Goal: Task Accomplishment & Management: Manage account settings

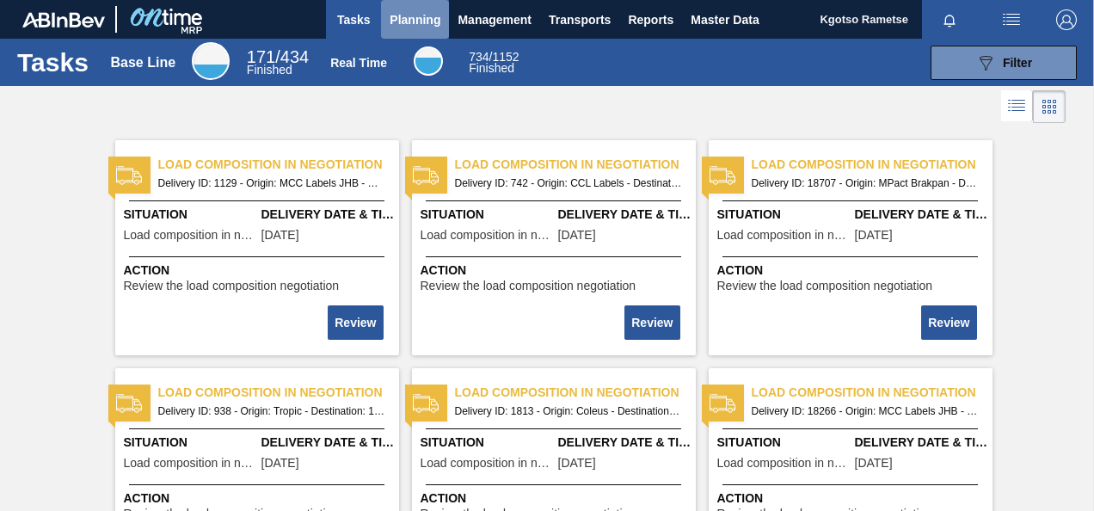
click at [390, 15] on span "Planning" at bounding box center [415, 19] width 51 height 21
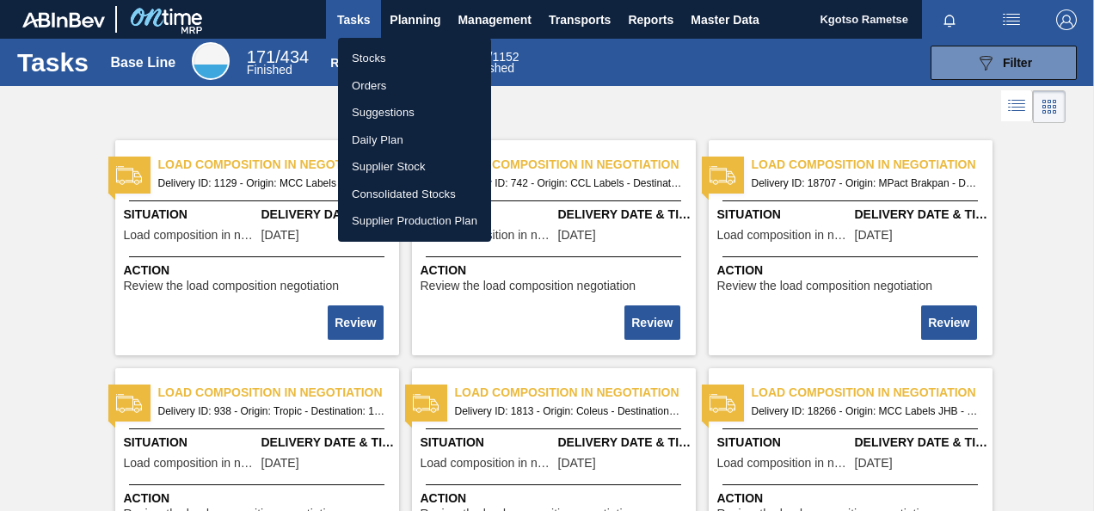
click at [398, 52] on li "Stocks" at bounding box center [414, 59] width 153 height 28
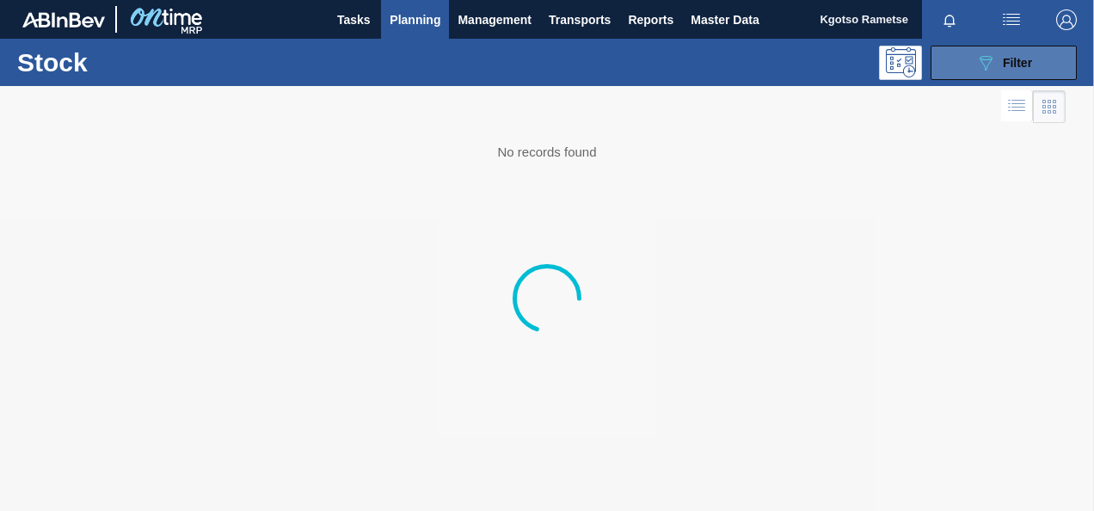
click at [1044, 62] on button "089F7B8B-B2A5-4AFE-B5C0-19BA573D28AC Filter" at bounding box center [1004, 63] width 146 height 34
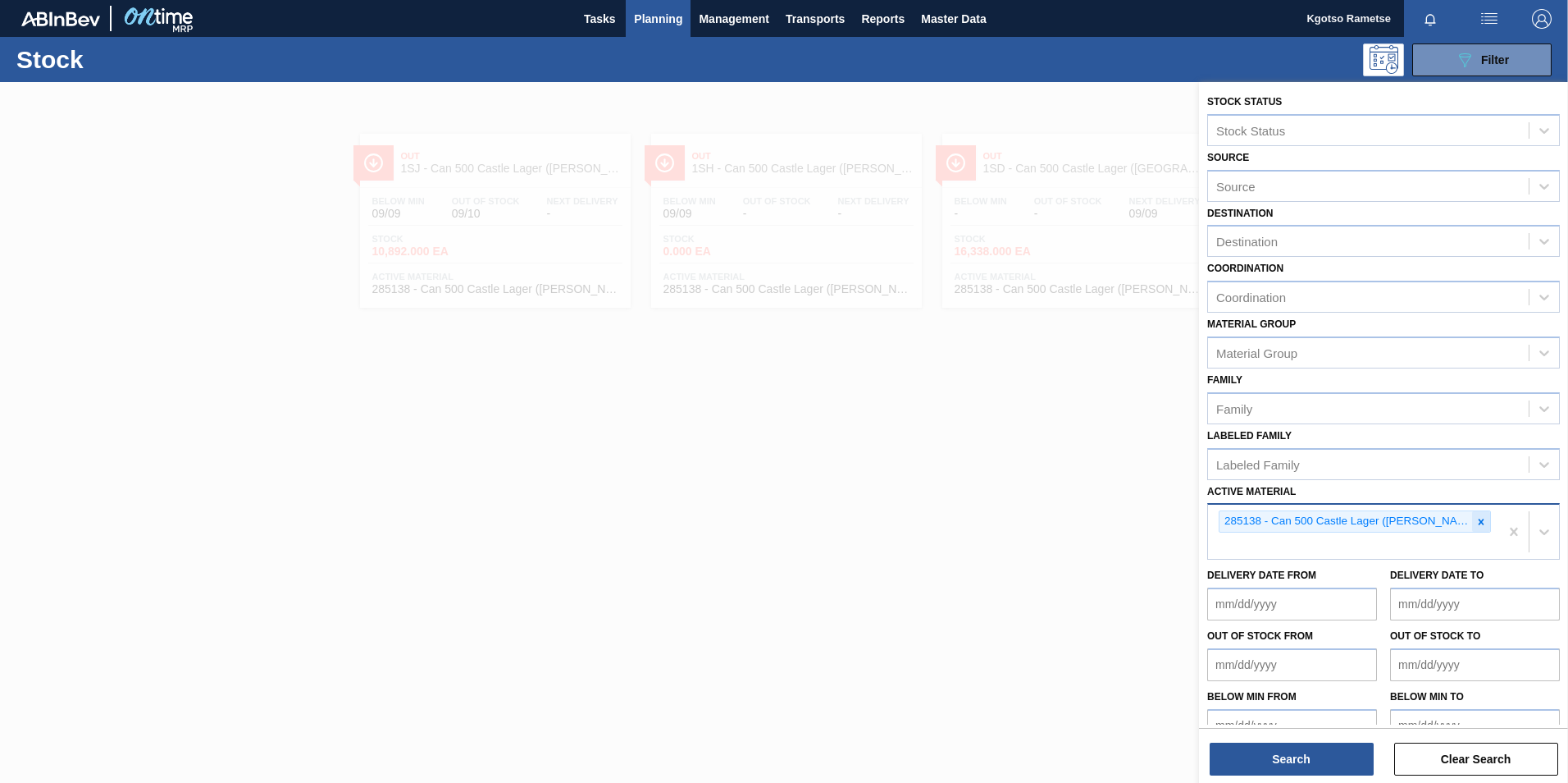
click at [1042, 486] on icon at bounding box center [1481, 522] width 11 height 11
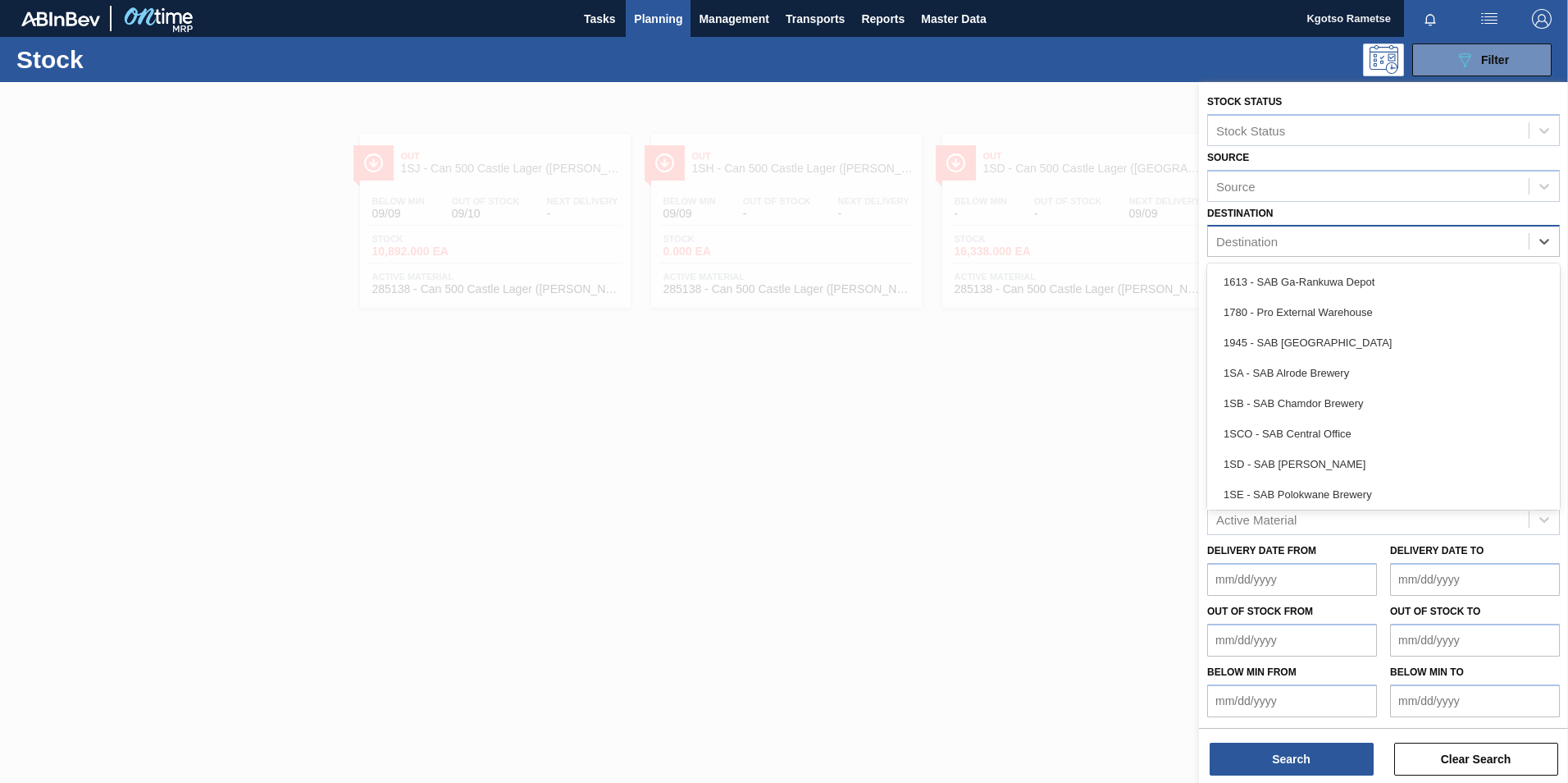
click at [1042, 235] on div "Destination" at bounding box center [1247, 241] width 62 height 14
type input "1sb"
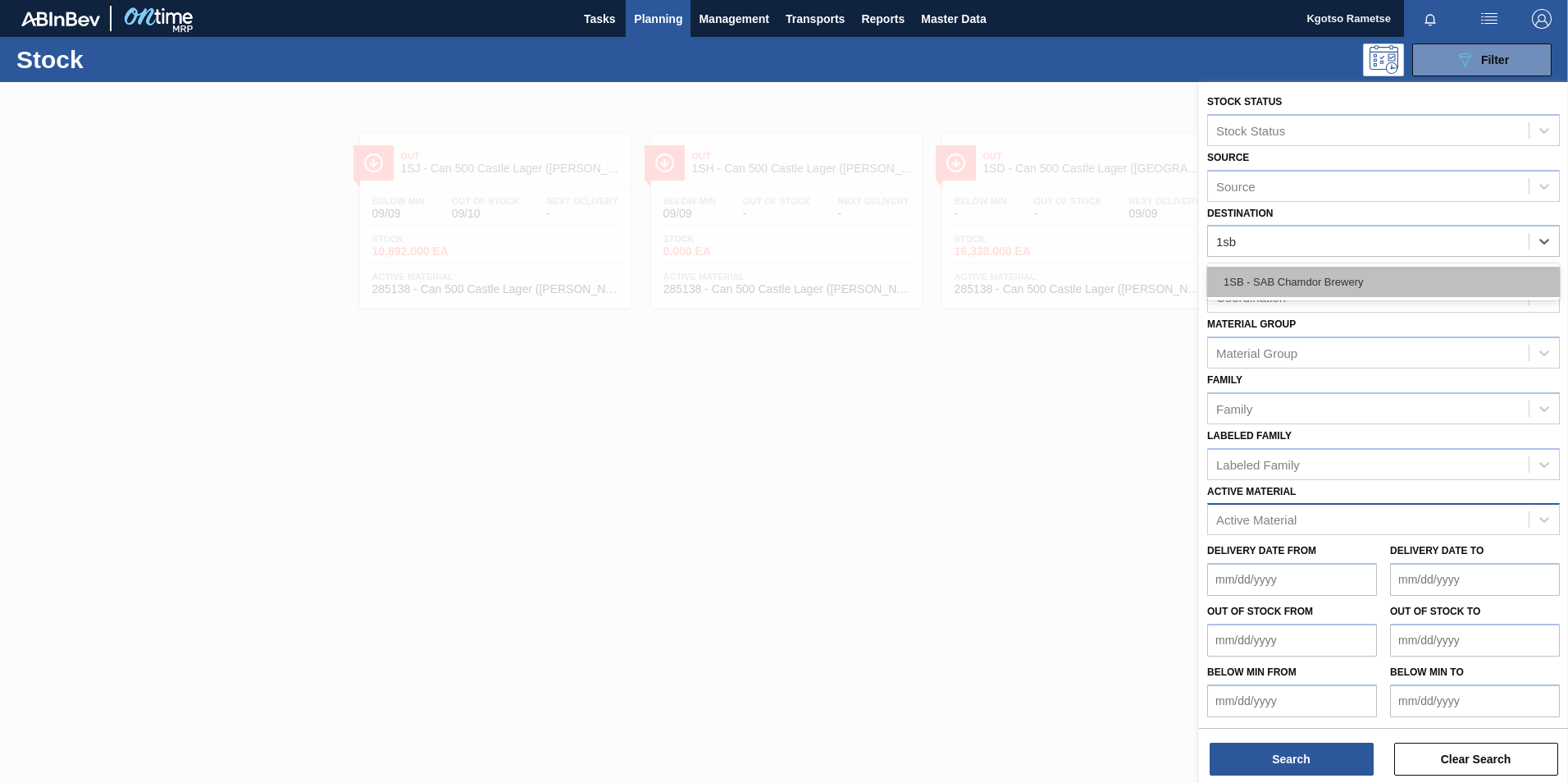
click at [1042, 297] on div "1SB - SAB Chamdor Brewery" at bounding box center [1383, 282] width 353 height 31
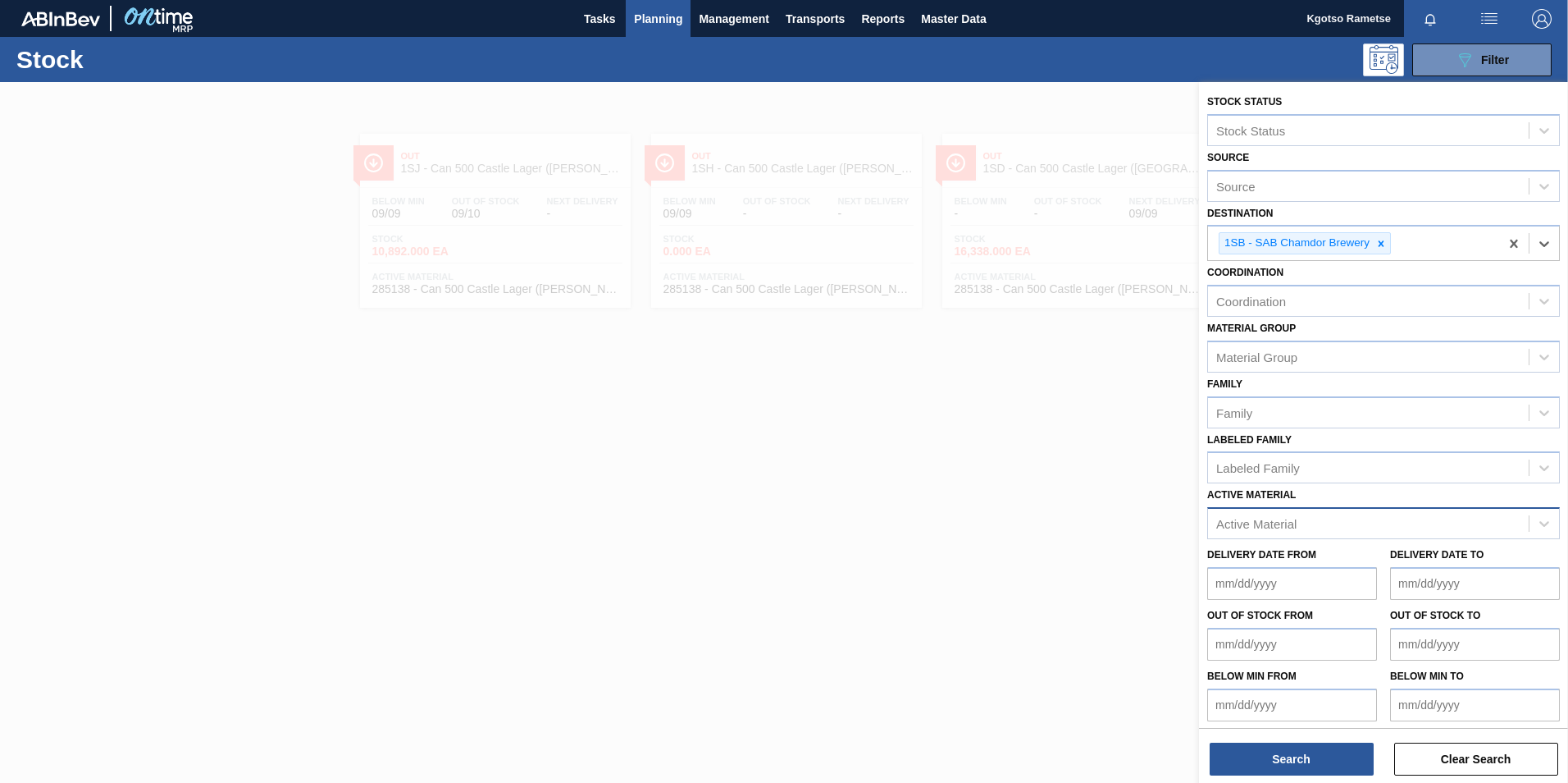
click at [1042, 486] on div "Active Material" at bounding box center [1256, 524] width 80 height 14
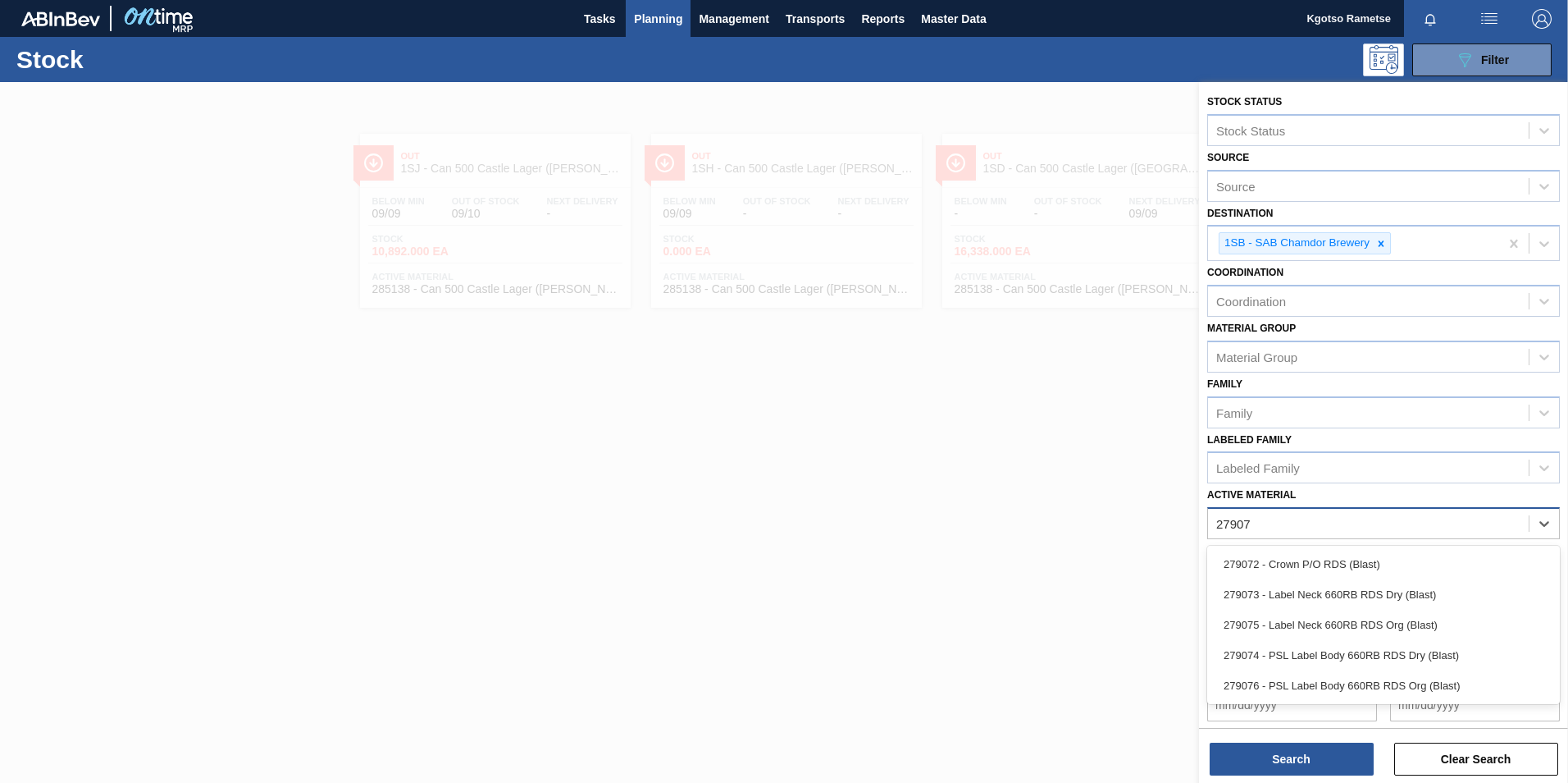
type Material "279076"
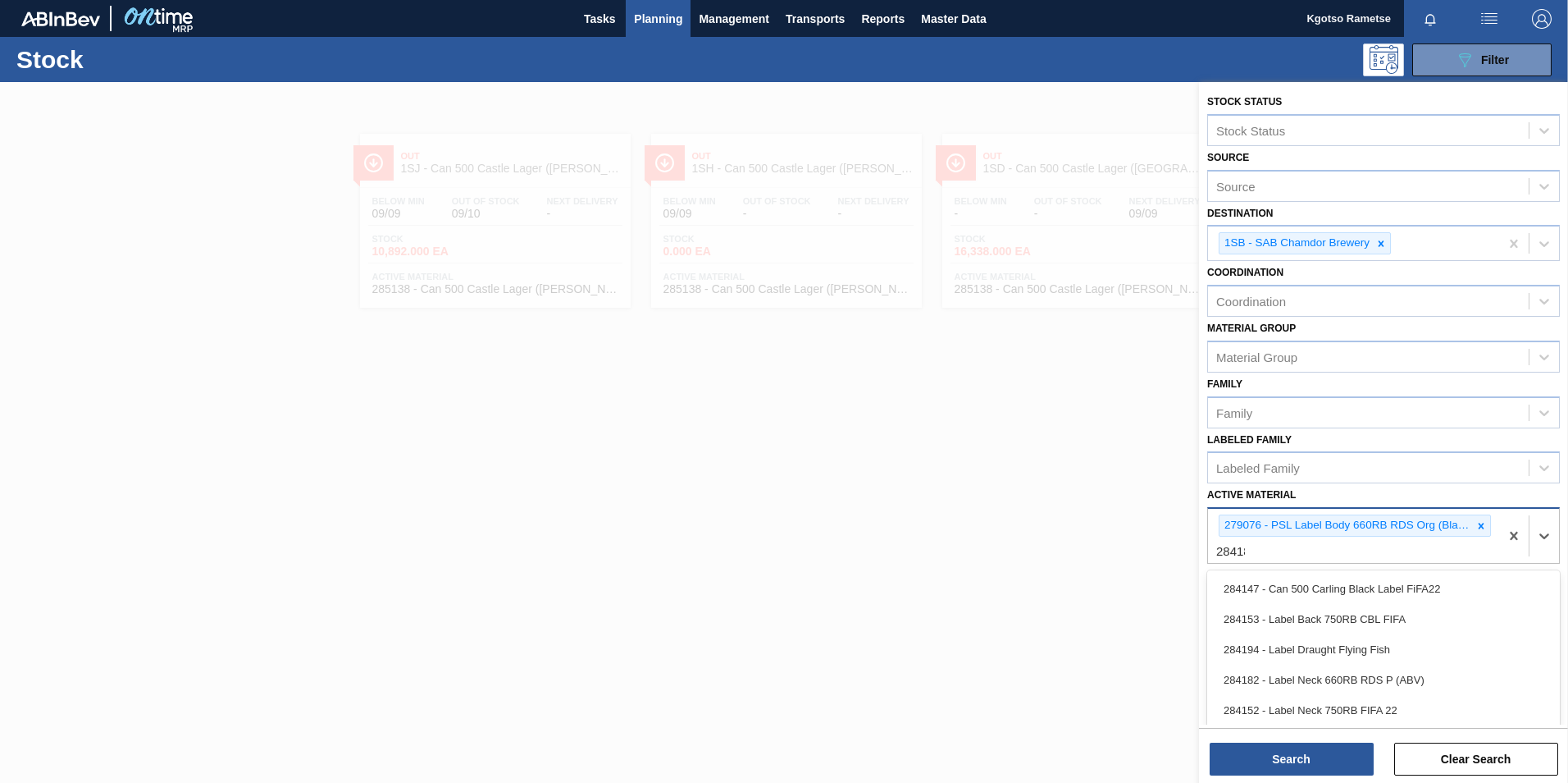
type Material "284182"
type Material "279074"
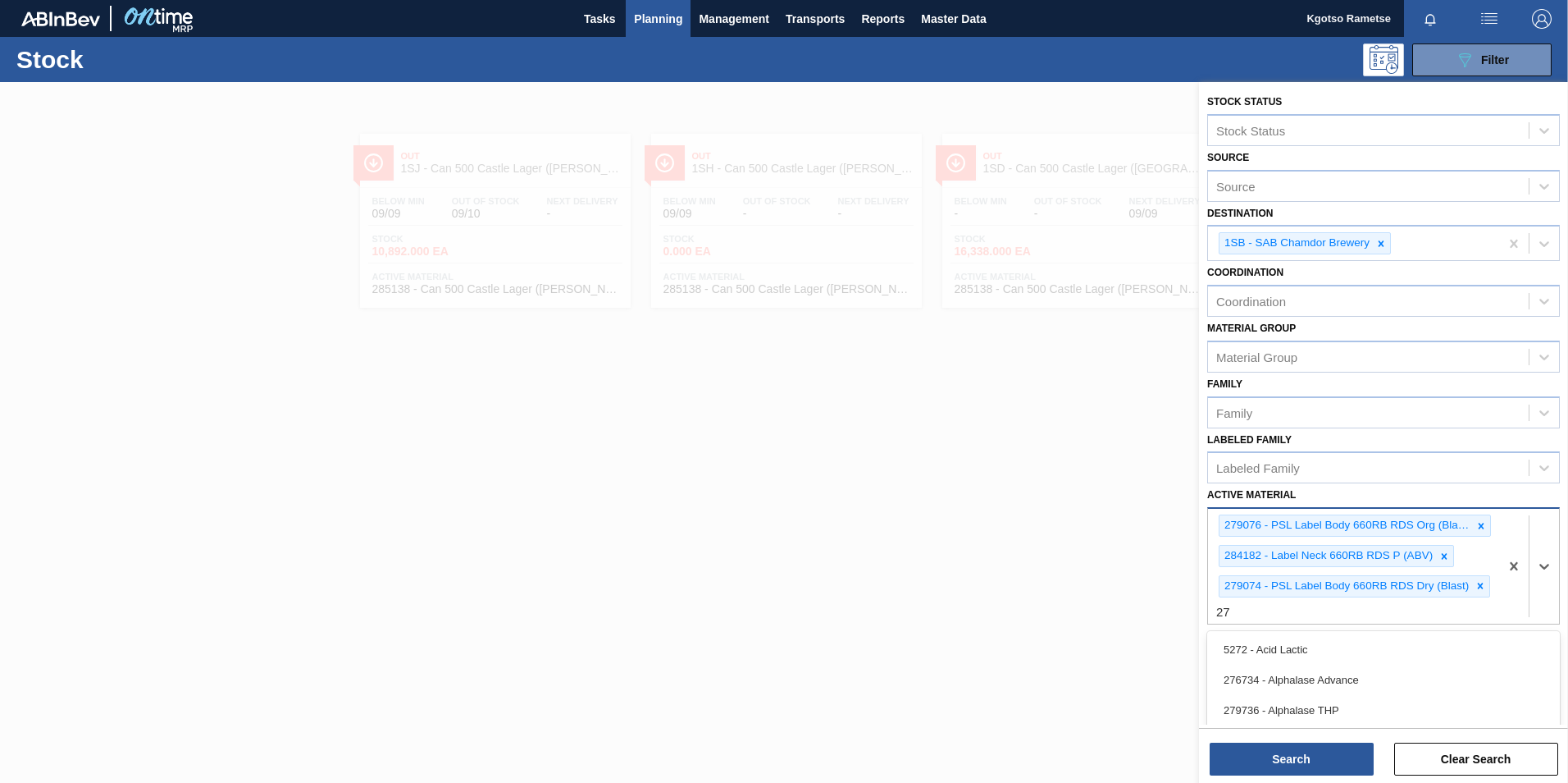
type Material "2"
type Material "284742"
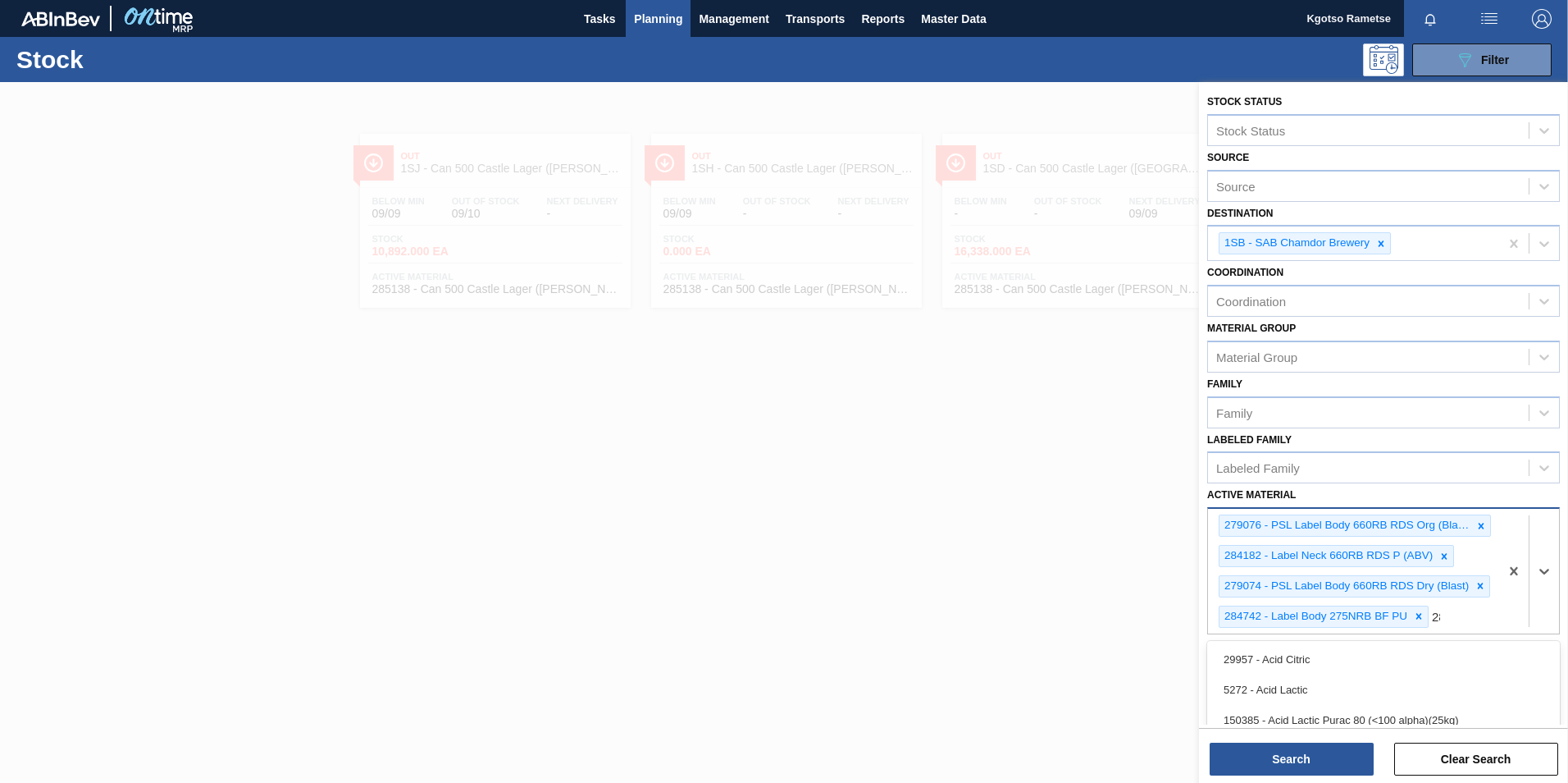
type Material "2"
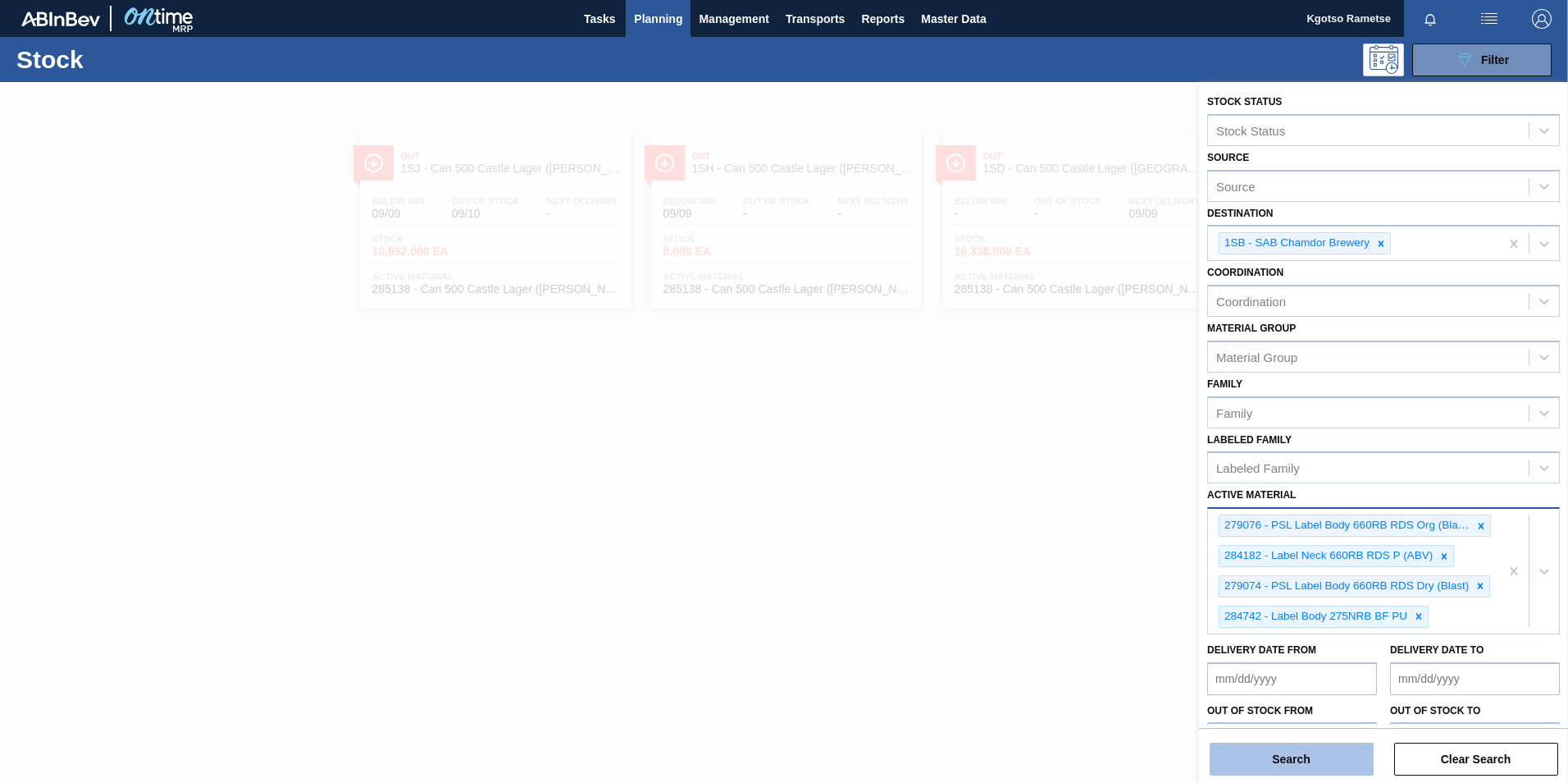
click at [1042, 486] on button "Search" at bounding box center [1292, 759] width 164 height 32
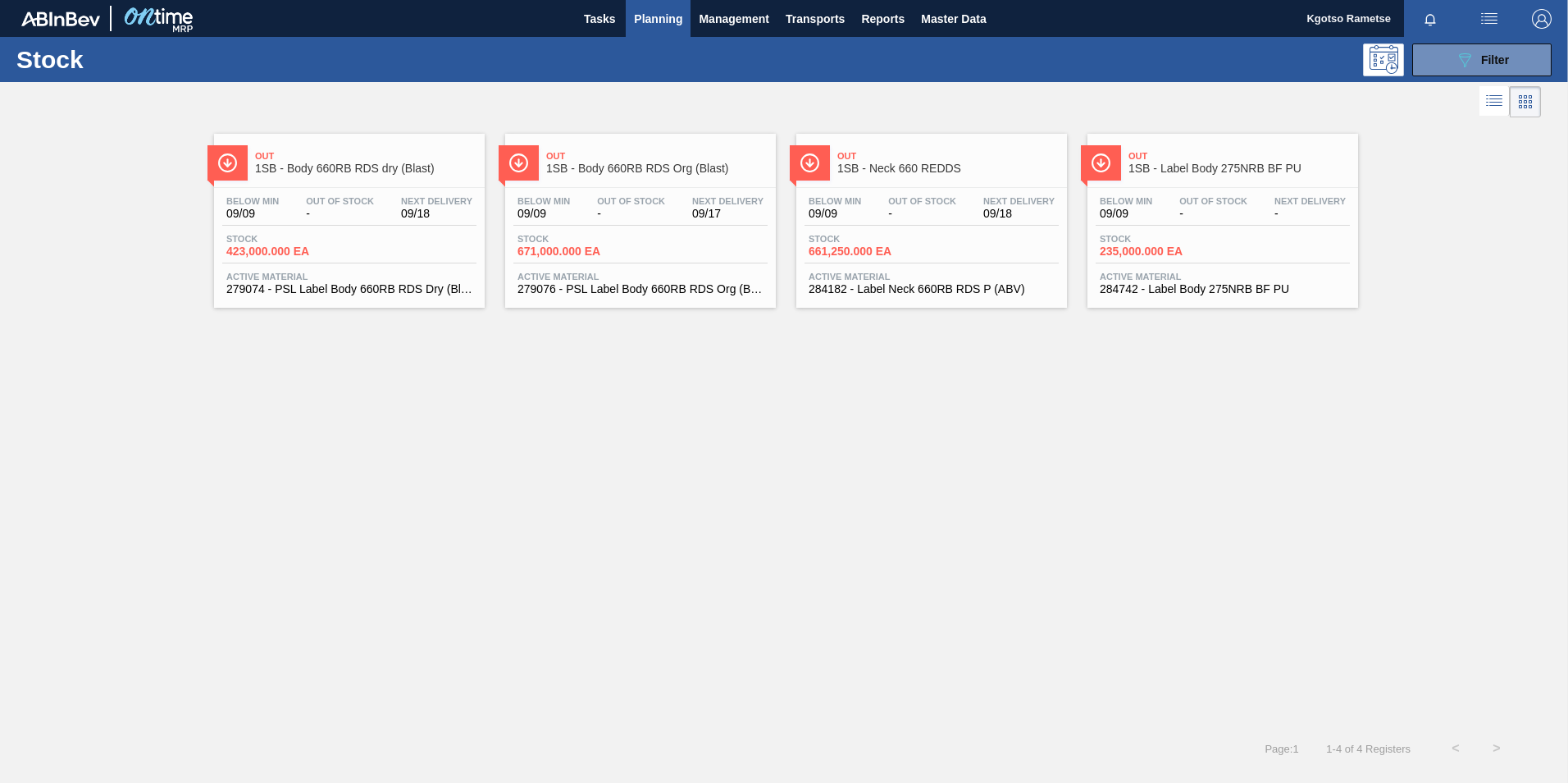
click at [319, 159] on span "Out" at bounding box center [366, 155] width 221 height 10
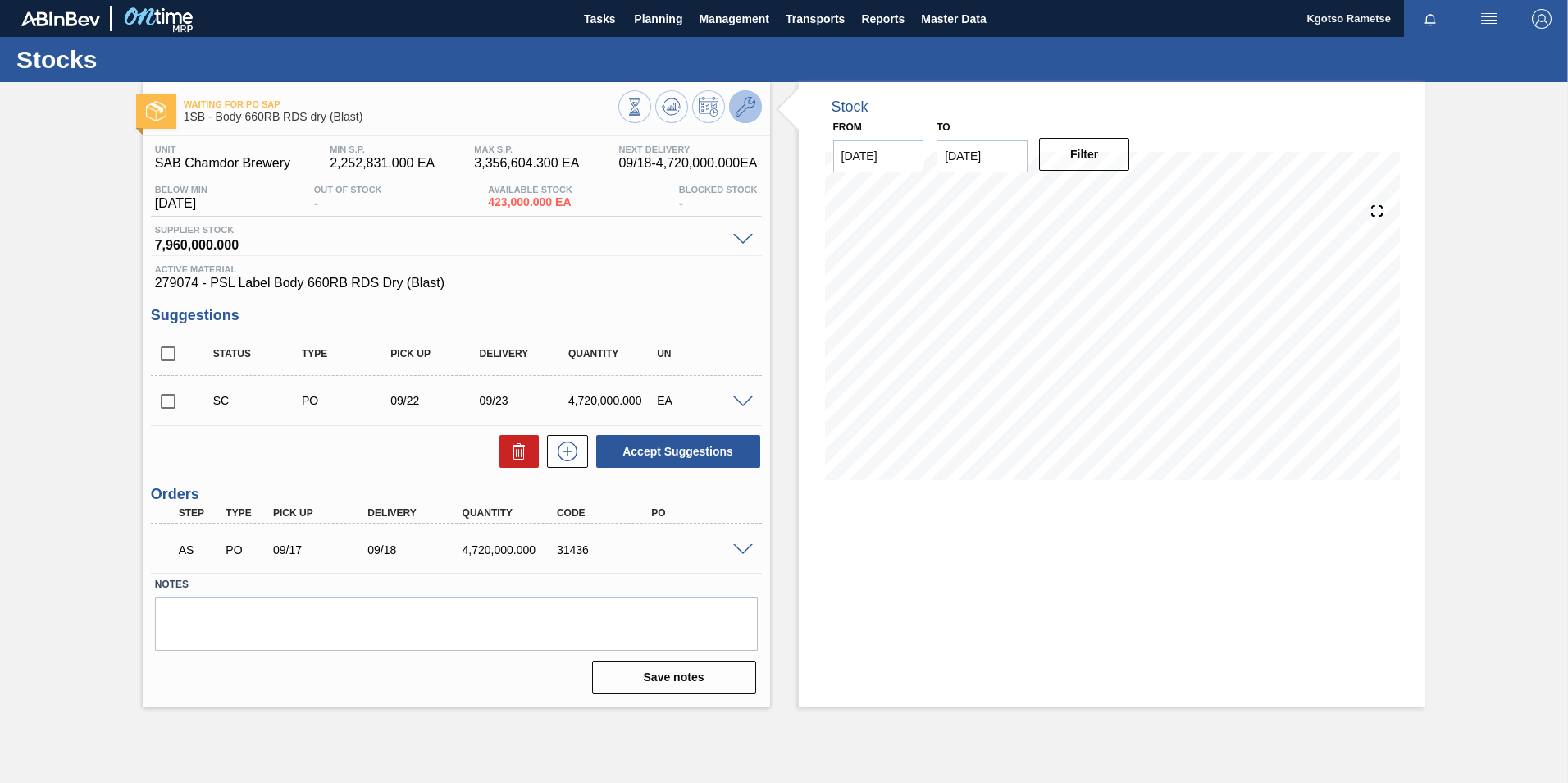
click at [754, 102] on icon at bounding box center [745, 107] width 20 height 20
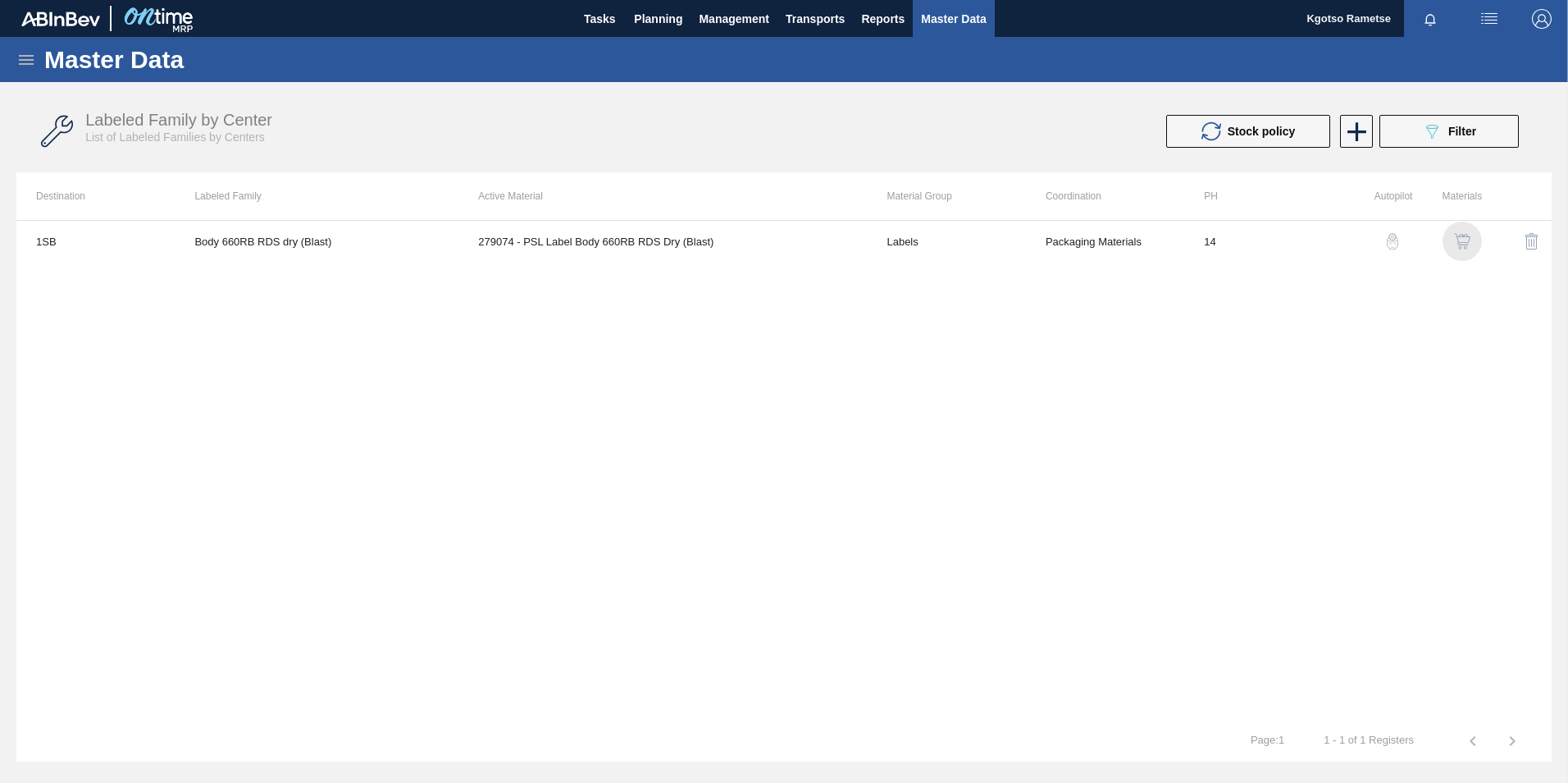
click at [1042, 237] on img "button" at bounding box center [1461, 240] width 16 height 16
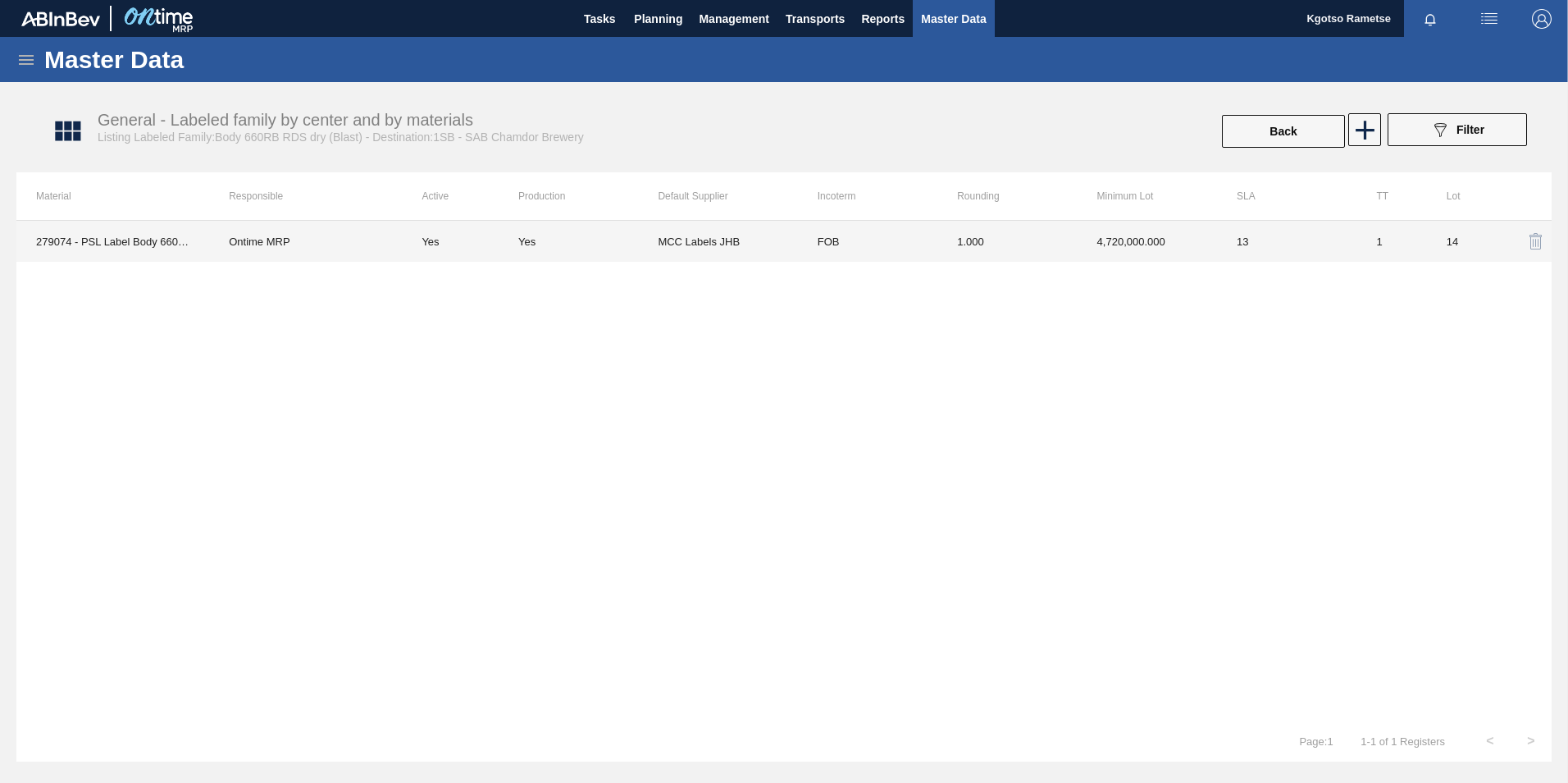
click at [1020, 250] on td "1.000" at bounding box center [1007, 240] width 139 height 41
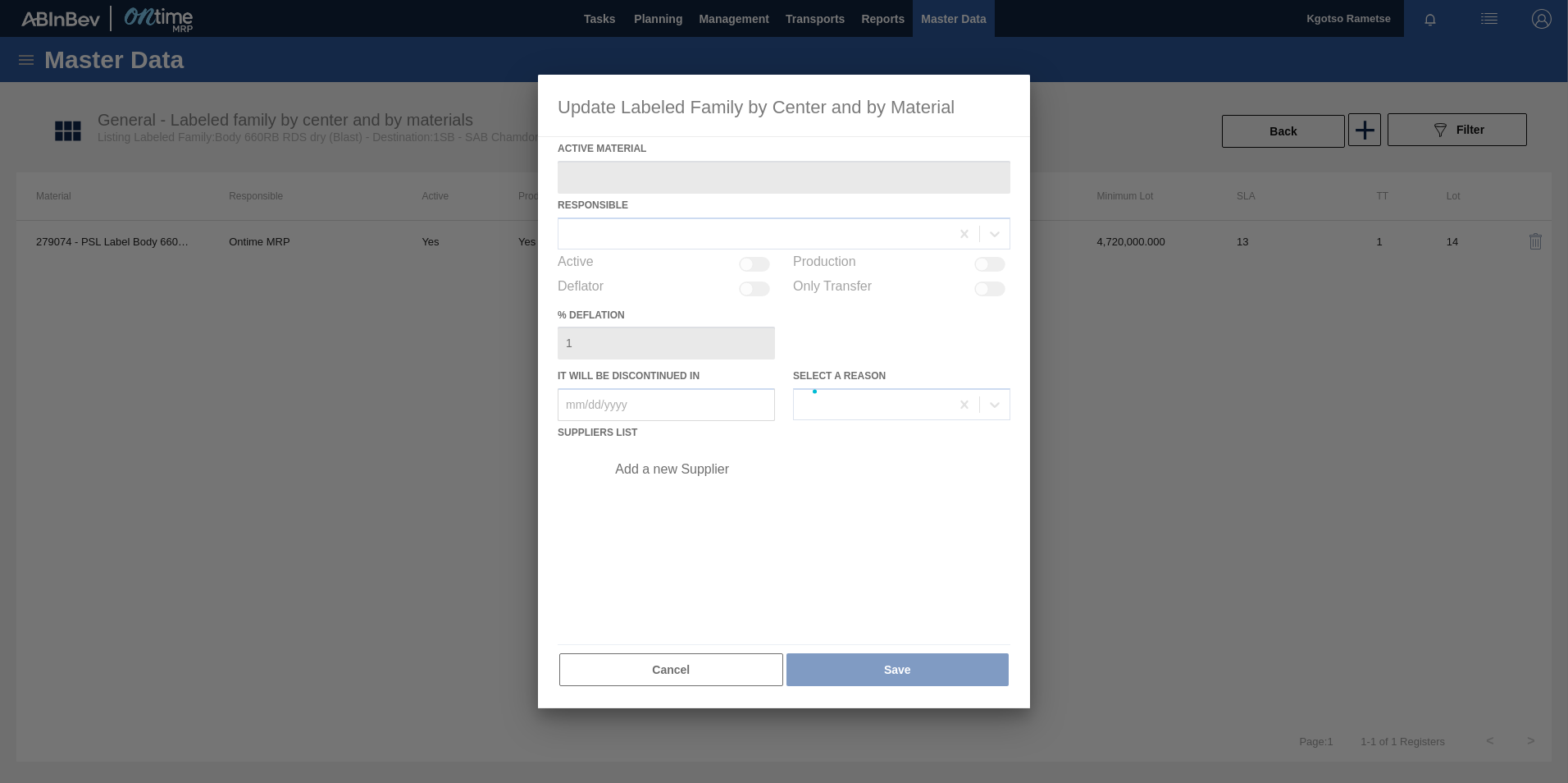
type Material "279074 - PSL Label Body 660RB RDS Dry (Blast)"
checkbox input "true"
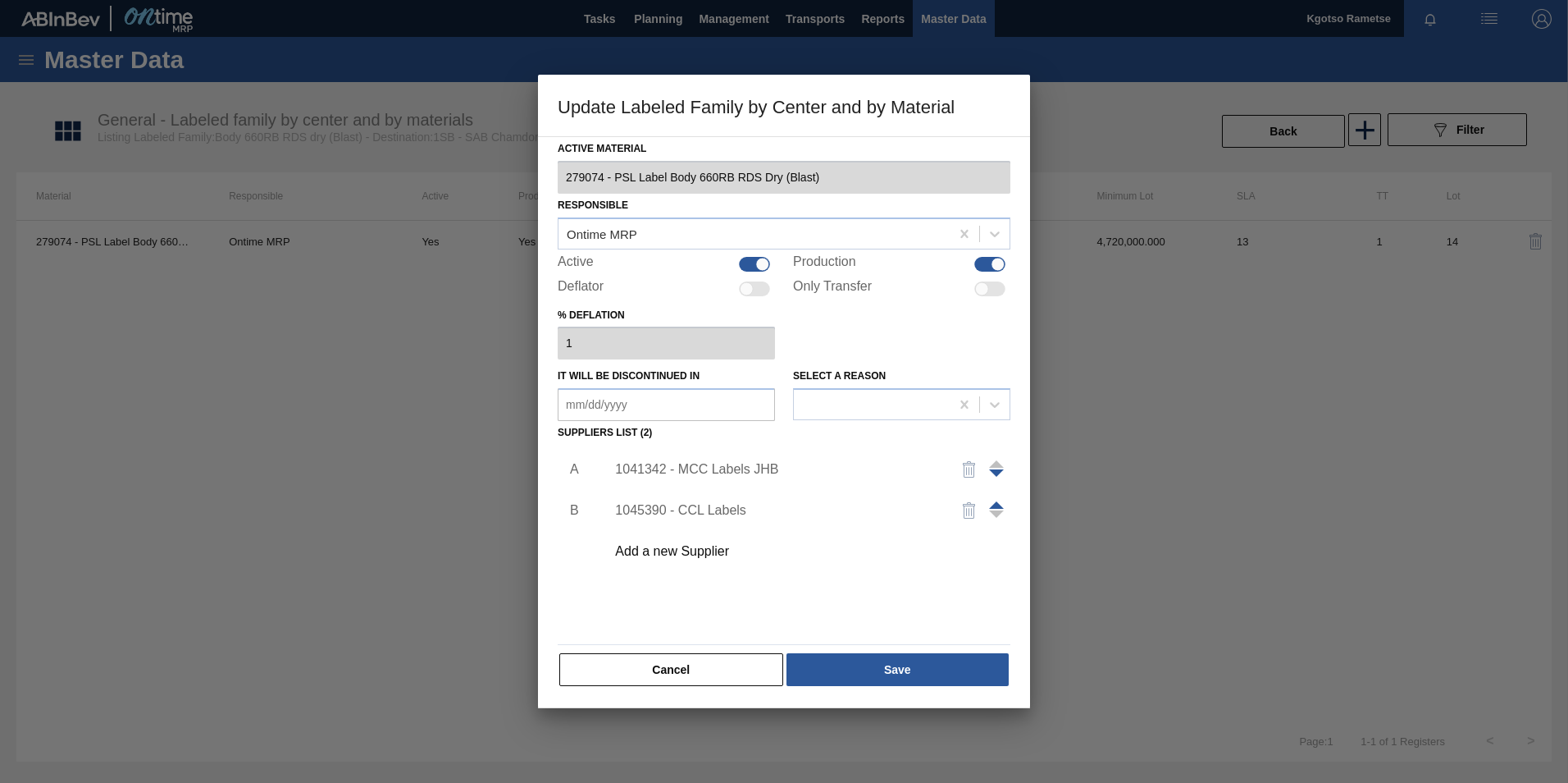
click at [673, 466] on div "1041342 - MCC Labels JHB" at bounding box center [775, 468] width 321 height 14
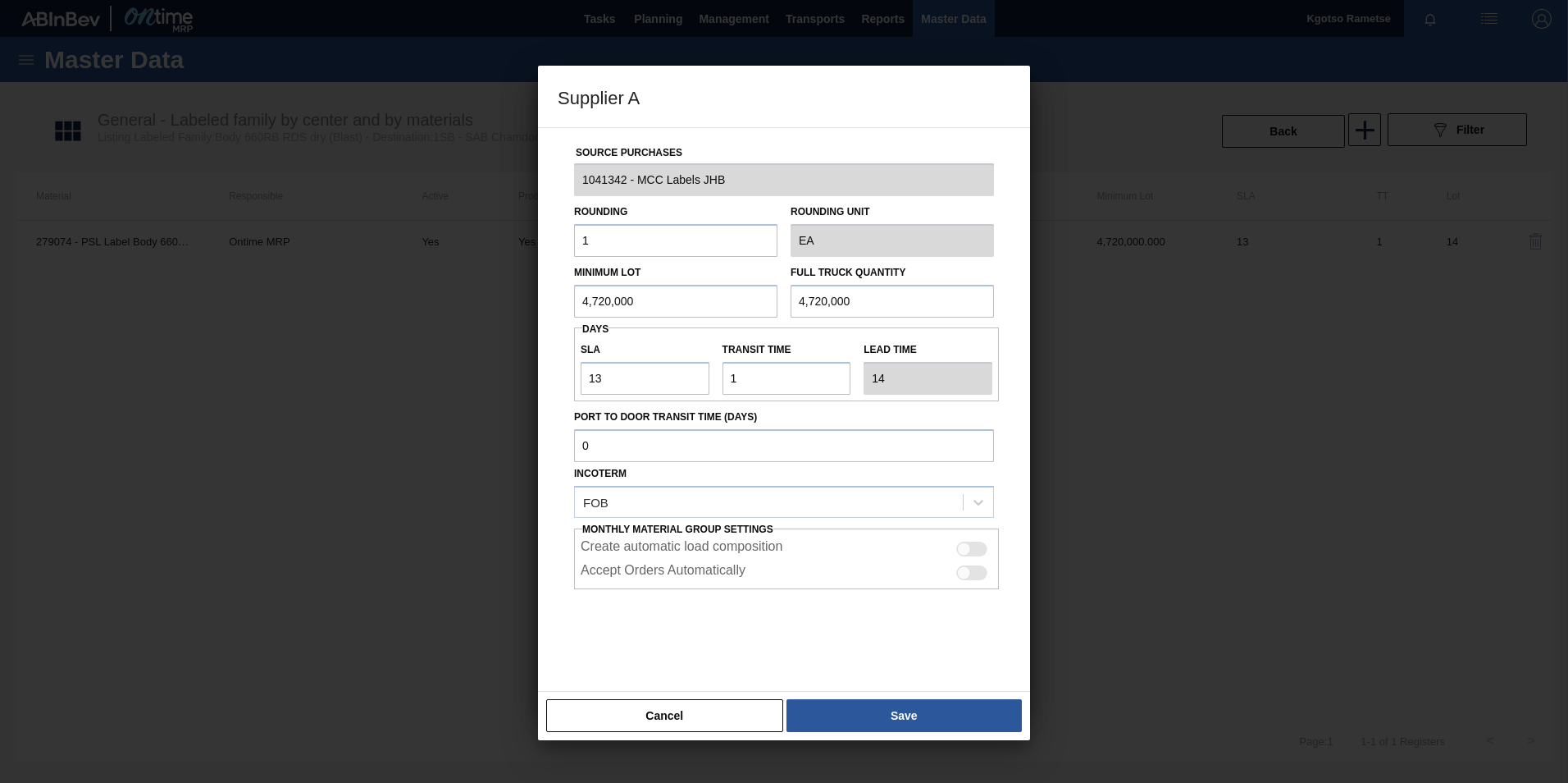
drag, startPoint x: 636, startPoint y: 302, endPoint x: 390, endPoint y: 299, distance: 246.0
click at [413, 299] on div "Supplier A Source Purchases 1041342 - MCC Labels JHB Rounding 1 Rounding Unit E…" at bounding box center [784, 391] width 1568 height 783
drag, startPoint x: 666, startPoint y: 297, endPoint x: 239, endPoint y: 320, distance: 427.6
click at [285, 319] on div "Supplier A Source Purchases 1041342 - MCC Labels JHB Rounding 1 Rounding Unit E…" at bounding box center [784, 391] width 1568 height 783
type input "1,200,000"
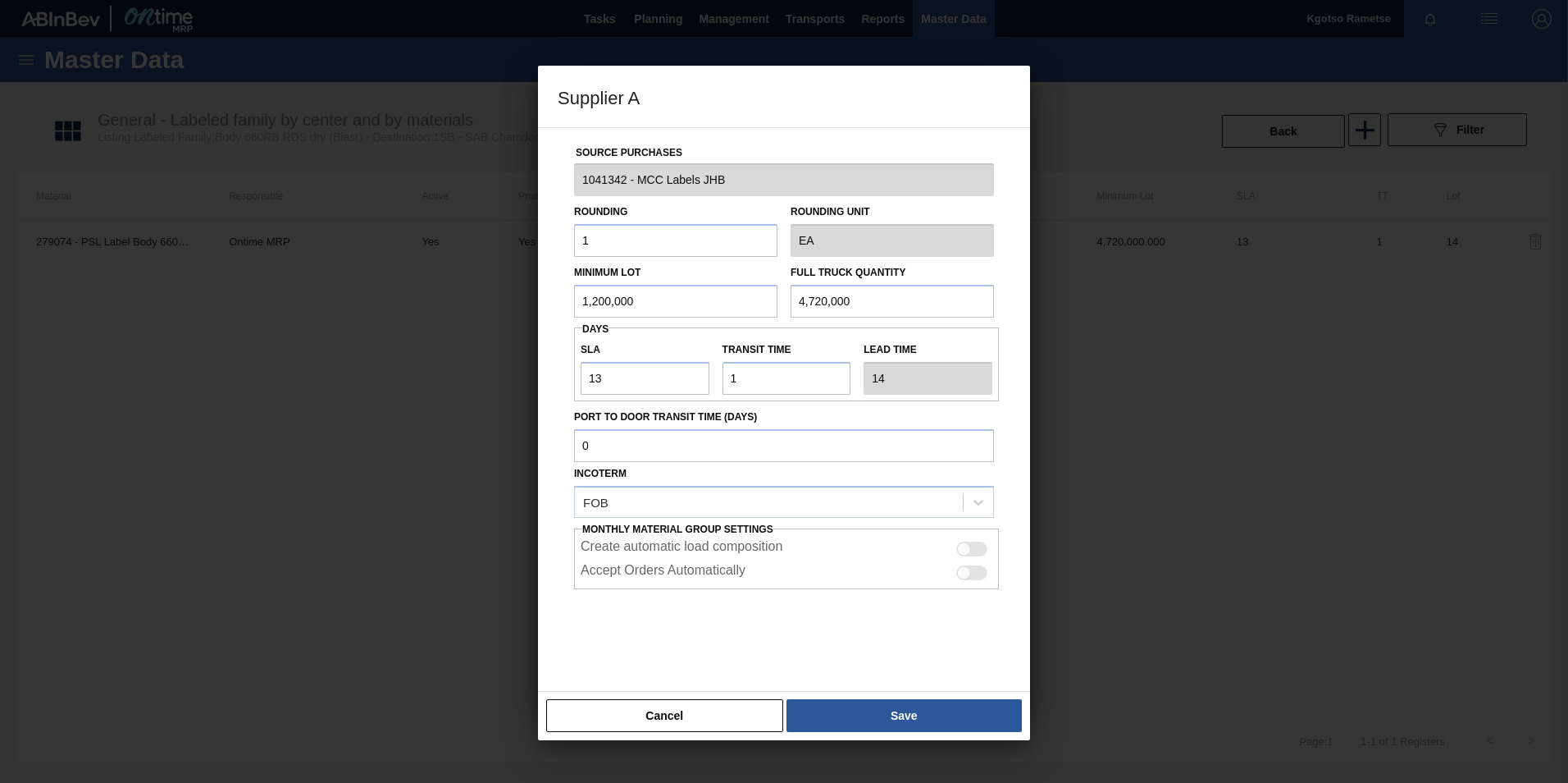
drag, startPoint x: 855, startPoint y: 306, endPoint x: 417, endPoint y: 319, distance: 438.2
click at [532, 319] on div "Supplier A Source Purchases 1041342 - MCC Labels JHB Rounding 1 Rounding Unit E…" at bounding box center [784, 391] width 1568 height 783
paste input "1,20"
type input "1,200,000"
drag, startPoint x: 628, startPoint y: 369, endPoint x: 410, endPoint y: 386, distance: 218.7
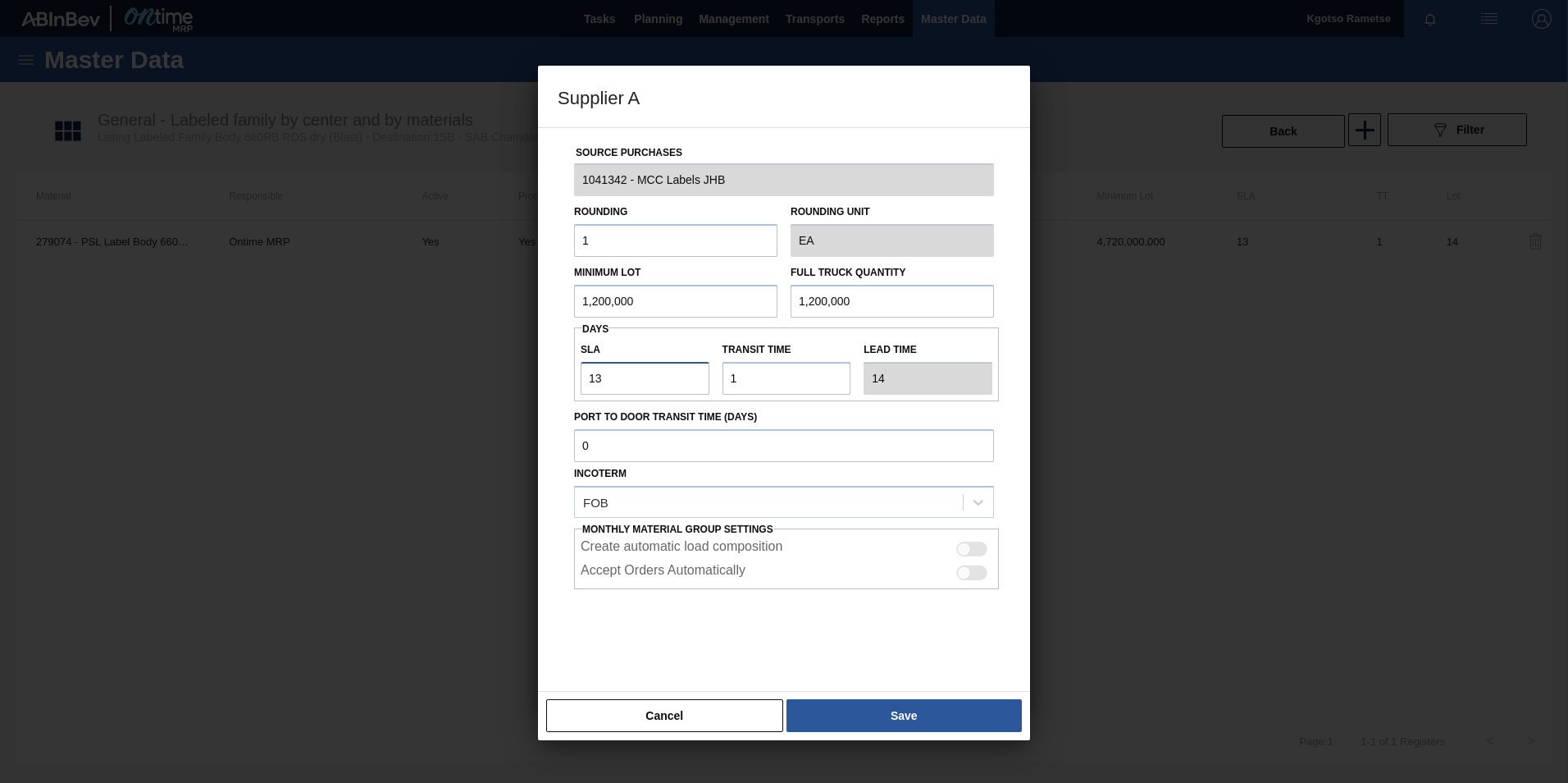
click at [476, 389] on div "Supplier A Source Purchases 1041342 - MCC Labels JHB Rounding 1 Rounding Unit E…" at bounding box center [784, 391] width 1568 height 783
type input "1"
type input "2"
type input "1"
click at [550, 444] on div "Source Purchases 1041342 - MCC Labels JHB Rounding 1 Rounding Unit EA Minimum L…" at bounding box center [784, 409] width 492 height 565
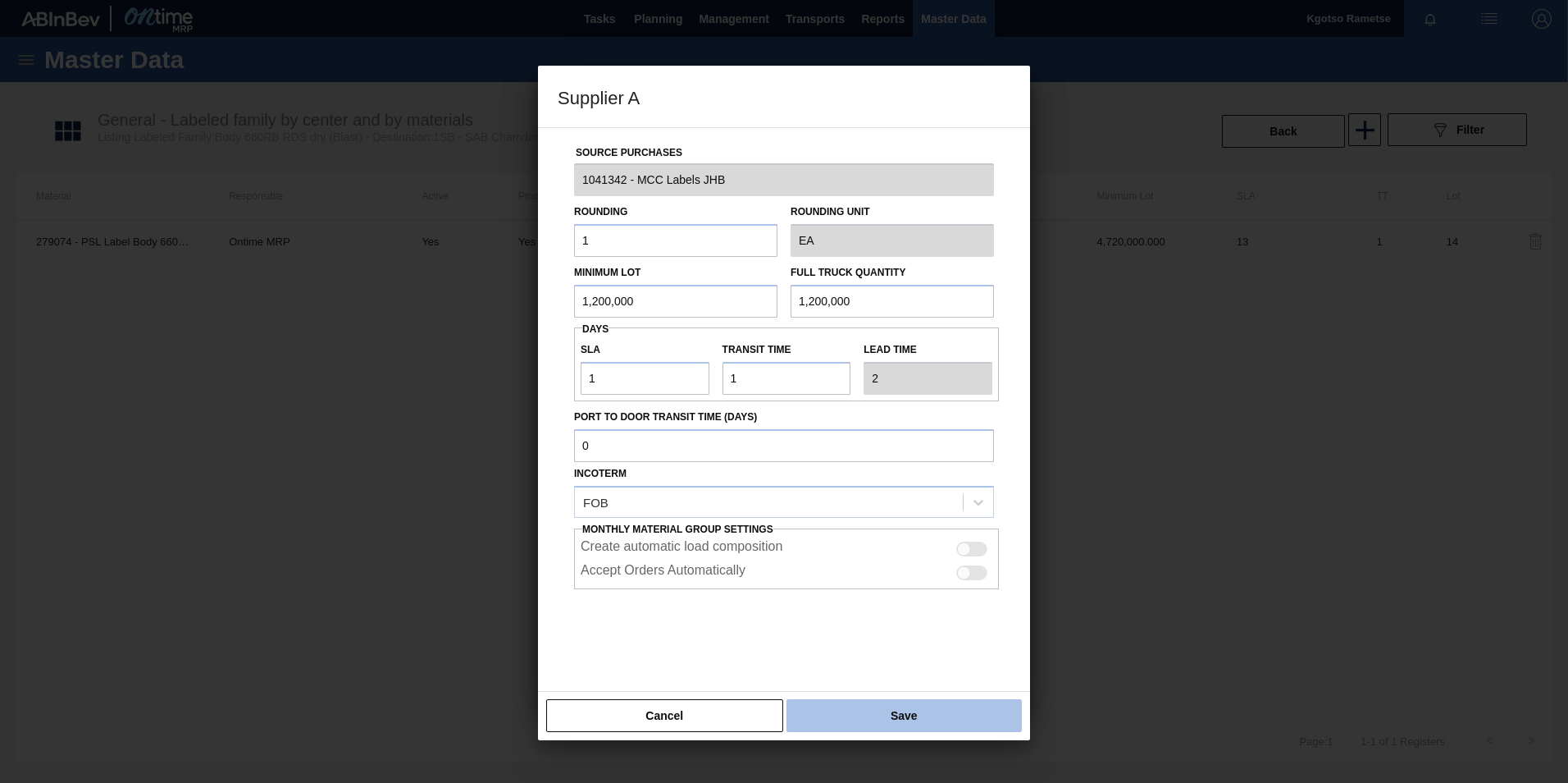
click at [941, 486] on button "Save" at bounding box center [904, 715] width 235 height 32
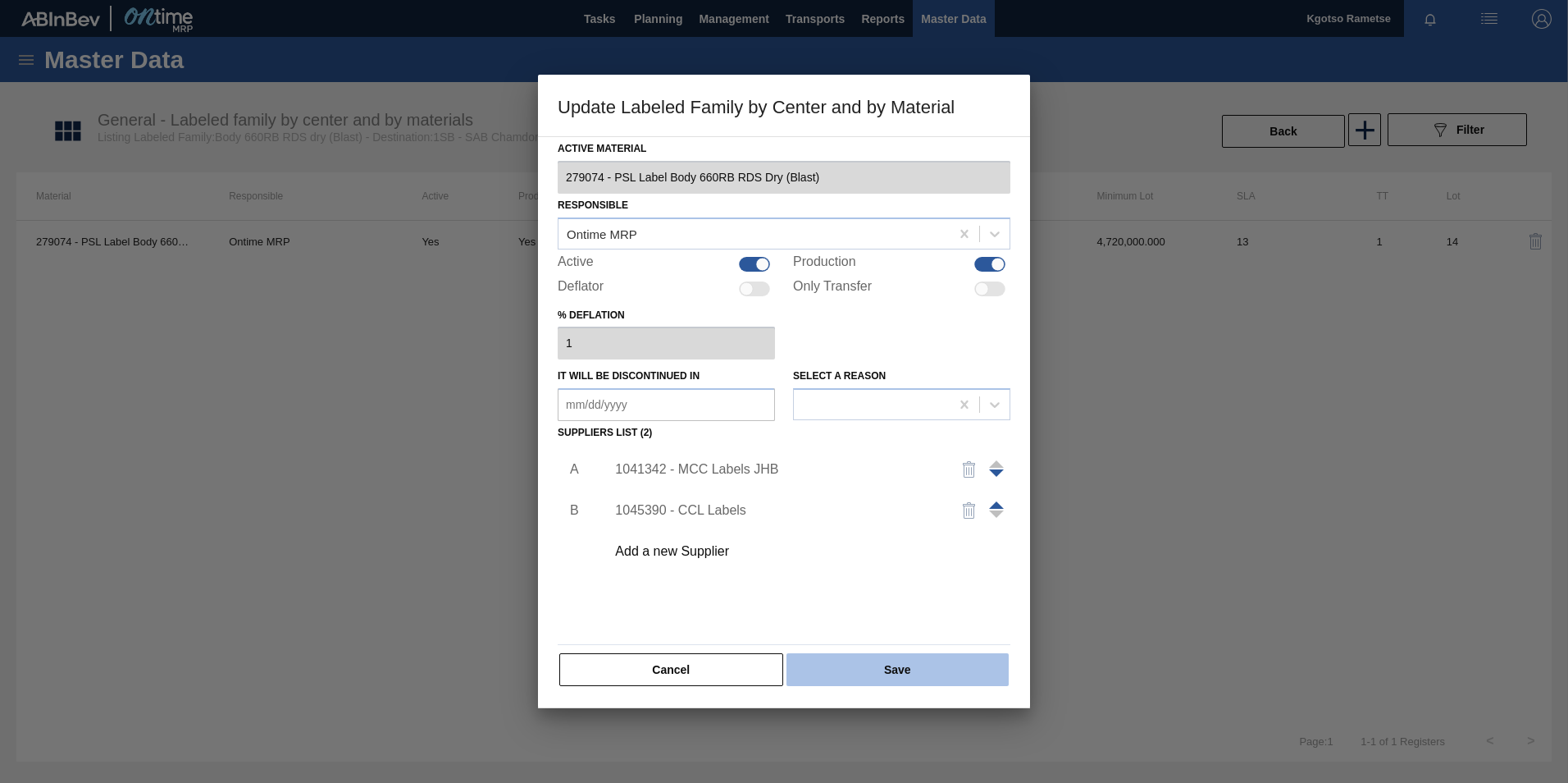
click at [906, 486] on button "Save" at bounding box center [897, 670] width 222 height 32
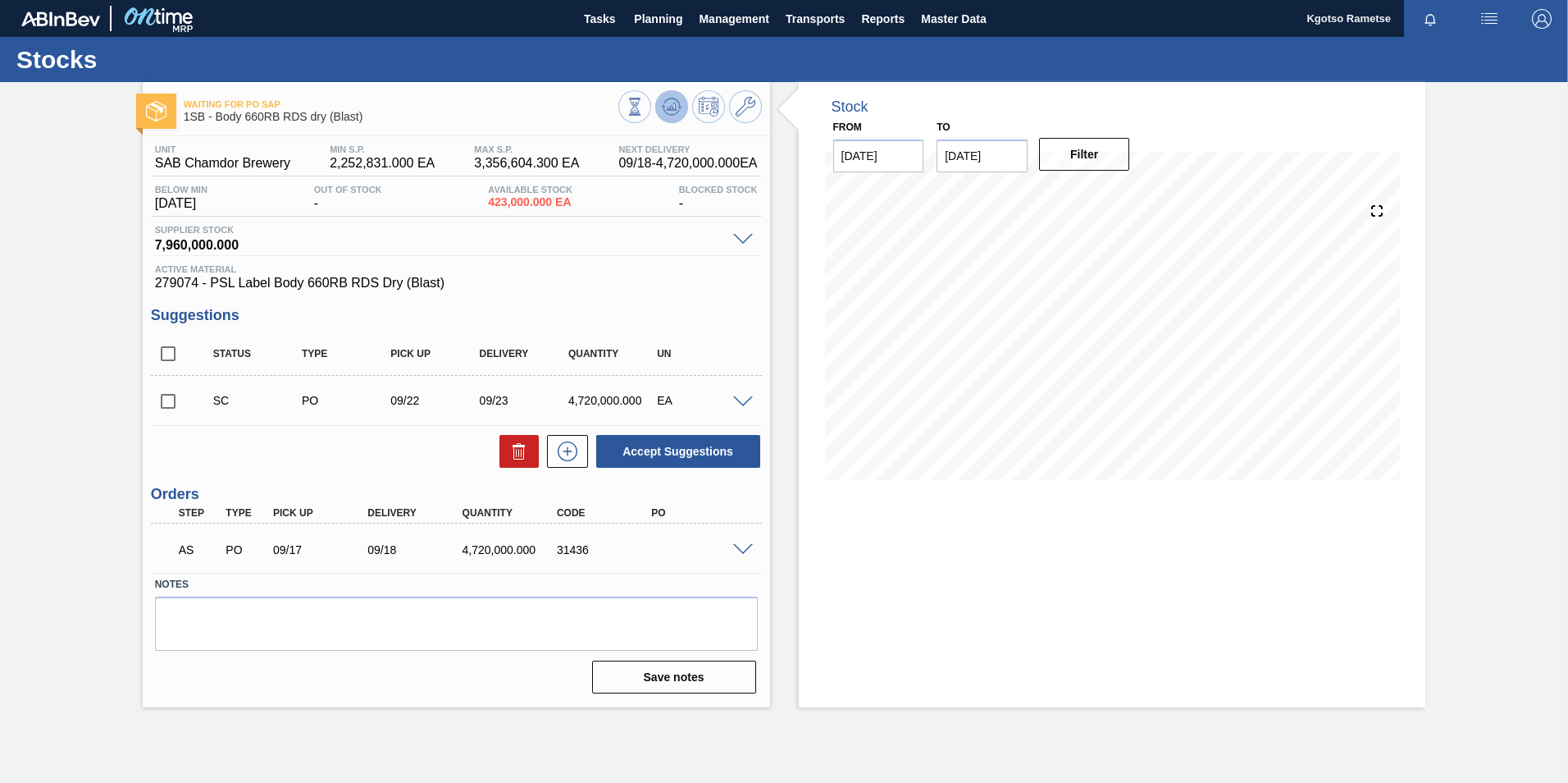
click at [674, 113] on icon at bounding box center [671, 107] width 20 height 20
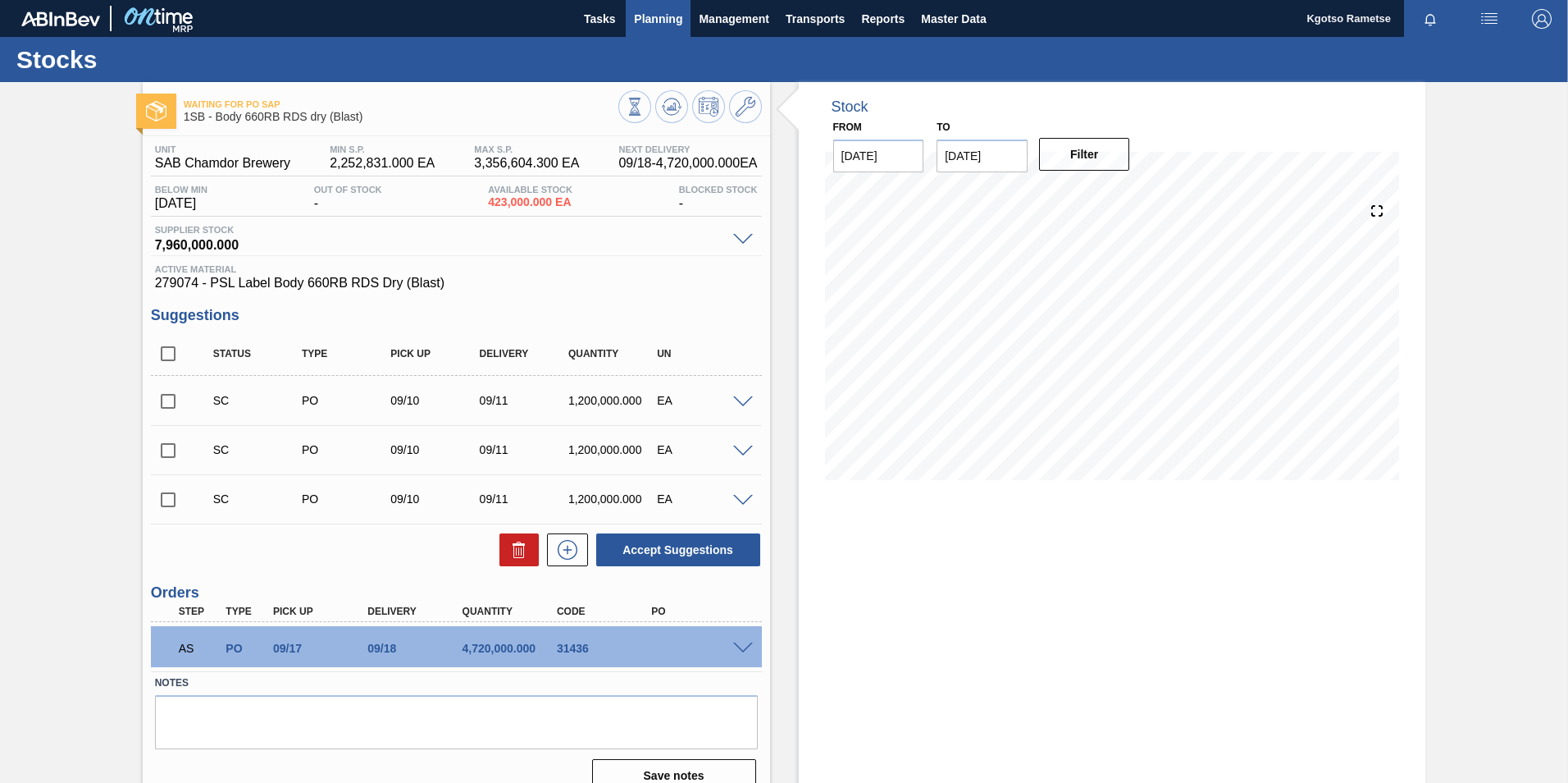
click at [644, 20] on span "Planning" at bounding box center [658, 18] width 49 height 20
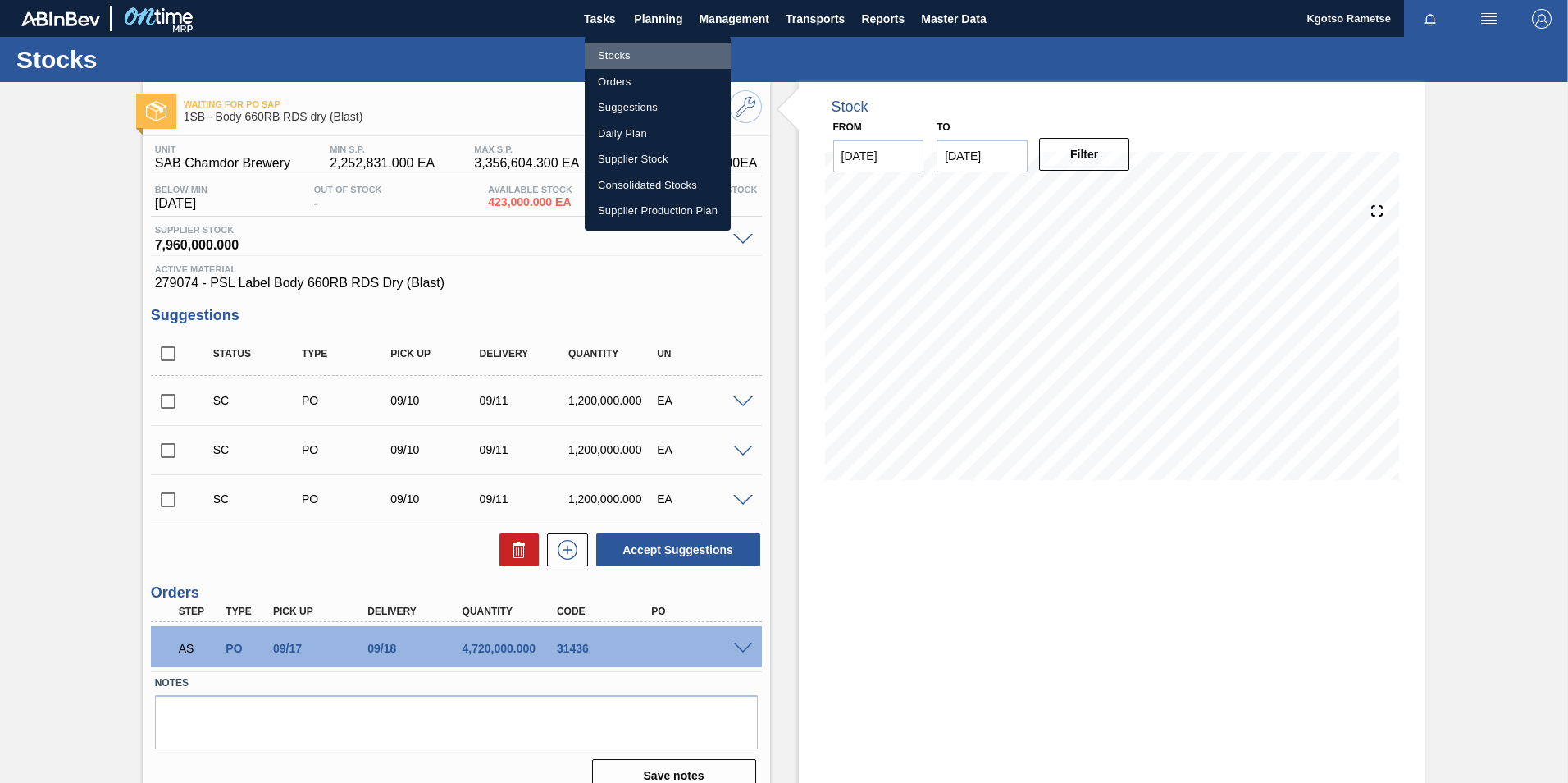
click at [642, 54] on li "Stocks" at bounding box center [657, 56] width 146 height 27
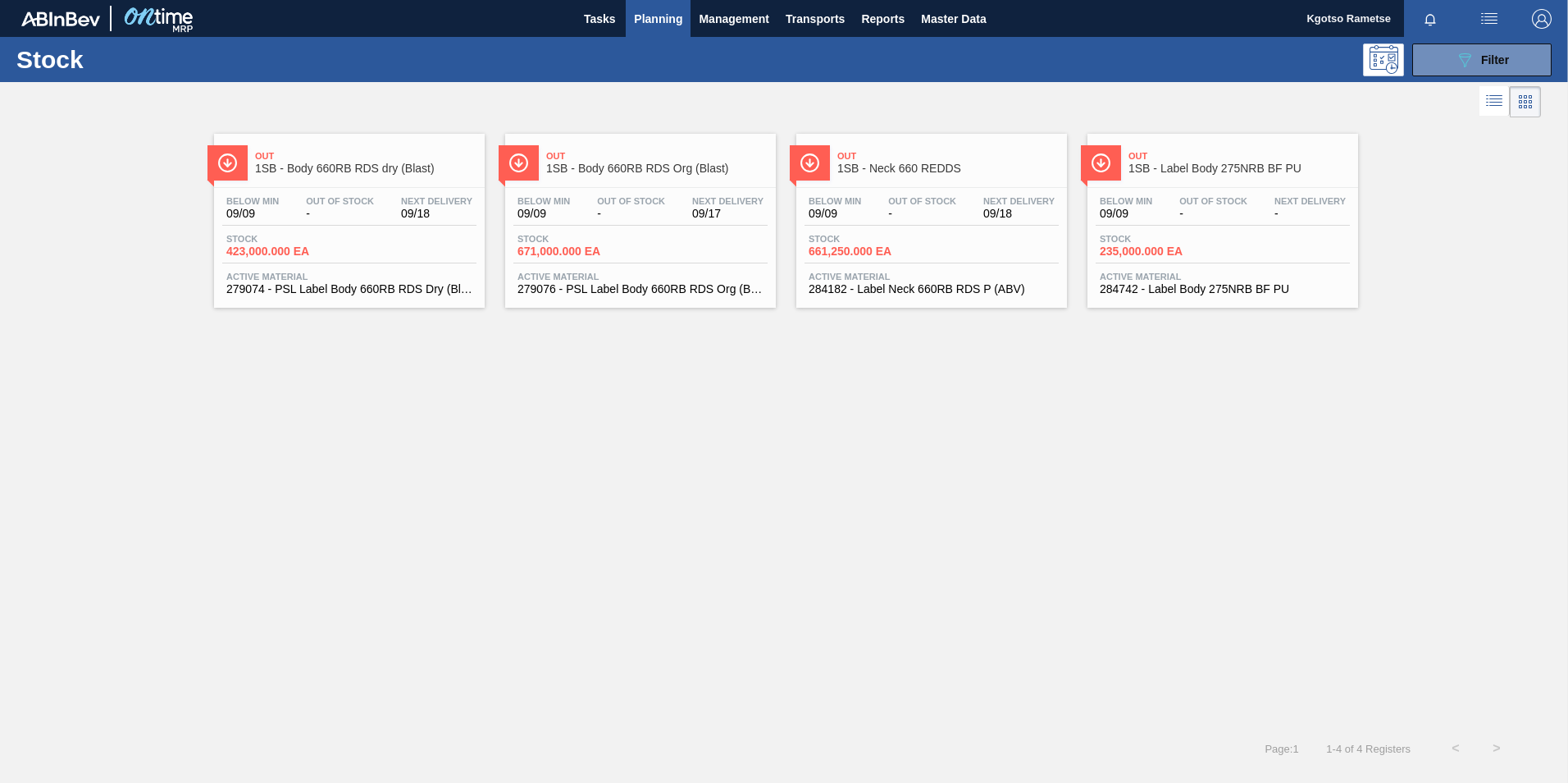
click at [654, 196] on span "Out Of Stock" at bounding box center [630, 201] width 68 height 10
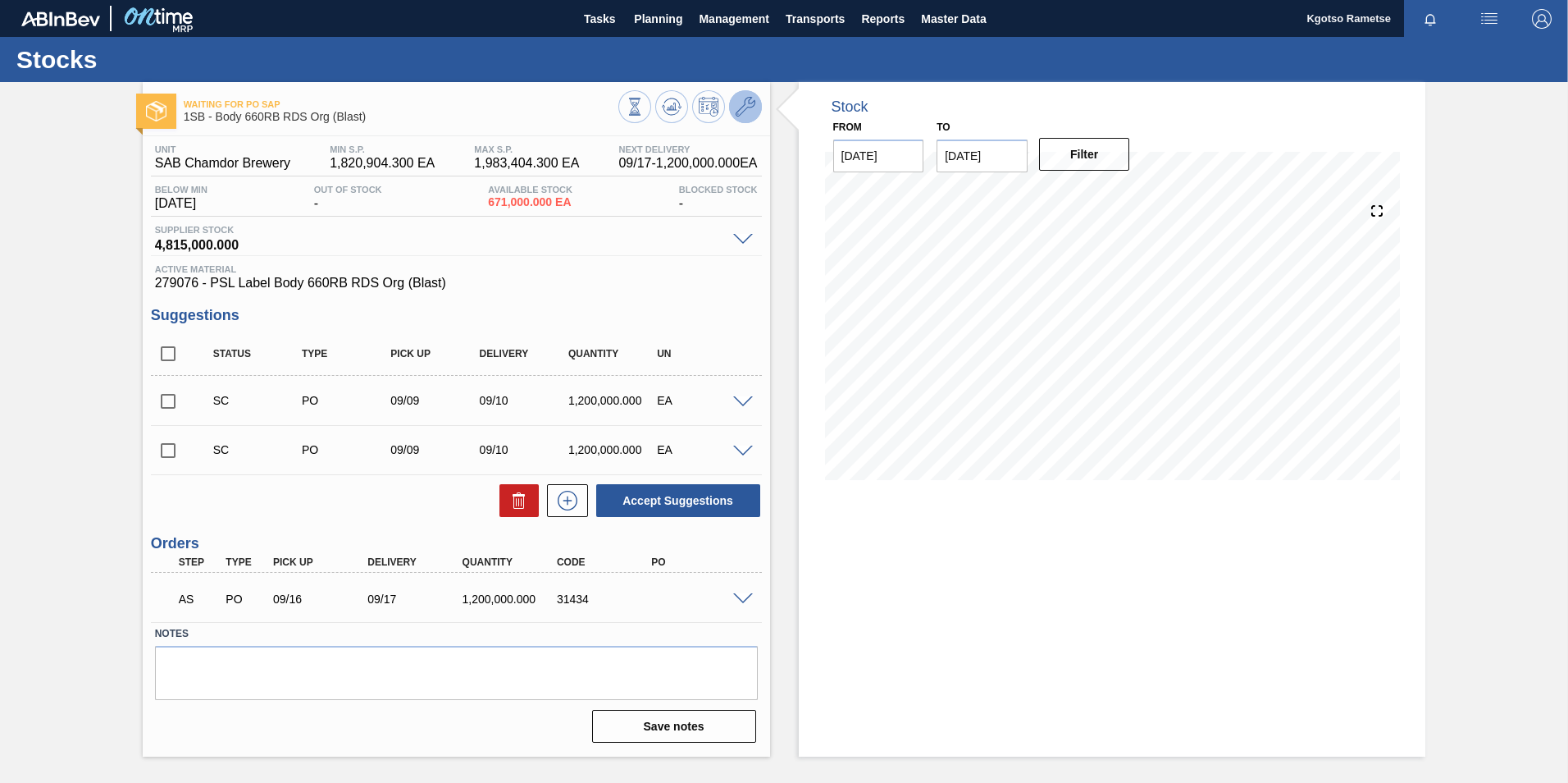
click at [745, 112] on icon at bounding box center [745, 107] width 20 height 20
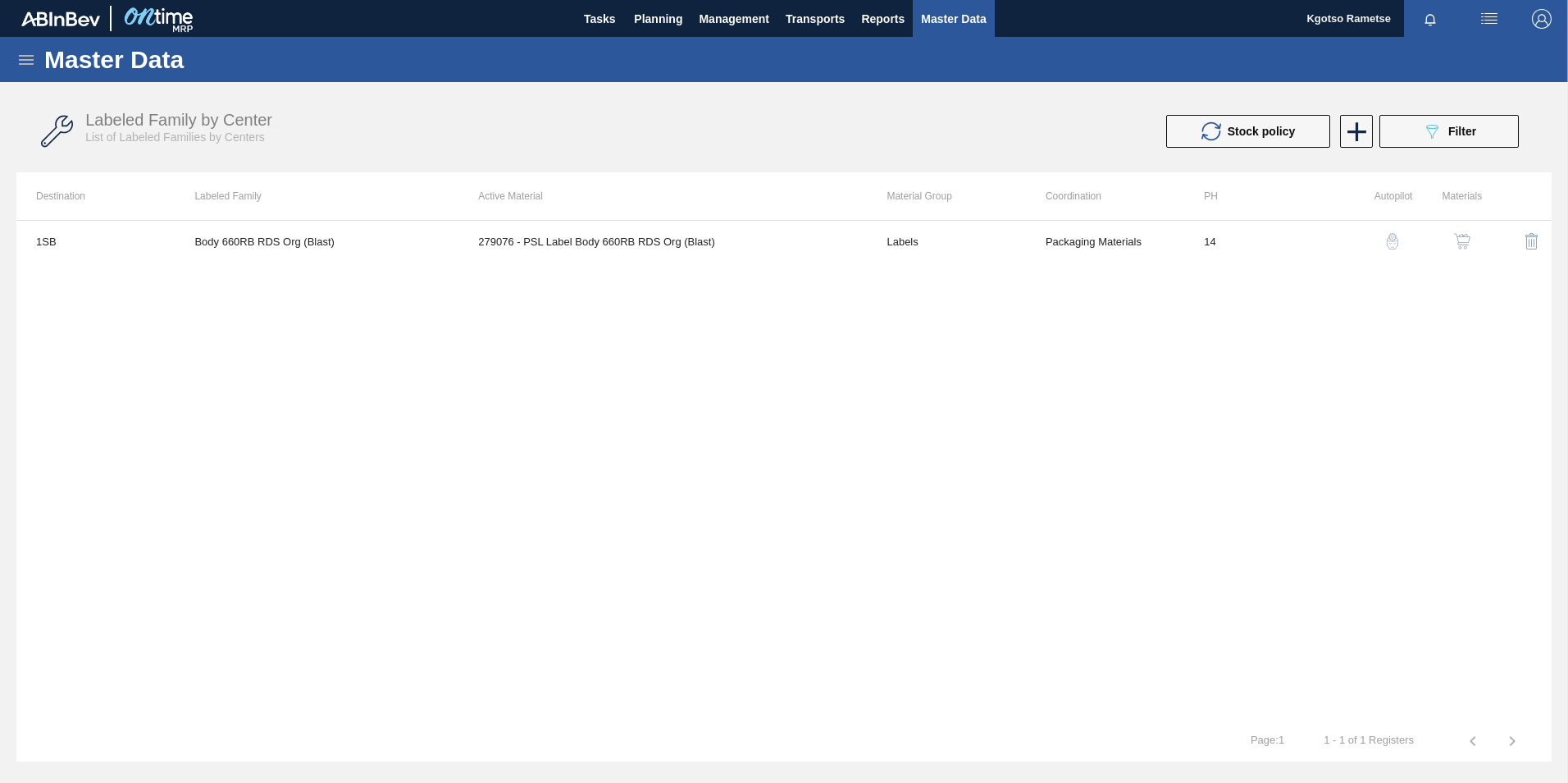
click at [1042, 243] on img "button" at bounding box center [1461, 240] width 16 height 16
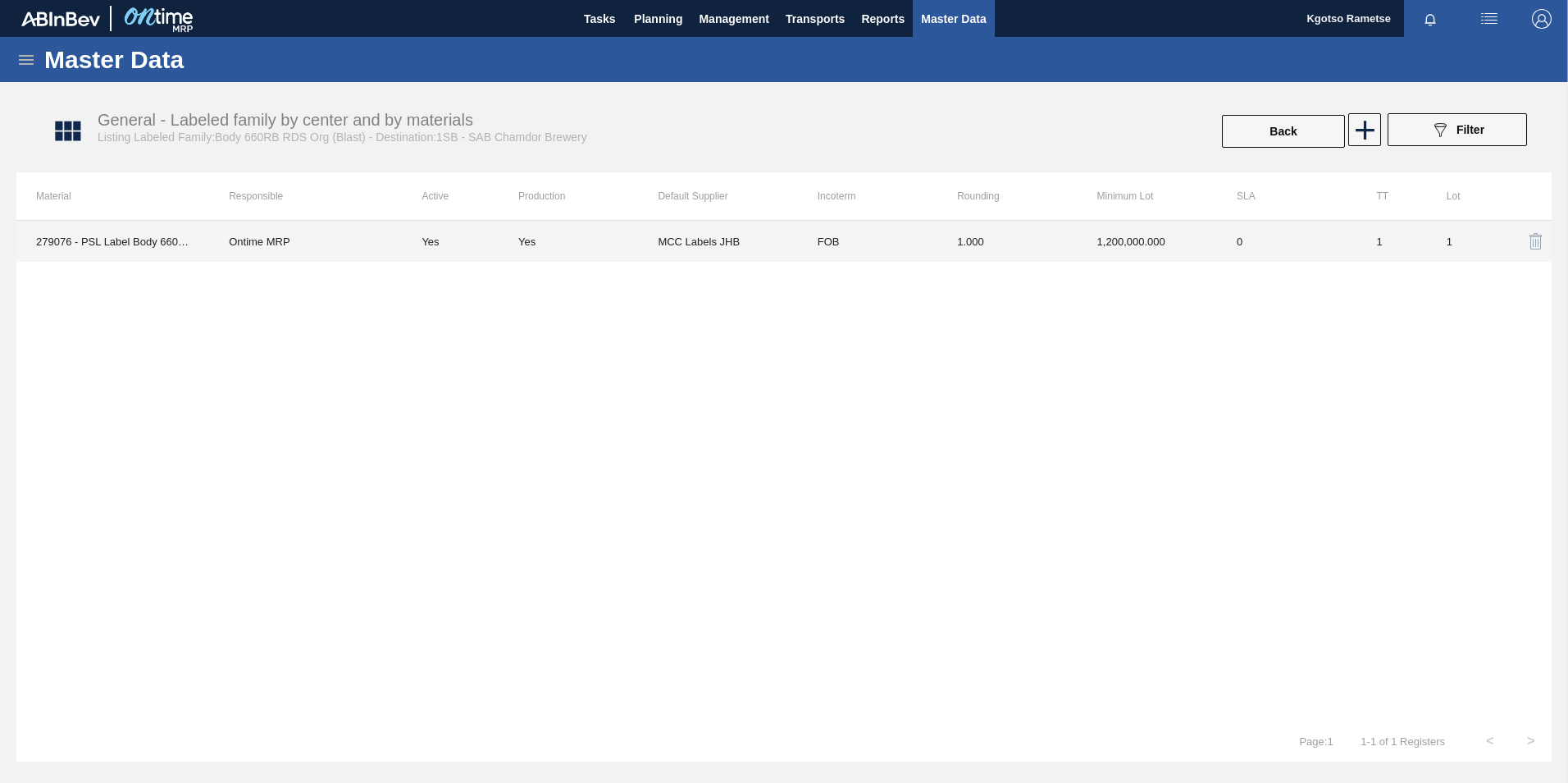
click at [892, 247] on td "FOB" at bounding box center [867, 240] width 139 height 41
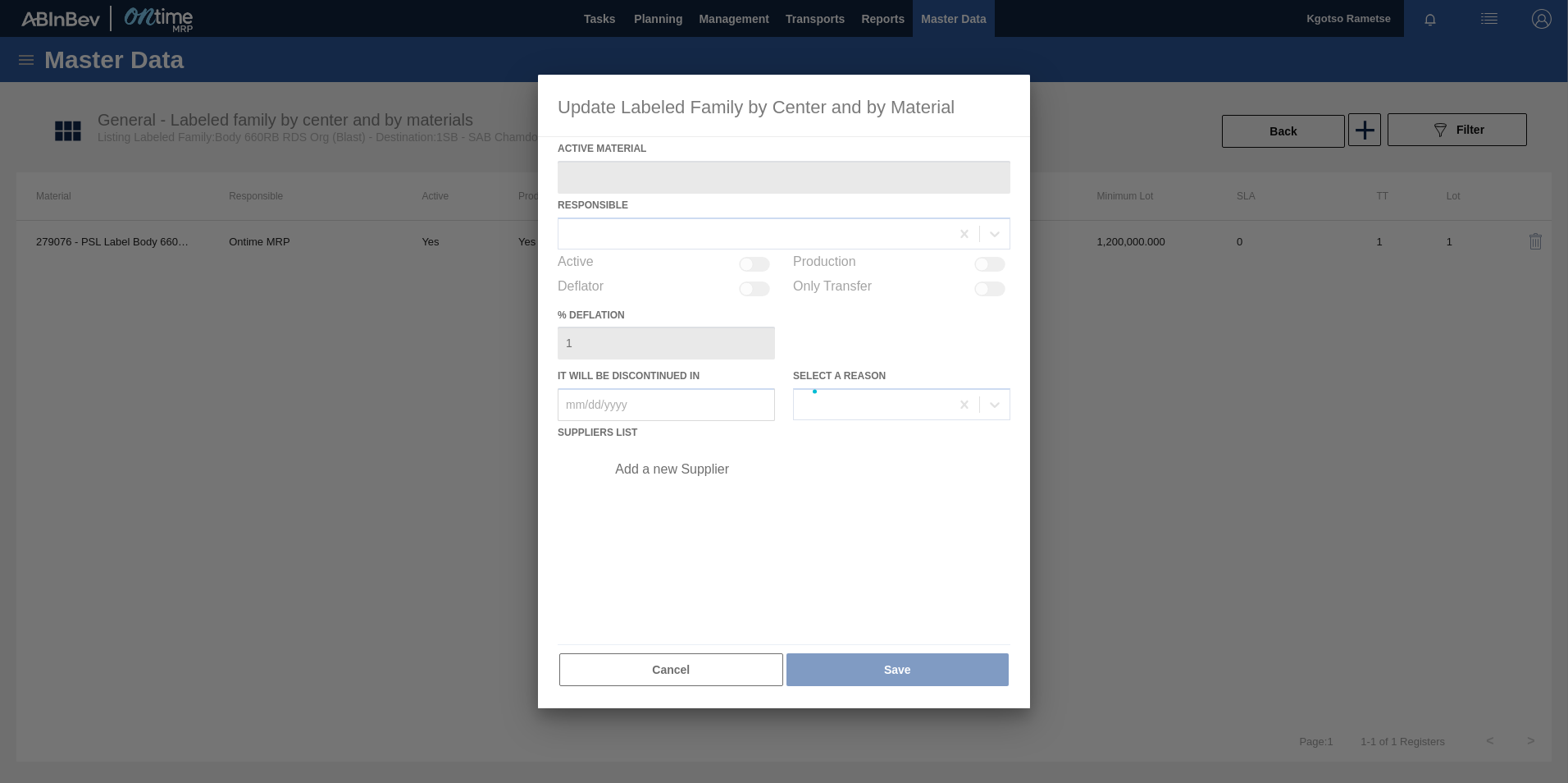
type Material "279076 - PSL Label Body 660RB RDS Org (Blast)"
checkbox input "true"
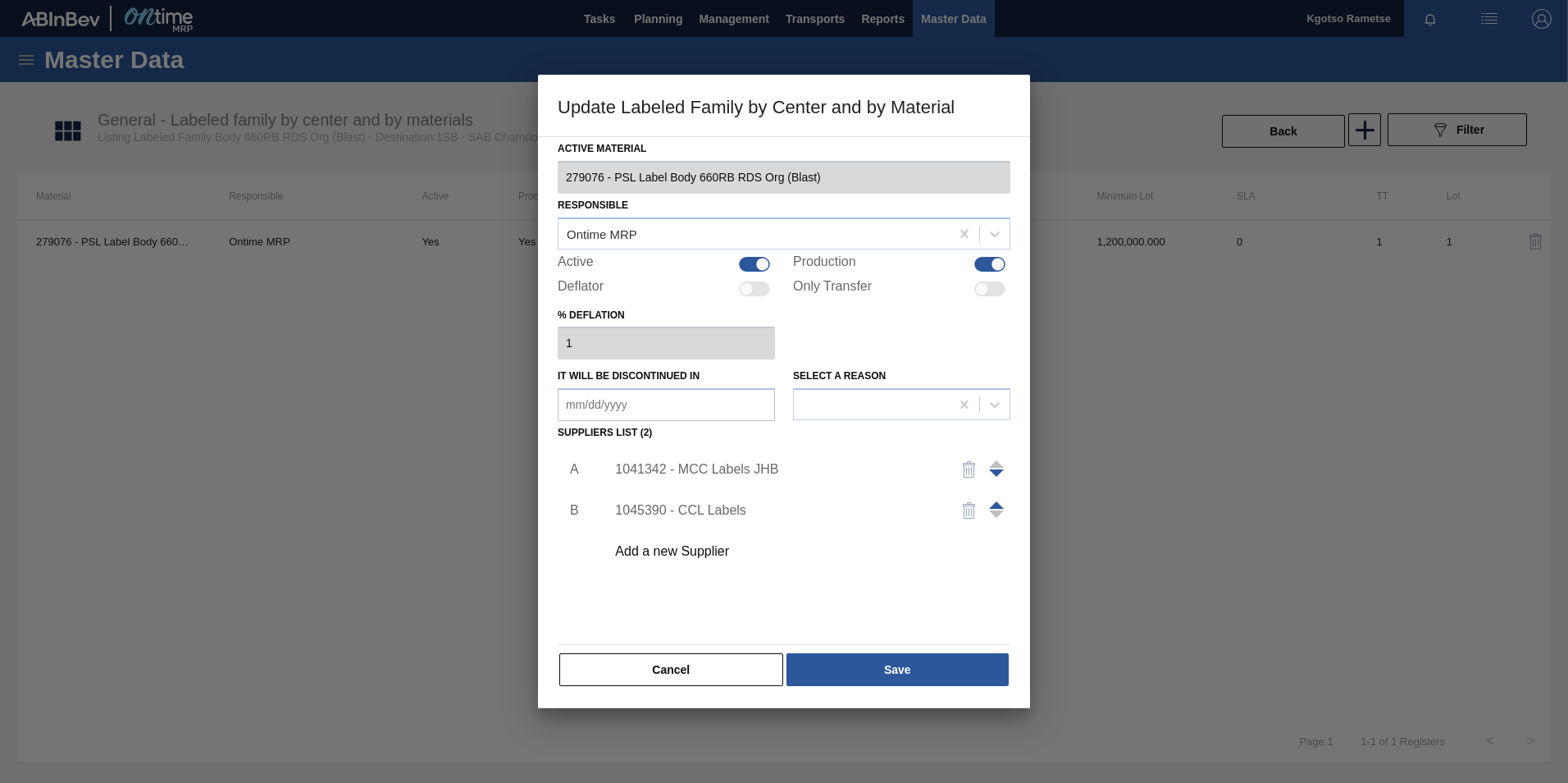
click at [712, 473] on div "1041342 - MCC Labels JHB" at bounding box center [775, 468] width 321 height 14
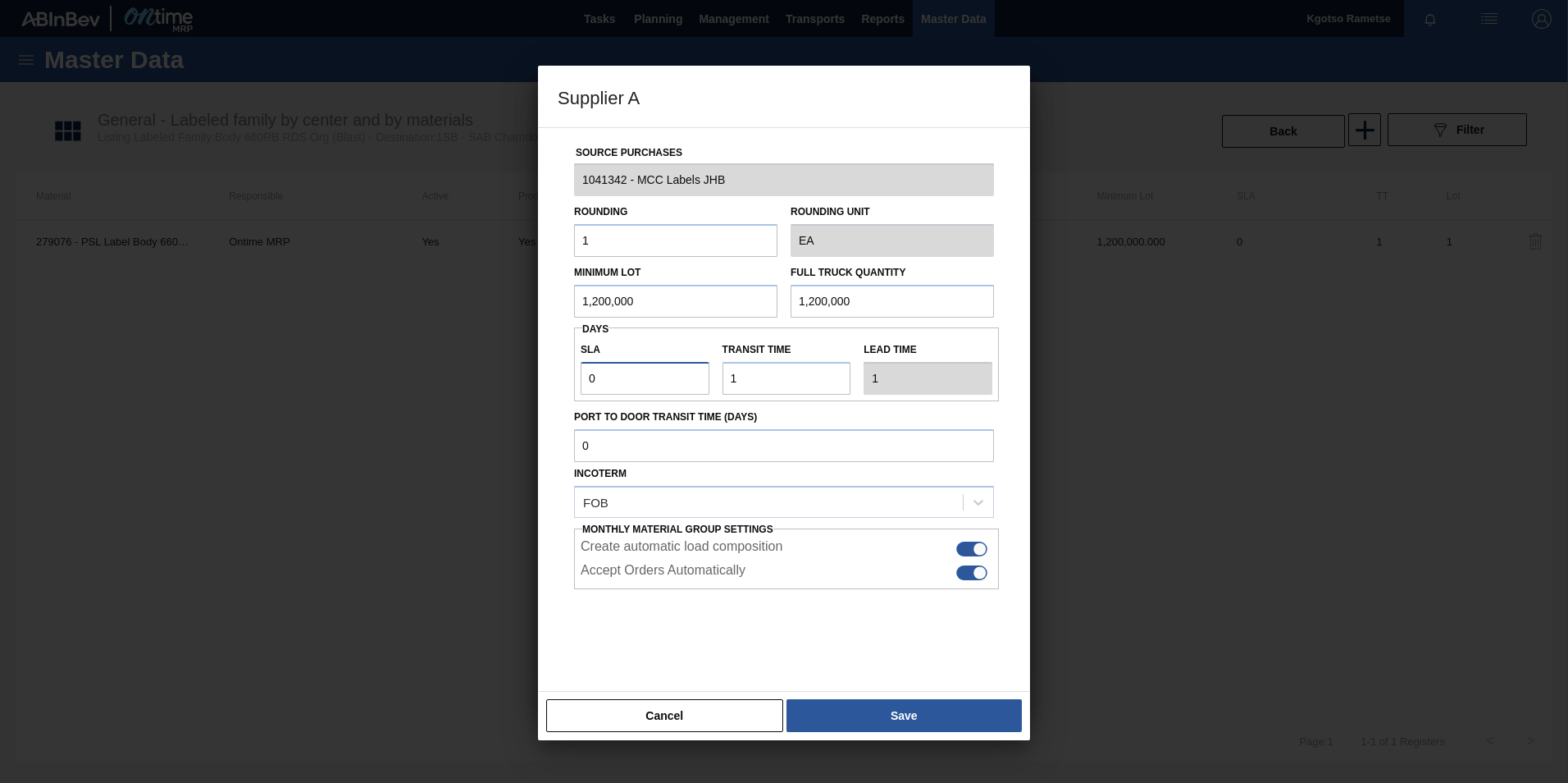
drag, startPoint x: 627, startPoint y: 389, endPoint x: 364, endPoint y: 402, distance: 263.3
click at [479, 393] on div "Supplier A Source Purchases 1041342 - MCC Labels JHB Rounding 1 Rounding Unit E…" at bounding box center [784, 391] width 1568 height 783
type input "1"
type input "2"
type input "1"
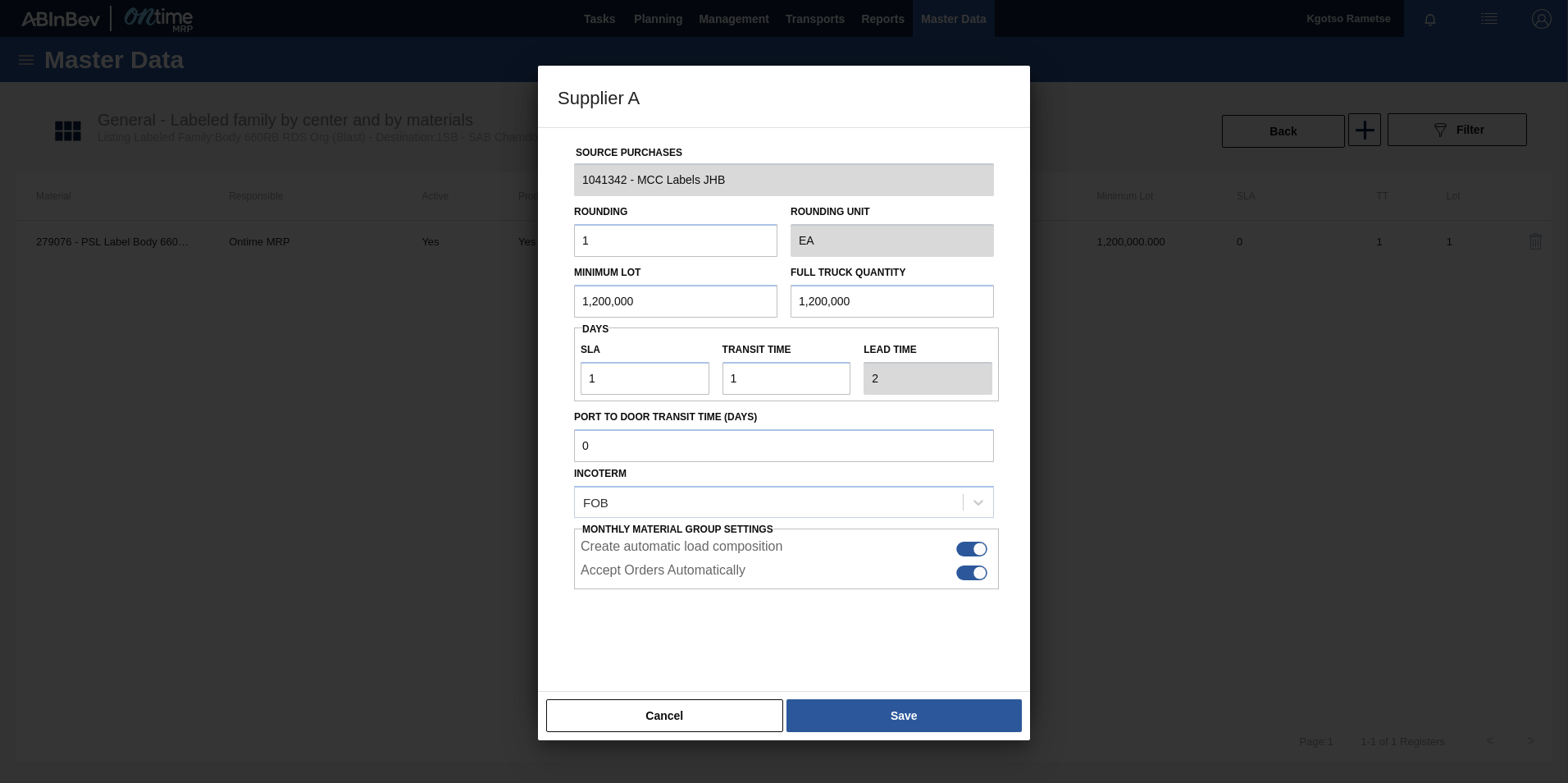
click at [940, 486] on div "Cancel Save" at bounding box center [784, 715] width 492 height 50
click at [940, 486] on button "Save" at bounding box center [904, 715] width 235 height 32
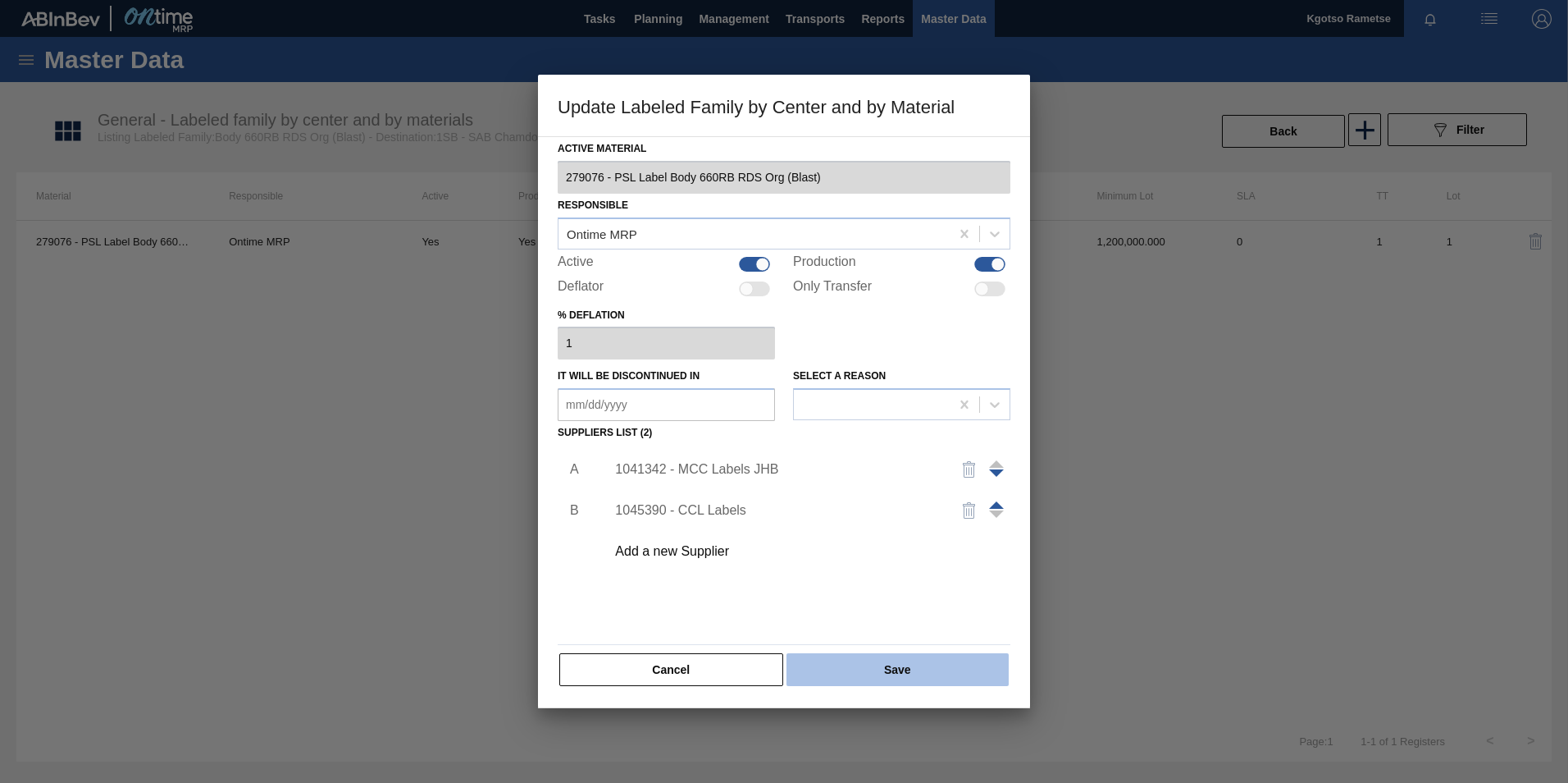
drag, startPoint x: 933, startPoint y: 693, endPoint x: 928, endPoint y: 685, distance: 9.4
click at [929, 486] on div "Active Material 279076 - PSL Label Body 660RB RDS Org (Blast) Responsible Ontim…" at bounding box center [784, 422] width 492 height 572
click at [925, 486] on button "Save" at bounding box center [897, 670] width 222 height 32
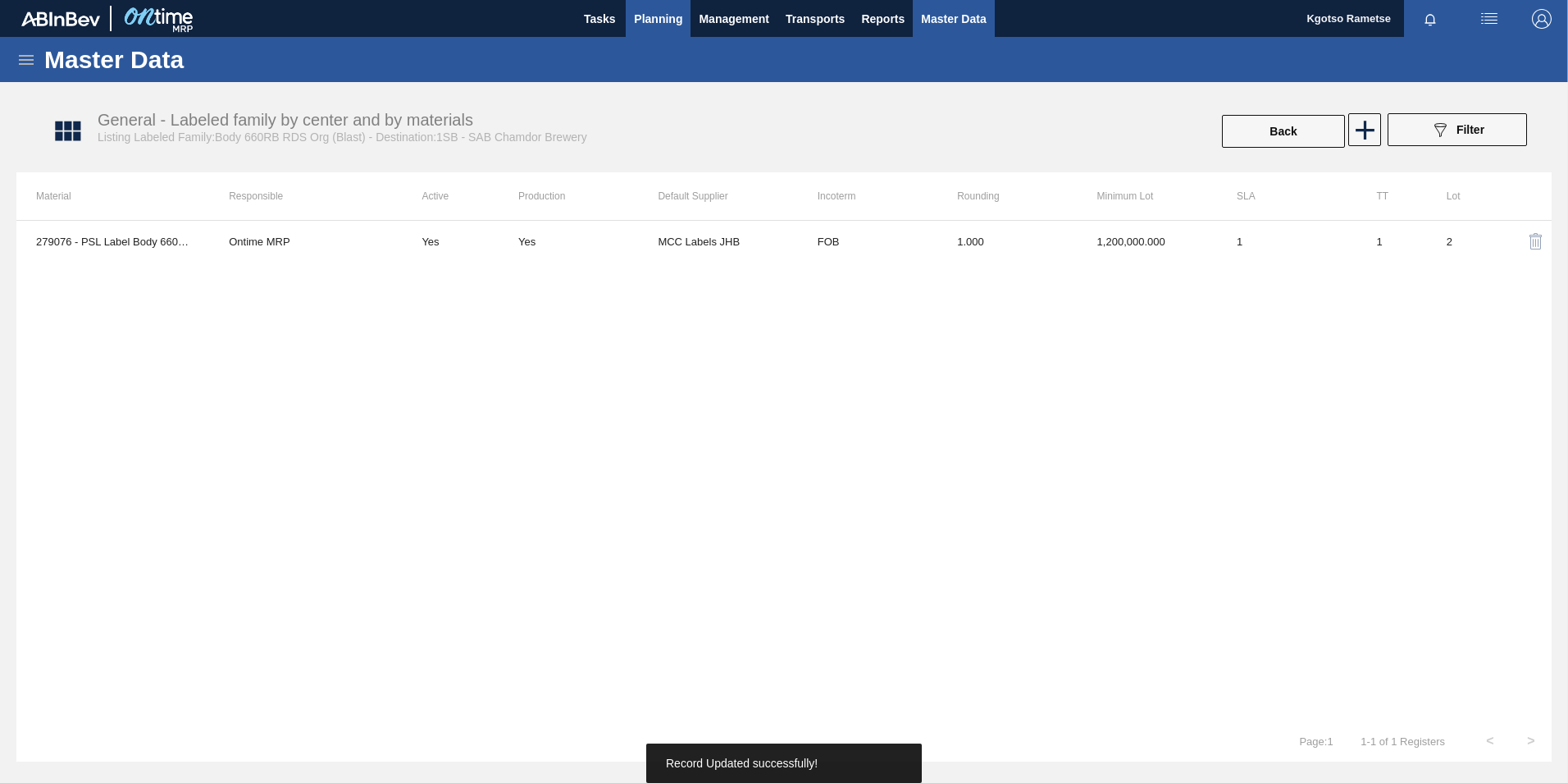
click at [671, 16] on span "Planning" at bounding box center [658, 18] width 49 height 20
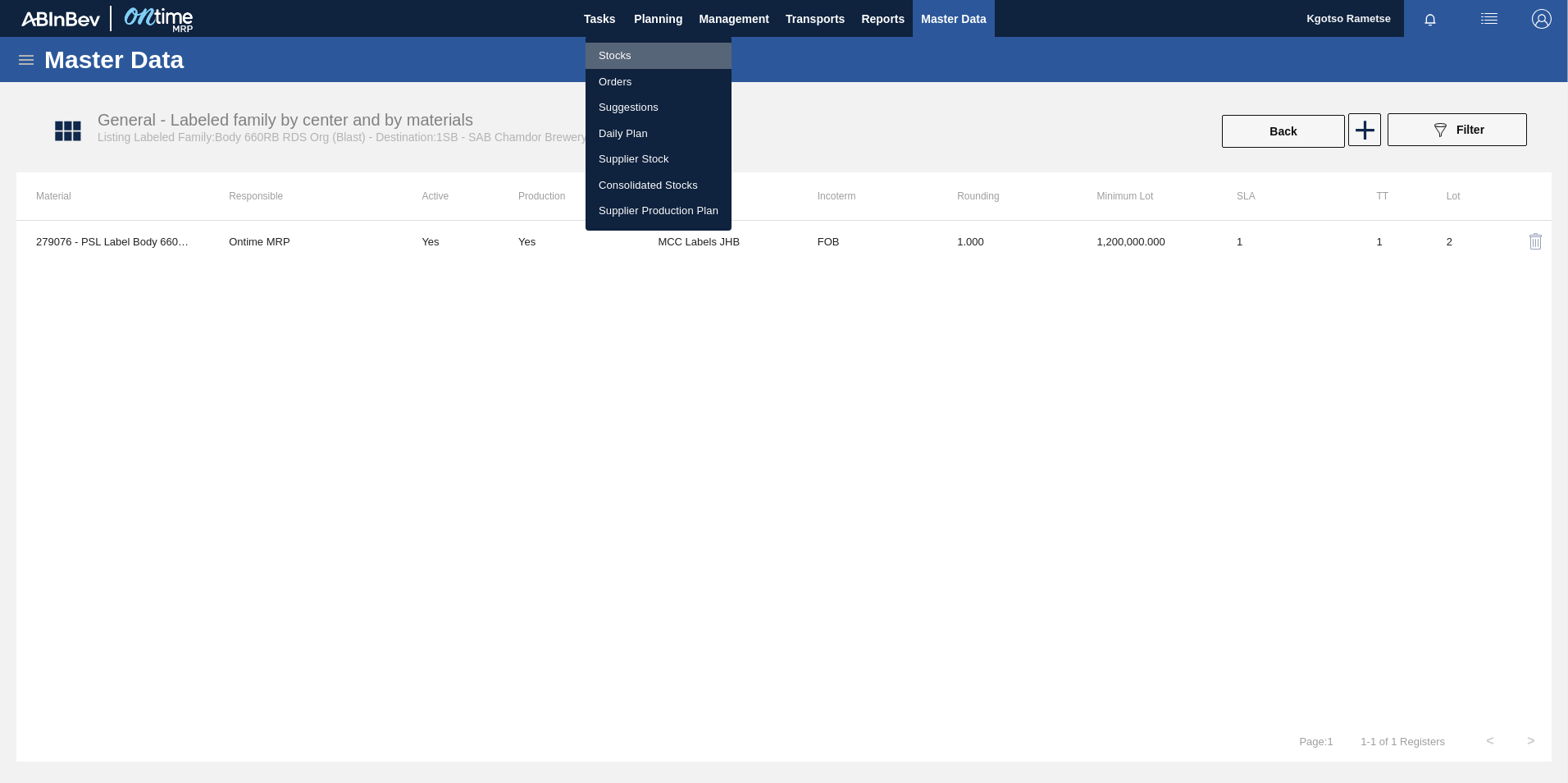
click at [637, 56] on li "Stocks" at bounding box center [658, 56] width 146 height 27
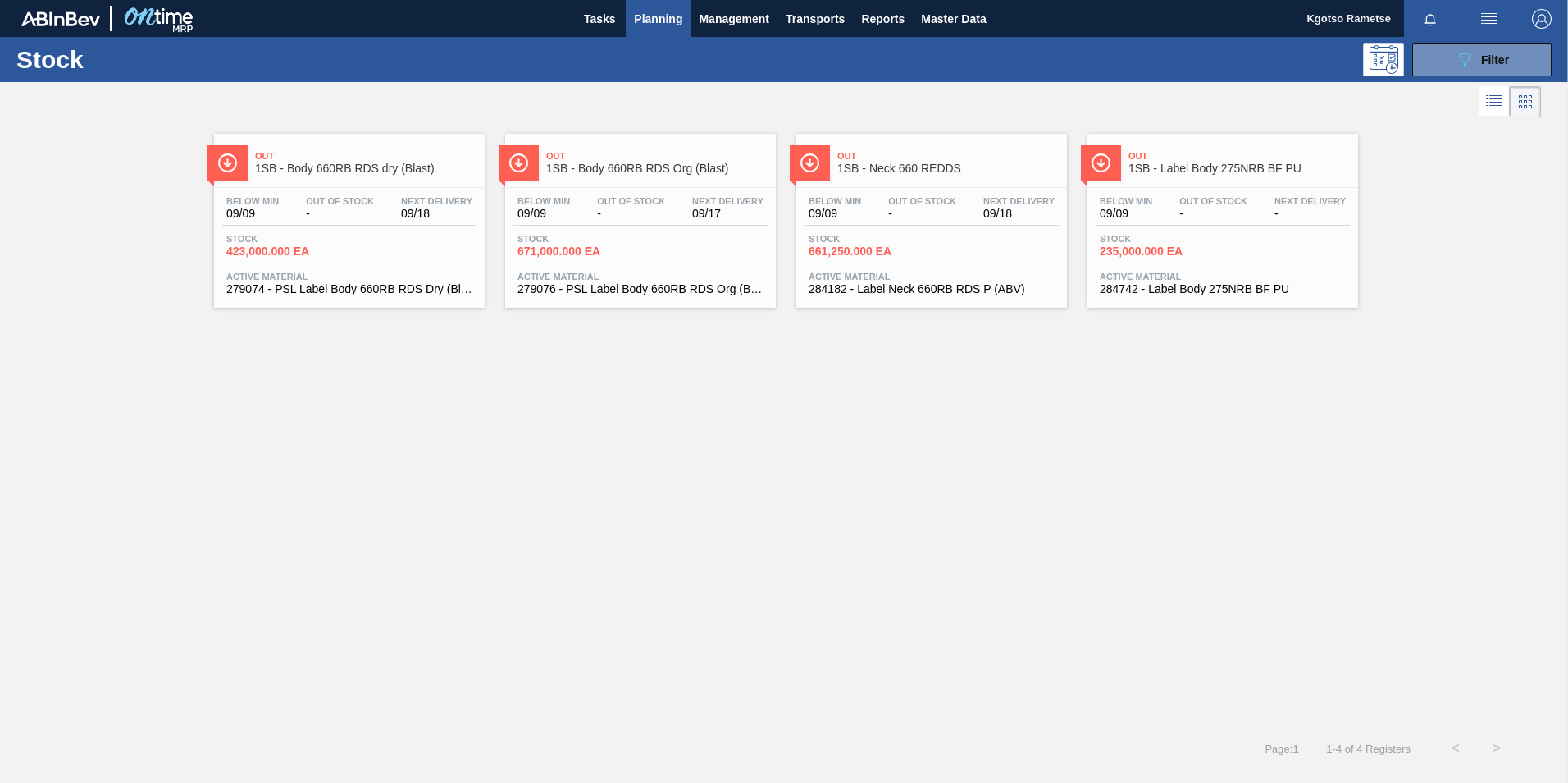
click at [308, 174] on span "1SB - Body 660RB RDS dry (Blast)" at bounding box center [366, 168] width 221 height 12
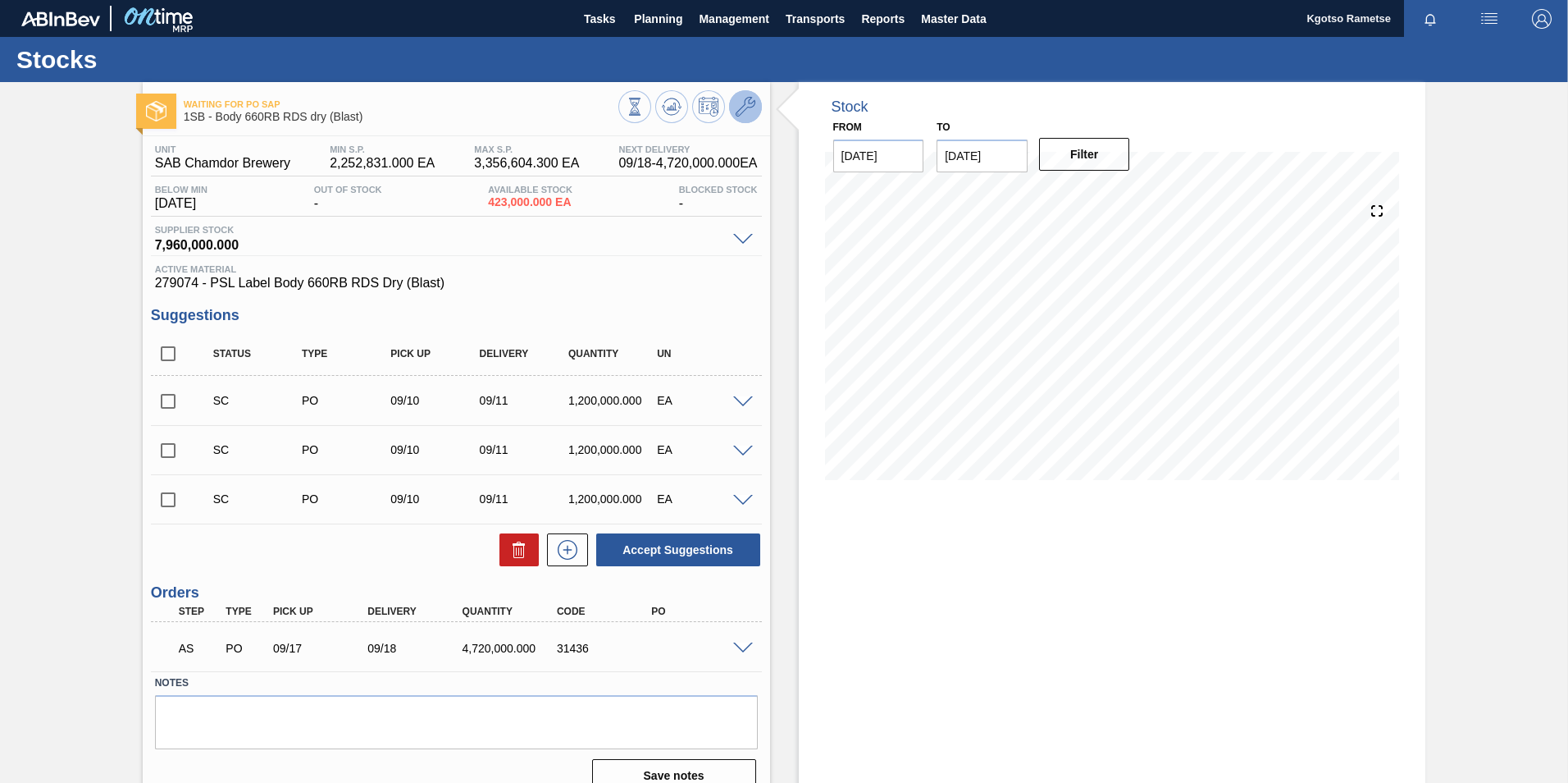
click at [736, 109] on icon at bounding box center [745, 107] width 20 height 20
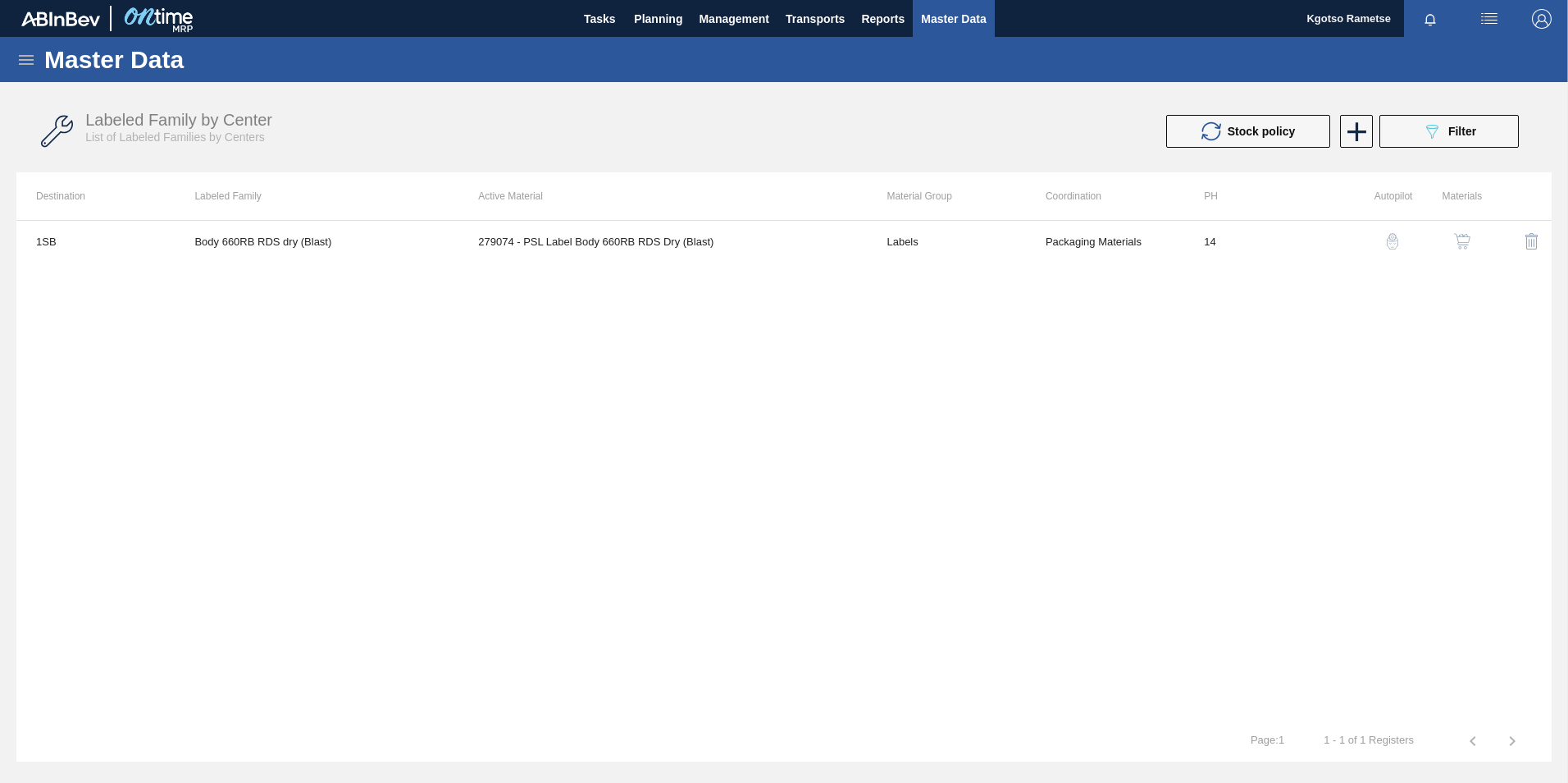
click at [1042, 235] on img "button" at bounding box center [1461, 240] width 16 height 16
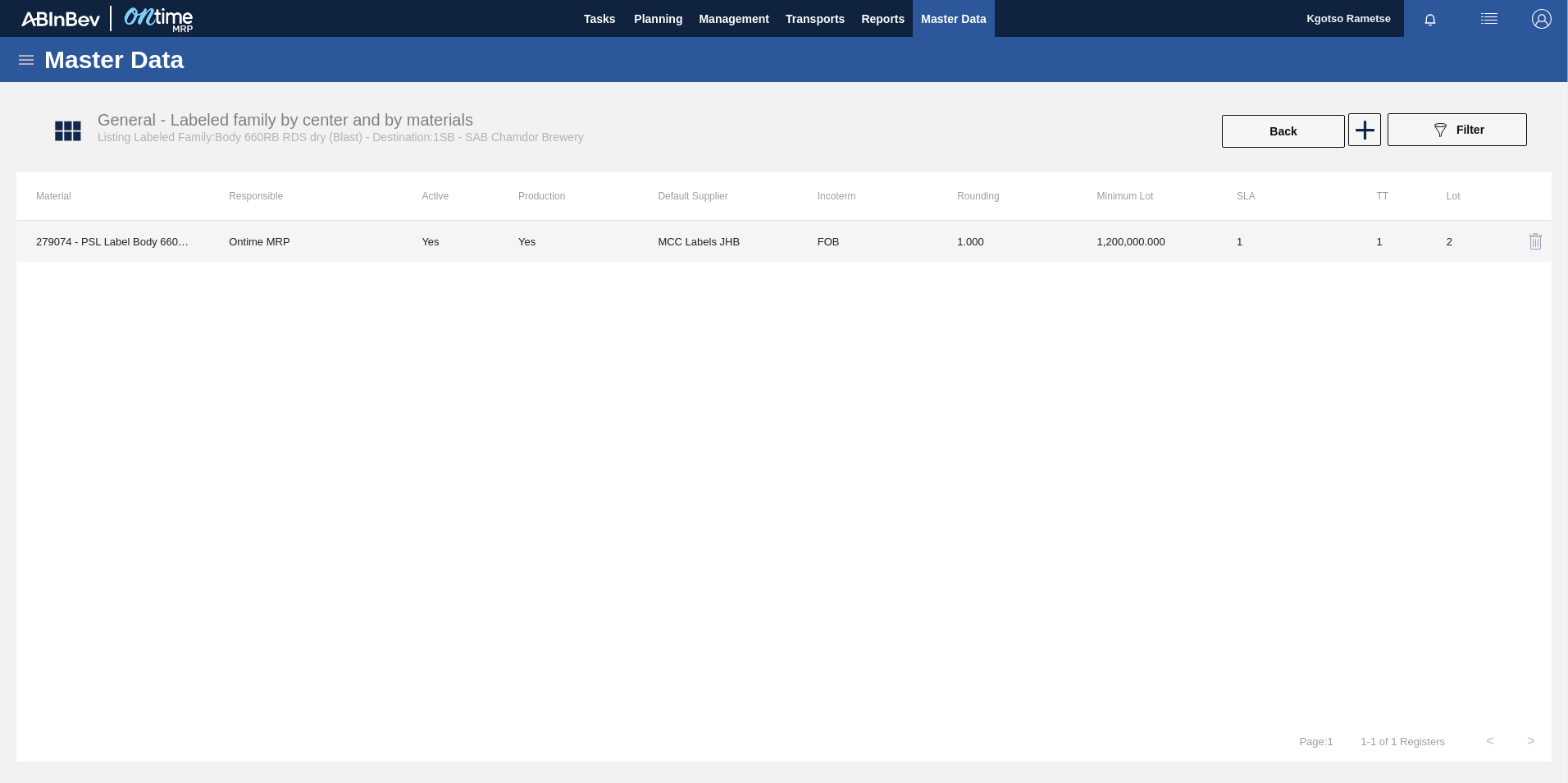
click at [829, 252] on td "FOB" at bounding box center [867, 240] width 139 height 41
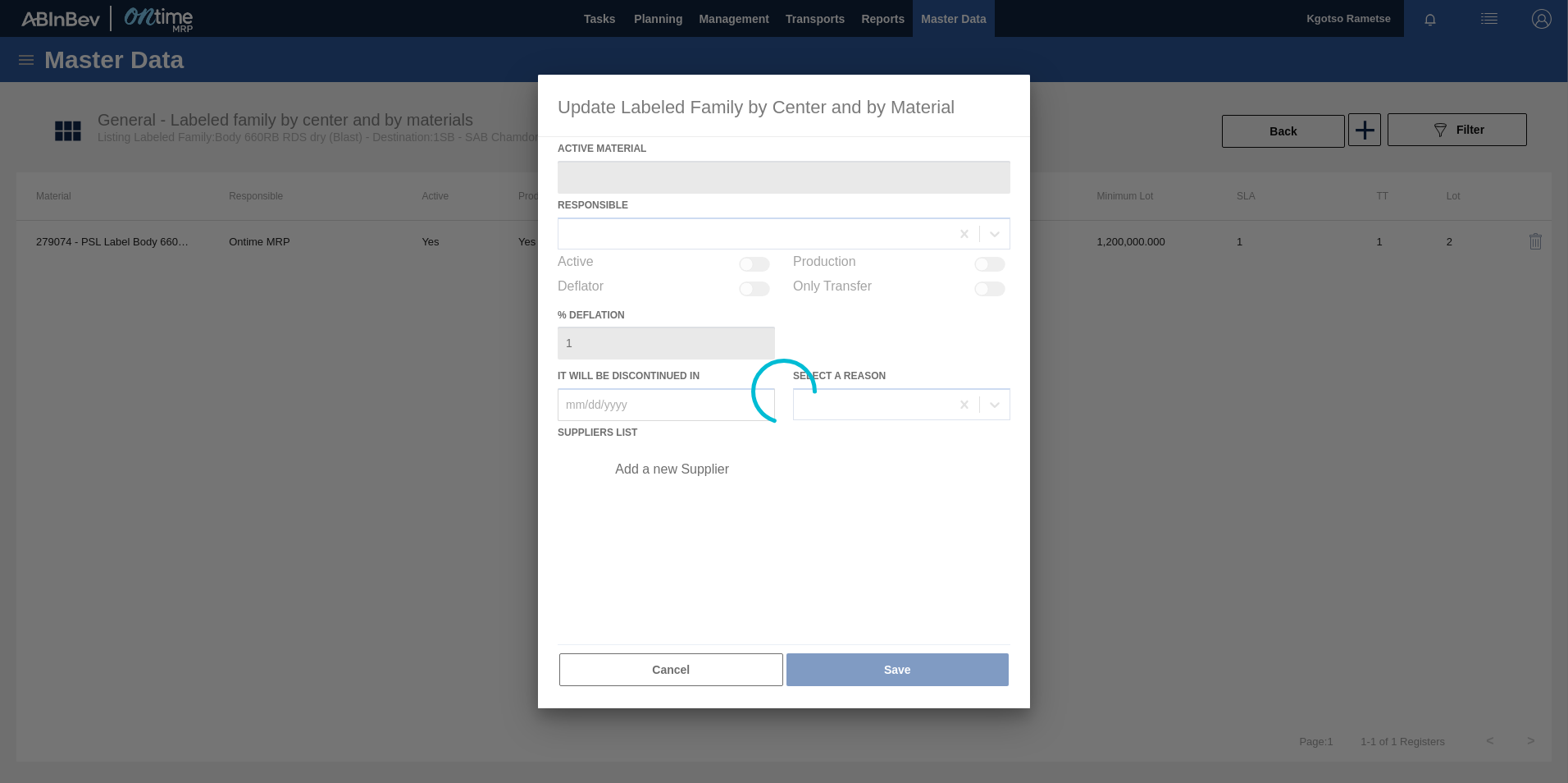
type Material "279074 - PSL Label Body 660RB RDS Dry (Blast)"
checkbox input "true"
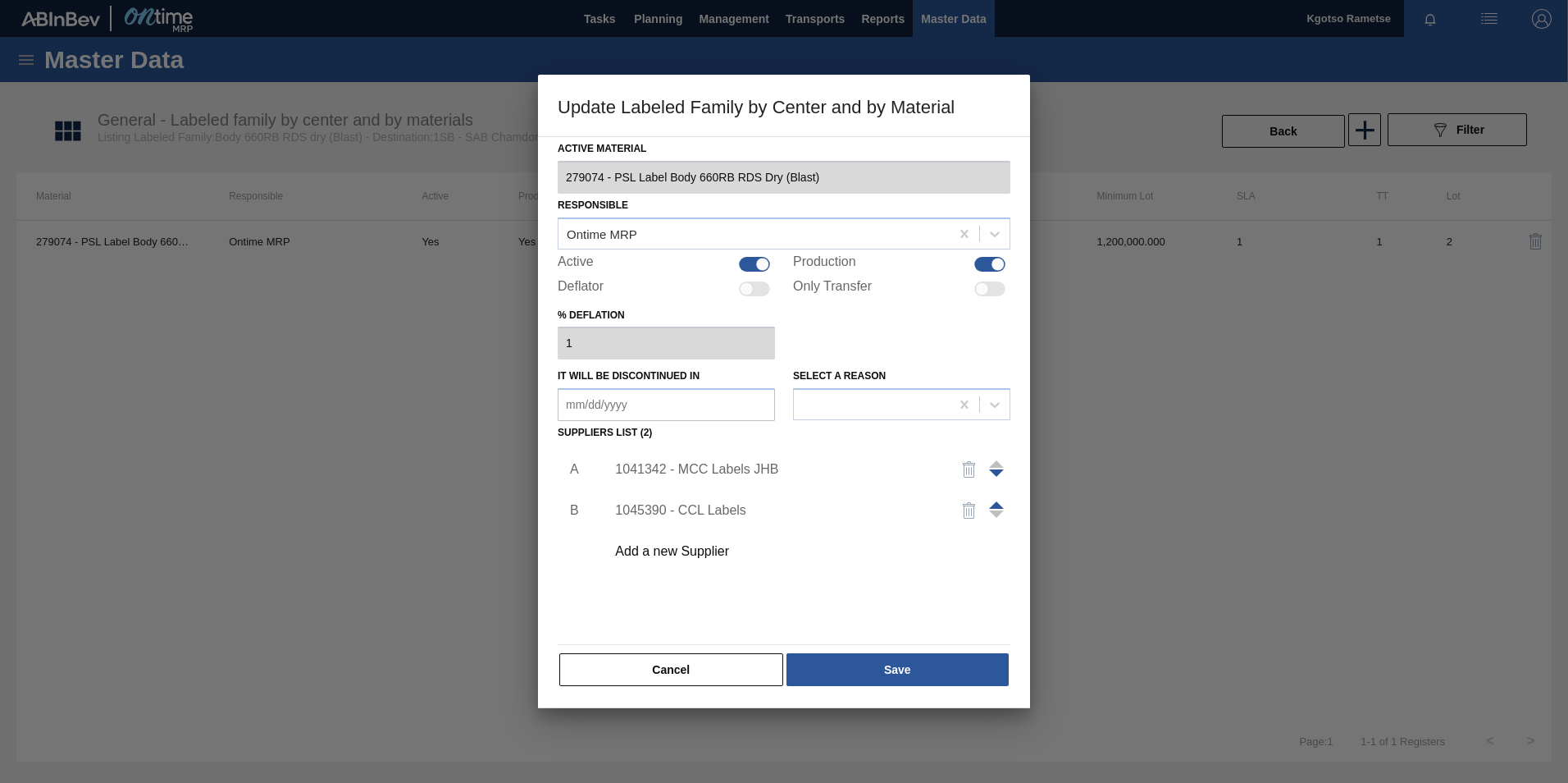
click at [678, 473] on div "1041342 - MCC Labels JHB" at bounding box center [775, 468] width 321 height 14
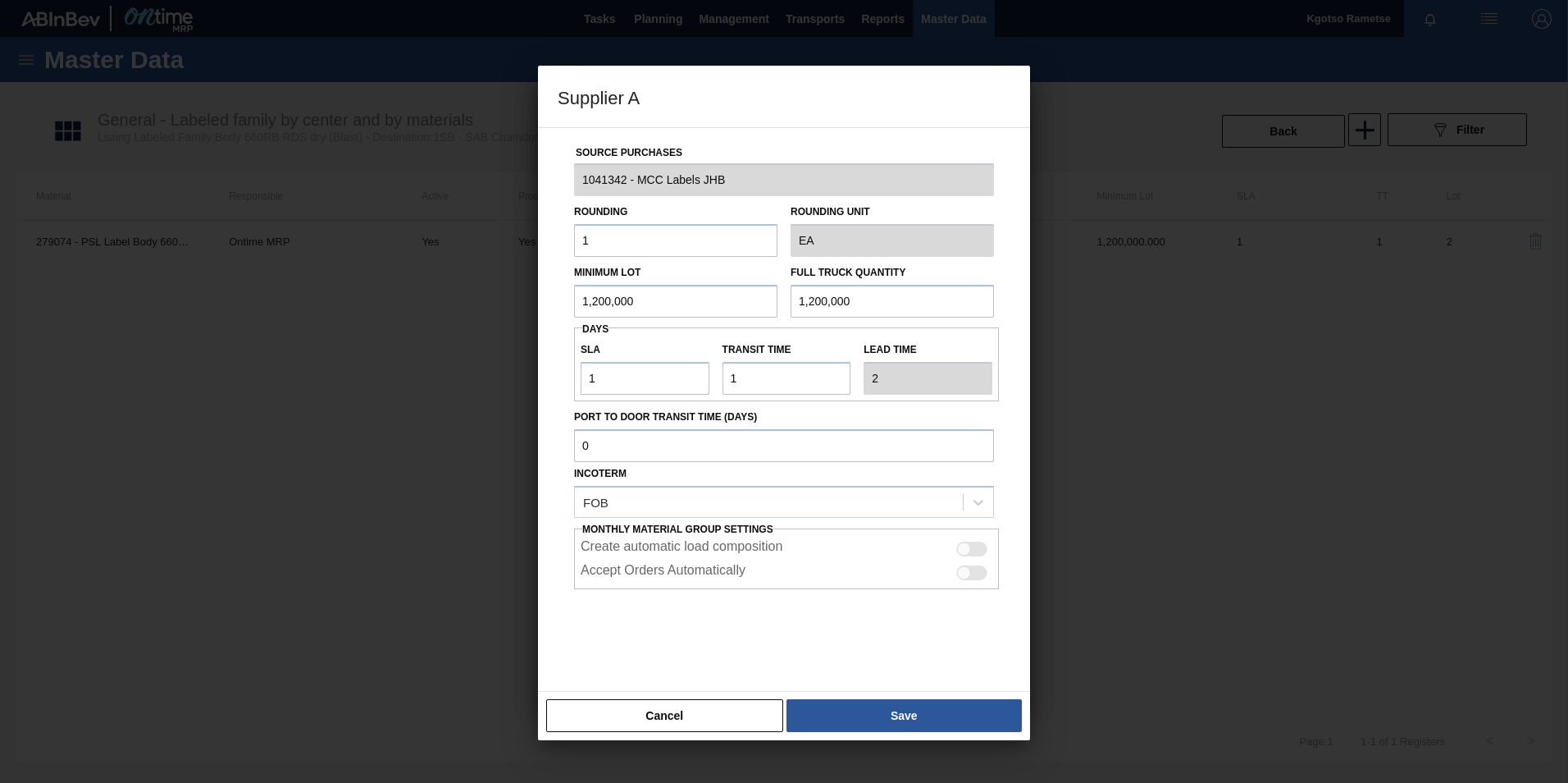
drag, startPoint x: 646, startPoint y: 303, endPoint x: 376, endPoint y: 306, distance: 270.0
click at [441, 305] on div "Supplier A Source Purchases 1041342 - MCC Labels JHB Rounding 1 Rounding Unit E…" at bounding box center [784, 391] width 1568 height 783
drag, startPoint x: 656, startPoint y: 294, endPoint x: 326, endPoint y: 326, distance: 331.5
click at [426, 319] on div "Supplier A Source Purchases 1041342 - MCC Labels JHB Rounding 1 Rounding Unit E…" at bounding box center [784, 391] width 1568 height 783
type input "3,318,000"
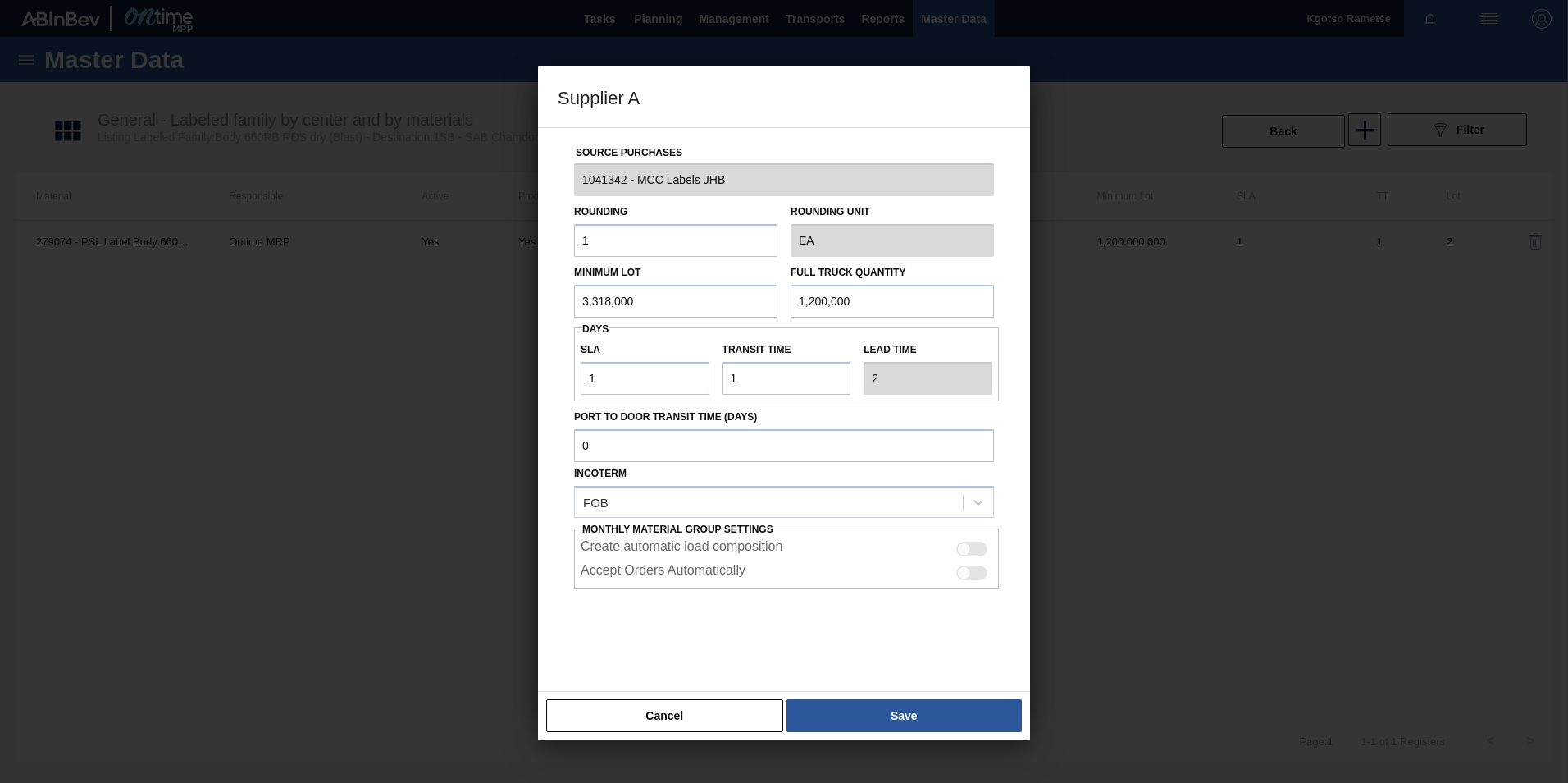
drag, startPoint x: 888, startPoint y: 295, endPoint x: 427, endPoint y: 340, distance: 463.2
click at [573, 319] on div "Source Purchases 1041342 - MCC Labels JHB Rounding 1 Rounding Unit EA Minimum L…" at bounding box center [784, 399] width 453 height 543
paste input "3,318"
type input "3,318,000"
click at [886, 486] on button "Save" at bounding box center [904, 715] width 235 height 32
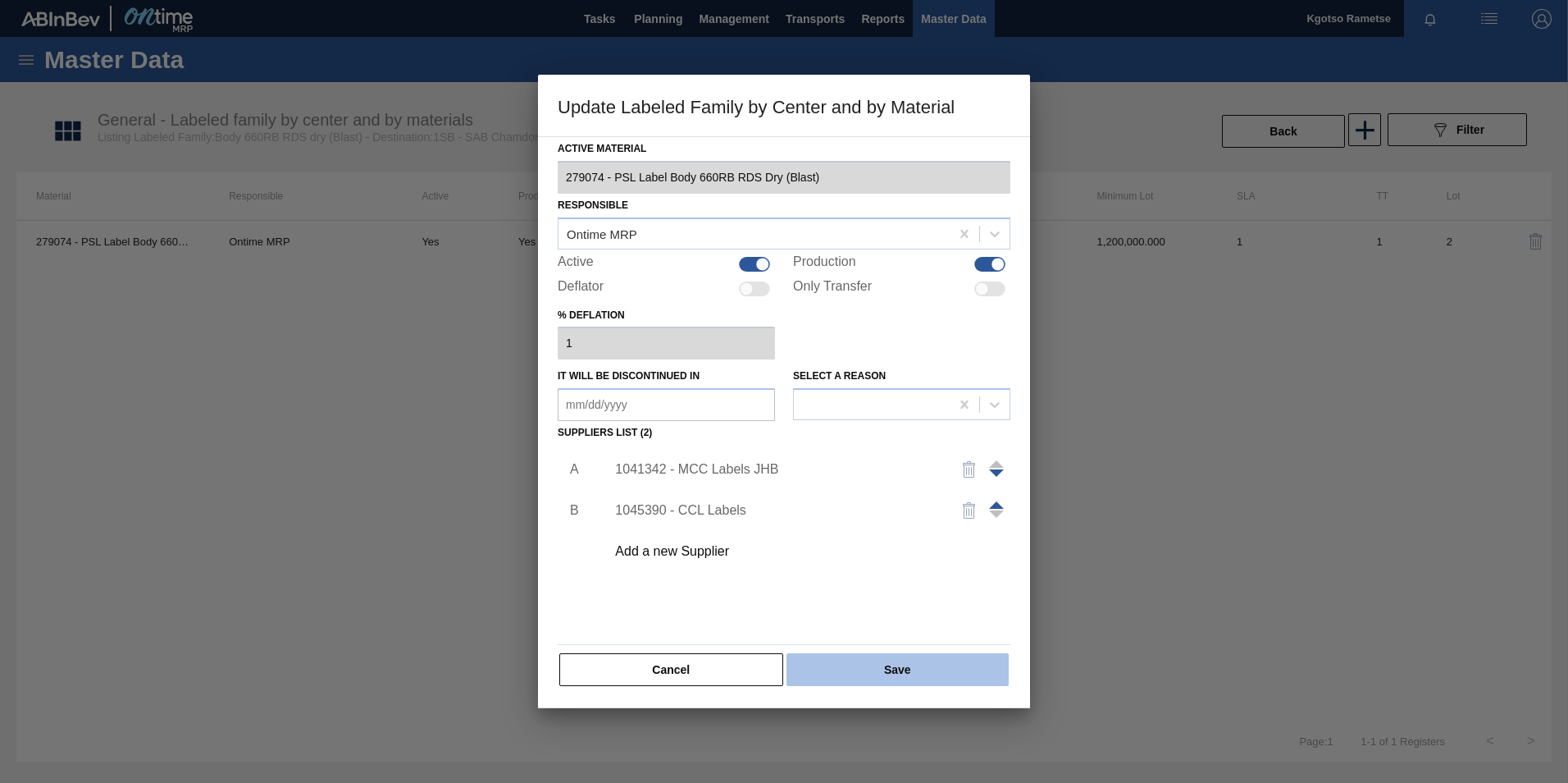
click at [868, 486] on button "Save" at bounding box center [897, 670] width 222 height 32
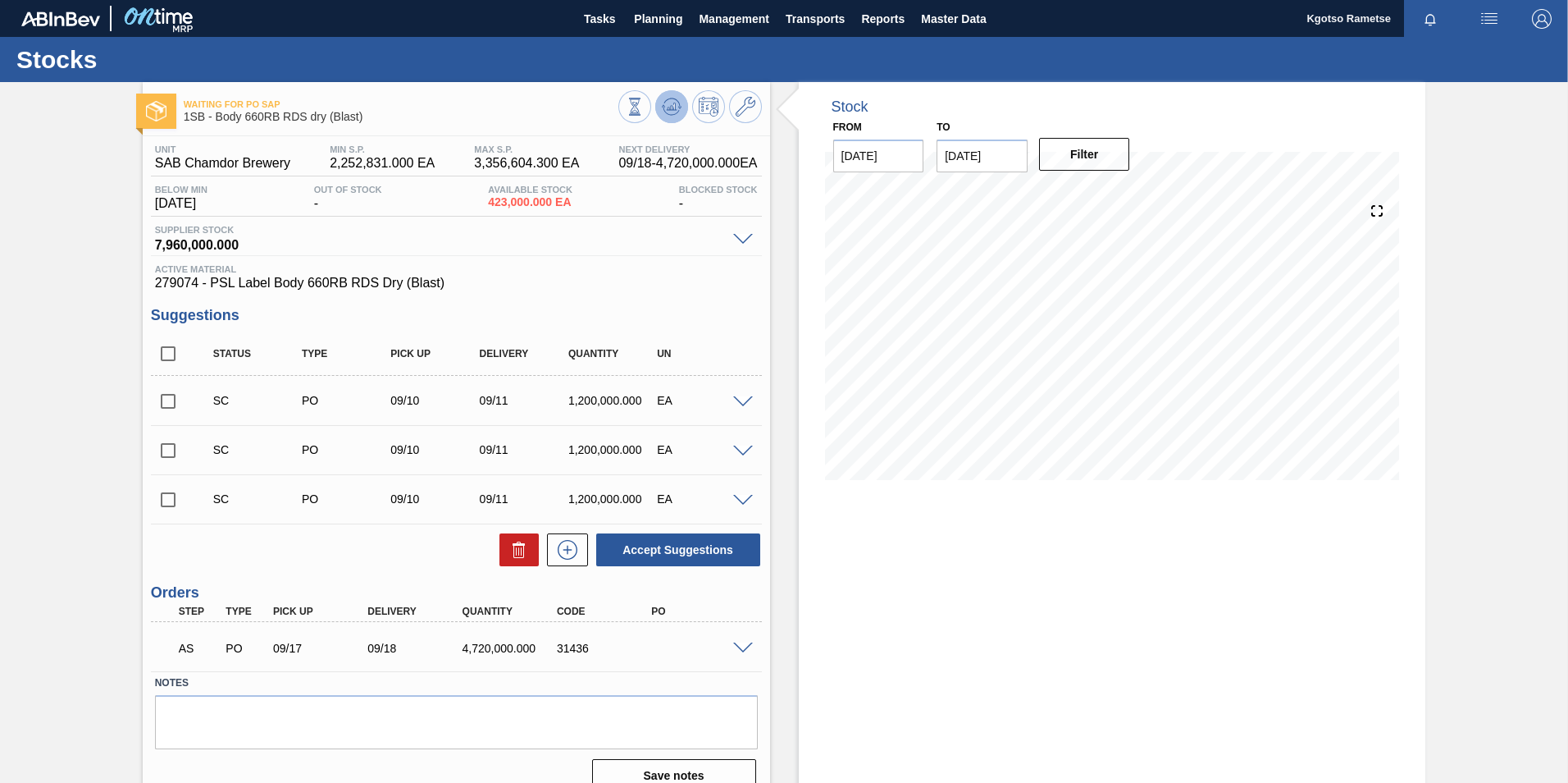
click at [679, 103] on icon at bounding box center [671, 107] width 20 height 20
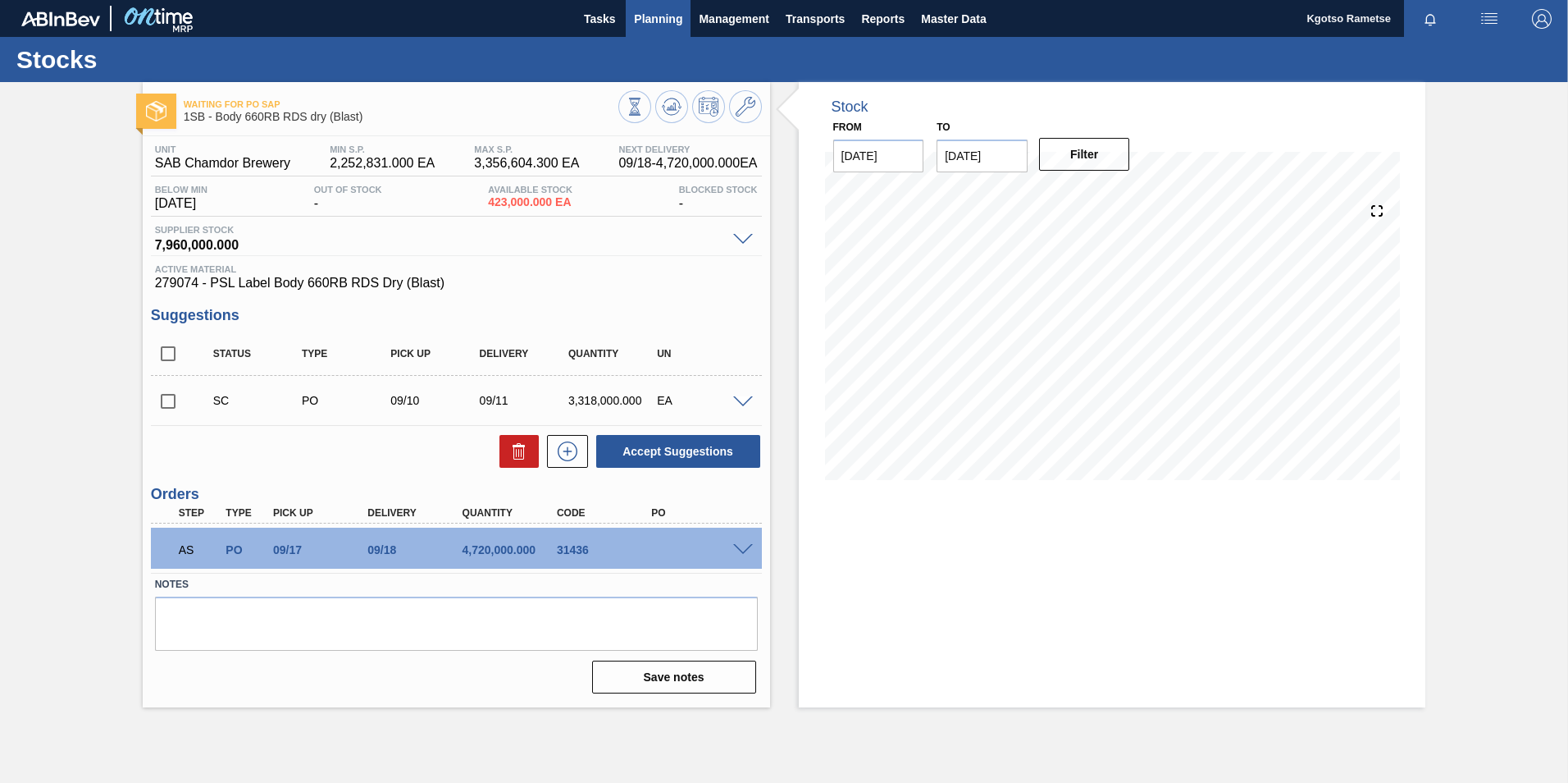
click at [657, 22] on span "Planning" at bounding box center [658, 18] width 49 height 20
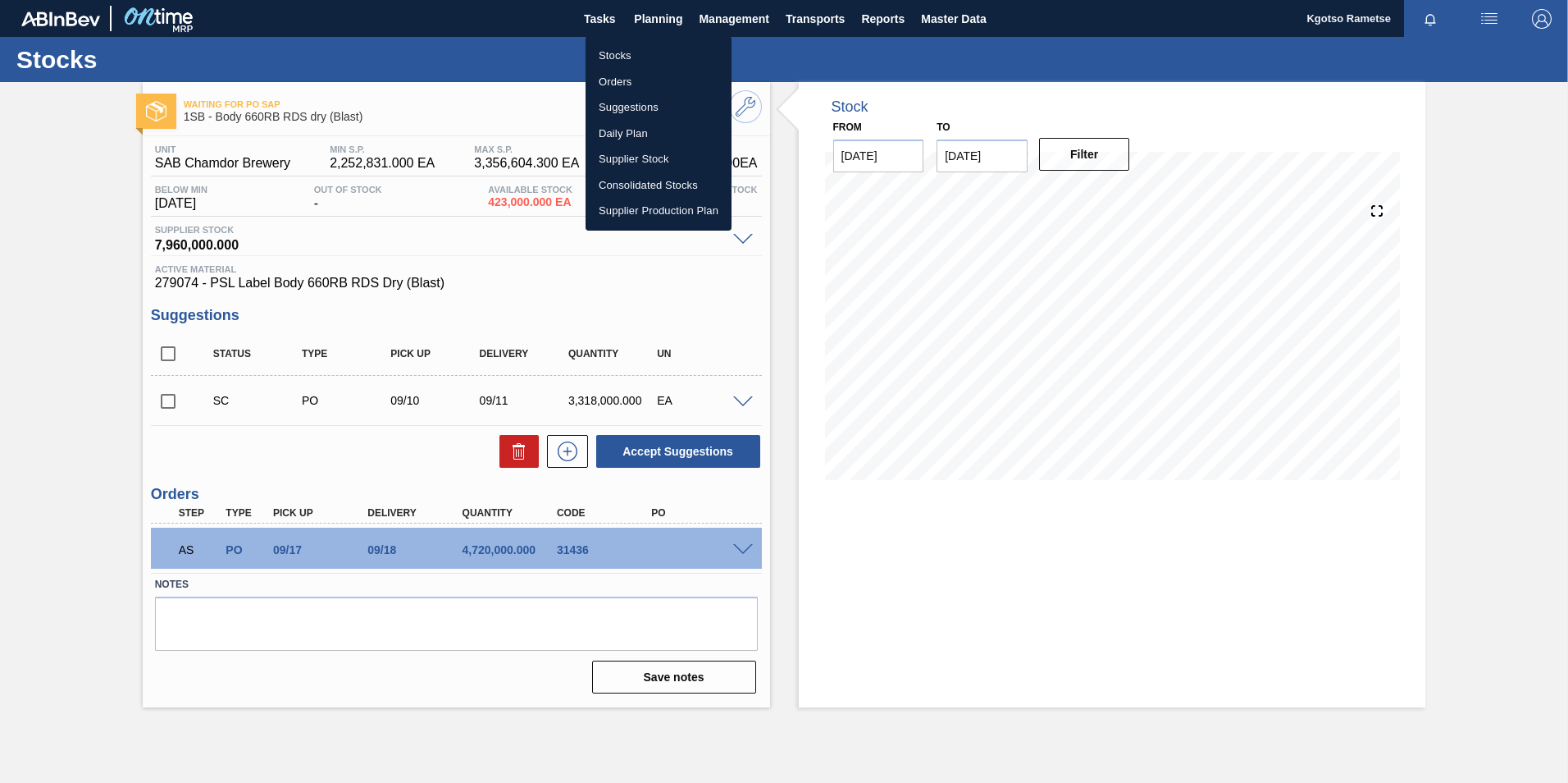
click at [637, 48] on li "Stocks" at bounding box center [658, 56] width 146 height 27
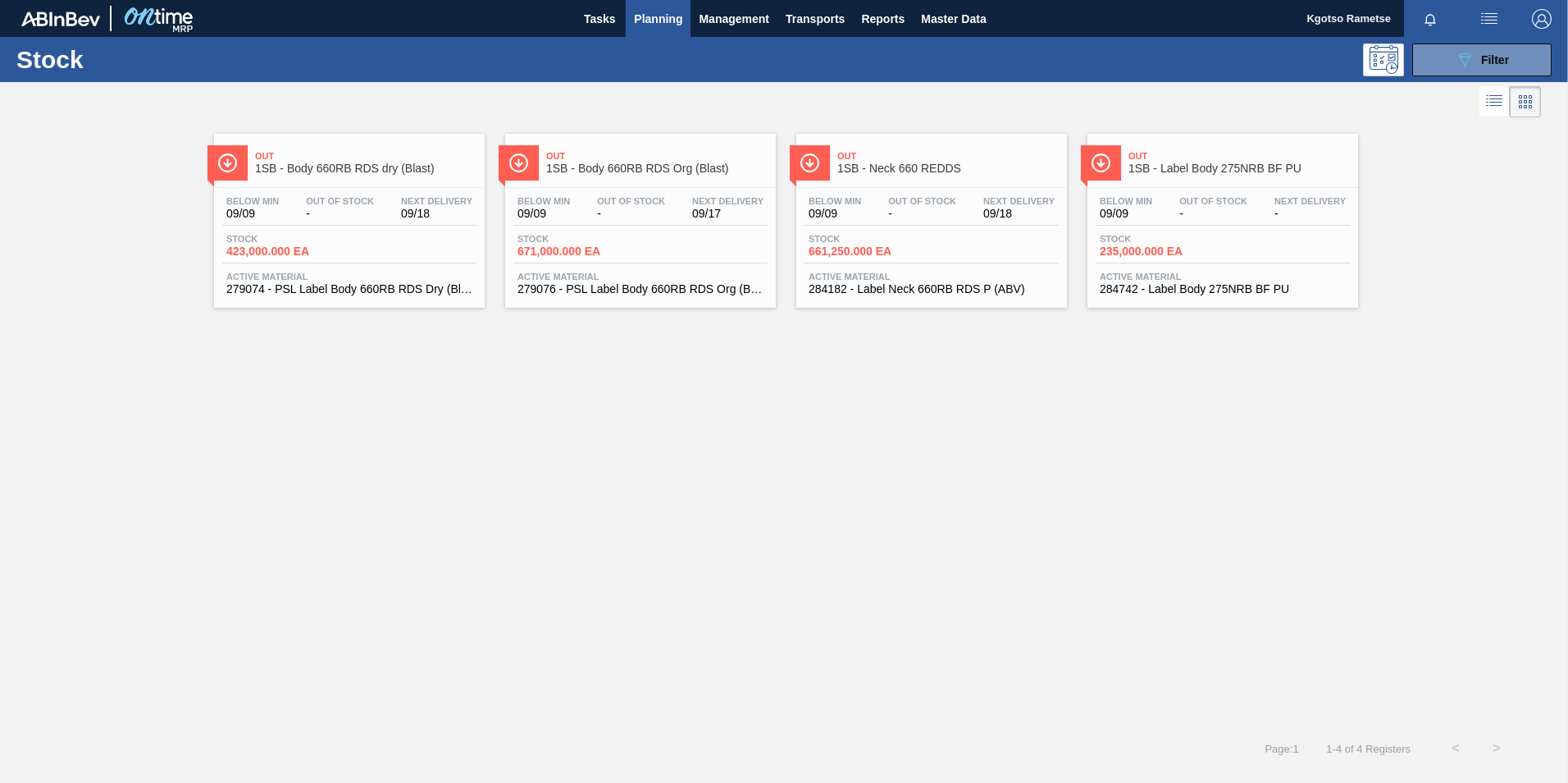
click at [1042, 161] on span "Out" at bounding box center [1239, 155] width 221 height 10
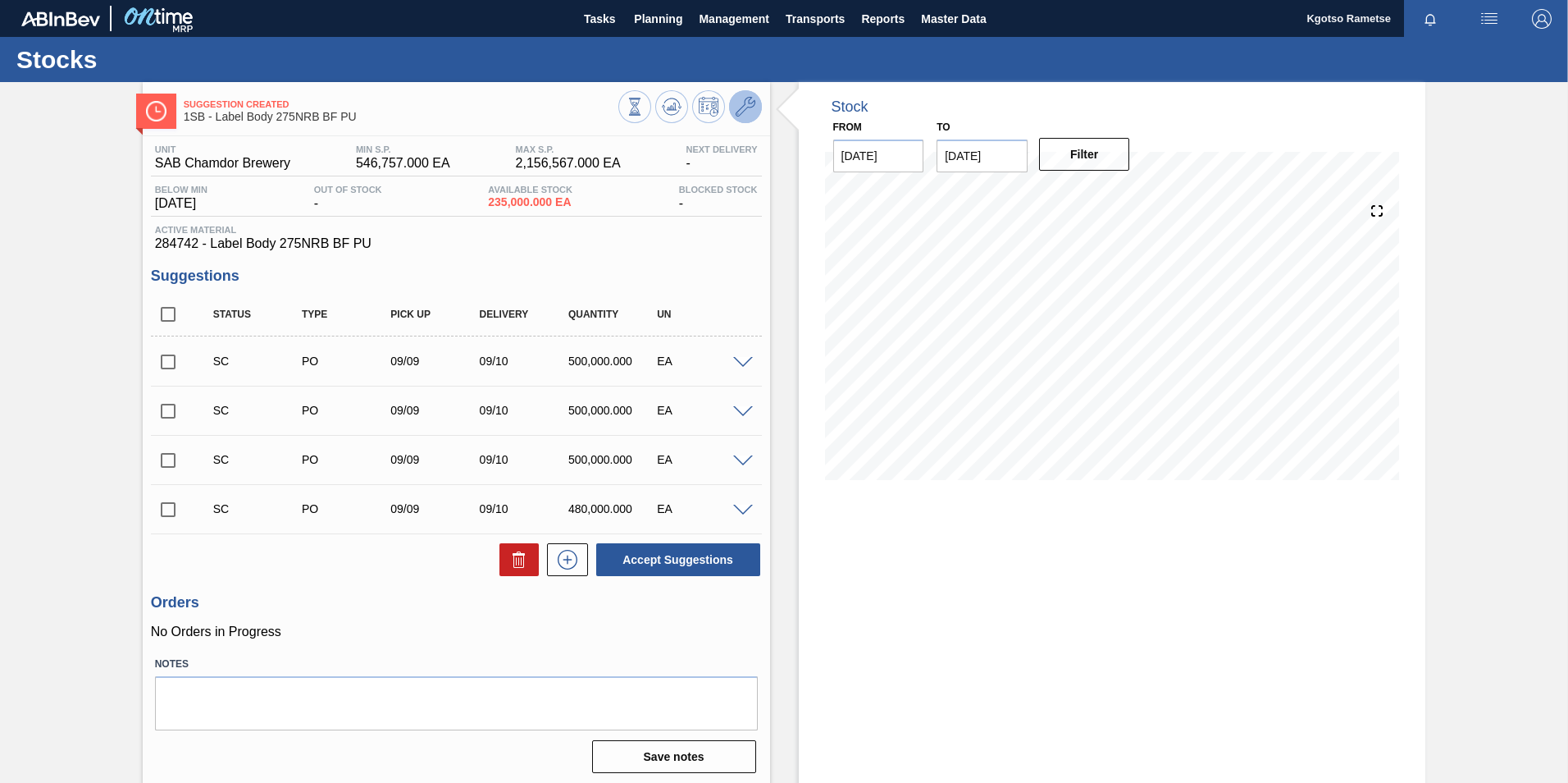
click at [740, 109] on icon at bounding box center [745, 107] width 20 height 20
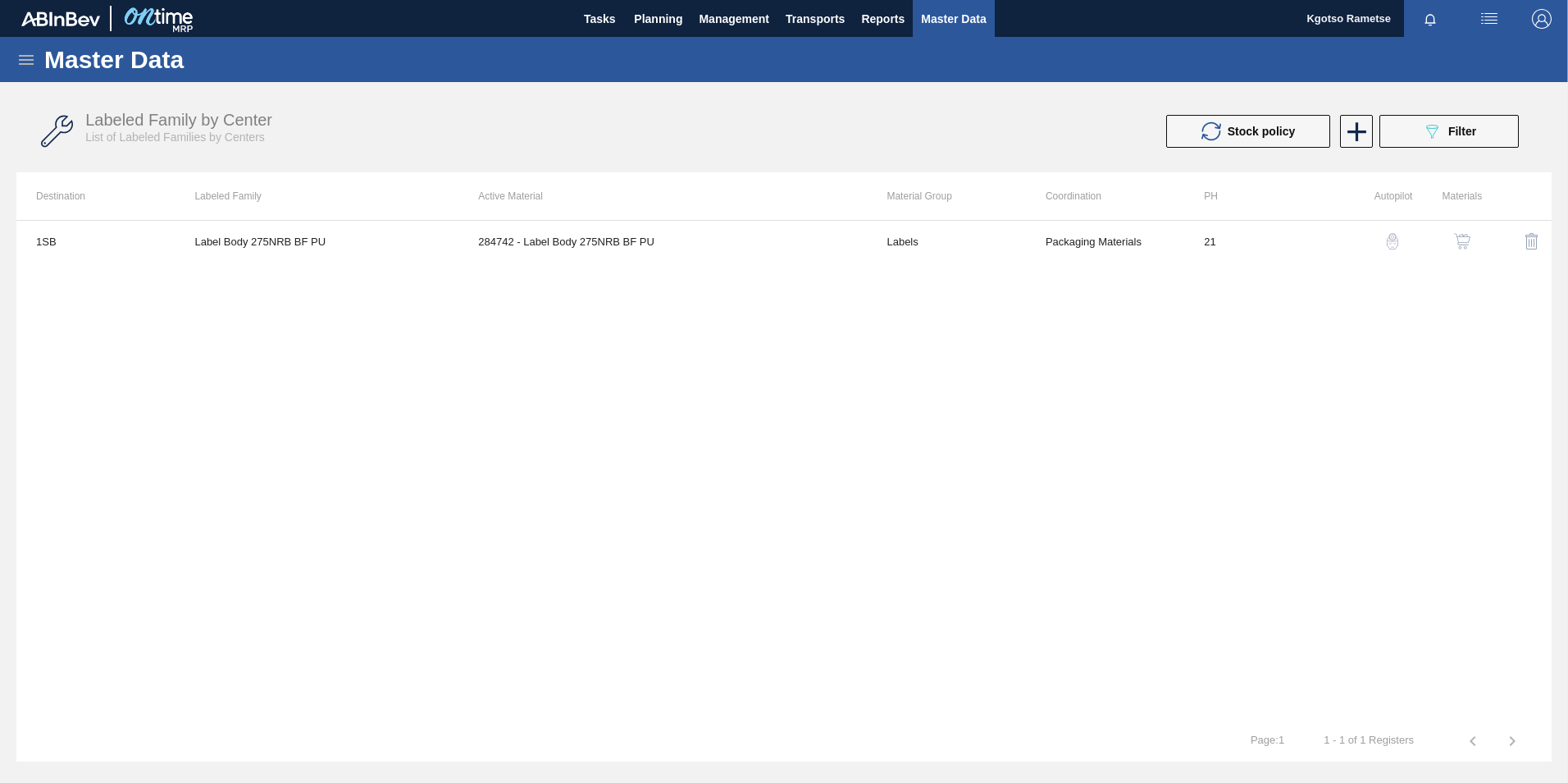
click at [1042, 238] on img "button" at bounding box center [1461, 240] width 16 height 16
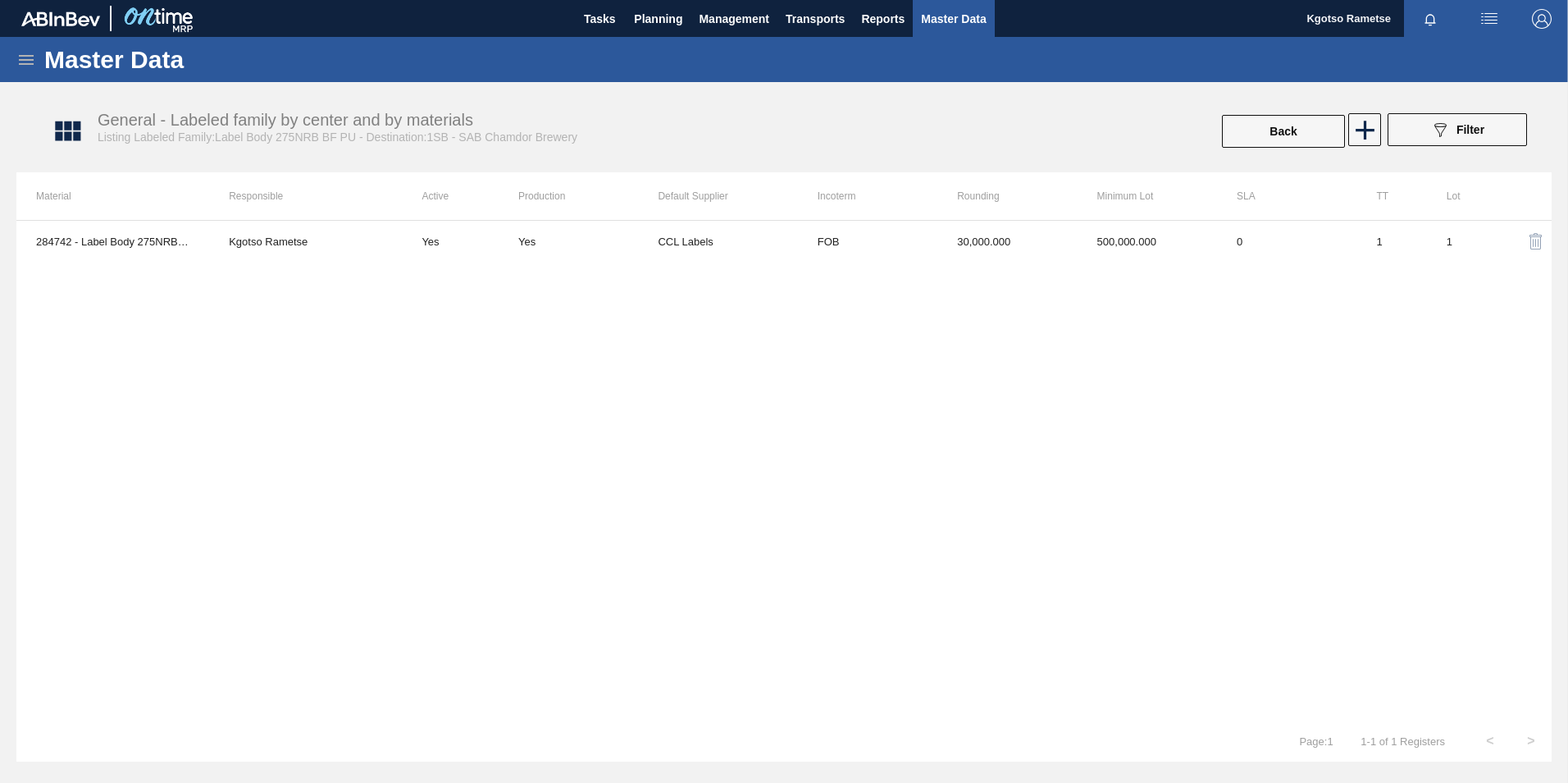
click at [1003, 261] on div "284742 - Label Body 275NRB BF PU Kgotso Rametse Yes Yes CCL Labels FOB 30,000.0…" at bounding box center [784, 470] width 1535 height 501
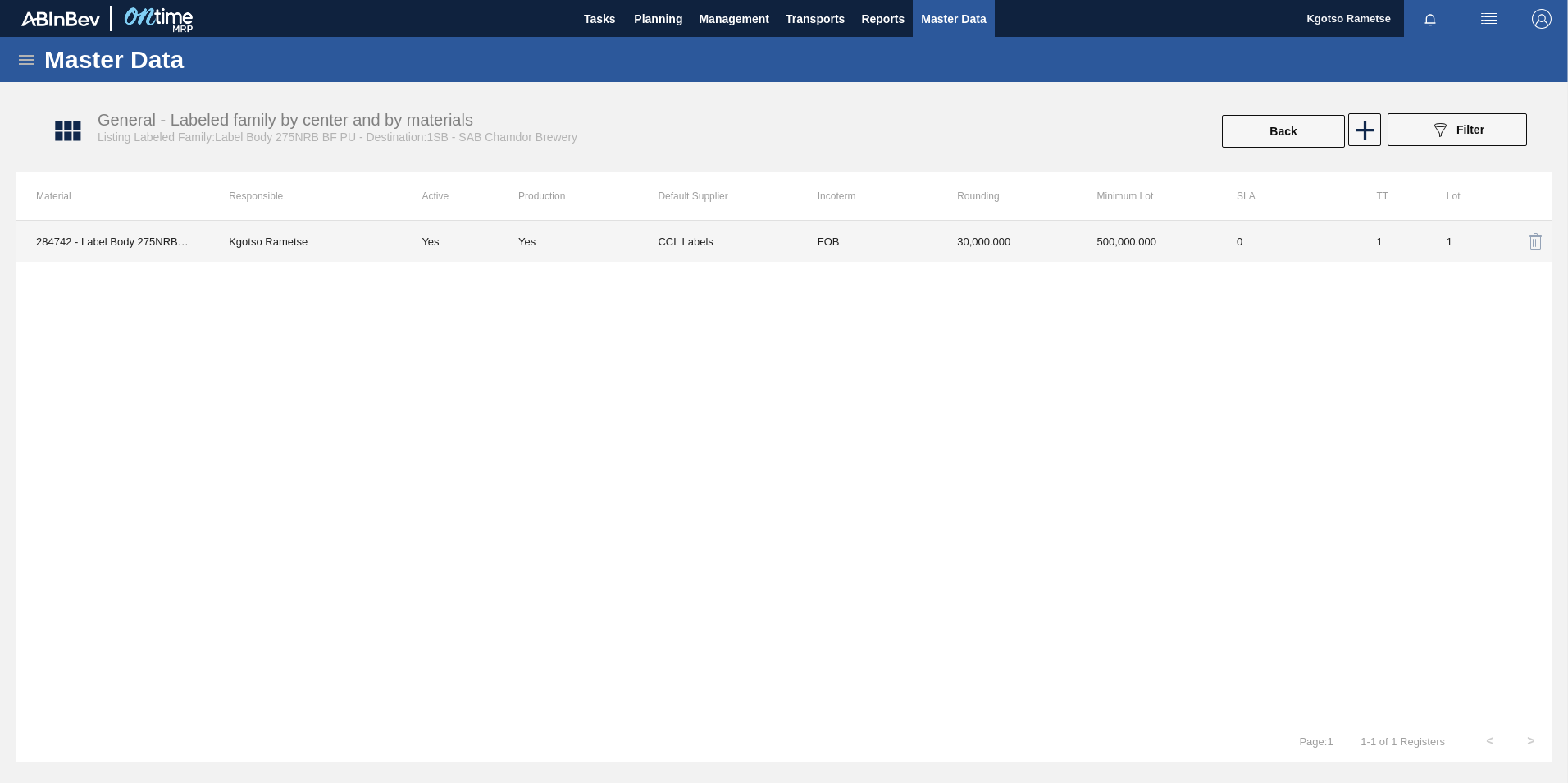
click at [988, 249] on td "30,000.000" at bounding box center [1007, 240] width 139 height 41
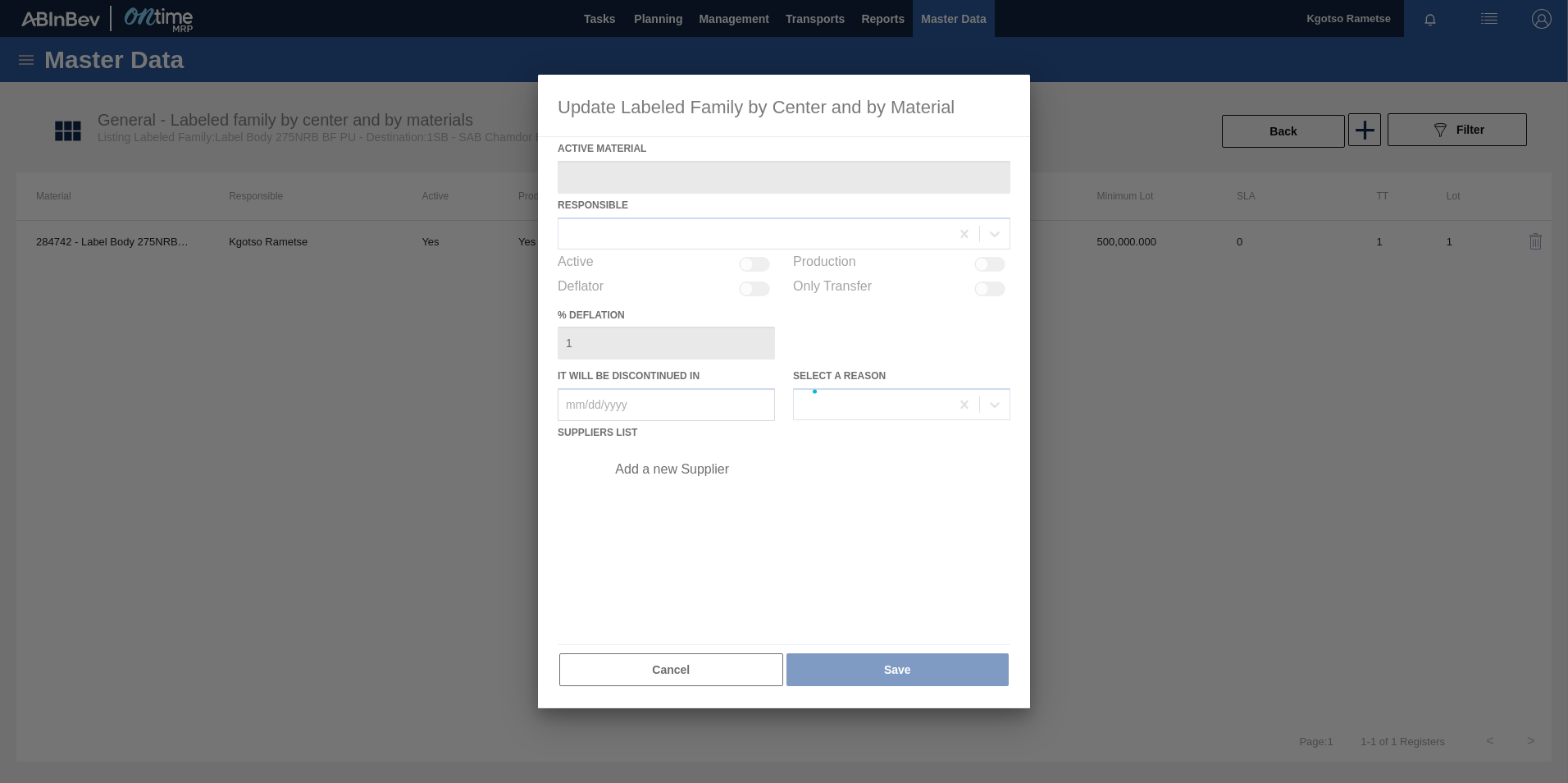
type Material "284742 - Label Body 275NRB BF PU"
checkbox input "true"
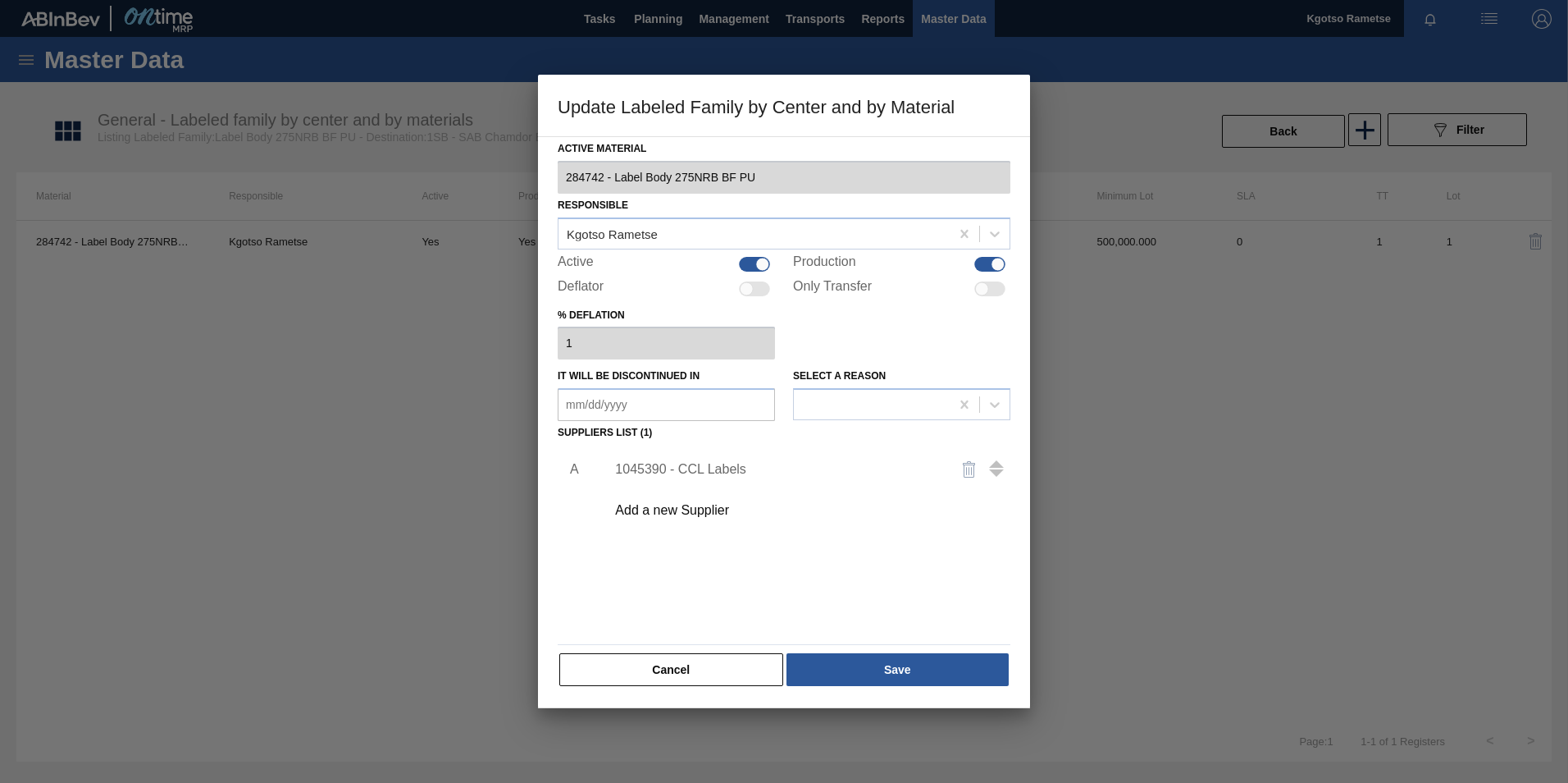
click at [694, 460] on div "1045390 - CCL Labels" at bounding box center [803, 469] width 414 height 41
click at [642, 473] on div "1045390 - CCL Labels" at bounding box center [775, 468] width 321 height 14
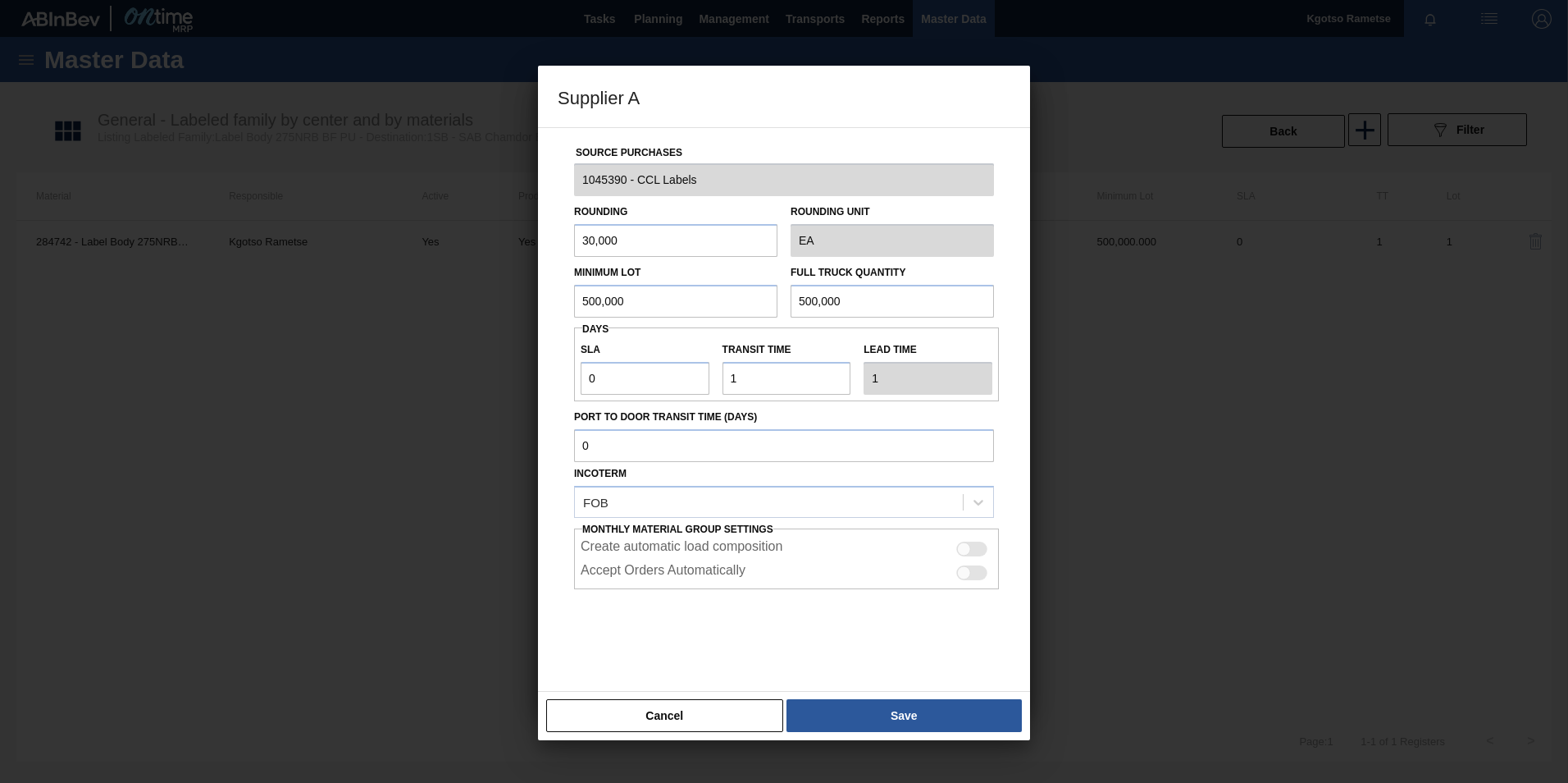
drag, startPoint x: 677, startPoint y: 305, endPoint x: 268, endPoint y: 327, distance: 409.6
click at [412, 320] on div "Supplier A Source Purchases 1045390 - CCL Labels Rounding 30,000 Rounding Unit …" at bounding box center [784, 391] width 1568 height 783
drag, startPoint x: 479, startPoint y: 381, endPoint x: 255, endPoint y: 385, distance: 224.0
click at [381, 382] on div "Supplier A Source Purchases 1045390 - CCL Labels Rounding 30,000 Rounding Unit …" at bounding box center [784, 391] width 1568 height 783
type input "1"
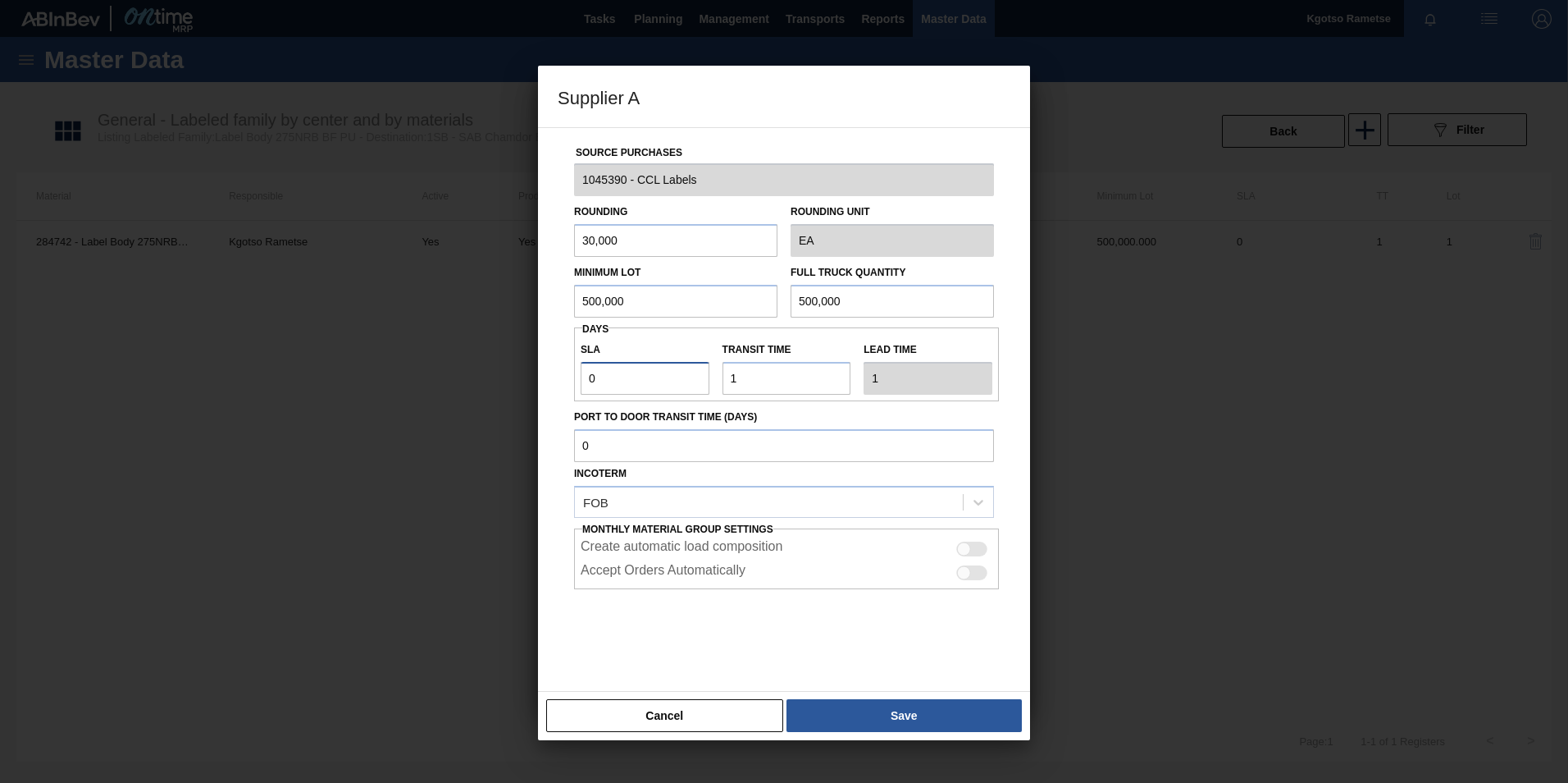
type input "2"
type input "1"
drag, startPoint x: 648, startPoint y: 302, endPoint x: 319, endPoint y: 320, distance: 329.5
click at [439, 310] on div "Supplier A Source Purchases 1045390 - CCL Labels Rounding 30,000 Rounding Unit …" at bounding box center [784, 391] width 1568 height 783
type input "1,650,000"
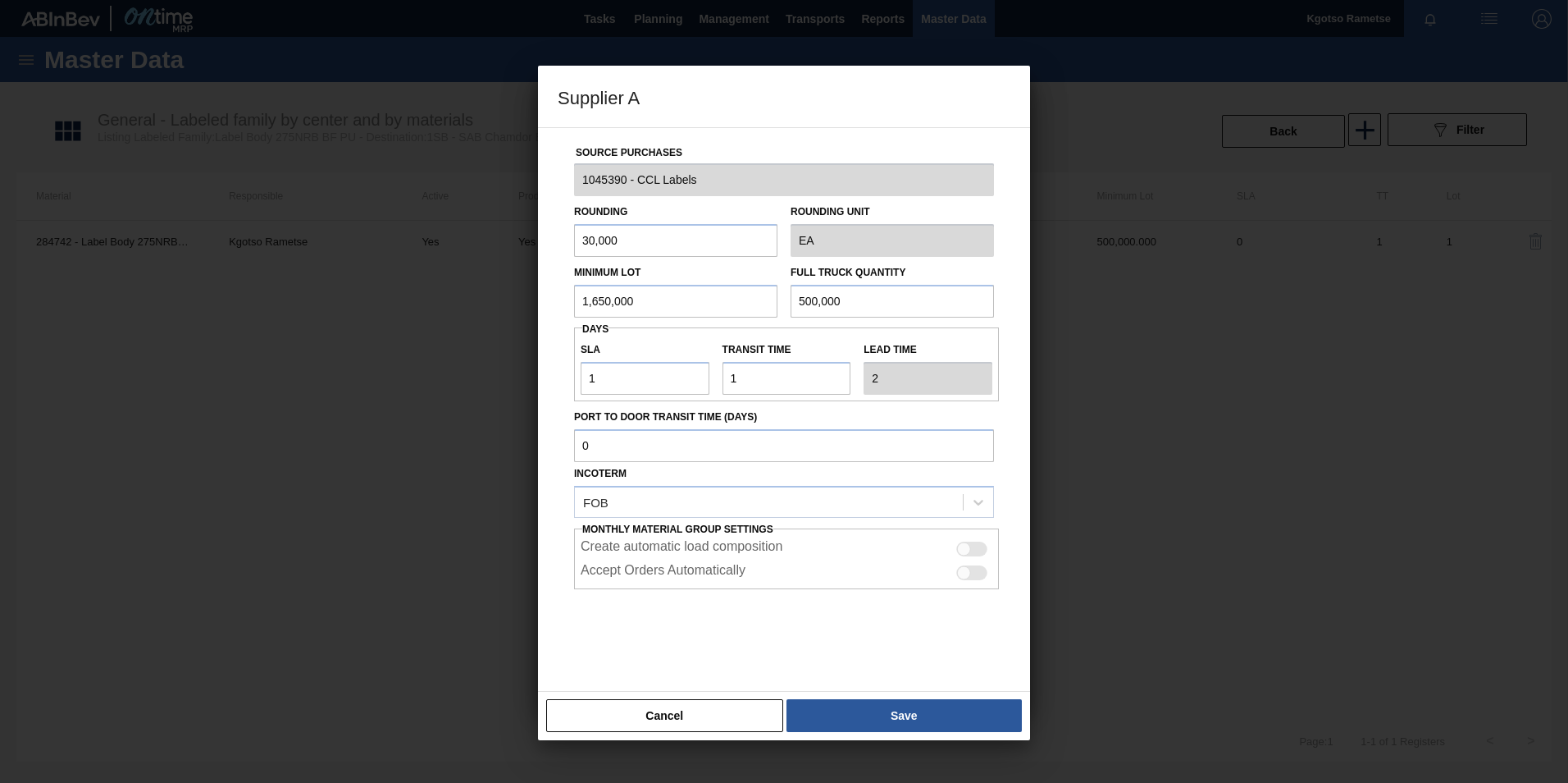
click at [826, 297] on input "500,000" at bounding box center [891, 301] width 203 height 32
paste input "1,65"
type input "1,650,000"
click at [925, 486] on button "Save" at bounding box center [904, 715] width 235 height 32
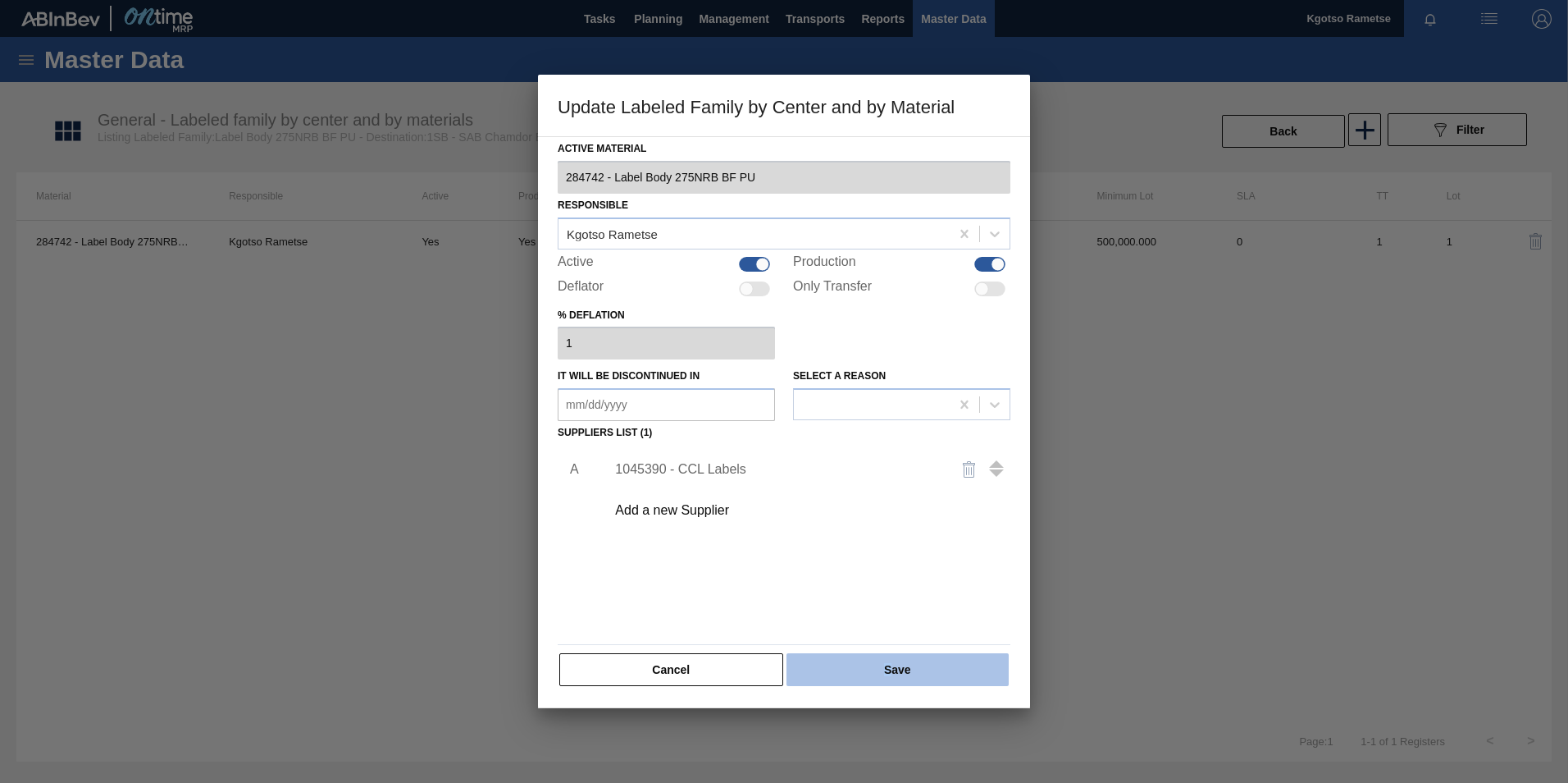
drag, startPoint x: 892, startPoint y: 692, endPoint x: 878, endPoint y: 672, distance: 24.4
click at [878, 486] on div "Active Material 284742 - Label Body 275NRB BF PU Responsible Kgotso Rametse Act…" at bounding box center [784, 422] width 492 height 572
click at [878, 486] on button "Save" at bounding box center [897, 670] width 222 height 32
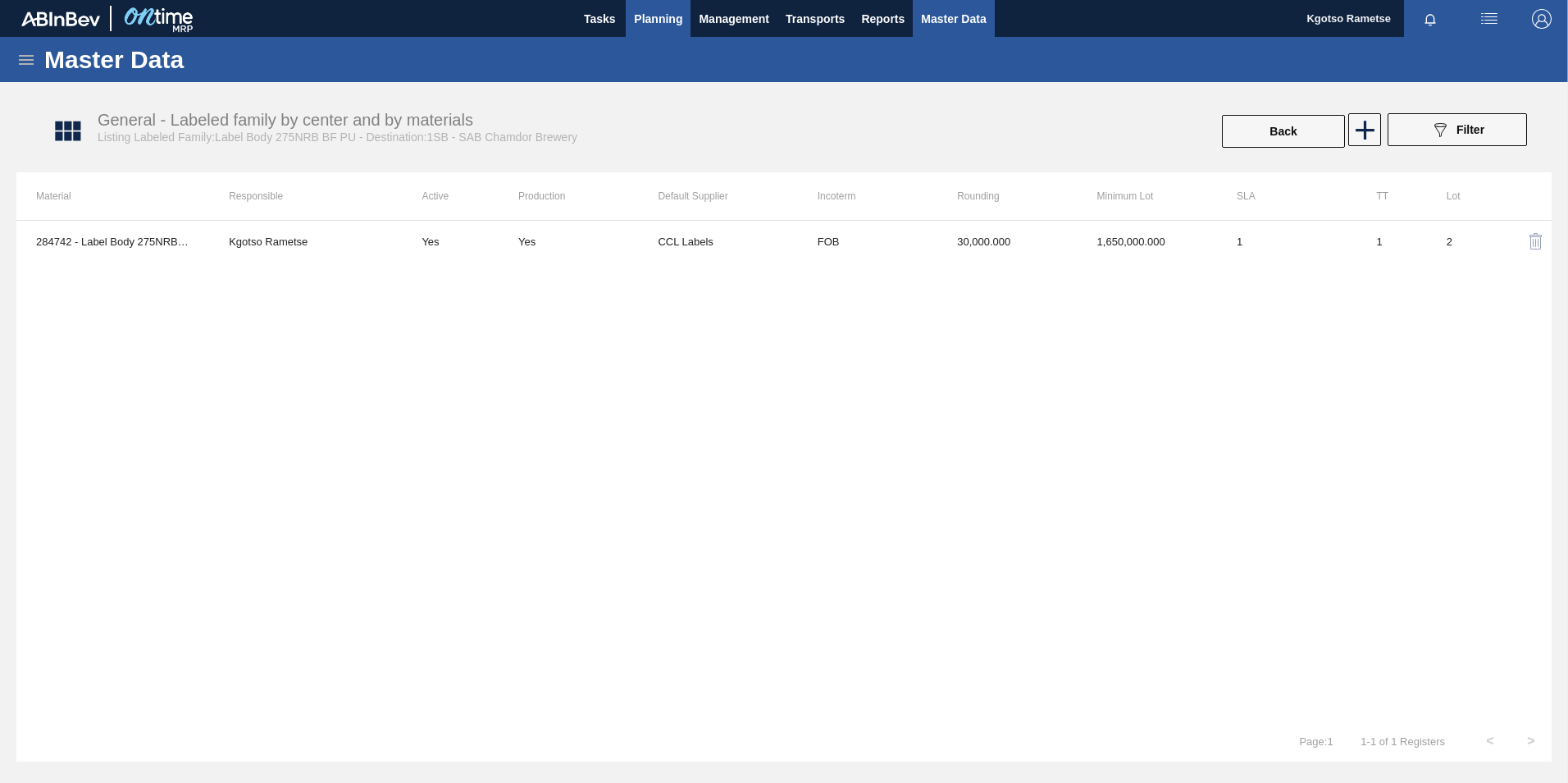
click at [666, 11] on span "Planning" at bounding box center [658, 18] width 49 height 20
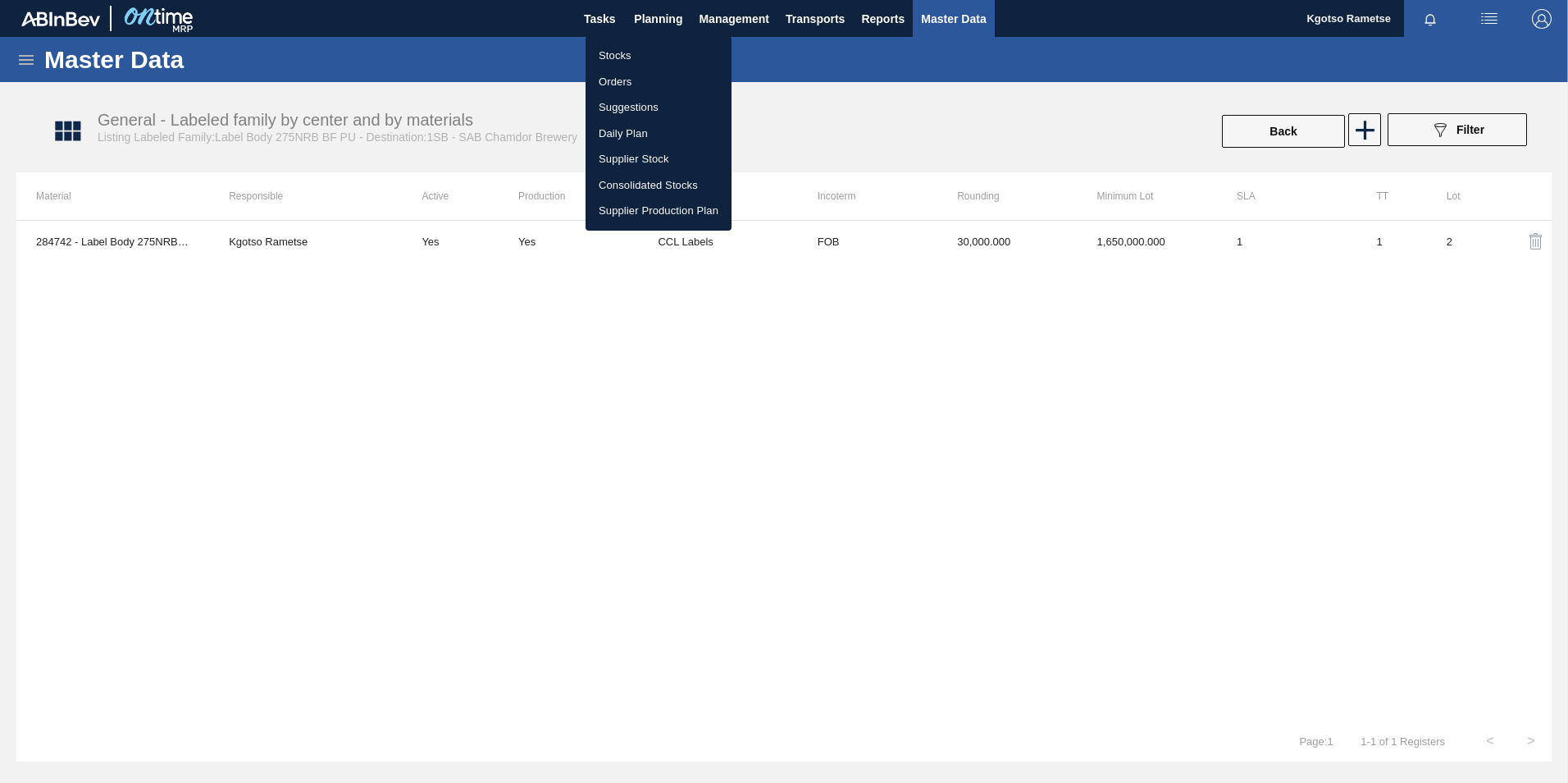
click at [637, 55] on li "Stocks" at bounding box center [658, 56] width 146 height 27
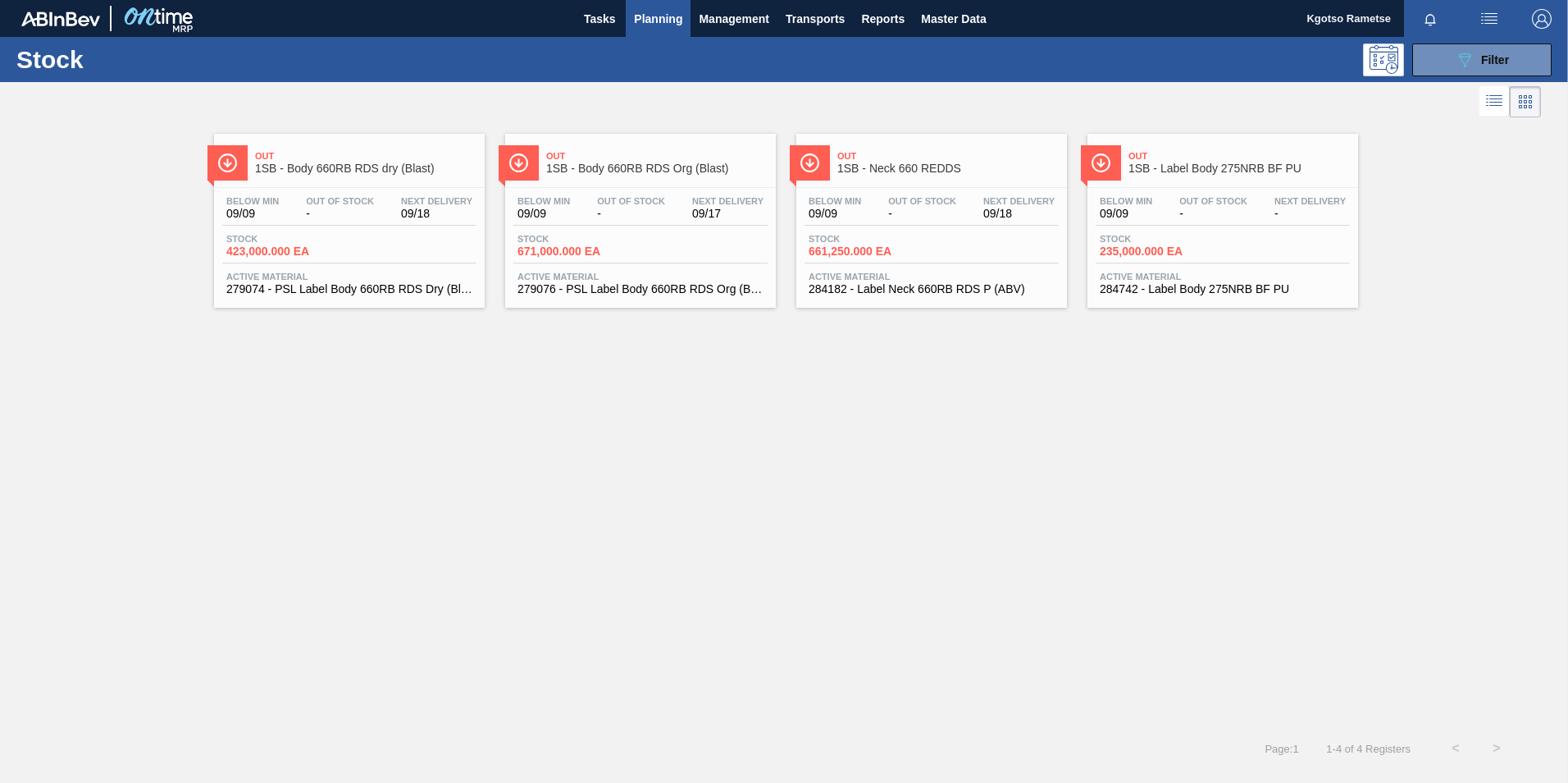
drag, startPoint x: 1426, startPoint y: 62, endPoint x: 1416, endPoint y: 86, distance: 26.0
click at [1042, 69] on button "089F7B8B-B2A5-4AFE-B5C0-19BA573D28AC Filter" at bounding box center [1481, 60] width 139 height 32
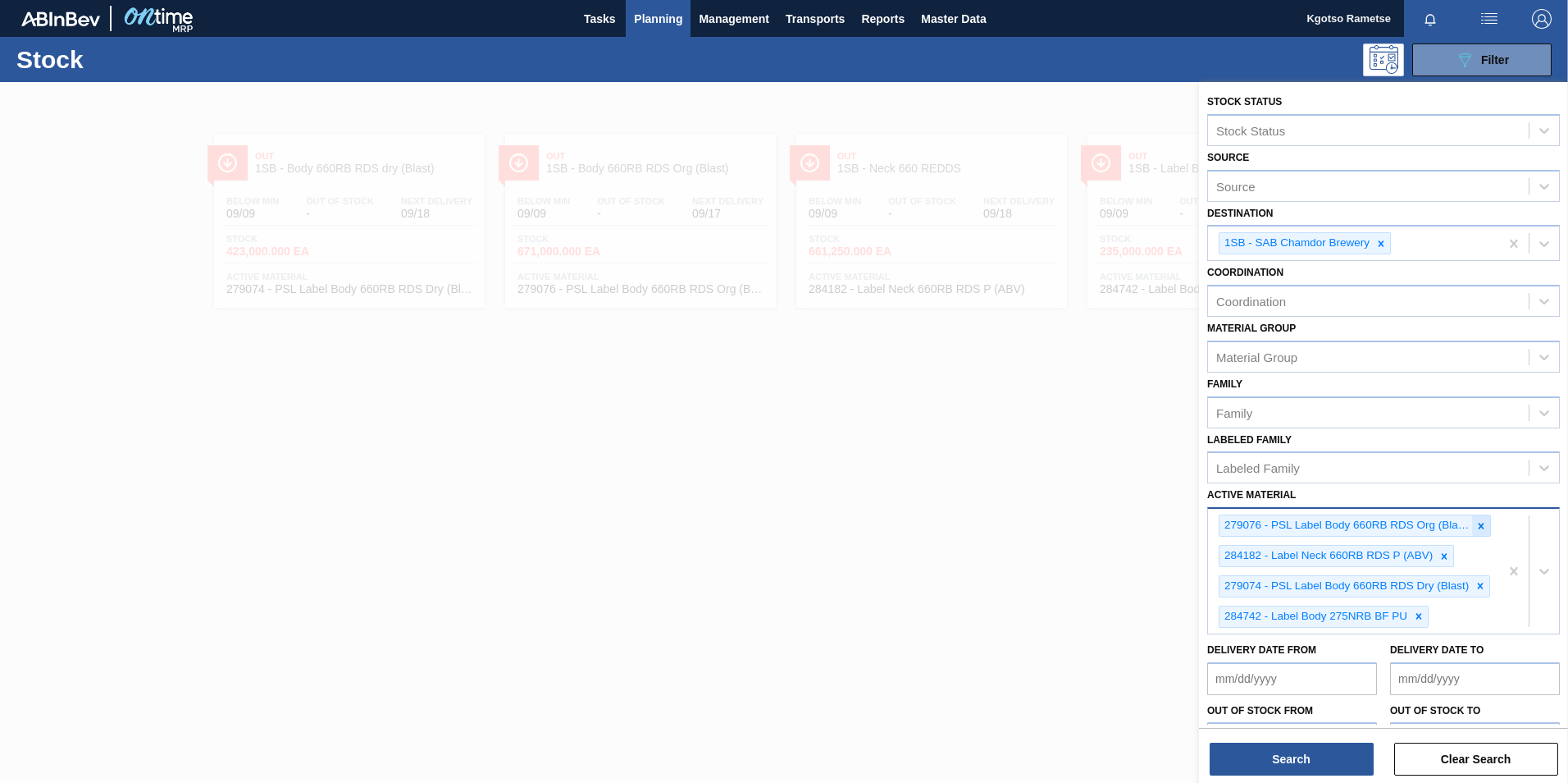
click at [1042, 486] on icon at bounding box center [1481, 525] width 11 height 11
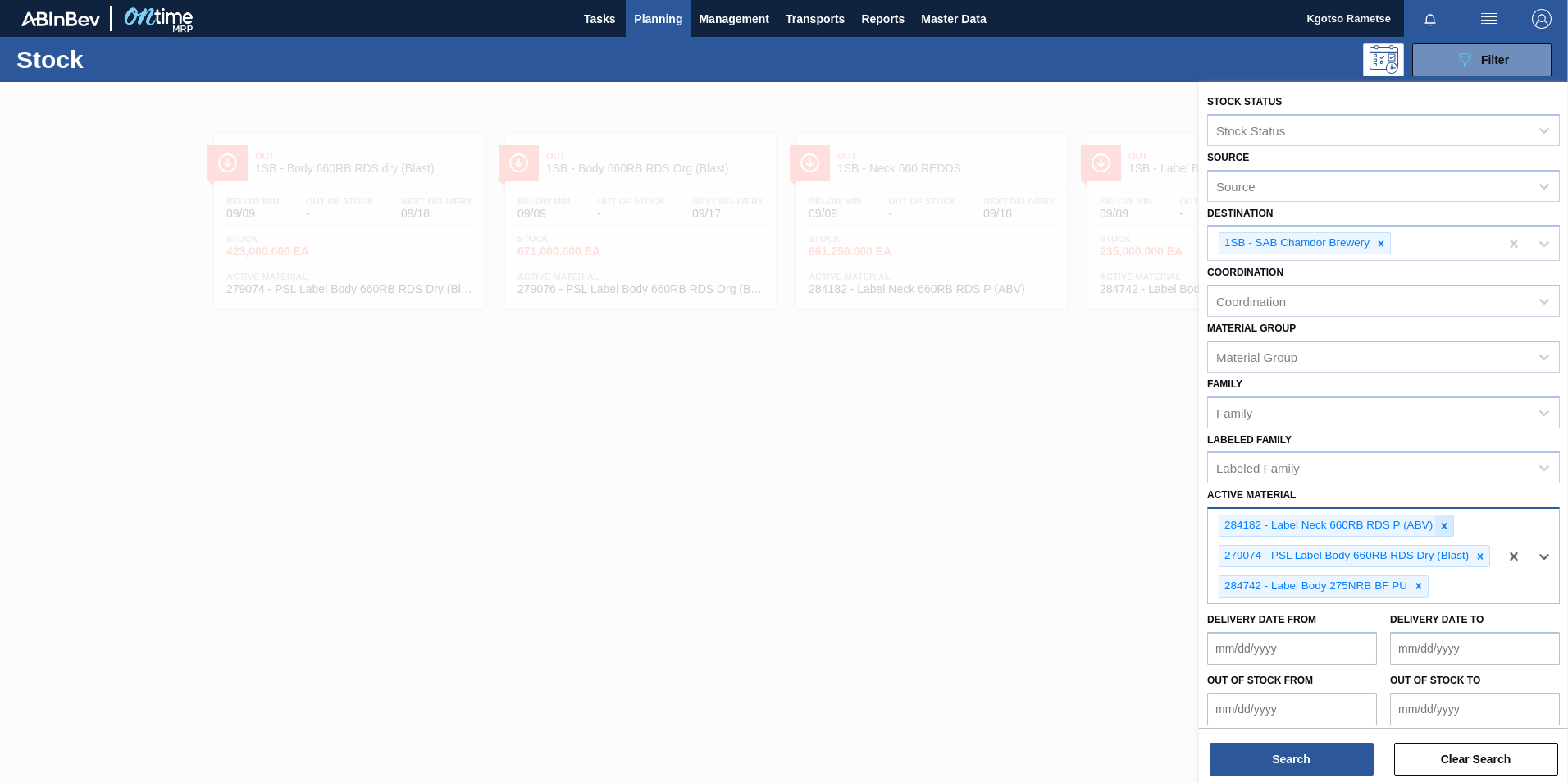
click at [1042, 486] on icon at bounding box center [1444, 525] width 11 height 11
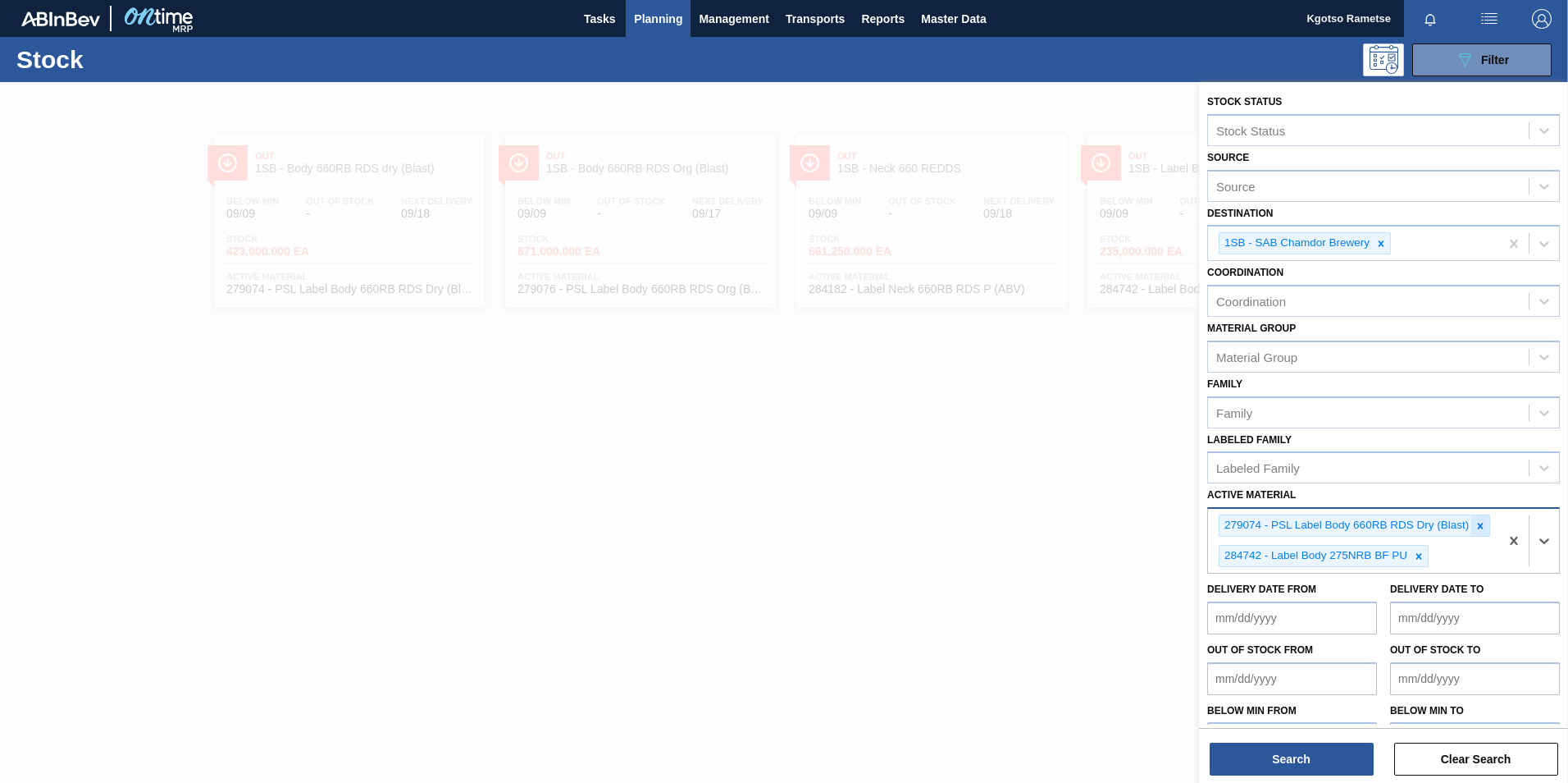
click at [1042, 486] on icon at bounding box center [1480, 525] width 11 height 11
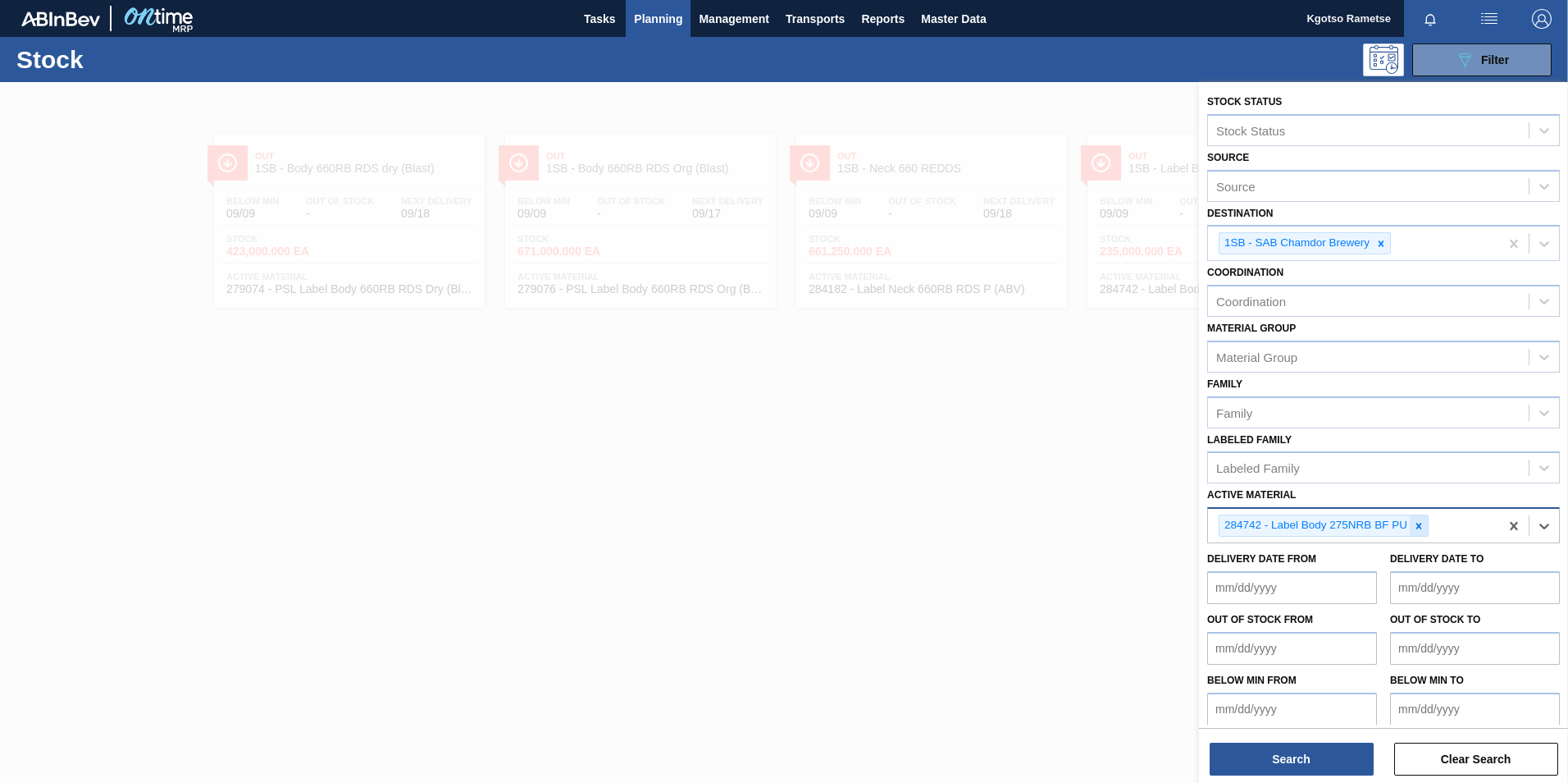
click at [1042, 486] on div at bounding box center [1418, 525] width 18 height 21
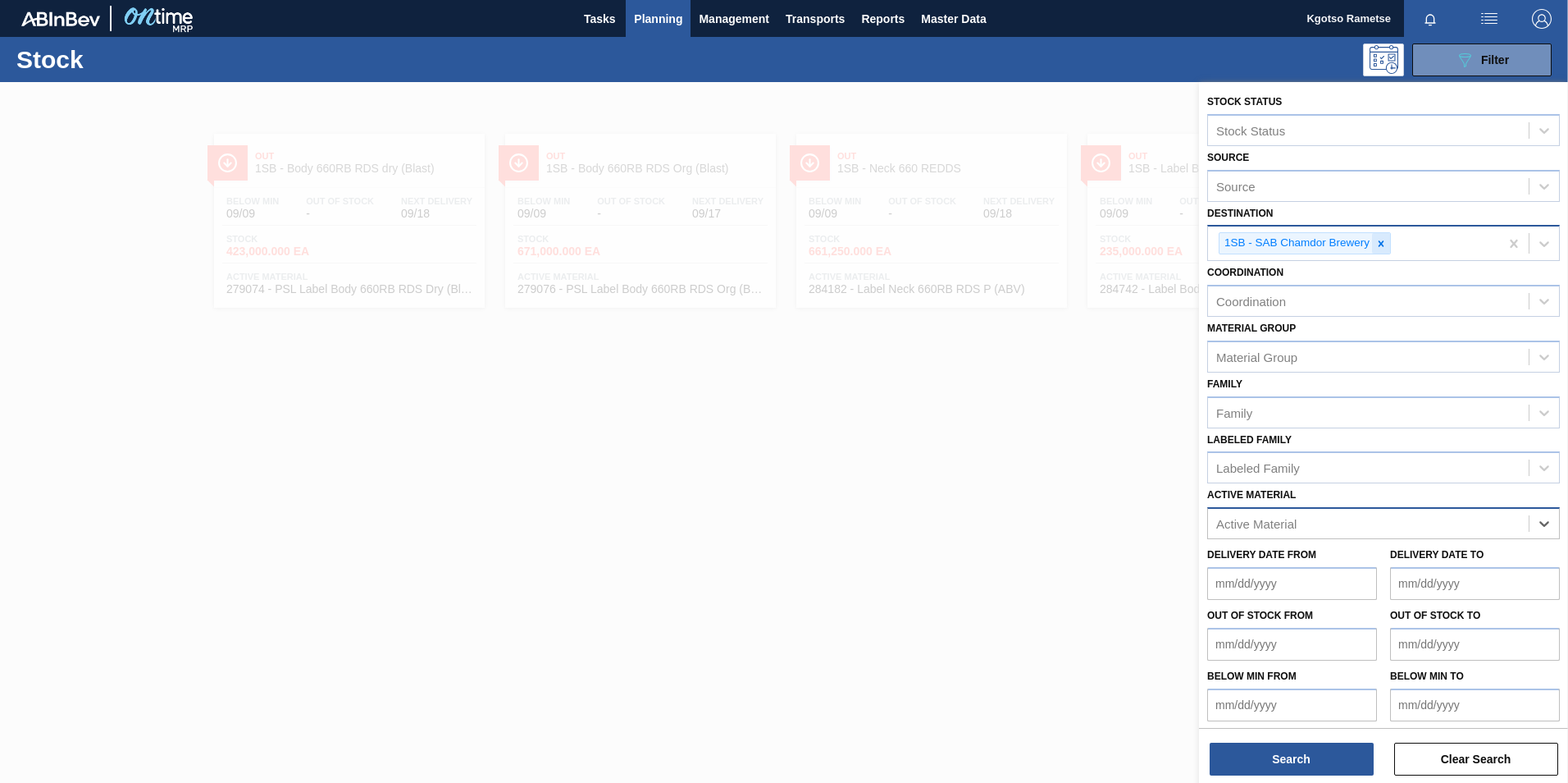
click at [1042, 241] on icon at bounding box center [1381, 243] width 11 height 11
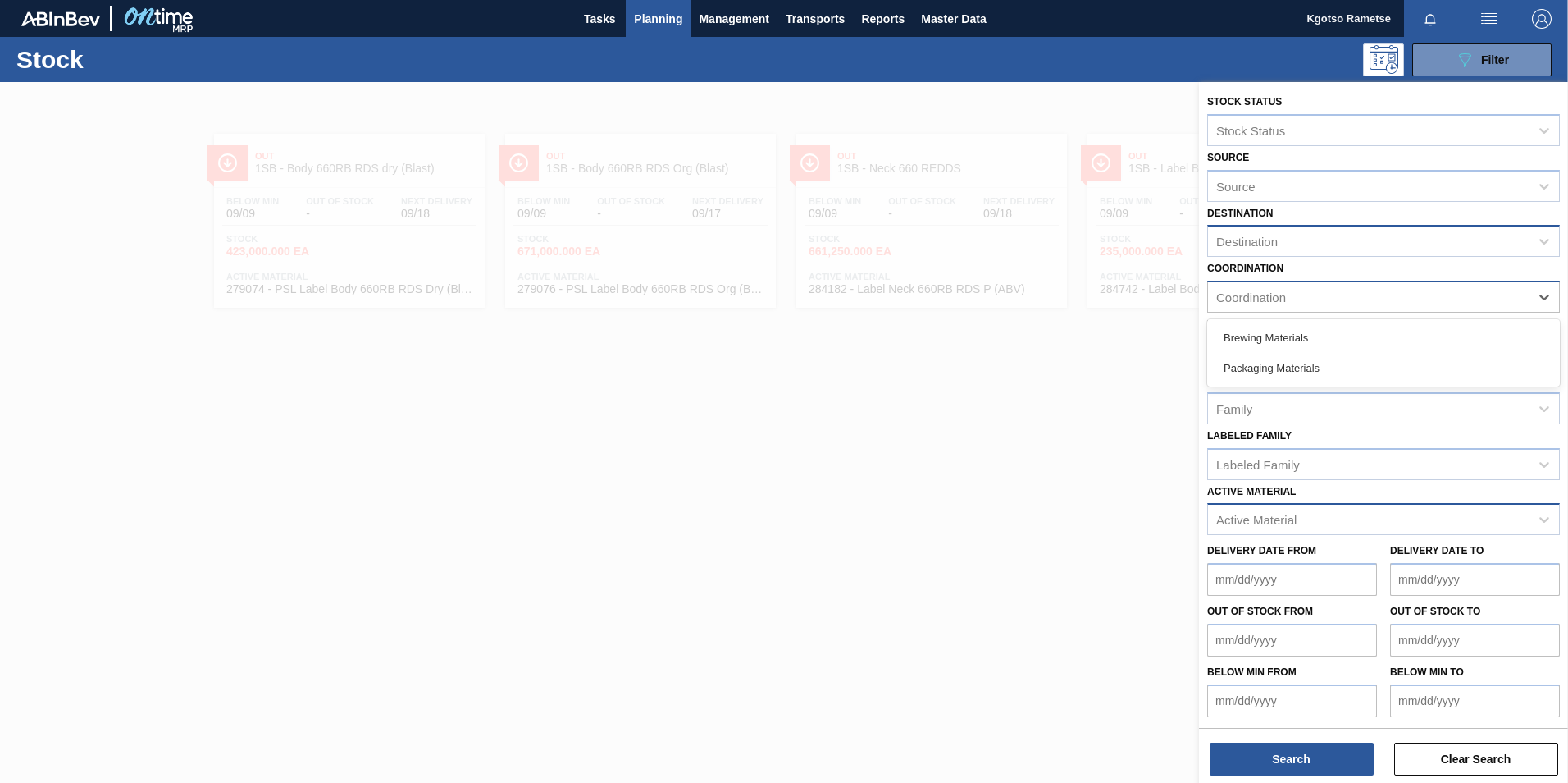
click at [1042, 298] on div "Coordination" at bounding box center [1251, 298] width 70 height 14
click at [1042, 221] on div "Destination Destination" at bounding box center [1383, 230] width 353 height 55
click at [1042, 230] on div "Destination" at bounding box center [1368, 241] width 320 height 24
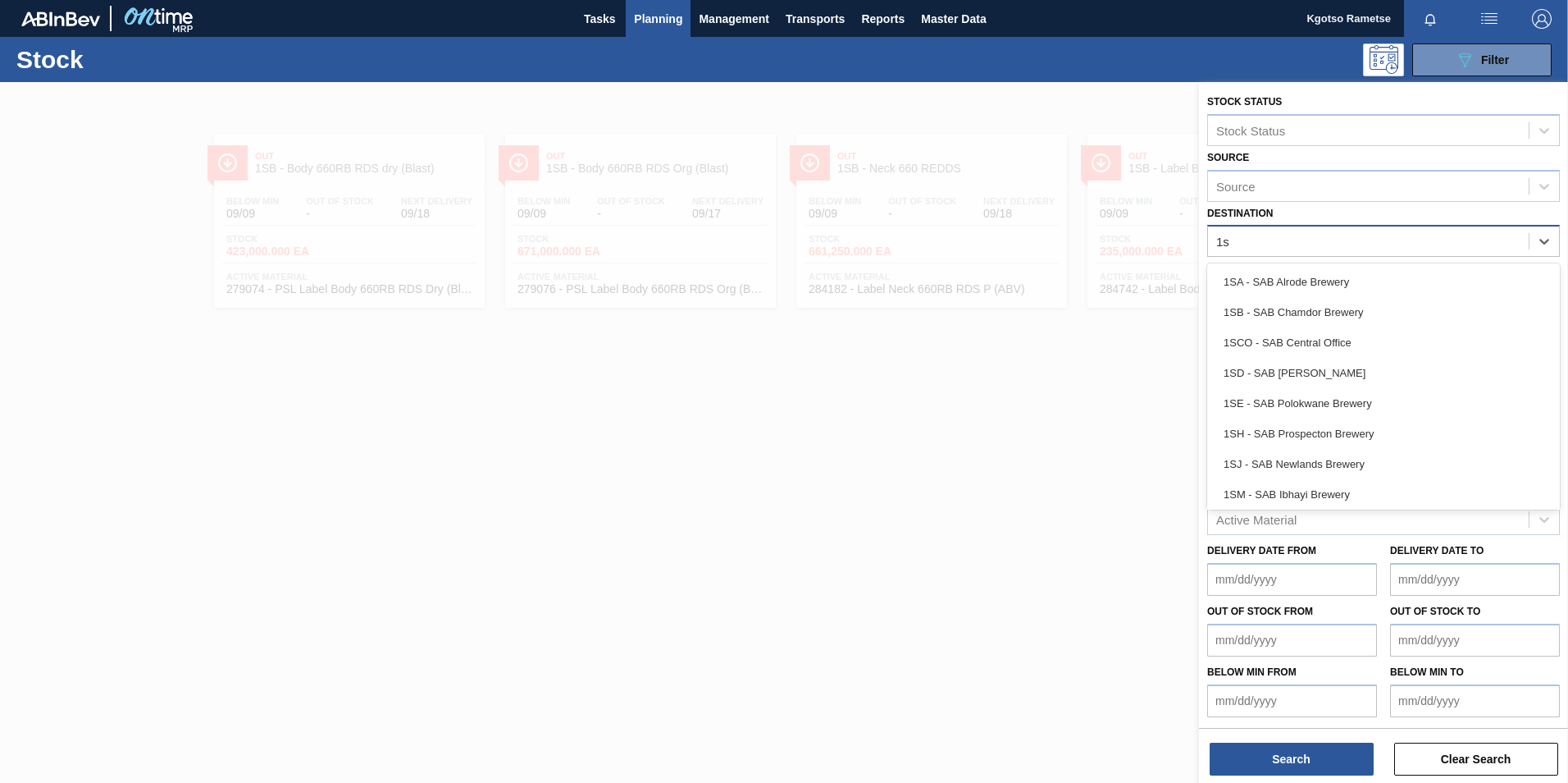
type input "1sb"
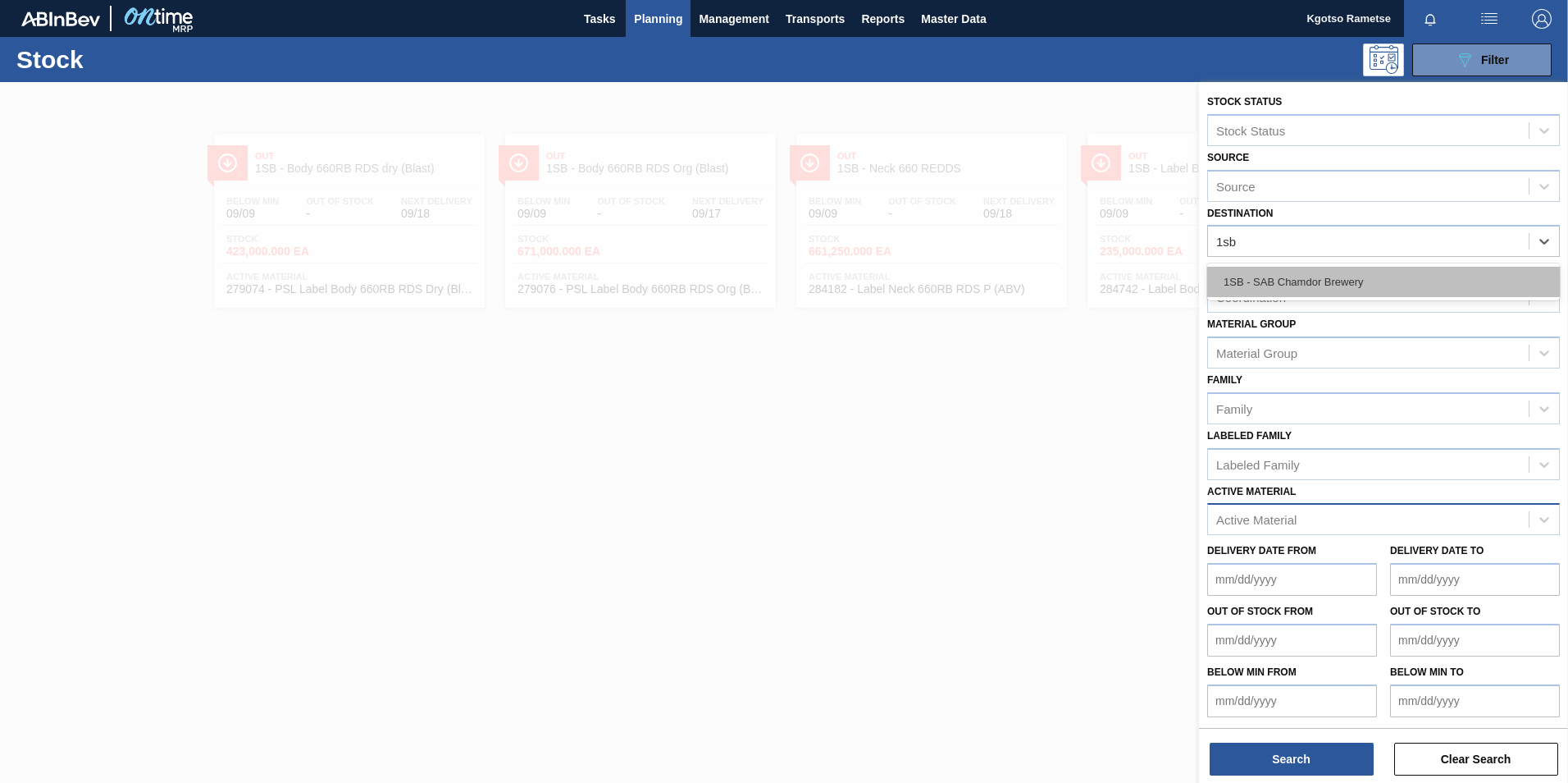
click at [1042, 285] on div "1SB - SAB Chamdor Brewery" at bounding box center [1383, 282] width 353 height 31
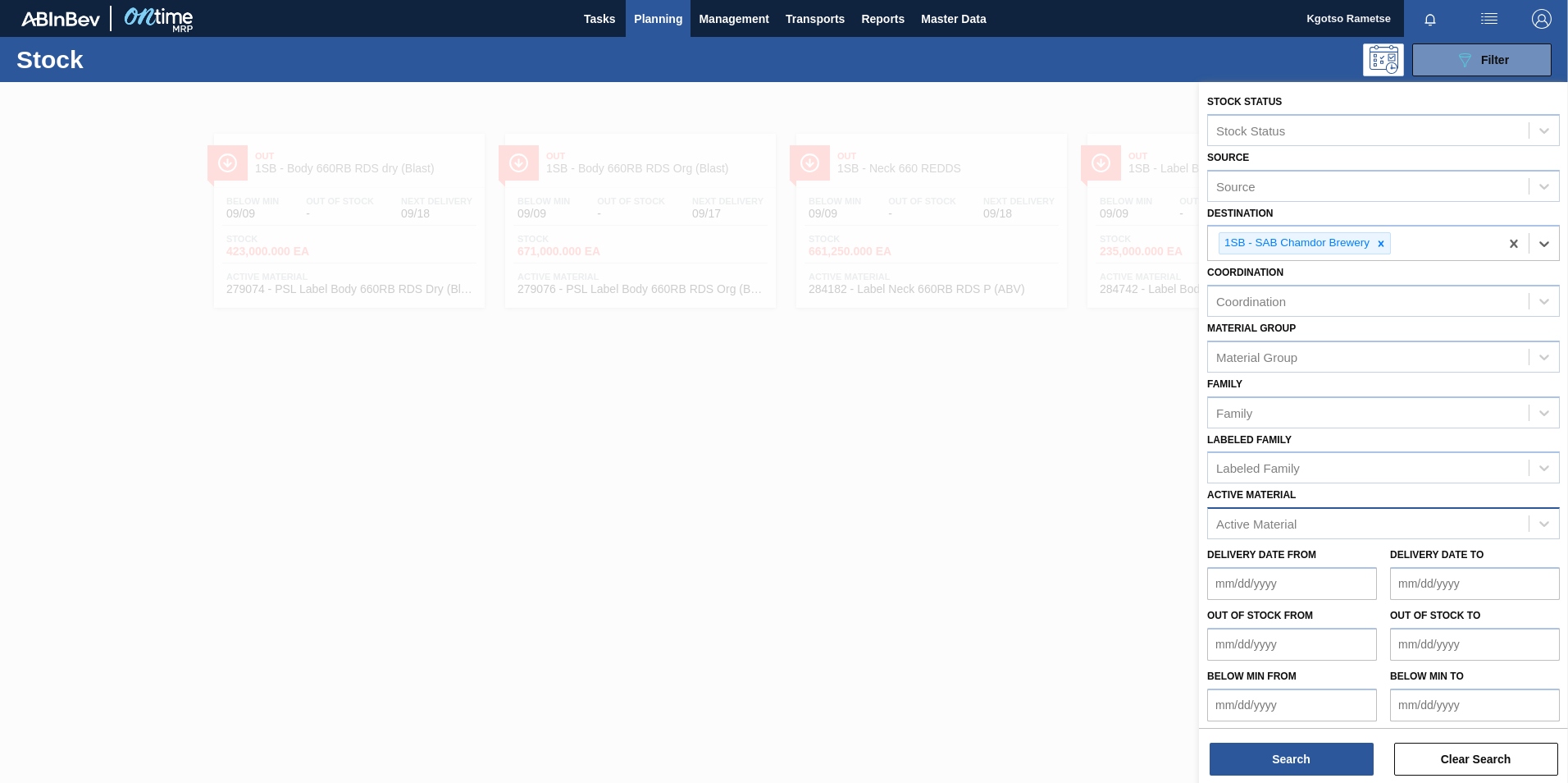
click at [1042, 486] on div "Active Material" at bounding box center [1256, 524] width 80 height 14
type Material "274695"
click at [1042, 486] on div "274695 - Portuguese Sweet Wine Flavour HD-697-247" at bounding box center [1383, 565] width 353 height 31
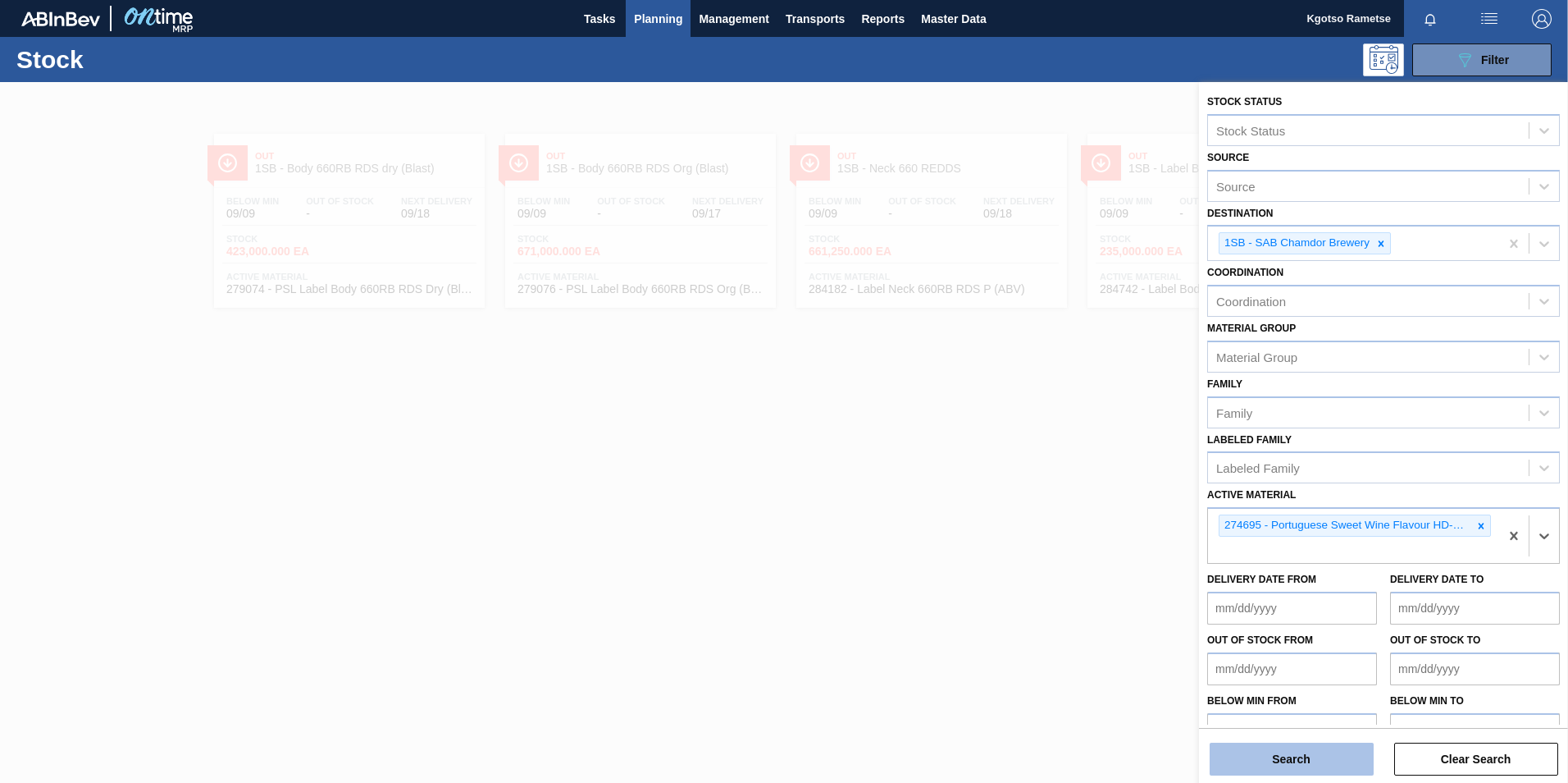
click at [1042, 486] on button "Search" at bounding box center [1292, 759] width 164 height 32
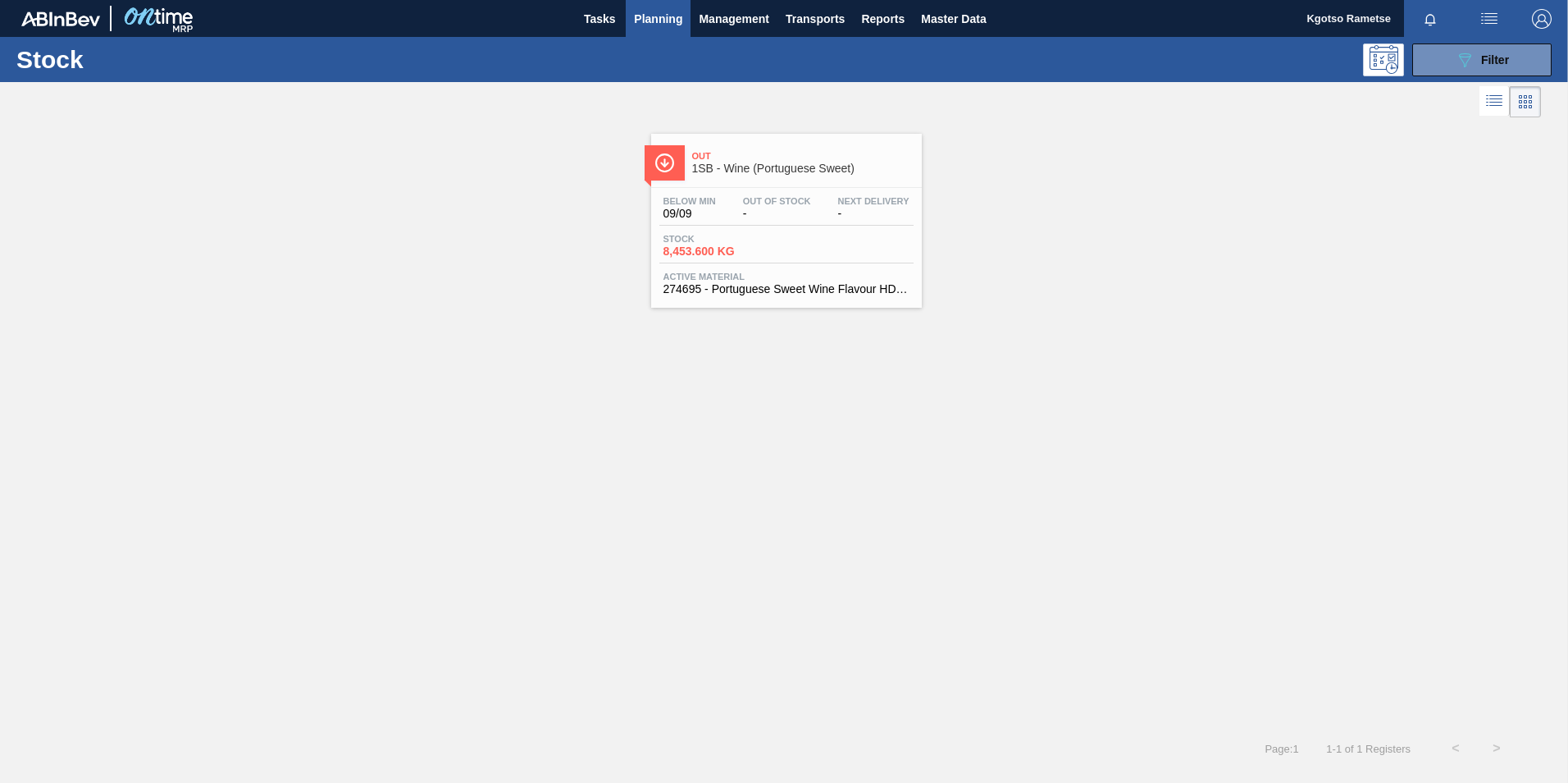
click at [744, 184] on div "Out 1SB - Wine (Portuguese Sweet) Below Min 09/09 Out Of Stock - Next Delivery …" at bounding box center [786, 220] width 271 height 174
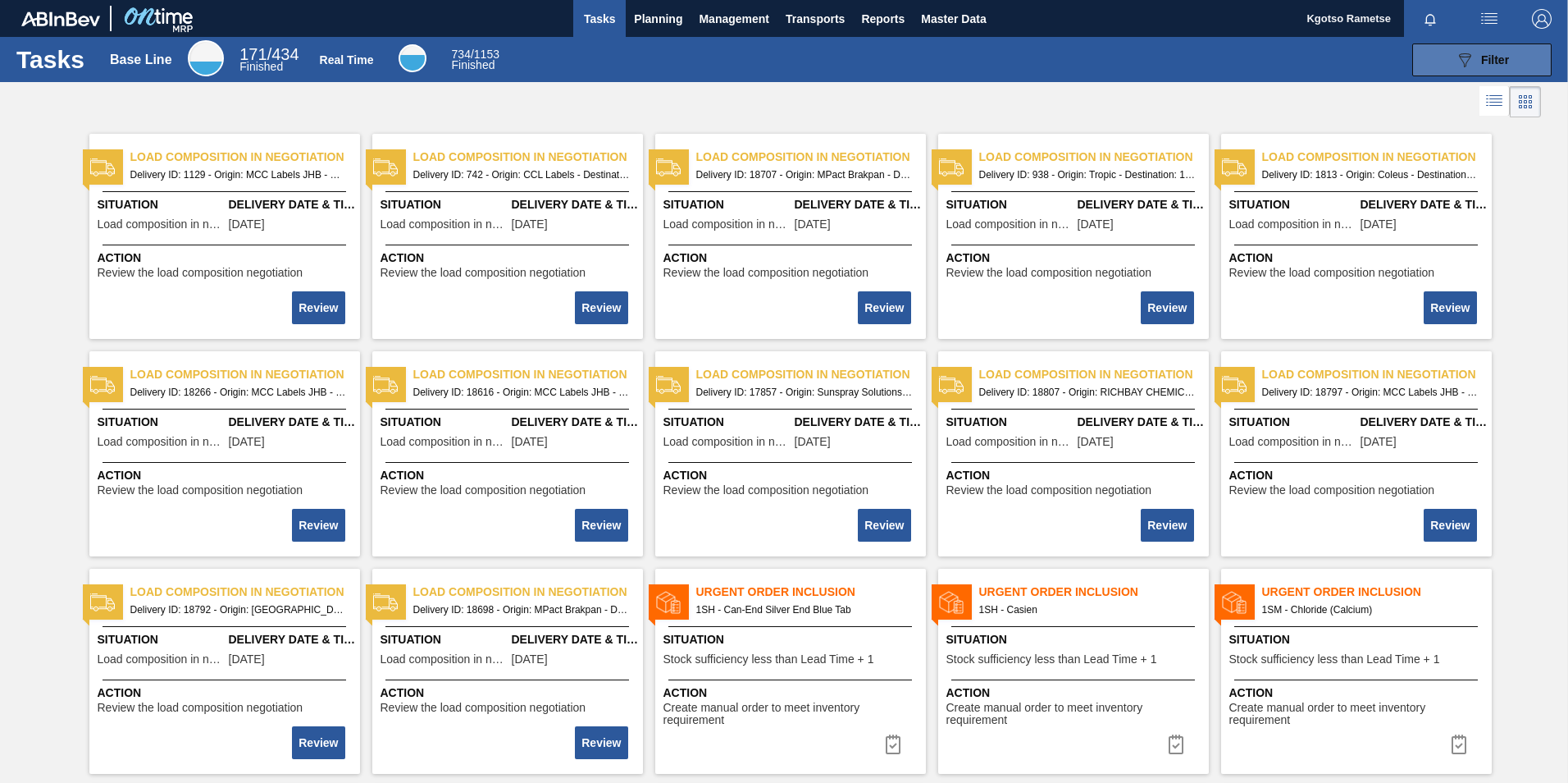
click at [1503, 61] on span "Filter" at bounding box center [1495, 60] width 28 height 13
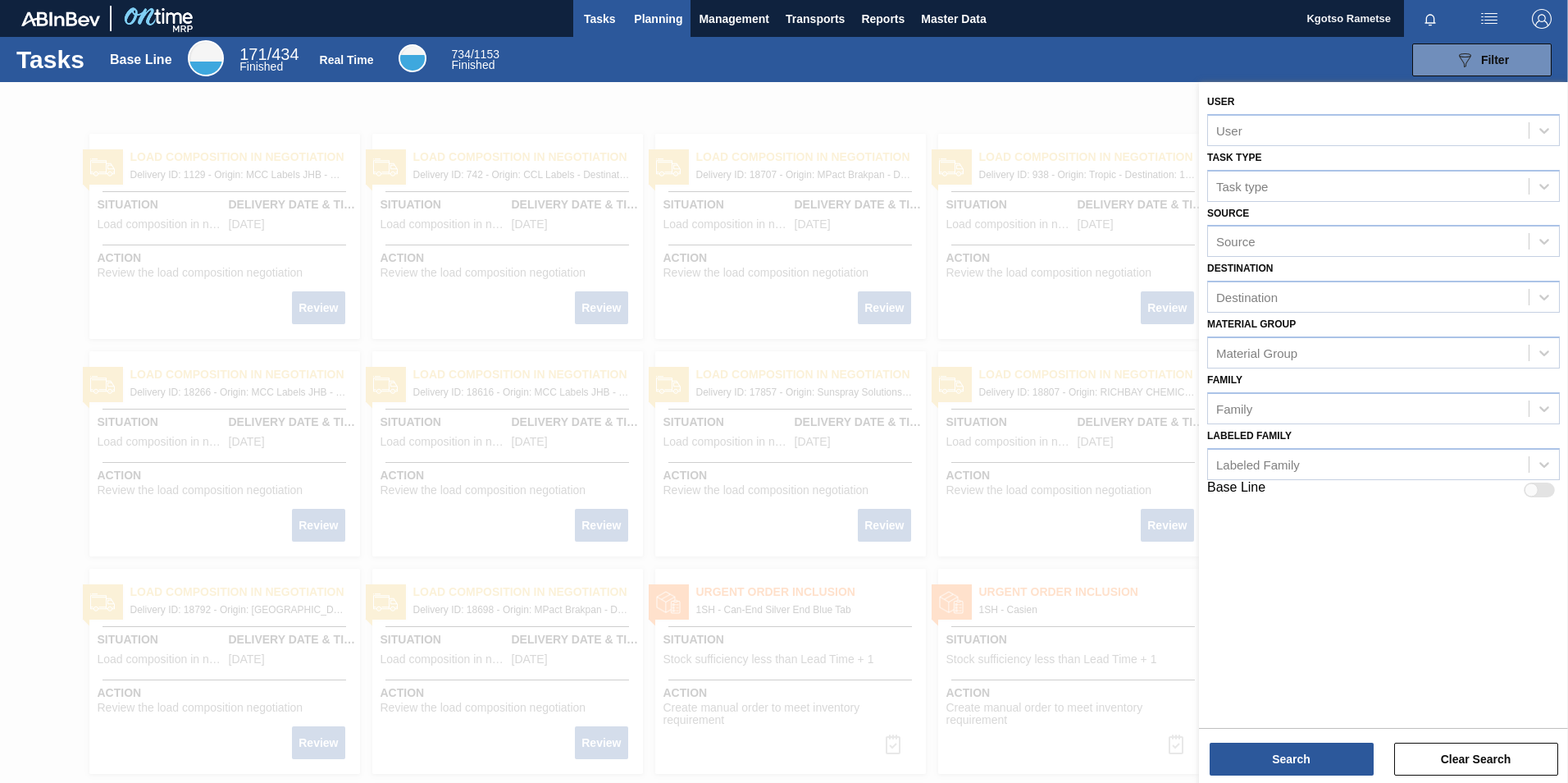
click at [644, 9] on span "Planning" at bounding box center [658, 18] width 49 height 20
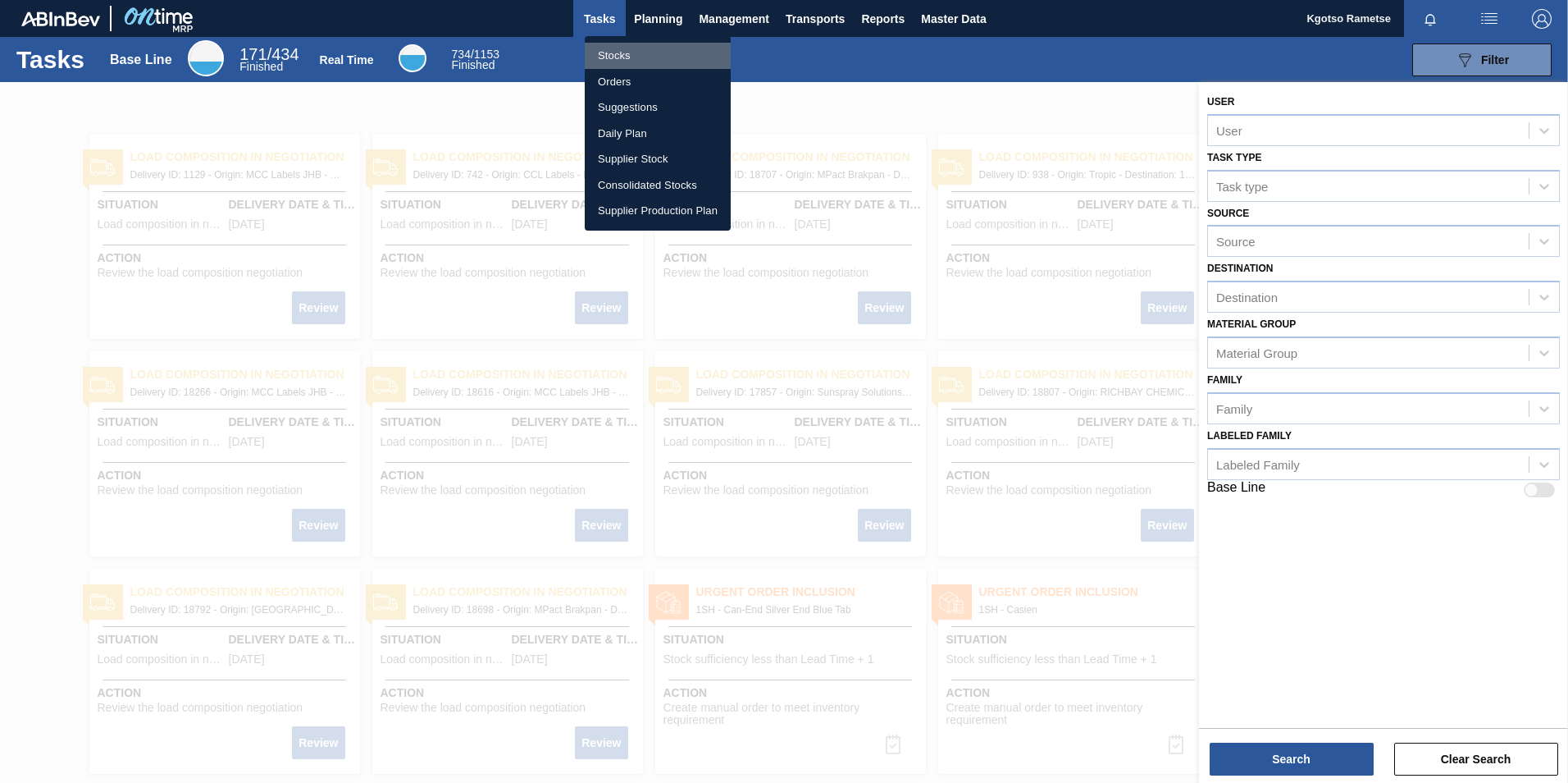
click at [642, 49] on li "Stocks" at bounding box center [657, 56] width 146 height 27
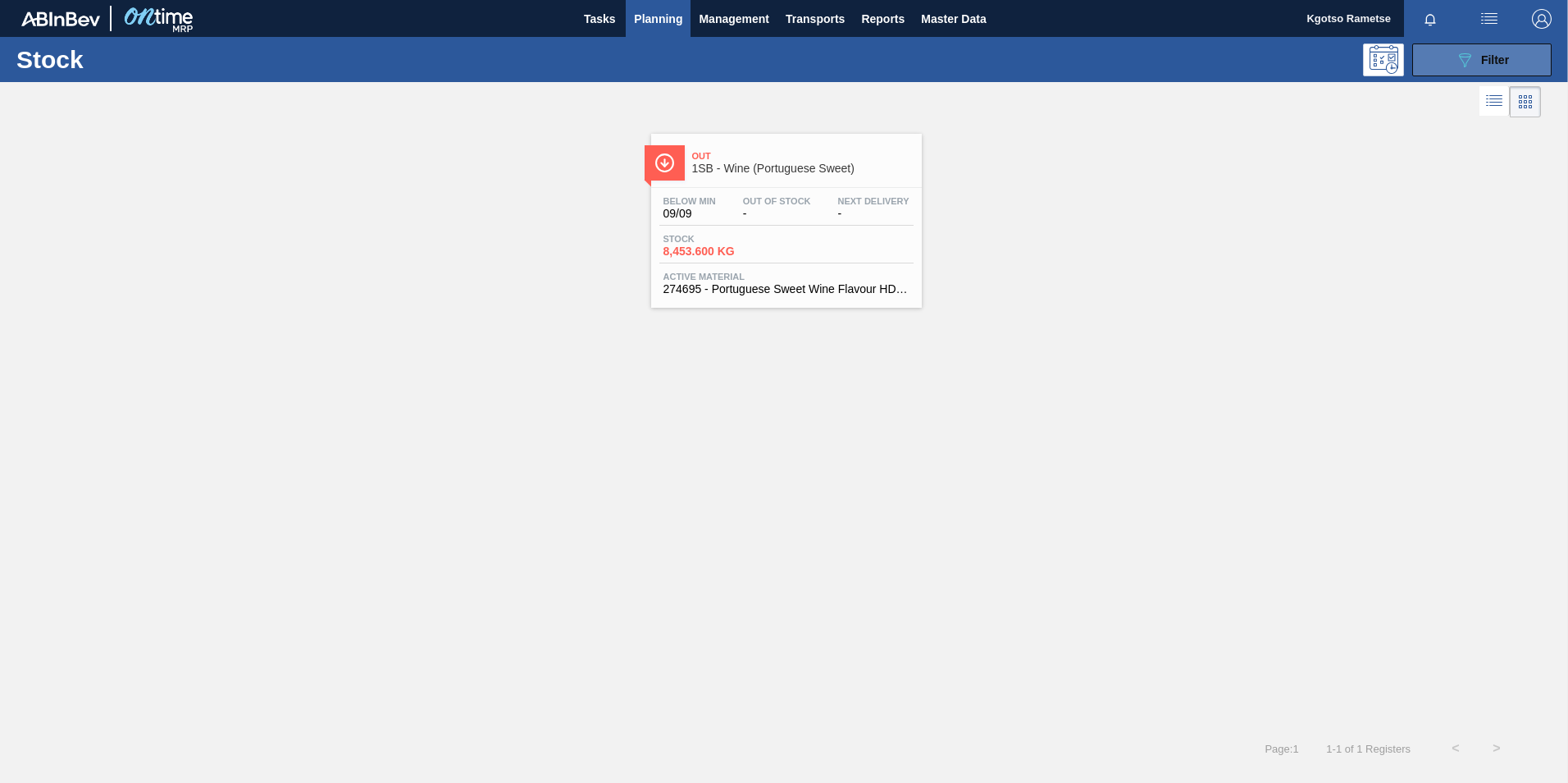
click at [1447, 74] on button "089F7B8B-B2A5-4AFE-B5C0-19BA573D28AC Filter" at bounding box center [1481, 60] width 139 height 32
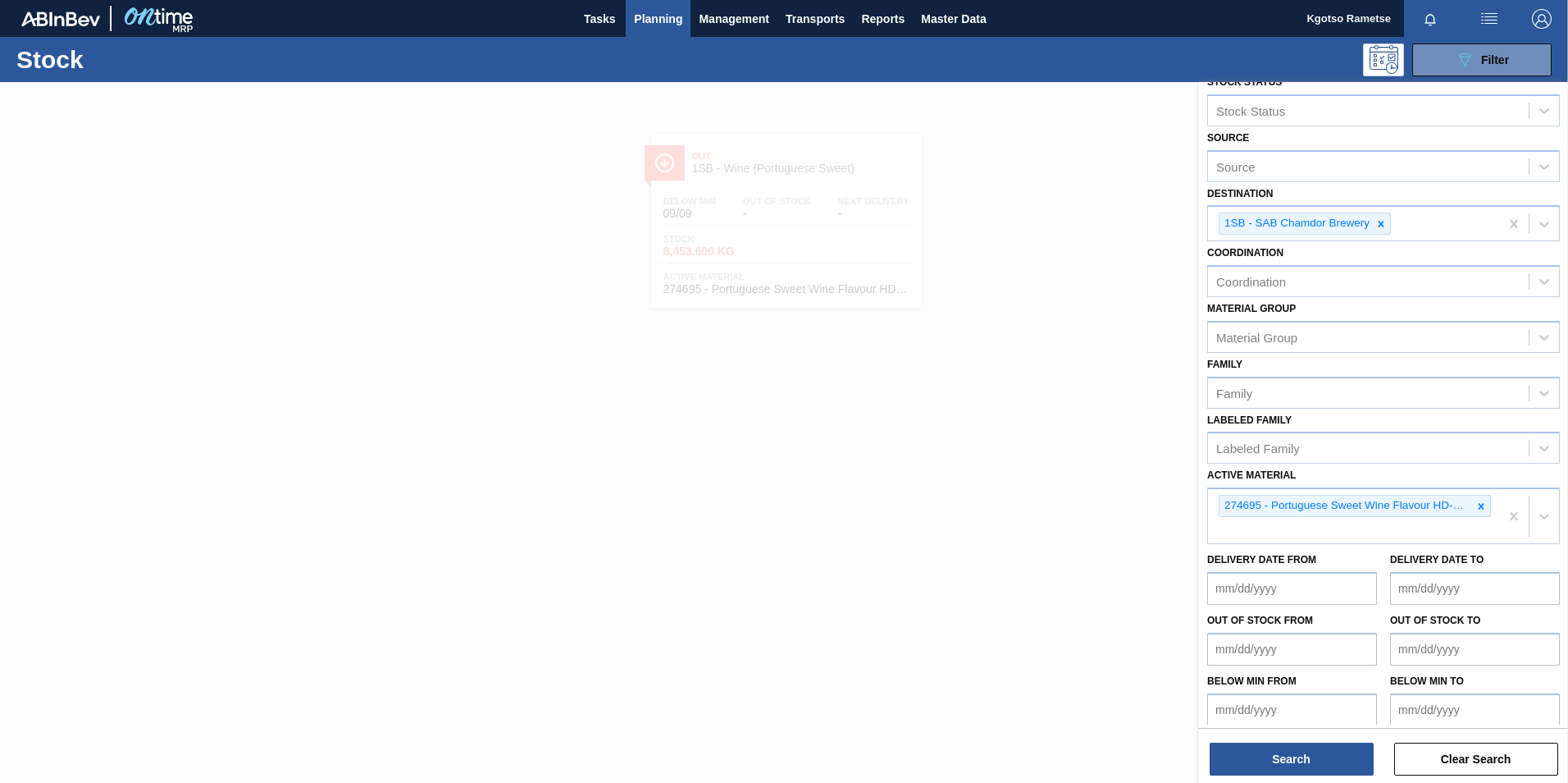
scroll to position [30, 0]
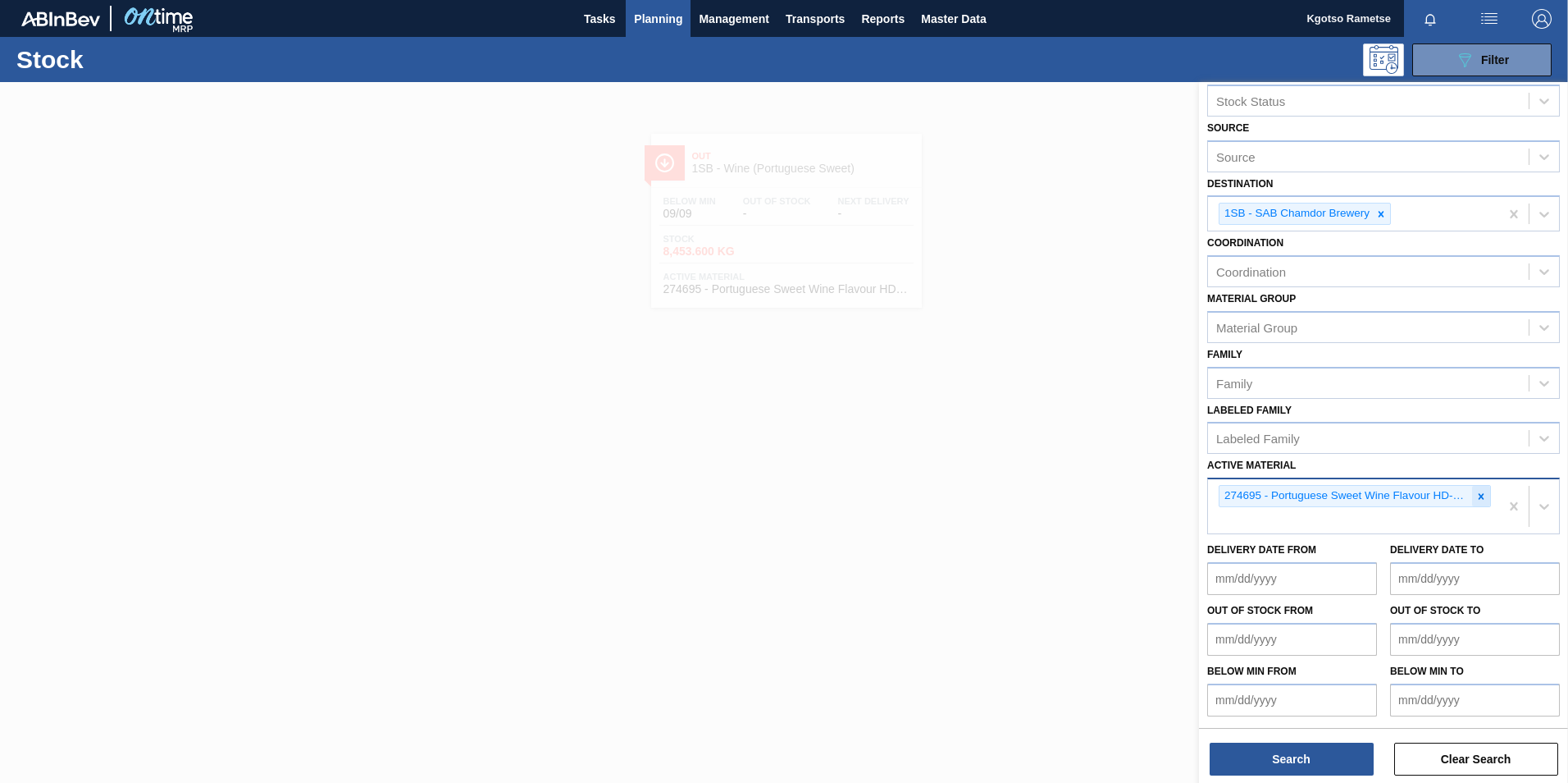
click at [1479, 502] on div at bounding box center [1480, 496] width 18 height 21
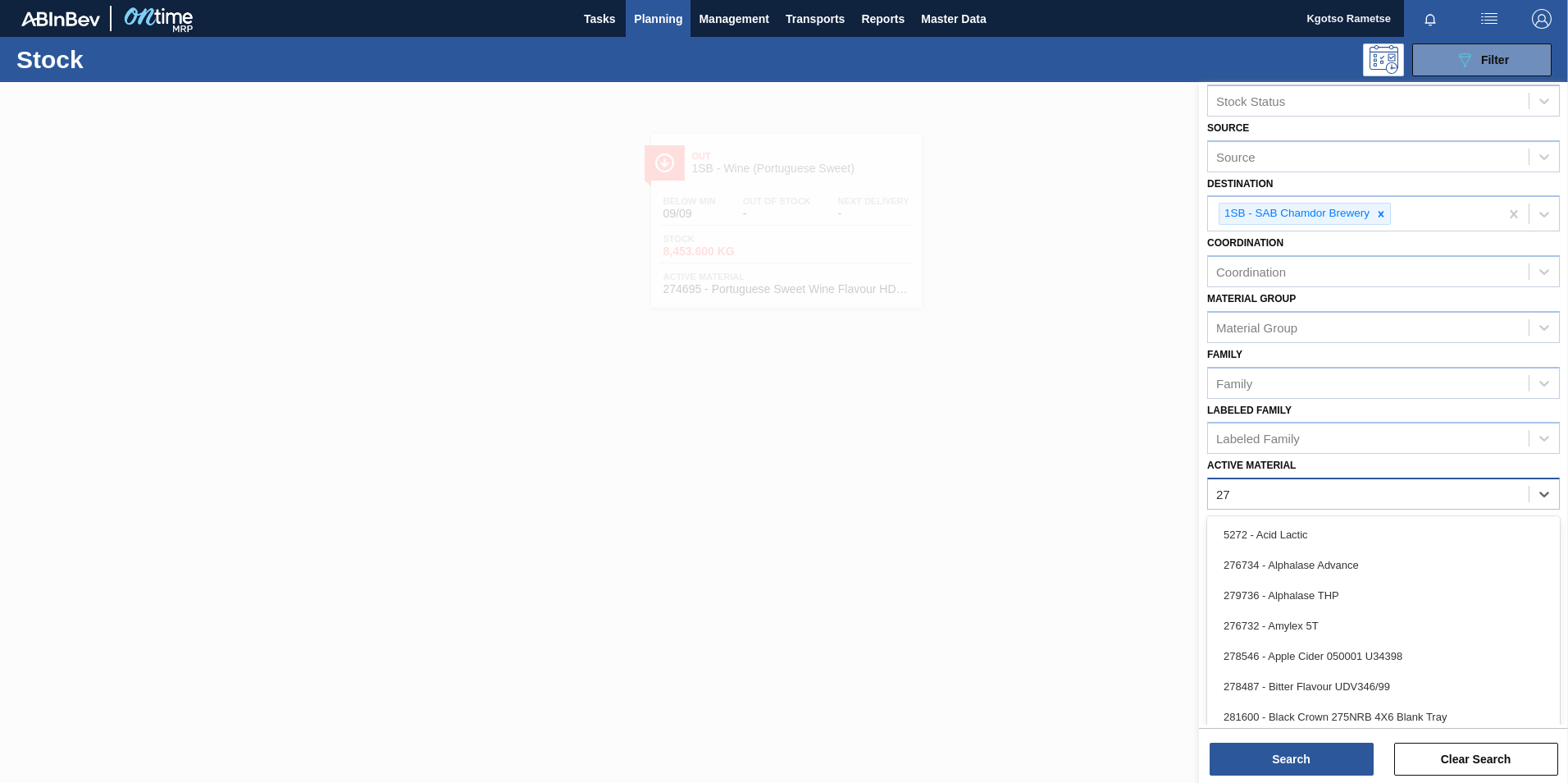
type Material "2"
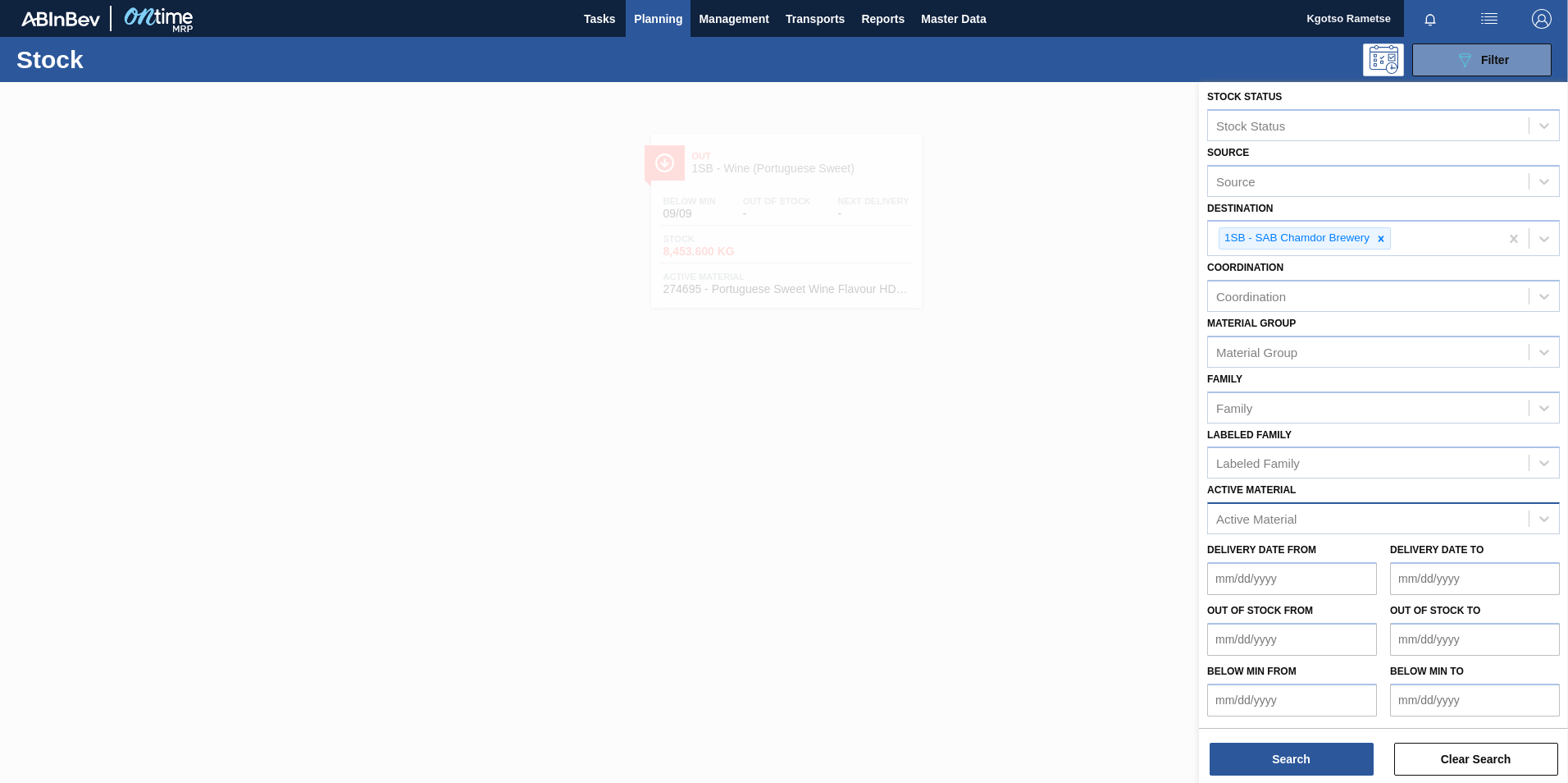
click at [1100, 502] on div at bounding box center [784, 473] width 1568 height 783
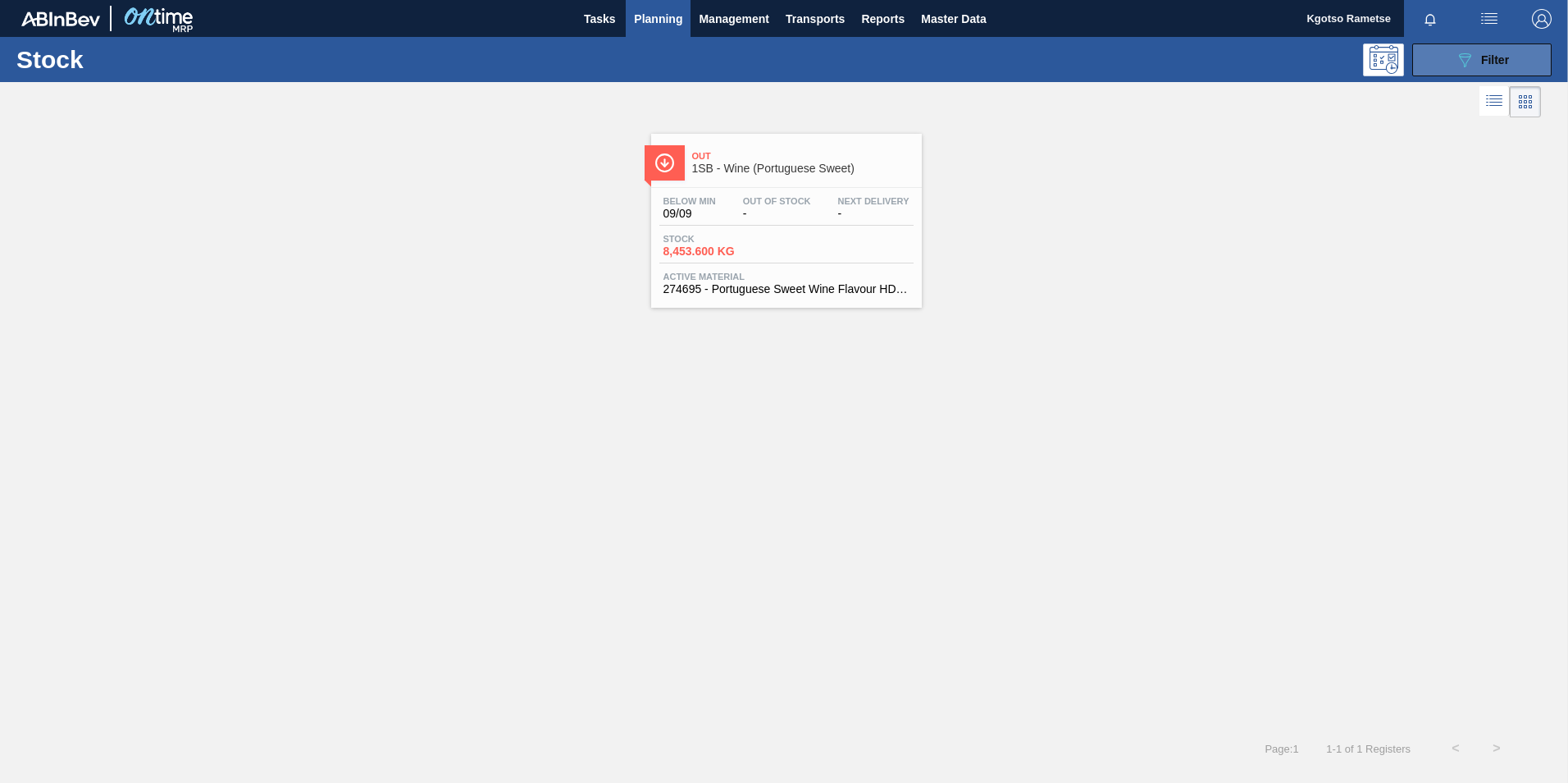
click at [1450, 50] on button "089F7B8B-B2A5-4AFE-B5C0-19BA573D28AC Filter" at bounding box center [1481, 60] width 139 height 32
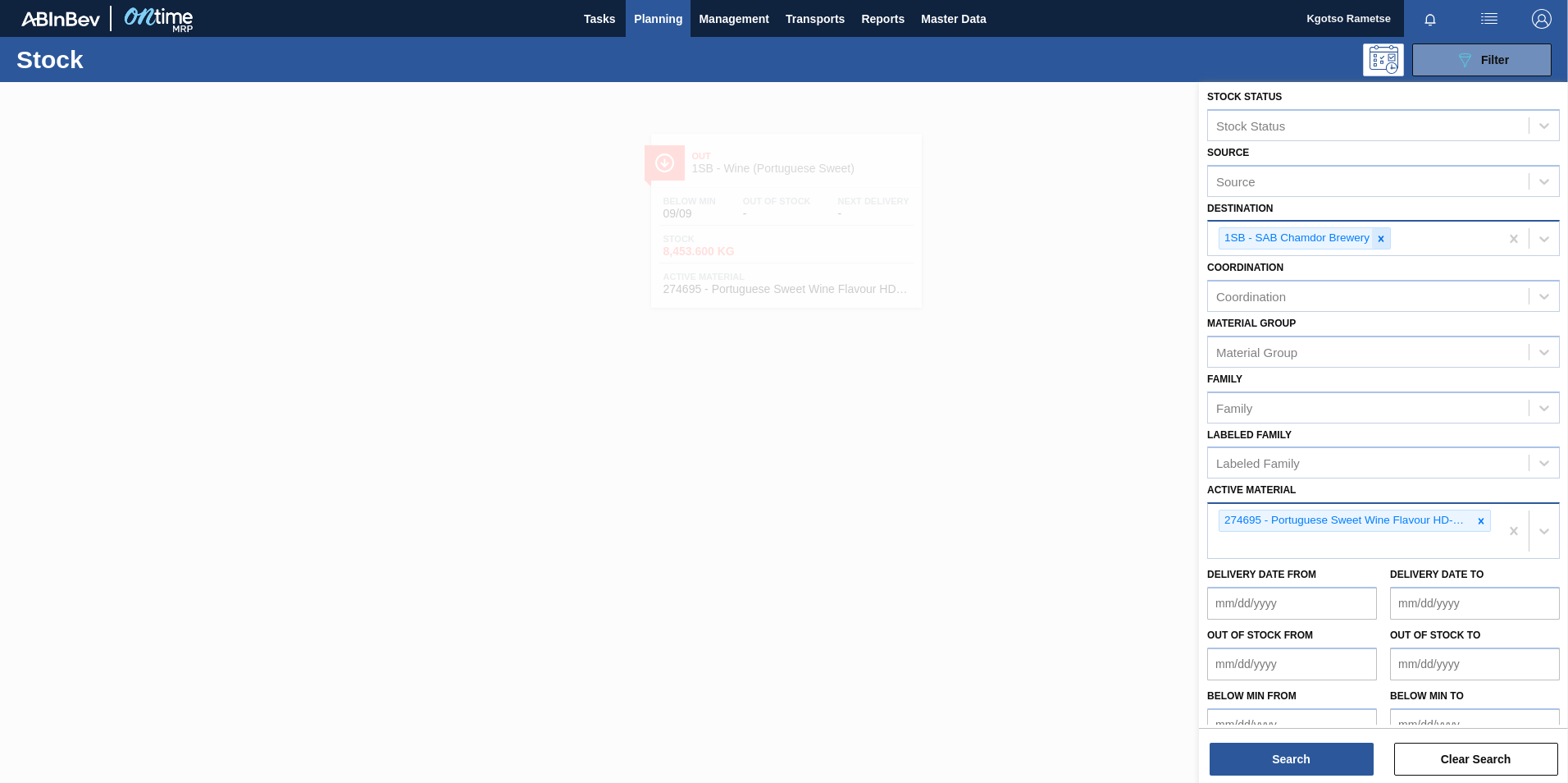
click at [1388, 239] on div at bounding box center [1380, 238] width 18 height 21
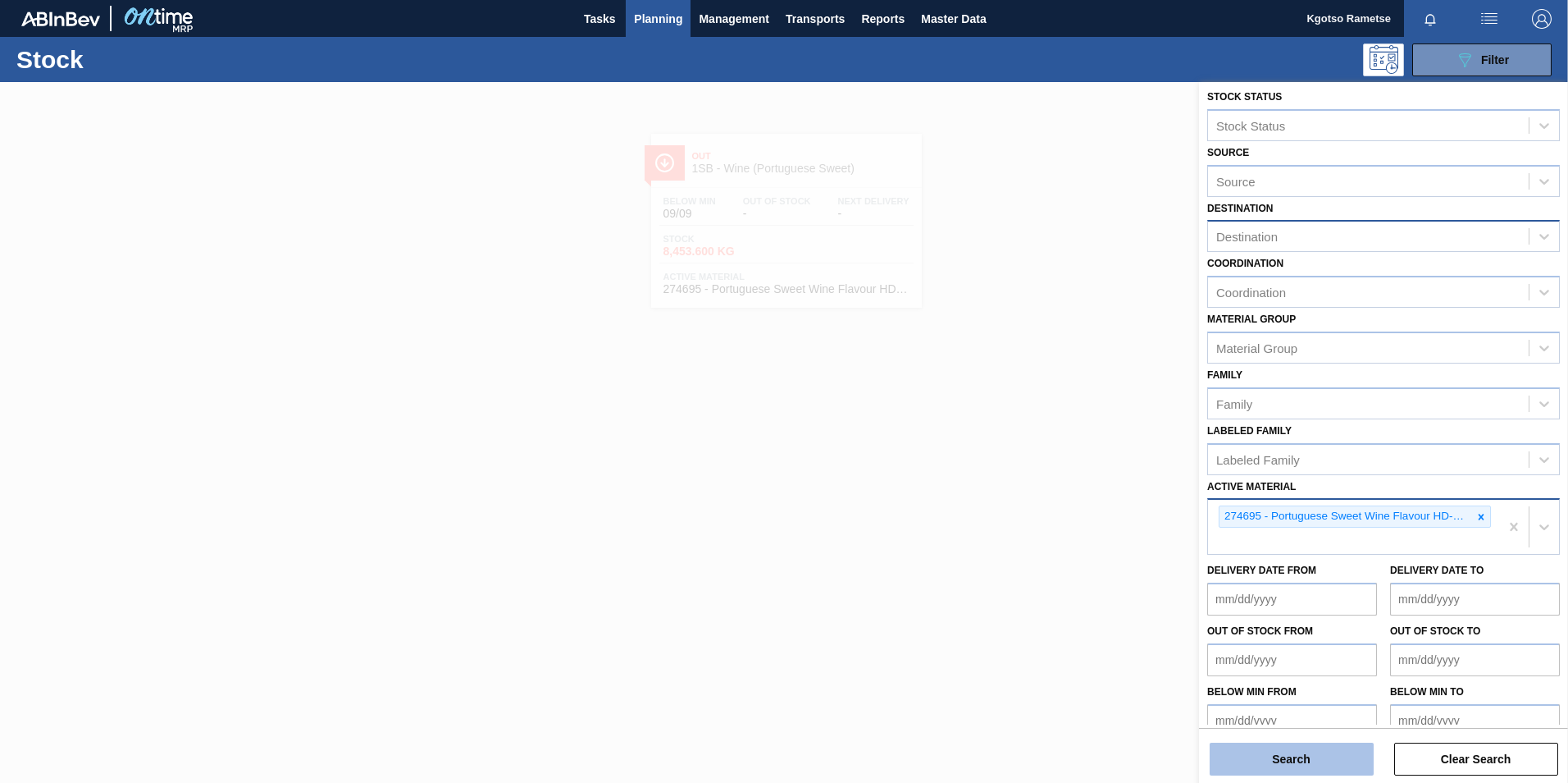
click at [1337, 766] on button "Search" at bounding box center [1292, 759] width 164 height 32
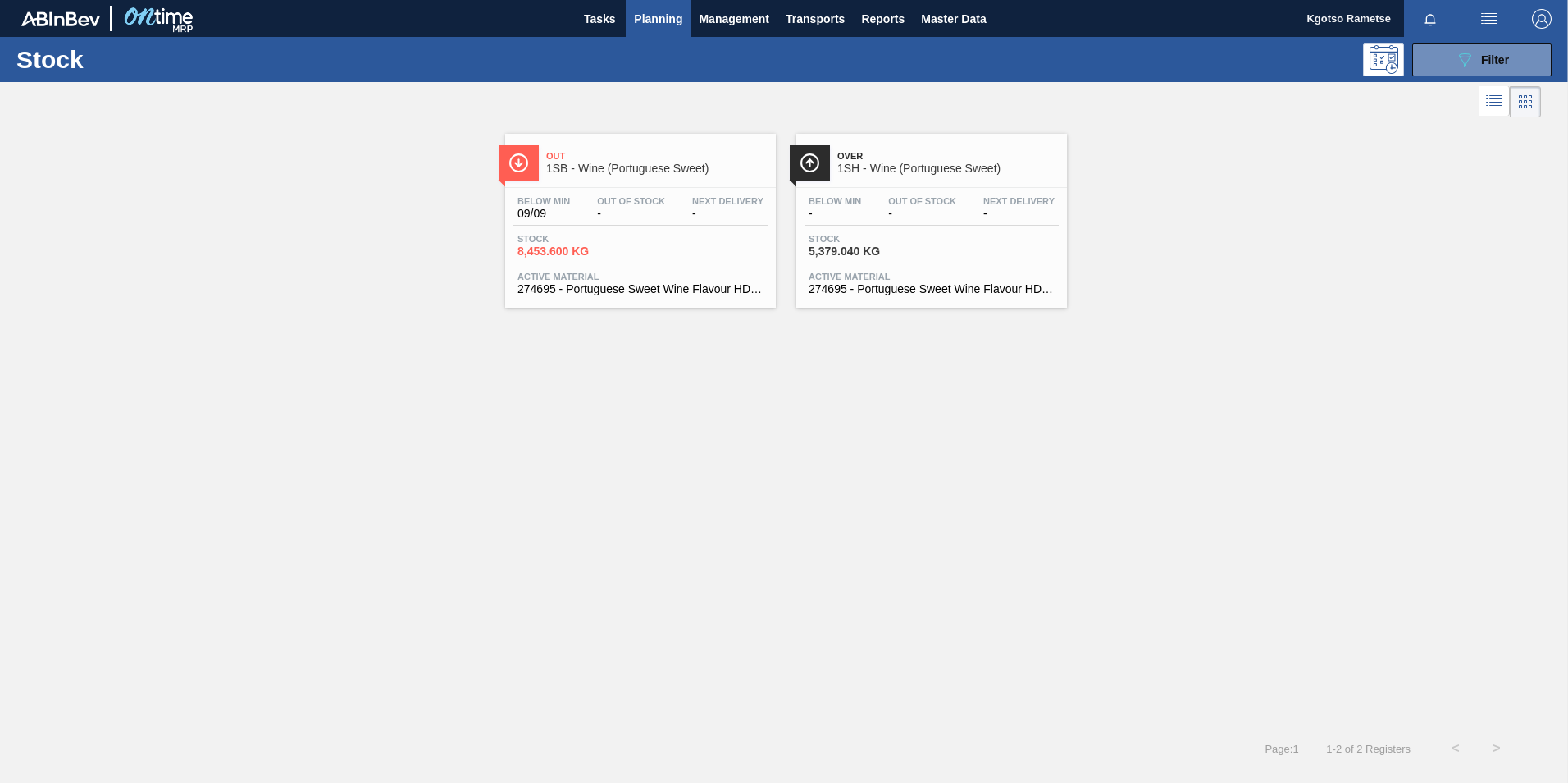
click at [889, 161] on span "Over" at bounding box center [947, 155] width 221 height 10
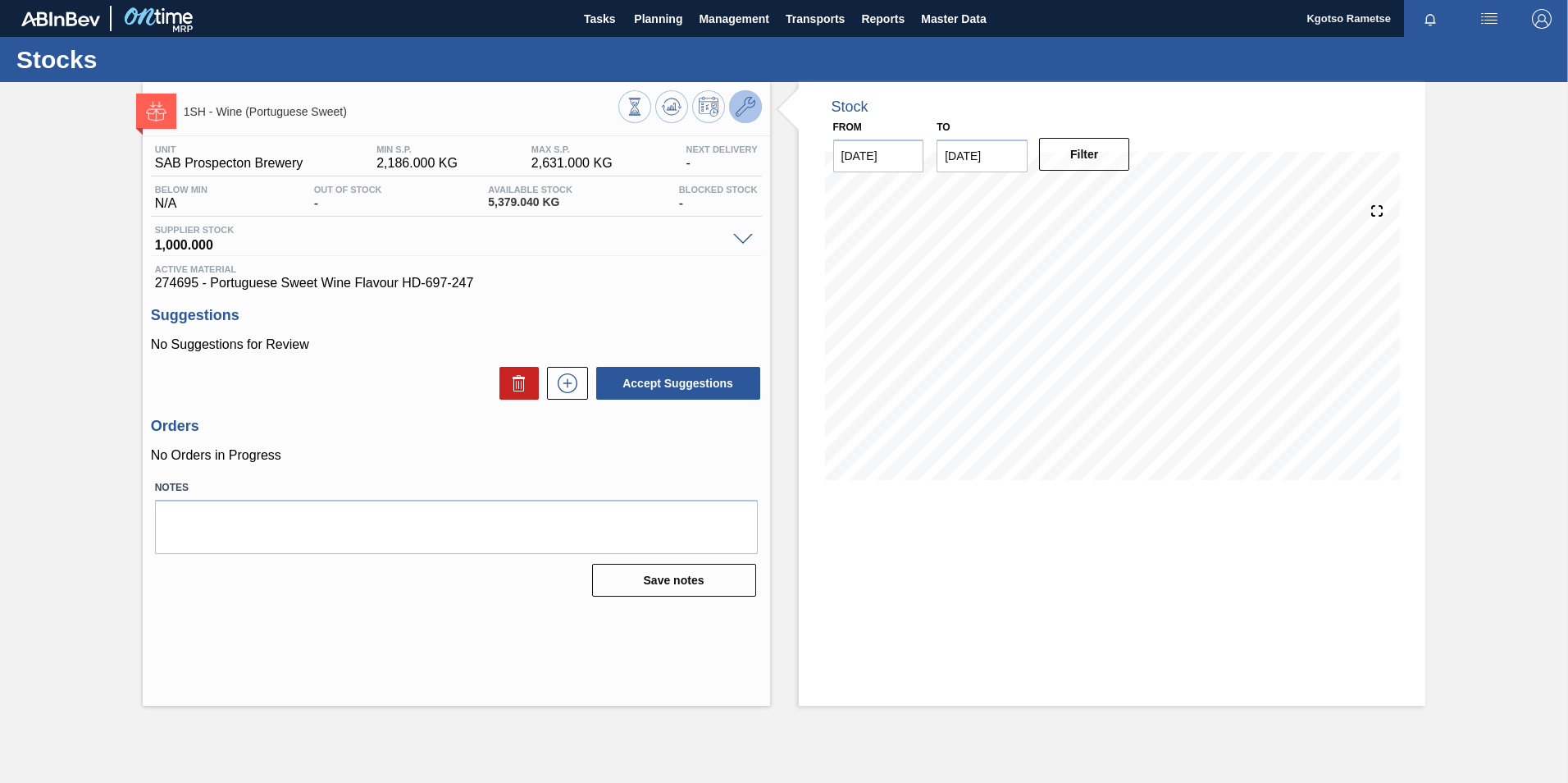
click at [746, 114] on icon at bounding box center [745, 107] width 20 height 20
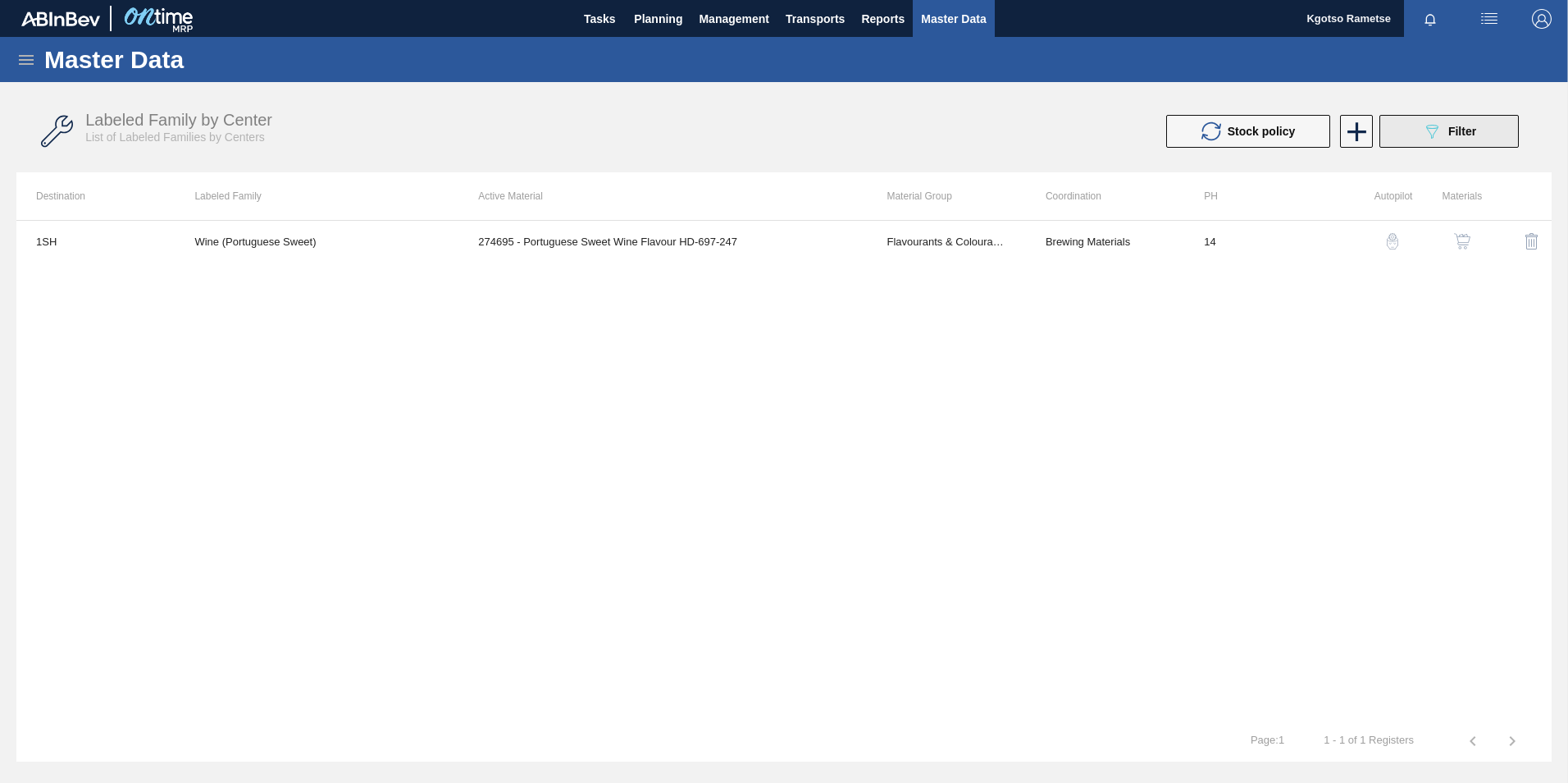
click at [1450, 138] on div "089F7B8B-B2A5-4AFE-B5C0-19BA573D28AC Filter" at bounding box center [1449, 131] width 54 height 20
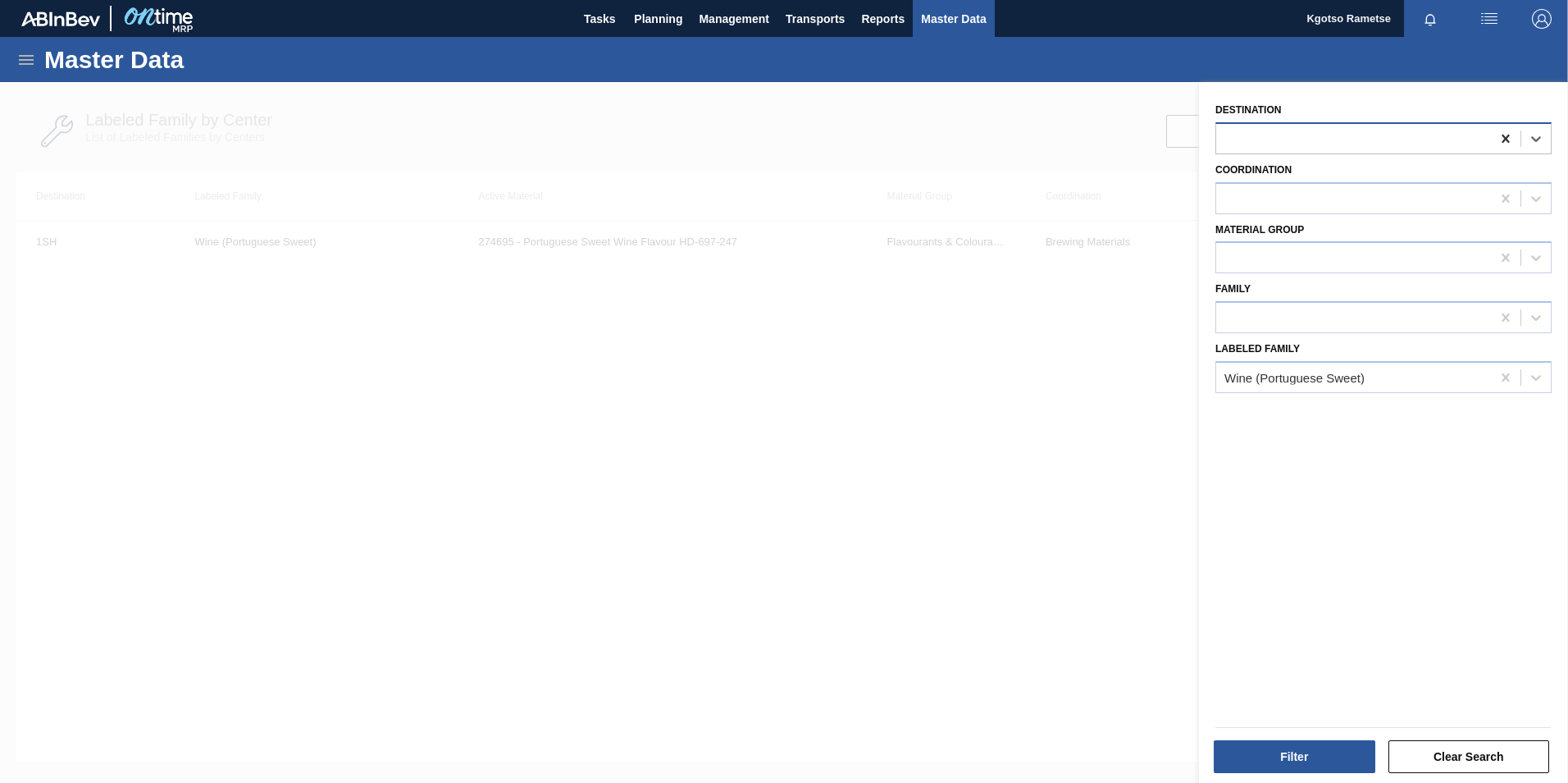
click at [1504, 140] on icon at bounding box center [1505, 138] width 8 height 9
click at [1314, 752] on button "Filter" at bounding box center [1293, 756] width 161 height 32
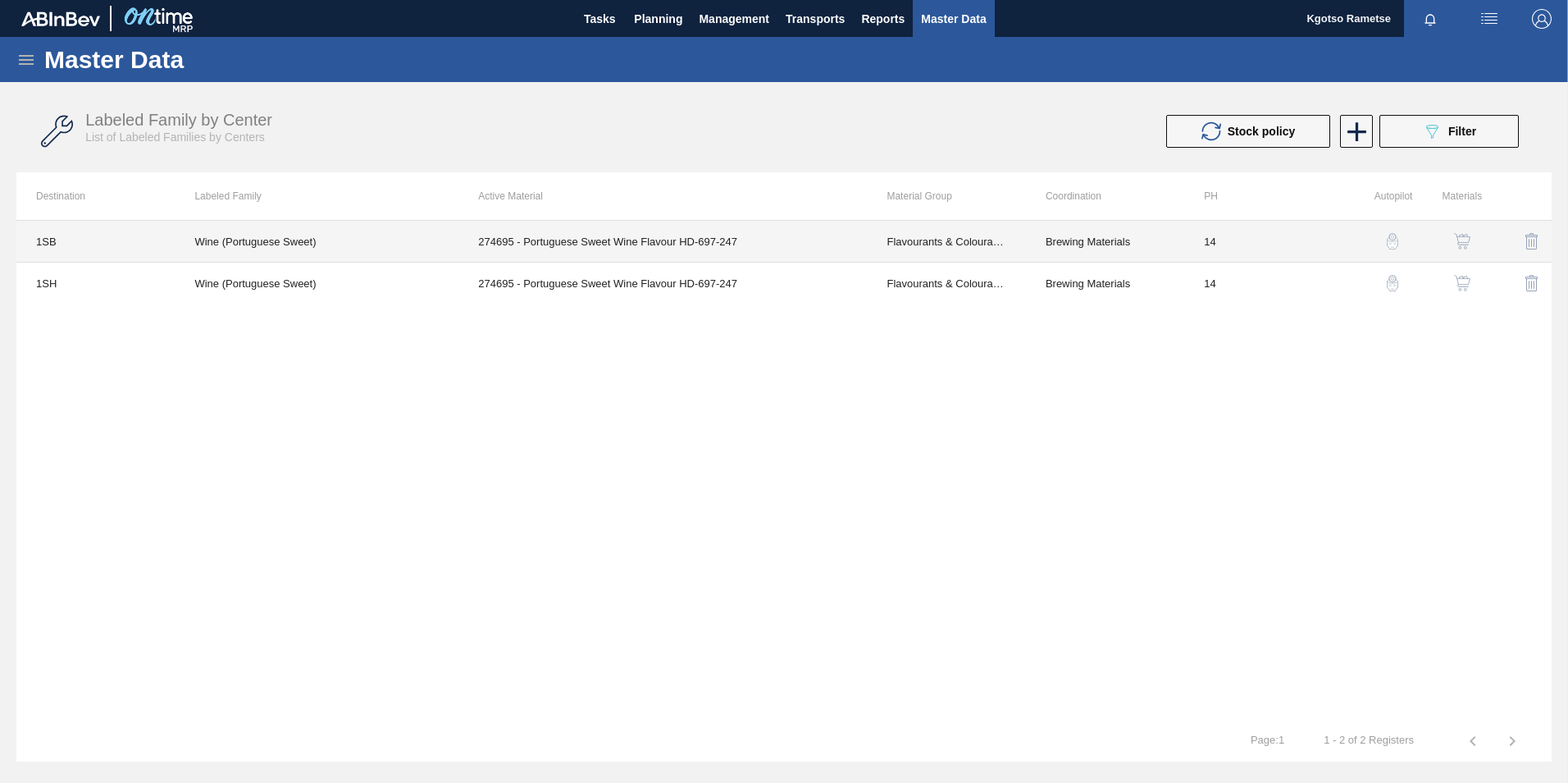
click at [1042, 240] on td "Brewing Materials" at bounding box center [1105, 241] width 158 height 42
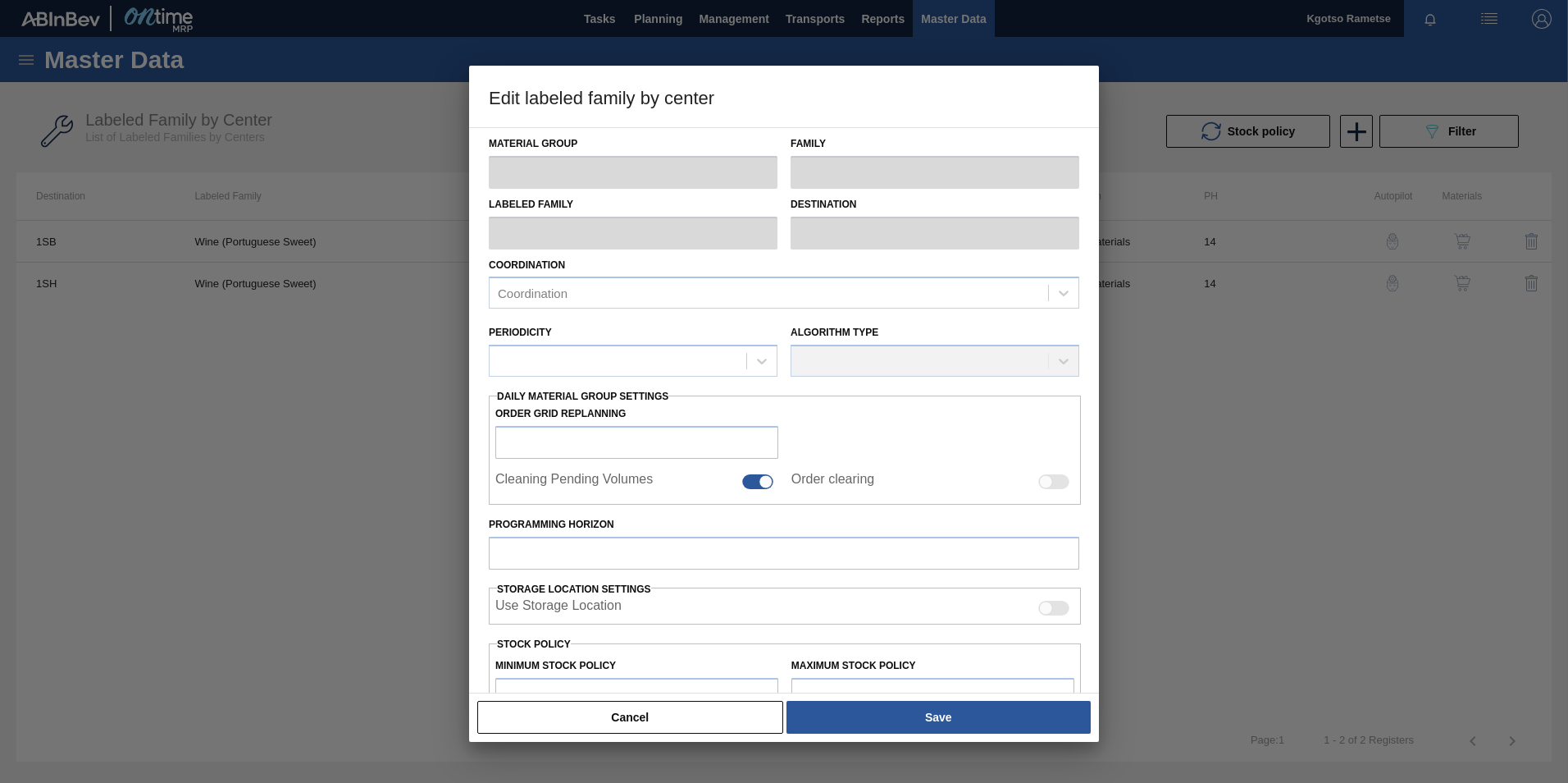
type input "Flavourants & Colourants"
type input "Flavour"
type input "Wine (Portuguese Sweet)"
type input "1SB - SAB Chamdor Brewery"
type input "14"
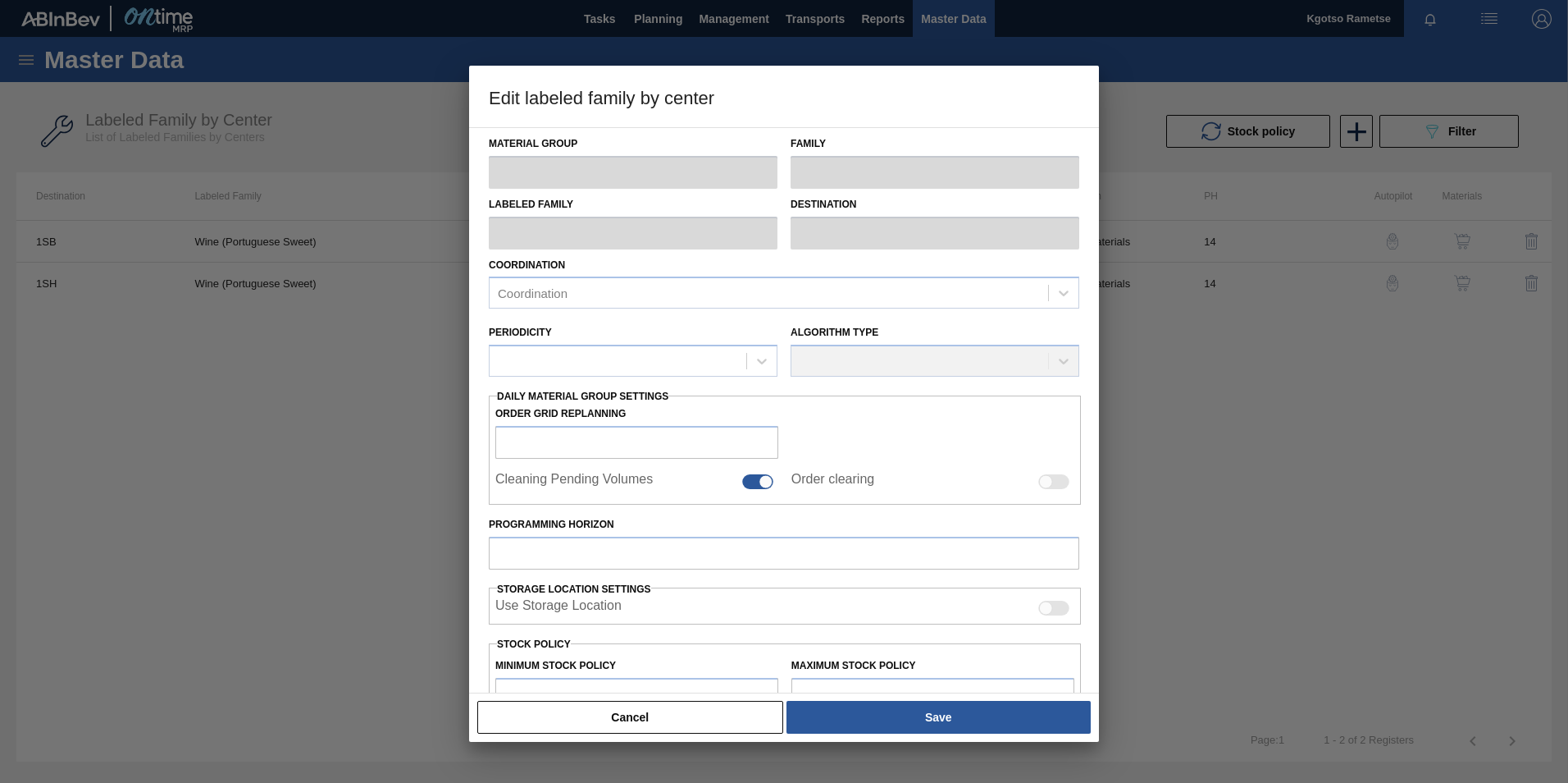
type input "47,536"
type input "58,531"
type input "100"
type input "58,531.000"
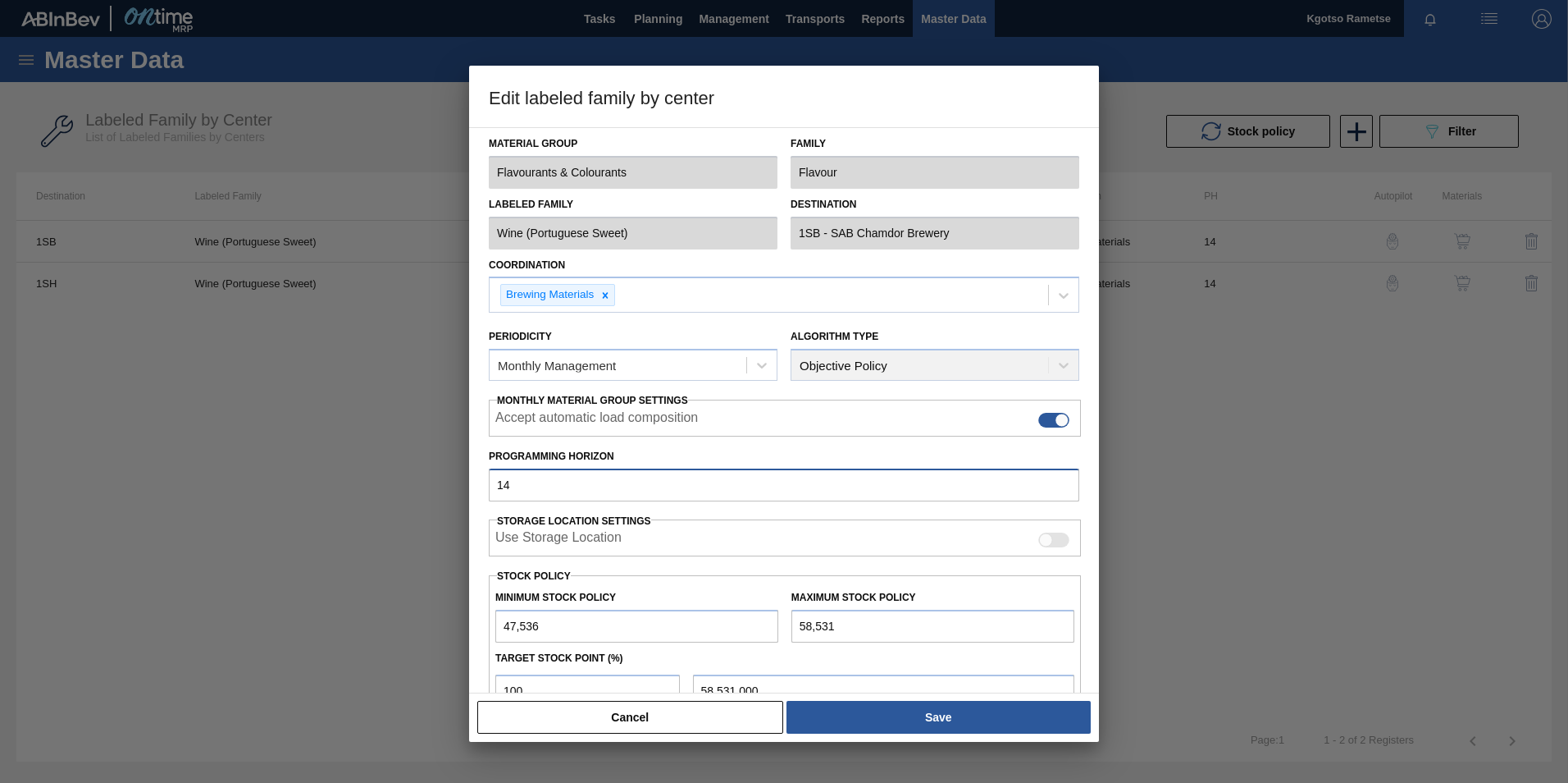
drag, startPoint x: 514, startPoint y: 480, endPoint x: 479, endPoint y: 490, distance: 36.4
click at [479, 490] on div "Material Group Flavourants & Colourants Family Flavour Labeled Family Wine (Por…" at bounding box center [784, 410] width 630 height 567
type input "120"
click at [501, 626] on input "47,536" at bounding box center [637, 626] width 283 height 32
type input "147,536"
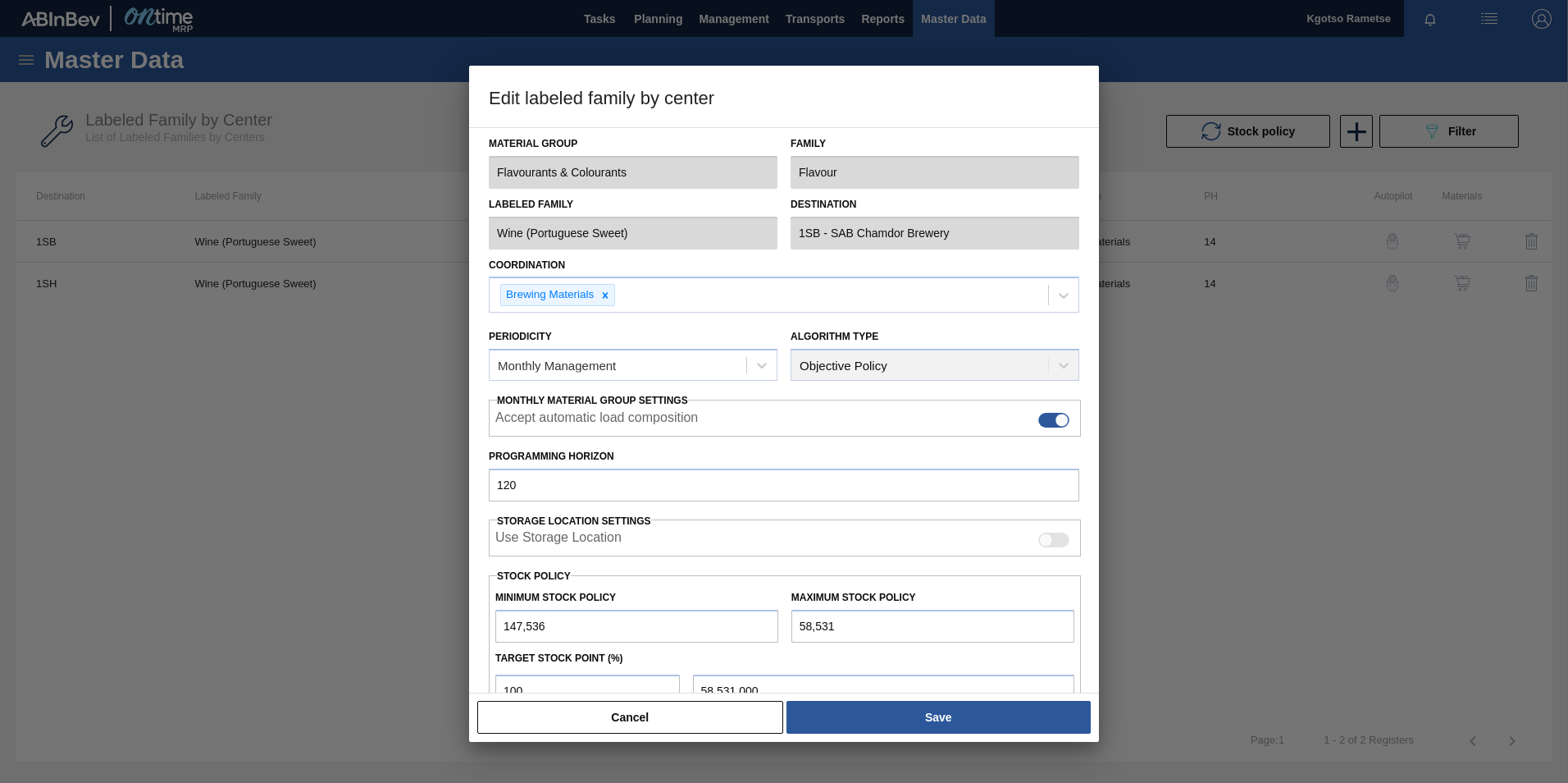
click at [798, 620] on input "58,531" at bounding box center [932, 626] width 283 height 32
type input "158,531"
type input "158,531.000"
type input "158,531"
click at [717, 658] on div "Target Stock Point (%)" at bounding box center [784, 658] width 592 height 24
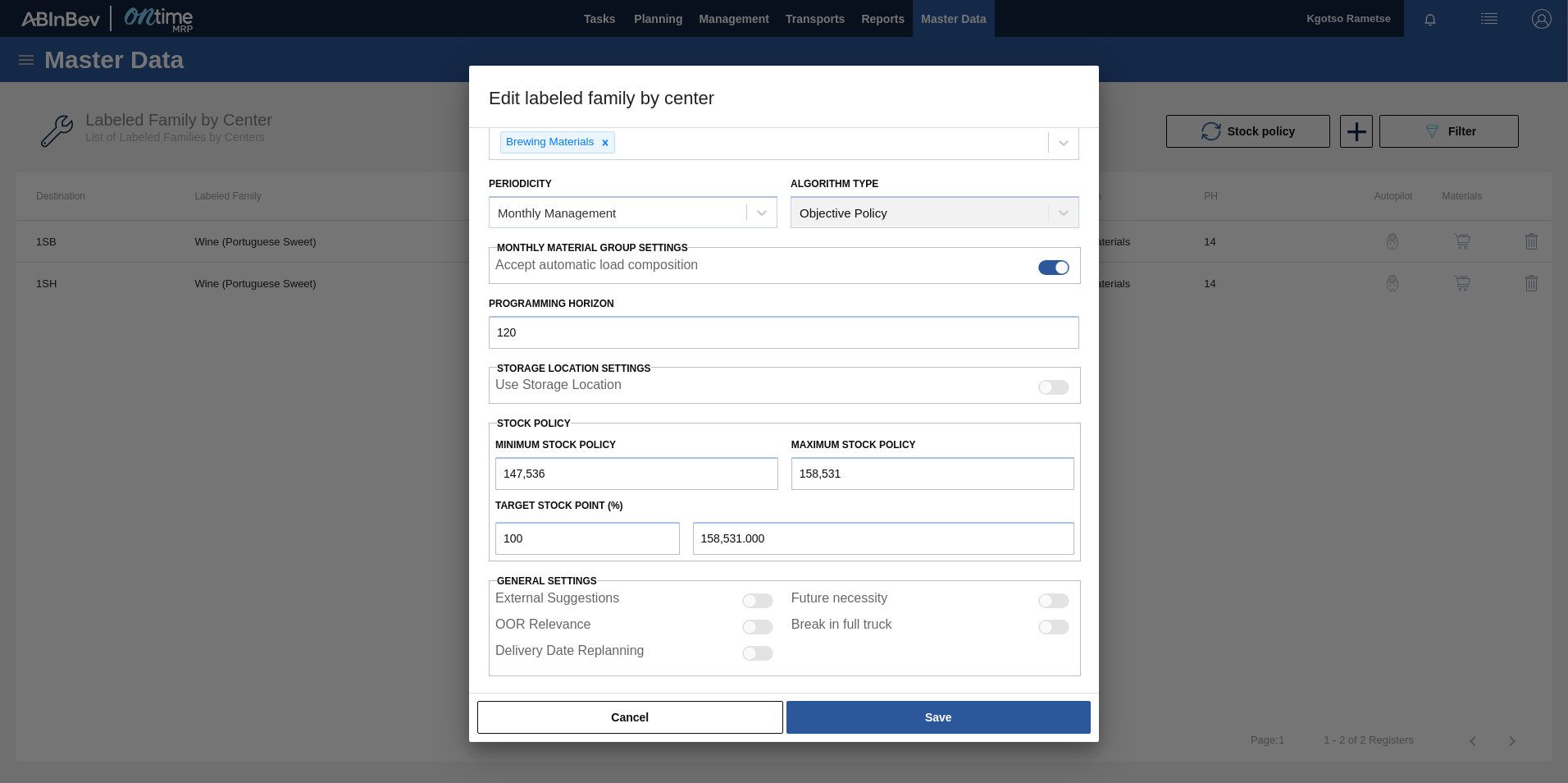
scroll to position [164, 0]
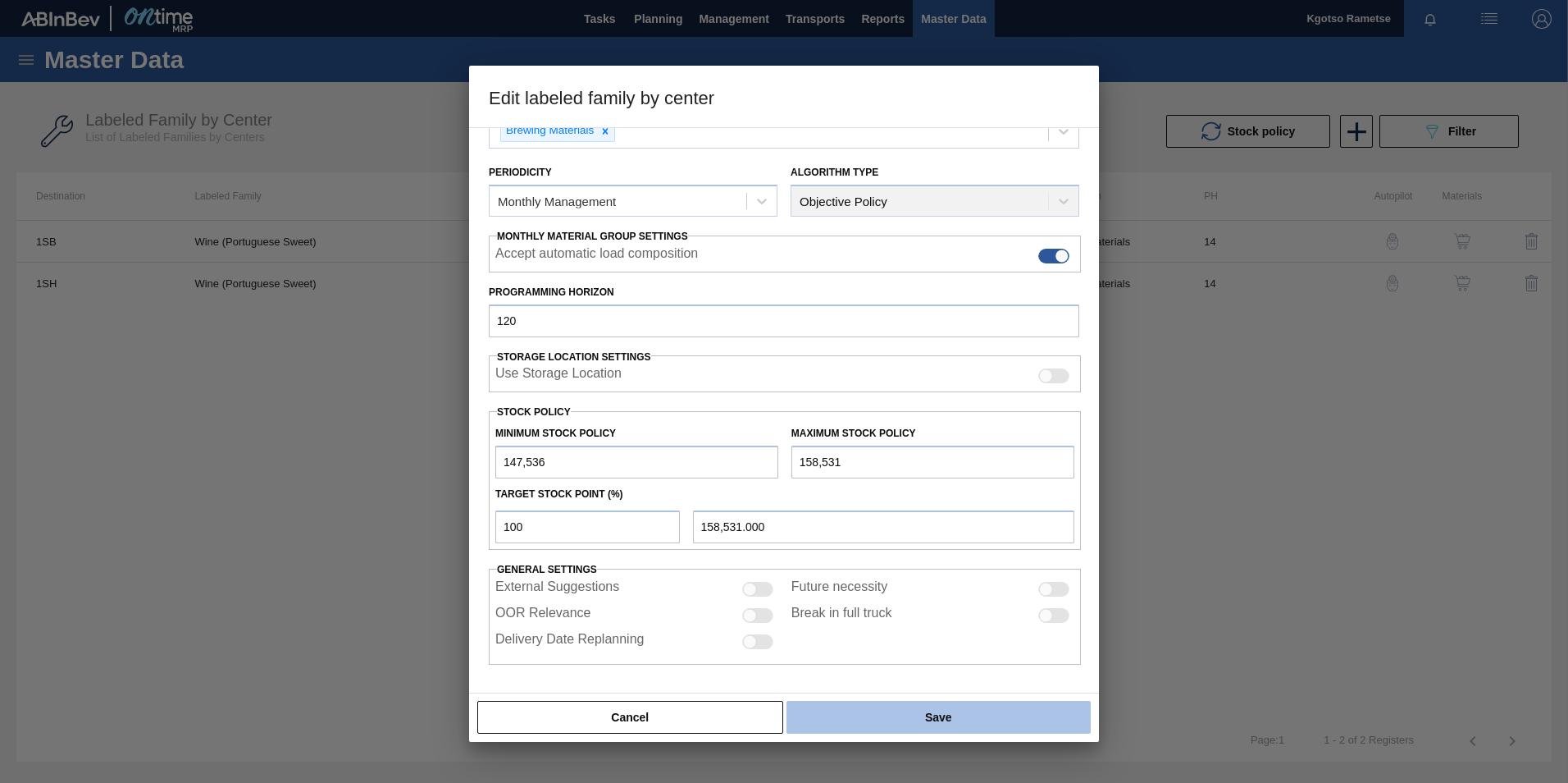
click at [847, 703] on button "Save" at bounding box center [938, 717] width 304 height 32
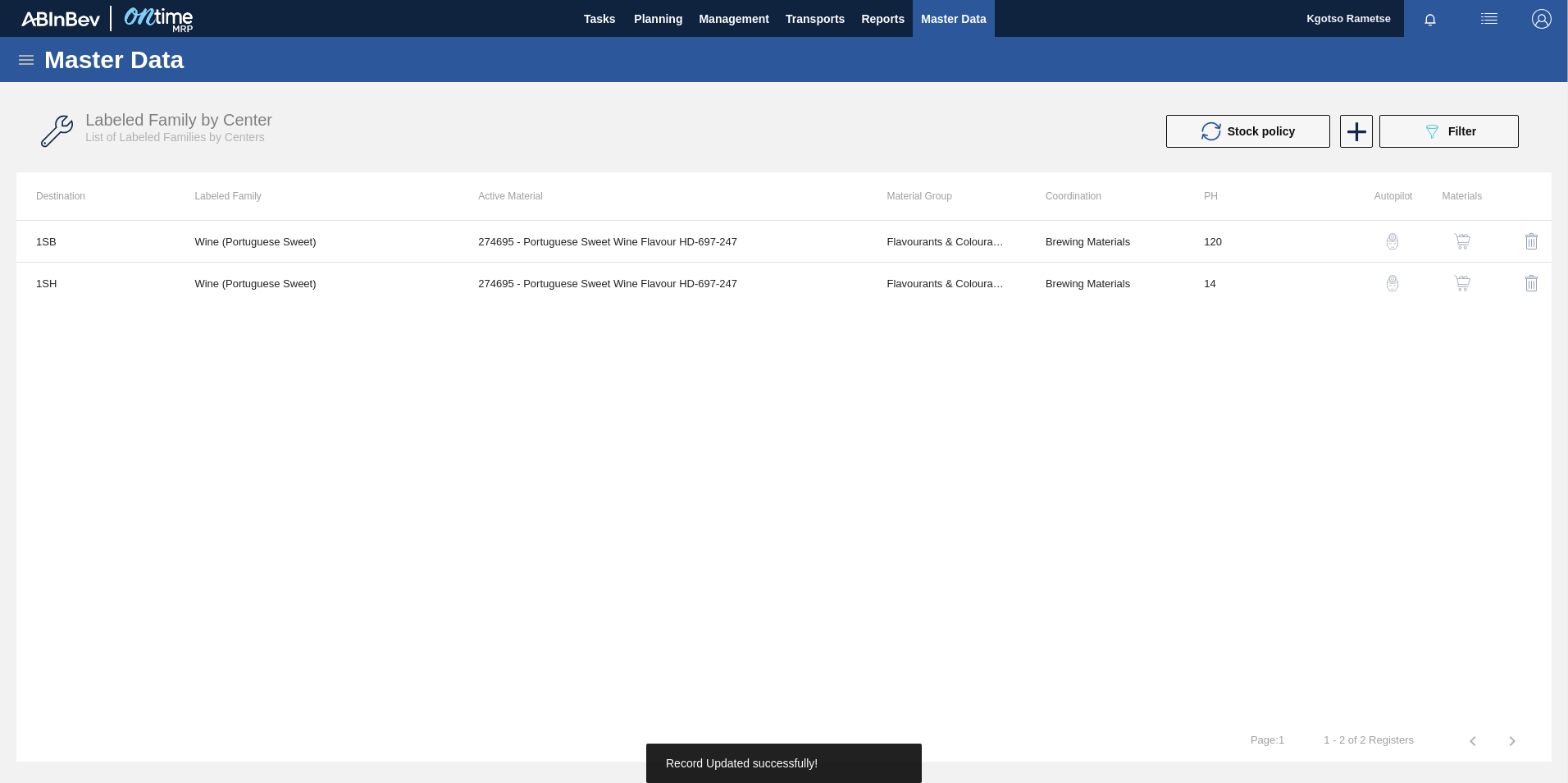
click at [1463, 239] on img "button" at bounding box center [1461, 240] width 16 height 16
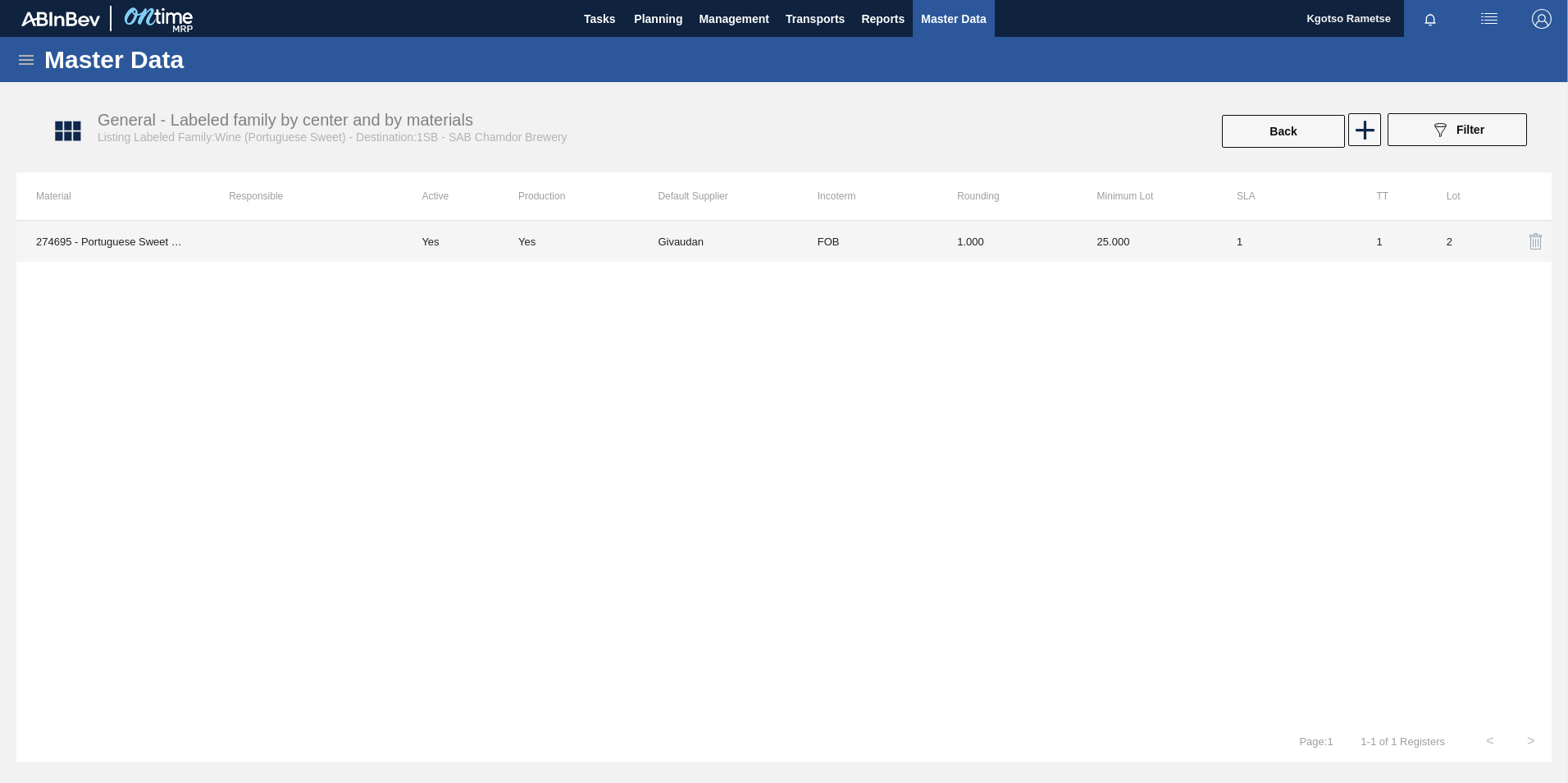
click at [933, 242] on td "FOB" at bounding box center [867, 240] width 139 height 41
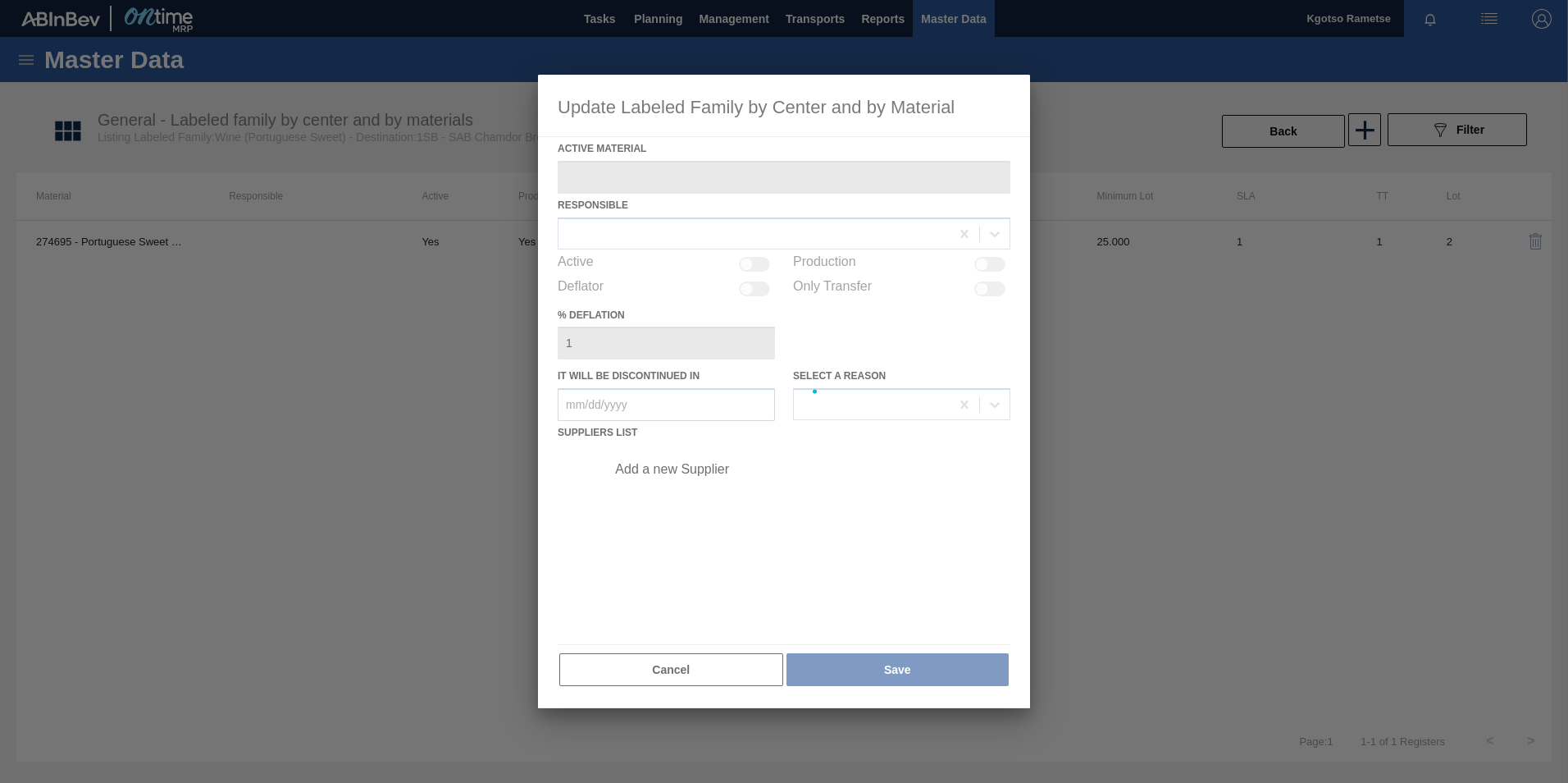
type Material "274695 - Portuguese Sweet Wine Flavour HD-697-247"
checkbox input "true"
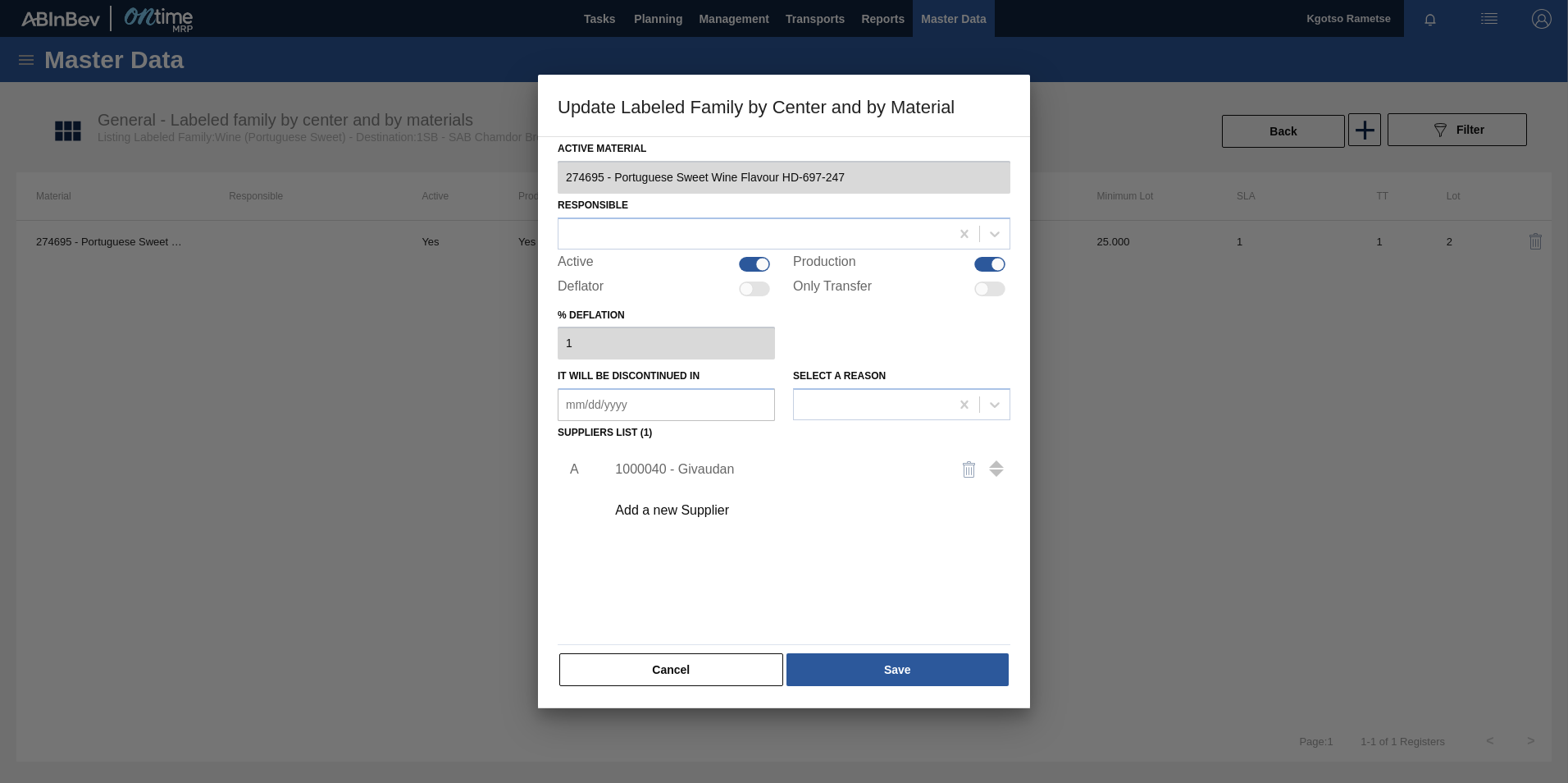
click at [691, 474] on div "1000040 - Givaudan" at bounding box center [775, 468] width 321 height 14
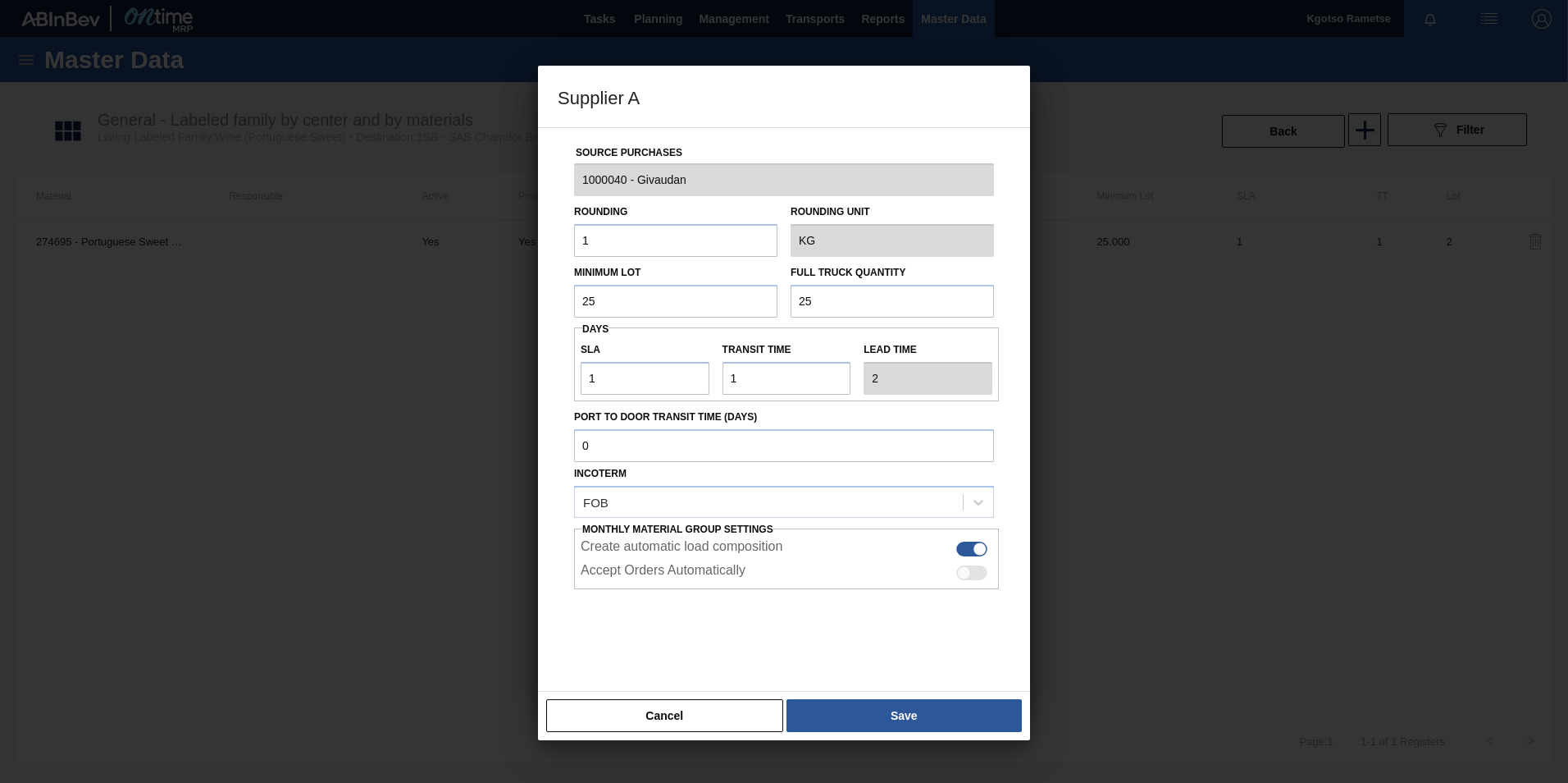
drag, startPoint x: 637, startPoint y: 308, endPoint x: 485, endPoint y: 341, distance: 155.5
click at [485, 341] on div "Supplier A Source Purchases 1000040 - Givaudan Rounding 1 Rounding Unit KG Mini…" at bounding box center [784, 391] width 1568 height 783
drag, startPoint x: 625, startPoint y: 304, endPoint x: 316, endPoint y: 350, distance: 312.4
click at [316, 350] on div "Supplier A Source Purchases 1000040 - Givaudan Rounding 1 Rounding Unit KG Mini…" at bounding box center [784, 391] width 1568 height 783
type input "2,880"
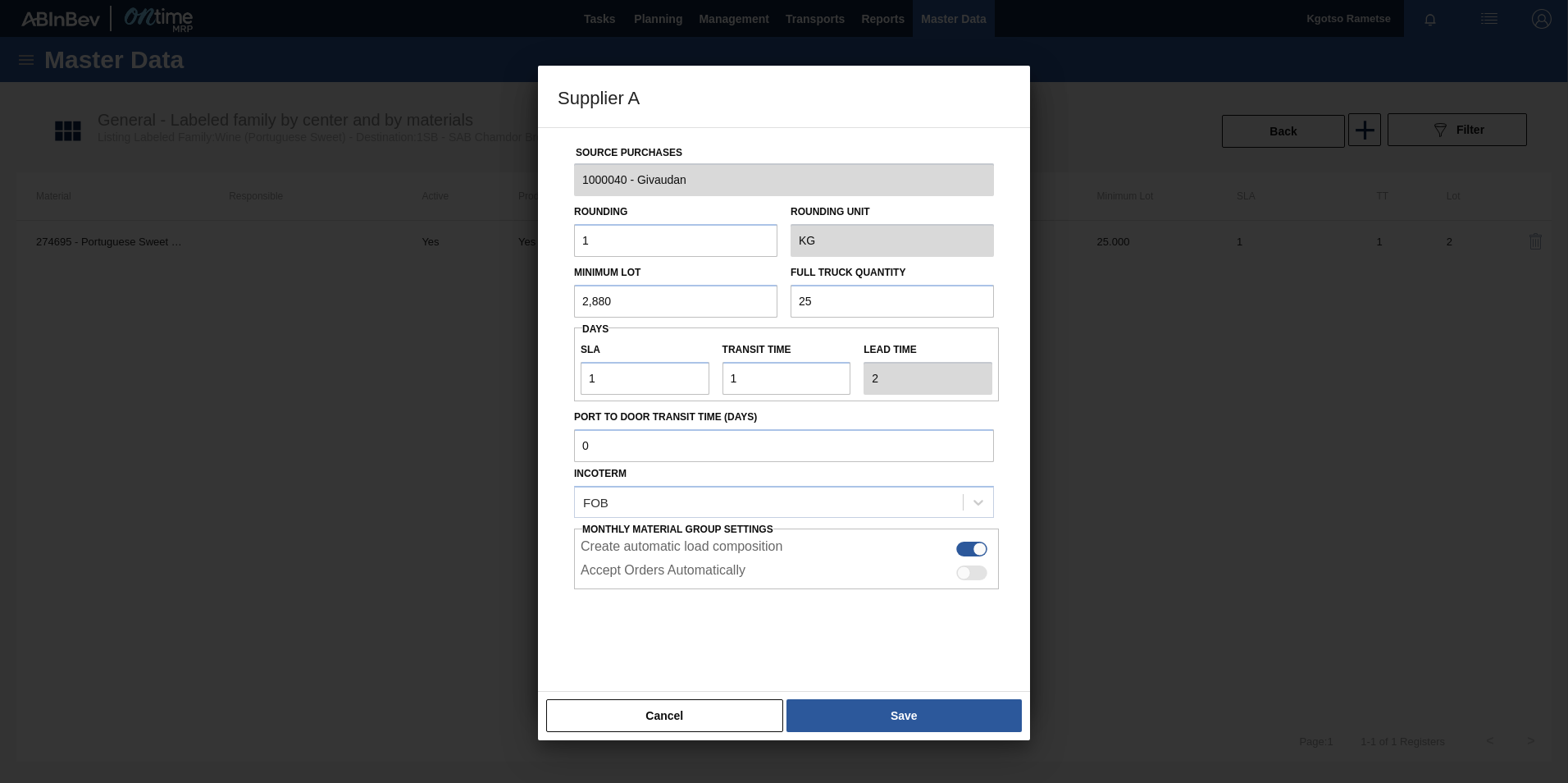
drag, startPoint x: 818, startPoint y: 306, endPoint x: 551, endPoint y: 302, distance: 267.0
click at [551, 302] on div "Source Purchases 1000040 - Givaudan Rounding 1 Rounding Unit KG Minimum Lot 2,8…" at bounding box center [784, 409] width 492 height 565
paste input ",880"
type input "2,880"
drag, startPoint x: 635, startPoint y: 383, endPoint x: 523, endPoint y: 380, distance: 112.0
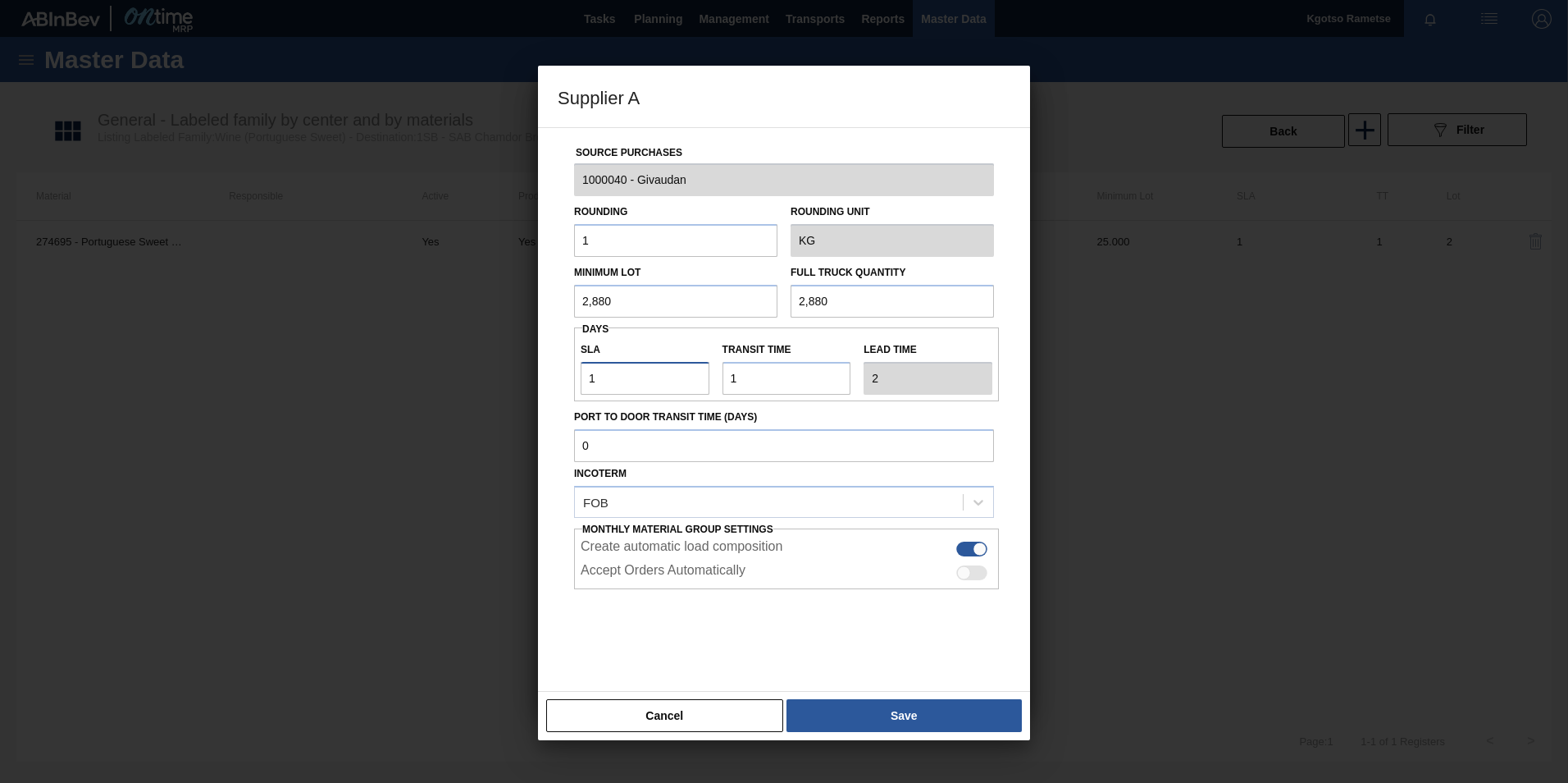
click at [523, 380] on div "Supplier A Source Purchases 1000040 - Givaudan Rounding 1 Rounding Unit KG Mini…" at bounding box center [784, 391] width 1568 height 783
type input "4"
type input "5"
type input "40"
type input "41"
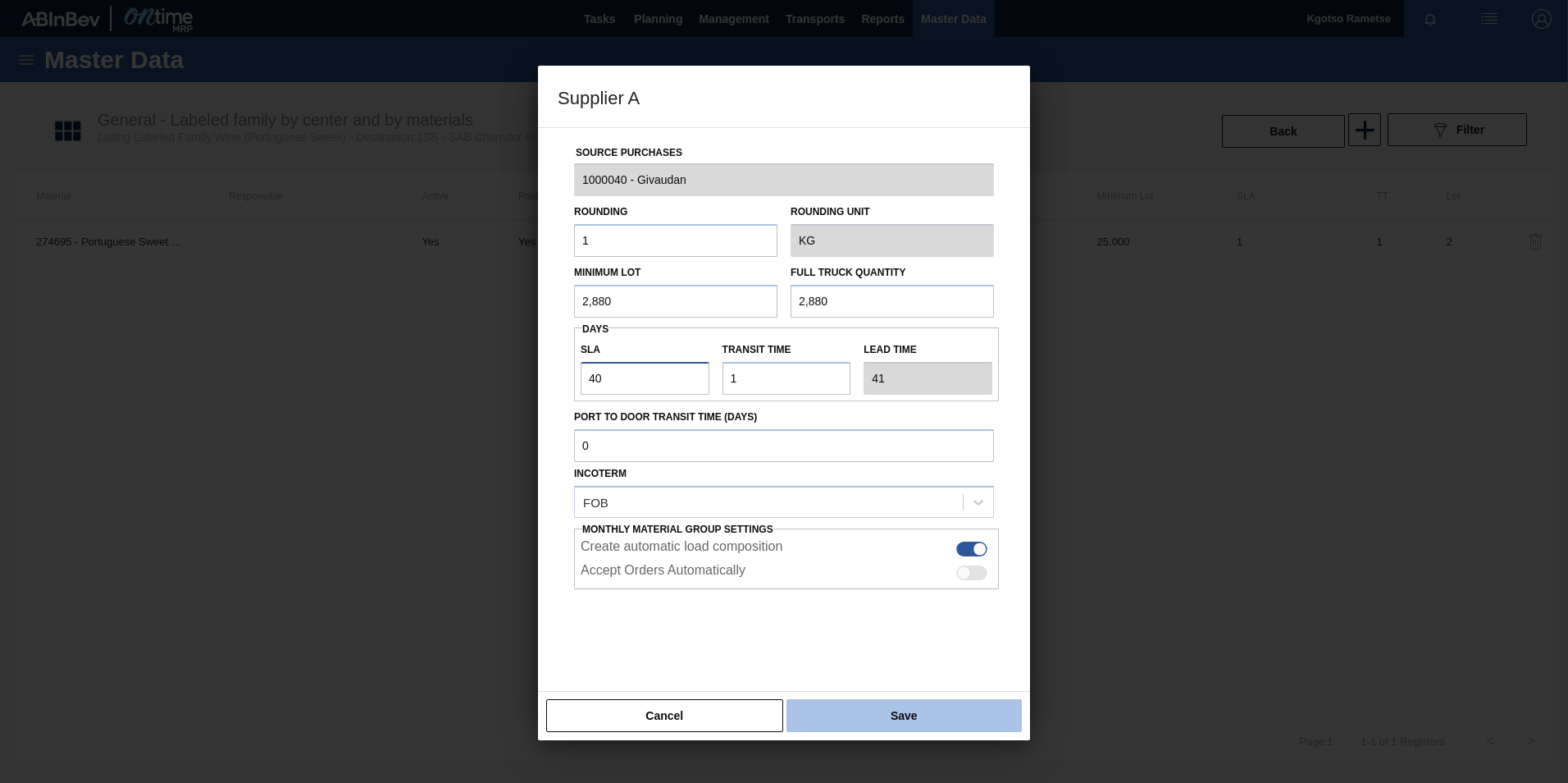
type input "40"
click at [848, 719] on button "Save" at bounding box center [904, 715] width 235 height 32
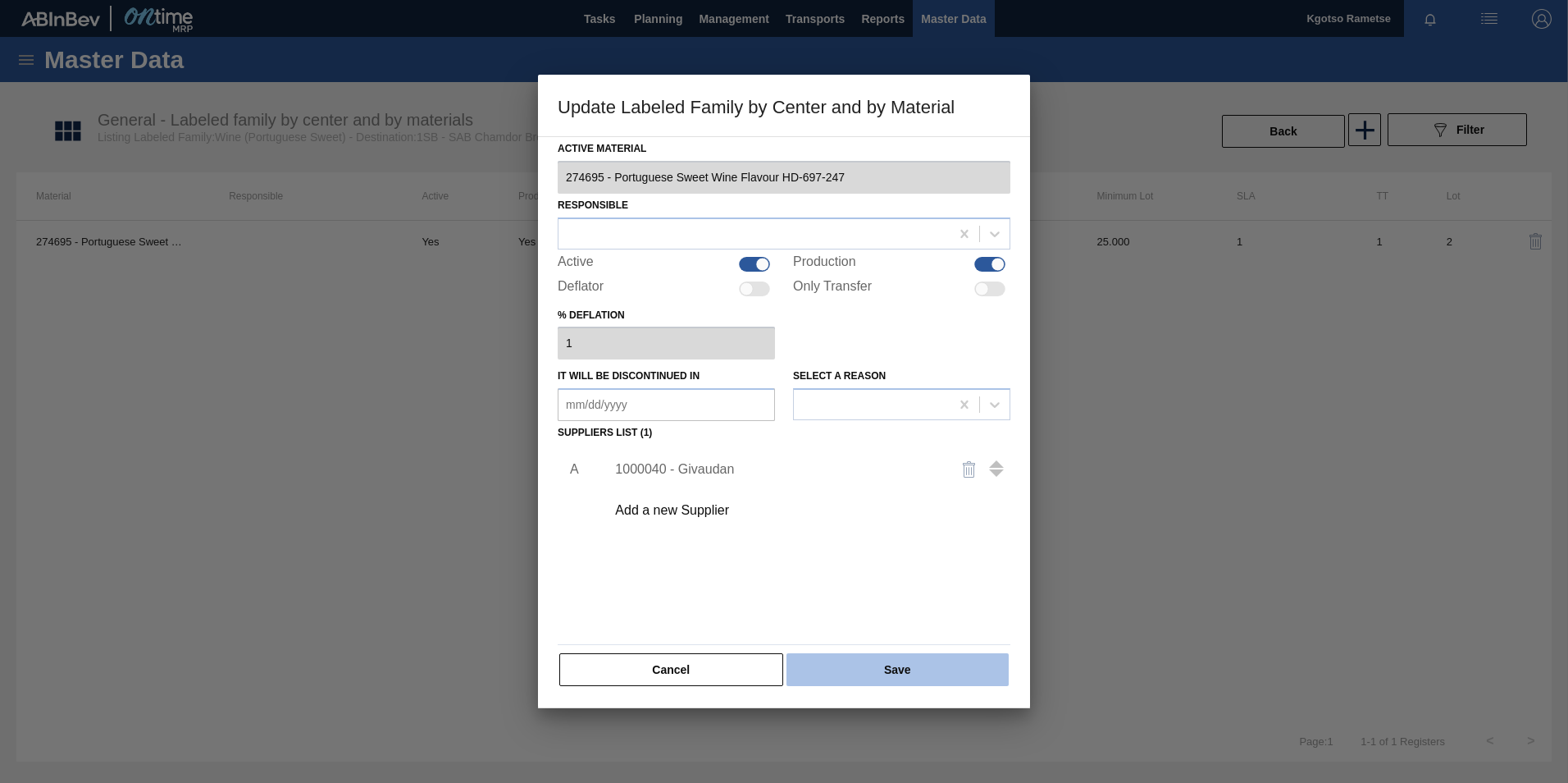
click at [846, 676] on button "Save" at bounding box center [897, 670] width 222 height 32
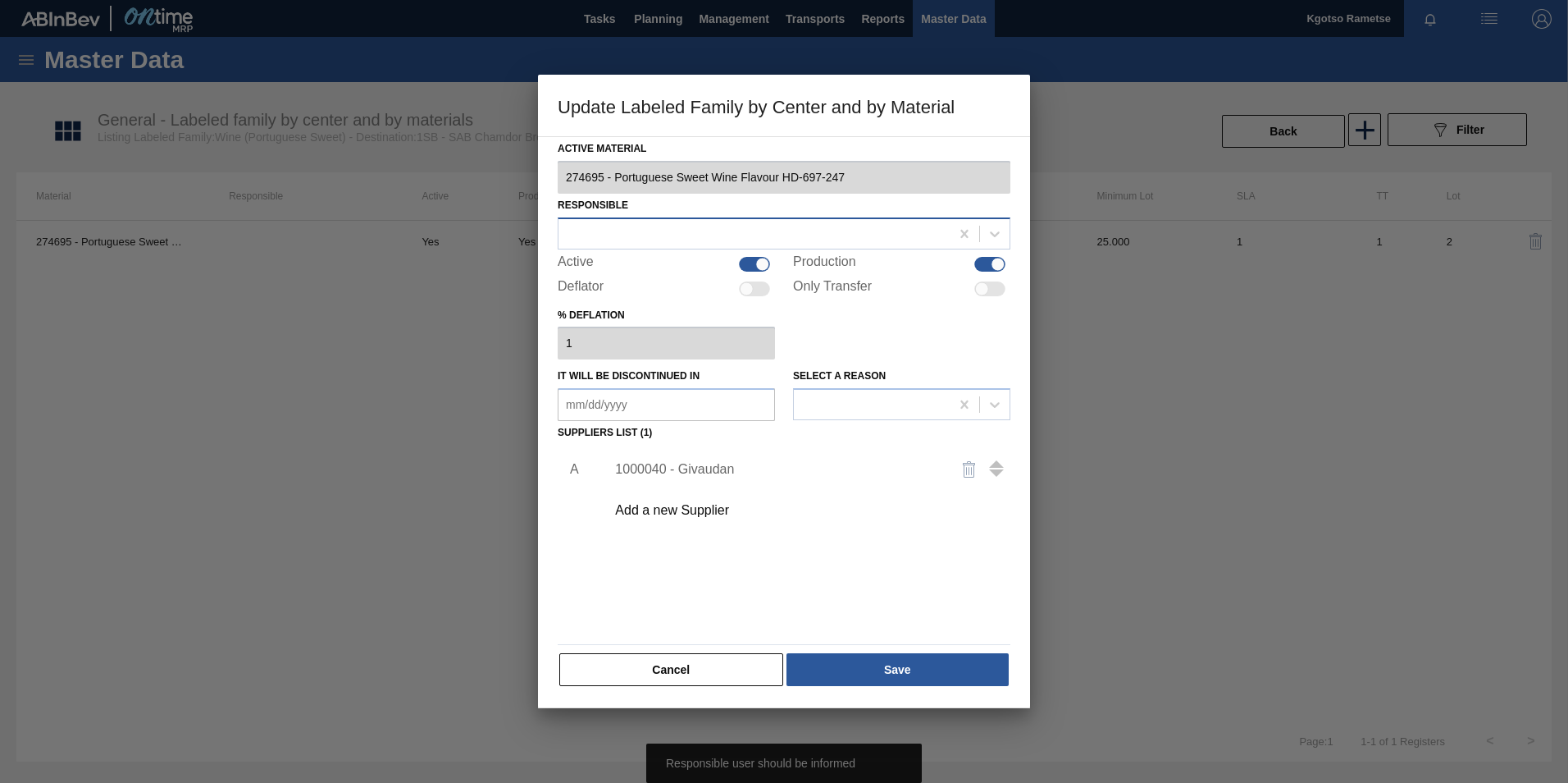
click at [635, 243] on div at bounding box center [754, 233] width 391 height 24
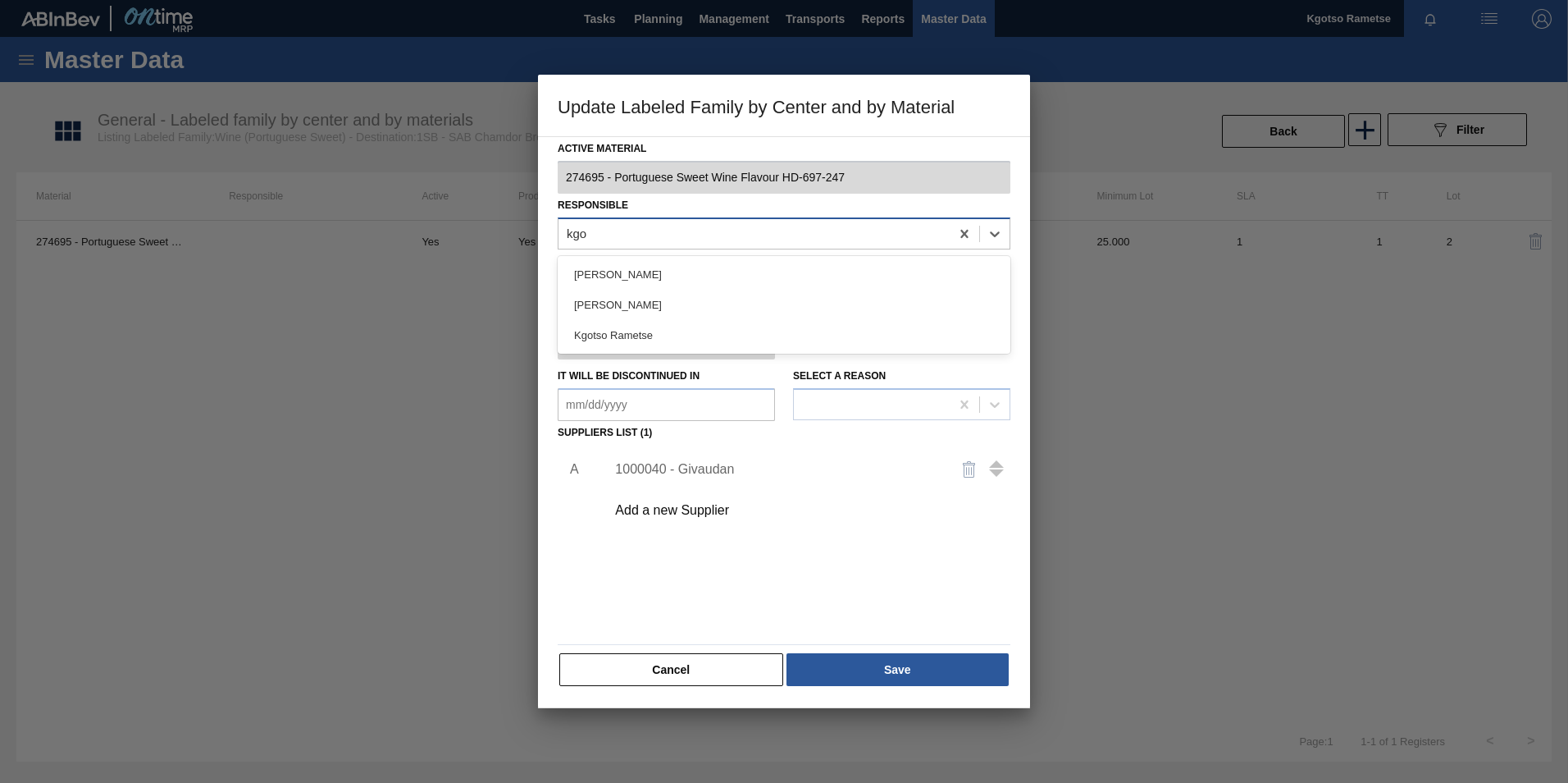
type input "kgot"
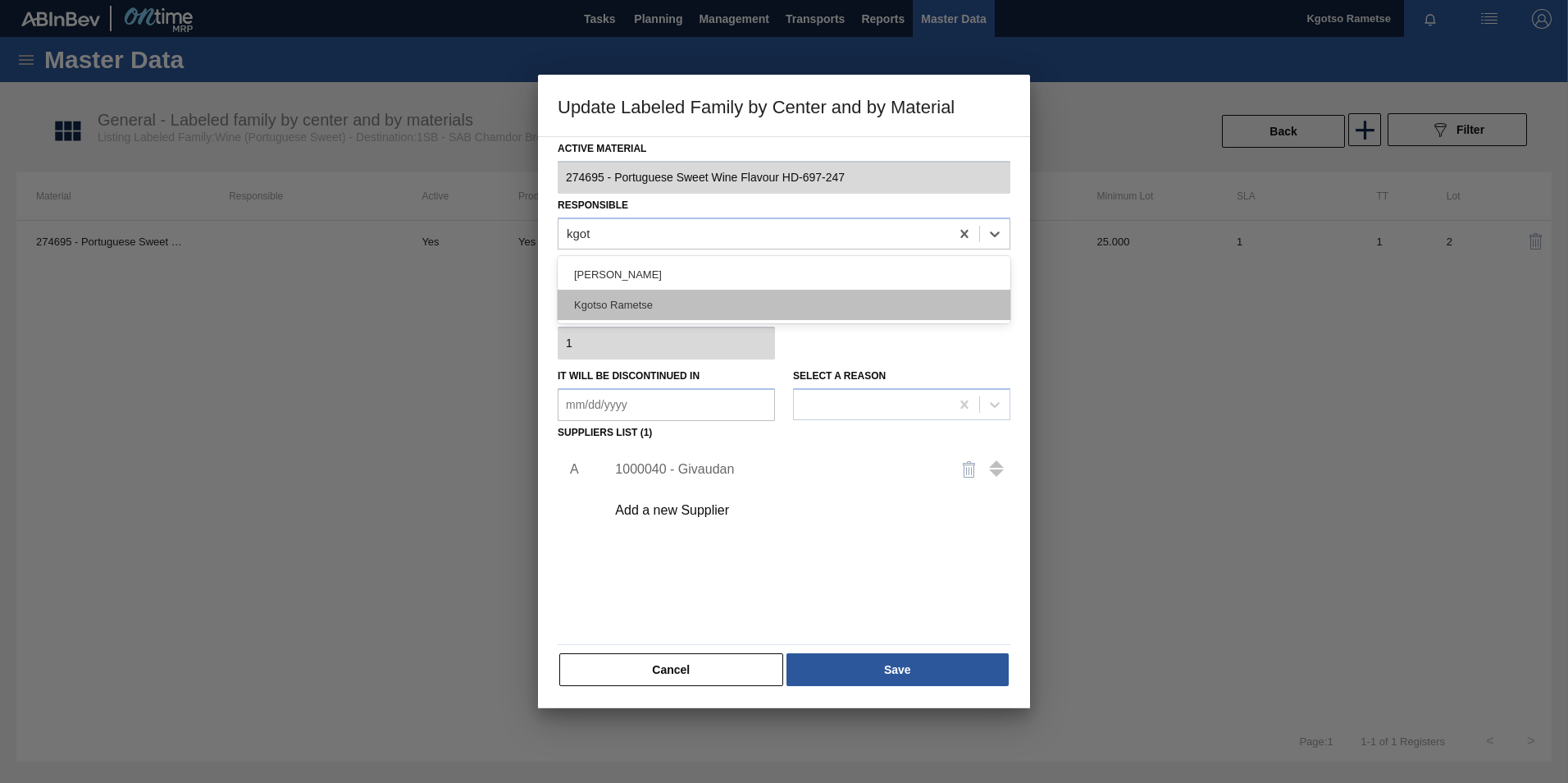
click at [625, 297] on div "Kgotso Rametse" at bounding box center [784, 305] width 453 height 31
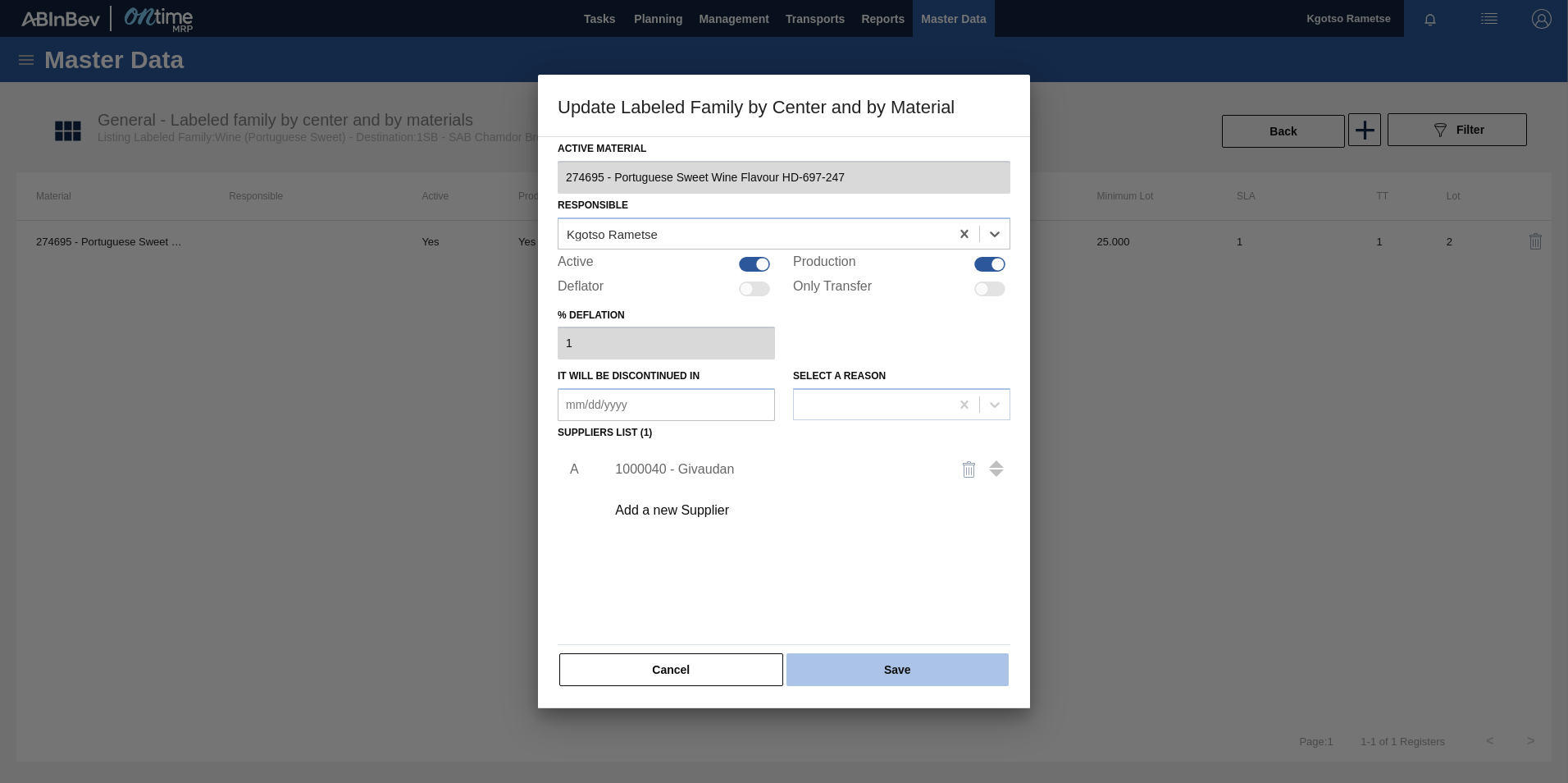
click at [910, 672] on button "Save" at bounding box center [897, 670] width 222 height 32
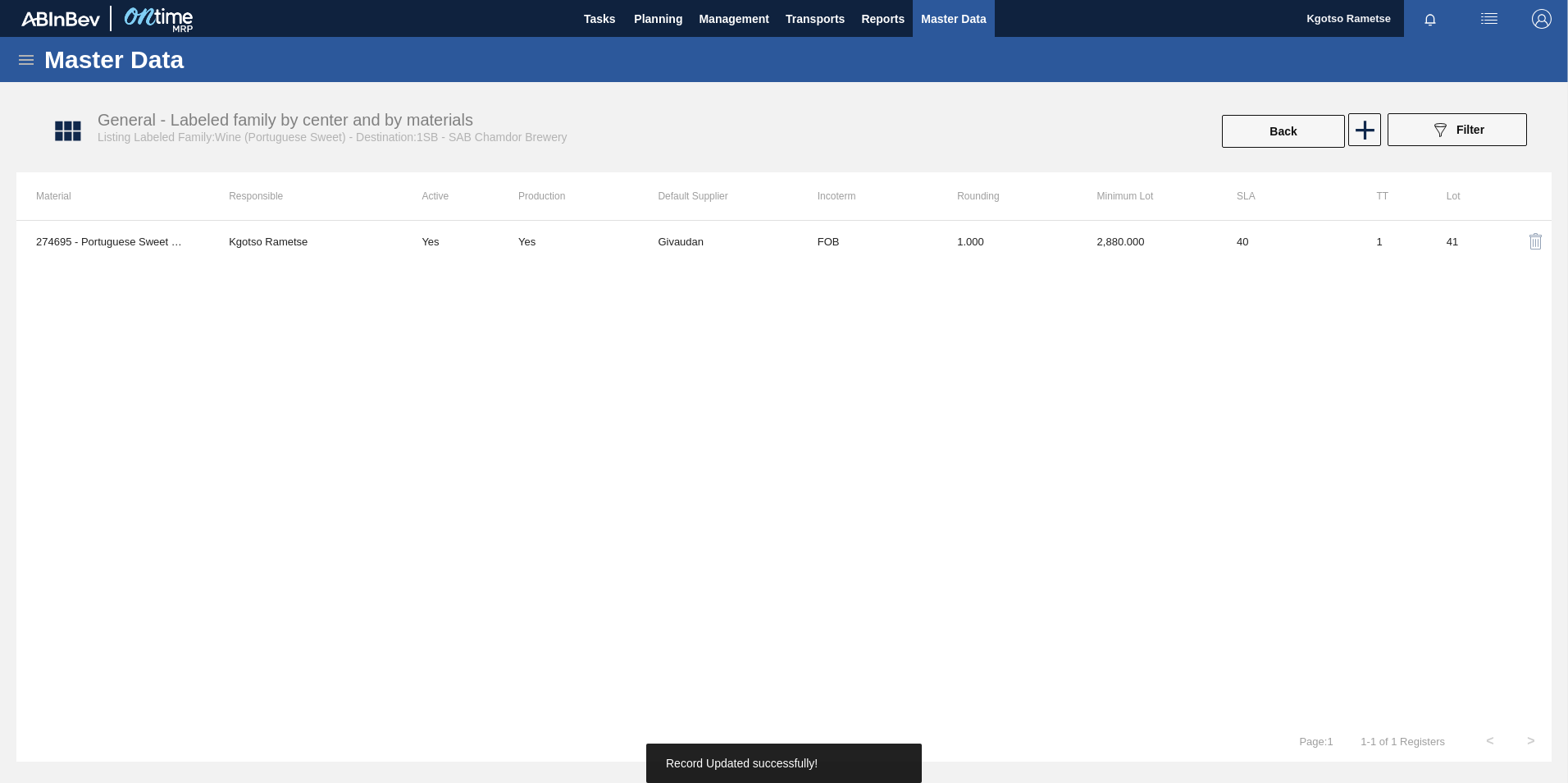
click at [658, 12] on span "Planning" at bounding box center [658, 18] width 49 height 20
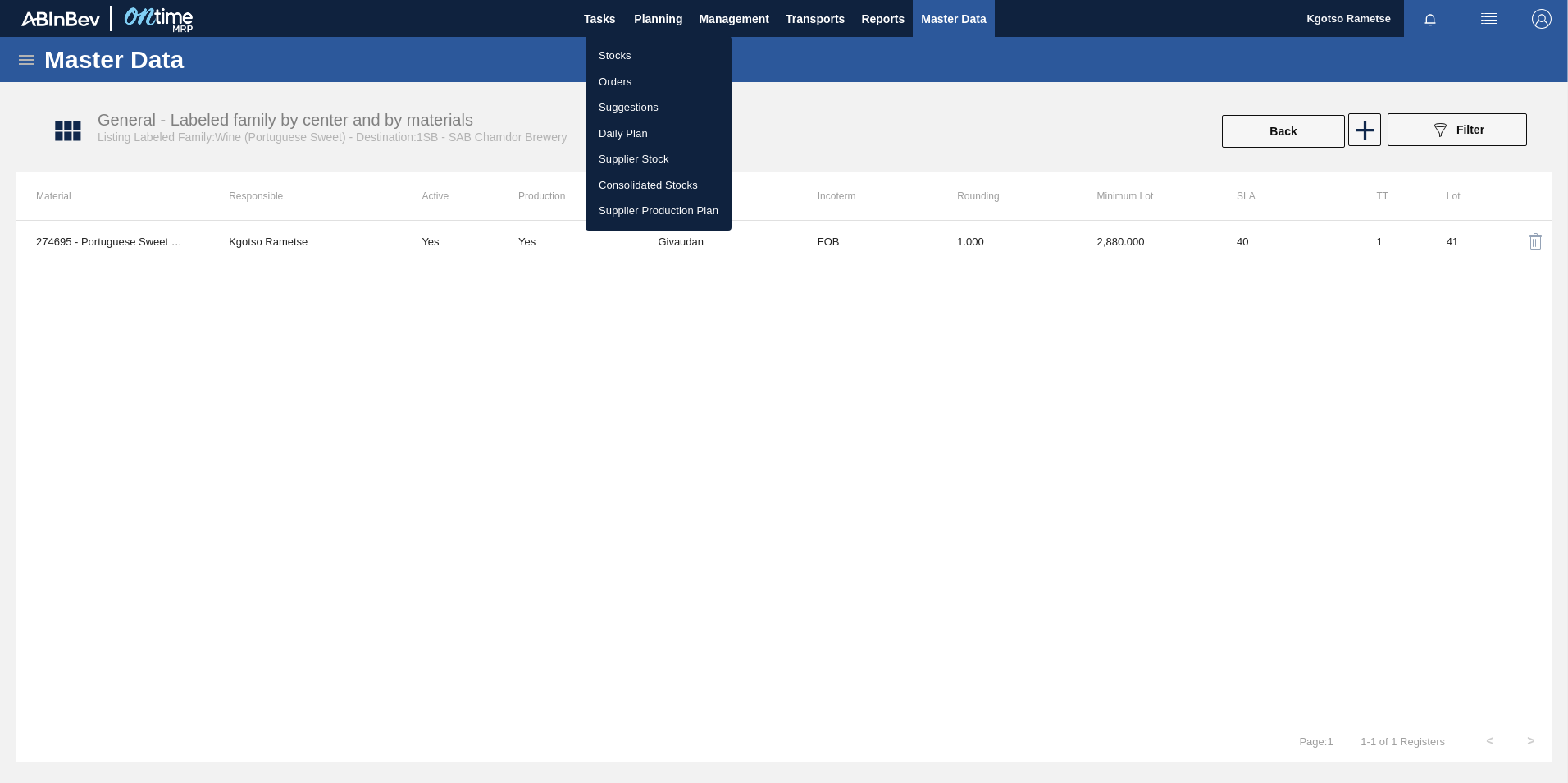
click at [634, 54] on li "Stocks" at bounding box center [658, 56] width 146 height 27
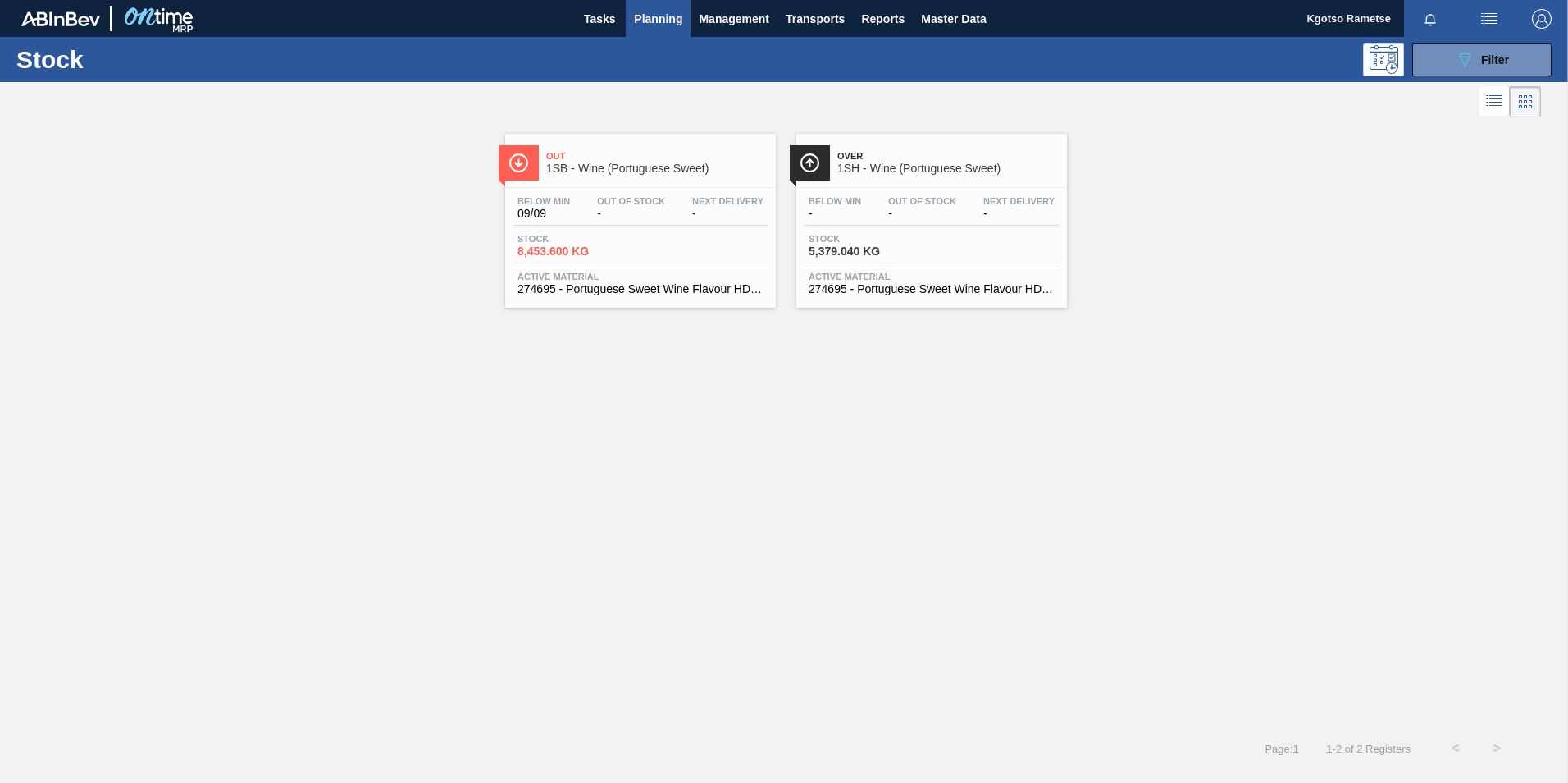
click at [739, 161] on span "Out" at bounding box center [657, 155] width 221 height 10
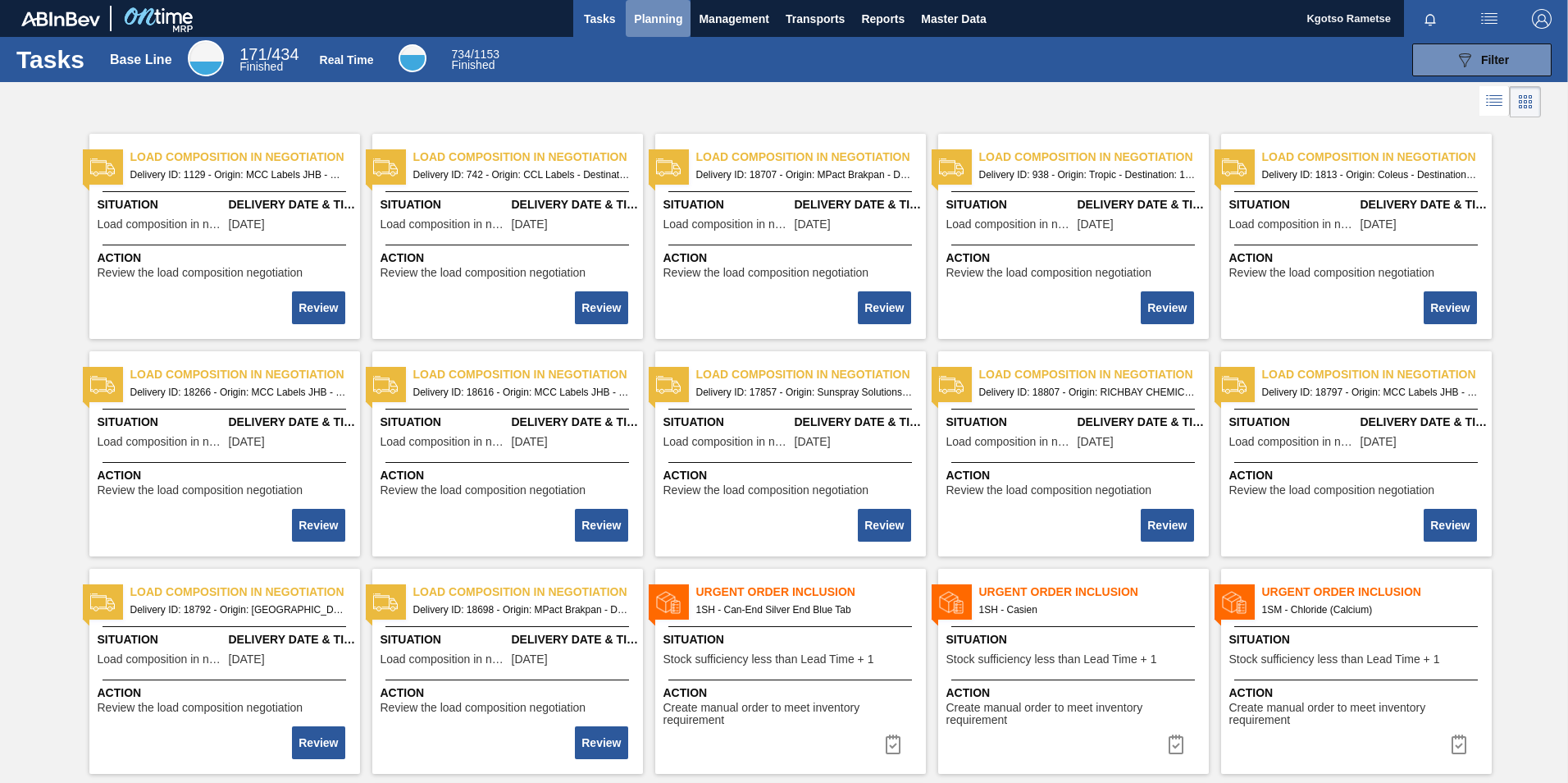
click at [642, 12] on span "Planning" at bounding box center [658, 18] width 49 height 20
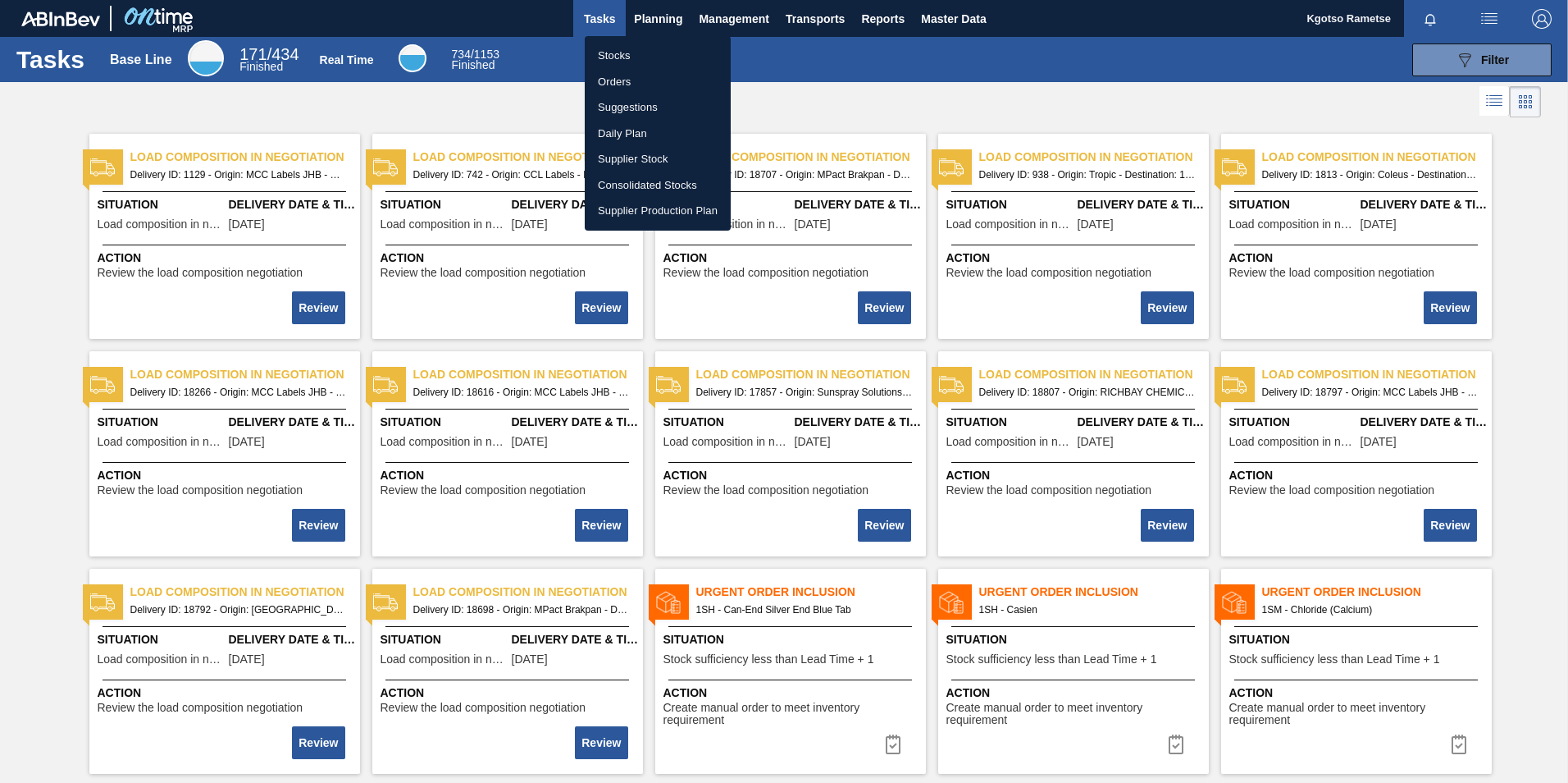
click at [613, 79] on li "Orders" at bounding box center [657, 82] width 146 height 27
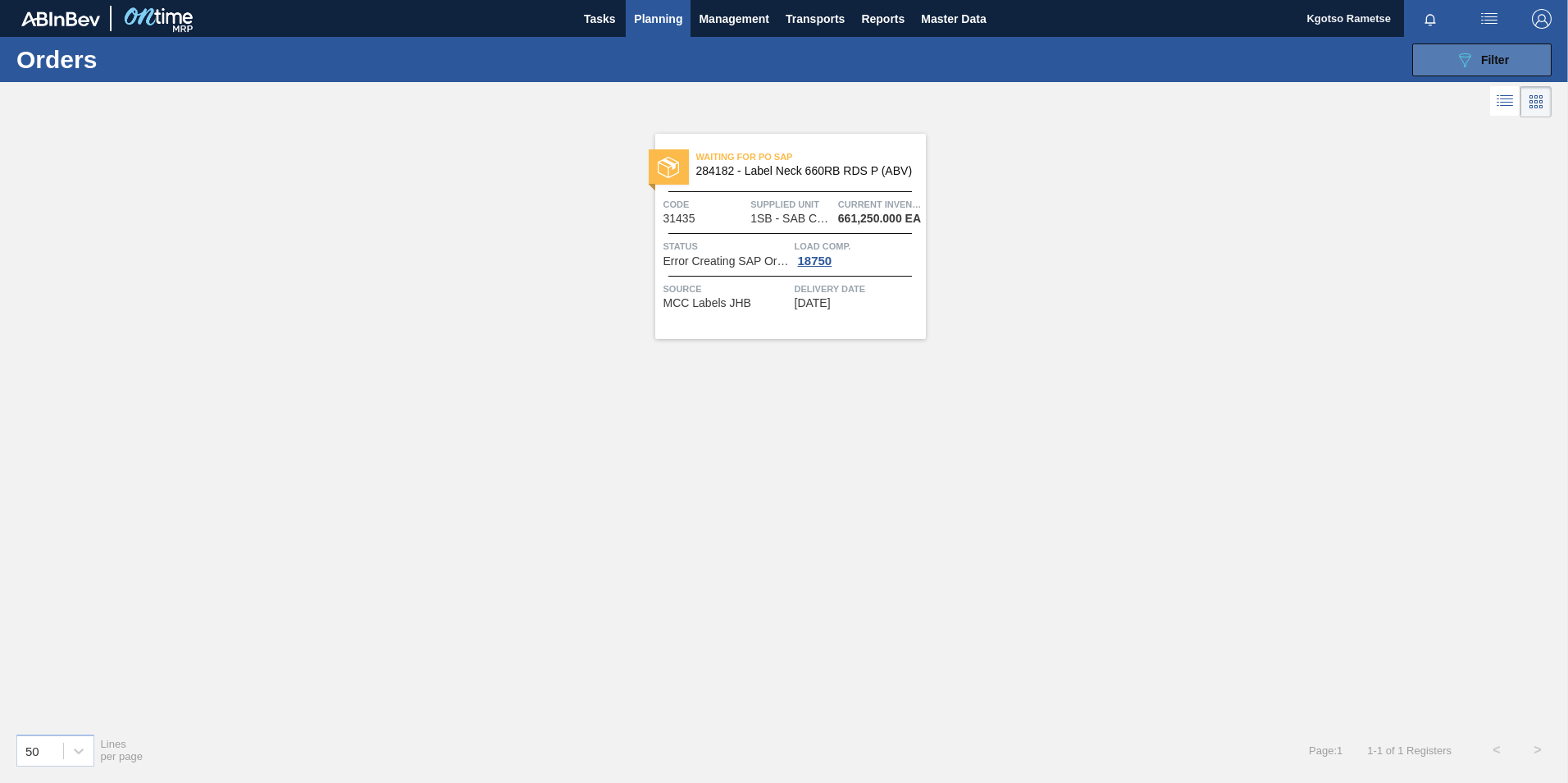
click at [1454, 62] on button "089F7B8B-B2A5-4AFE-B5C0-19BA573D28AC Filter" at bounding box center [1481, 60] width 139 height 32
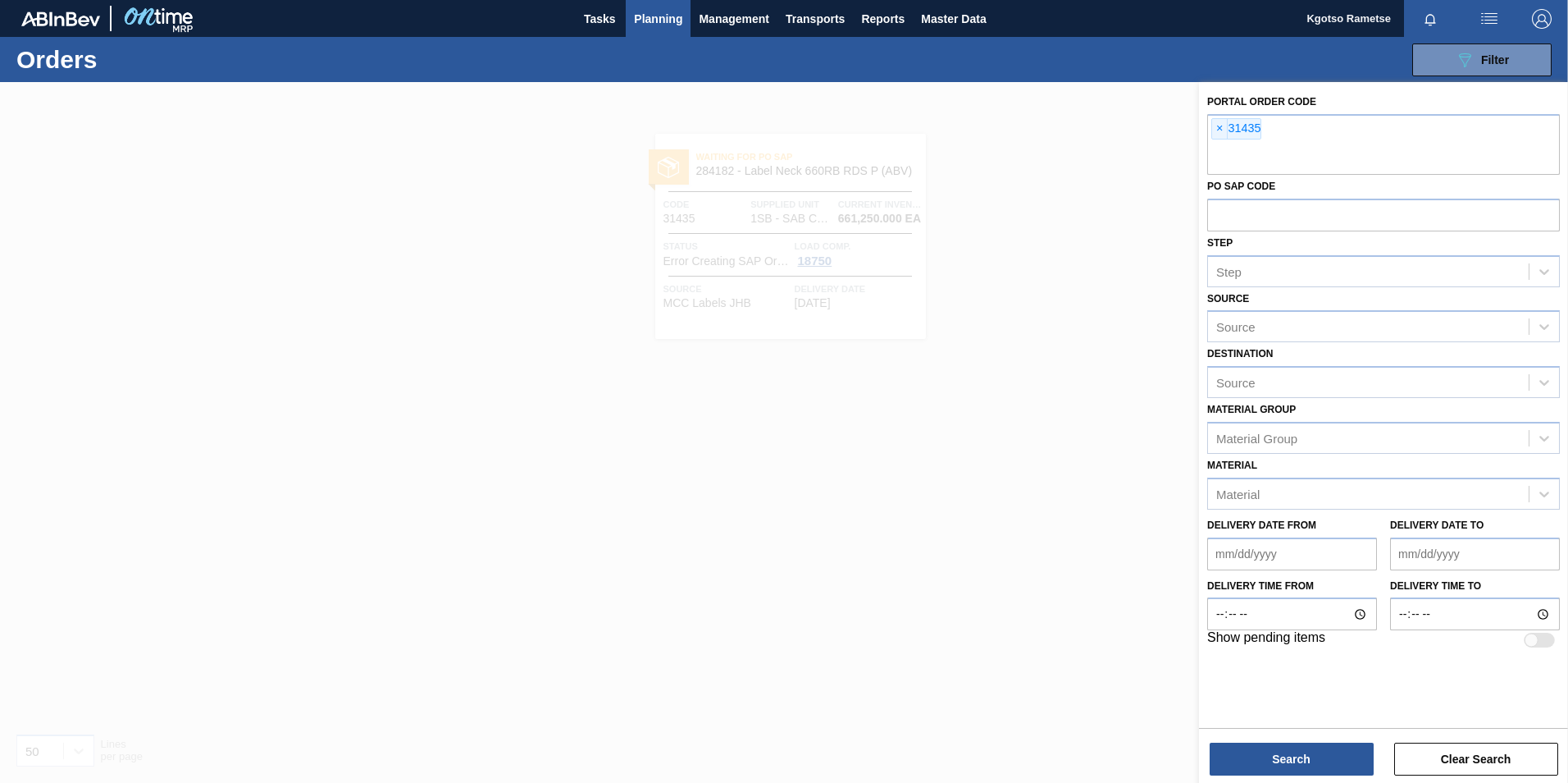
click at [666, 21] on span "Planning" at bounding box center [658, 18] width 49 height 20
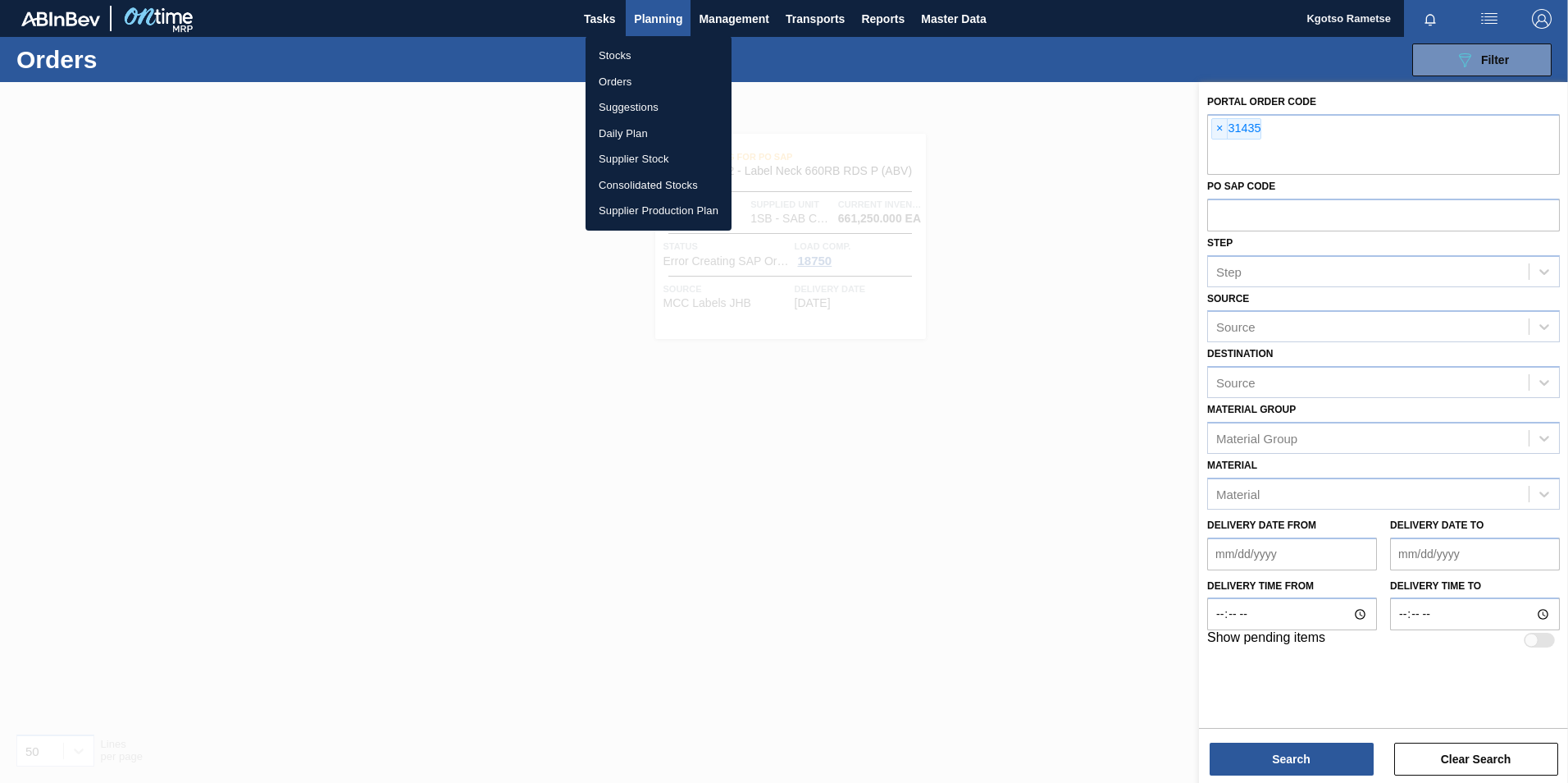
click at [625, 73] on li "Orders" at bounding box center [658, 82] width 146 height 27
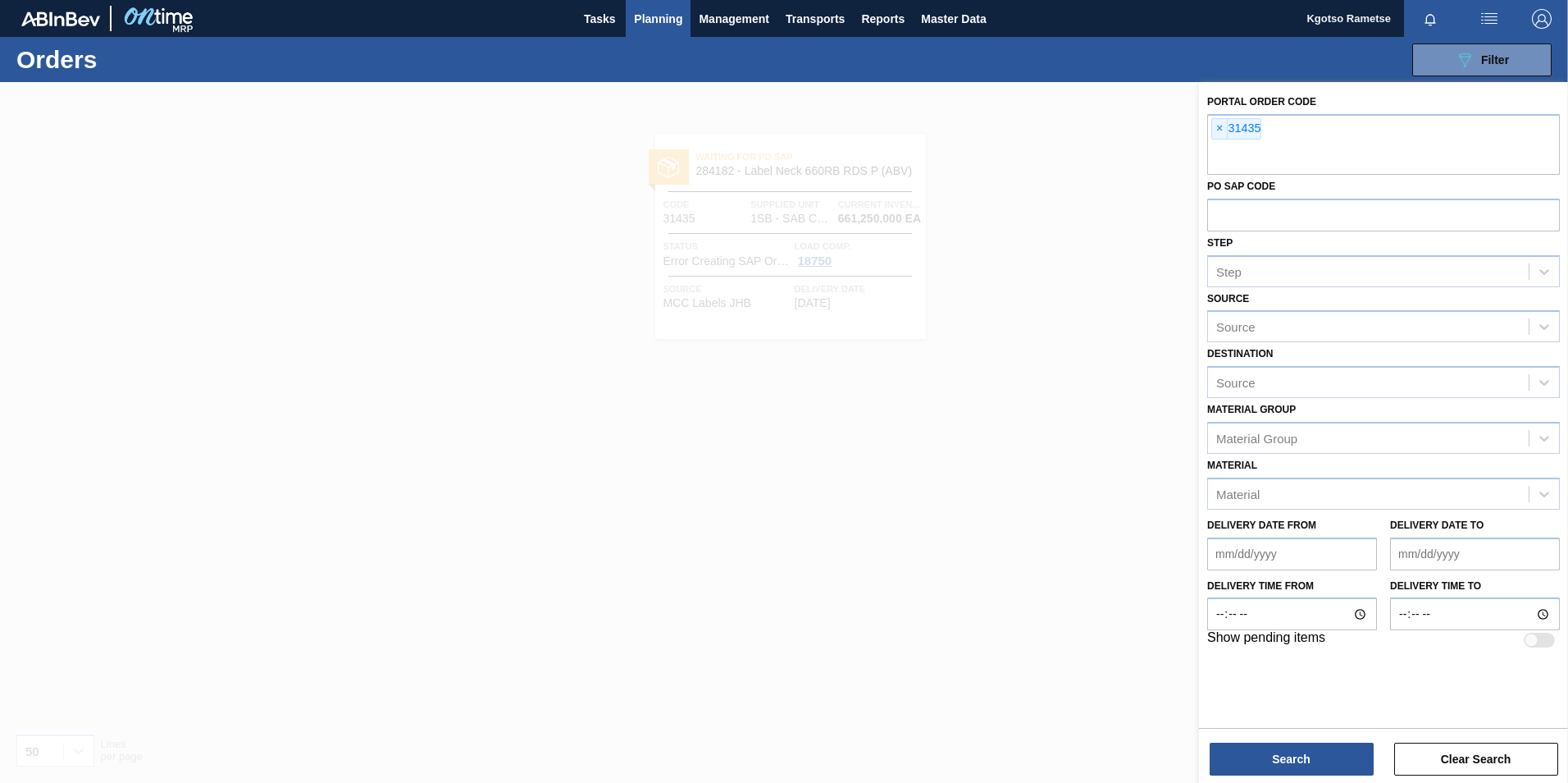
click at [662, 6] on button "Planning" at bounding box center [658, 18] width 65 height 37
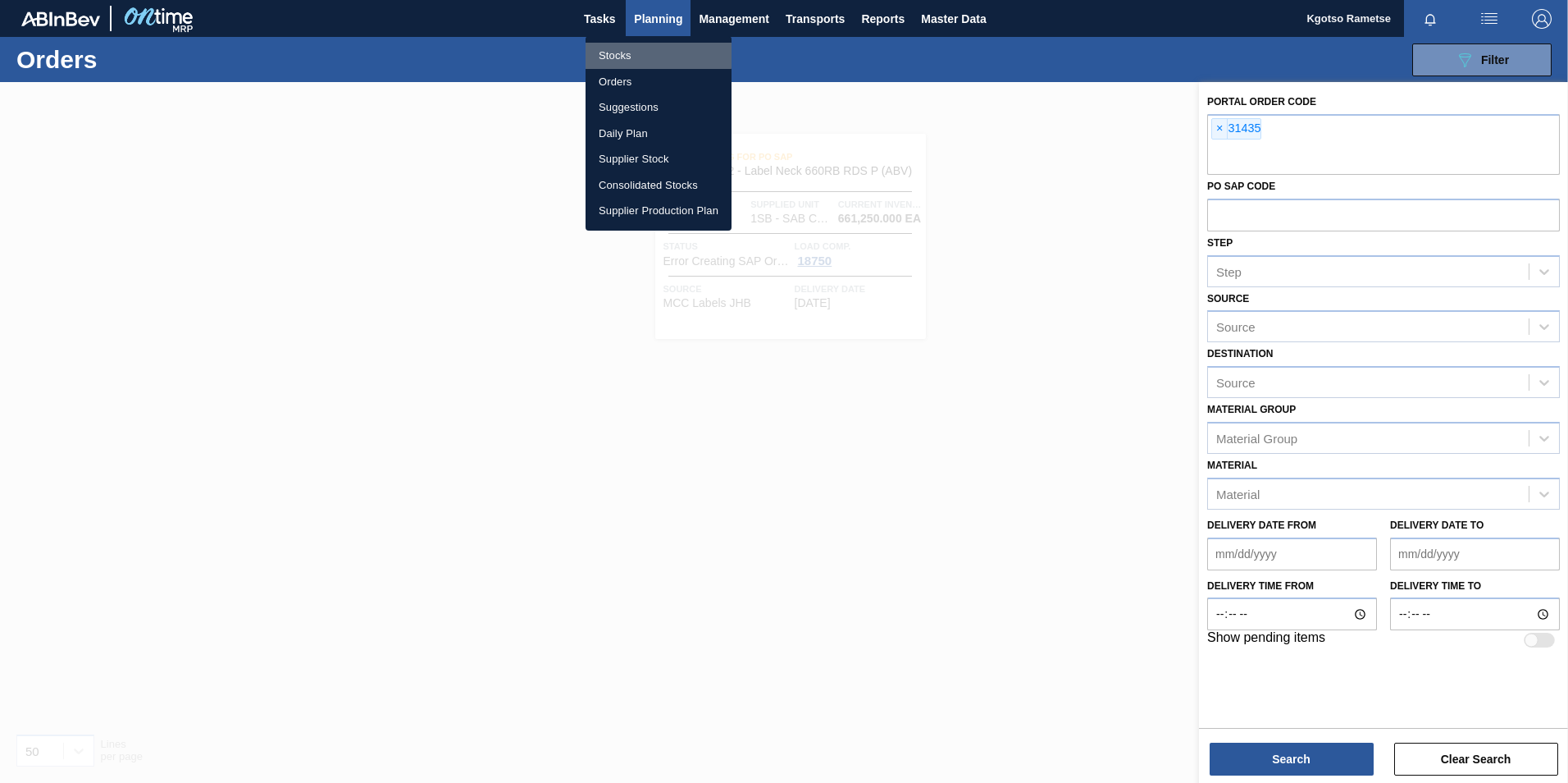
click at [608, 53] on li "Stocks" at bounding box center [658, 56] width 146 height 27
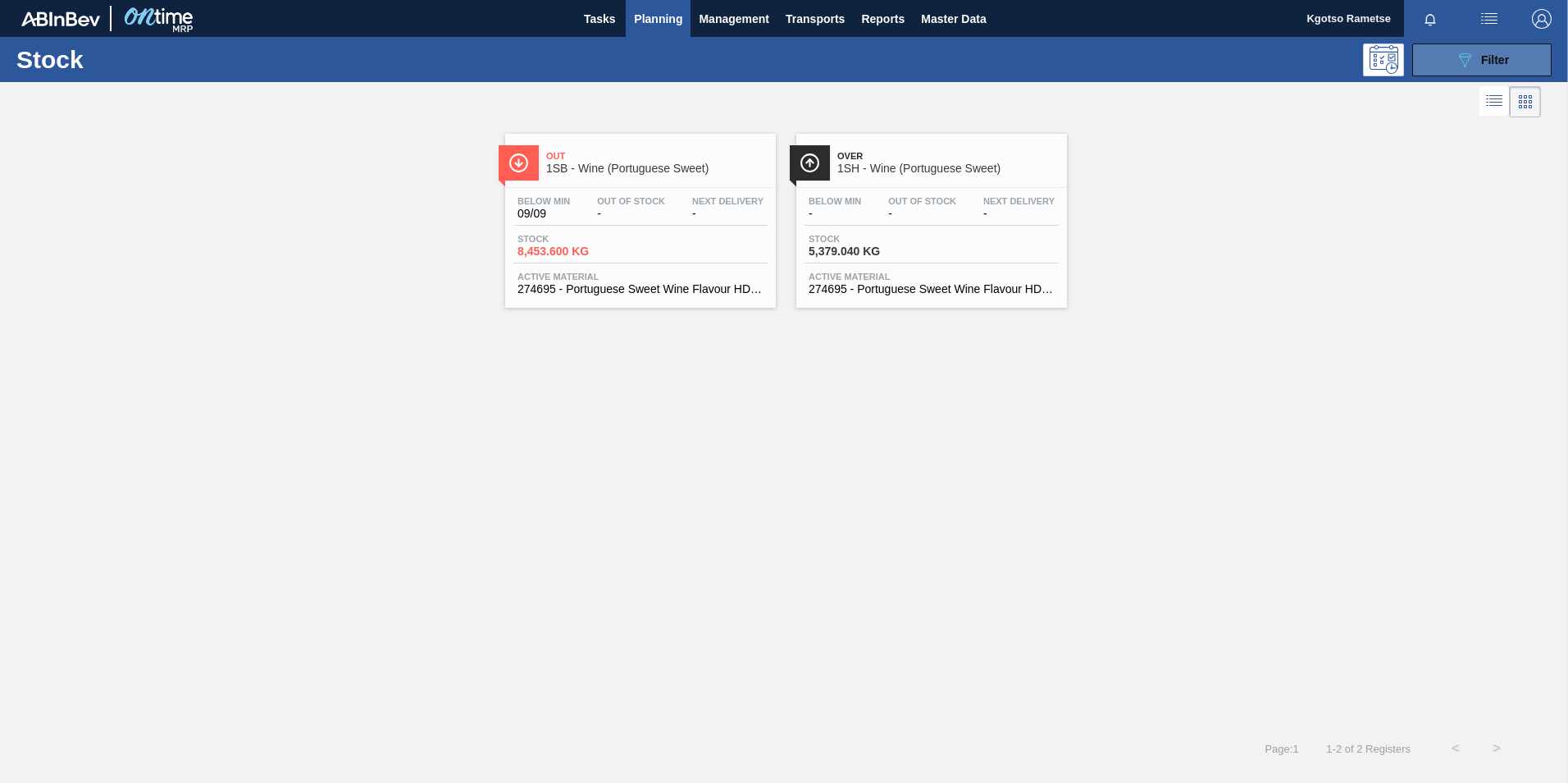
click at [1447, 58] on button "089F7B8B-B2A5-4AFE-B5C0-19BA573D28AC Filter" at bounding box center [1481, 60] width 139 height 32
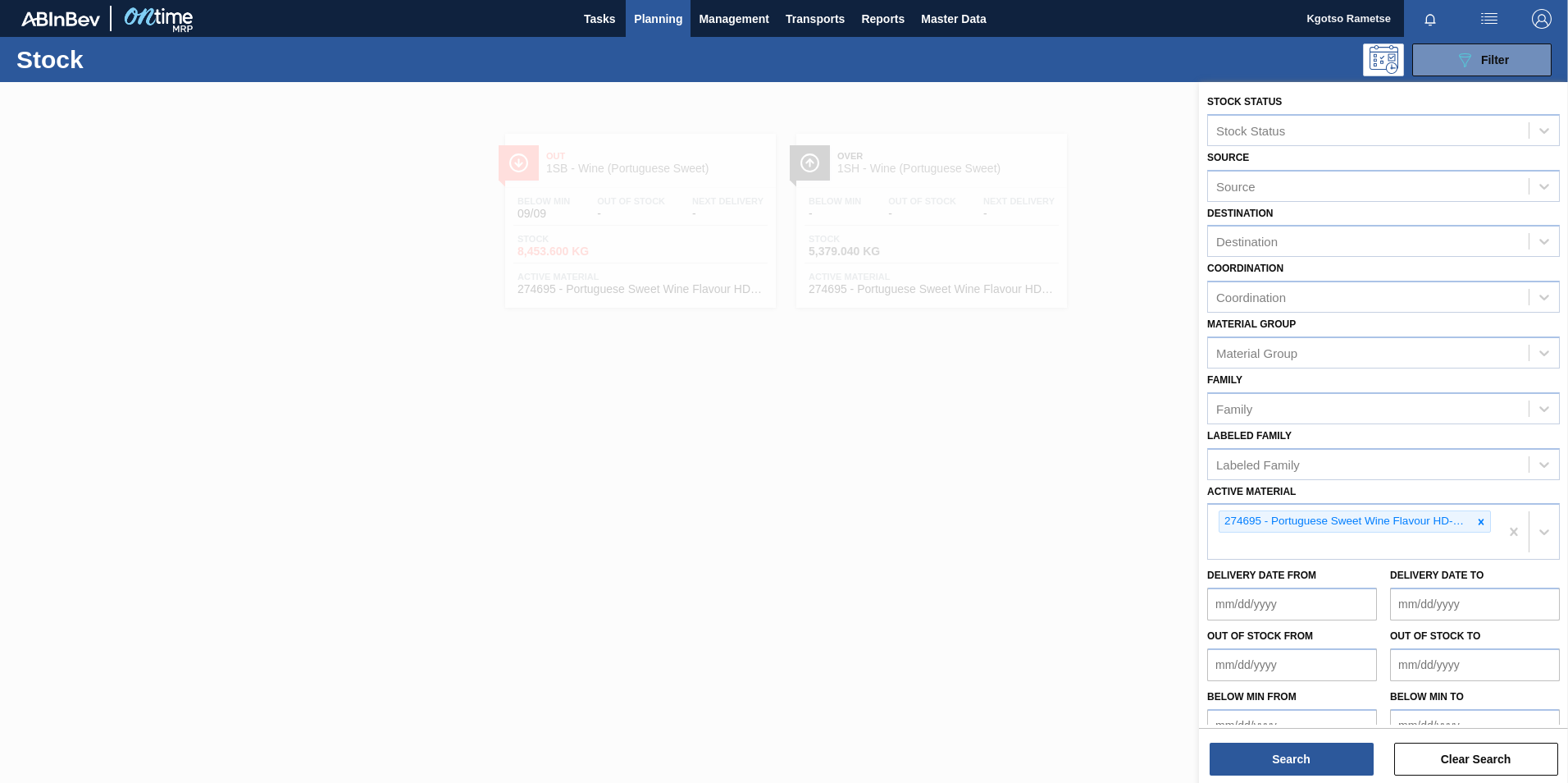
click at [864, 265] on div at bounding box center [784, 473] width 1568 height 783
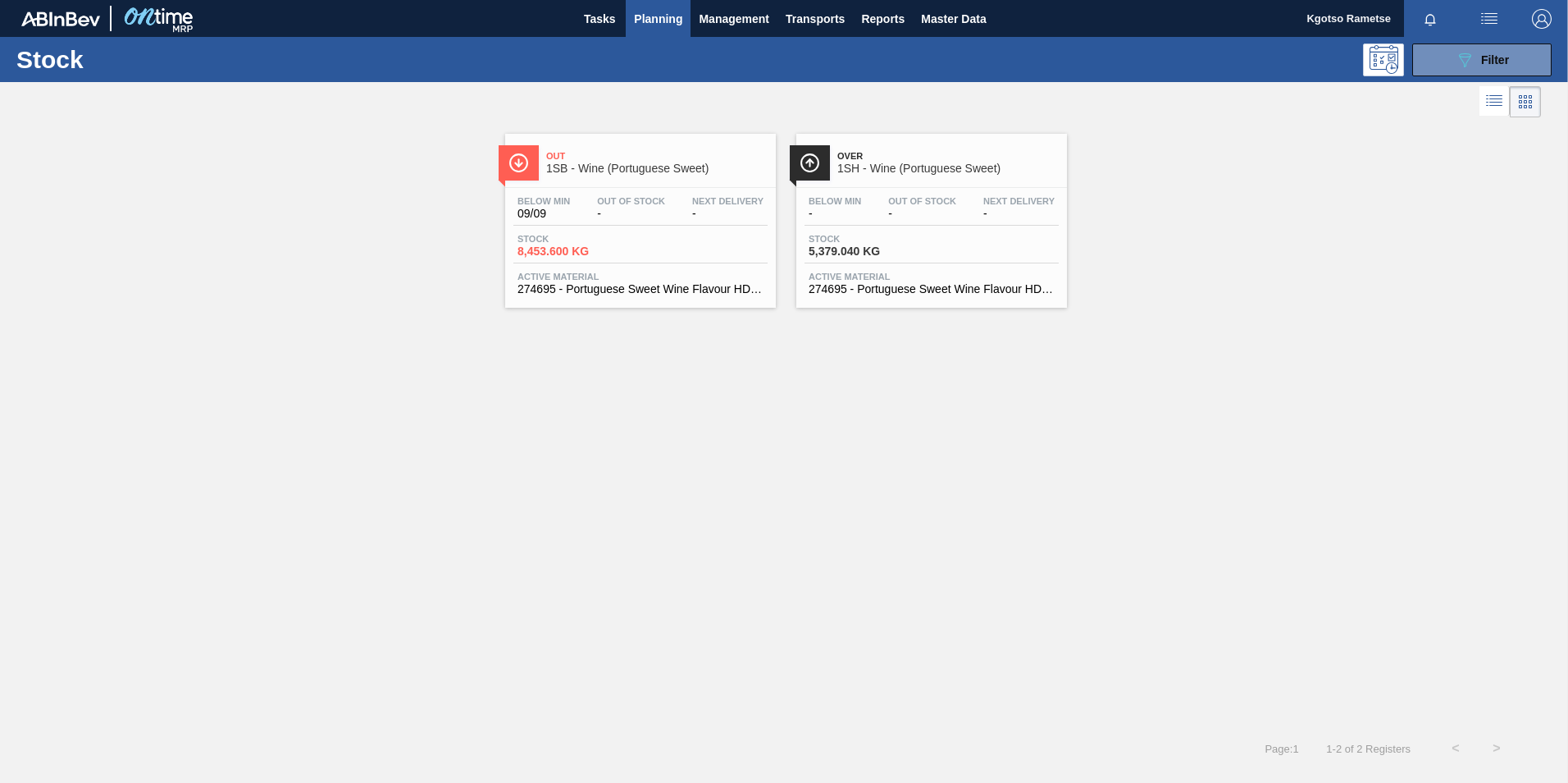
click at [880, 224] on div "Below Min - Out Of Stock - Next Delivery -" at bounding box center [931, 211] width 255 height 30
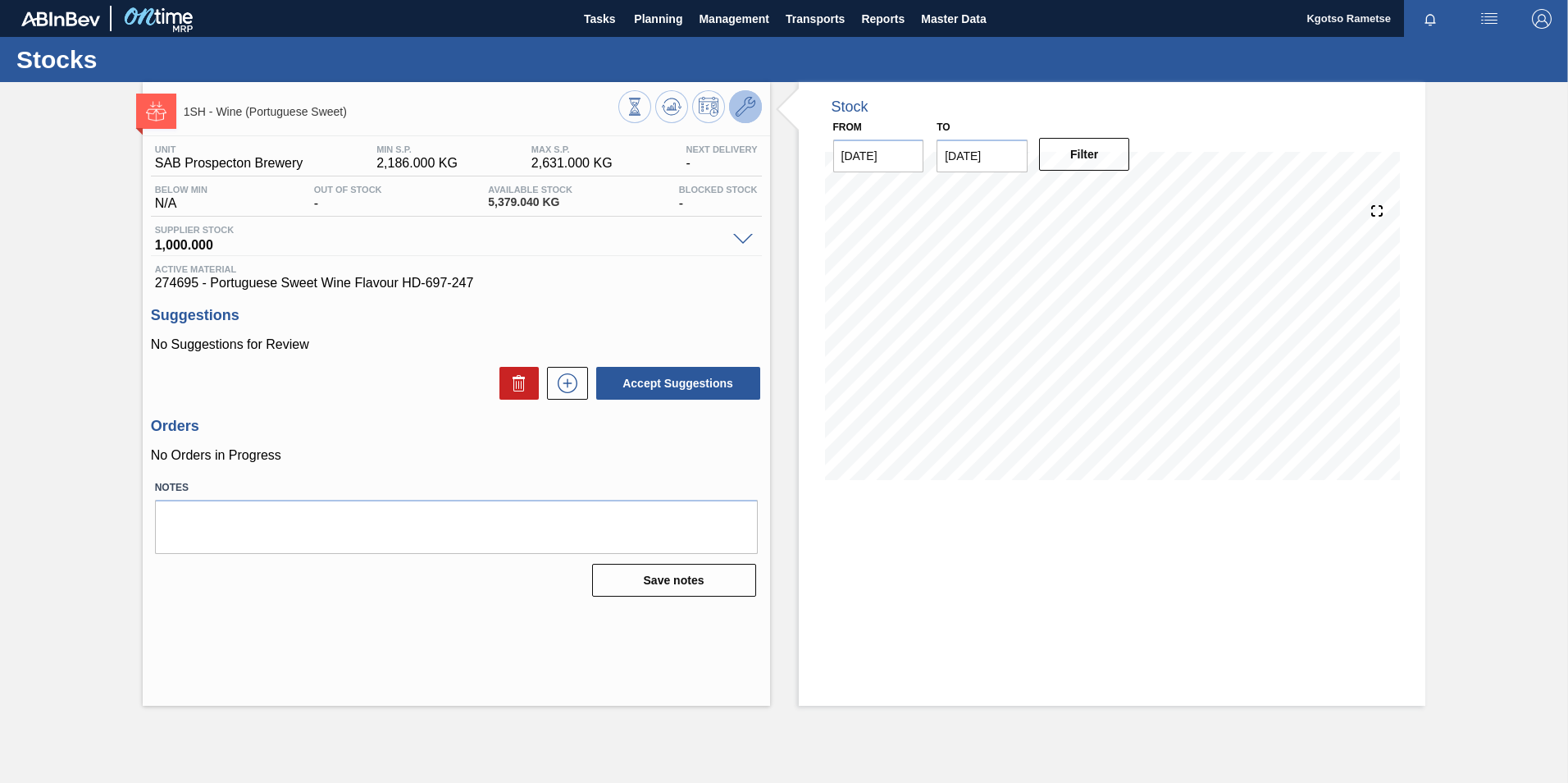
click at [746, 109] on icon at bounding box center [745, 107] width 20 height 20
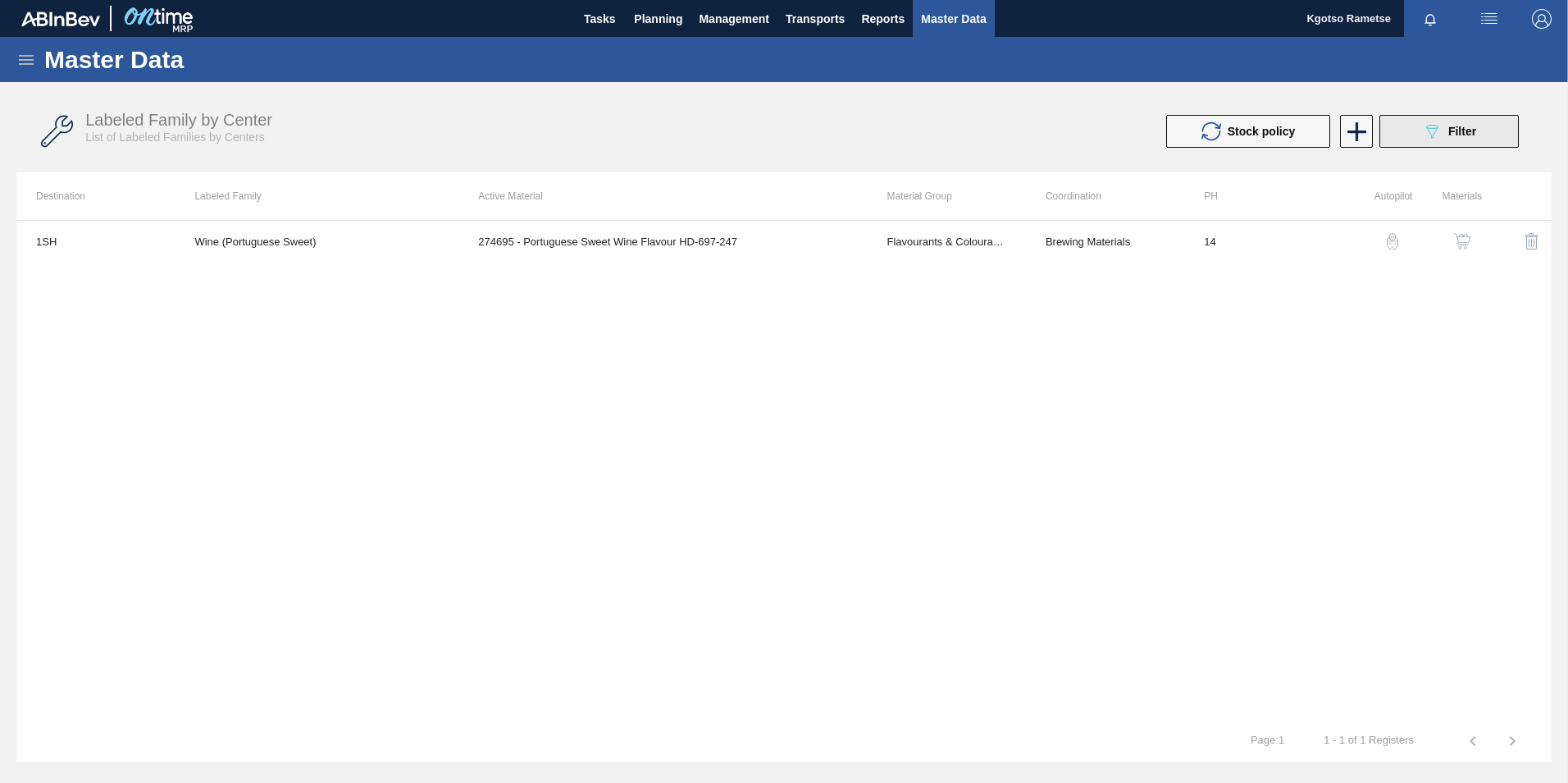
click at [1471, 138] on div "089F7B8B-B2A5-4AFE-B5C0-19BA573D28AC Filter" at bounding box center [1449, 131] width 54 height 20
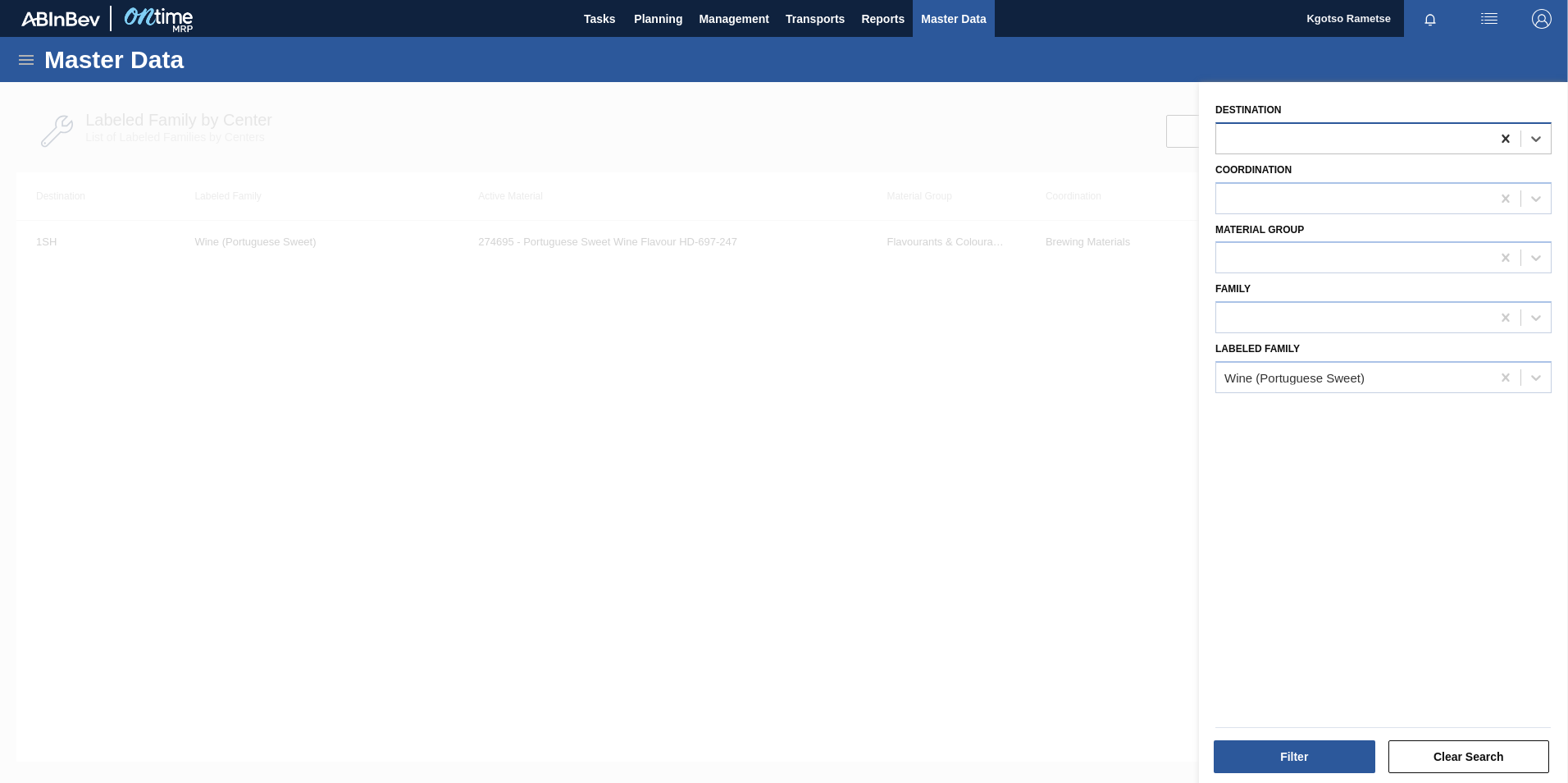
click at [1497, 138] on icon at bounding box center [1505, 138] width 16 height 16
click at [1505, 136] on icon at bounding box center [1505, 138] width 8 height 9
click at [1252, 752] on button "Filter" at bounding box center [1293, 756] width 161 height 32
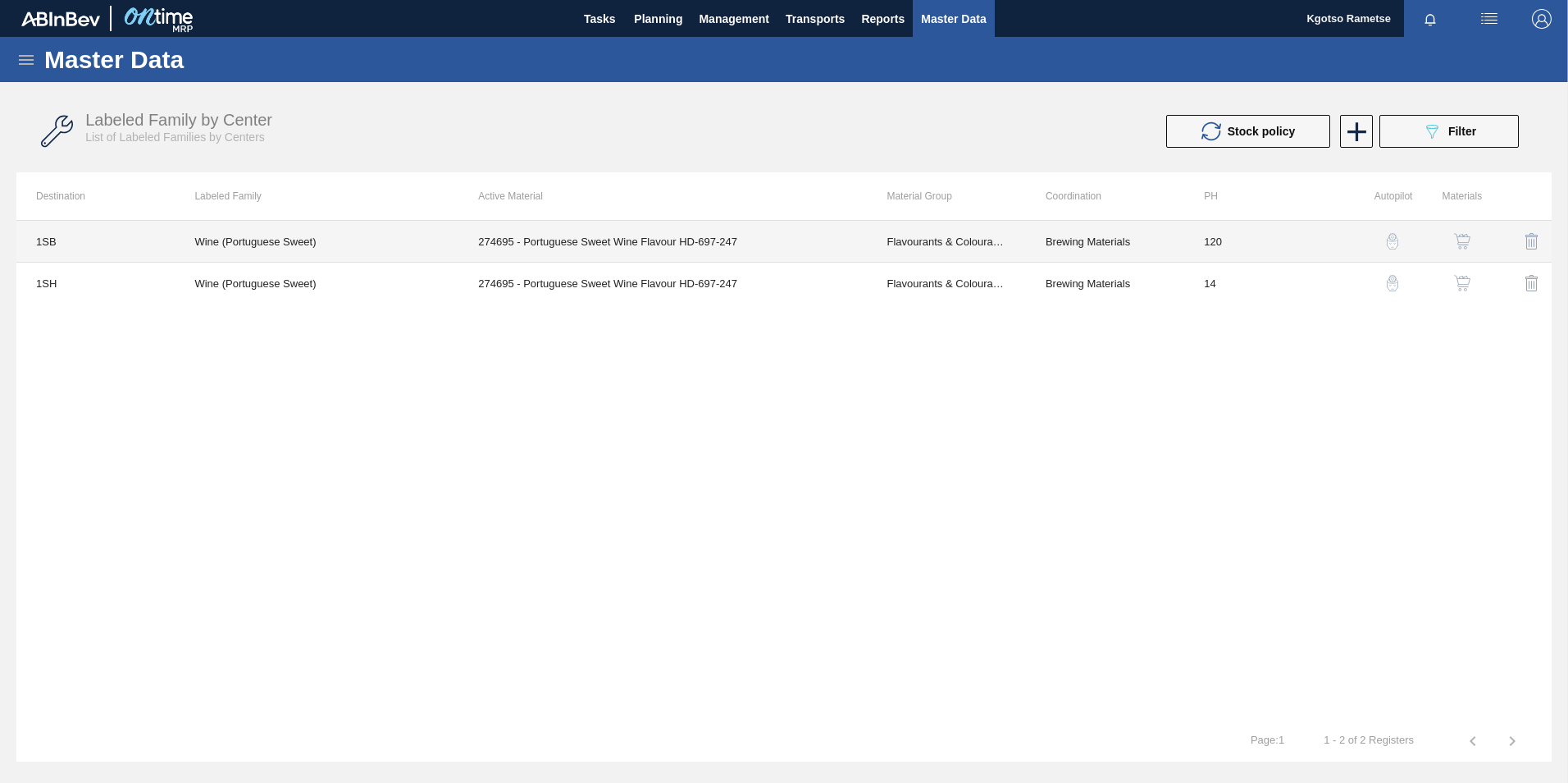
click at [535, 244] on td "274695 - Portuguese Sweet Wine Flavour HD-697-247" at bounding box center [662, 241] width 408 height 42
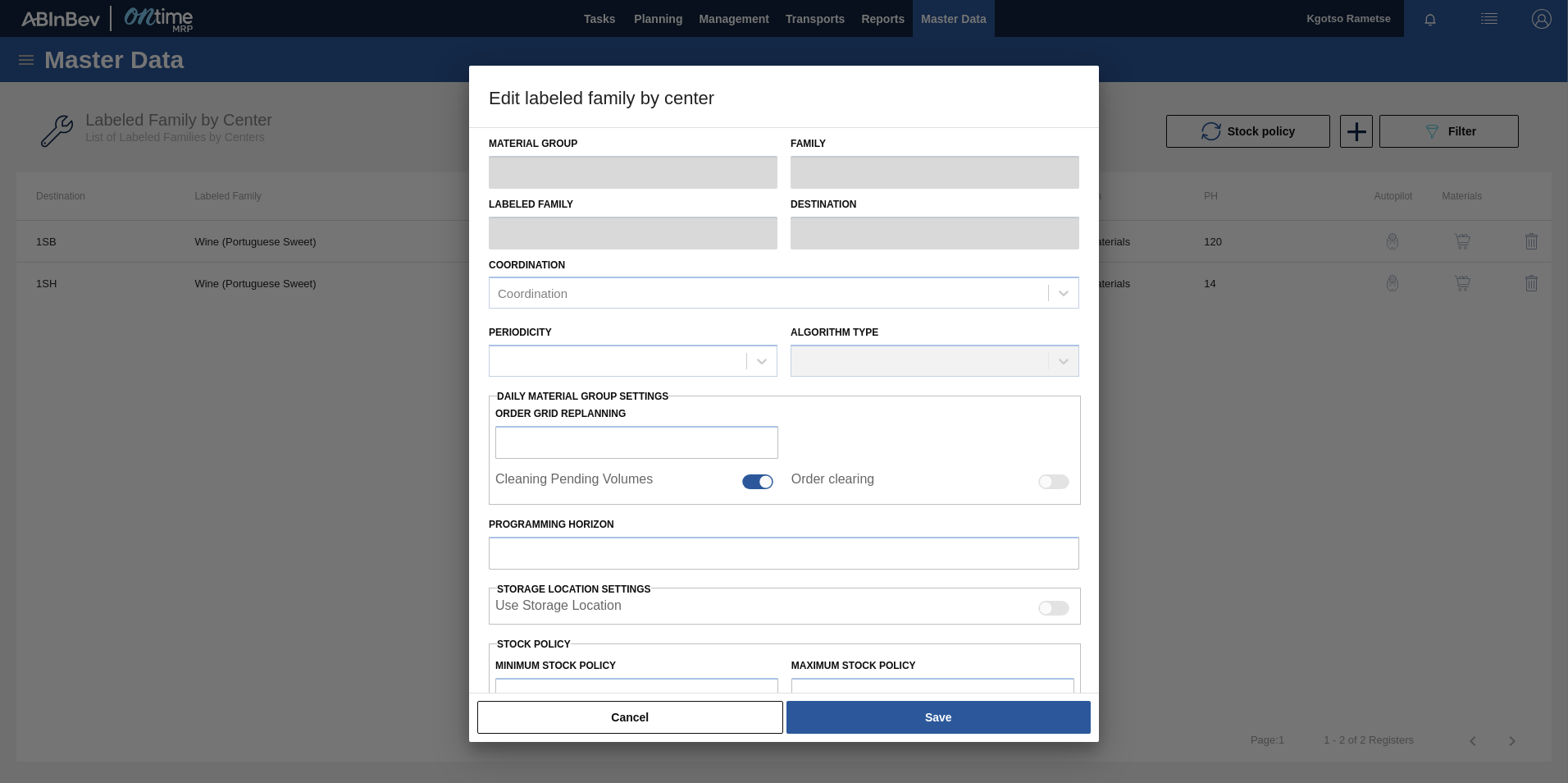
type input "Flavourants & Colourants"
type input "Flavour"
type input "Wine (Portuguese Sweet)"
type input "1SB - SAB Chamdor Brewery"
type input "120"
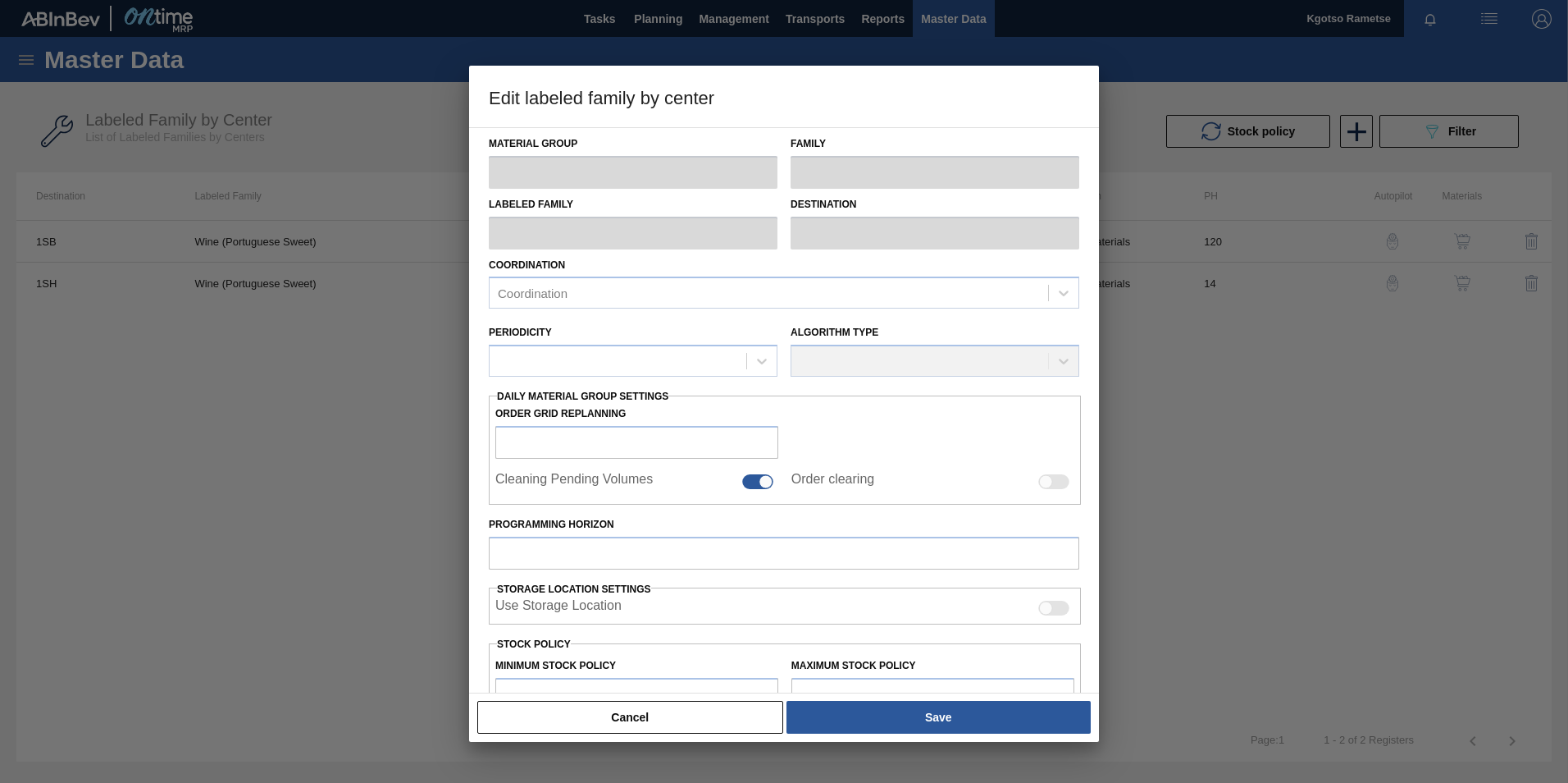
type input "147,536"
type input "158,531"
type input "100"
type input "158,531.000"
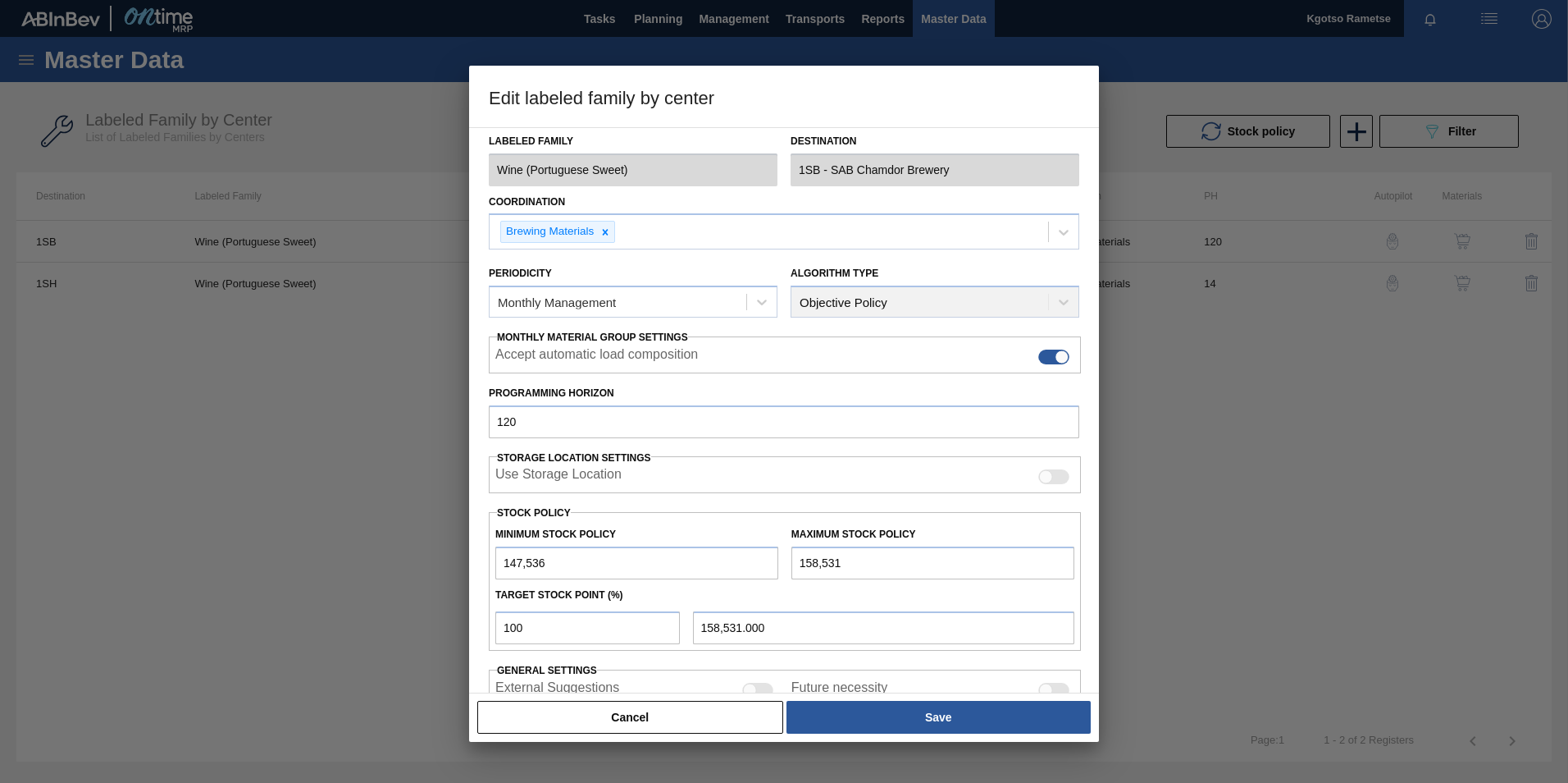
scroll to position [164, 0]
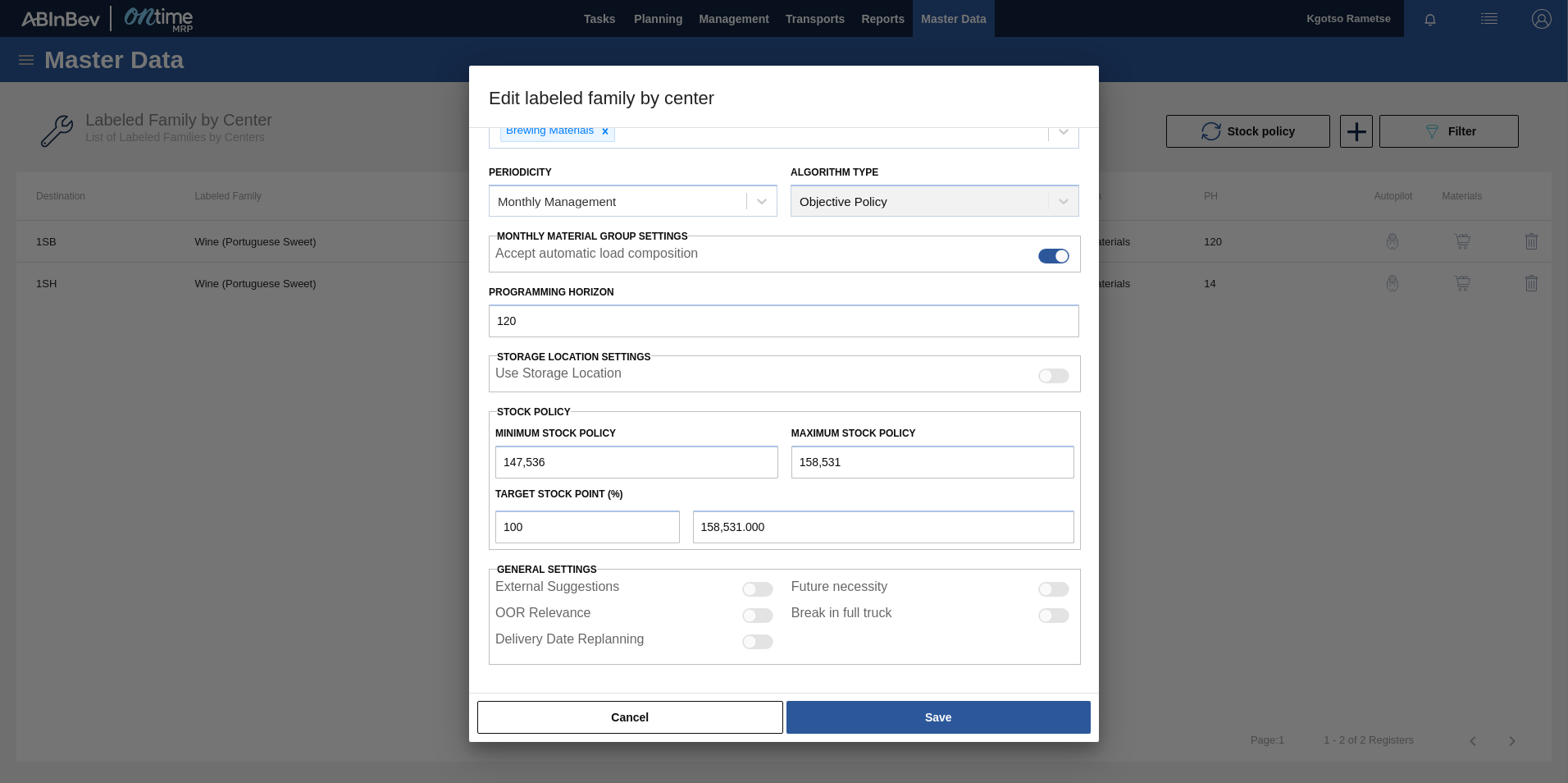
click at [632, 711] on button "Cancel" at bounding box center [630, 717] width 306 height 32
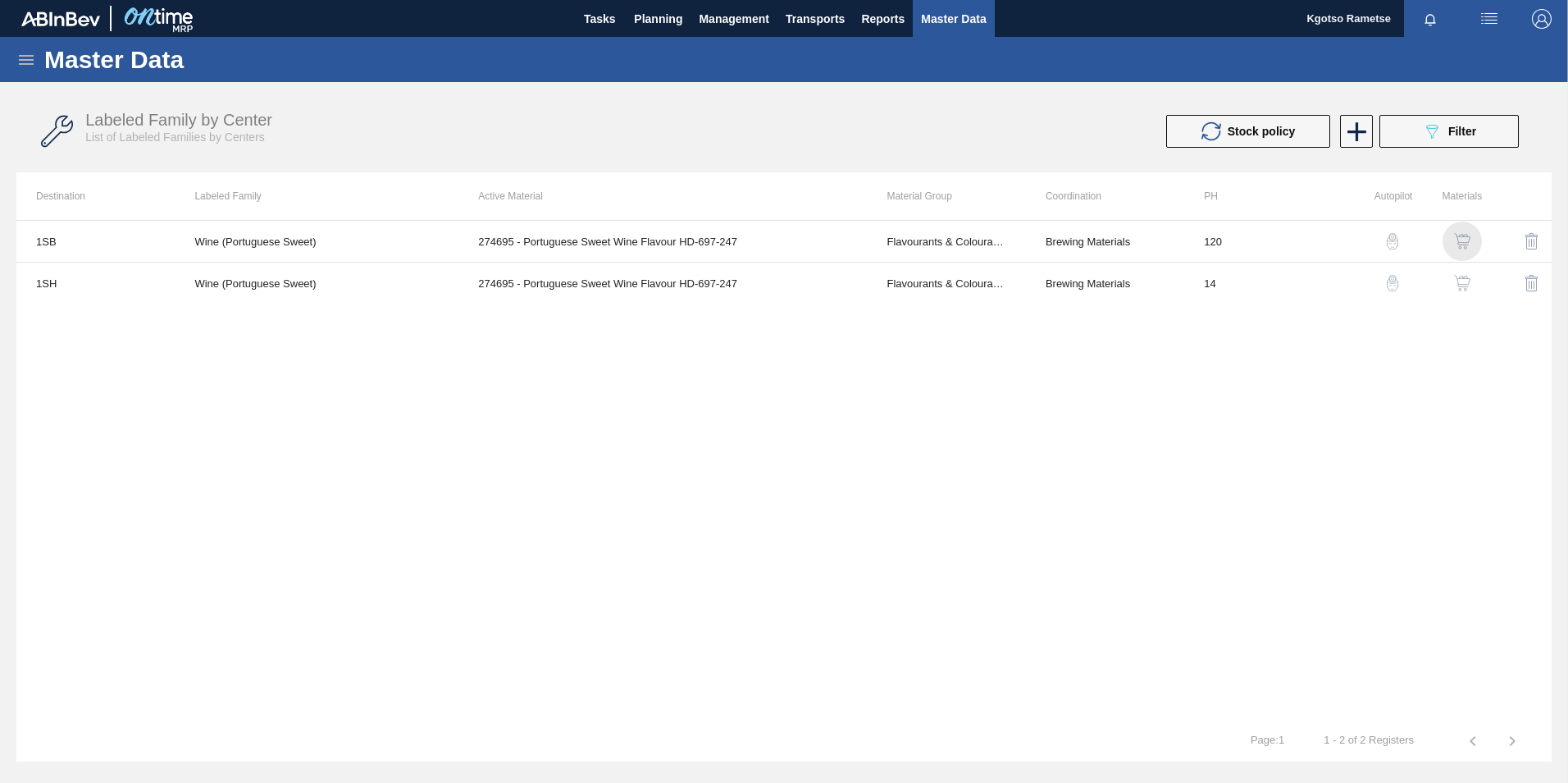
click at [1458, 239] on img "button" at bounding box center [1461, 240] width 16 height 16
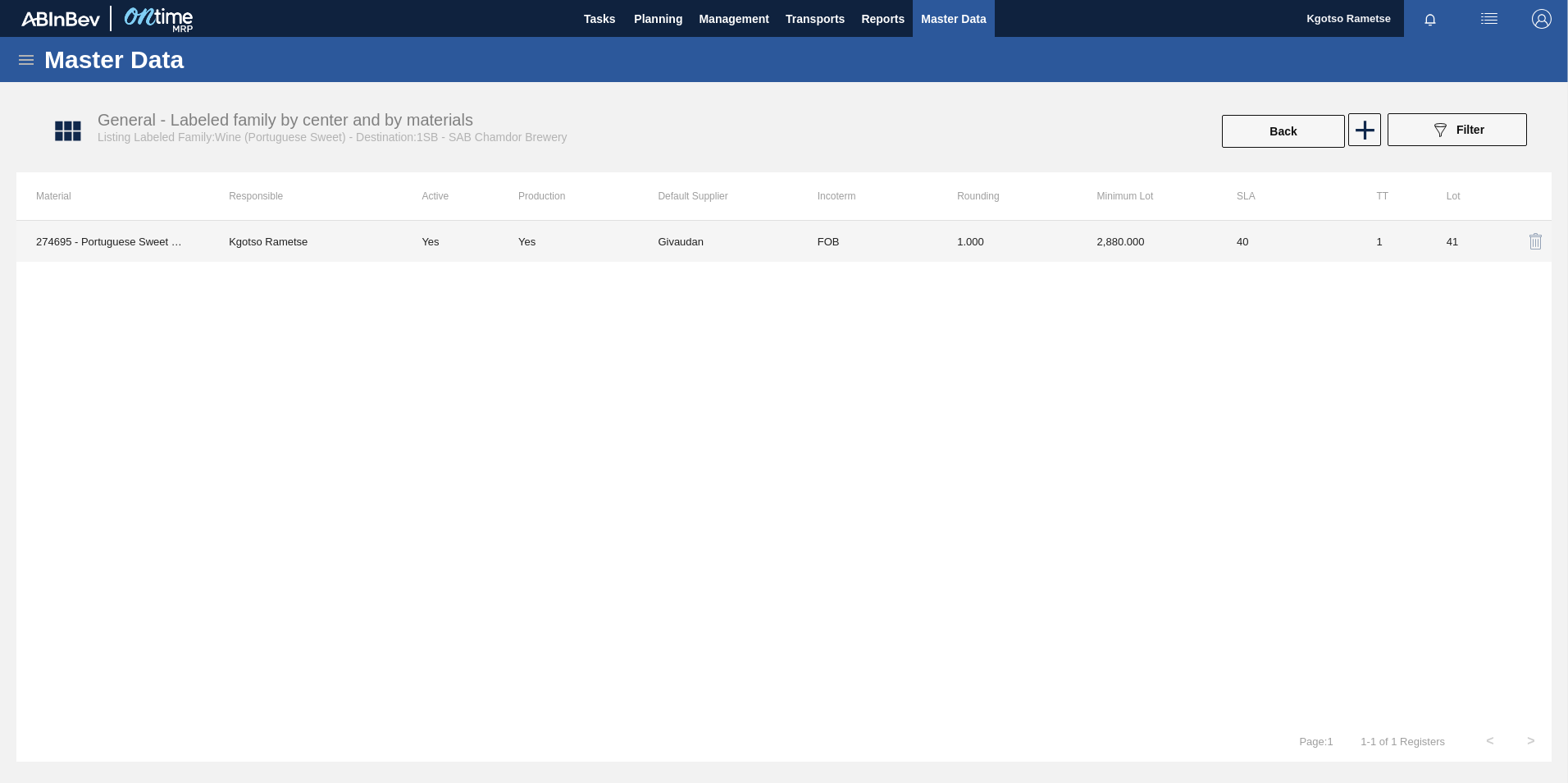
click at [1129, 248] on td "2,880.000" at bounding box center [1147, 240] width 139 height 41
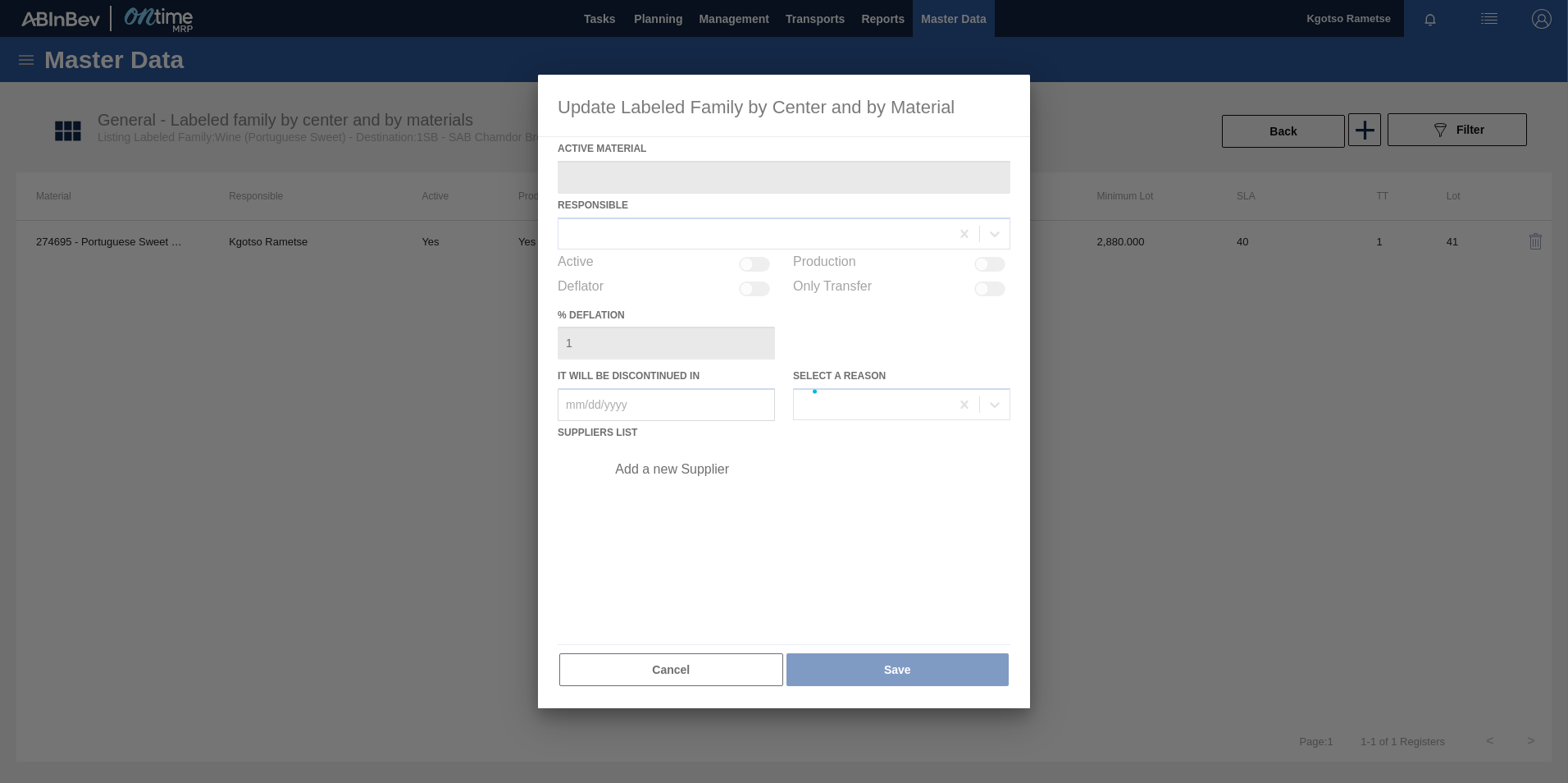
type Material "274695 - Portuguese Sweet Wine Flavour HD-697-247"
checkbox input "true"
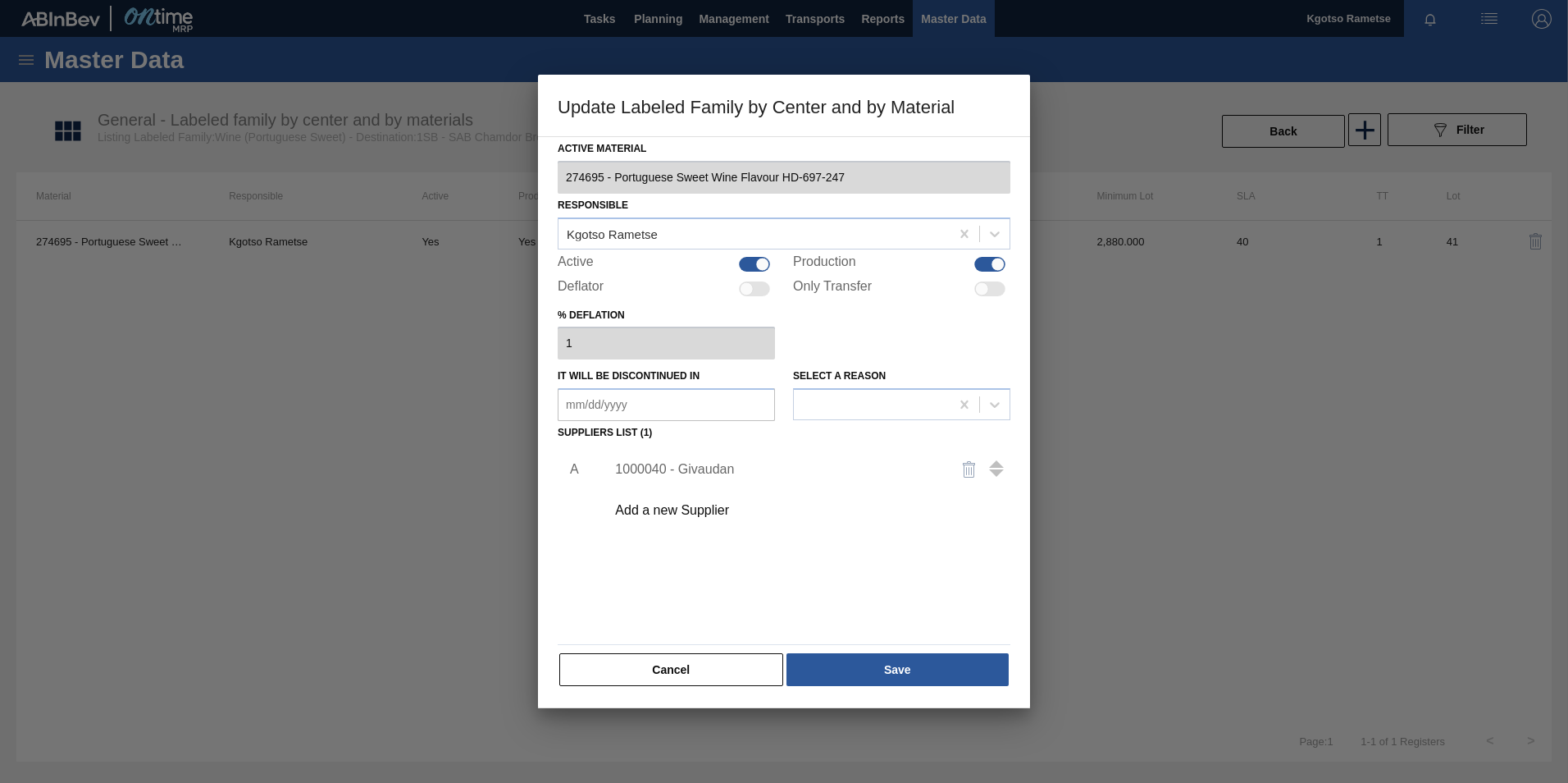
click at [716, 470] on div "1000040 - Givaudan" at bounding box center [775, 468] width 321 height 14
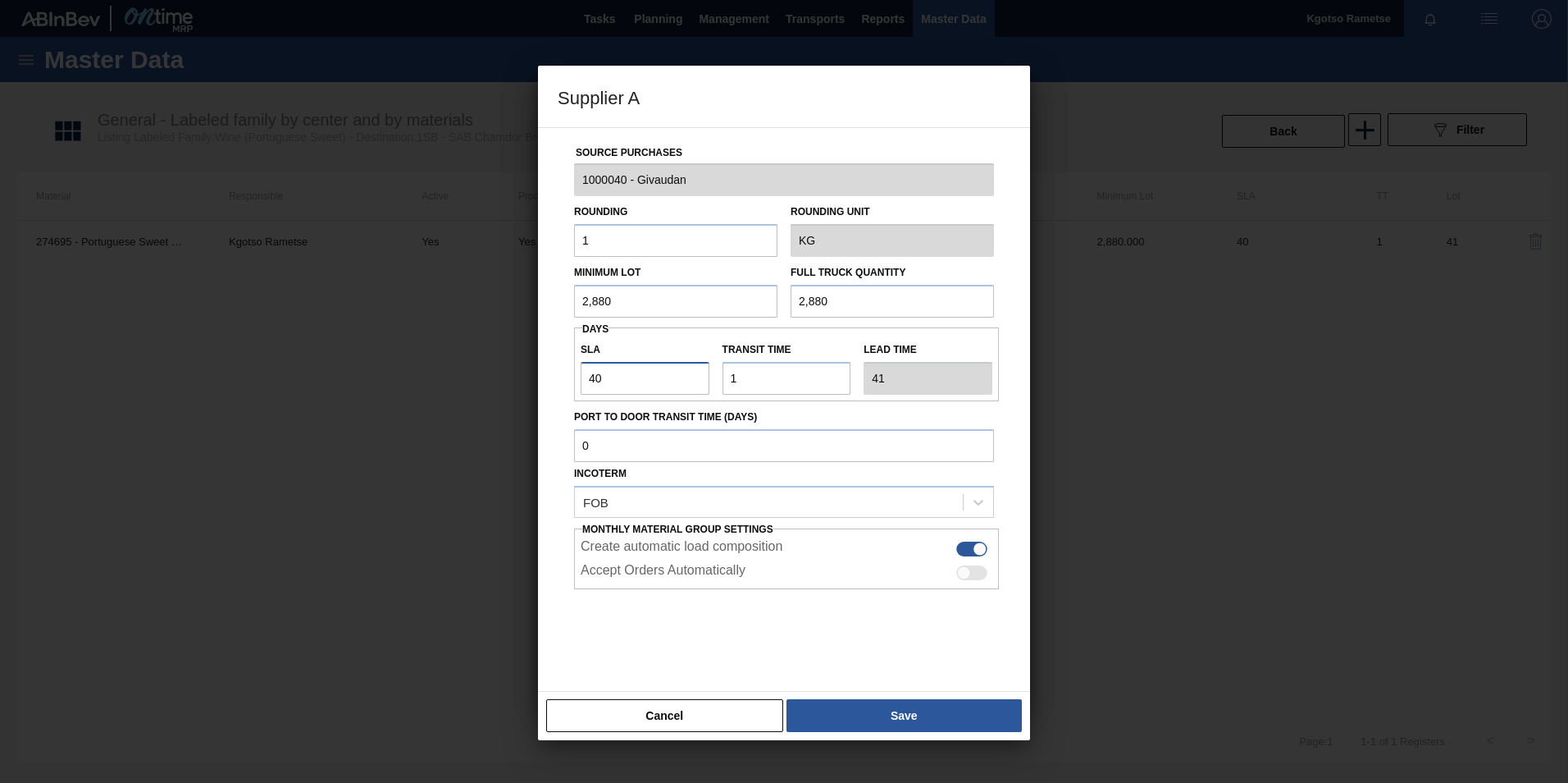
drag, startPoint x: 594, startPoint y: 379, endPoint x: 560, endPoint y: 380, distance: 34.0
click at [560, 380] on div "Source Purchases 1000040 - Givaudan Rounding 1 Rounding Unit KG Minimum Lot 2,8…" at bounding box center [784, 399] width 453 height 543
type input "70"
type input "71"
type input "70"
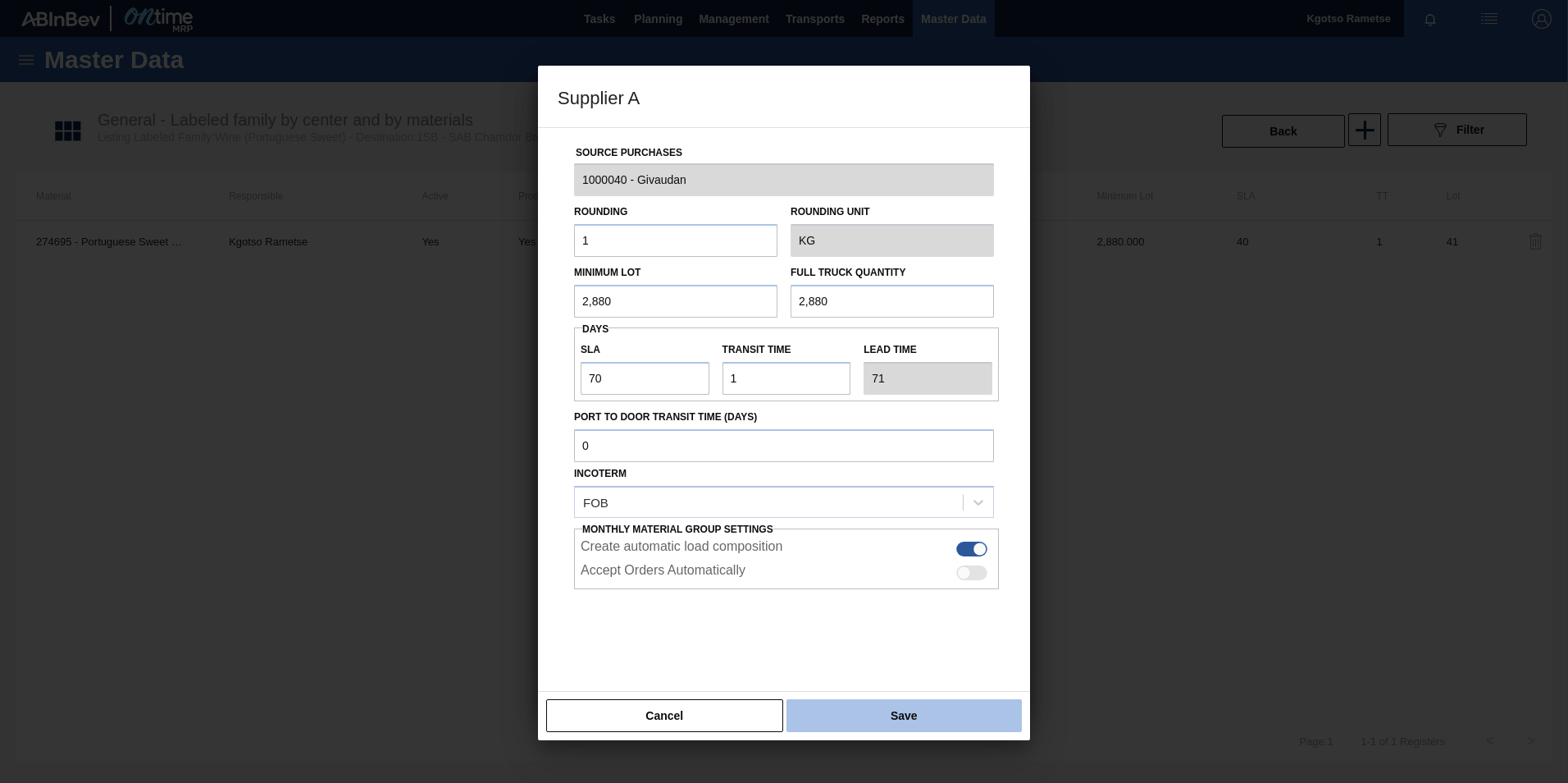
click at [848, 721] on button "Save" at bounding box center [904, 715] width 235 height 32
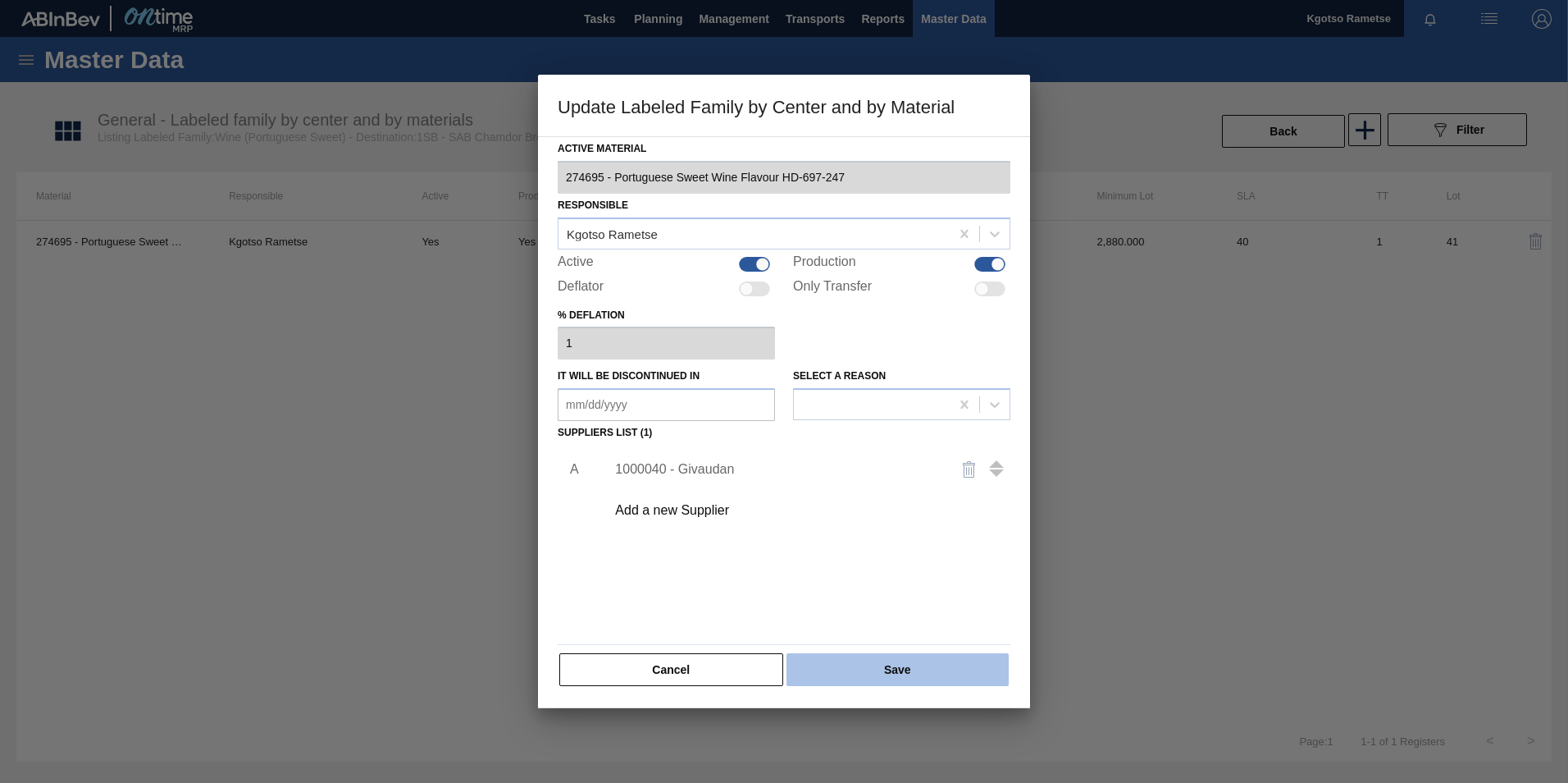
click at [860, 671] on button "Save" at bounding box center [897, 670] width 222 height 32
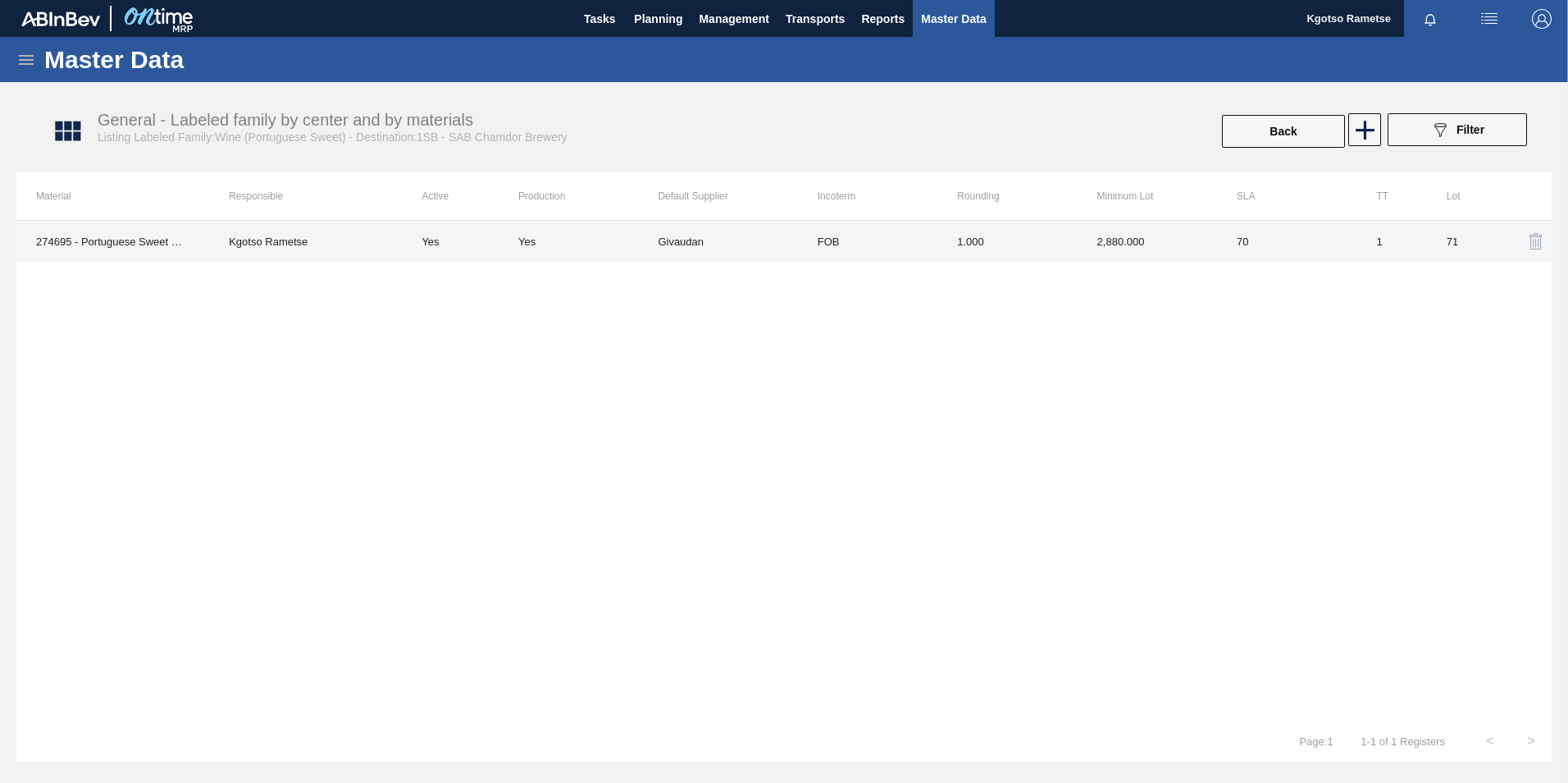
click at [1050, 249] on td "1.000" at bounding box center [1007, 240] width 139 height 41
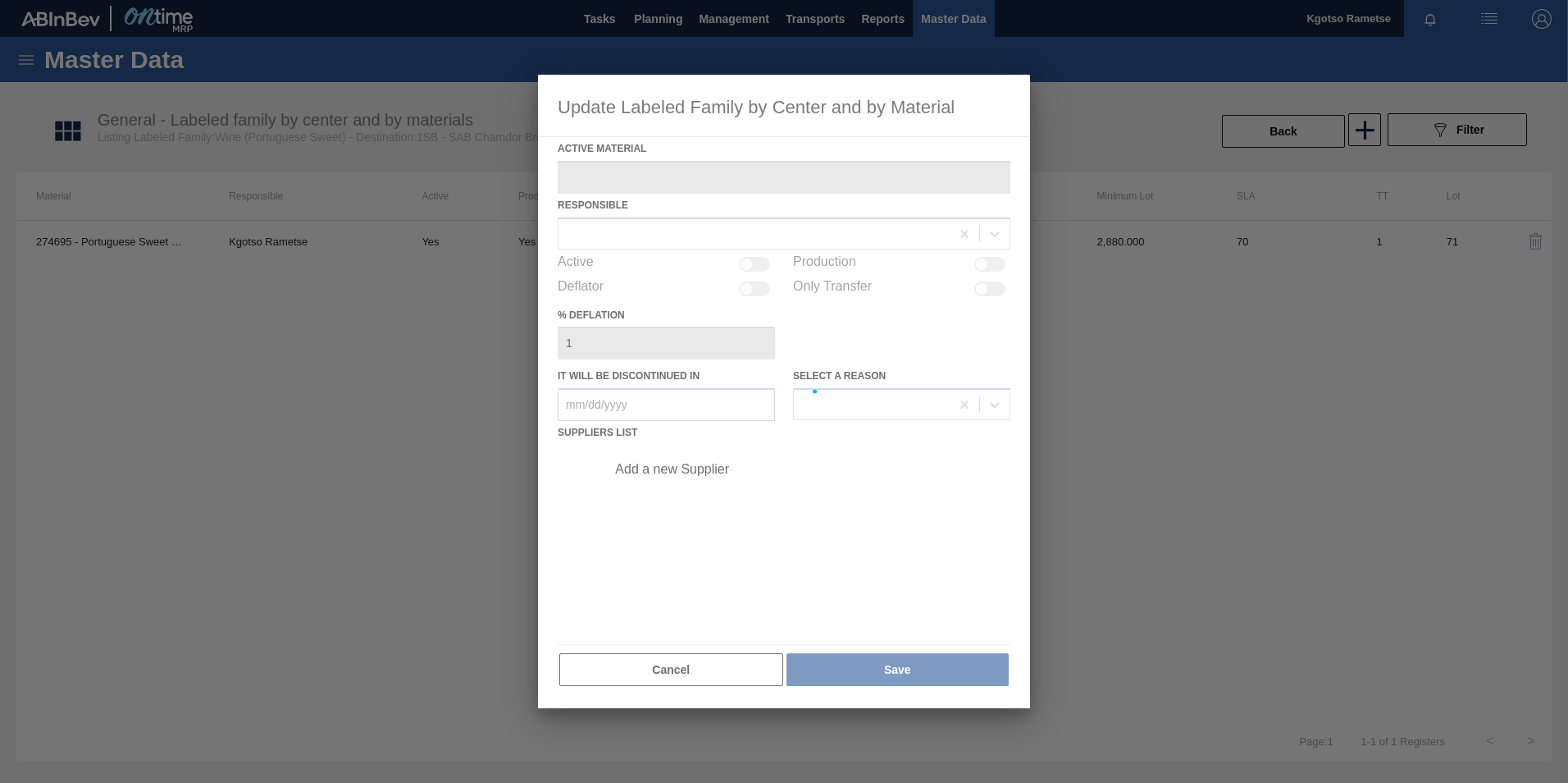
type Material "274695 - Portuguese Sweet Wine Flavour HD-697-247"
checkbox input "true"
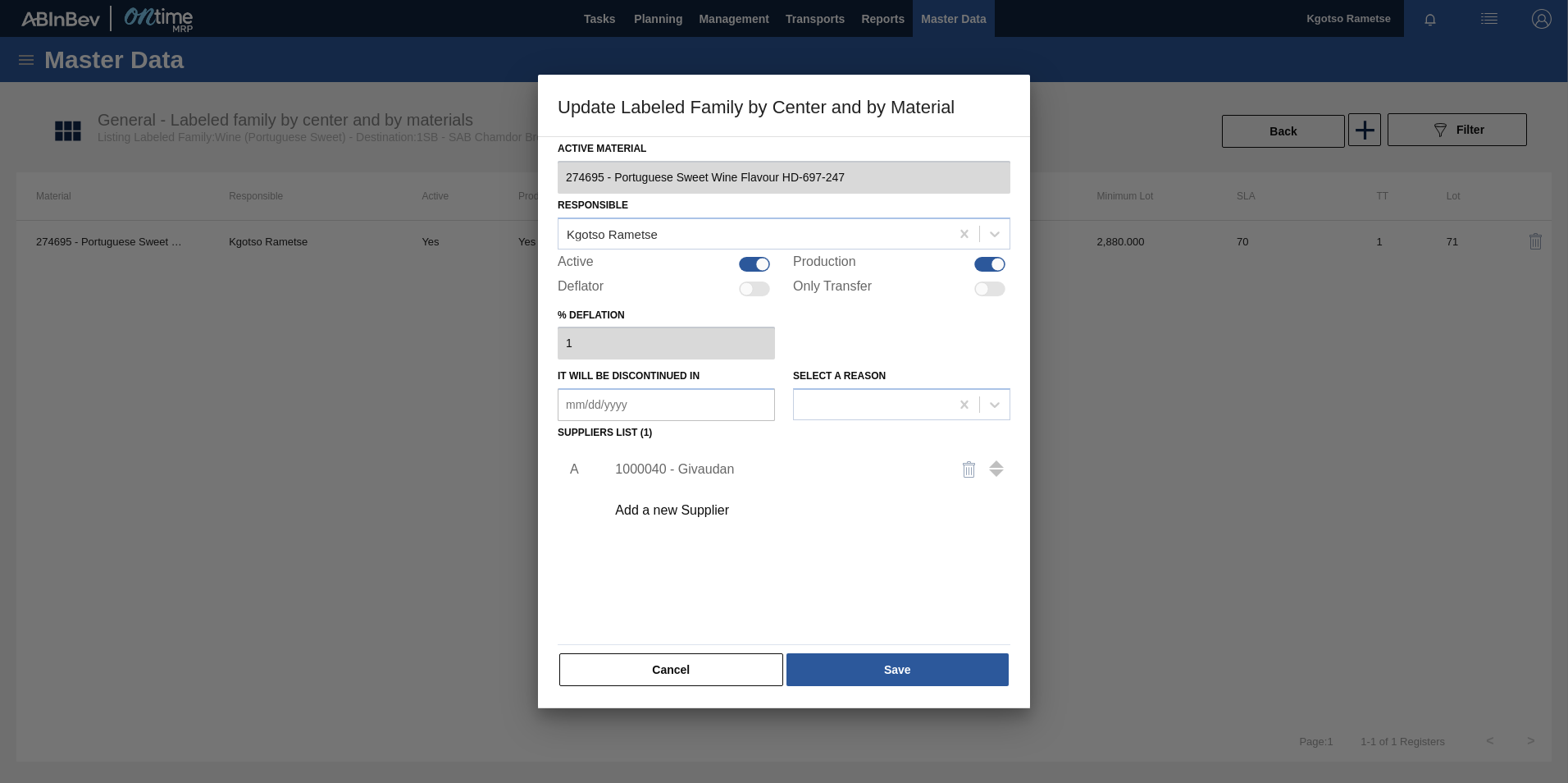
click at [731, 469] on div "1000040 - Givaudan" at bounding box center [775, 468] width 321 height 14
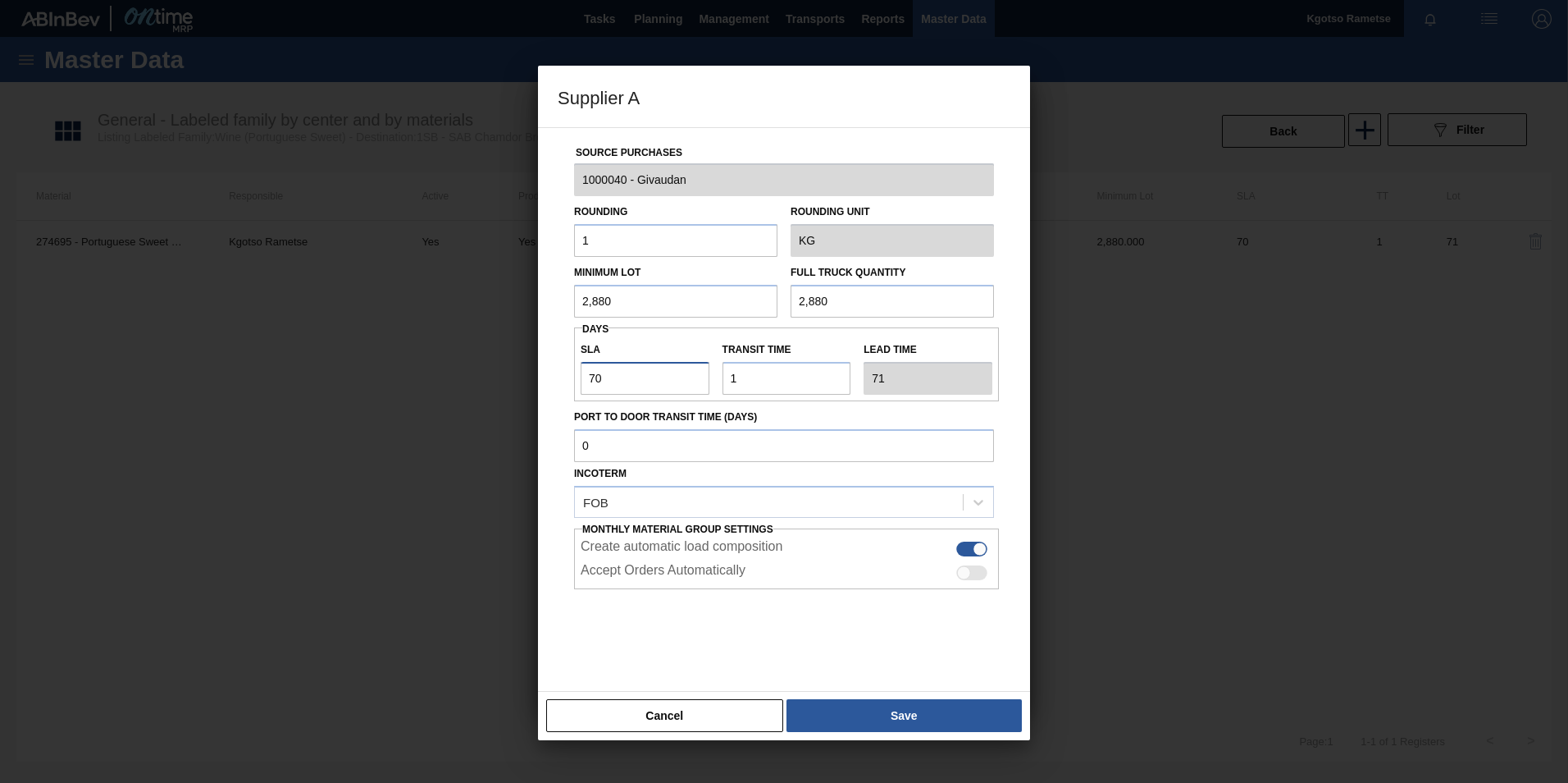
drag, startPoint x: 607, startPoint y: 388, endPoint x: 593, endPoint y: 384, distance: 14.6
click at [593, 384] on input "70" at bounding box center [644, 378] width 129 height 32
type input "72"
type input "73"
type input "7"
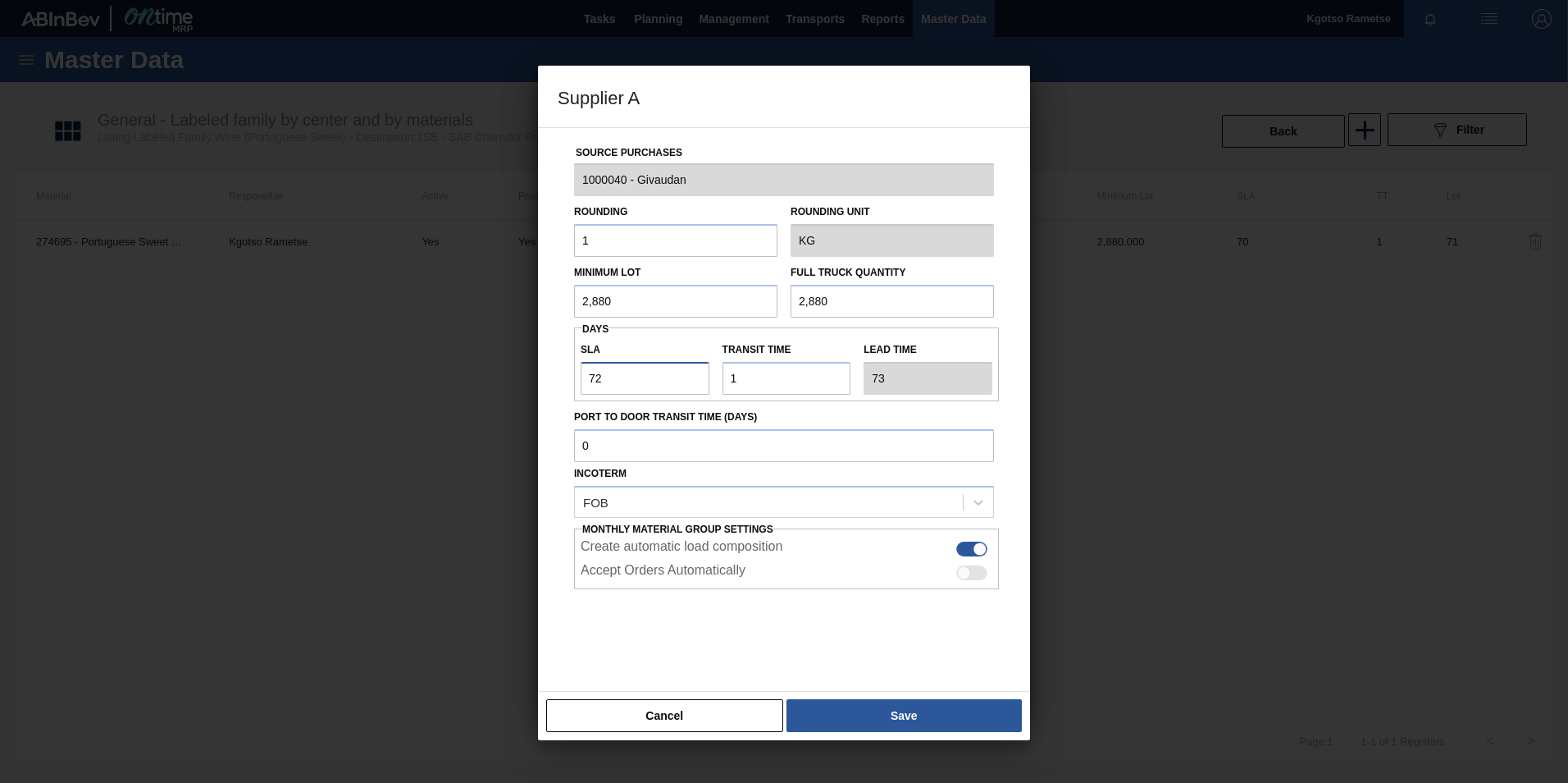
type input "8"
type input "71"
type input "72"
type input "71"
click at [927, 723] on button "Save" at bounding box center [904, 715] width 235 height 32
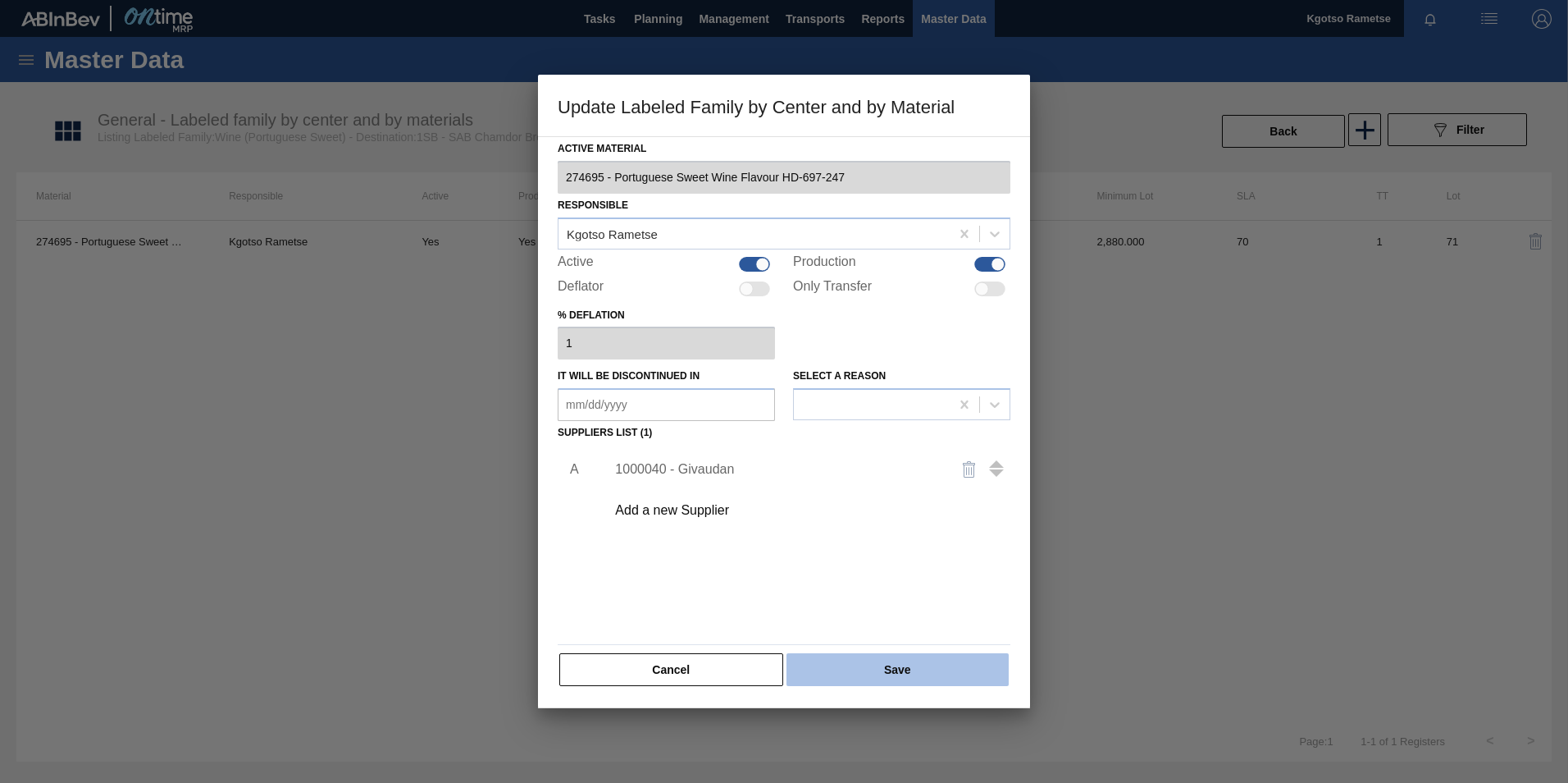
click at [894, 672] on button "Save" at bounding box center [897, 670] width 222 height 32
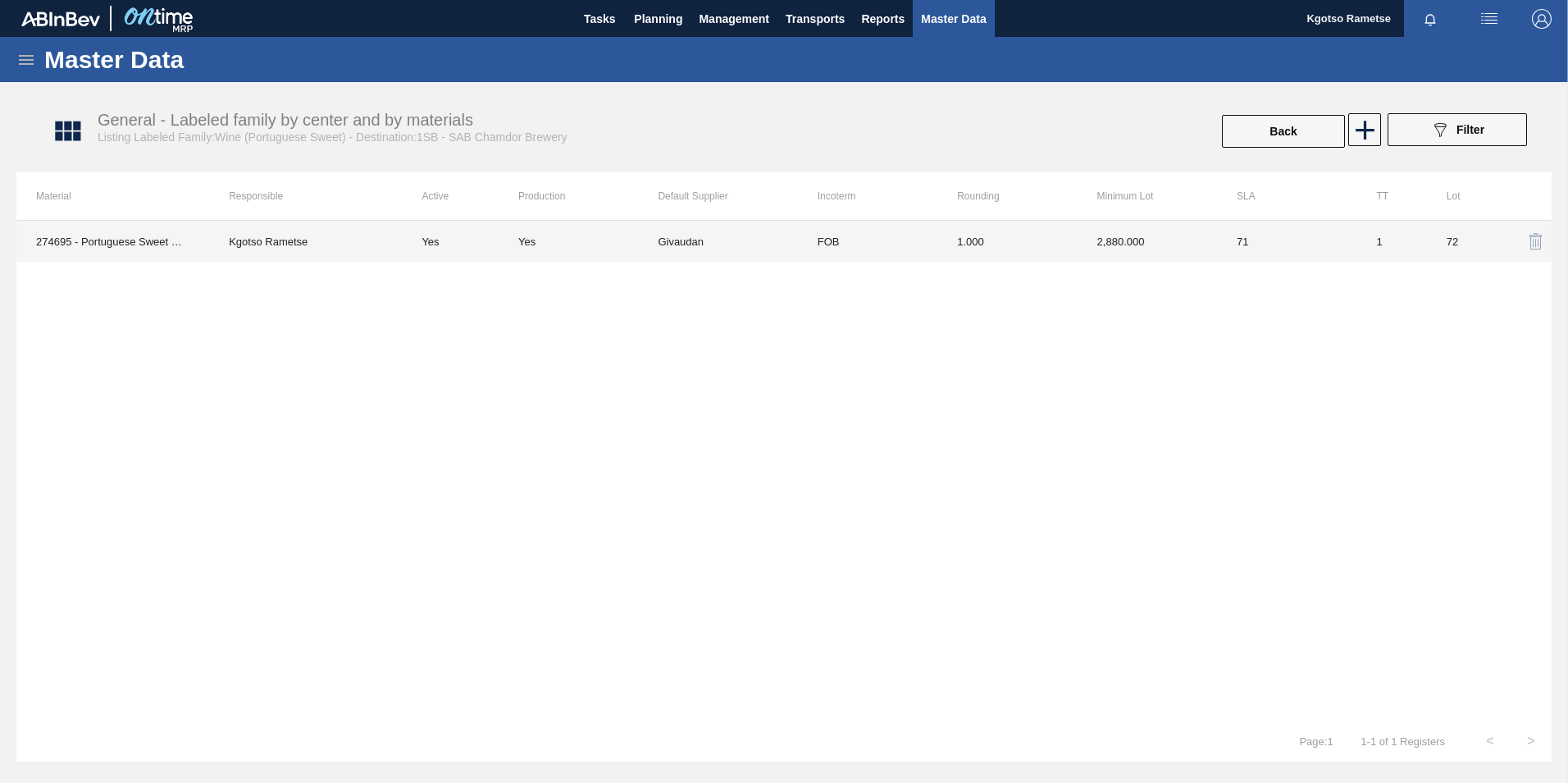
click at [1182, 230] on td "2,880.000" at bounding box center [1147, 240] width 139 height 41
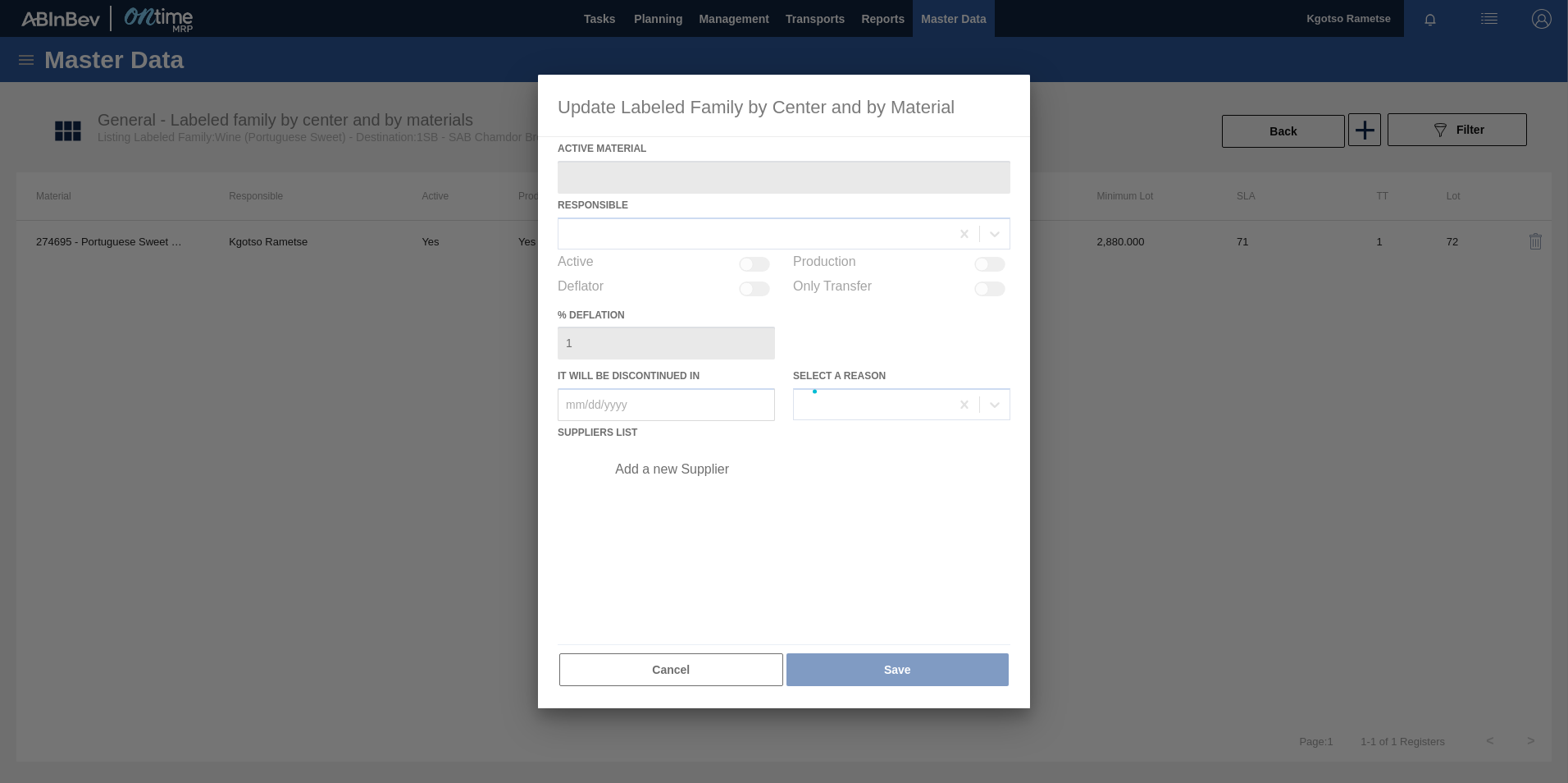
type Material "274695 - Portuguese Sweet Wine Flavour HD-697-247"
checkbox input "true"
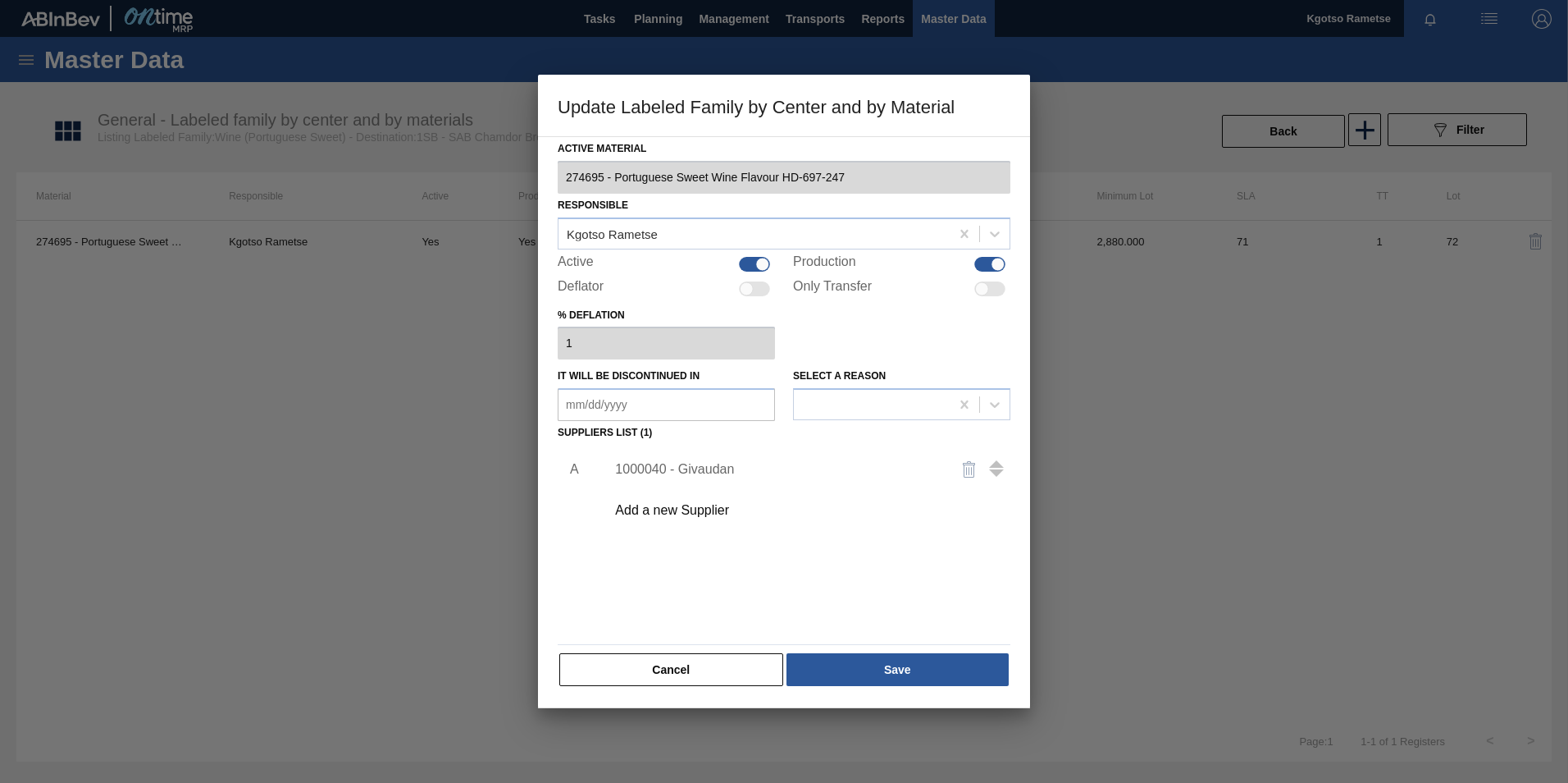
click at [704, 470] on div "1000040 - Givaudan" at bounding box center [775, 468] width 321 height 14
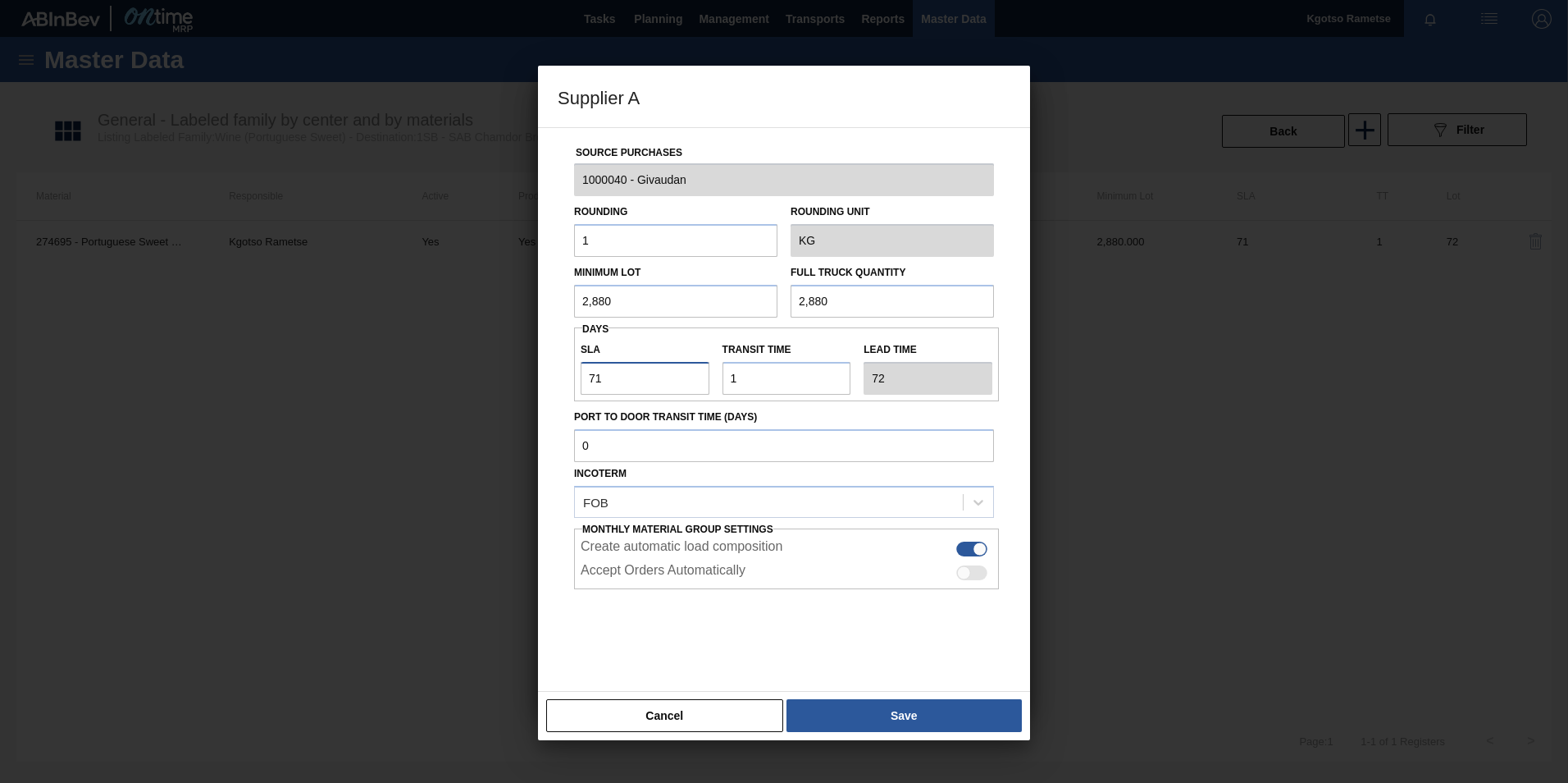
drag, startPoint x: 644, startPoint y: 385, endPoint x: 497, endPoint y: 396, distance: 147.4
click at [497, 396] on div "Supplier A Source Purchases 1000040 - Givaudan Rounding 1 Rounding Unit KG Mini…" at bounding box center [784, 391] width 1568 height 783
click at [594, 377] on input "71" at bounding box center [644, 378] width 129 height 32
drag, startPoint x: 596, startPoint y: 378, endPoint x: 563, endPoint y: 382, distance: 33.2
click at [563, 382] on div "Source Purchases 1000040 - Givaudan Rounding 1 Rounding Unit KG Minimum Lot 2,8…" at bounding box center [784, 399] width 453 height 543
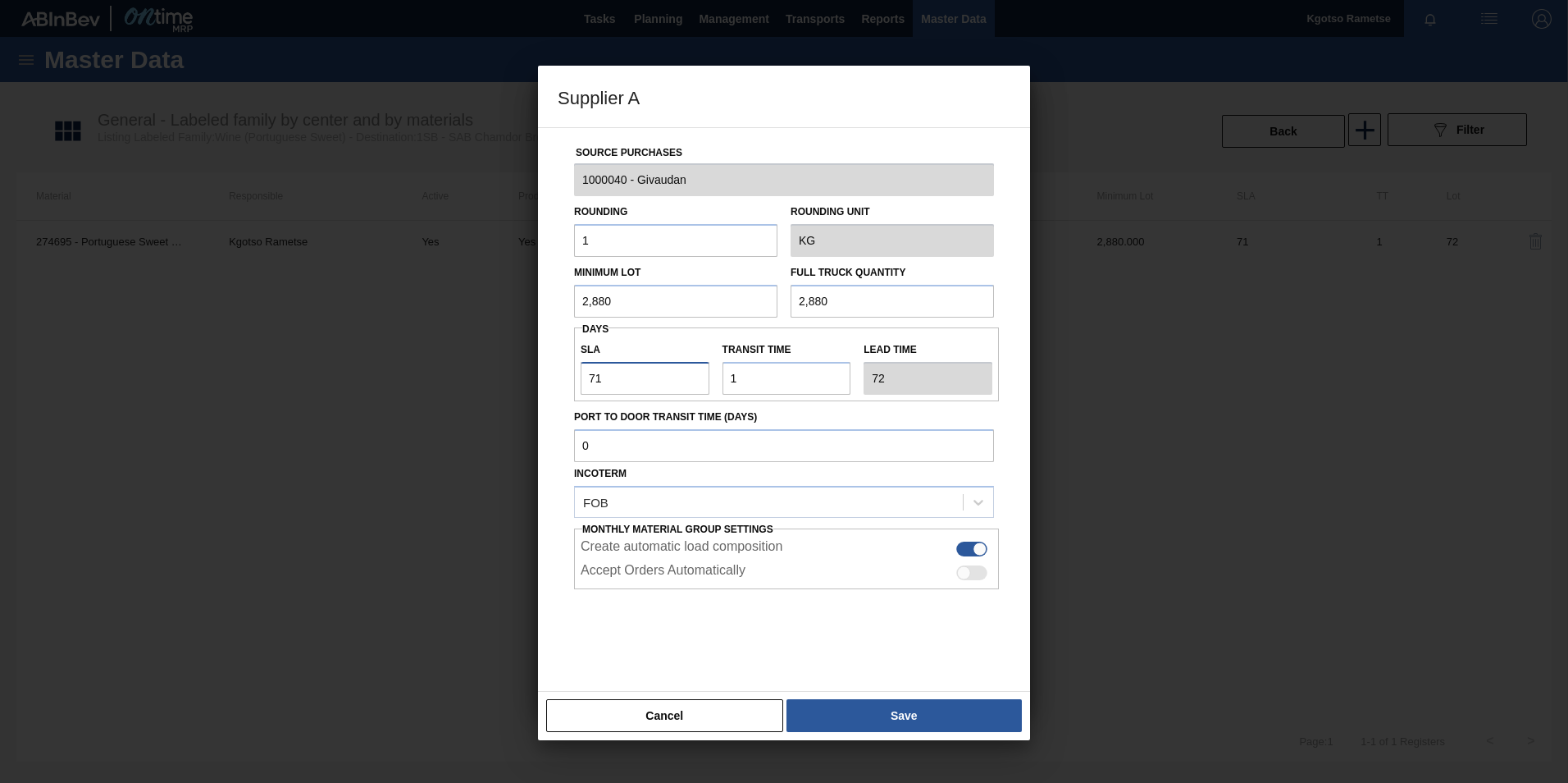
type input "91"
type input "92"
type input "91"
click at [953, 720] on button "Save" at bounding box center [904, 715] width 235 height 32
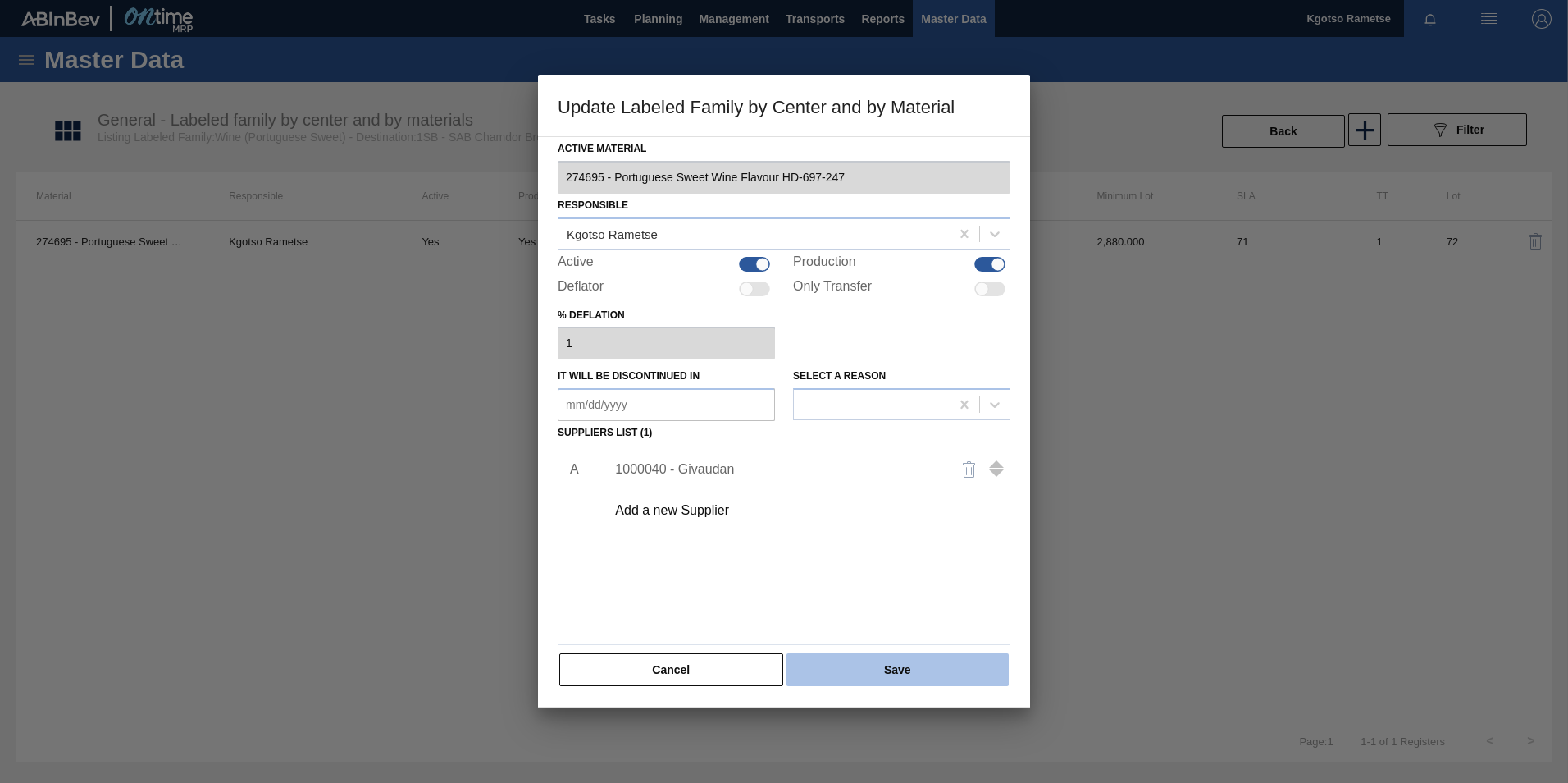
click at [925, 667] on button "Save" at bounding box center [897, 670] width 222 height 32
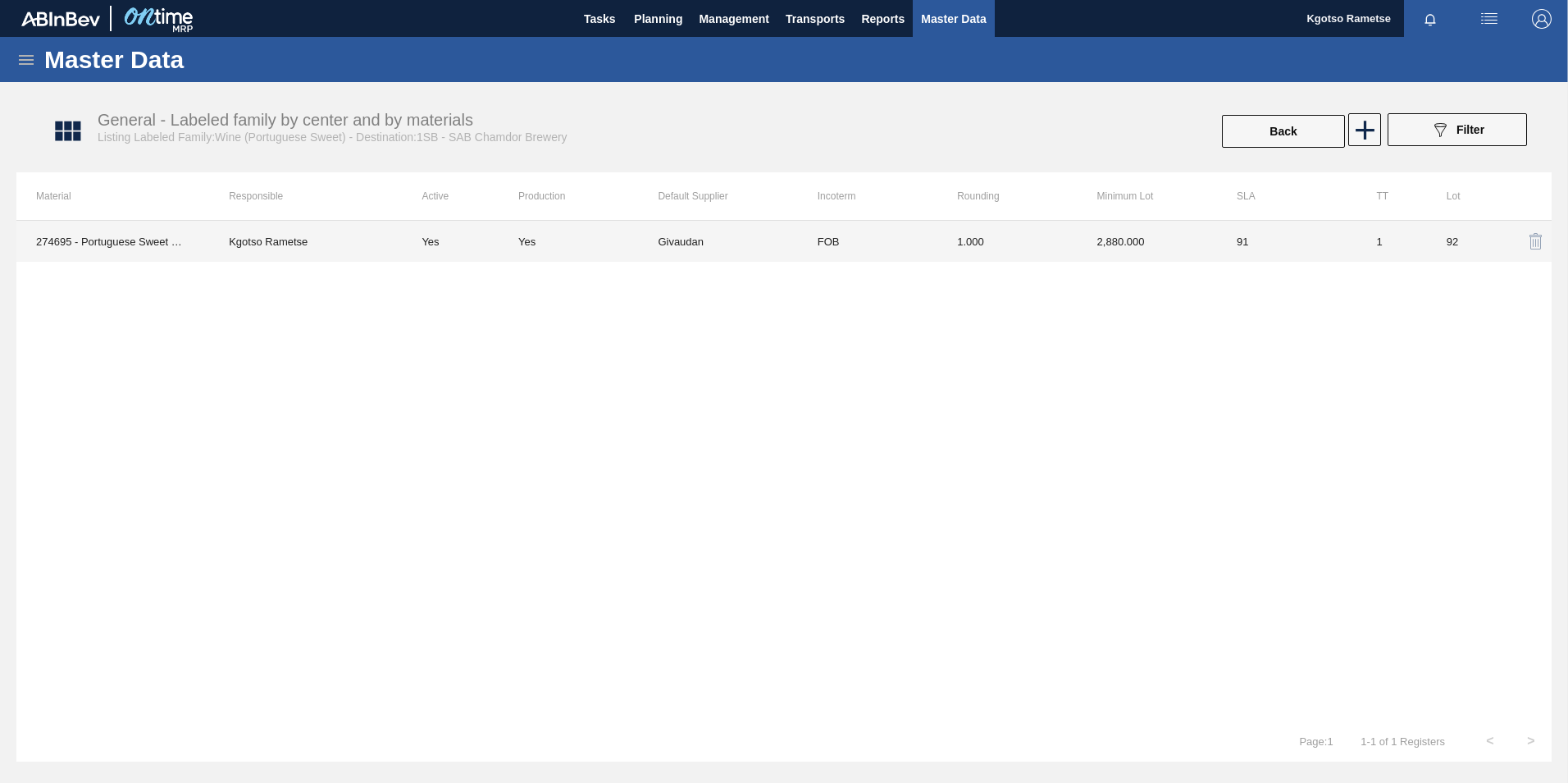
click at [986, 248] on td "1.000" at bounding box center [1007, 240] width 139 height 41
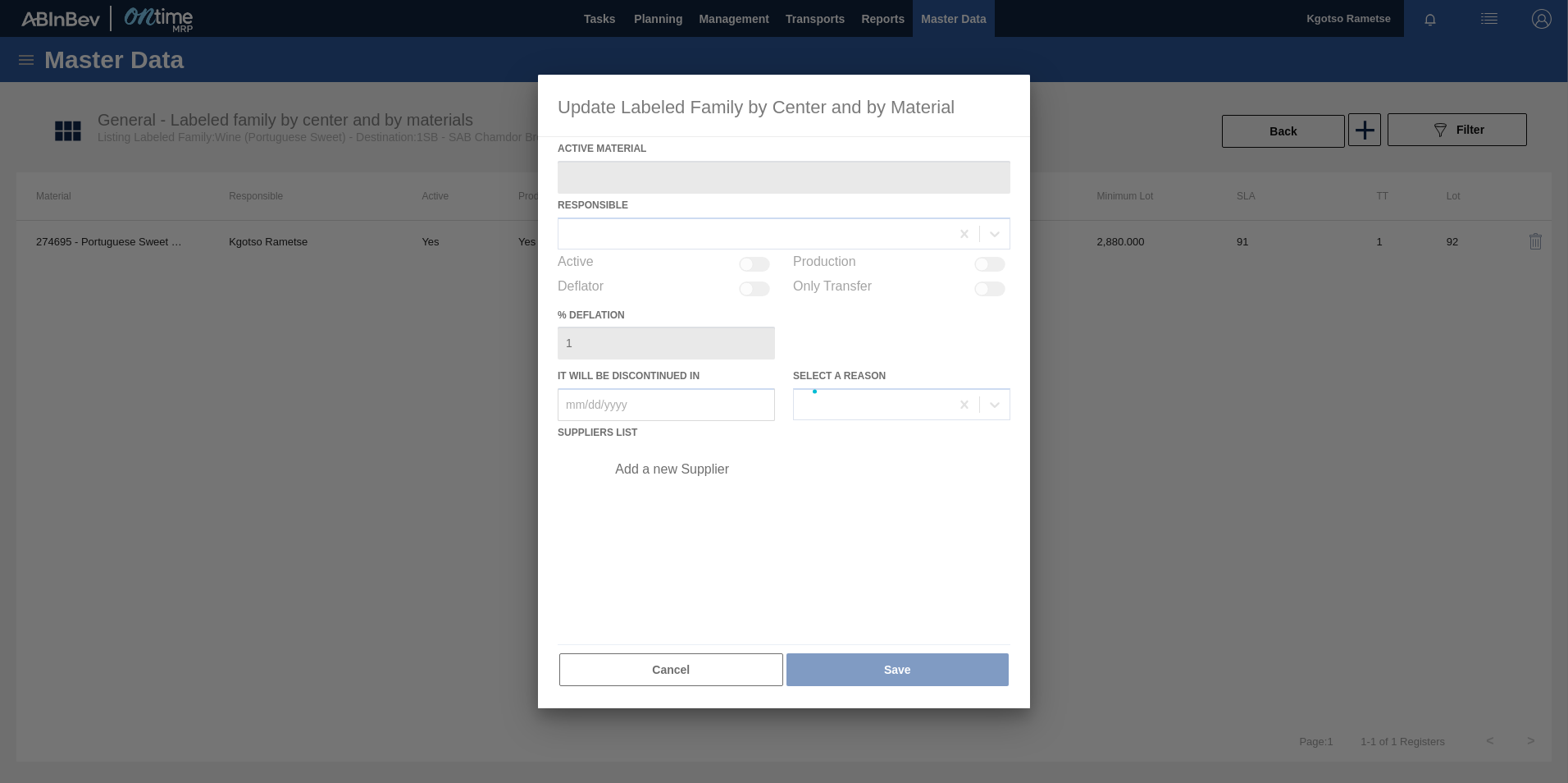
type Material "274695 - Portuguese Sweet Wine Flavour HD-697-247"
checkbox input "true"
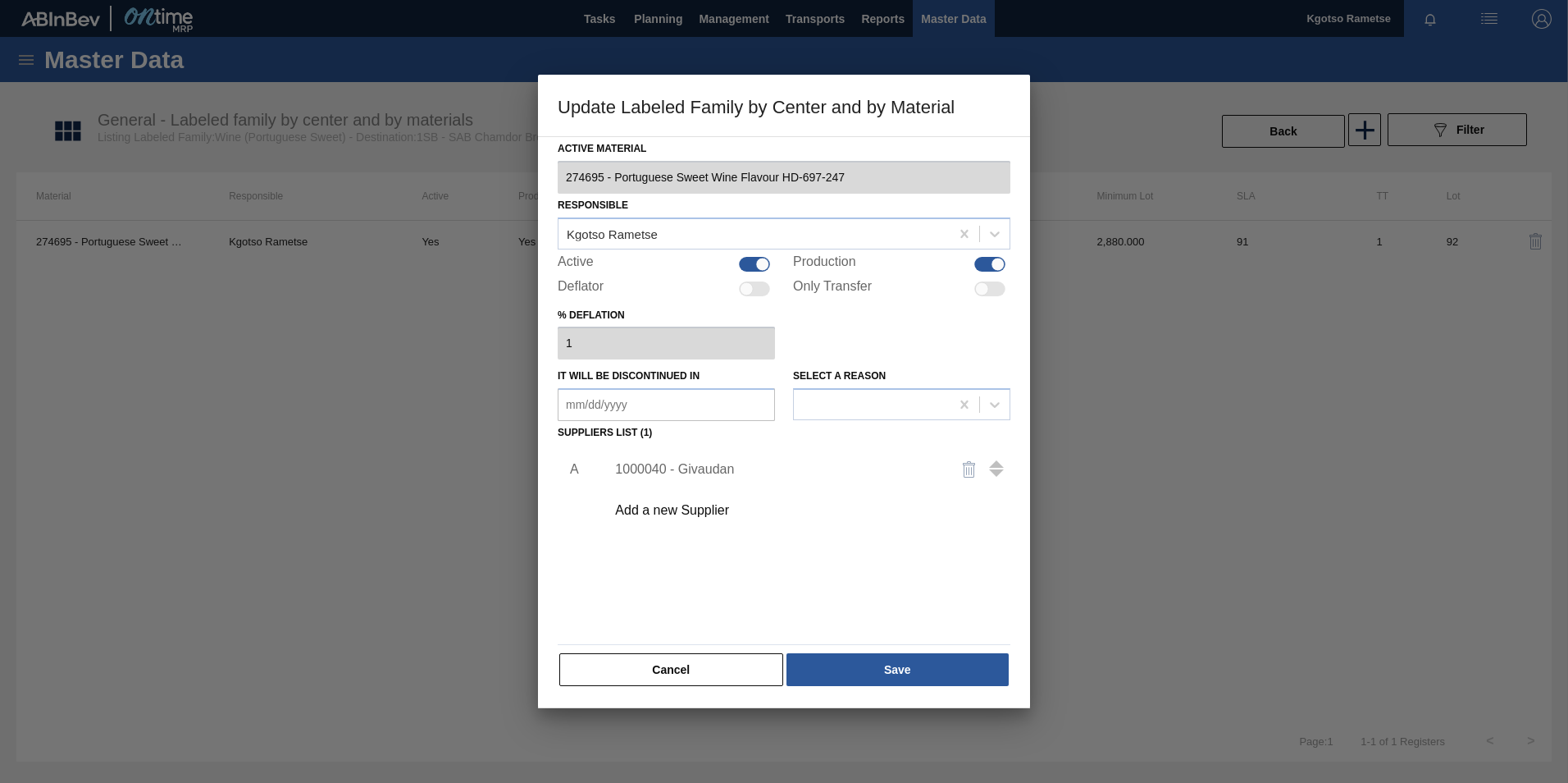
click at [717, 471] on div "1000040 - Givaudan" at bounding box center [775, 468] width 321 height 14
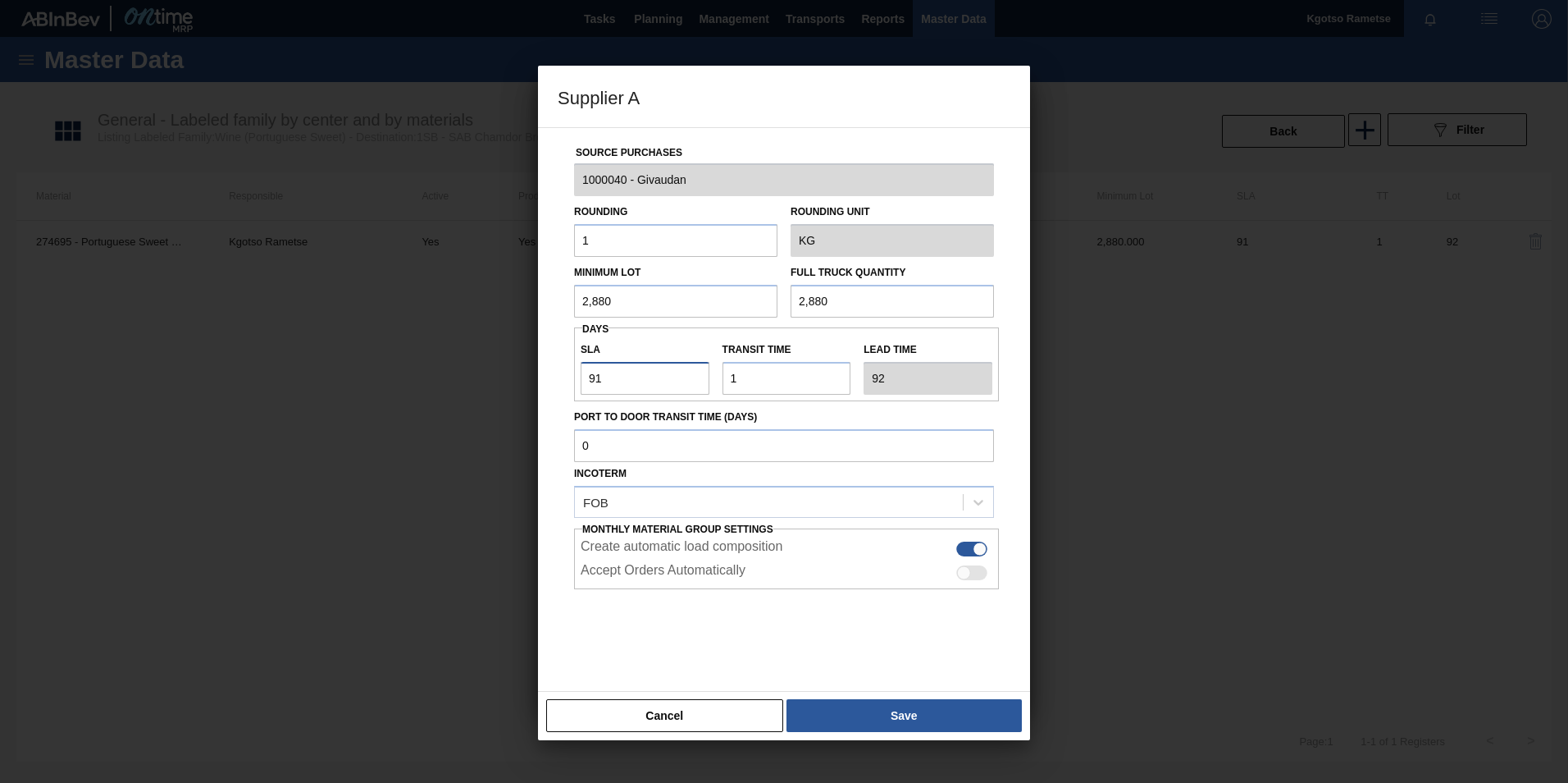
drag, startPoint x: 608, startPoint y: 381, endPoint x: 597, endPoint y: 384, distance: 11.4
click at [596, 381] on input "91" at bounding box center [644, 378] width 129 height 32
type input "92"
type input "93"
type input "92"
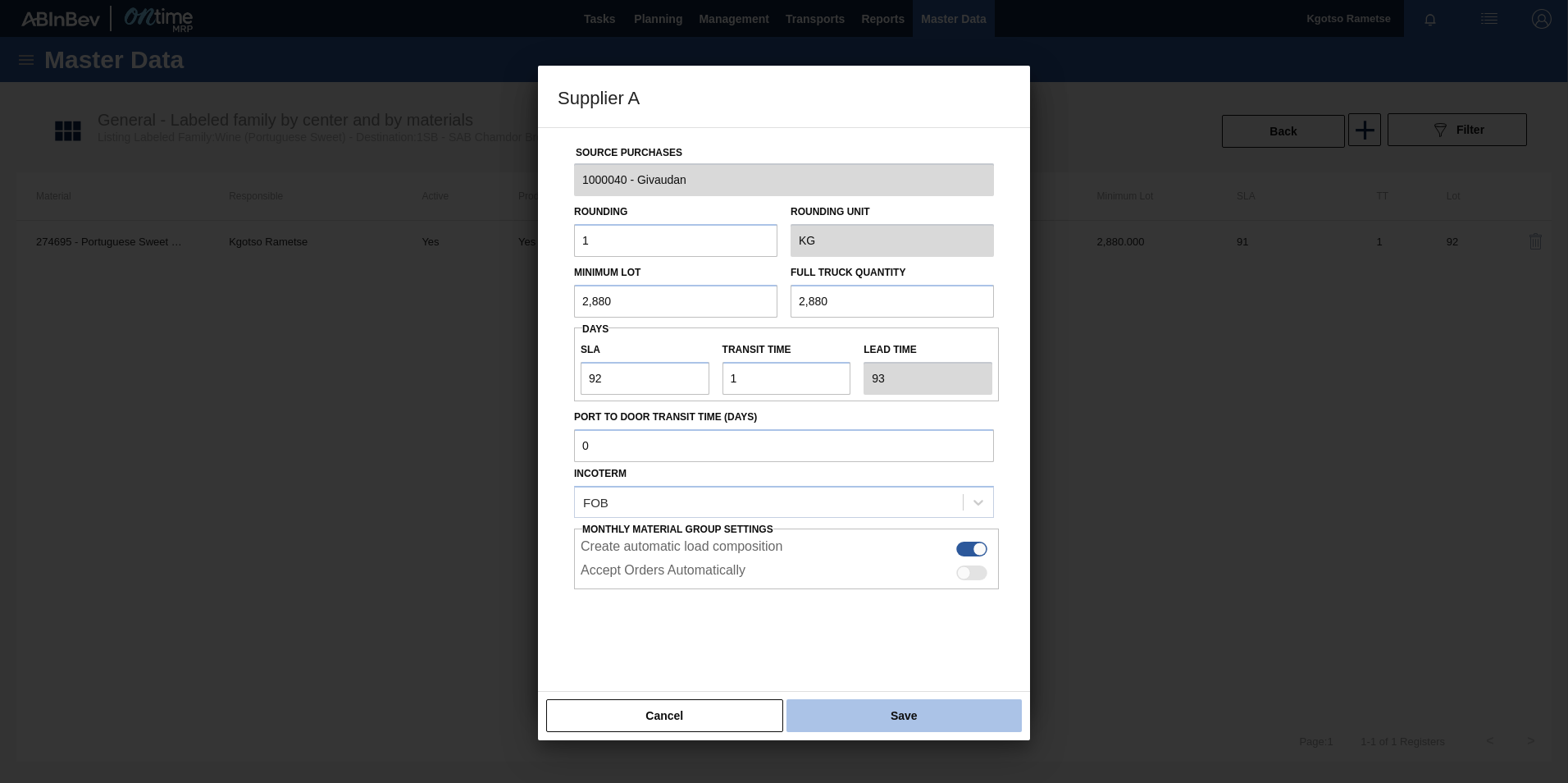
click at [888, 709] on button "Save" at bounding box center [904, 715] width 235 height 32
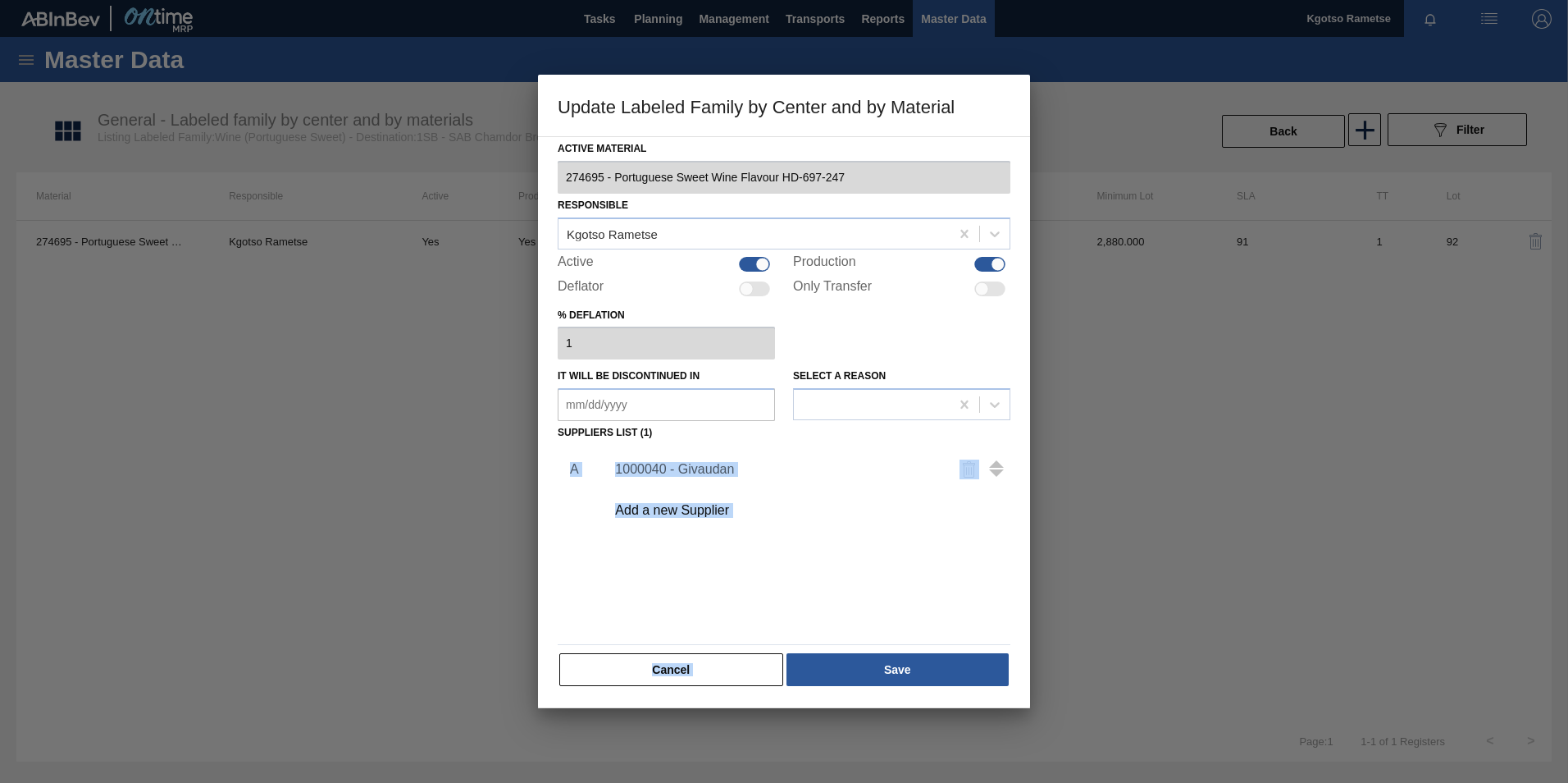
click at [873, 646] on div "Active Material 274695 - Portuguese Sweet Wine Flavour HD-697-247 Responsible K…" at bounding box center [784, 412] width 453 height 550
drag, startPoint x: 873, startPoint y: 646, endPoint x: 869, endPoint y: 661, distance: 15.5
click at [869, 661] on button "Save" at bounding box center [897, 670] width 222 height 32
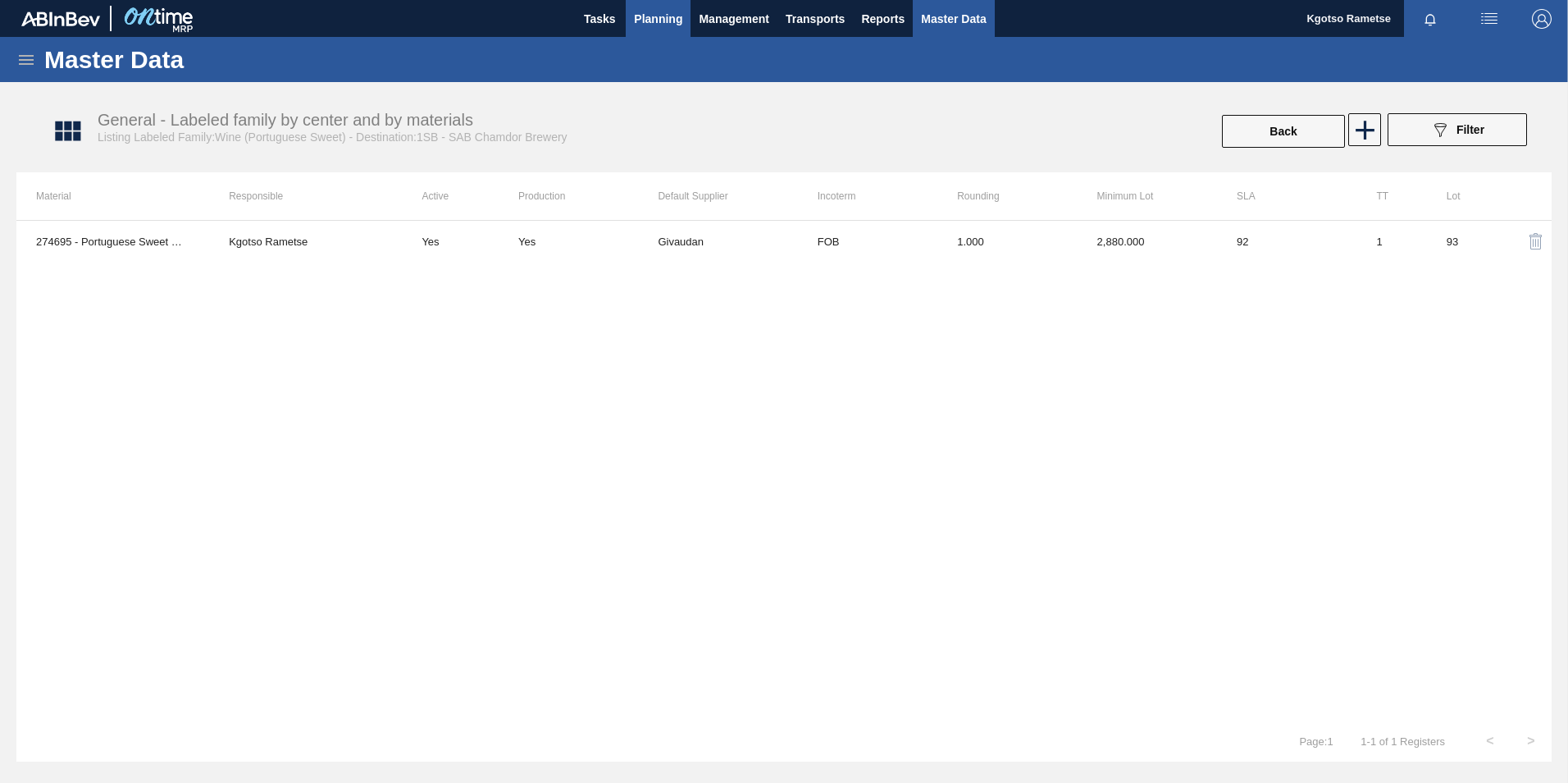
click at [662, 9] on span "Planning" at bounding box center [658, 18] width 49 height 20
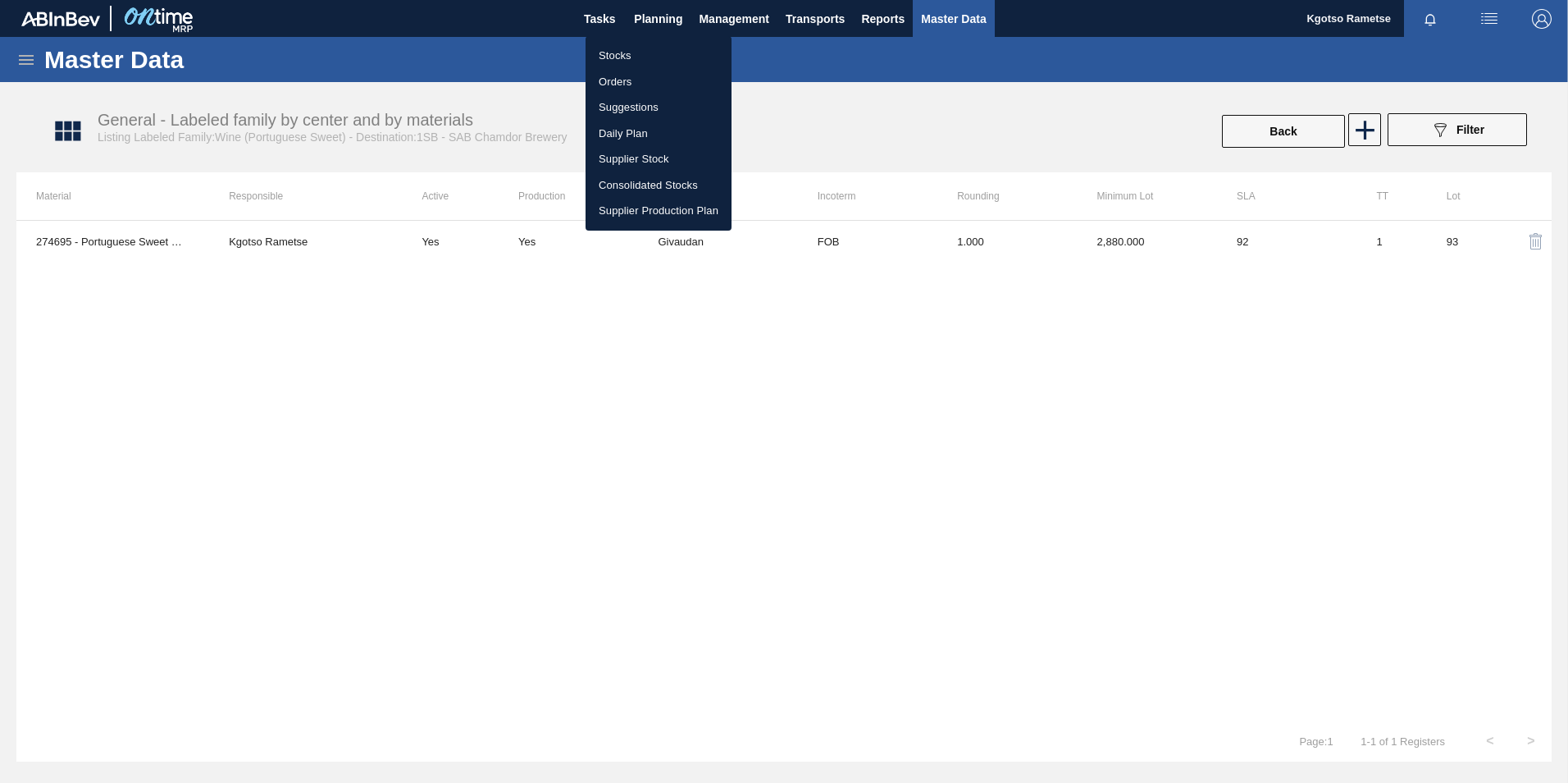
click at [631, 53] on li "Stocks" at bounding box center [658, 56] width 146 height 27
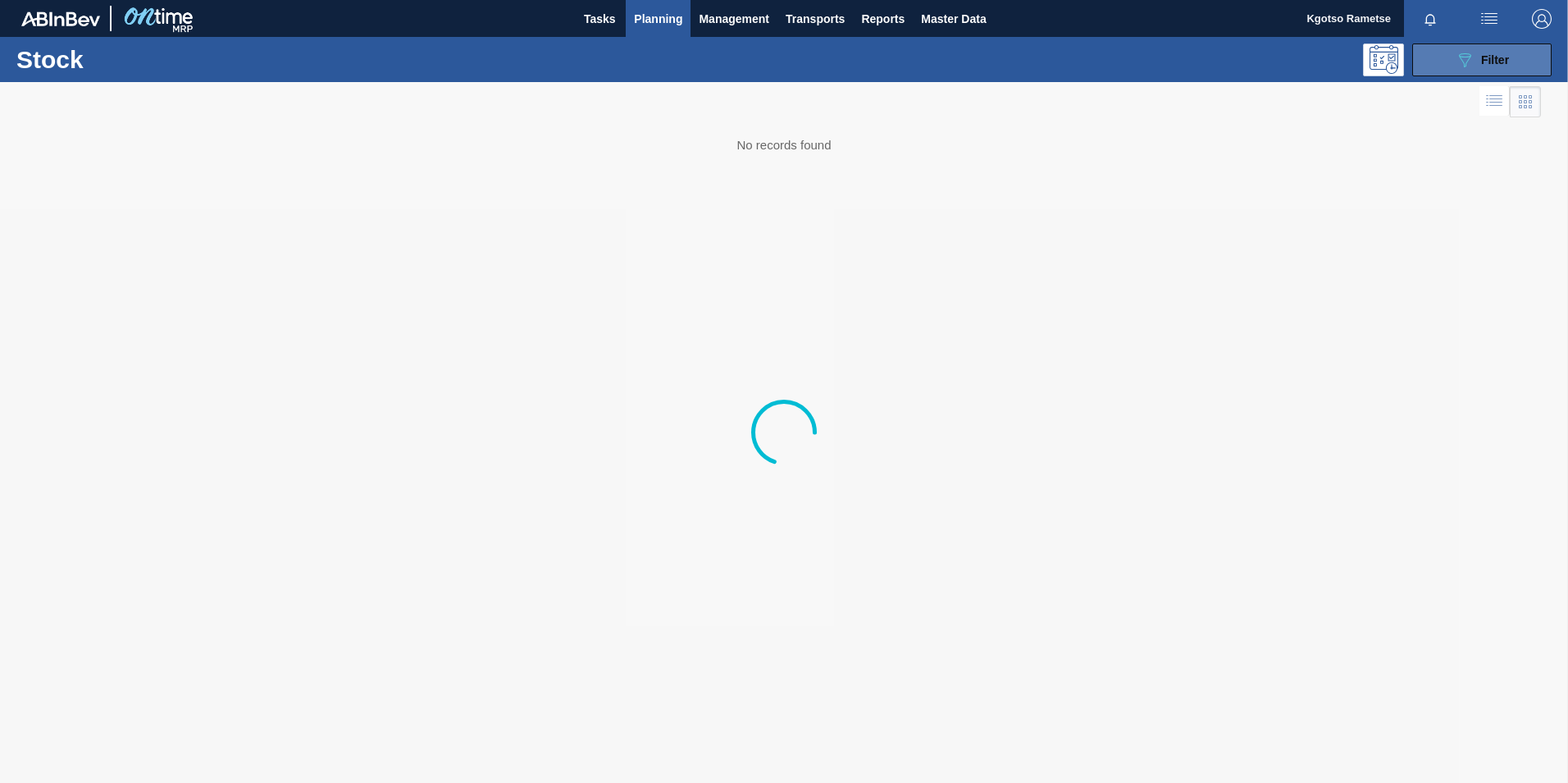
click at [1442, 62] on button "089F7B8B-B2A5-4AFE-B5C0-19BA573D28AC Filter" at bounding box center [1481, 60] width 139 height 32
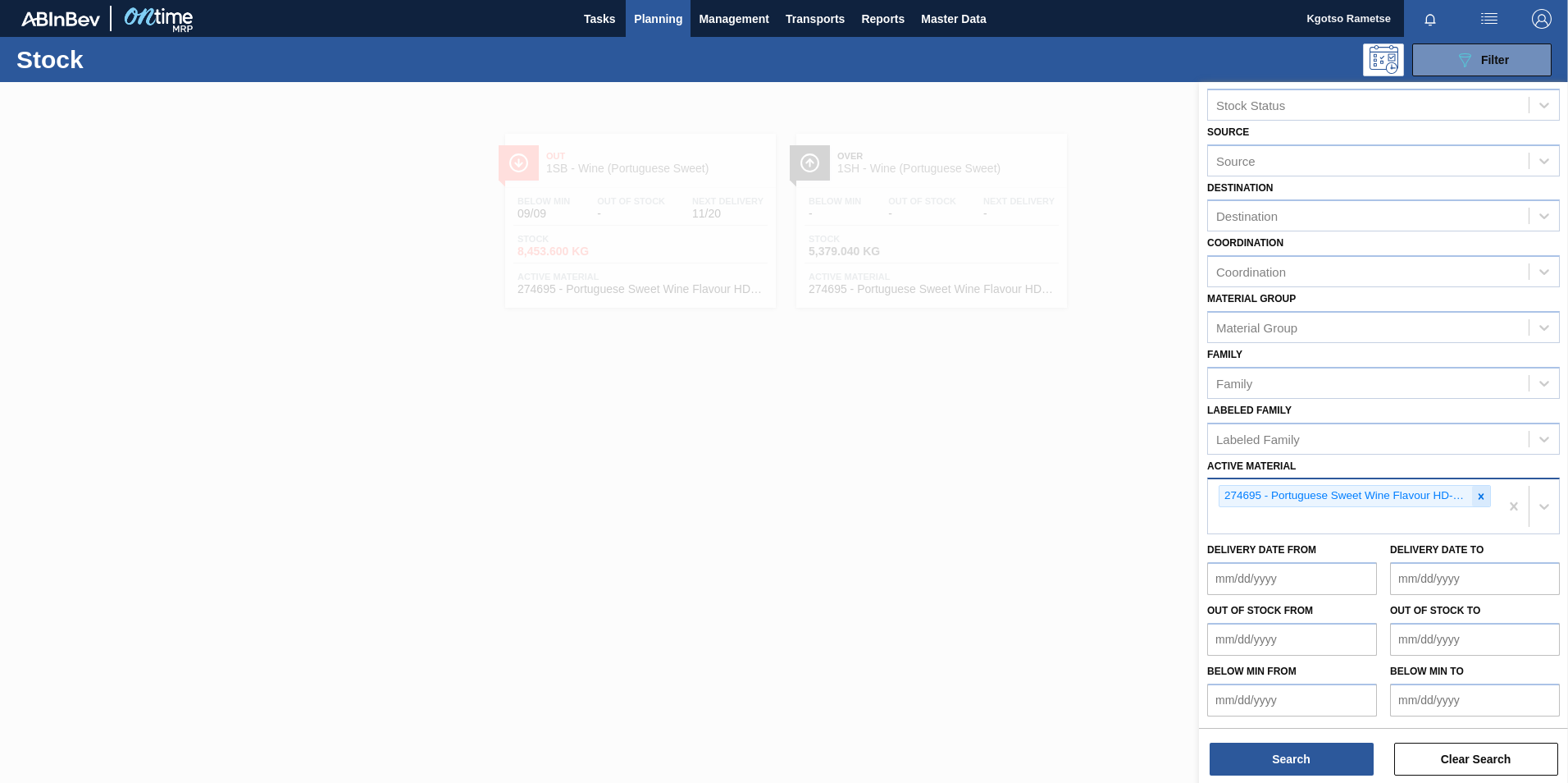
click at [1481, 497] on icon at bounding box center [1481, 496] width 11 height 11
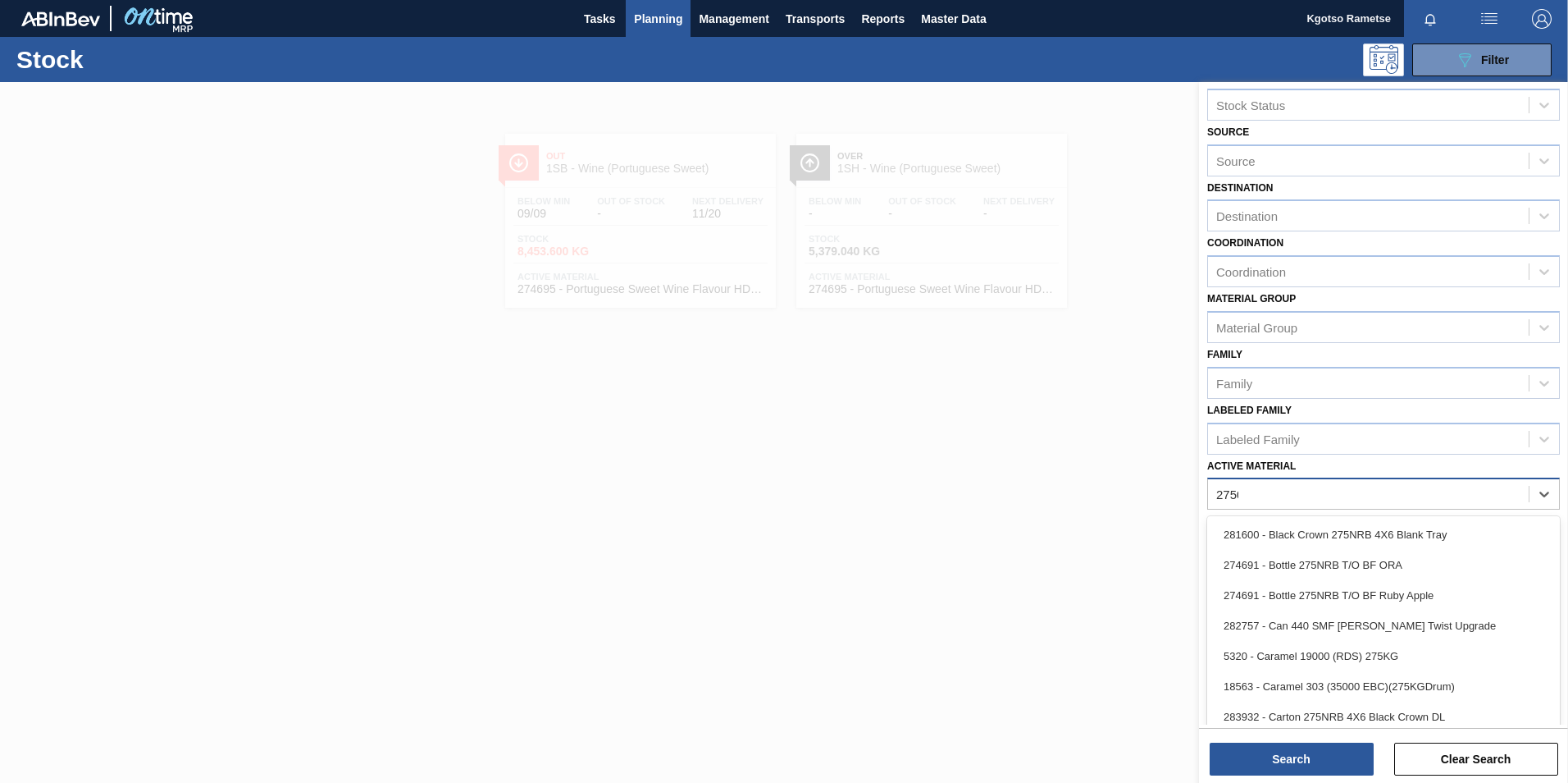
scroll to position [1, 0]
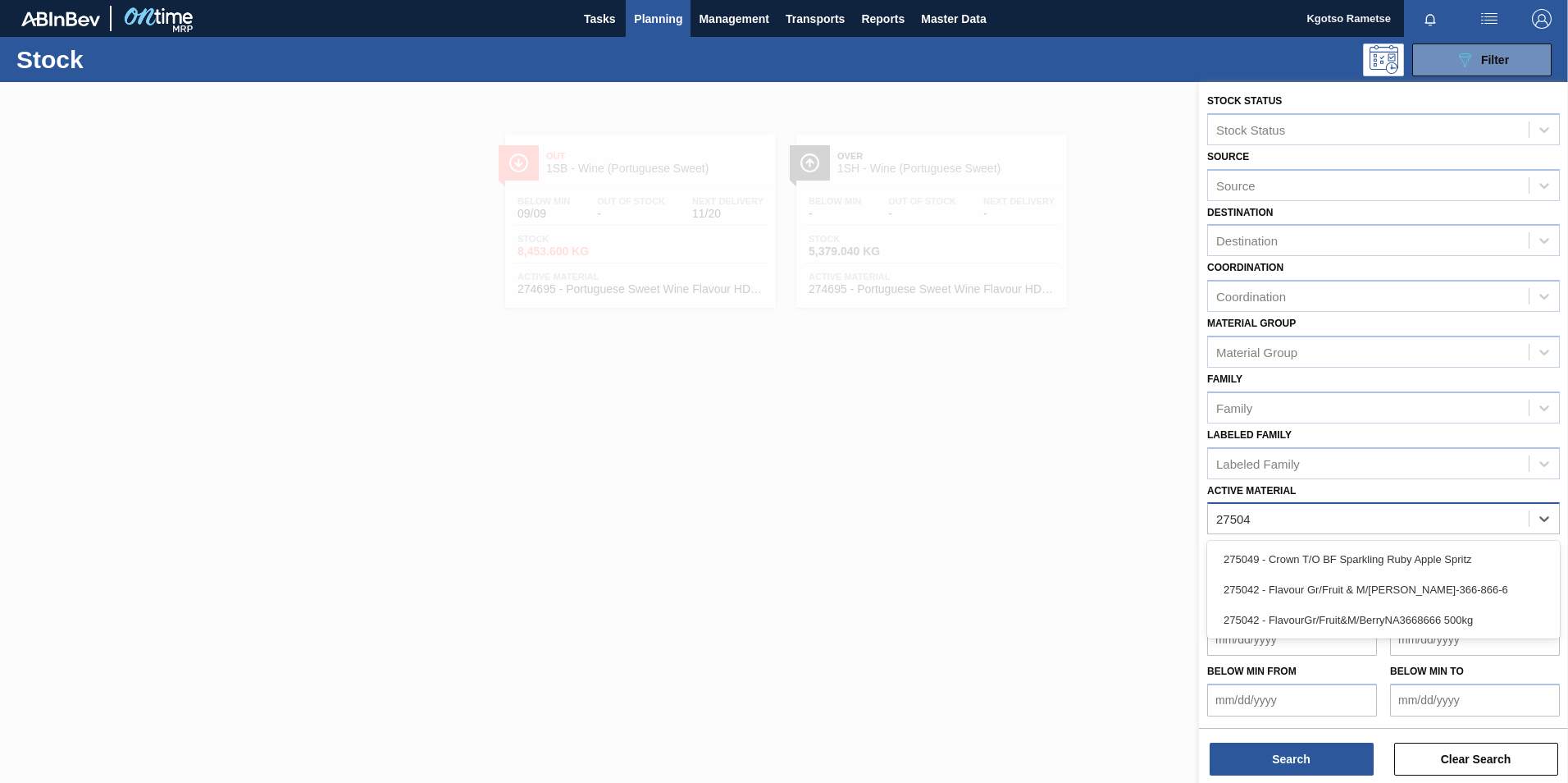
type Material "275042"
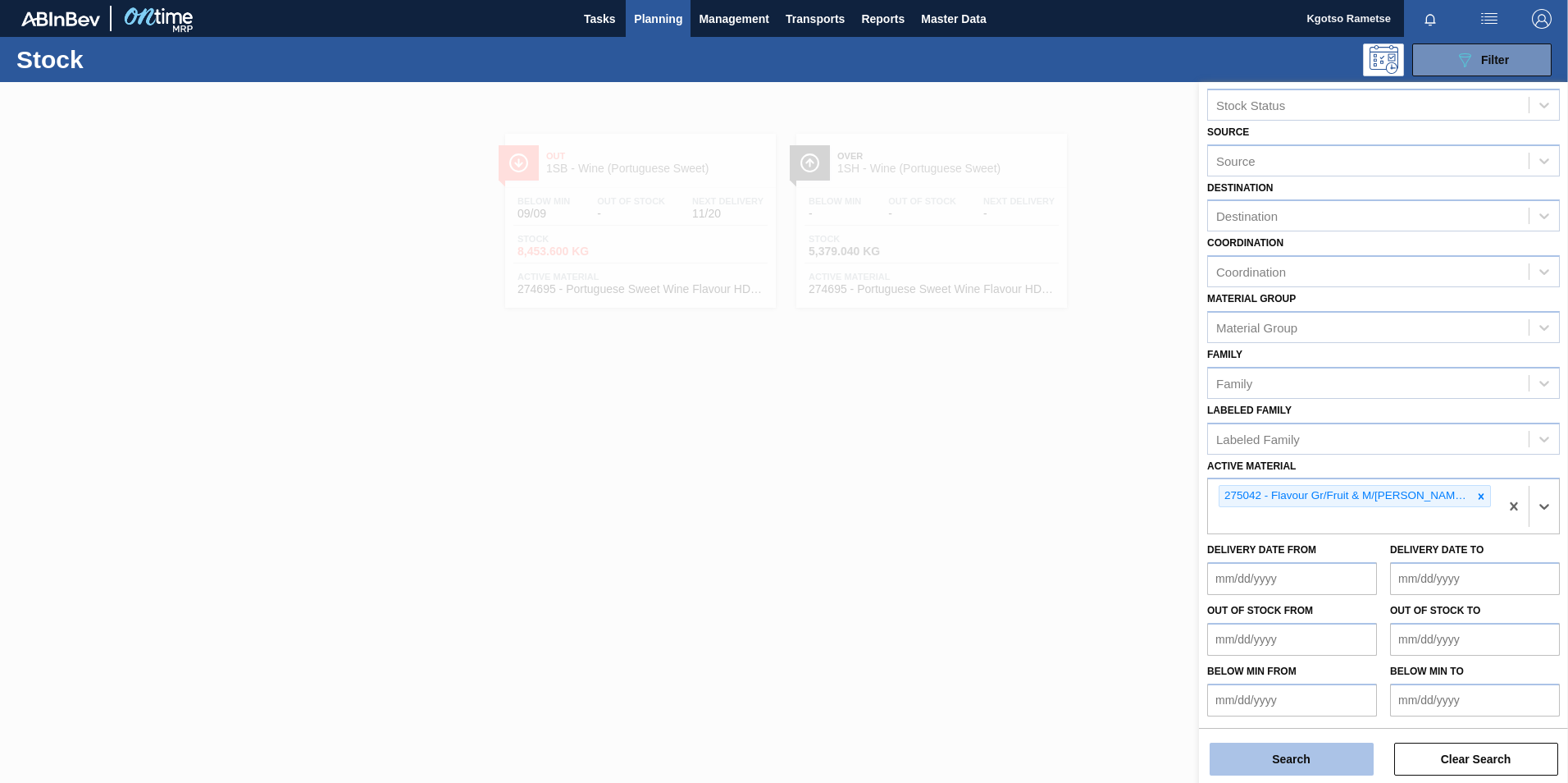
click at [1300, 747] on button "Search" at bounding box center [1292, 759] width 164 height 32
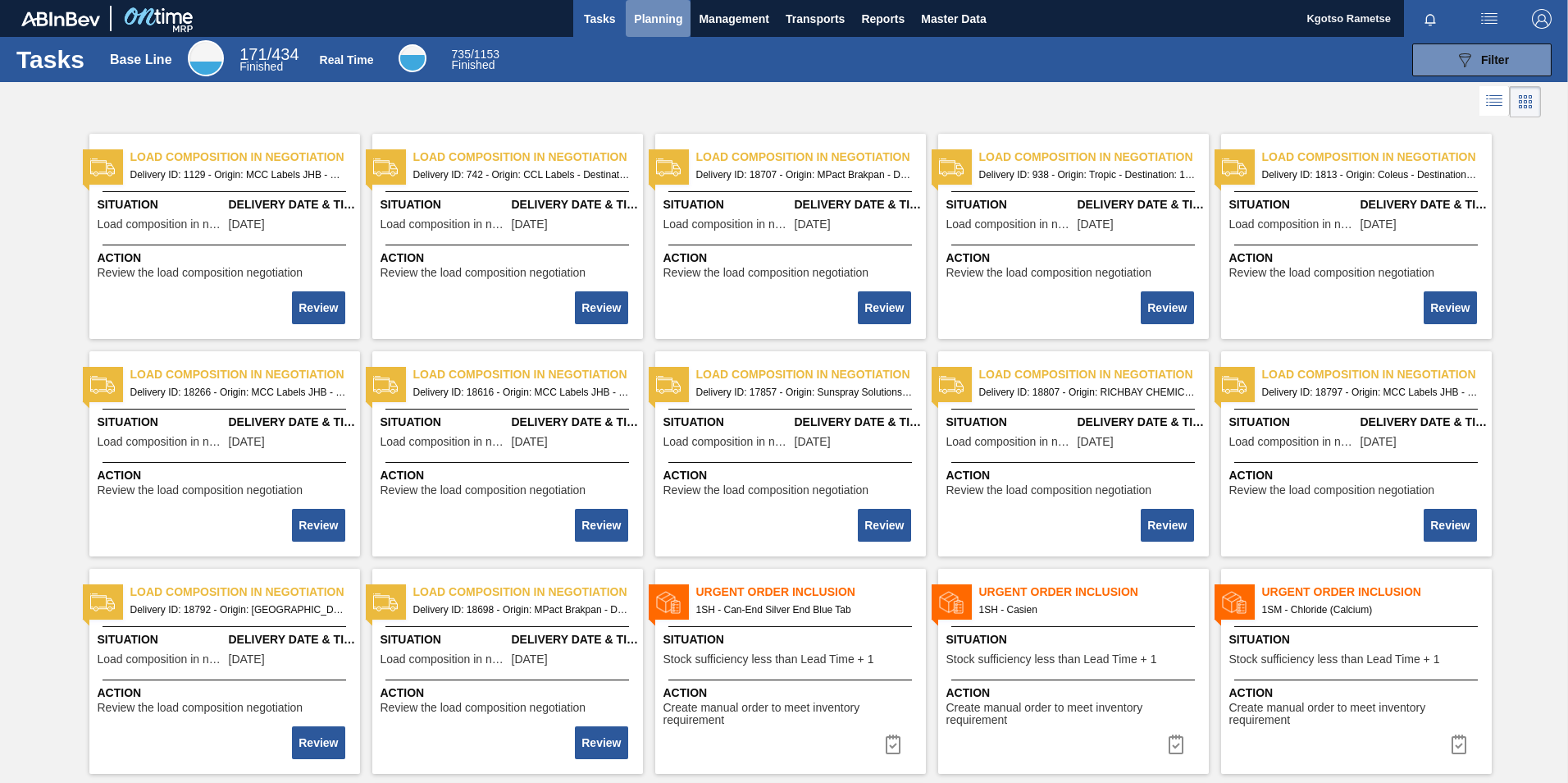
click at [639, 15] on span "Planning" at bounding box center [658, 18] width 49 height 20
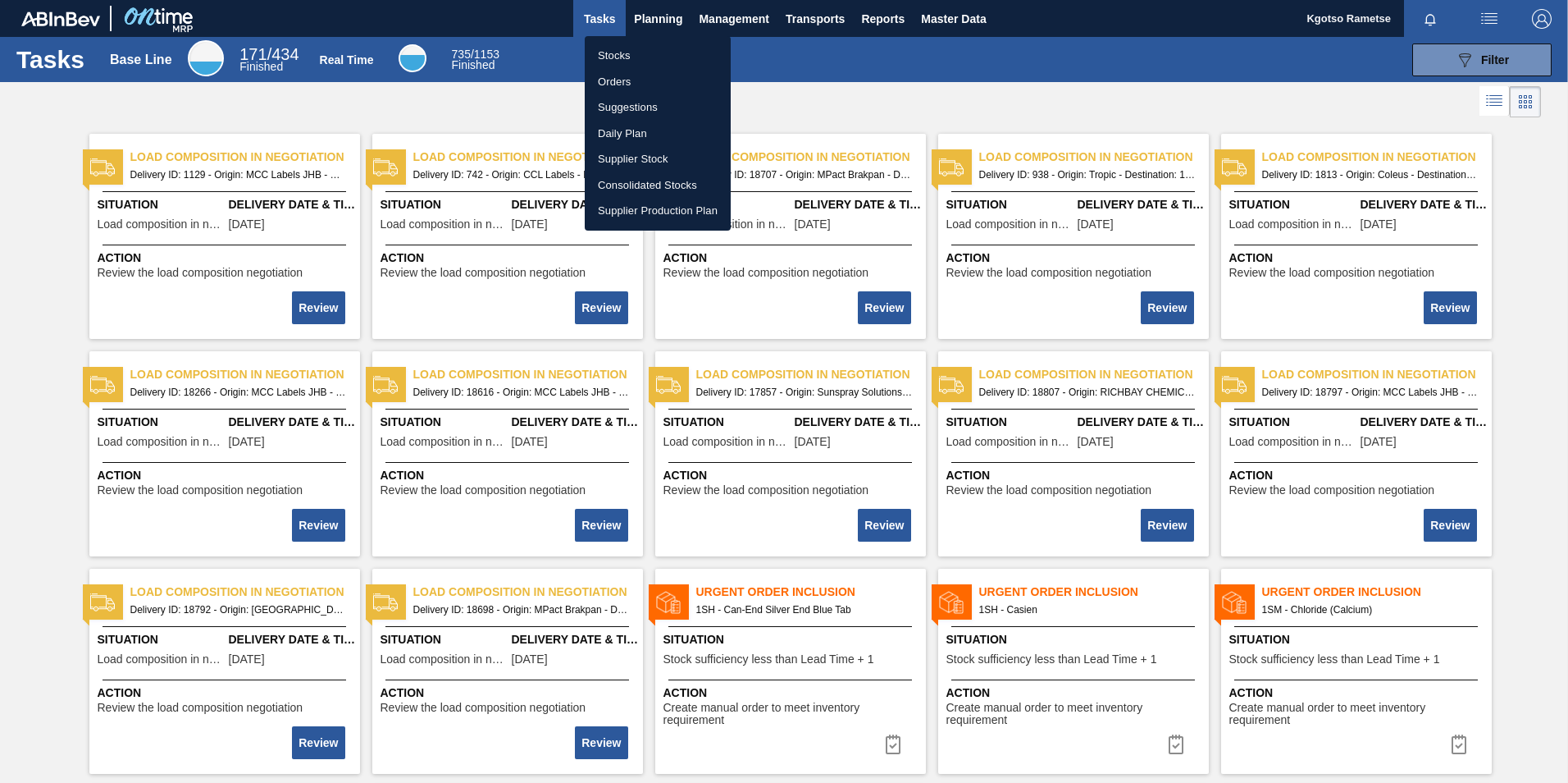
click at [624, 59] on li "Stocks" at bounding box center [657, 56] width 146 height 27
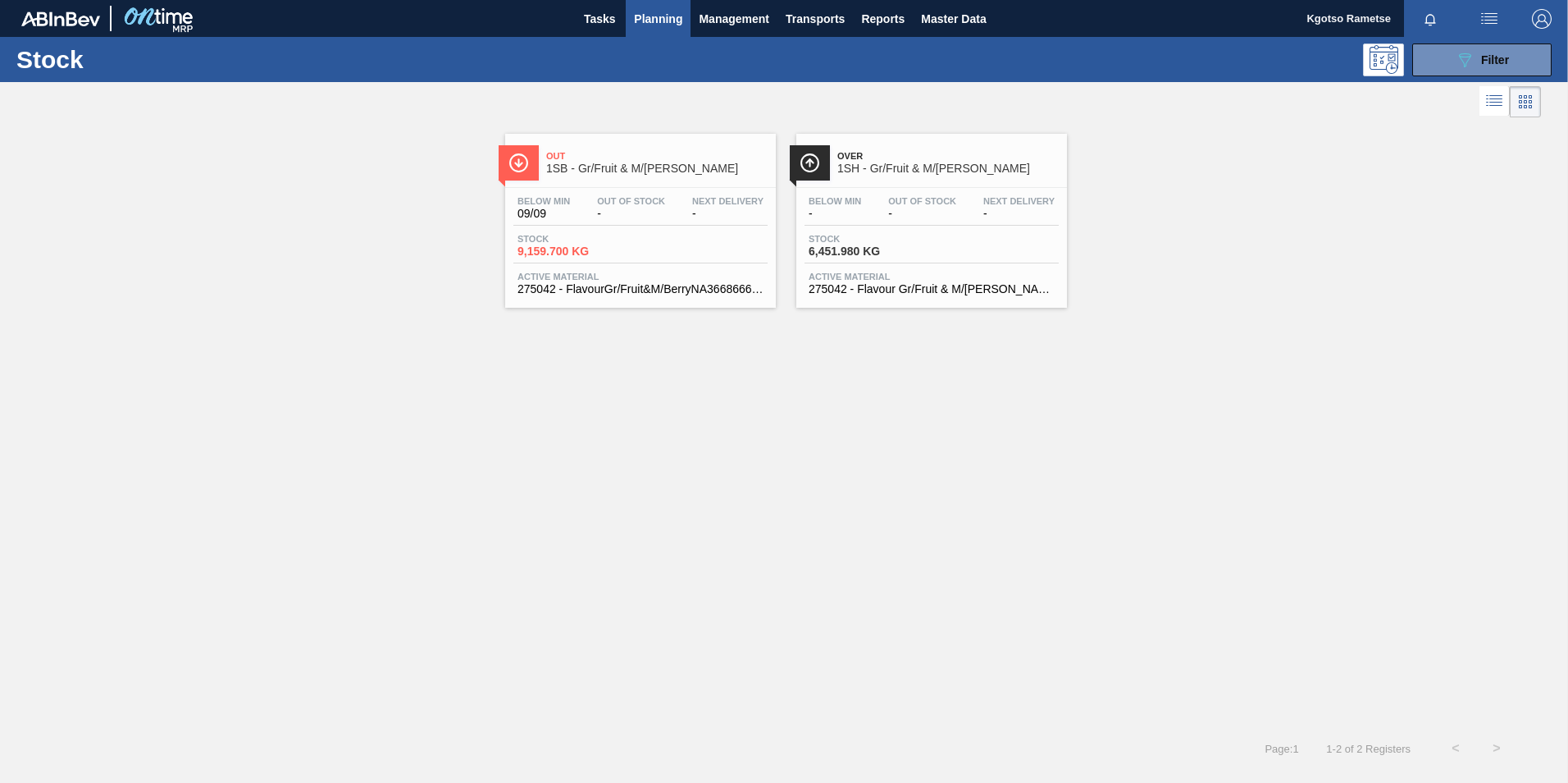
click at [947, 198] on span "Out Of Stock" at bounding box center [922, 201] width 68 height 10
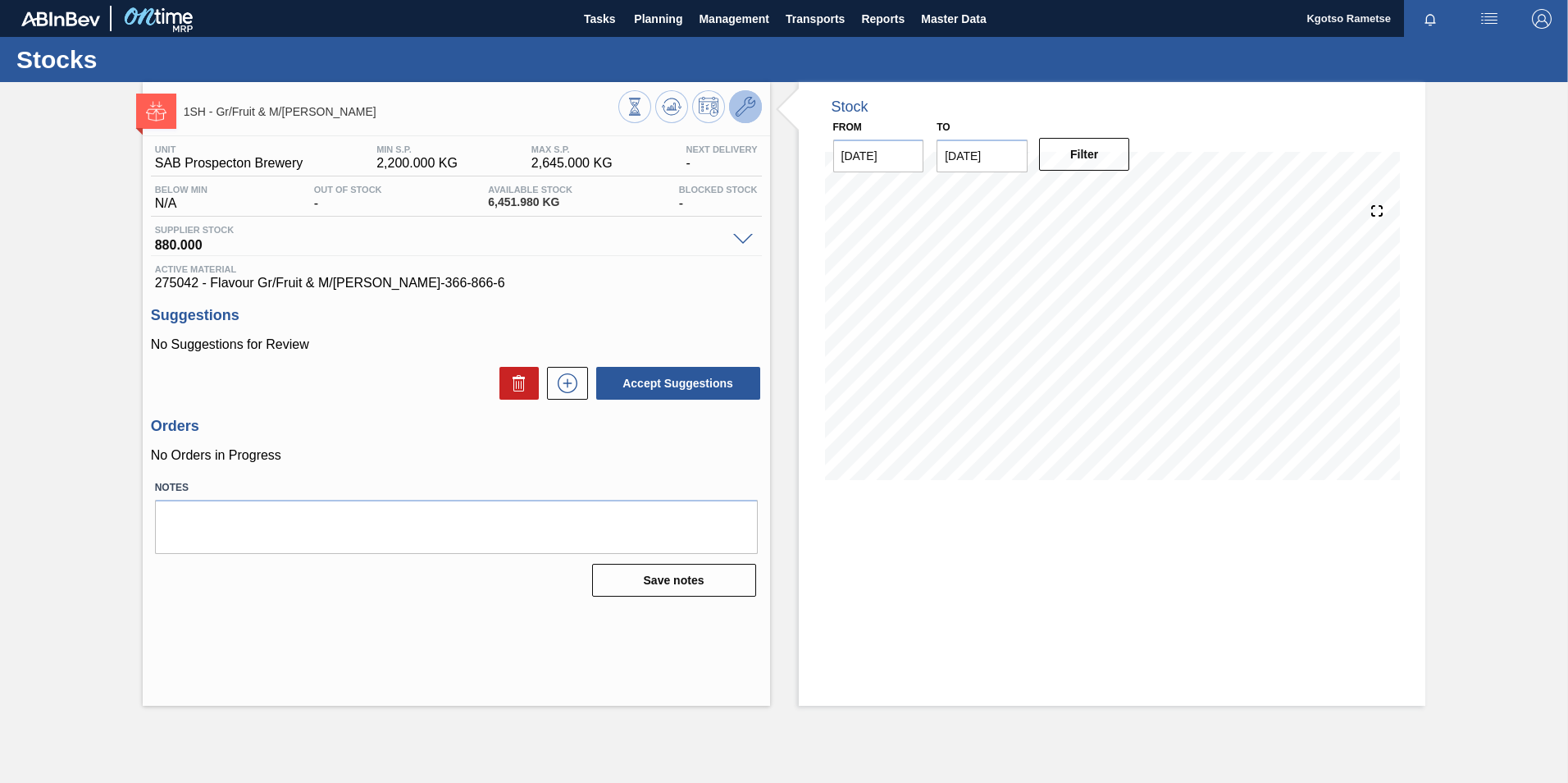
click at [739, 109] on icon at bounding box center [745, 107] width 20 height 20
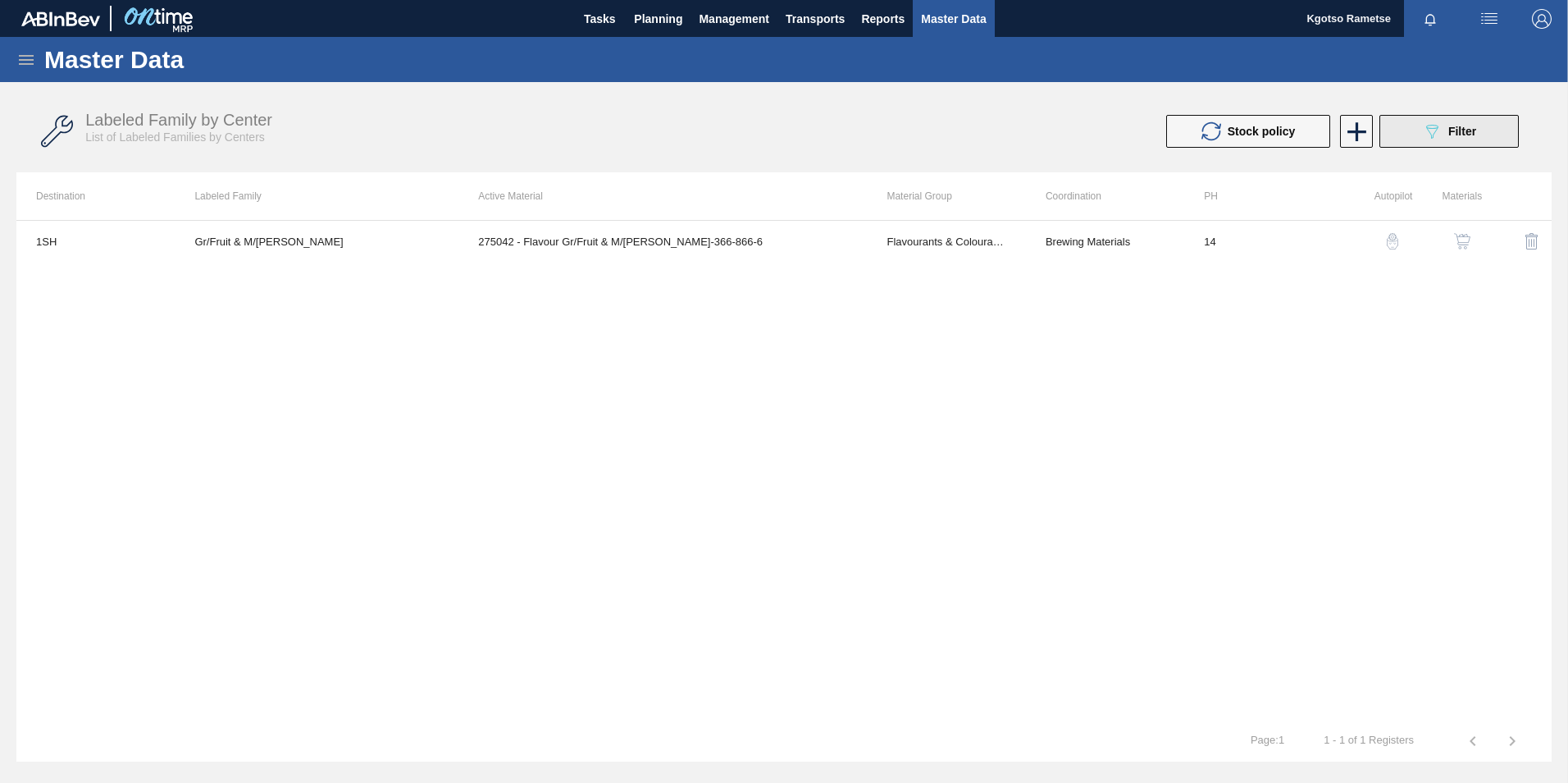
click at [1416, 115] on button "089F7B8B-B2A5-4AFE-B5C0-19BA573D28AC Filter" at bounding box center [1449, 131] width 139 height 32
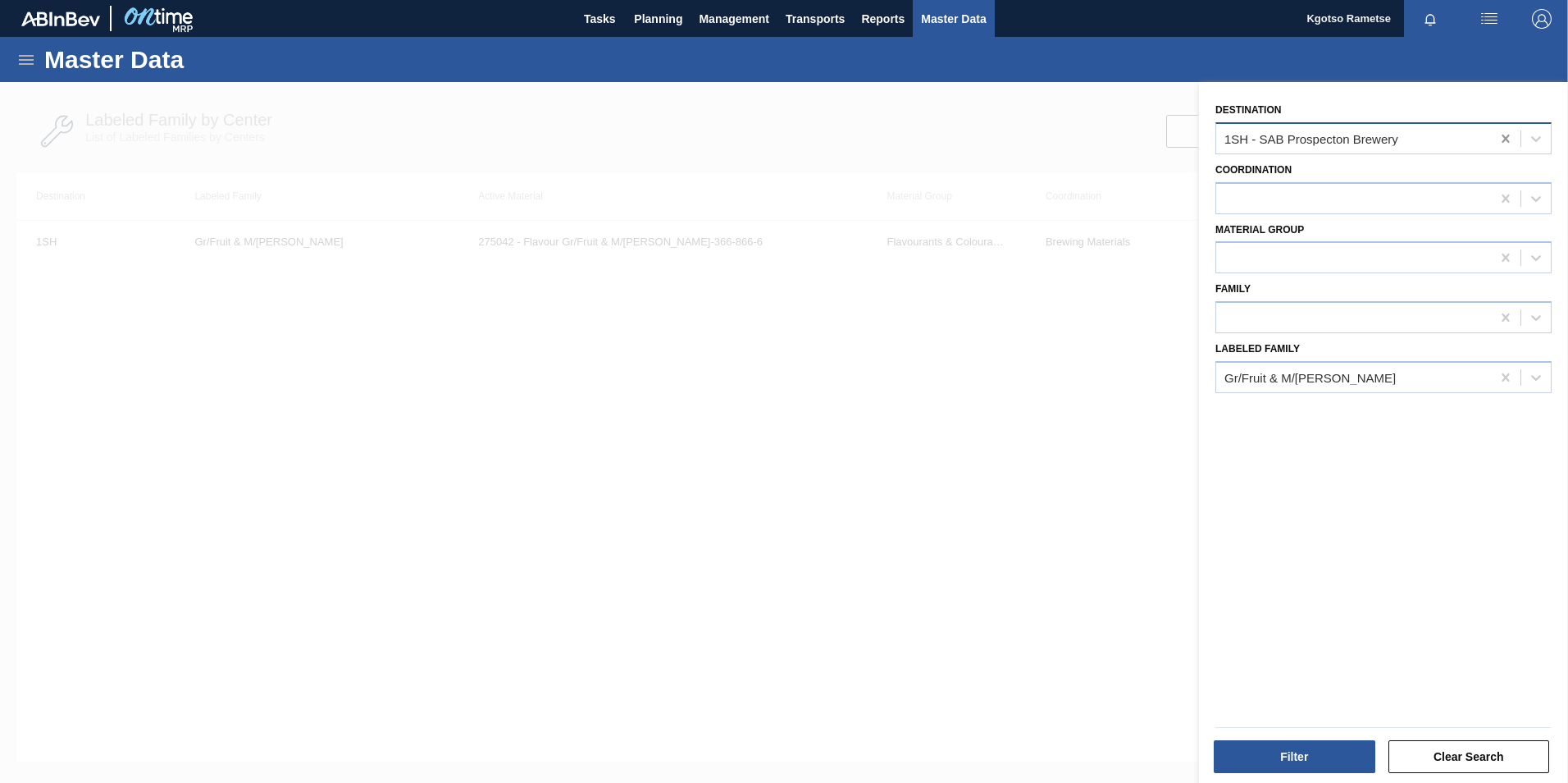
click at [1504, 139] on icon at bounding box center [1505, 138] width 8 height 9
click at [1270, 755] on button "Filter" at bounding box center [1293, 756] width 161 height 32
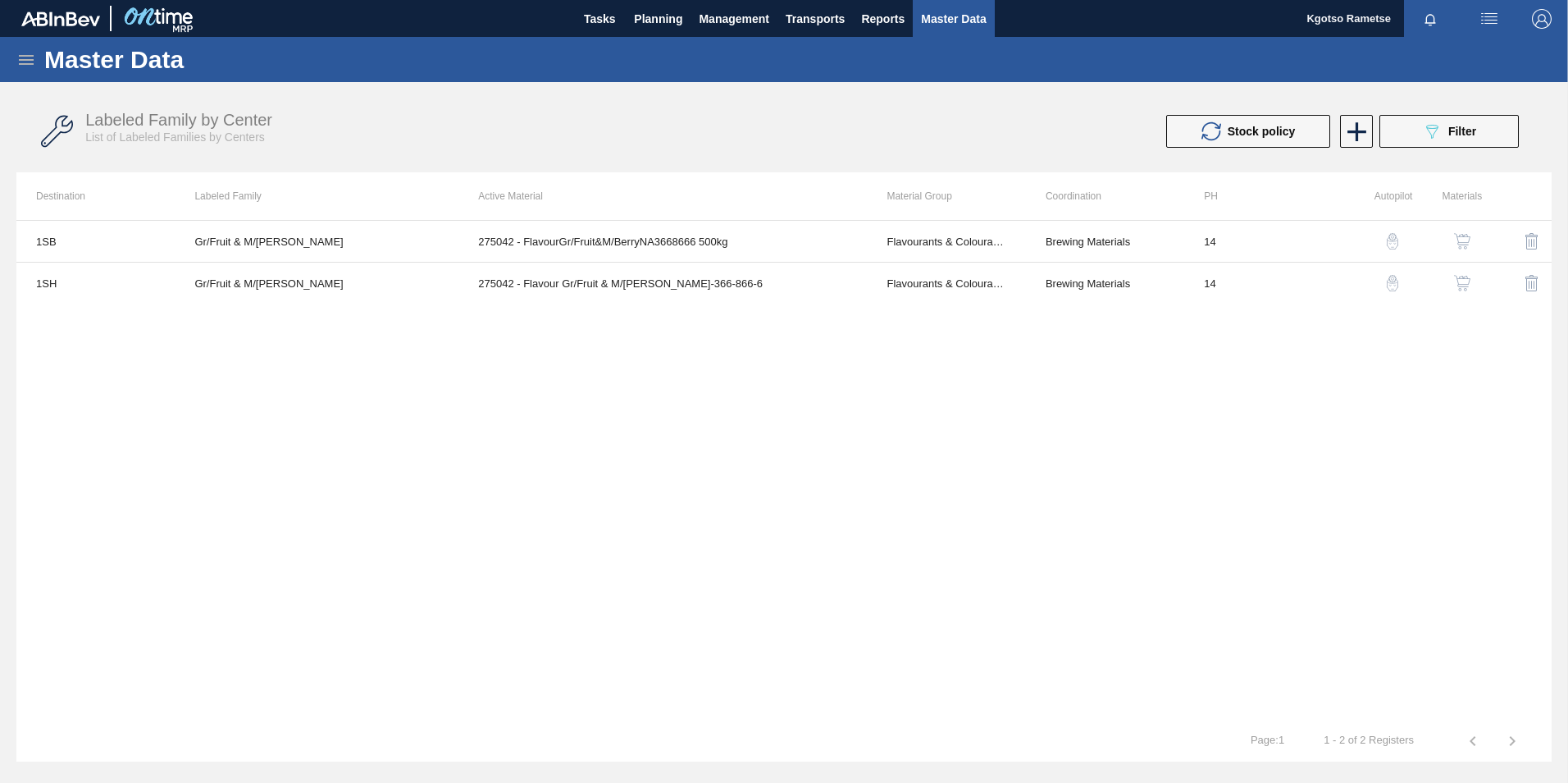
click at [1463, 237] on img "button" at bounding box center [1461, 240] width 16 height 16
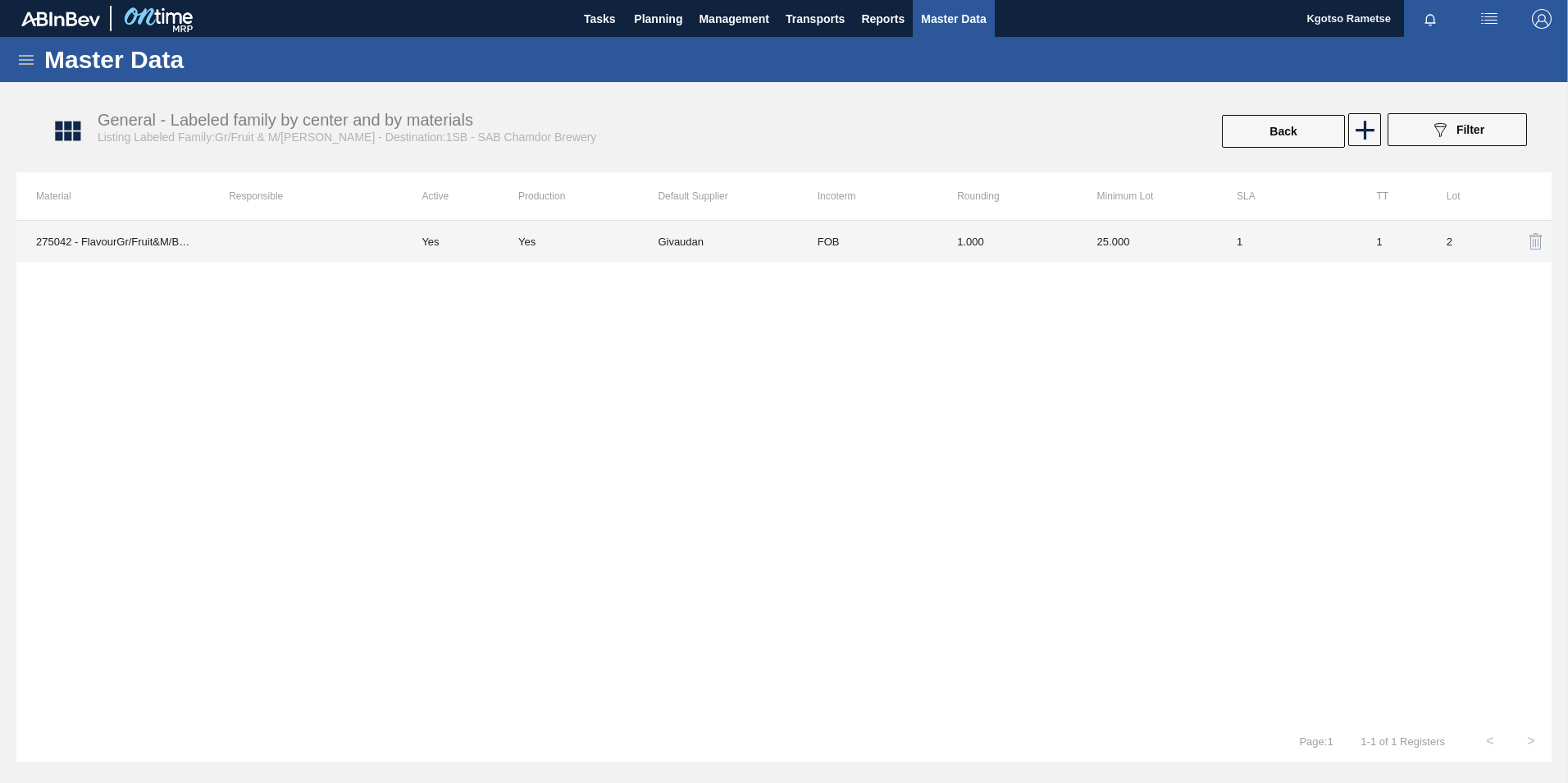
click at [988, 241] on td "1.000" at bounding box center [1007, 240] width 139 height 41
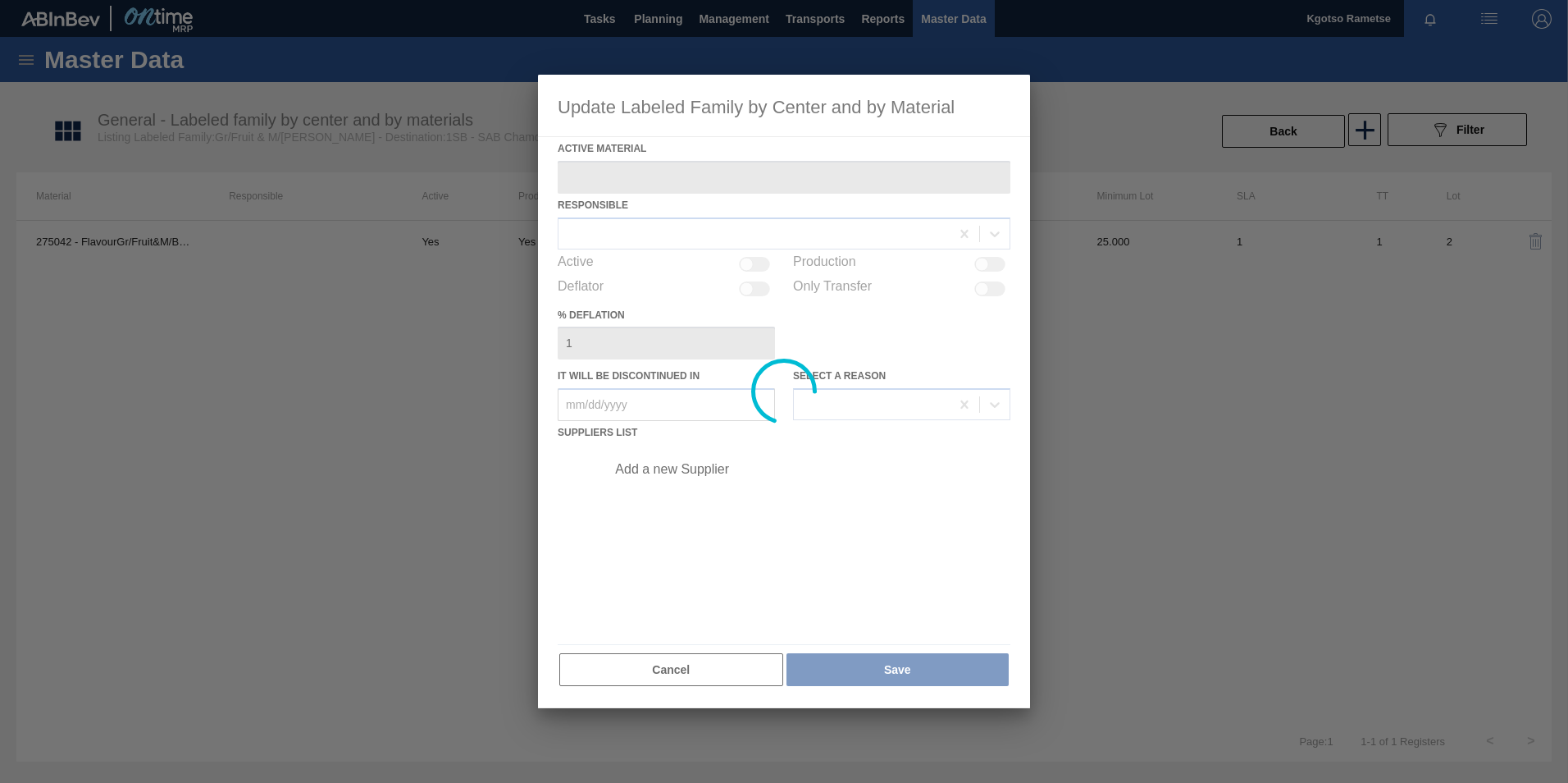
type Material "275042 - FlavourGr/Fruit&M/BerryNA3668666 500kg"
checkbox input "true"
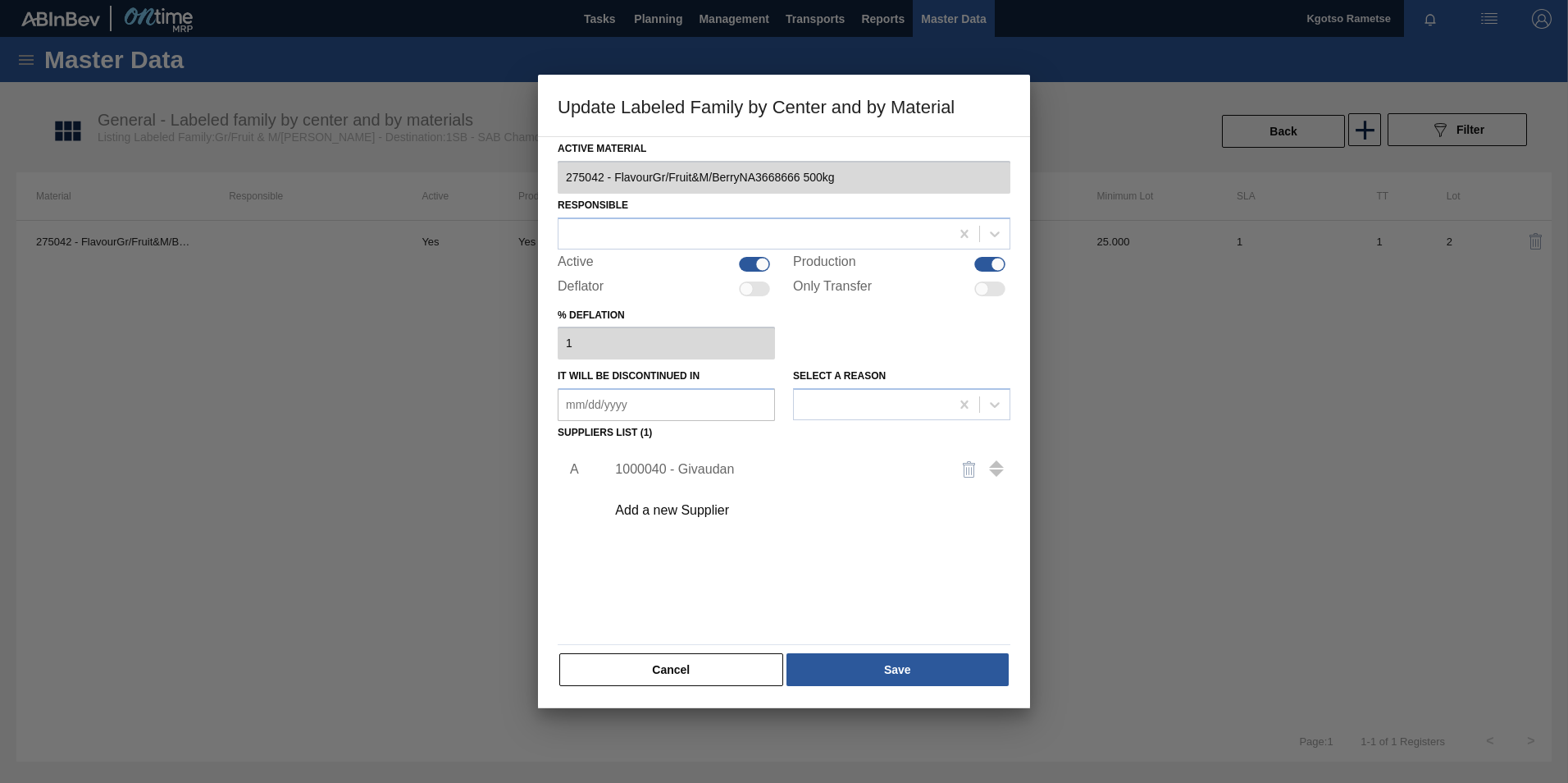
click at [704, 469] on div "1000040 - Givaudan" at bounding box center [775, 468] width 321 height 14
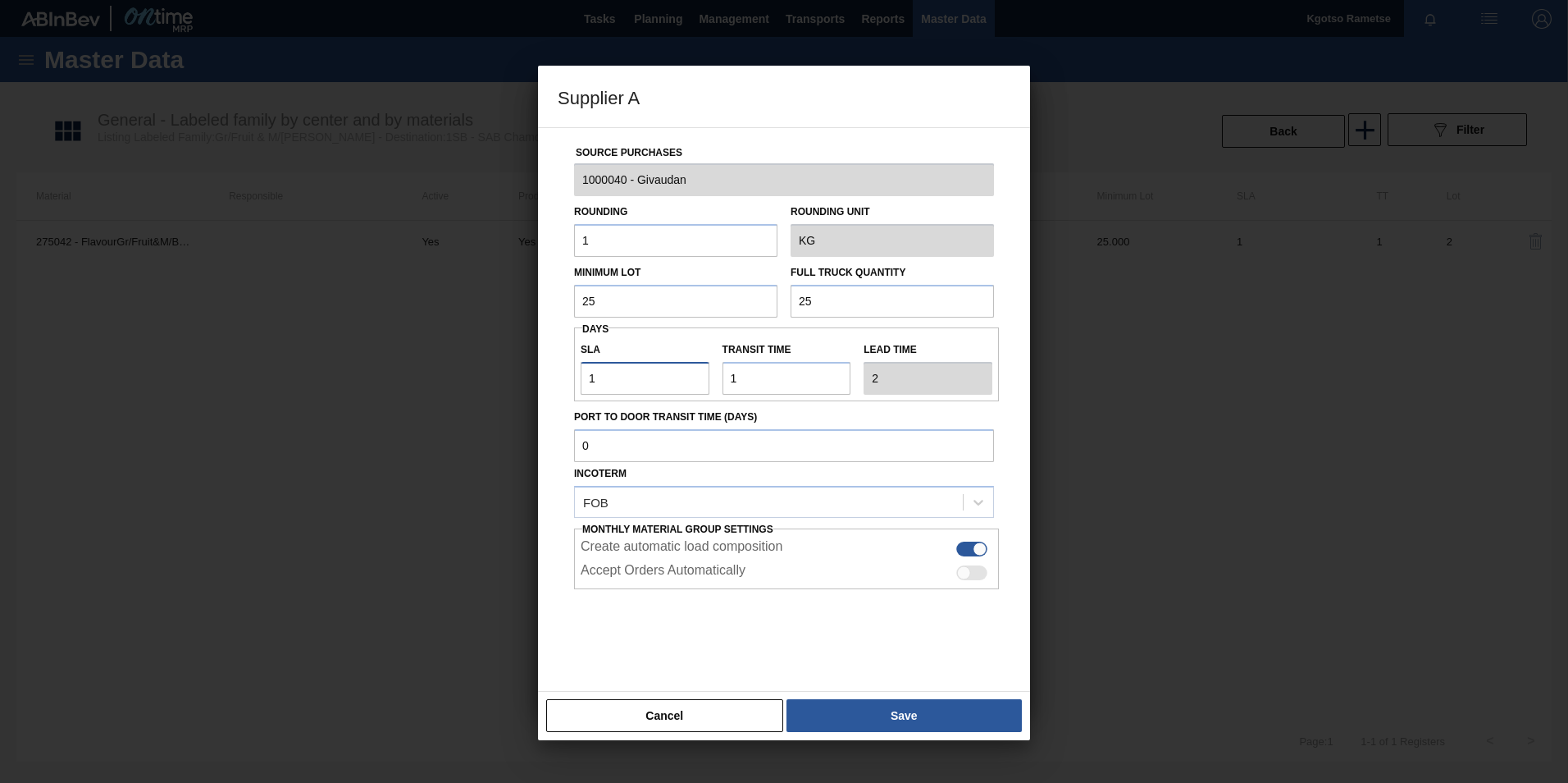
click at [595, 377] on input "1" at bounding box center [644, 378] width 129 height 32
drag, startPoint x: 578, startPoint y: 299, endPoint x: 615, endPoint y: 296, distance: 37.1
click at [615, 296] on input "25" at bounding box center [675, 301] width 203 height 32
type input "1"
drag, startPoint x: 703, startPoint y: 298, endPoint x: 373, endPoint y: 358, distance: 335.4
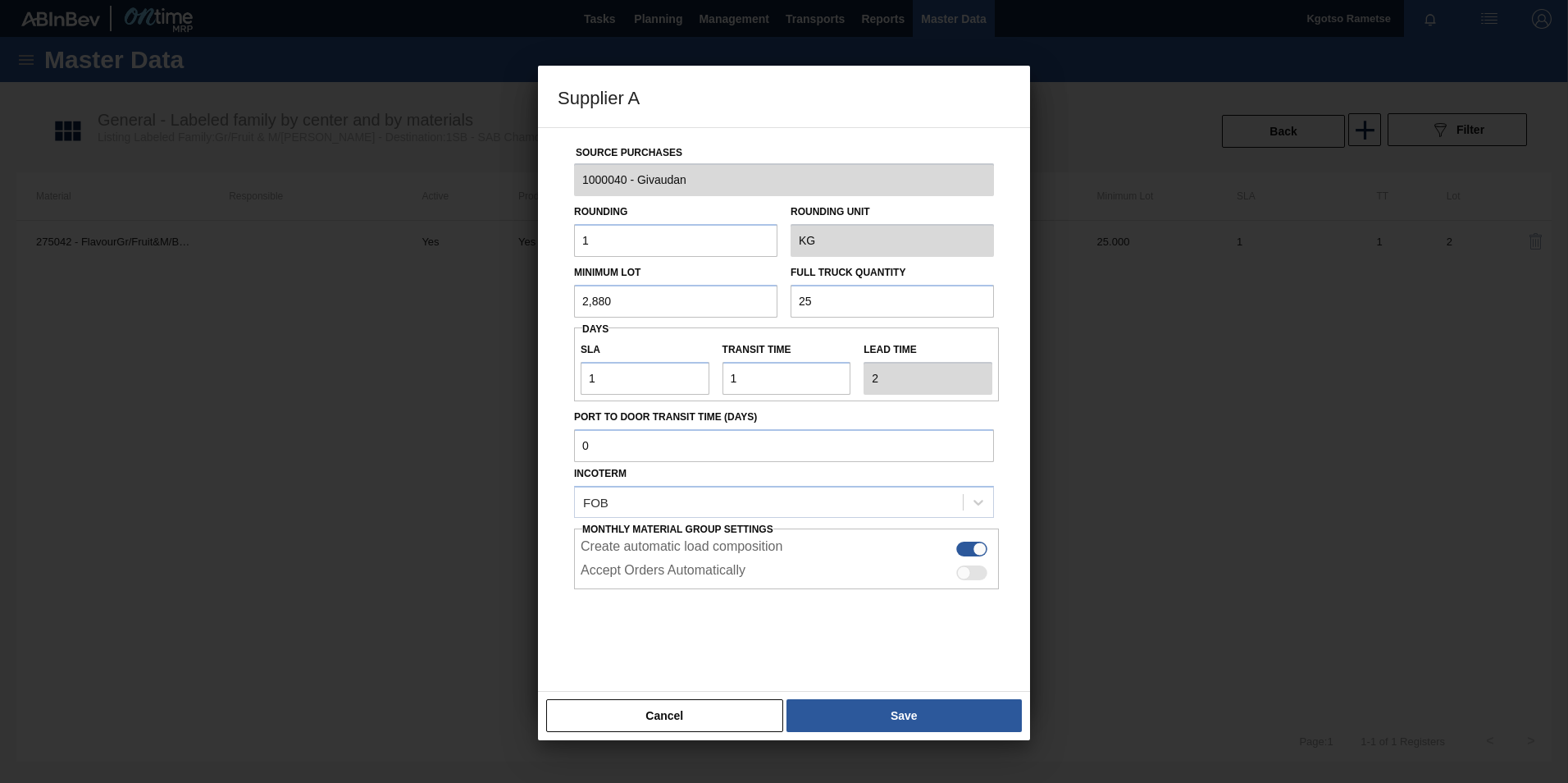
click at [373, 358] on div "Supplier A Source Purchases 1000040 - Givaudan Rounding 1 Rounding Unit KG Mini…" at bounding box center [784, 391] width 1568 height 783
type input "2,880"
drag, startPoint x: 842, startPoint y: 305, endPoint x: 542, endPoint y: 299, distance: 300.1
click at [542, 299] on div "Source Purchases 1000040 - Givaudan Rounding 1 Rounding Unit KG Minimum Lot 2,8…" at bounding box center [784, 409] width 492 height 565
paste input ",880"
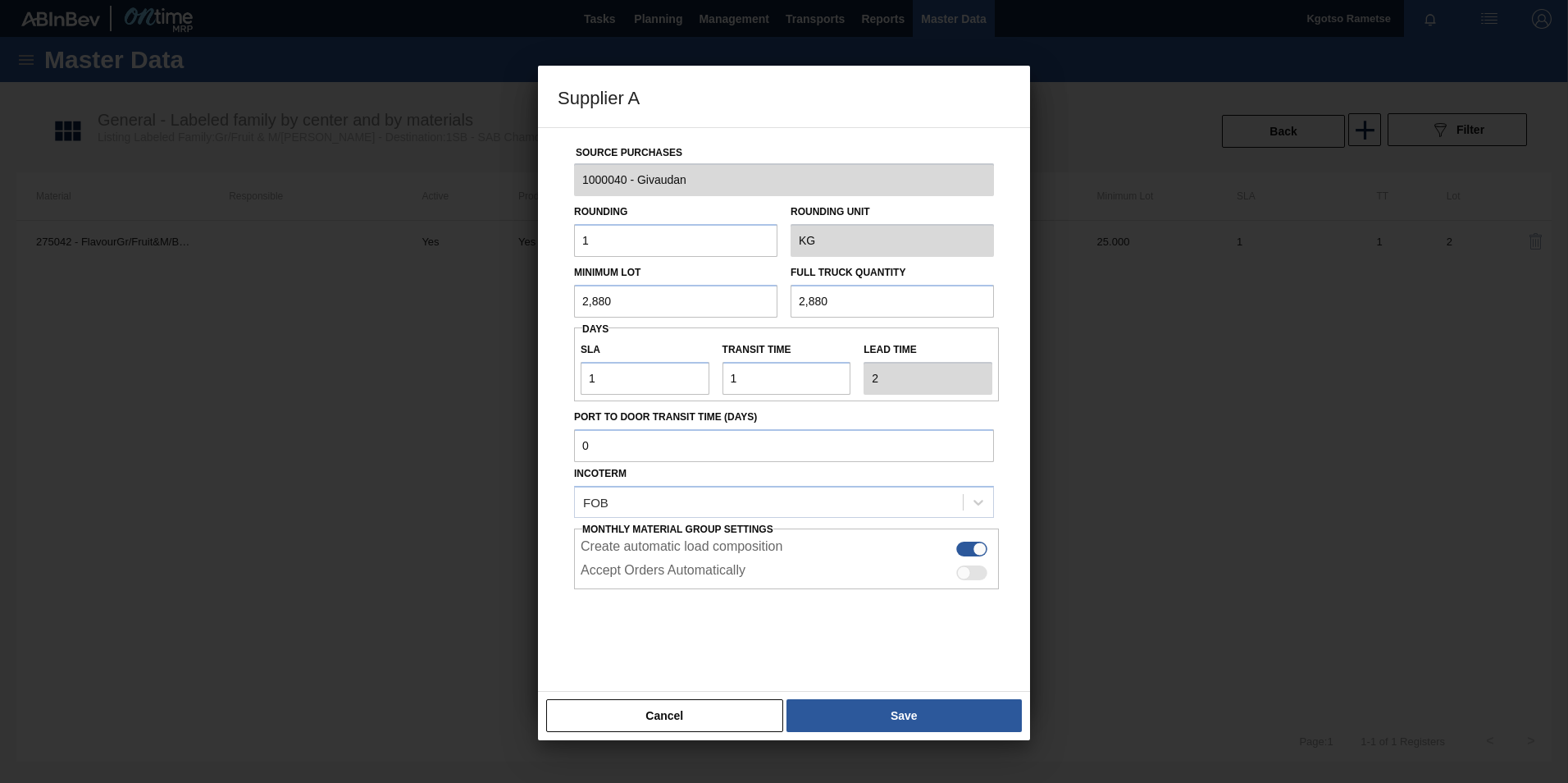
type input "2,880"
drag, startPoint x: 613, startPoint y: 384, endPoint x: 535, endPoint y: 394, distance: 78.6
click at [535, 394] on div "Supplier A Source Purchases 1000040 - Givaudan Rounding 1 Rounding Unit KG Mini…" at bounding box center [784, 391] width 1568 height 783
type input "6"
type input "7"
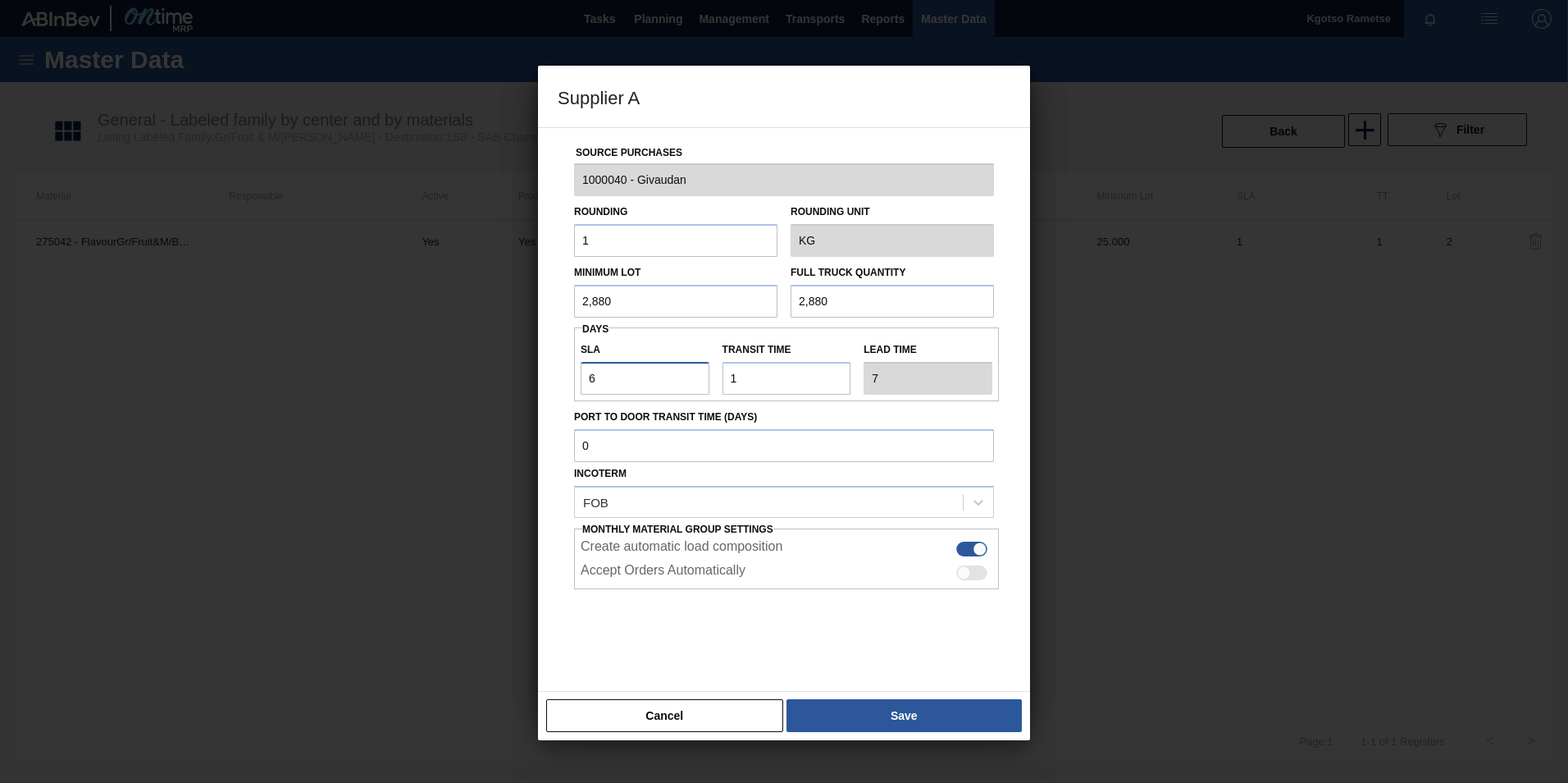
type input "61"
type input "62"
type input "61"
click at [854, 702] on button "Save" at bounding box center [904, 715] width 235 height 32
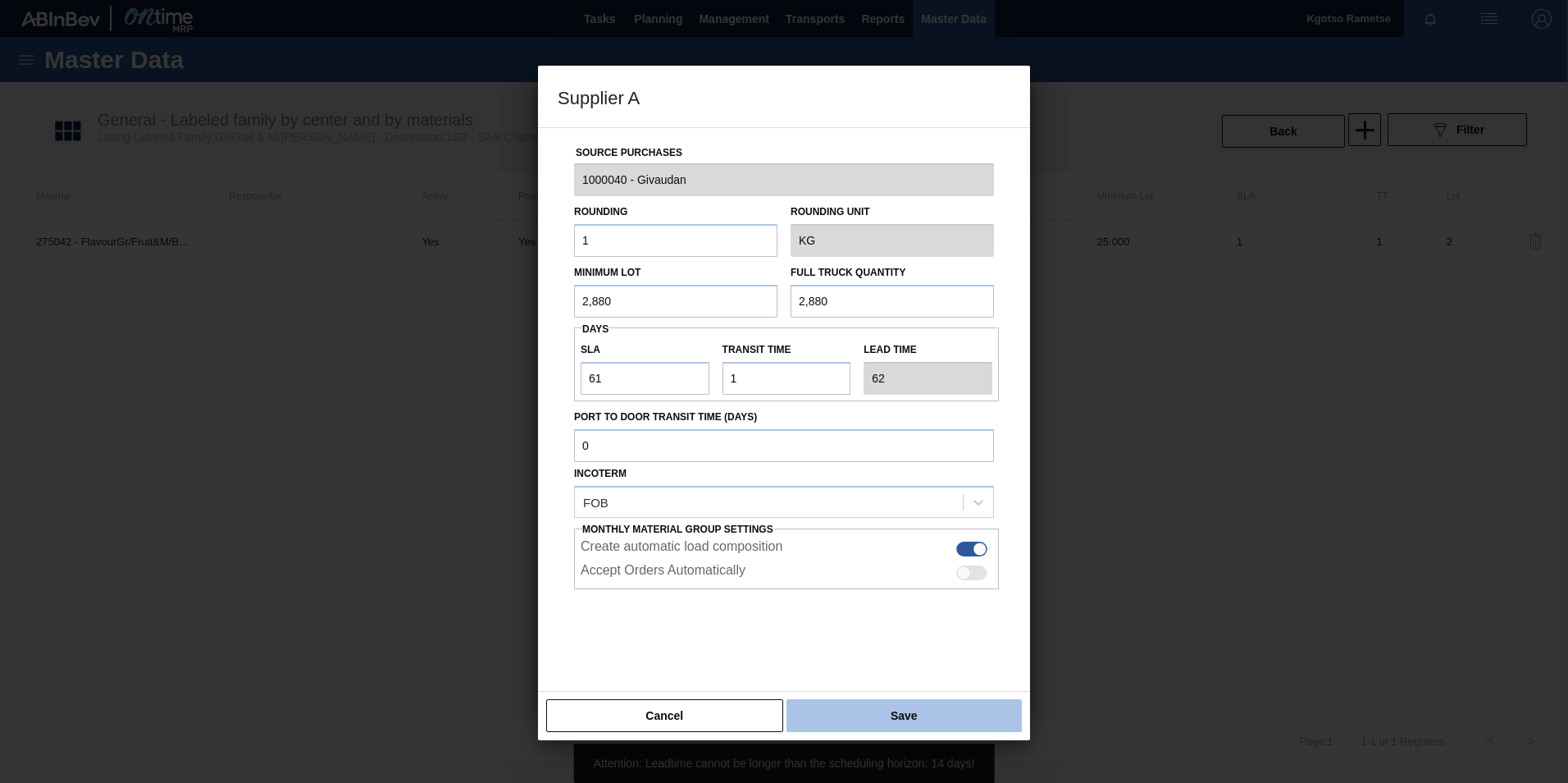
click at [869, 714] on button "Save" at bounding box center [904, 715] width 235 height 32
click at [865, 713] on button "Save" at bounding box center [904, 715] width 235 height 32
click at [864, 712] on button "Save" at bounding box center [904, 715] width 235 height 32
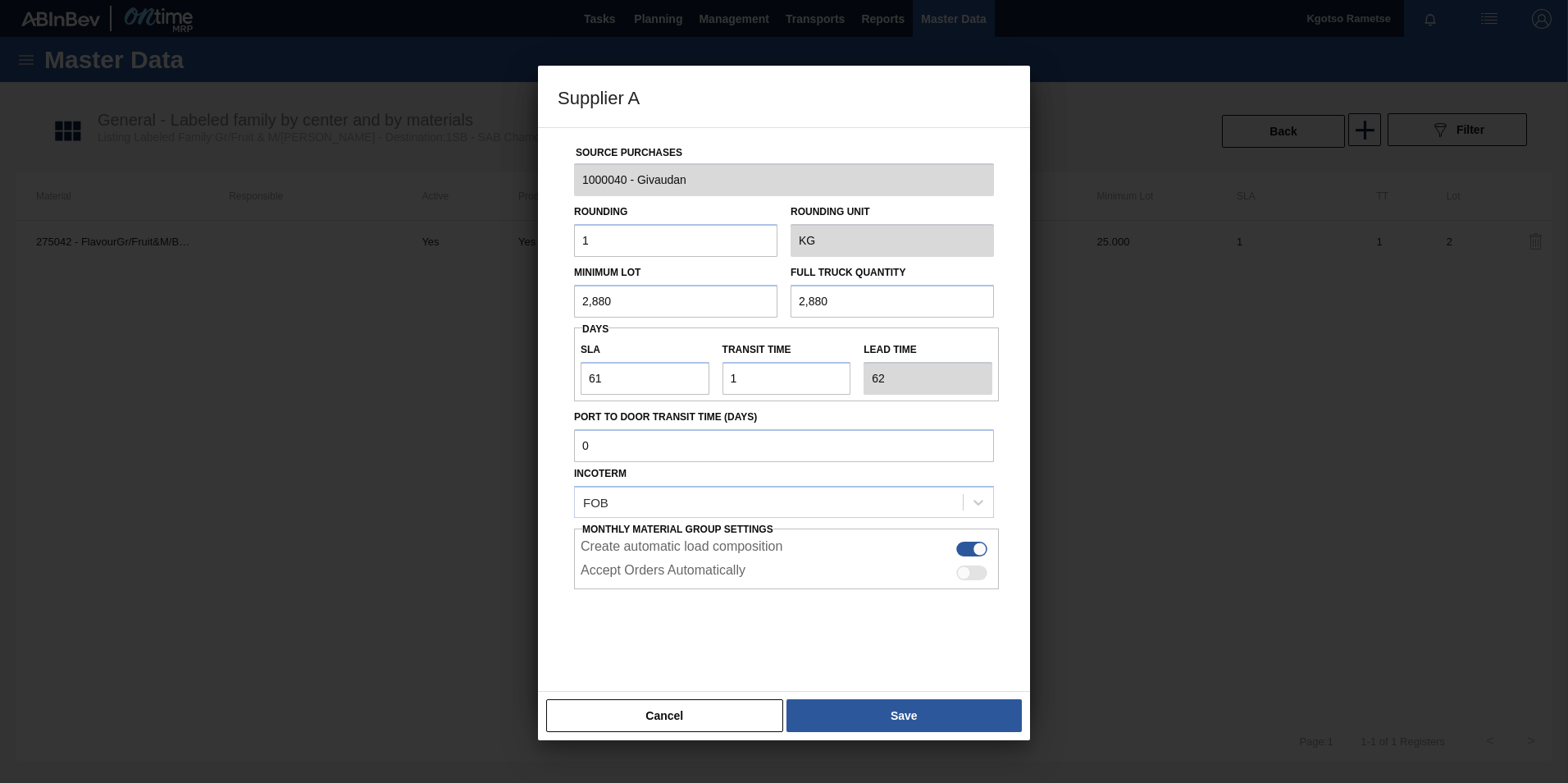
click at [1109, 91] on div at bounding box center [784, 391] width 1568 height 783
click at [735, 708] on button "Cancel" at bounding box center [664, 715] width 237 height 32
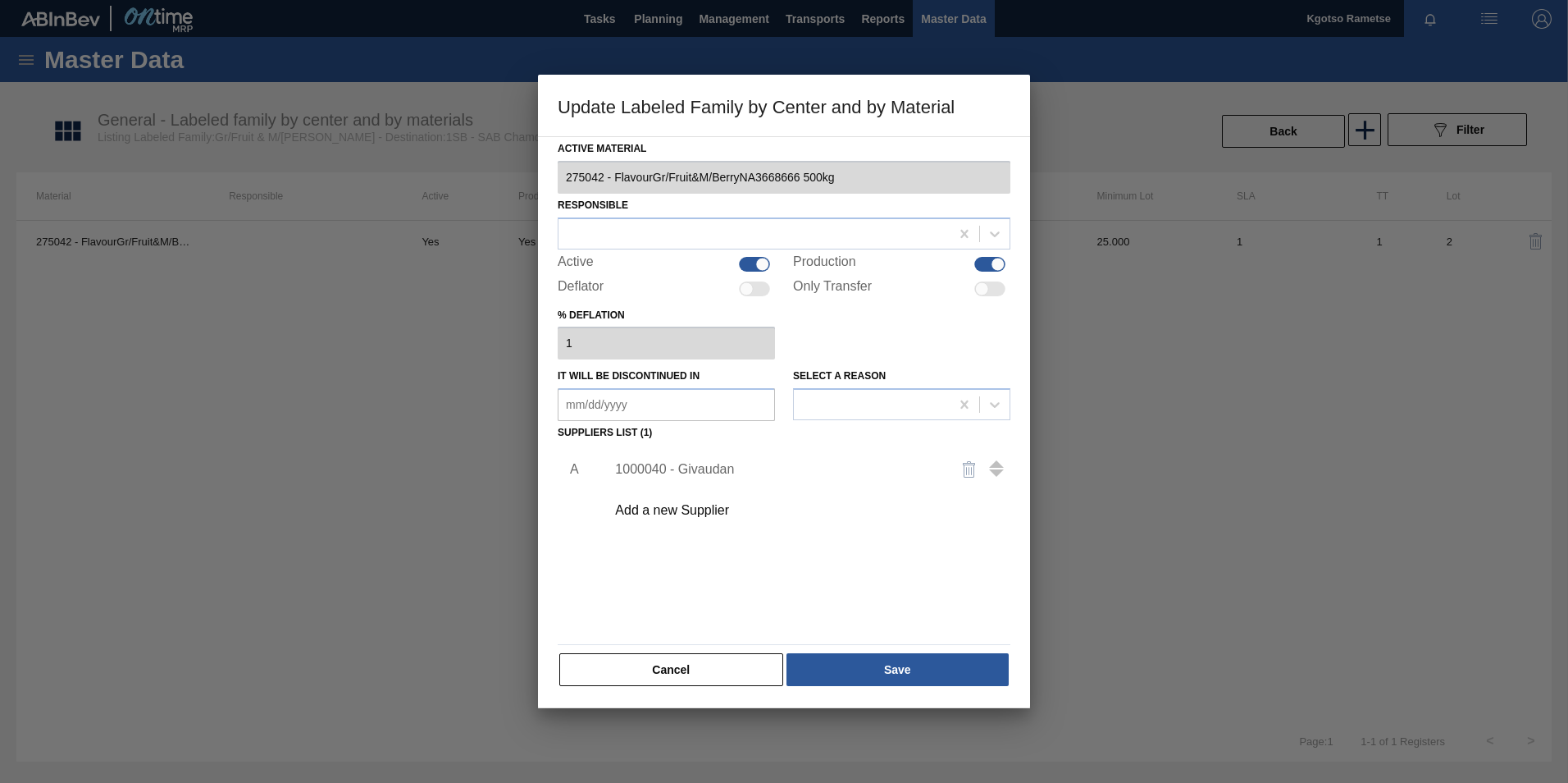
click at [707, 474] on div "1000040 - Givaudan" at bounding box center [775, 468] width 321 height 14
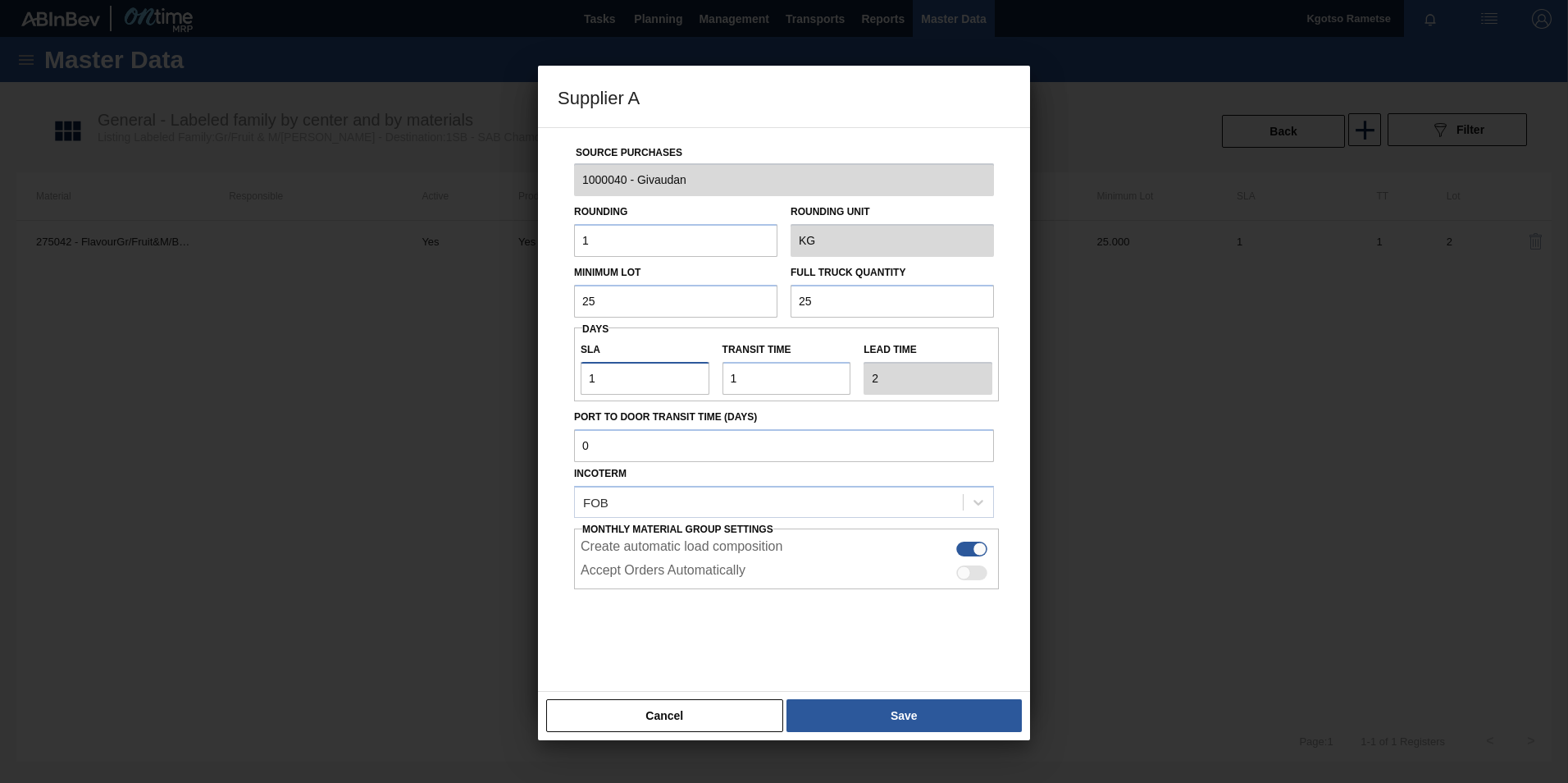
drag, startPoint x: 616, startPoint y: 379, endPoint x: 465, endPoint y: 391, distance: 151.5
click at [540, 382] on div "Source Purchases 1000040 - Givaudan Rounding 1 Rounding Unit KG Minimum Lot 25 …" at bounding box center [784, 409] width 492 height 565
type input "6"
type input "7"
type input "61"
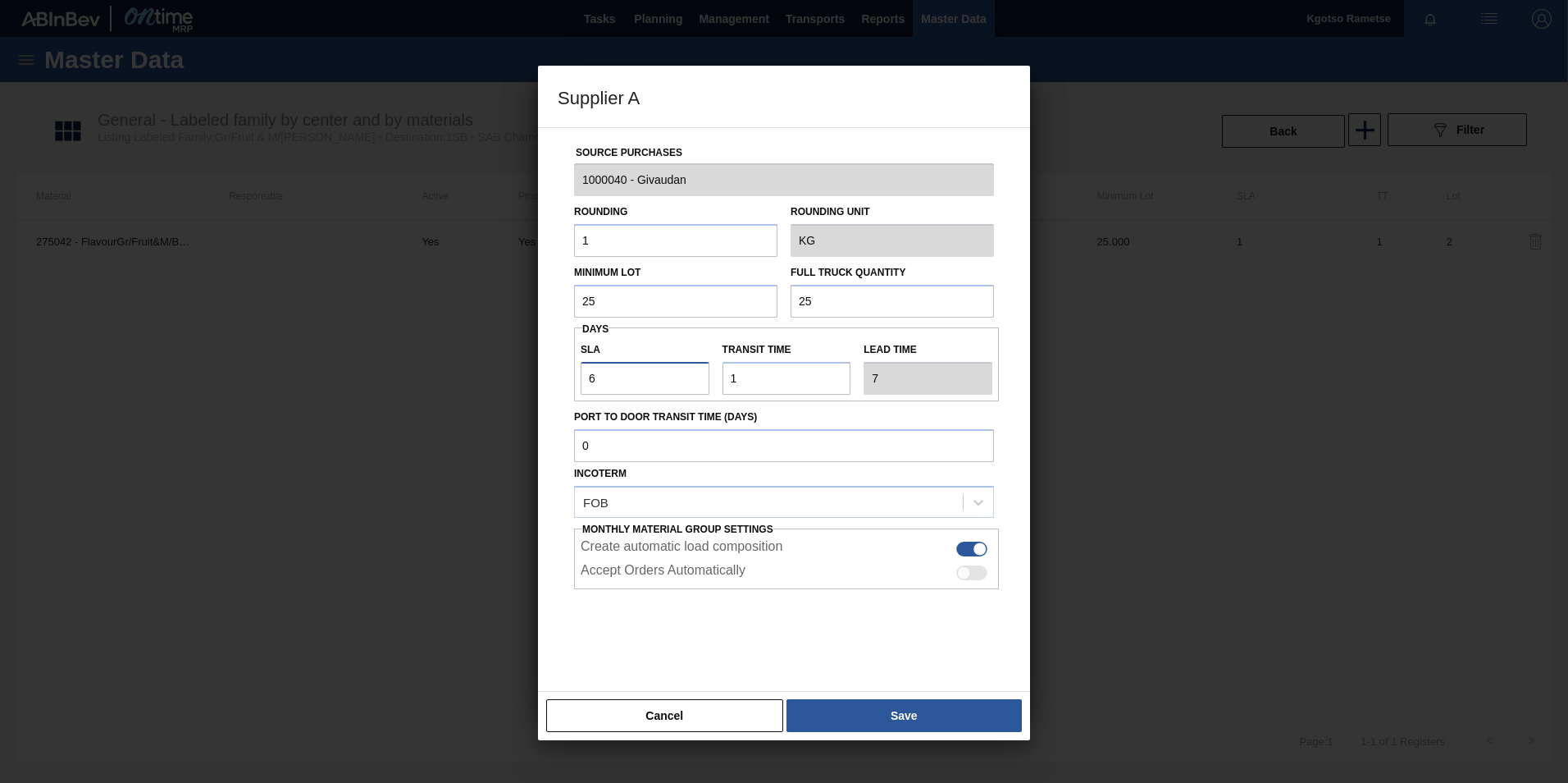
type input "62"
type input "61"
click at [519, 294] on div "Supplier A Source Purchases 1000040 - Givaudan Rounding 1 Rounding Unit KG Mini…" at bounding box center [784, 391] width 1568 height 783
drag, startPoint x: 645, startPoint y: 313, endPoint x: 434, endPoint y: 317, distance: 211.0
click at [434, 317] on div "Supplier A Source Purchases 1000040 - Givaudan Rounding 1 Rounding Unit KG Mini…" at bounding box center [784, 391] width 1568 height 783
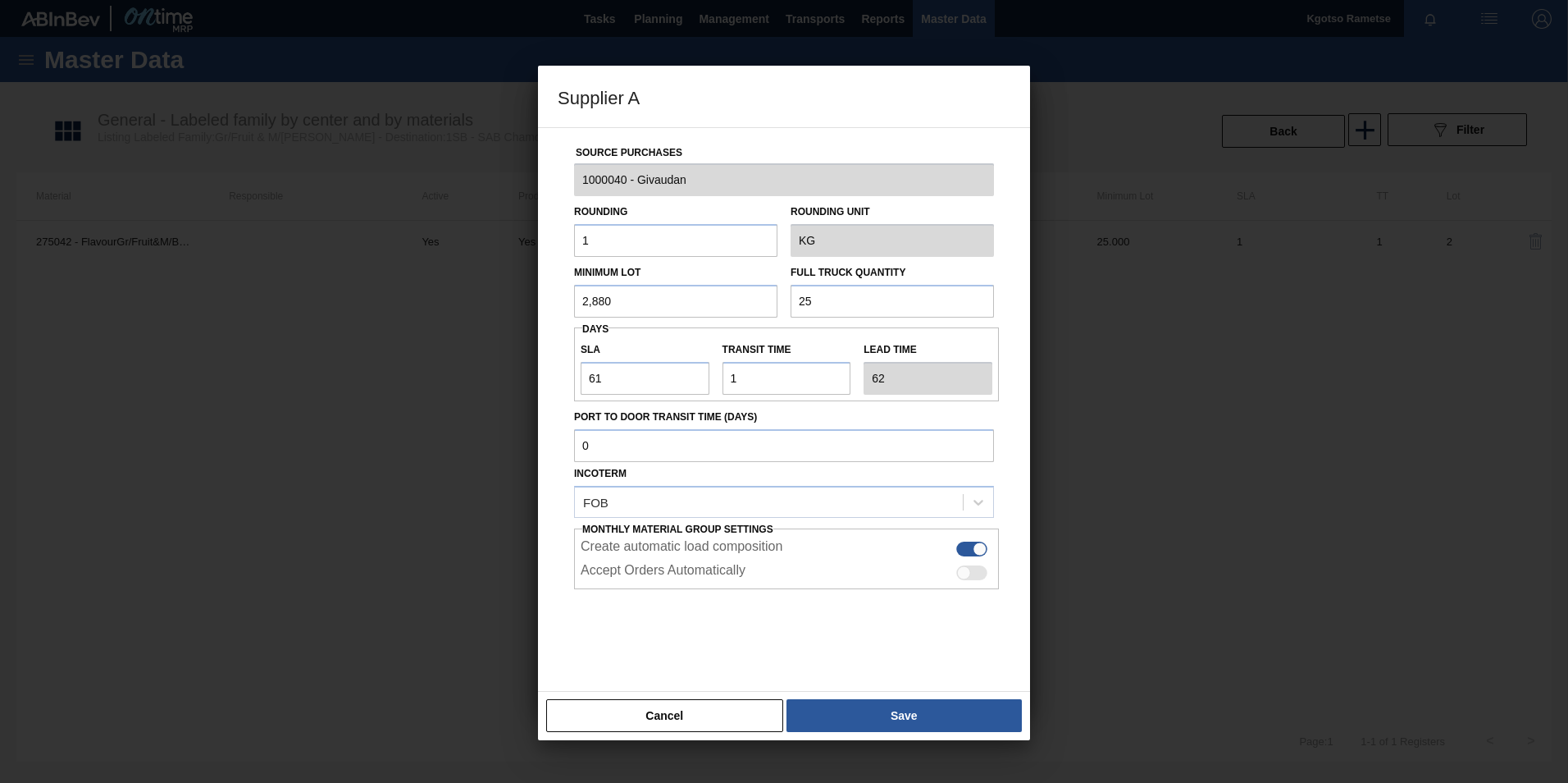
type input "2,880"
drag, startPoint x: 833, startPoint y: 302, endPoint x: 683, endPoint y: 299, distance: 150.0
click at [732, 298] on div "Minimum Lot 2,880 Full Truck Quantity 25" at bounding box center [784, 287] width 433 height 61
paste input ",880"
type input "2,880"
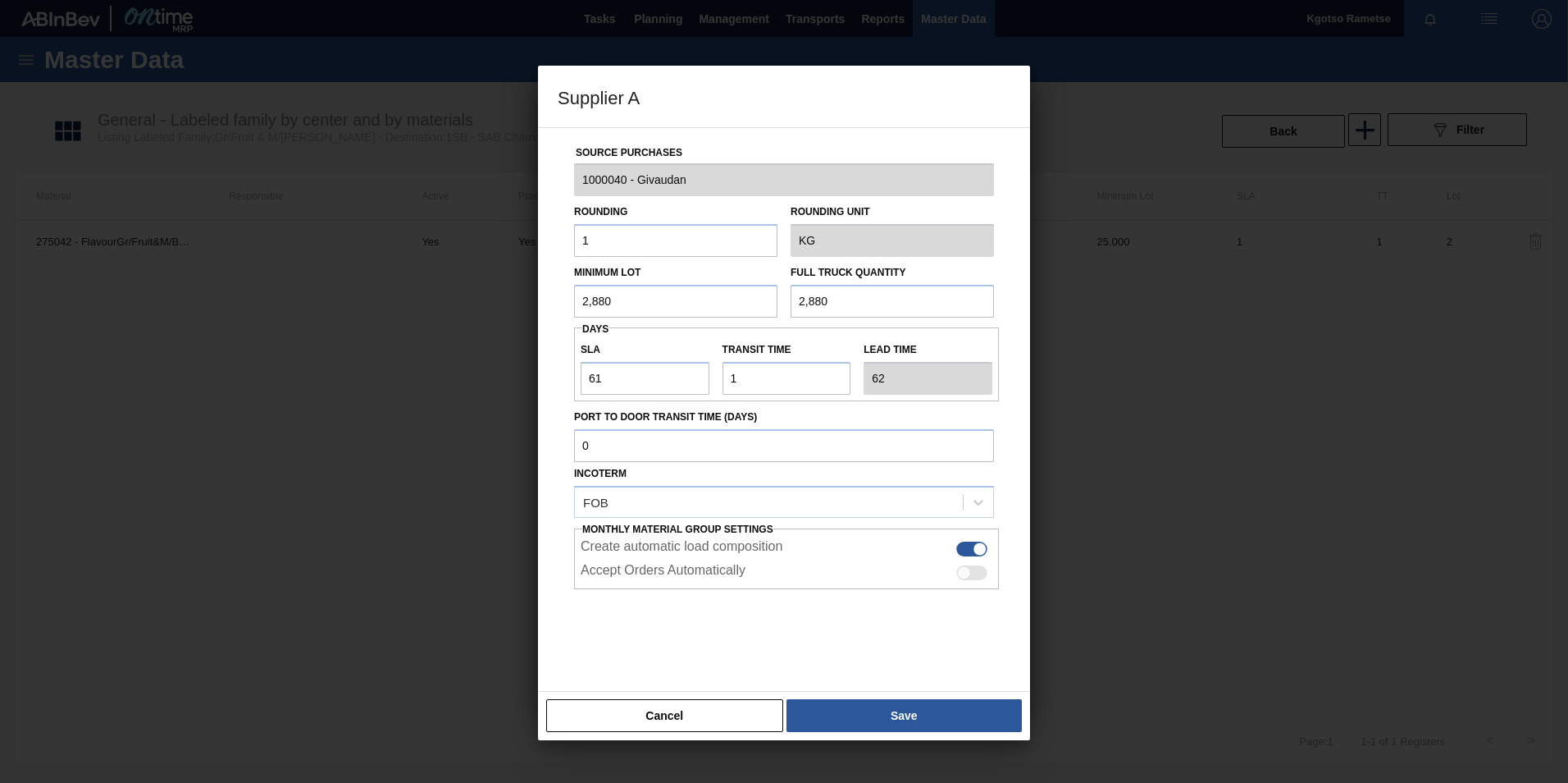
click at [804, 692] on div "Supplier A Source Purchases 1000040 - Givaudan Rounding 1 Rounding Unit KG Mini…" at bounding box center [784, 402] width 492 height 674
drag, startPoint x: 804, startPoint y: 692, endPoint x: 813, endPoint y: 725, distance: 34.2
click at [813, 725] on button "Save" at bounding box center [904, 715] width 235 height 32
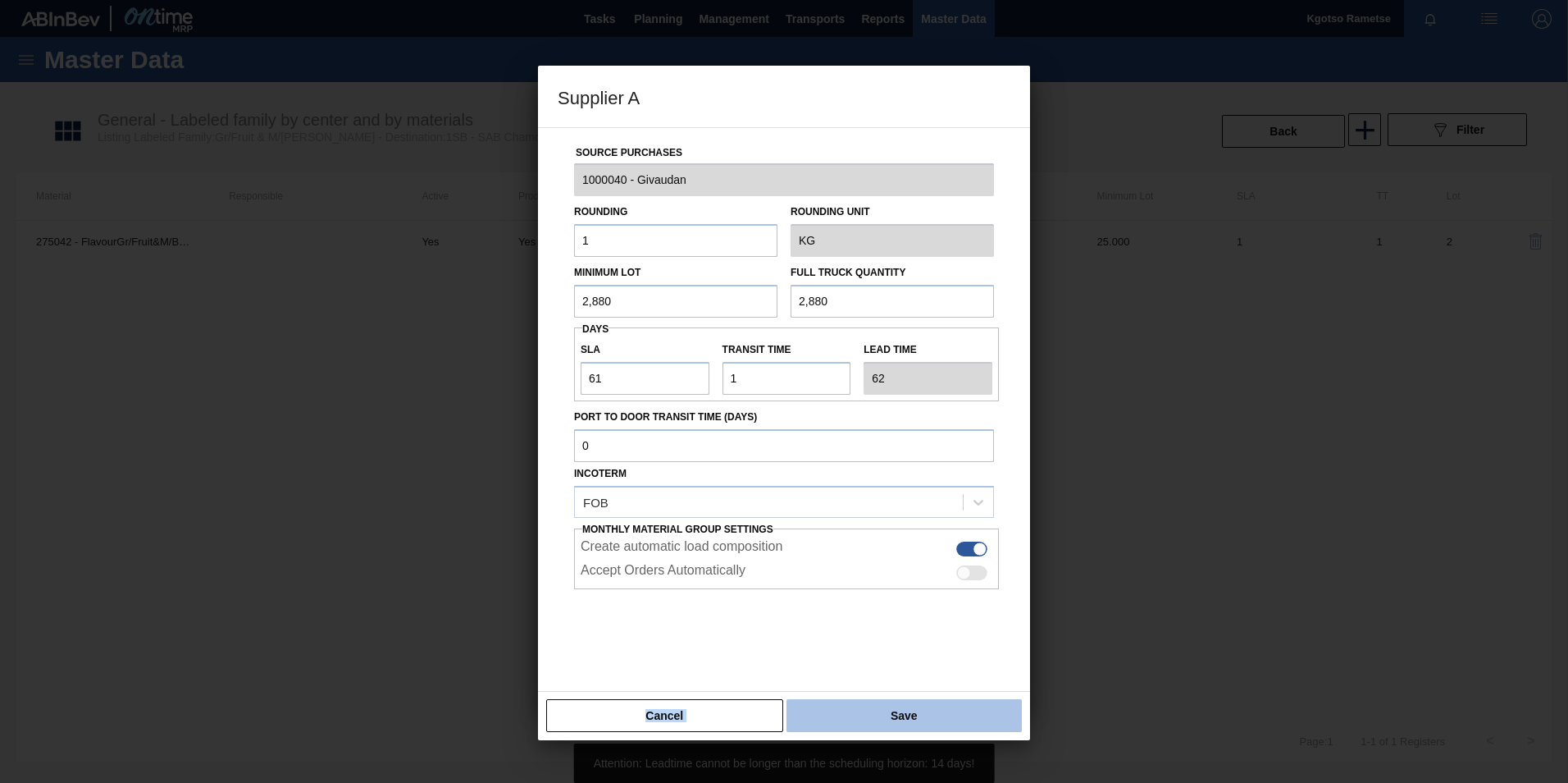
click at [812, 710] on button "Save" at bounding box center [904, 715] width 235 height 32
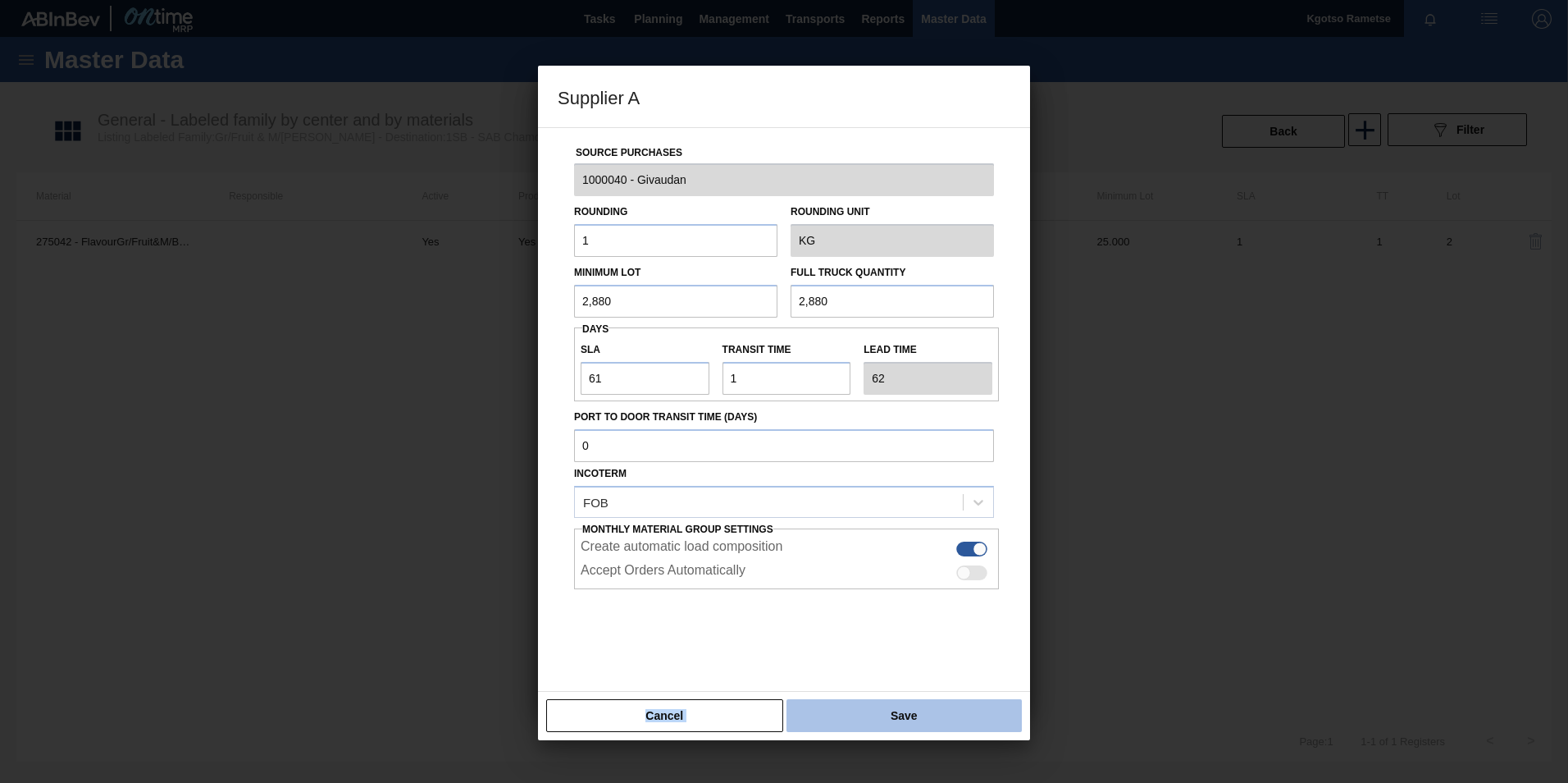
click at [825, 708] on button "Save" at bounding box center [904, 715] width 235 height 32
click at [676, 717] on button "Cancel" at bounding box center [664, 715] width 237 height 32
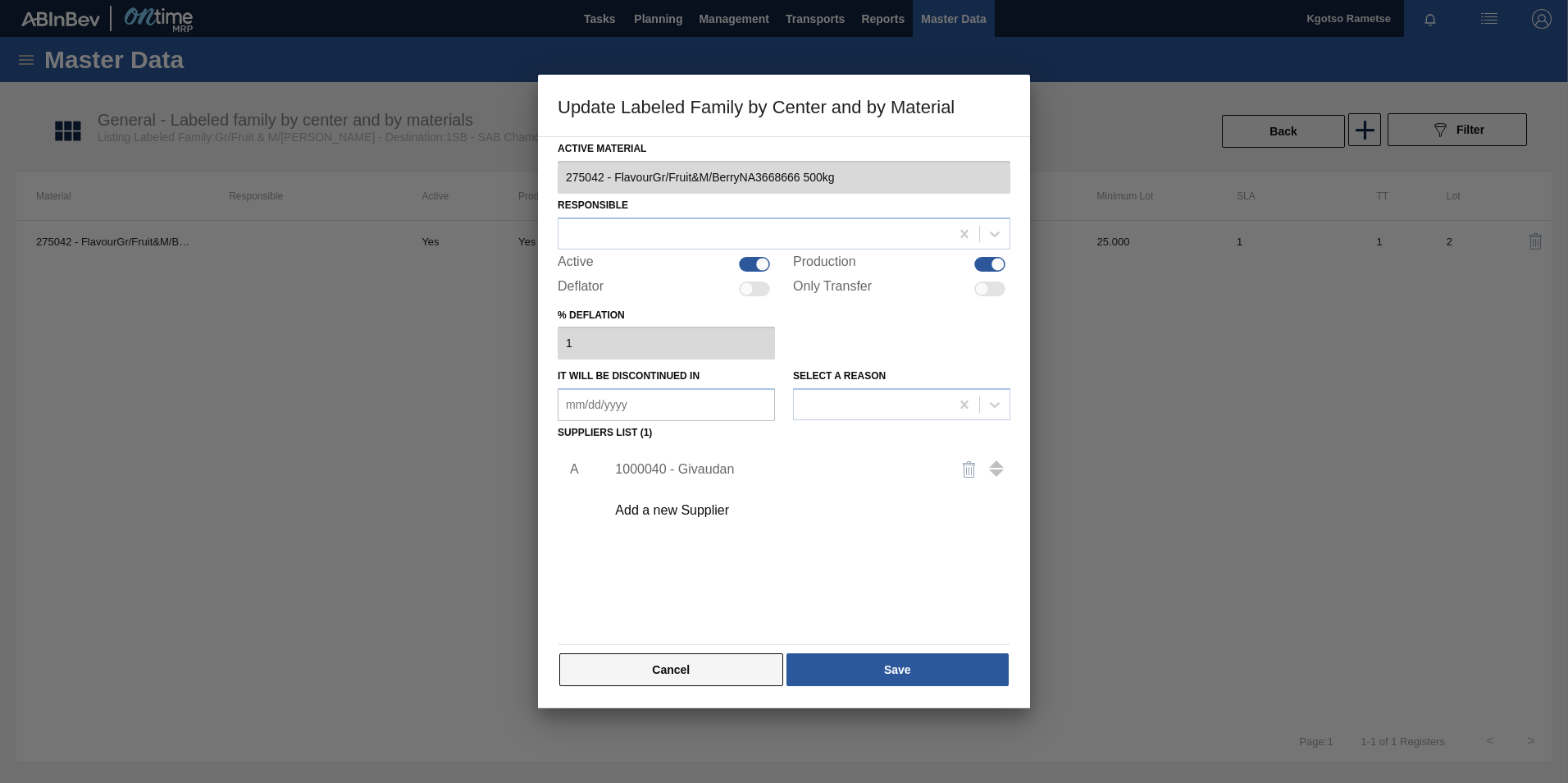
click at [648, 673] on button "Cancel" at bounding box center [671, 670] width 224 height 32
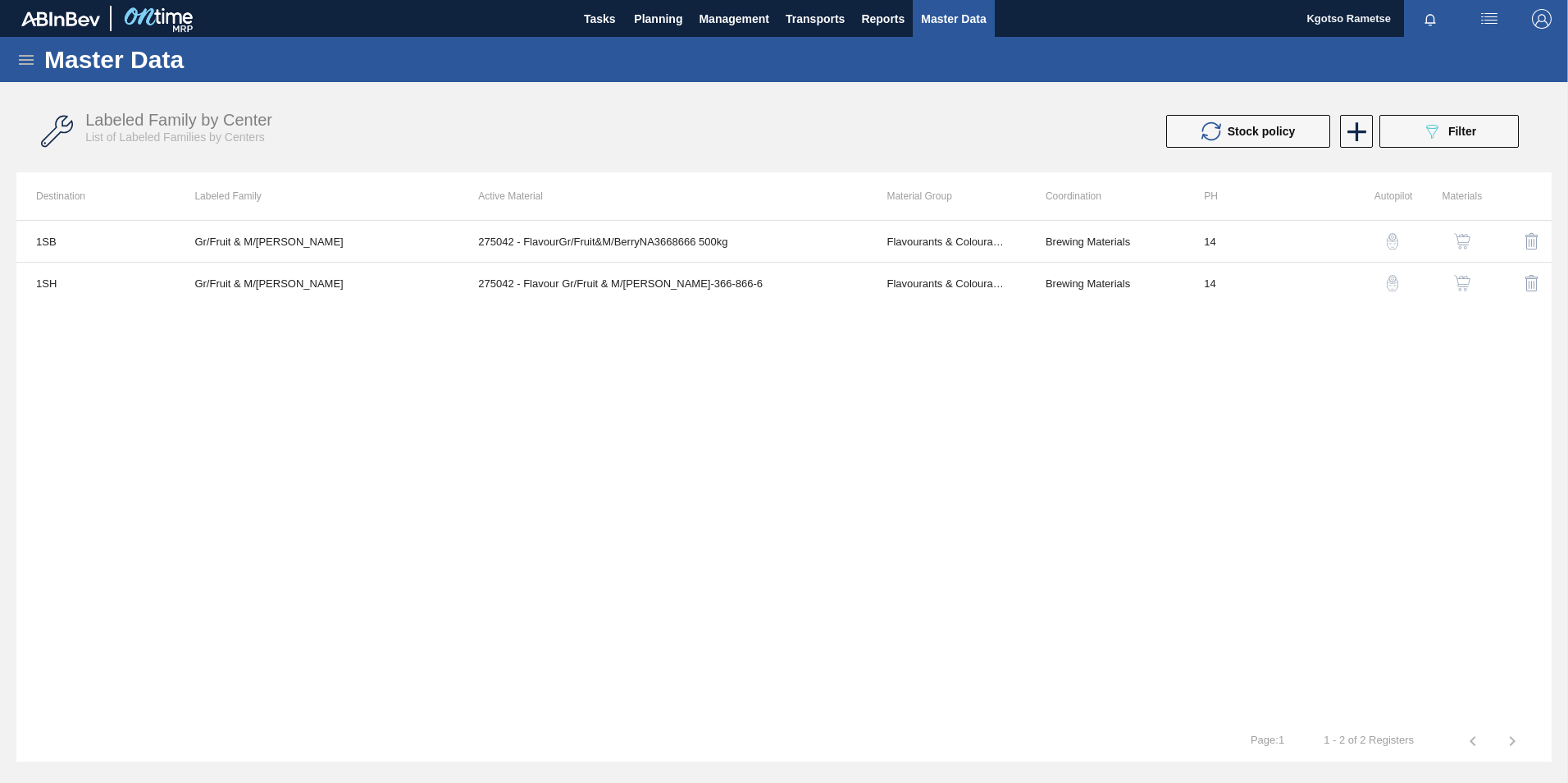
click at [1476, 243] on button "button" at bounding box center [1461, 240] width 39 height 39
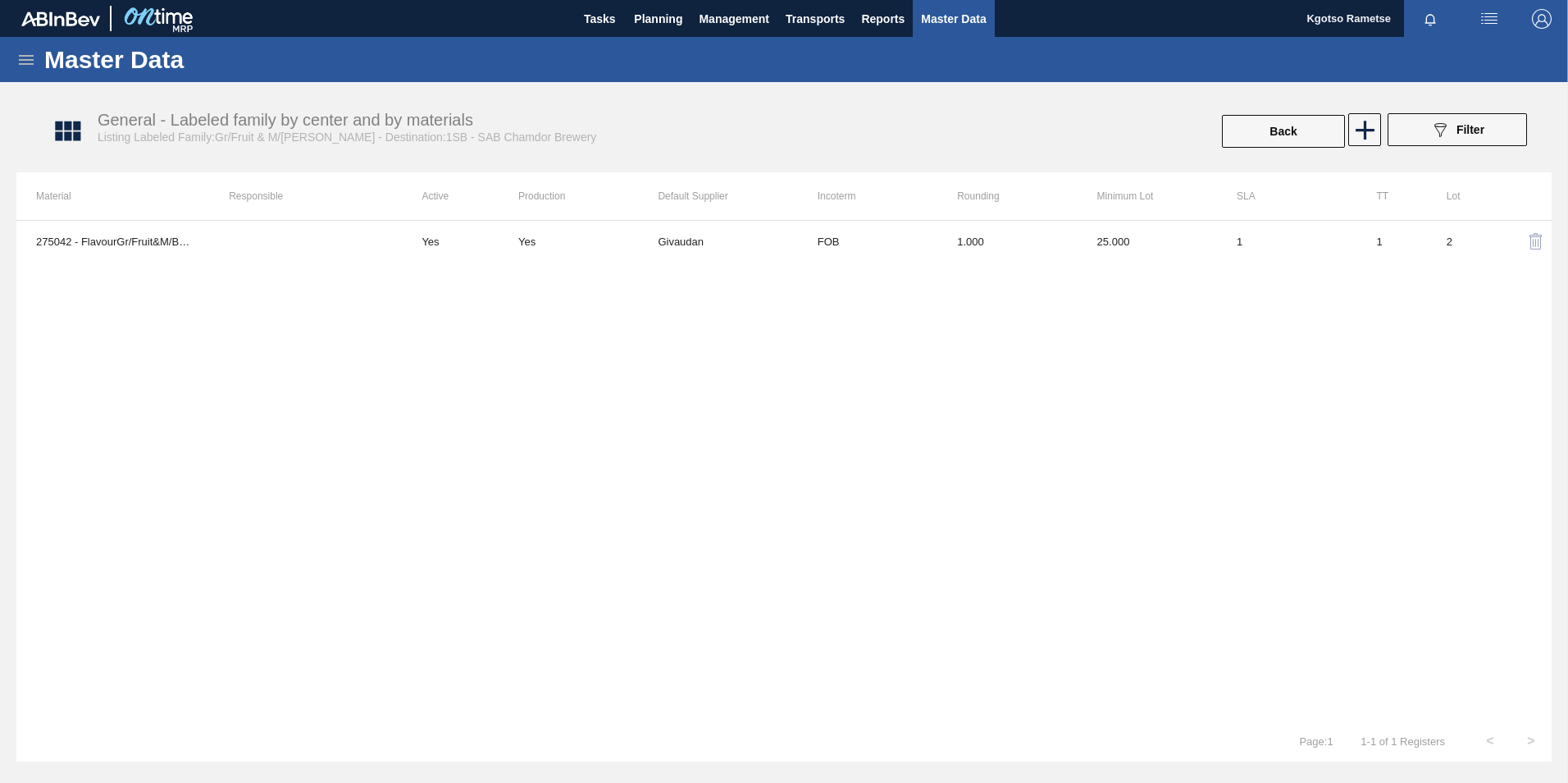
click at [859, 282] on div "275042 - FlavourGr/Fruit&M/BerryNA3668666 500kg Yes Yes Givaudan FOB 1.000 25.0…" at bounding box center [784, 470] width 1535 height 501
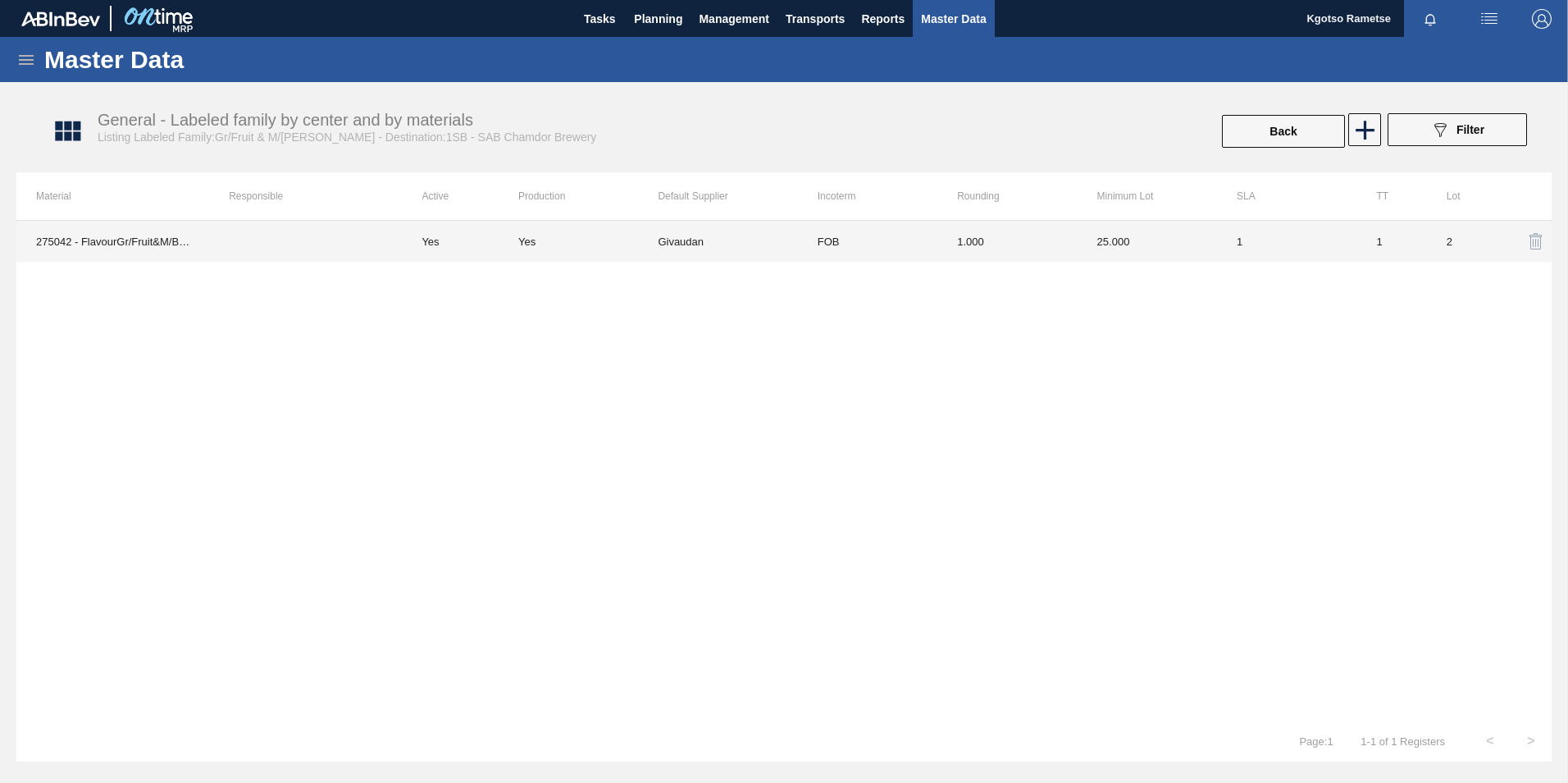
click at [826, 252] on td "FOB" at bounding box center [867, 240] width 139 height 41
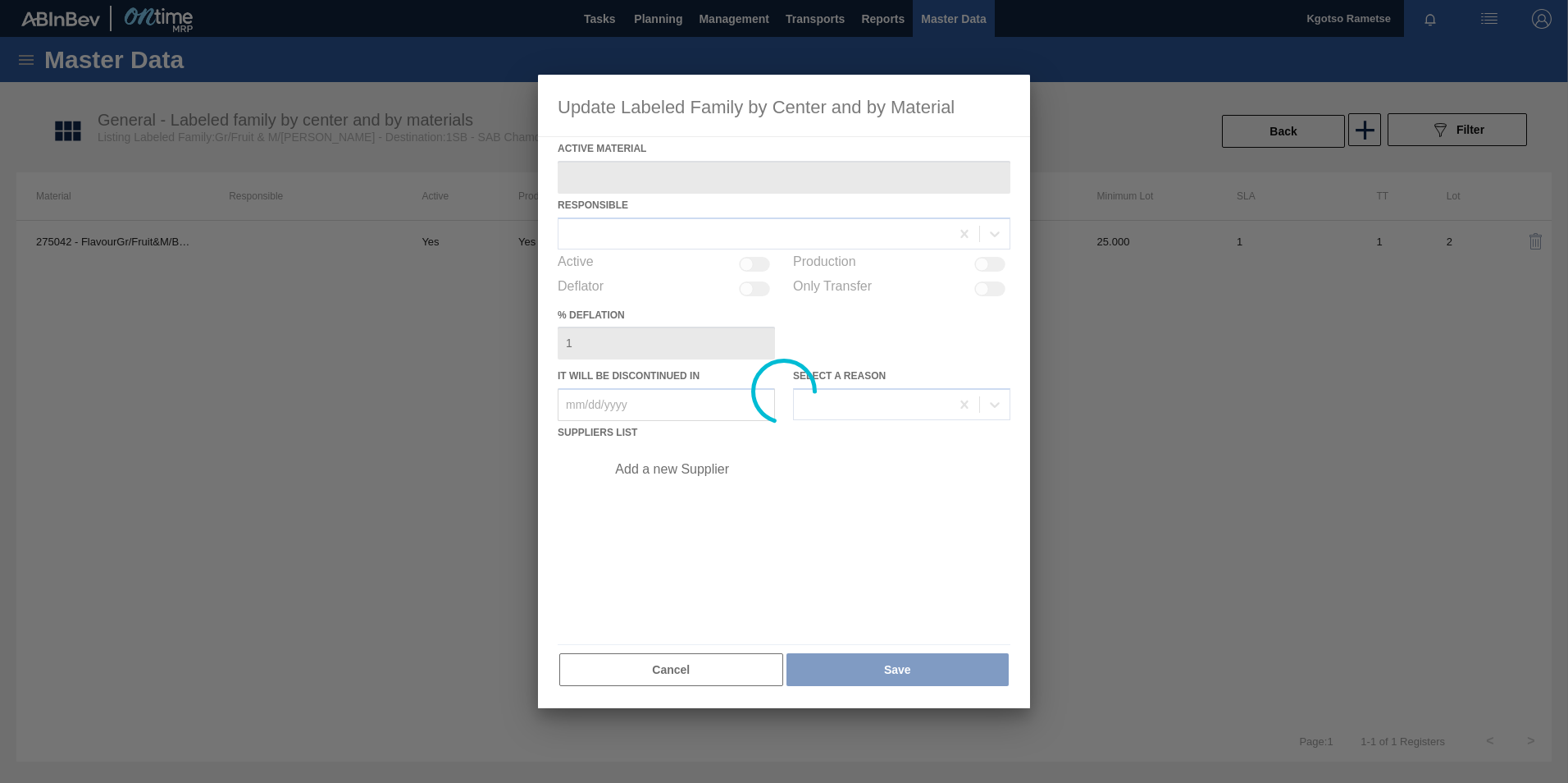
type Material "275042 - FlavourGr/Fruit&M/BerryNA3668666 500kg"
checkbox input "true"
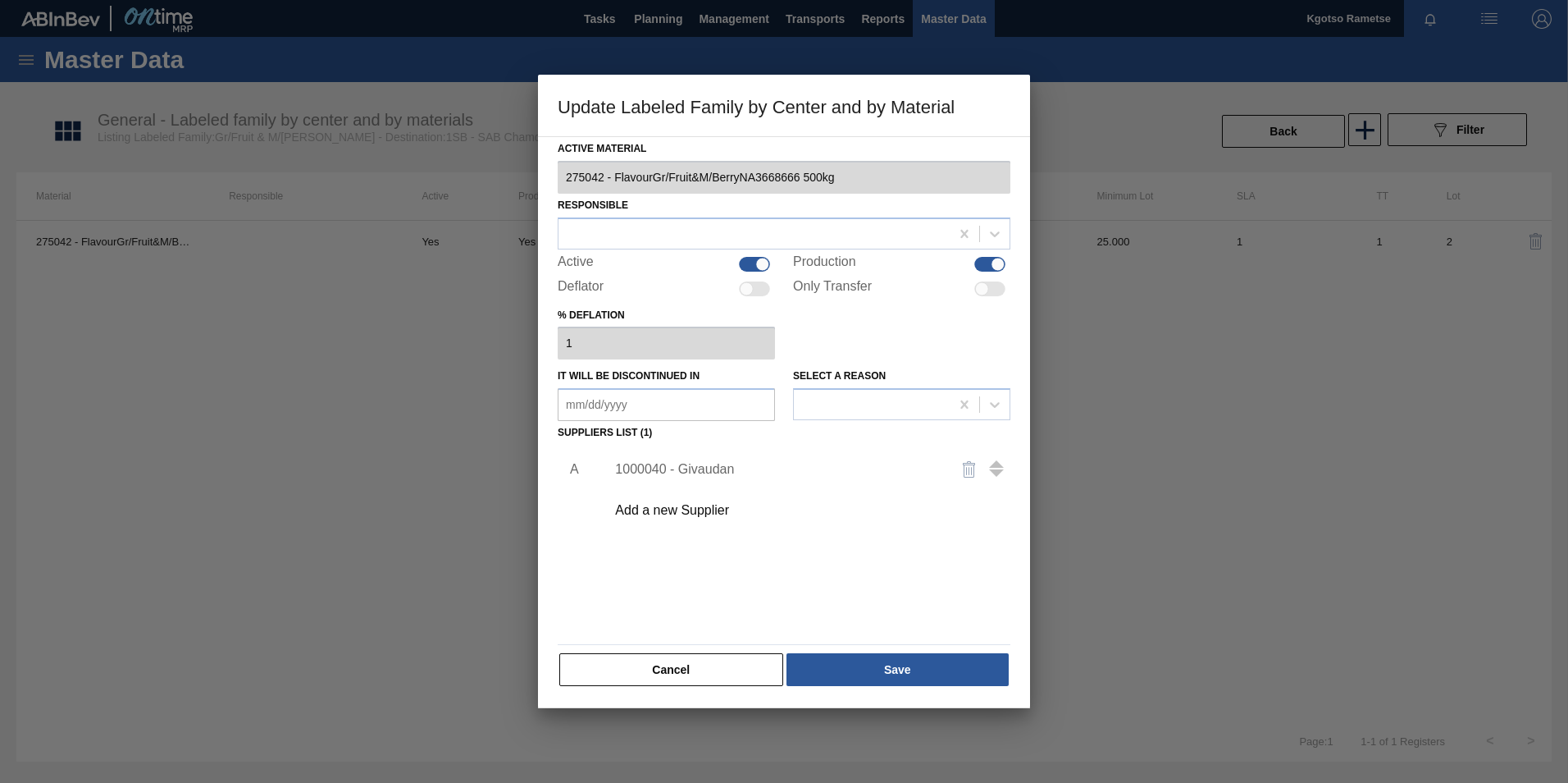
drag, startPoint x: 757, startPoint y: 678, endPoint x: 736, endPoint y: 672, distance: 21.8
click at [754, 682] on button "Cancel" at bounding box center [671, 670] width 224 height 32
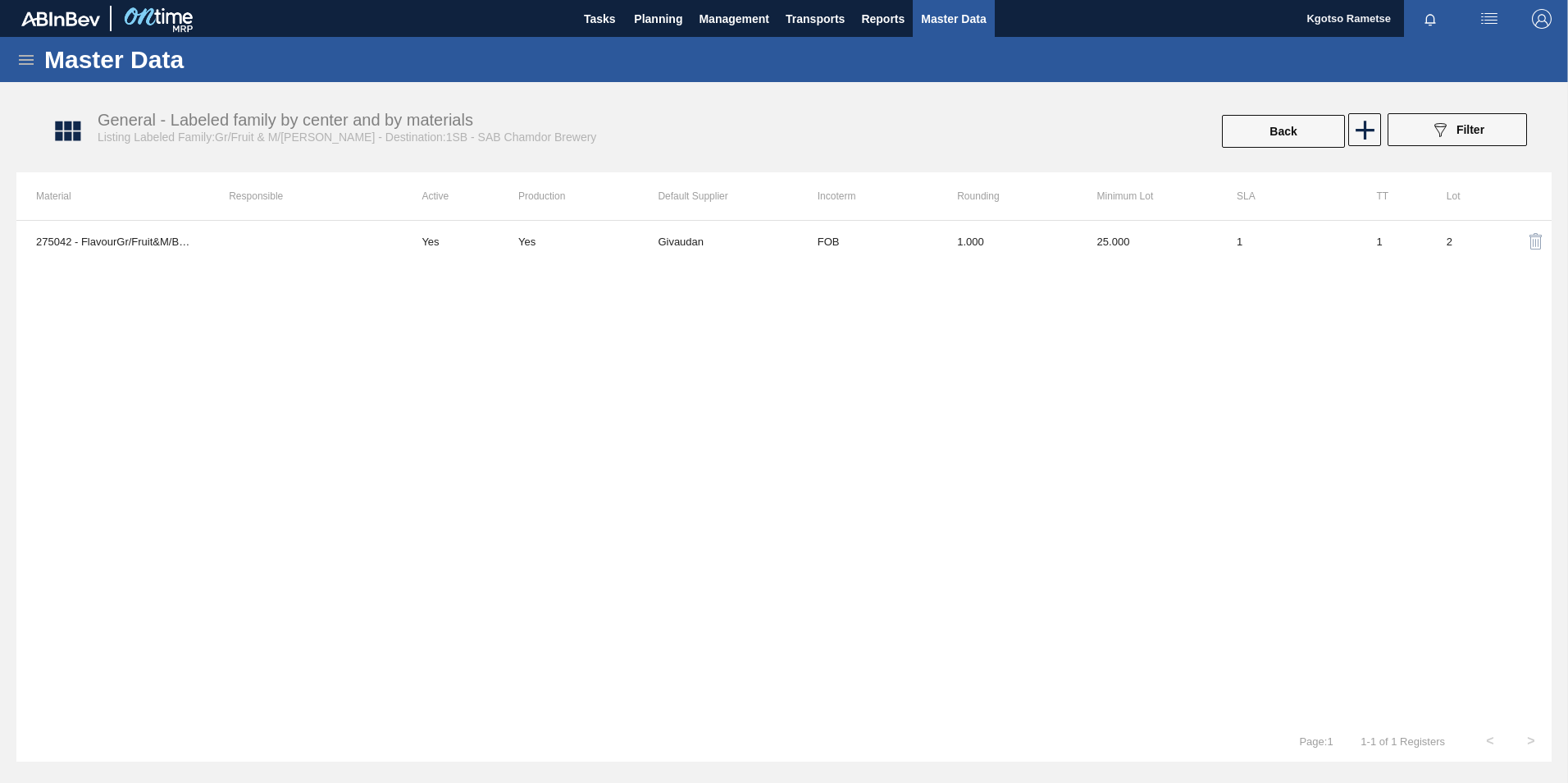
drag, startPoint x: 292, startPoint y: 234, endPoint x: 284, endPoint y: 236, distance: 8.2
click at [284, 236] on td at bounding box center [305, 240] width 193 height 41
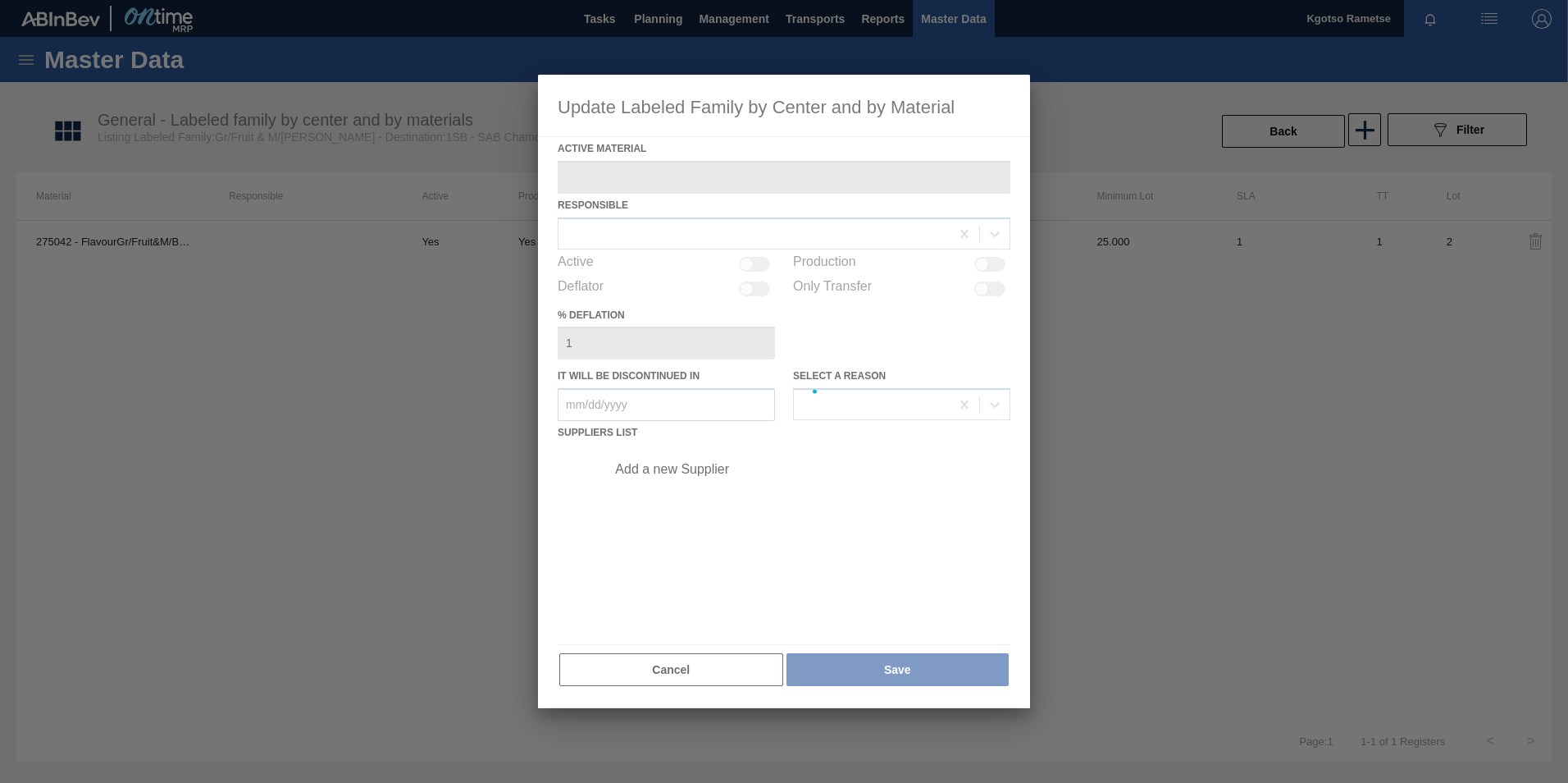
type Material "275042 - FlavourGr/Fruit&M/BerryNA3668666 500kg"
checkbox input "true"
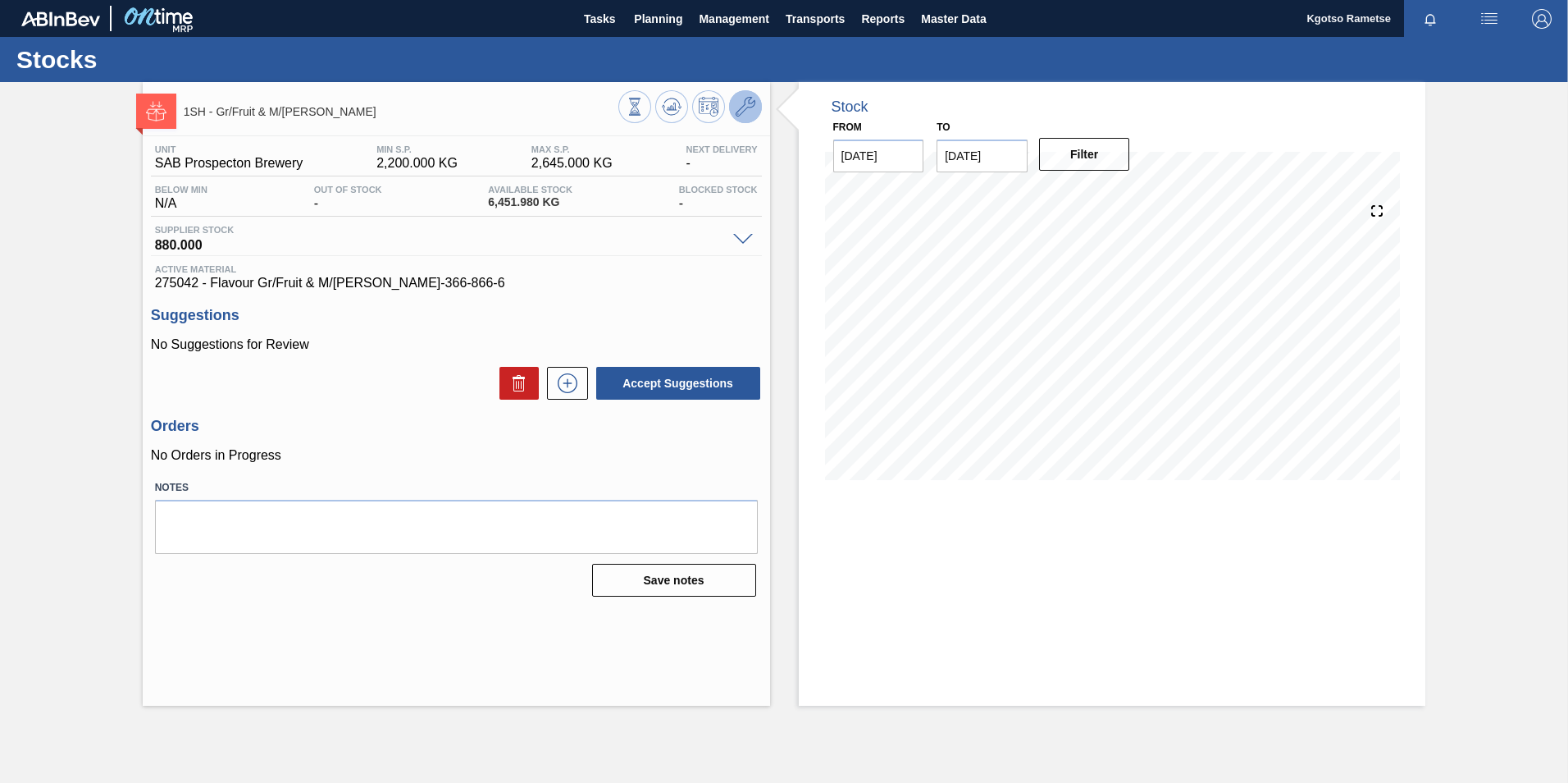
click at [752, 115] on icon at bounding box center [745, 107] width 20 height 20
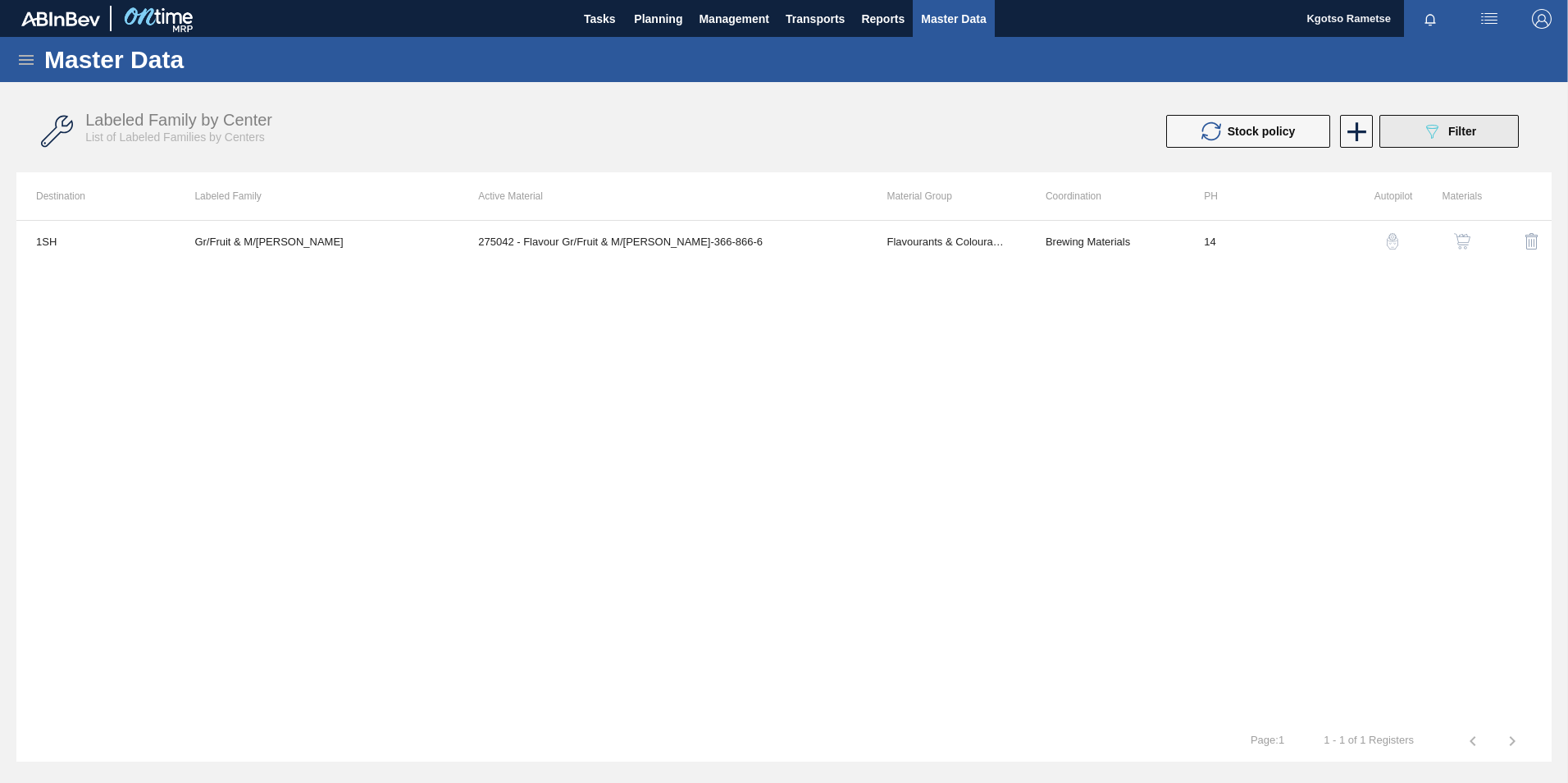
click at [1417, 136] on button "089F7B8B-B2A5-4AFE-B5C0-19BA573D28AC Filter" at bounding box center [1449, 131] width 139 height 32
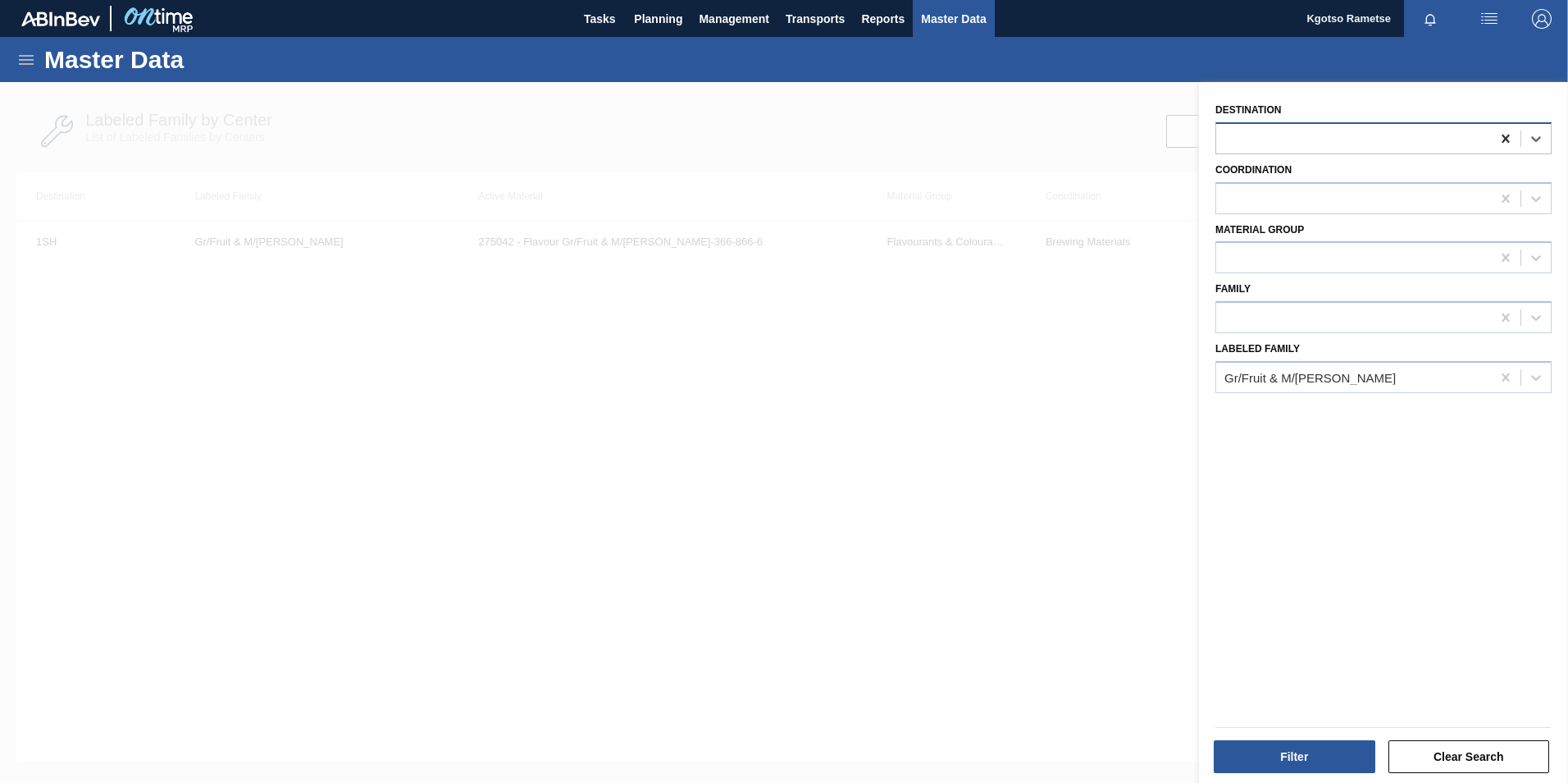
click at [1497, 134] on icon at bounding box center [1505, 138] width 16 height 16
click at [1504, 135] on icon at bounding box center [1505, 138] width 16 height 16
click at [1289, 764] on button "Filter" at bounding box center [1293, 756] width 161 height 32
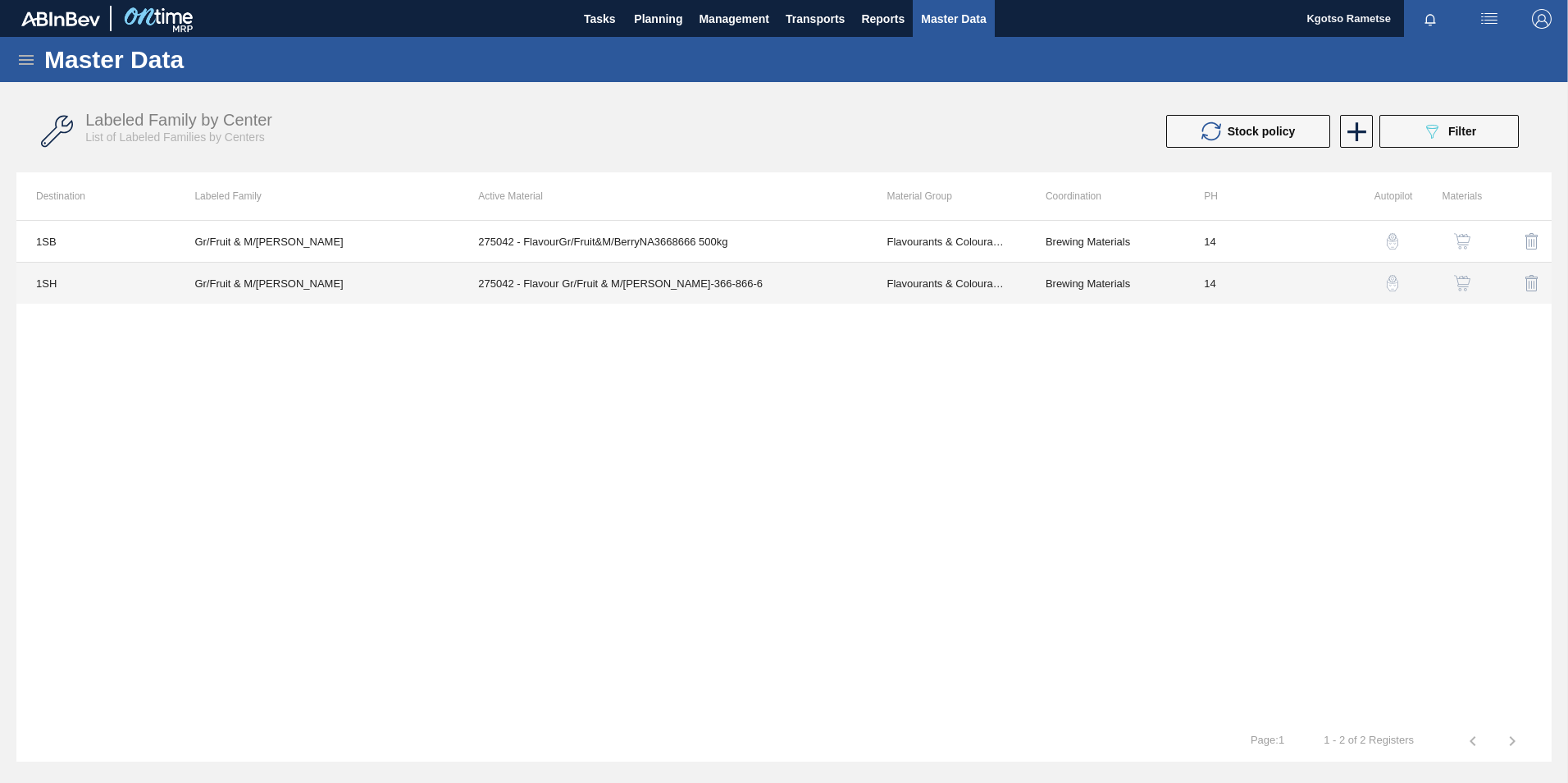
click at [601, 287] on td "275042 - Flavour Gr/Fruit & M/[PERSON_NAME]-366-866-6" at bounding box center [662, 283] width 408 height 42
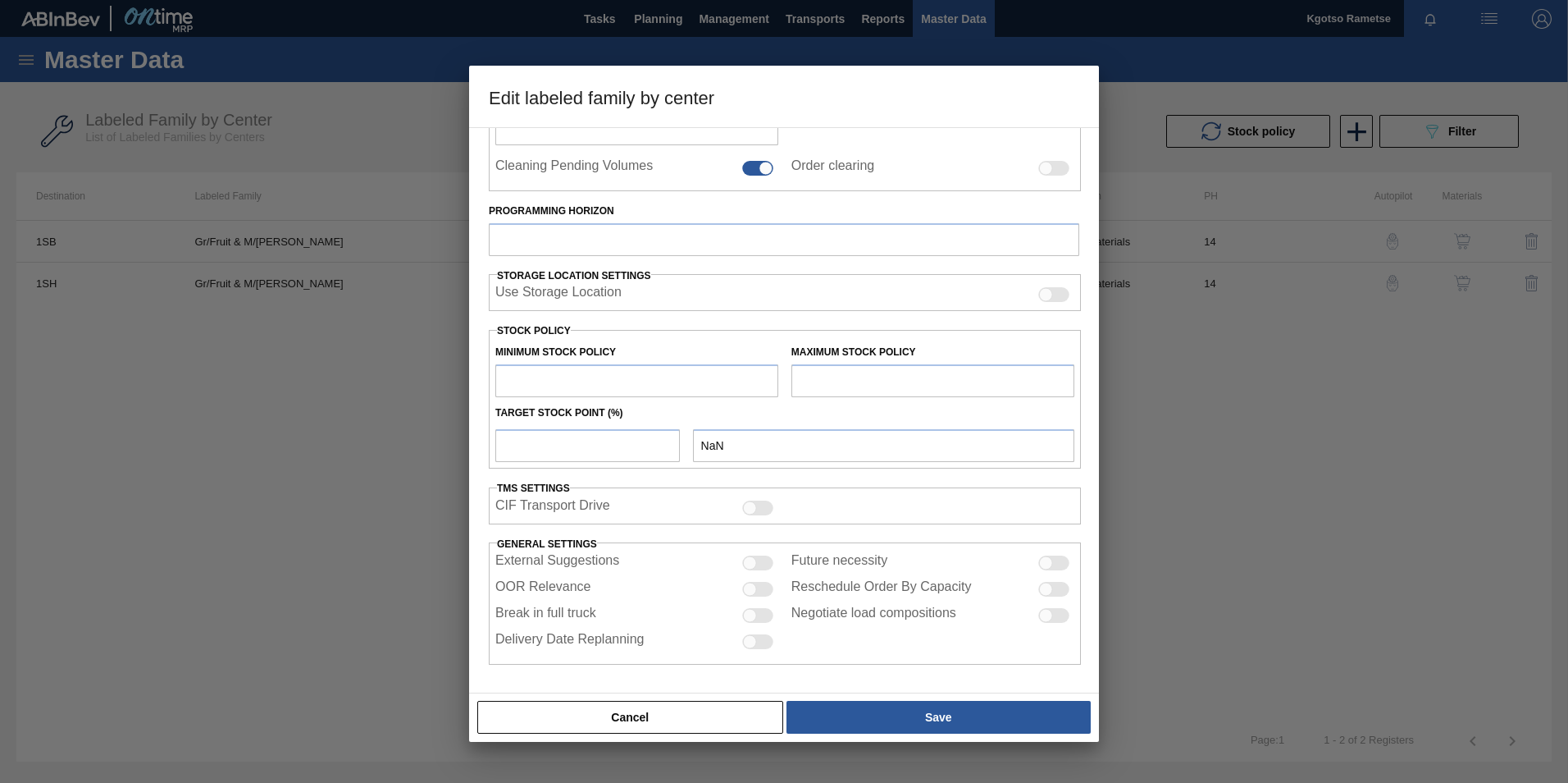
type input "Flavourants & Colourants"
type input "Flavour"
type input "Gr/Fruit & M/Berry"
type input "1SH - SAB Prospecton Brewery"
type input "14"
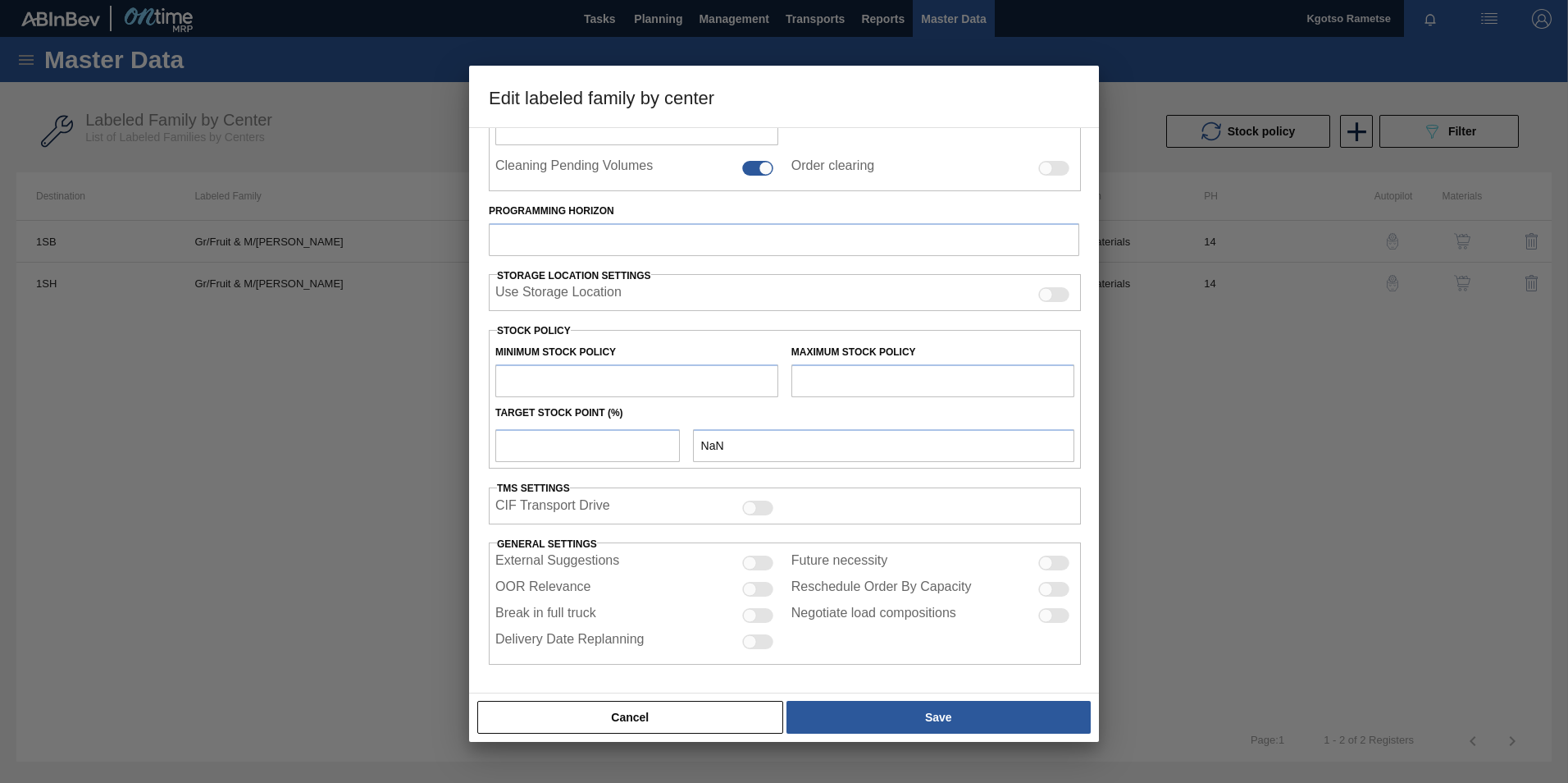
type input "2,200"
type input "2,645"
type input "100"
type input "2,645.000"
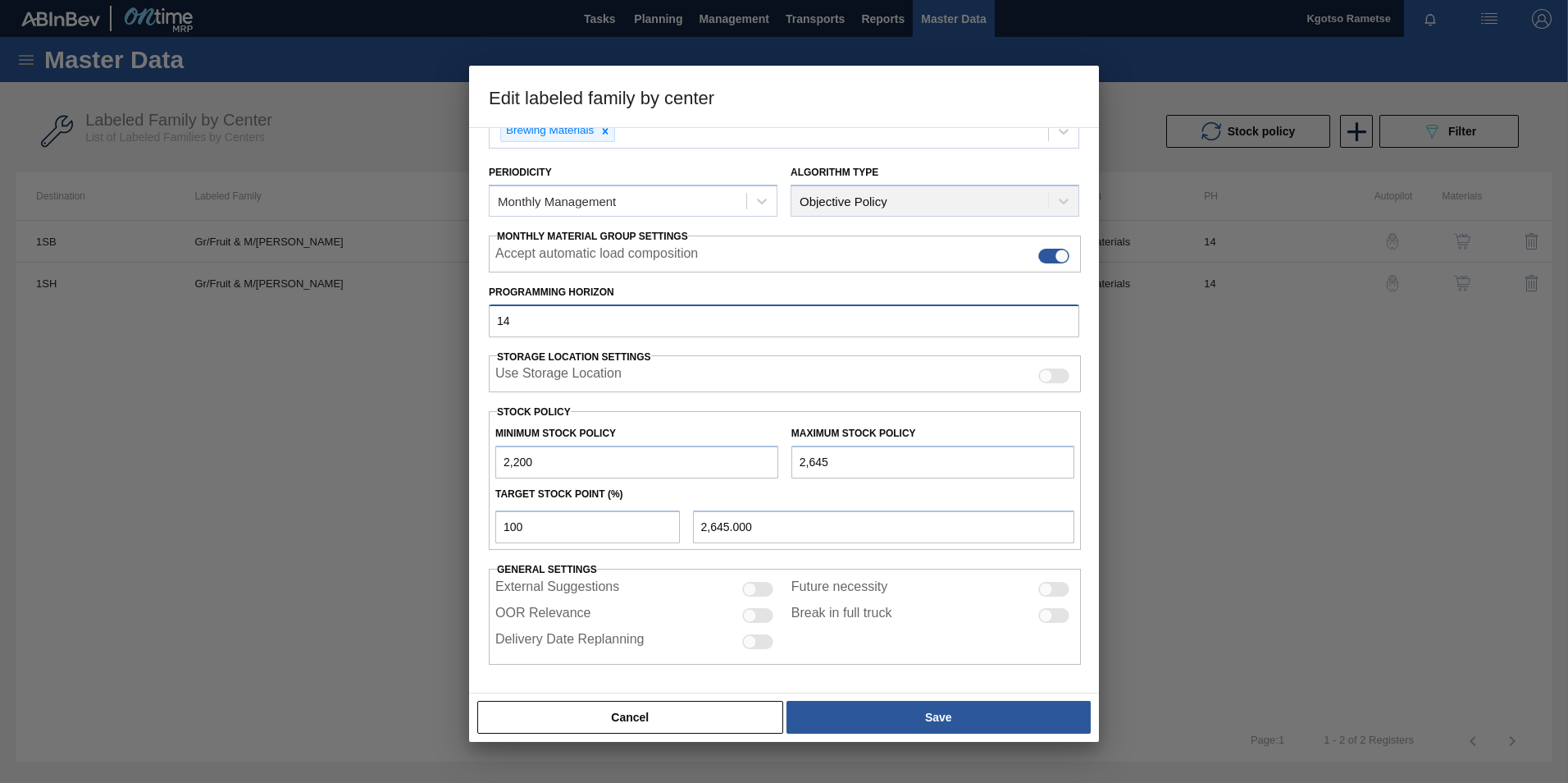
drag, startPoint x: 520, startPoint y: 317, endPoint x: 400, endPoint y: 319, distance: 120.0
click at [498, 319] on input "14" at bounding box center [784, 320] width 590 height 32
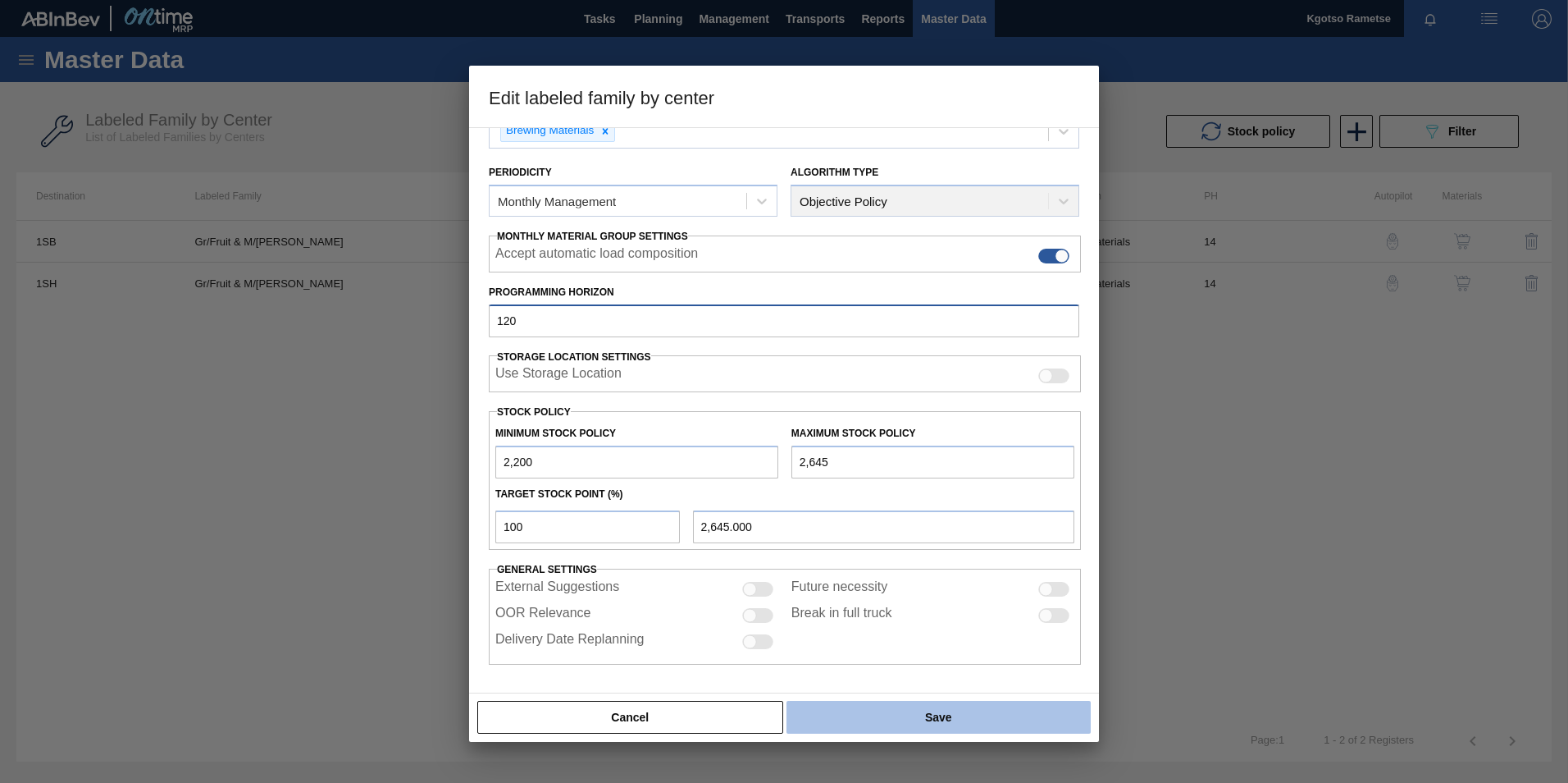
type input "120"
click at [899, 716] on button "Save" at bounding box center [938, 717] width 304 height 32
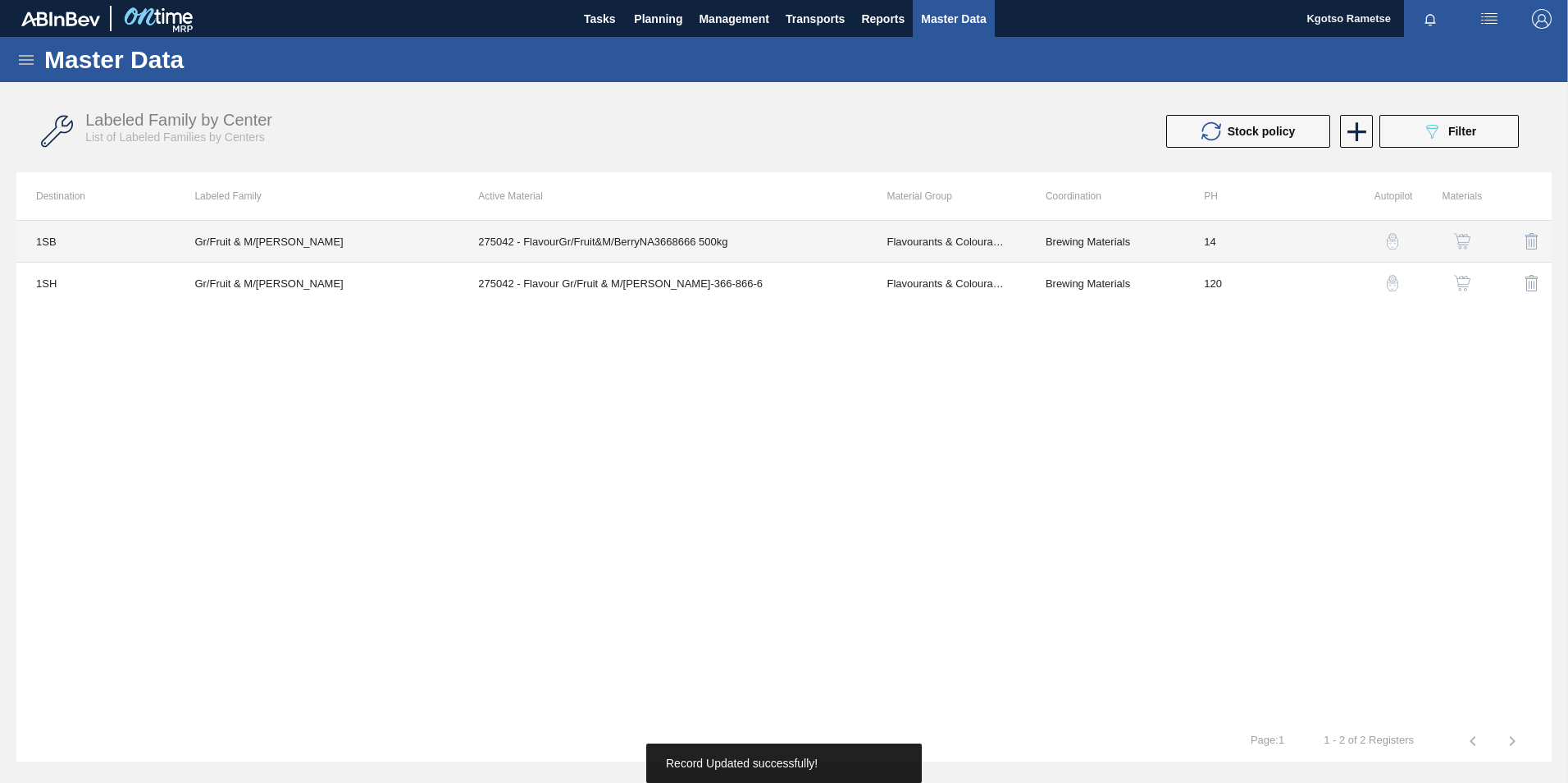
click at [1077, 234] on td "Brewing Materials" at bounding box center [1105, 241] width 158 height 42
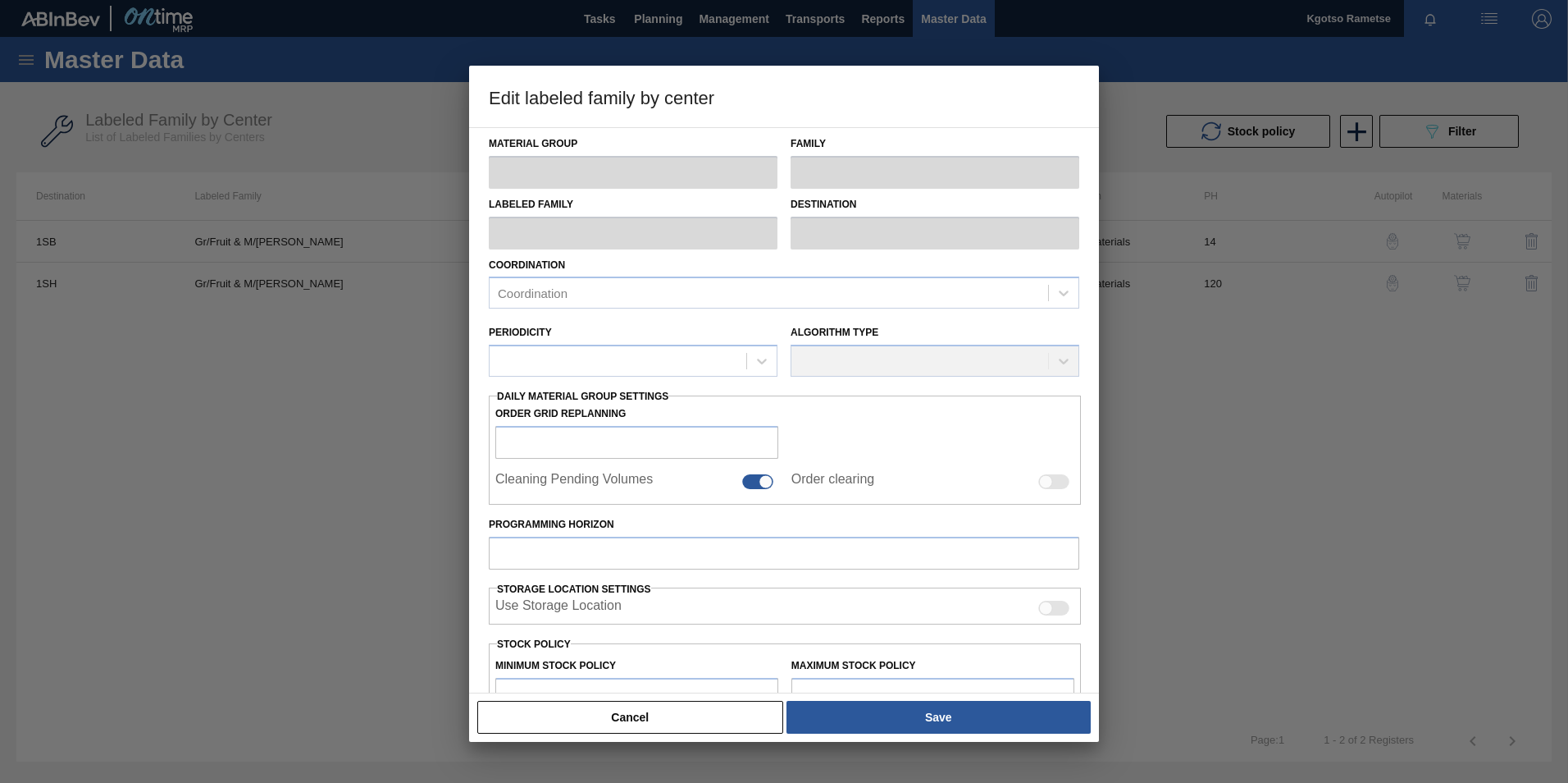
type input "Flavourants & Colourants"
type input "Flavour"
type input "Gr/Fruit & M/Berry"
type input "1SB - SAB Chamdor Brewery"
type input "14"
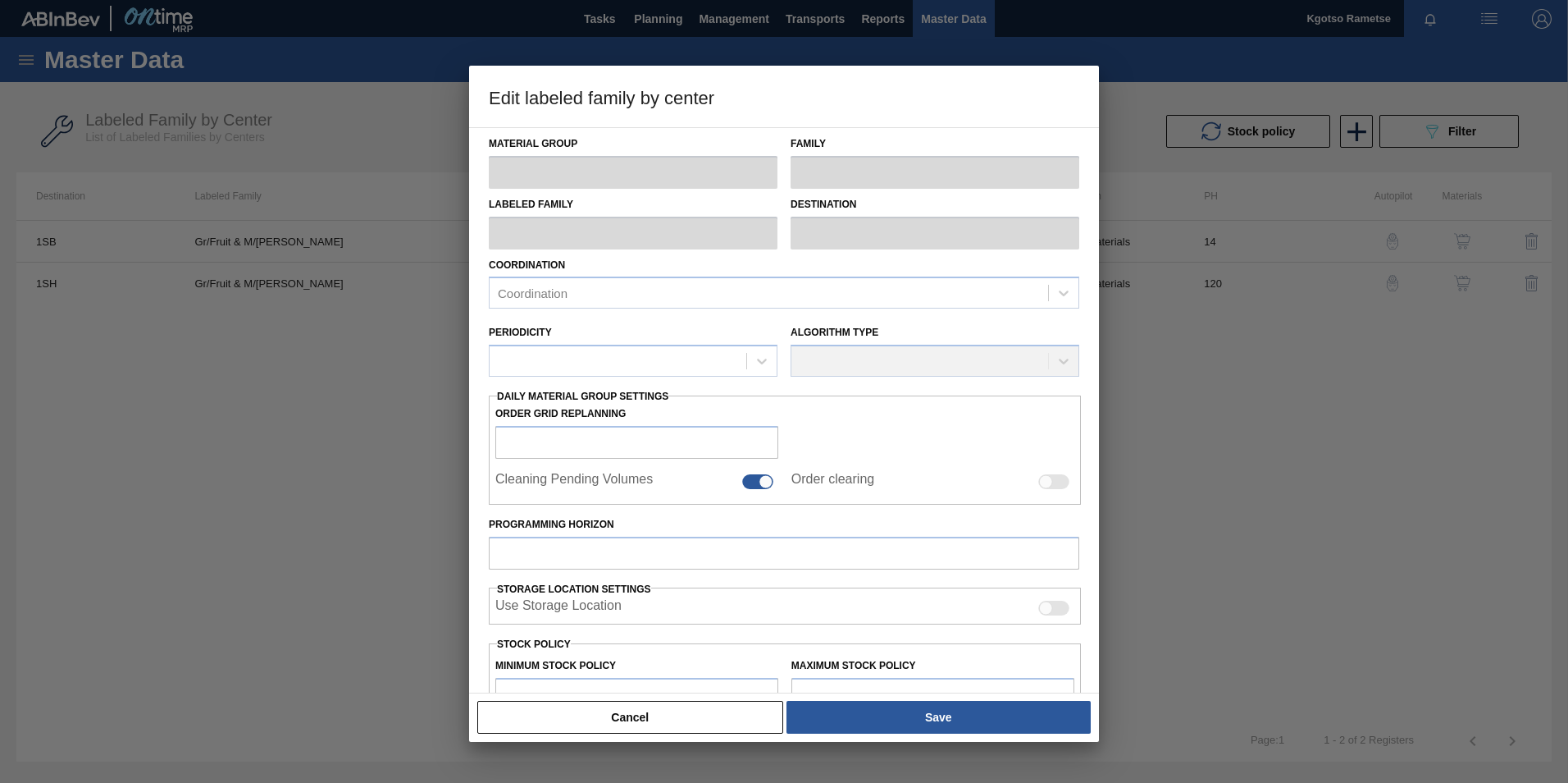
type input "46,650"
type input "57,645"
type input "100"
type input "57,645.000"
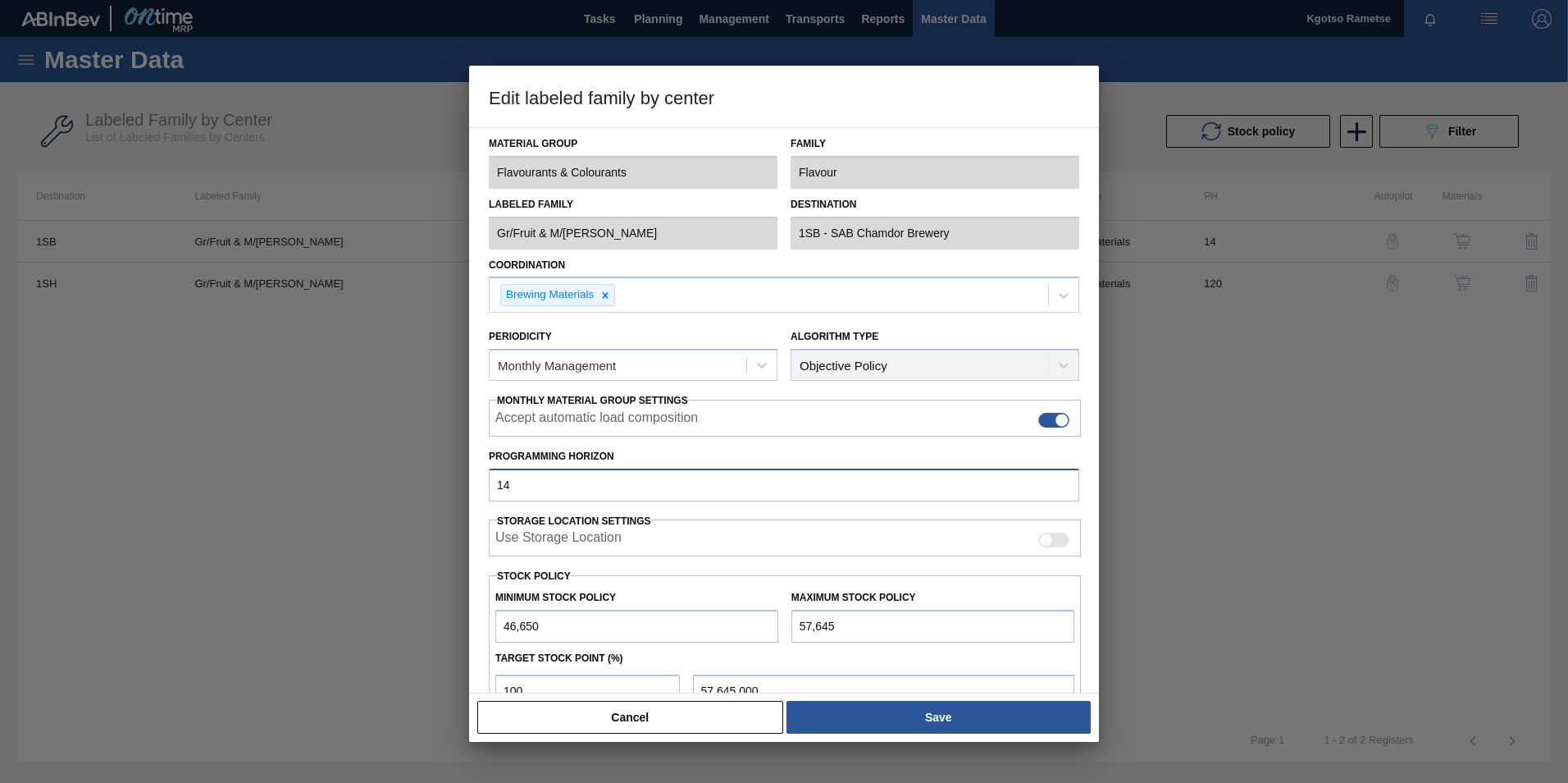
drag, startPoint x: 536, startPoint y: 490, endPoint x: 366, endPoint y: 496, distance: 170.1
click at [466, 493] on div "Edit labeled family by center Material Group Flavourants & Colourants Family Fl…" at bounding box center [784, 391] width 1568 height 783
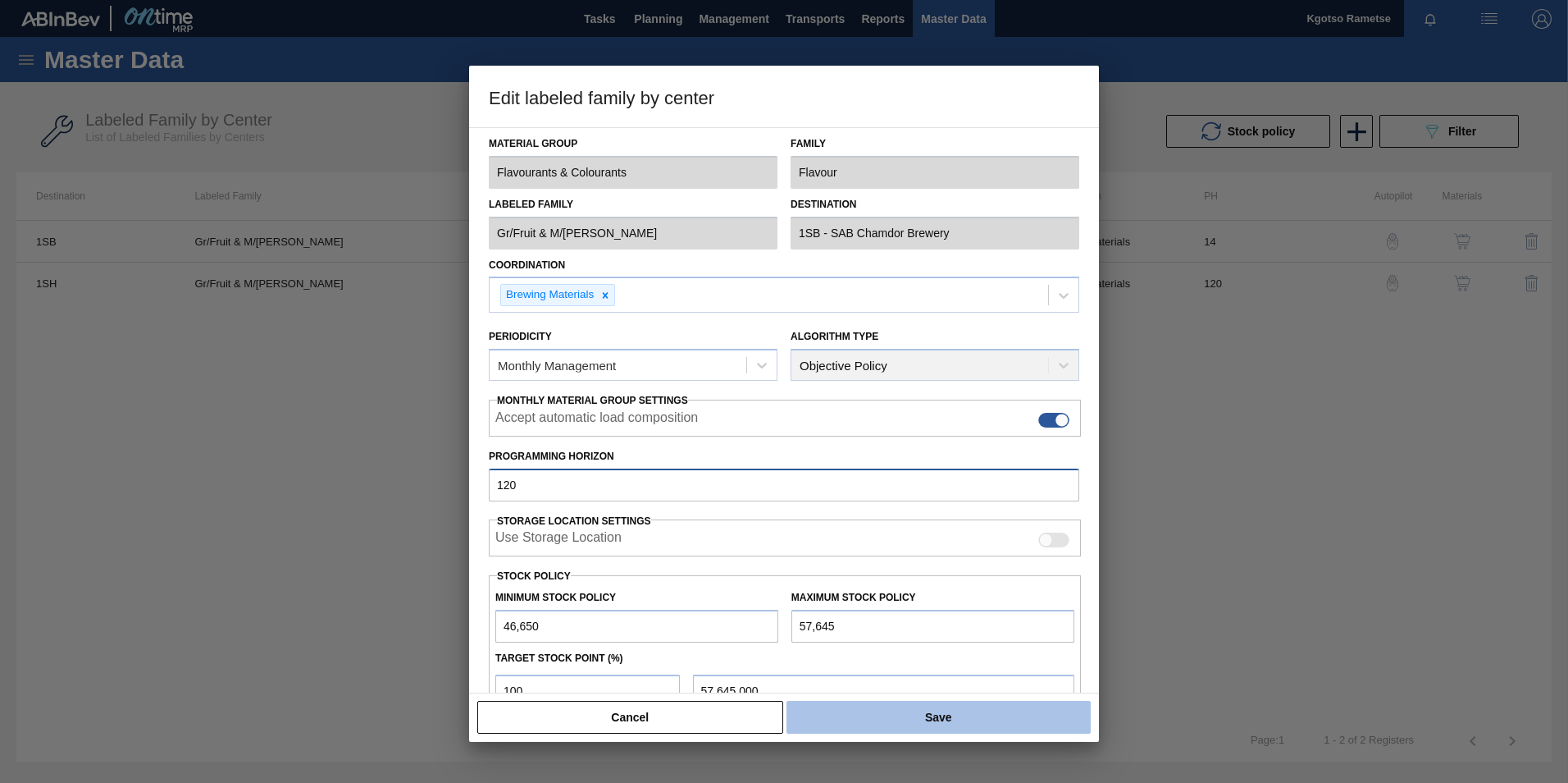
type input "120"
click at [892, 711] on button "Save" at bounding box center [938, 717] width 304 height 32
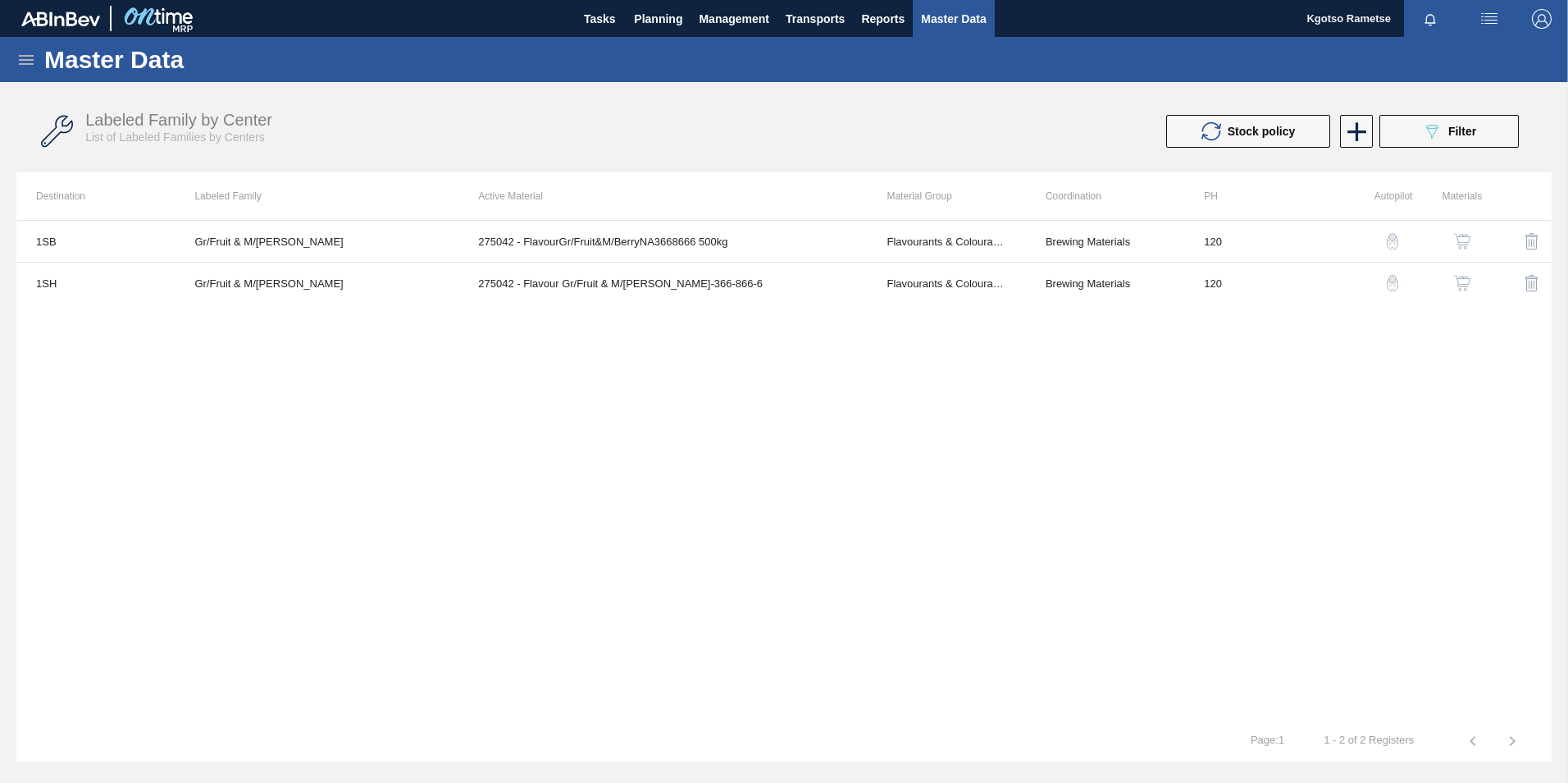
click at [1463, 239] on img "button" at bounding box center [1461, 240] width 16 height 16
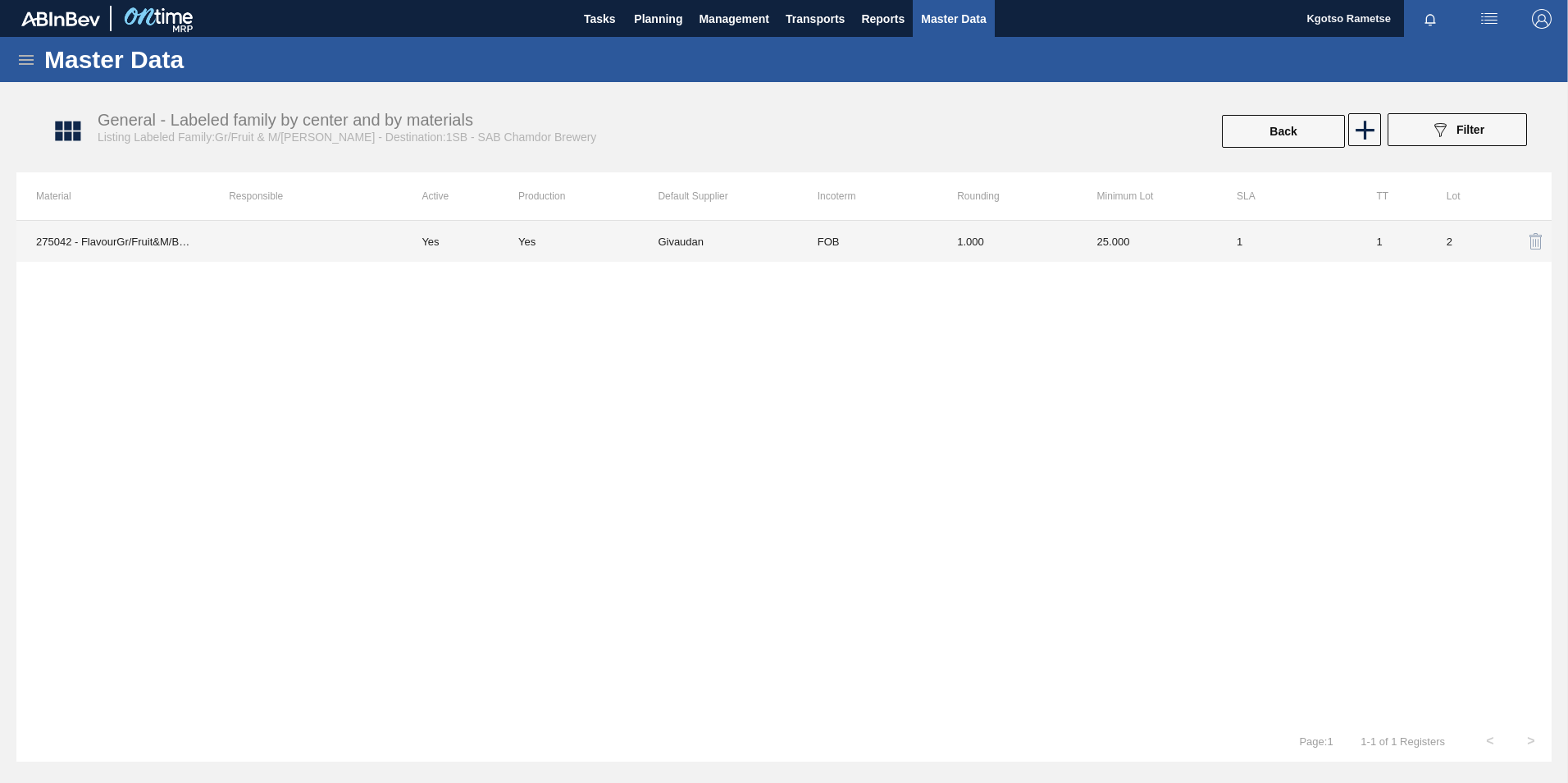
click at [776, 227] on td "Givaudan" at bounding box center [727, 240] width 139 height 41
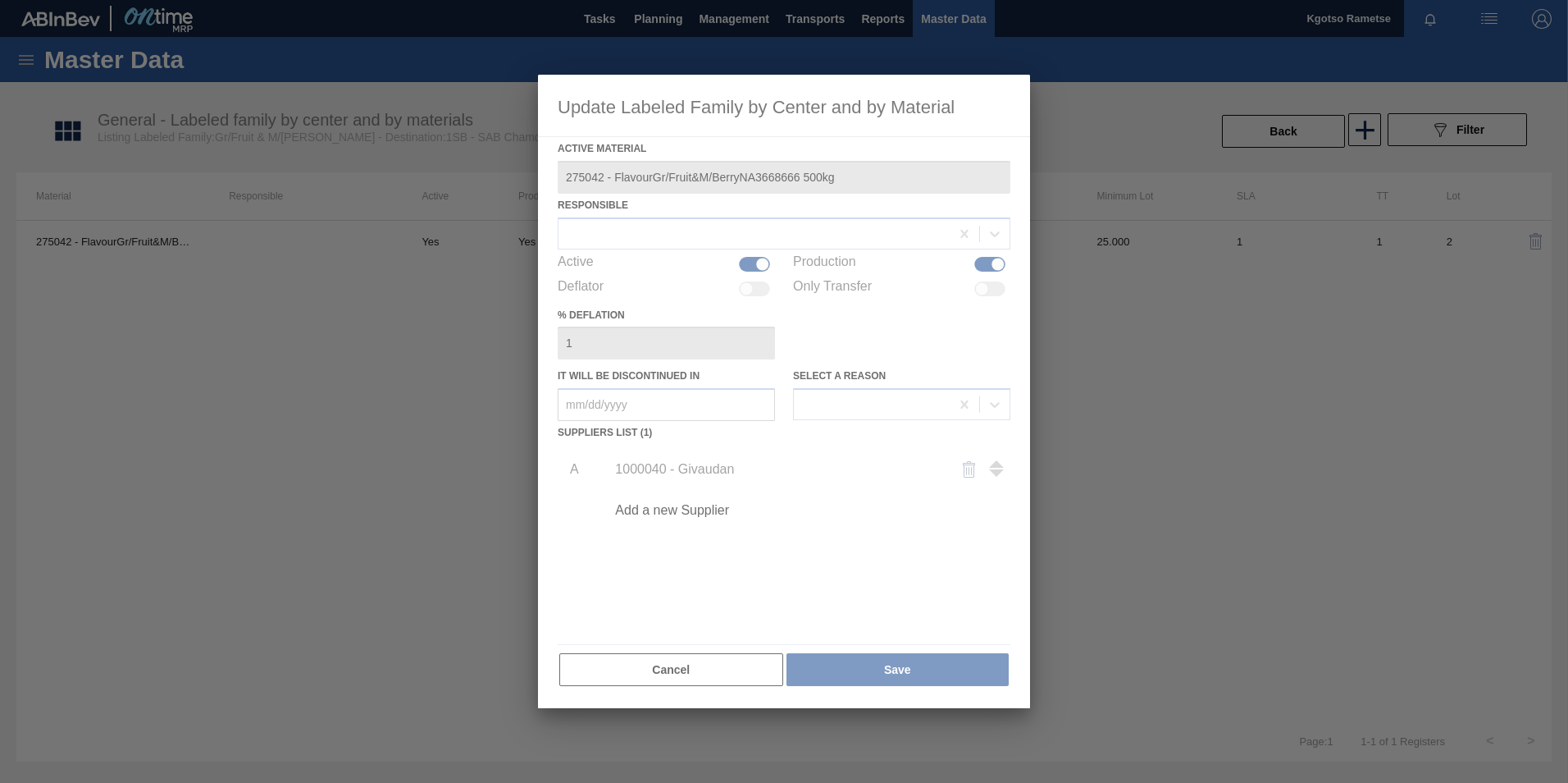
click at [681, 464] on div at bounding box center [784, 391] width 492 height 633
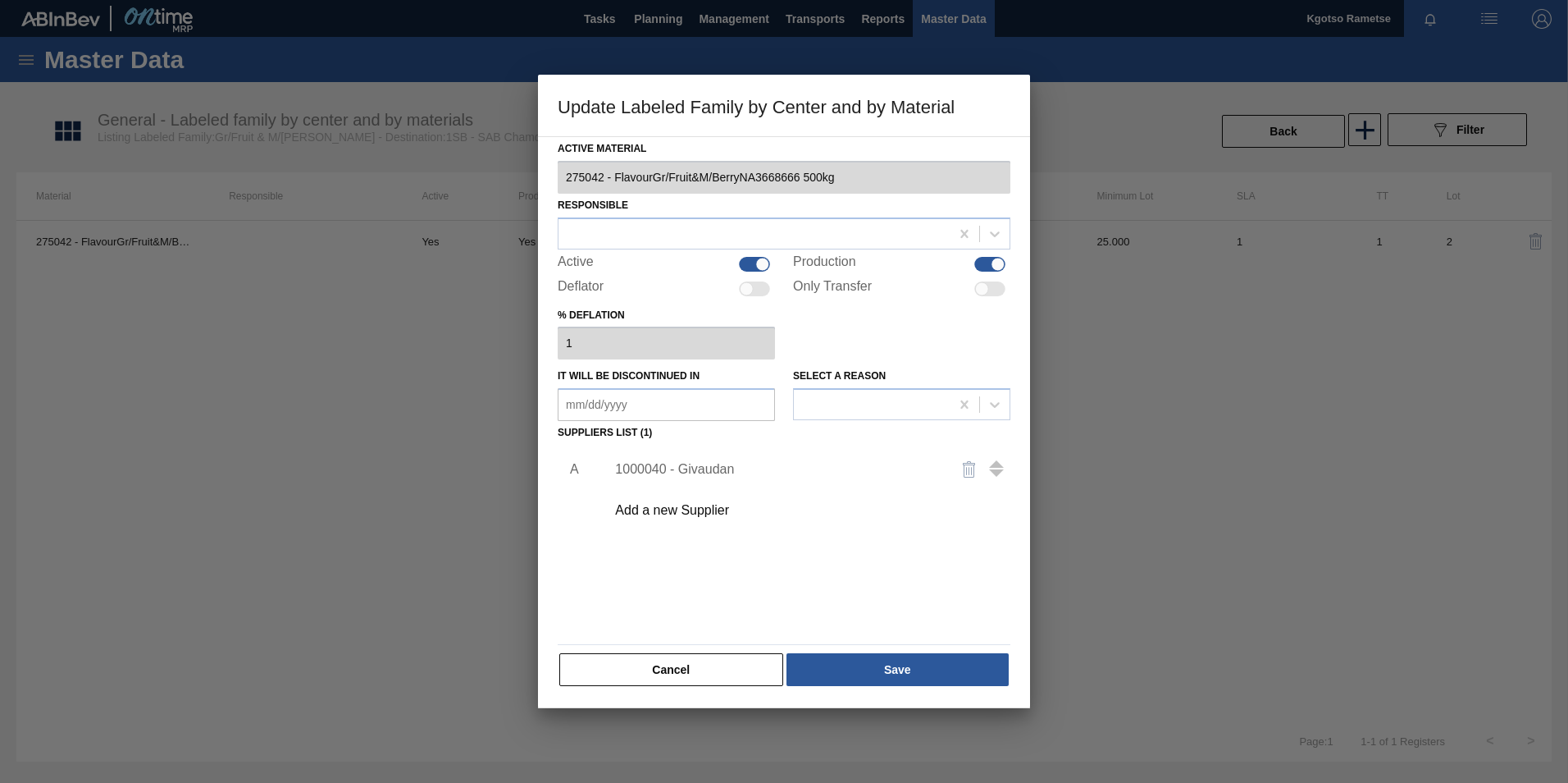
click at [680, 468] on div "1000040 - Givaudan" at bounding box center [775, 468] width 321 height 14
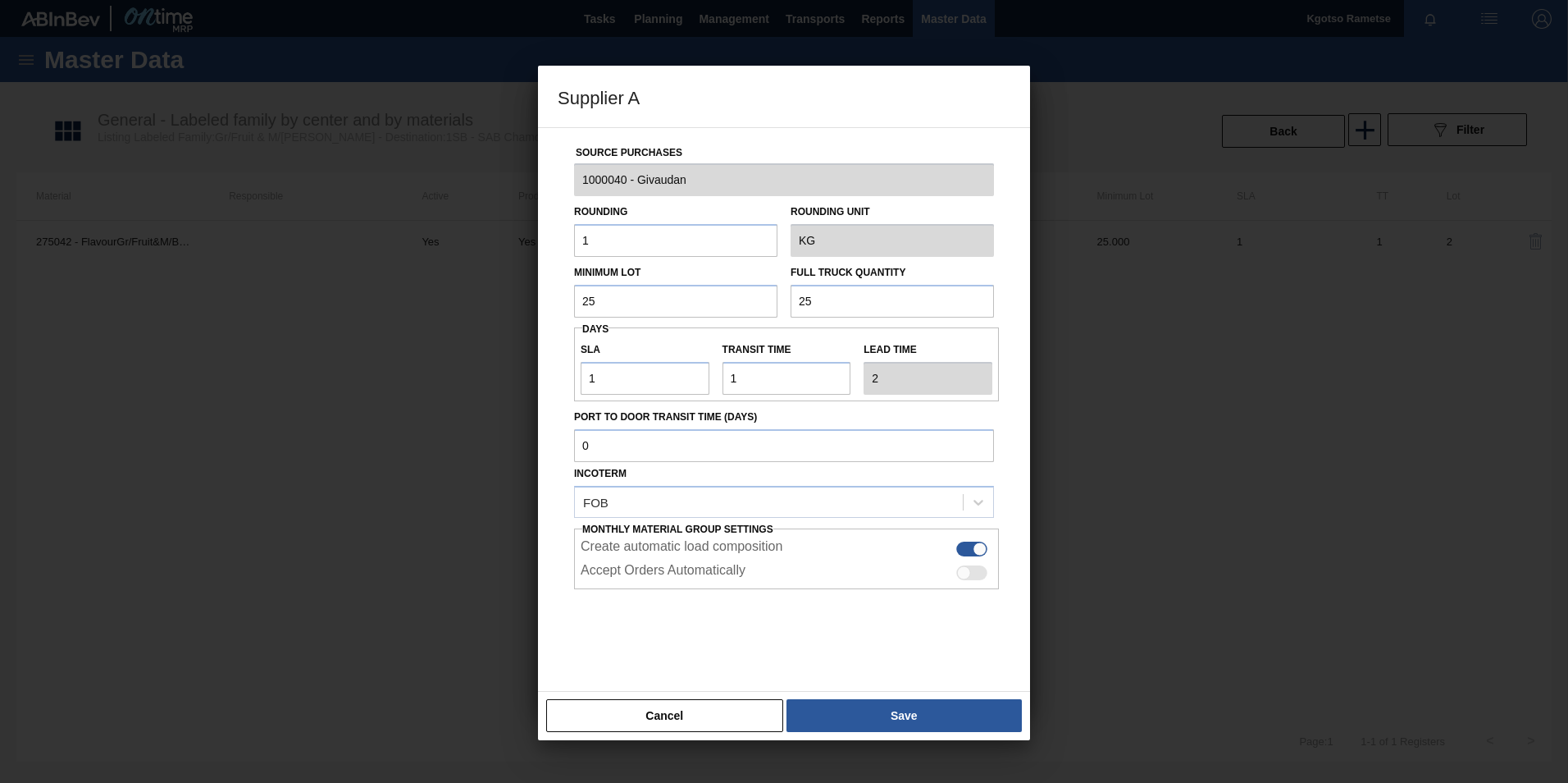
click at [707, 696] on div "Cancel Save" at bounding box center [784, 715] width 492 height 50
drag, startPoint x: 714, startPoint y: 730, endPoint x: 705, endPoint y: 702, distance: 29.4
click at [712, 725] on button "Cancel" at bounding box center [664, 715] width 237 height 32
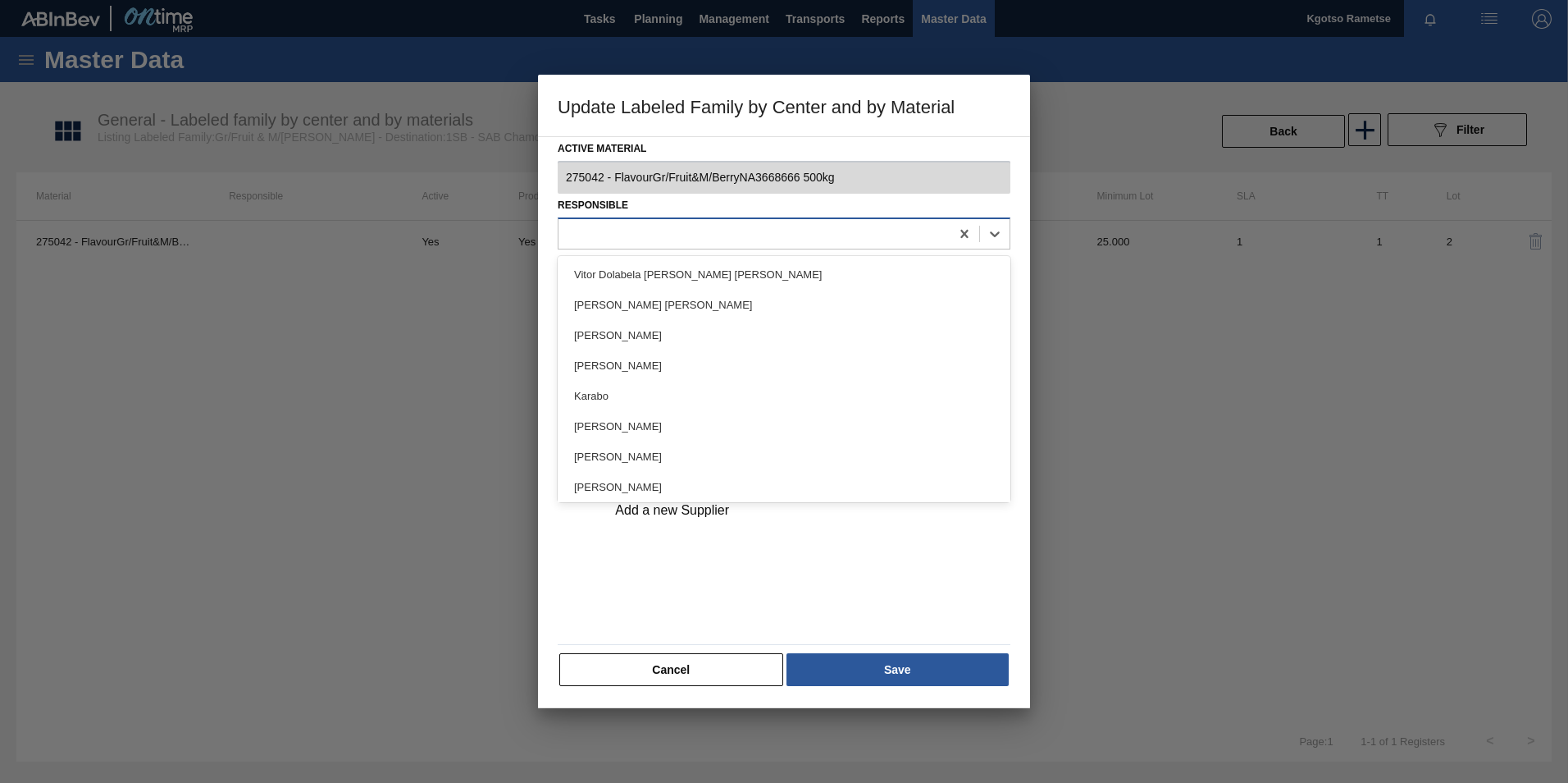
click at [616, 227] on div at bounding box center [754, 233] width 391 height 24
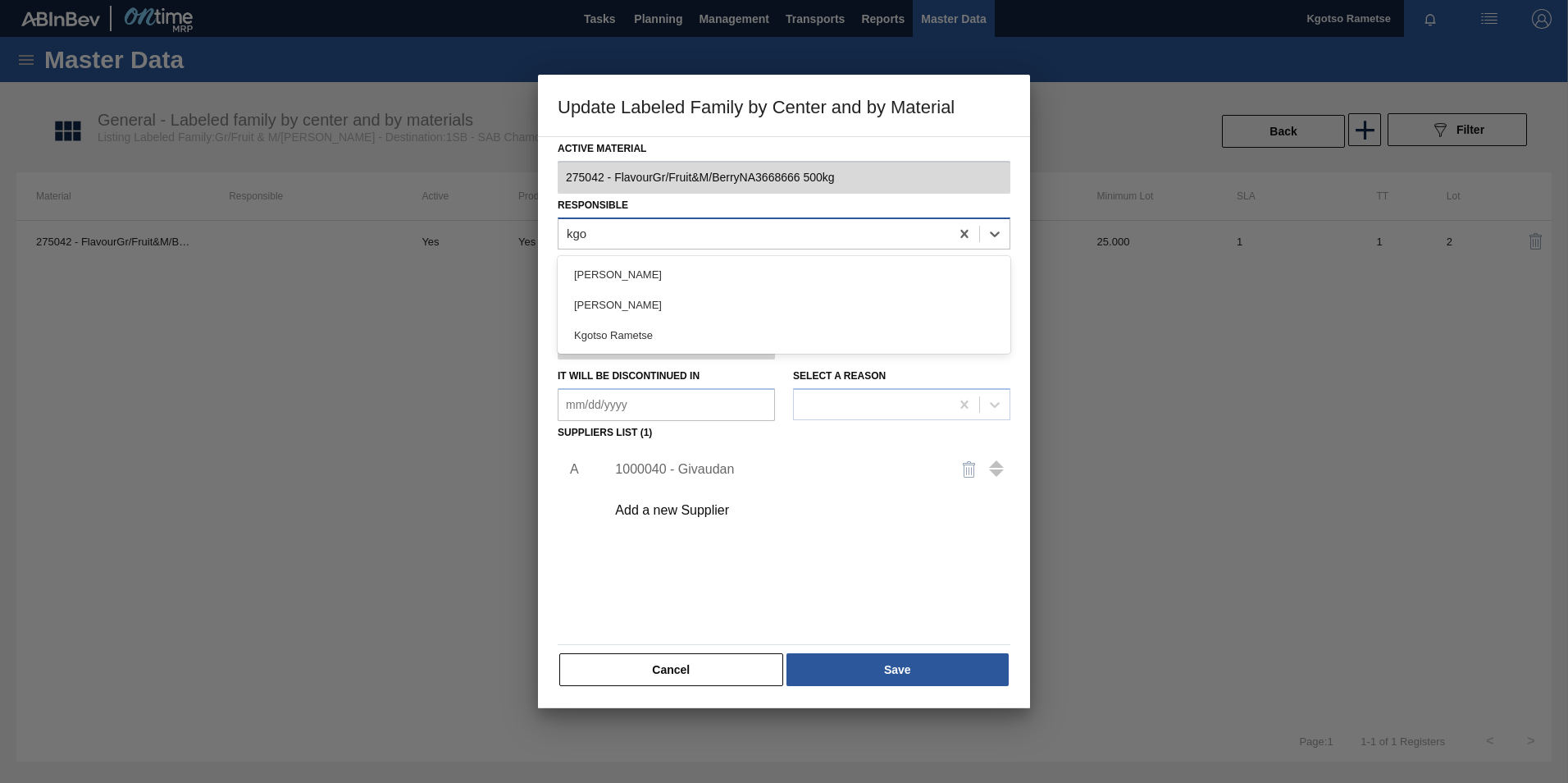
type input "kgot"
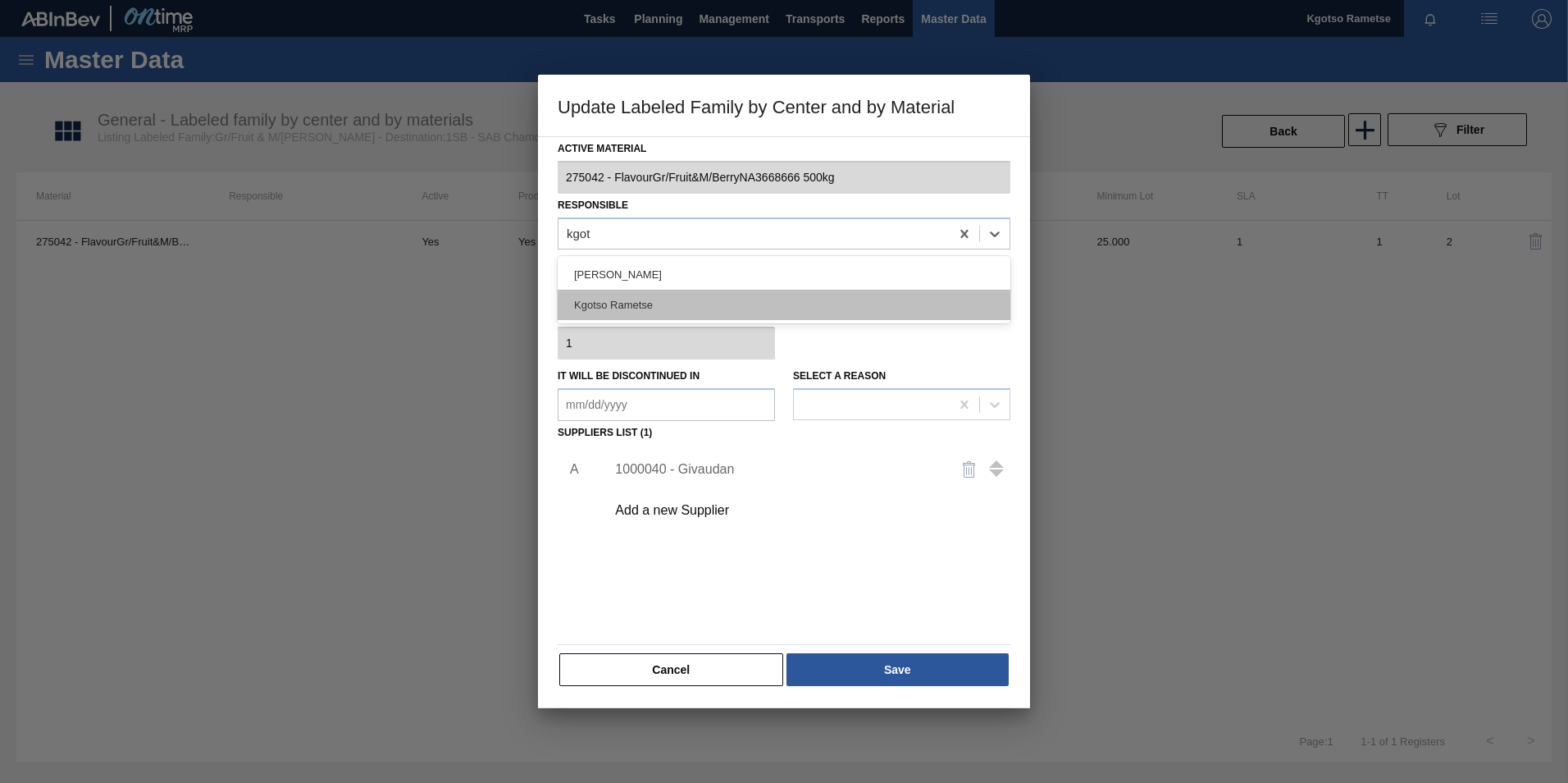
click at [737, 310] on div "Kgotso Rametse" at bounding box center [784, 305] width 453 height 31
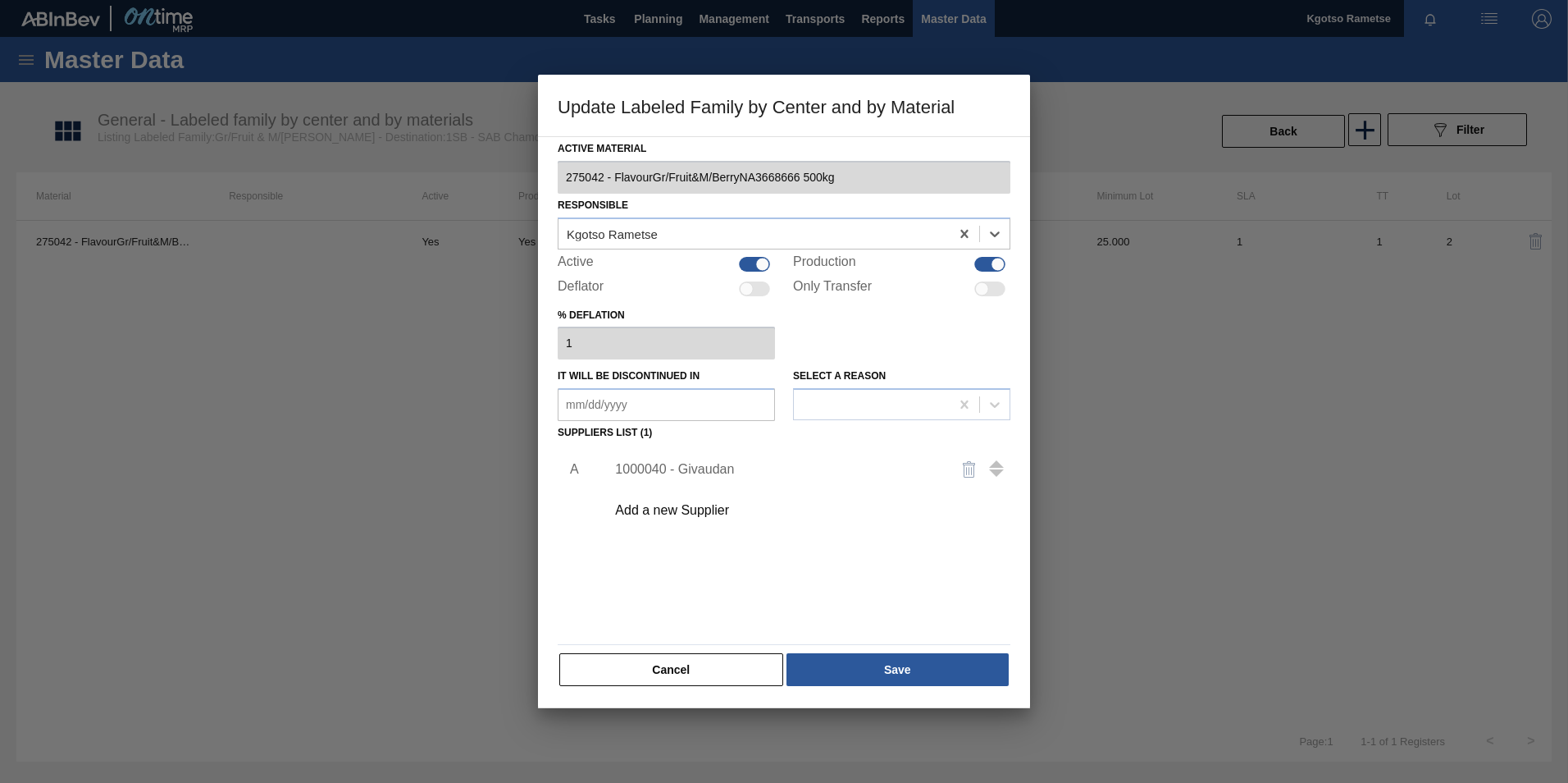
click at [719, 468] on div "1000040 - Givaudan" at bounding box center [775, 468] width 321 height 14
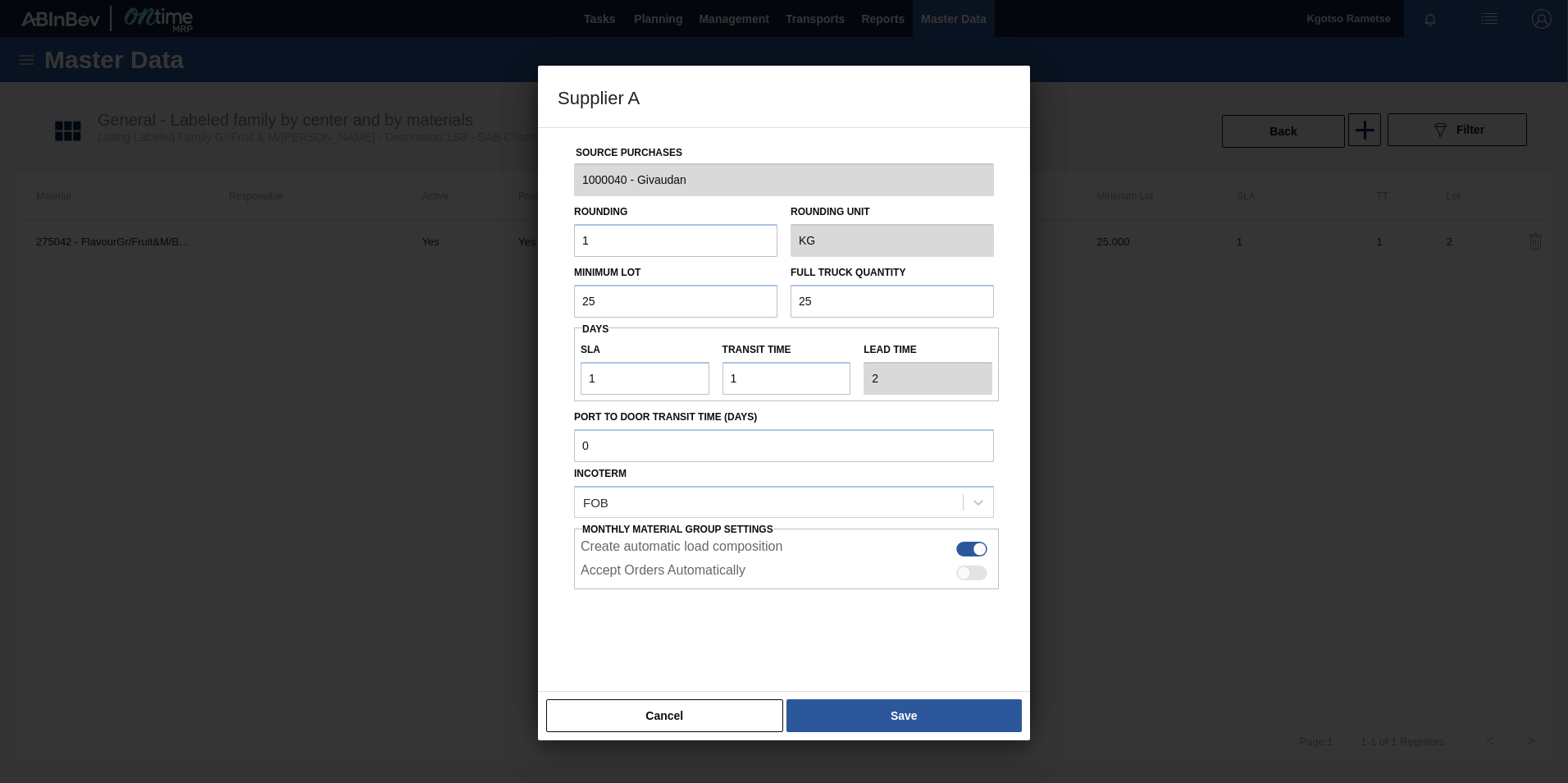
drag, startPoint x: 615, startPoint y: 296, endPoint x: 380, endPoint y: 320, distance: 236.2
click at [551, 306] on div "Source Purchases 1000040 - Givaudan Rounding 1 Rounding Unit KG Minimum Lot 25 …" at bounding box center [784, 409] width 492 height 565
drag, startPoint x: 624, startPoint y: 305, endPoint x: 556, endPoint y: 291, distance: 69.4
click at [556, 291] on div "Source Purchases 1000040 - Givaudan Rounding 1 Rounding Unit KG Minimum Lot 2,8…" at bounding box center [784, 409] width 492 height 565
type input "2,880"
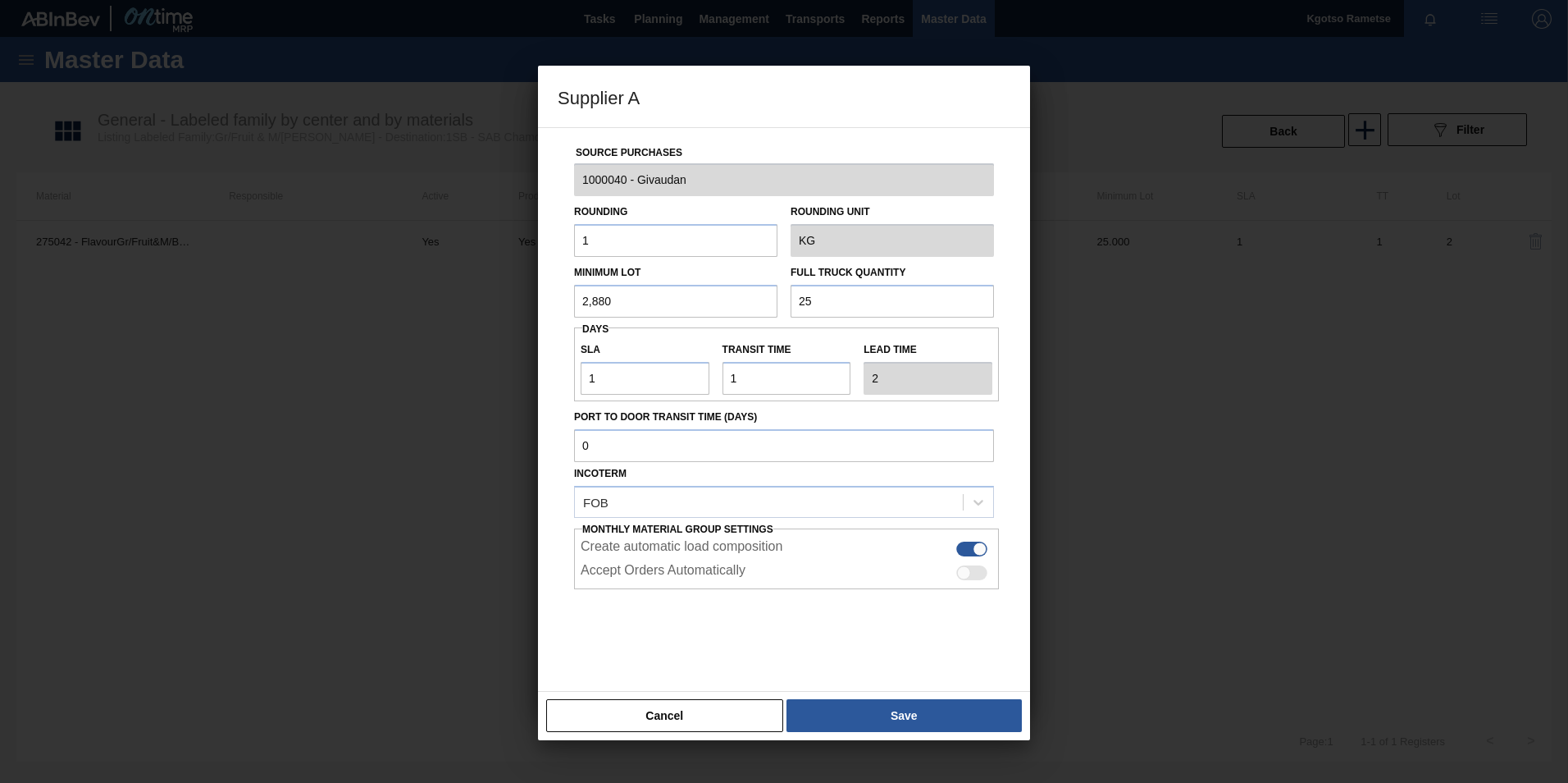
drag, startPoint x: 878, startPoint y: 304, endPoint x: 562, endPoint y: 307, distance: 316.0
click at [562, 307] on div "Source Purchases 1000040 - Givaudan Rounding 1 Rounding Unit KG Minimum Lot 2,8…" at bounding box center [784, 399] width 453 height 543
paste input ",880"
type input "2,880"
drag, startPoint x: 627, startPoint y: 374, endPoint x: 50, endPoint y: 434, distance: 580.1
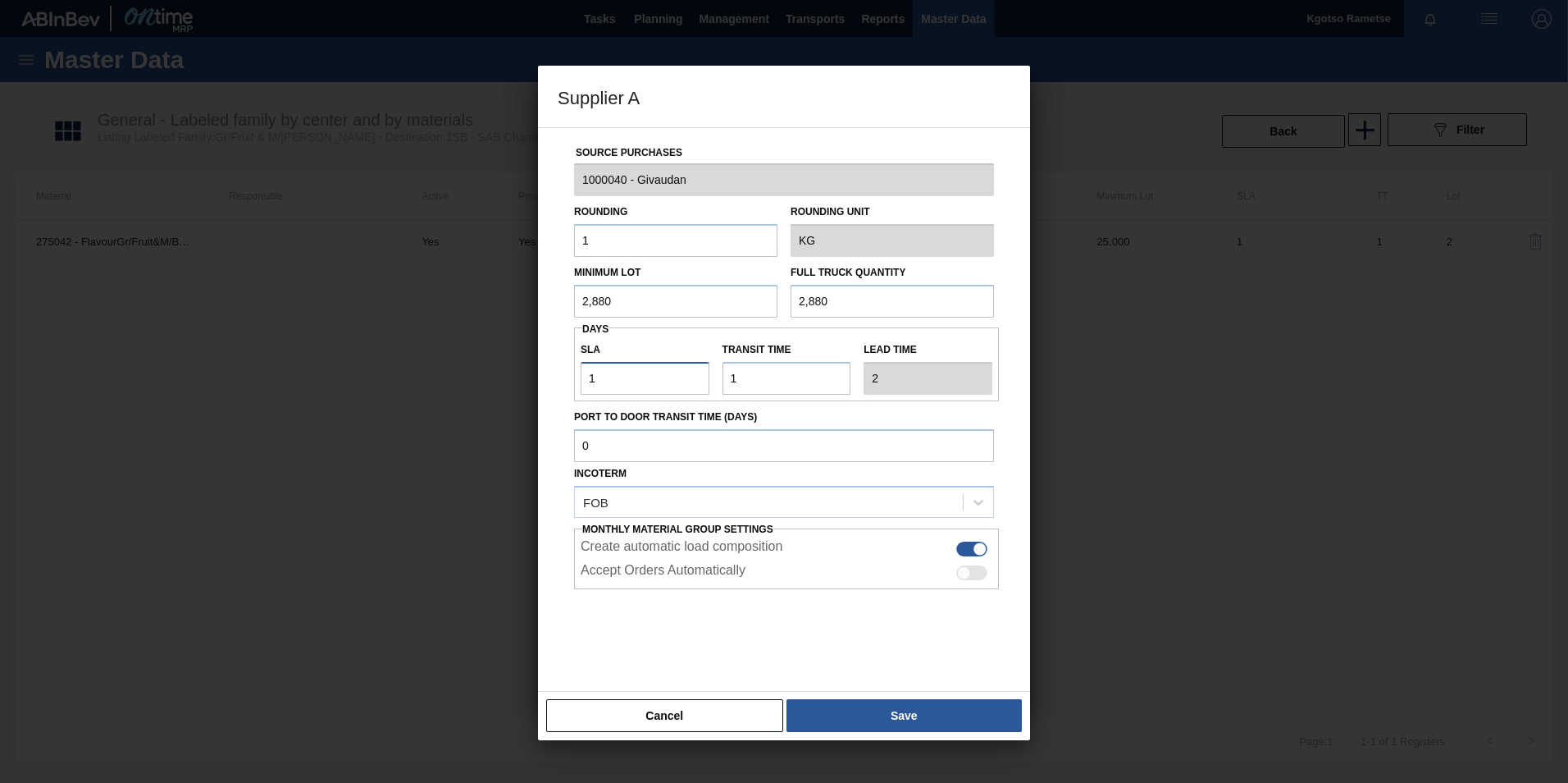
click at [351, 401] on div "Supplier A Source Purchases 1000040 - Givaudan Rounding 1 Rounding Unit KG Mini…" at bounding box center [784, 391] width 1568 height 783
type input "71"
type input "72"
type input "721"
type input "722"
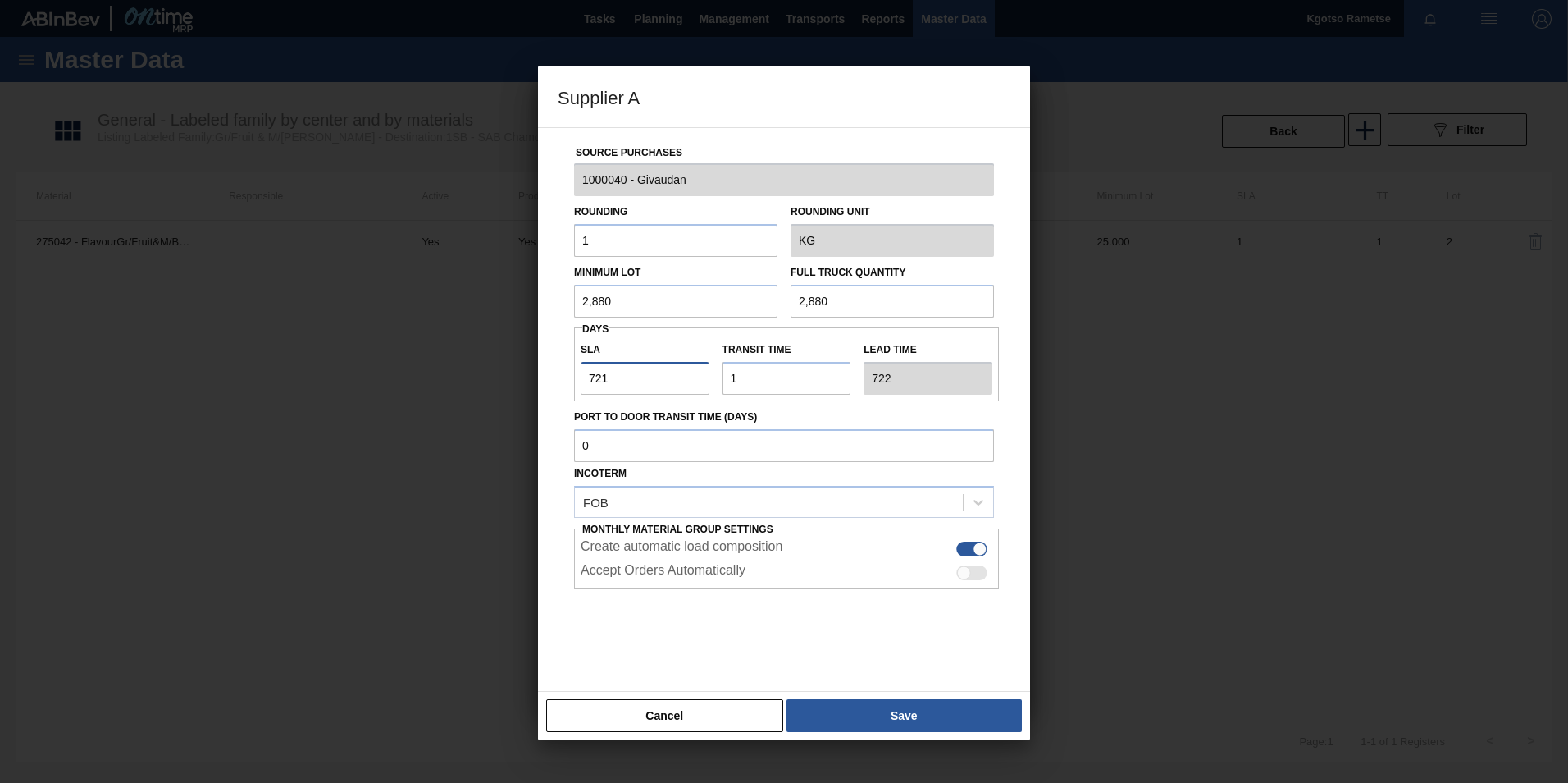
type input "71"
type input "72"
type input "71"
click at [919, 714] on button "Save" at bounding box center [904, 715] width 235 height 32
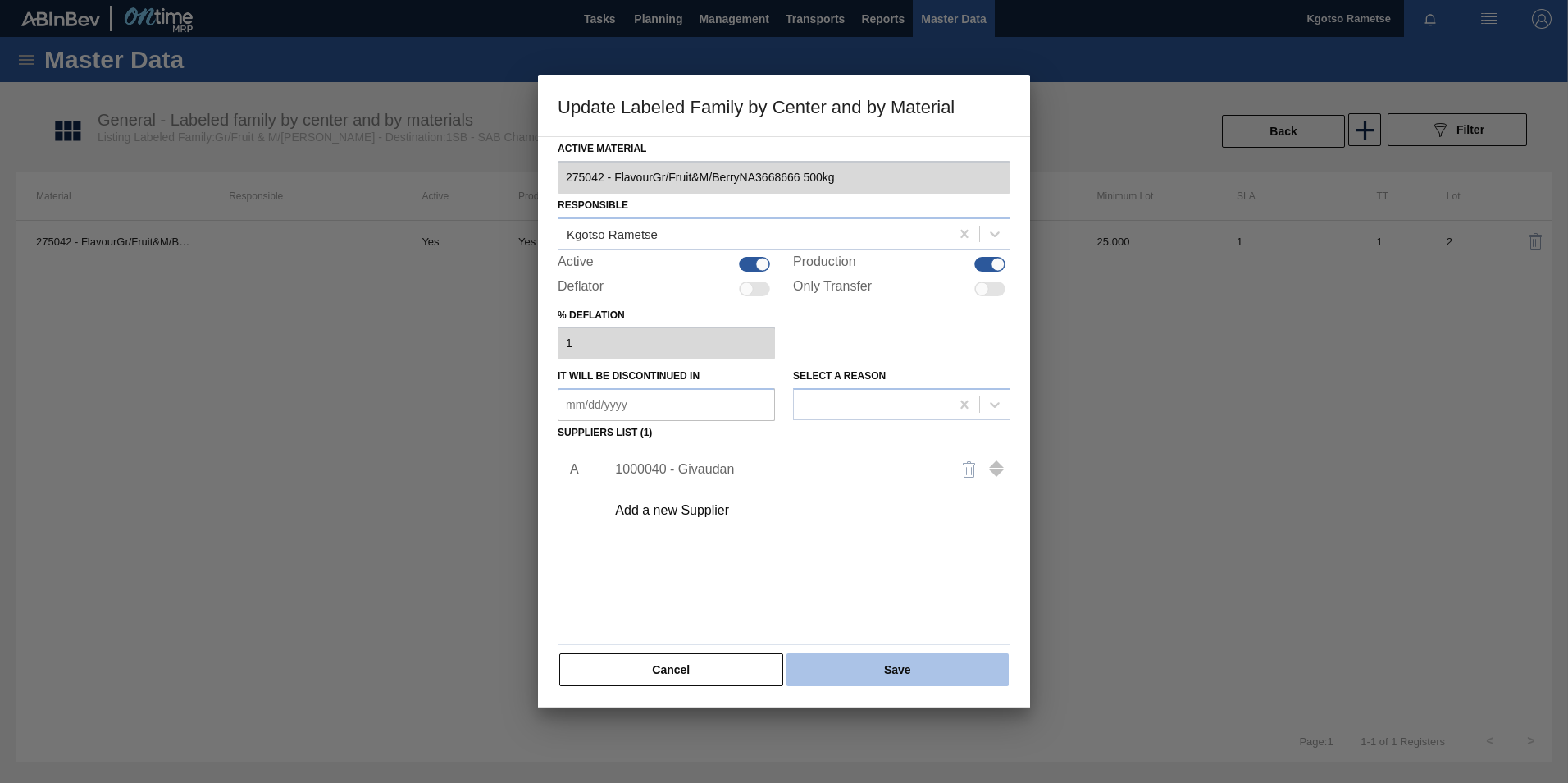
click at [897, 684] on button "Save" at bounding box center [897, 670] width 222 height 32
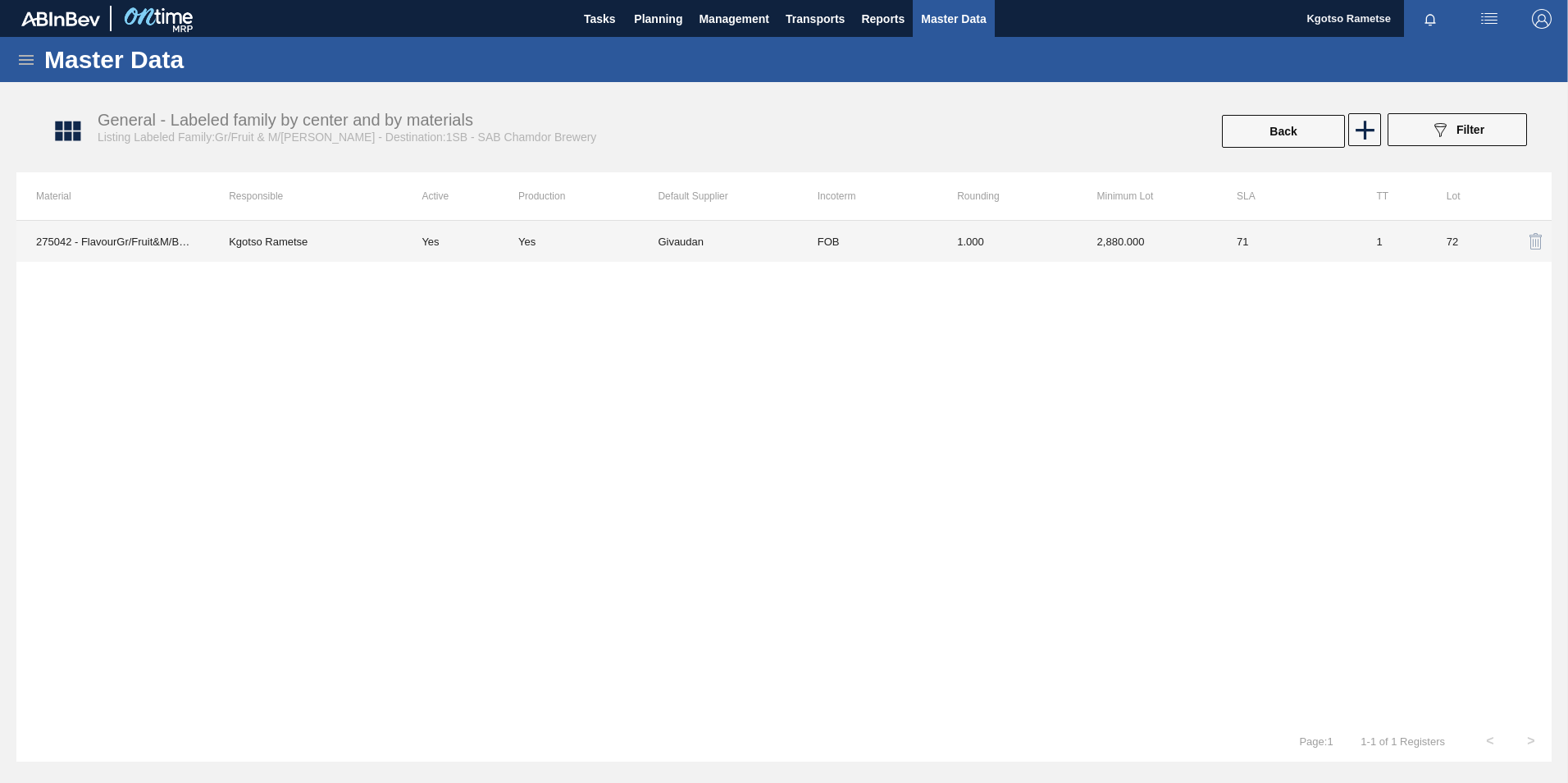
click at [1271, 245] on td "71" at bounding box center [1287, 240] width 139 height 41
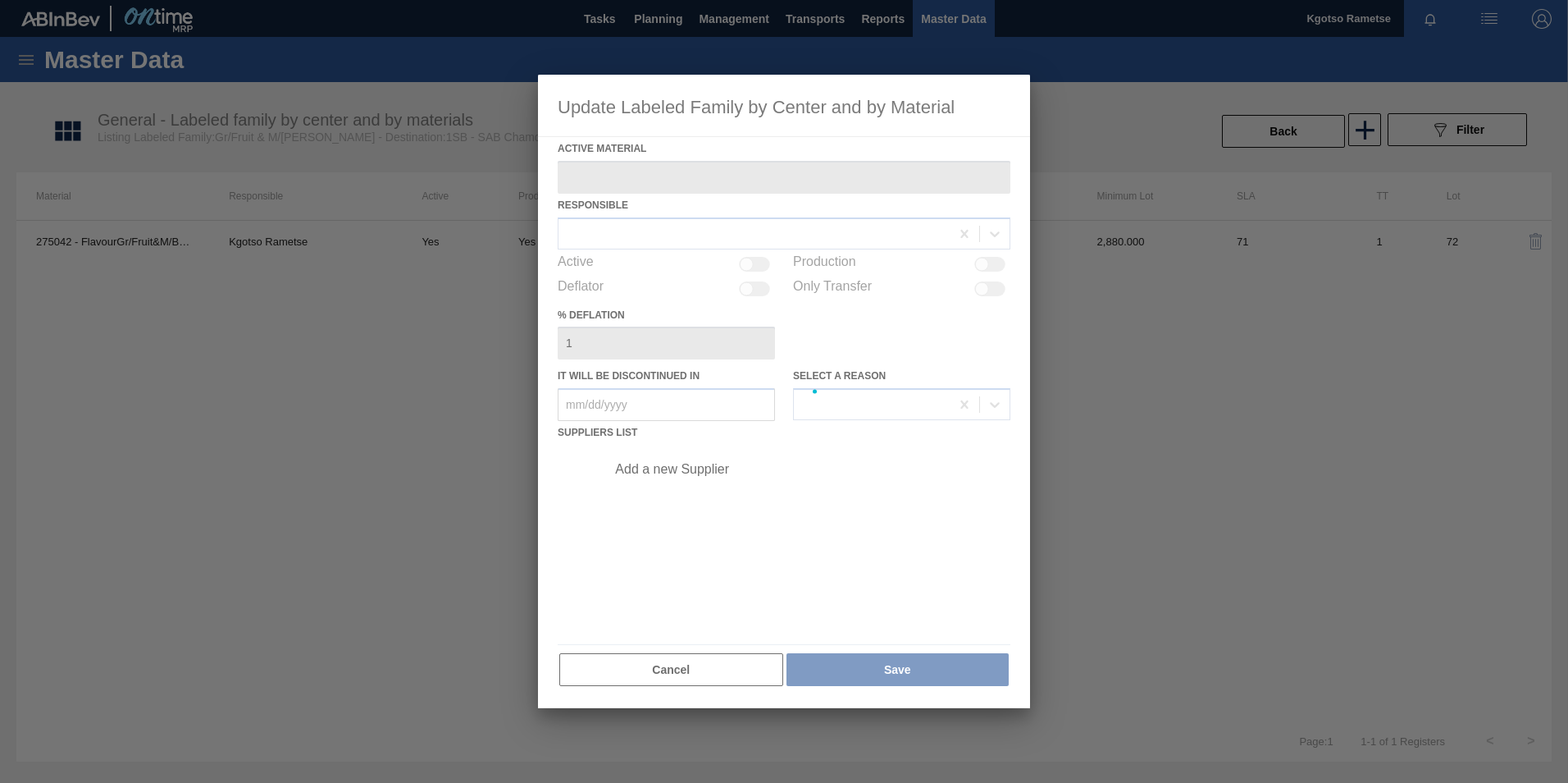
type Material "275042 - FlavourGr/Fruit&M/BerryNA3668666 500kg"
checkbox input "true"
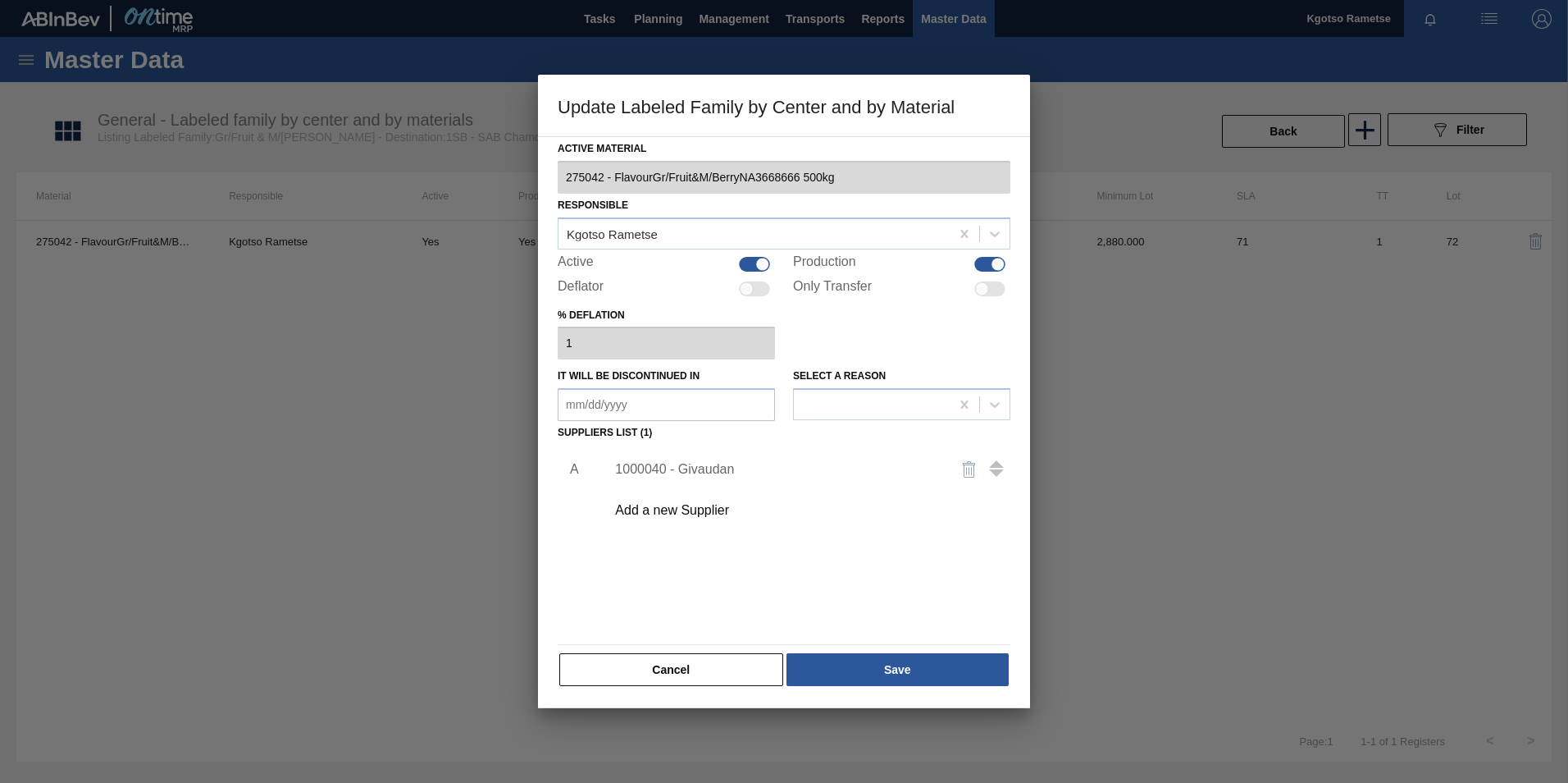
click at [703, 482] on div "1000040 - Givaudan" at bounding box center [803, 469] width 414 height 41
click at [699, 471] on div "1000040 - Givaudan" at bounding box center [775, 468] width 321 height 14
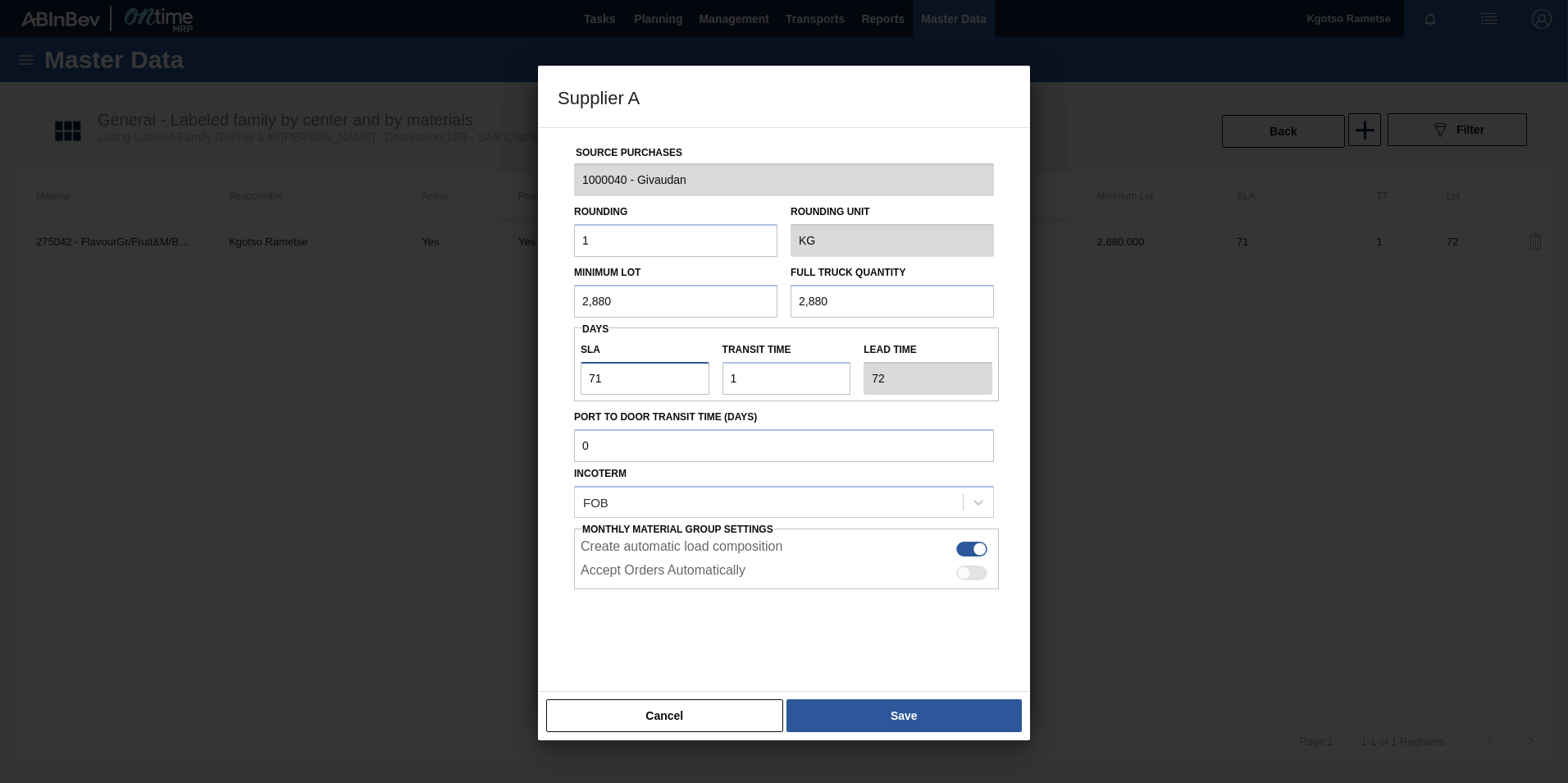
drag, startPoint x: 593, startPoint y: 382, endPoint x: 578, endPoint y: 381, distance: 15.0
click at [578, 381] on div "SLA 71" at bounding box center [644, 365] width 142 height 56
drag, startPoint x: 611, startPoint y: 374, endPoint x: 479, endPoint y: 402, distance: 134.9
click at [513, 398] on div "Supplier A Source Purchases 1000040 - Givaudan Rounding 1 Rounding Unit KG Mini…" at bounding box center [784, 391] width 1568 height 783
type input "9"
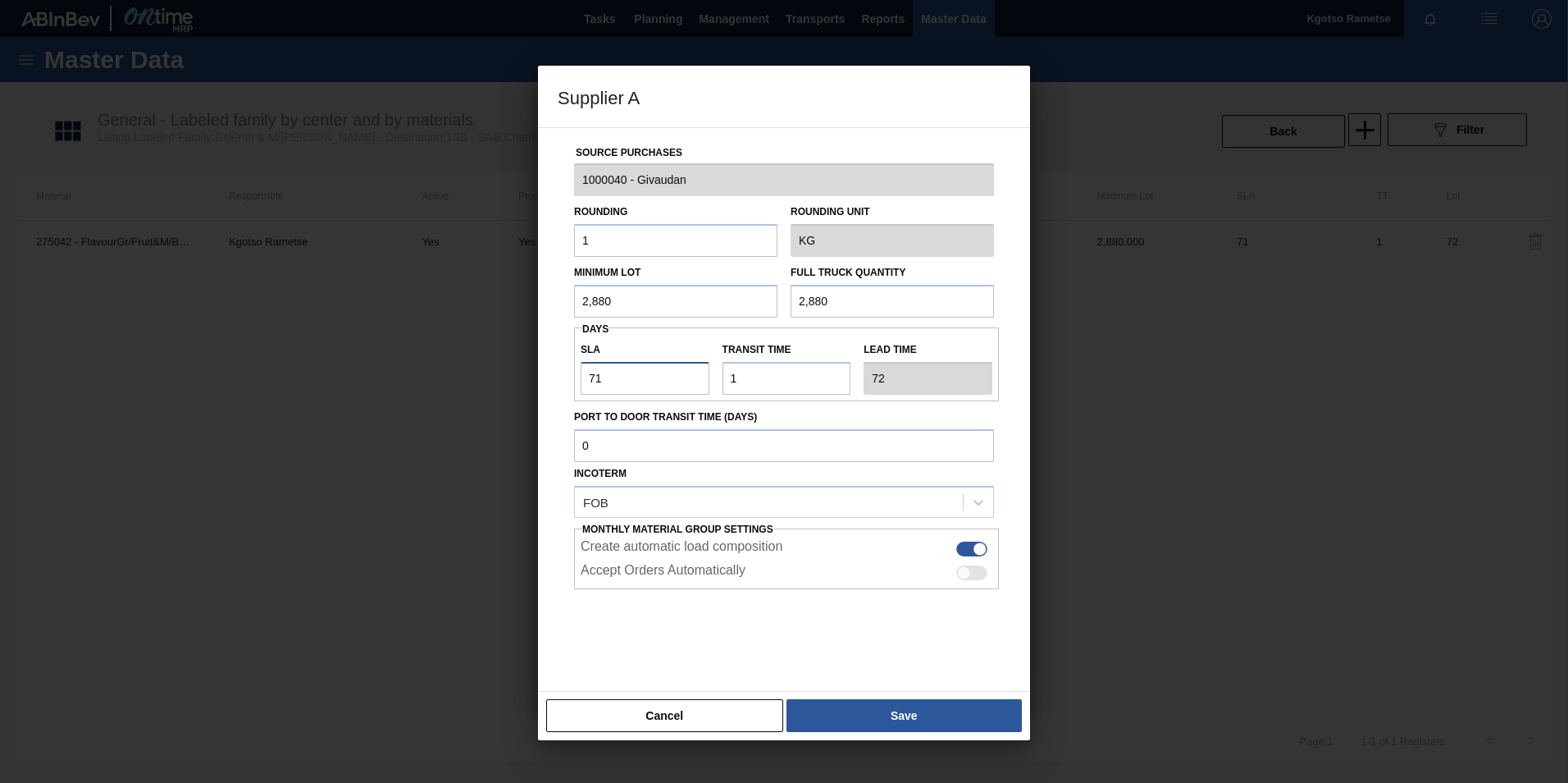
type input "10"
type input "92"
type input "93"
type input "92"
click at [1000, 721] on button "Save" at bounding box center [904, 715] width 235 height 32
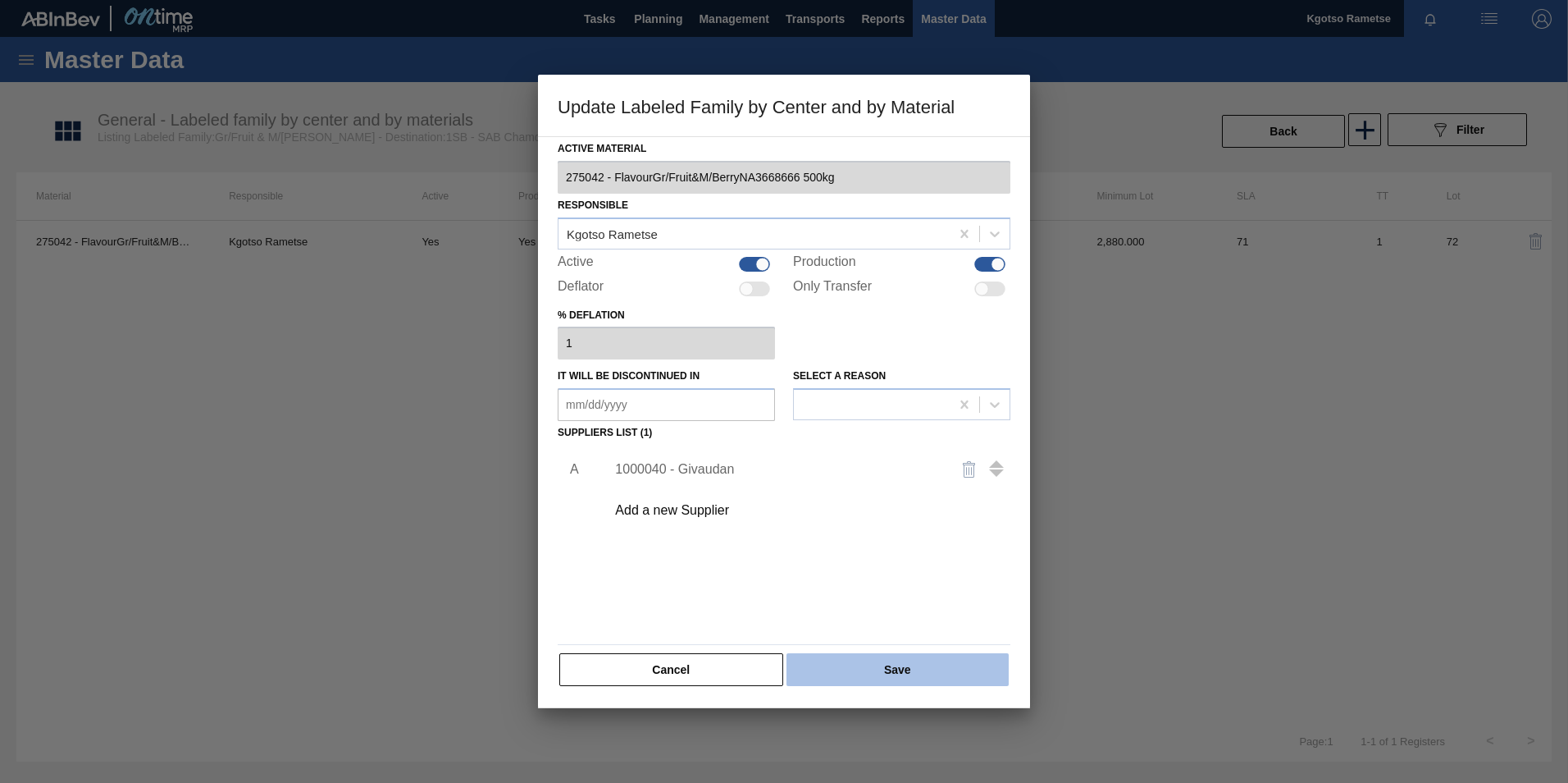
click at [936, 663] on button "Save" at bounding box center [897, 670] width 222 height 32
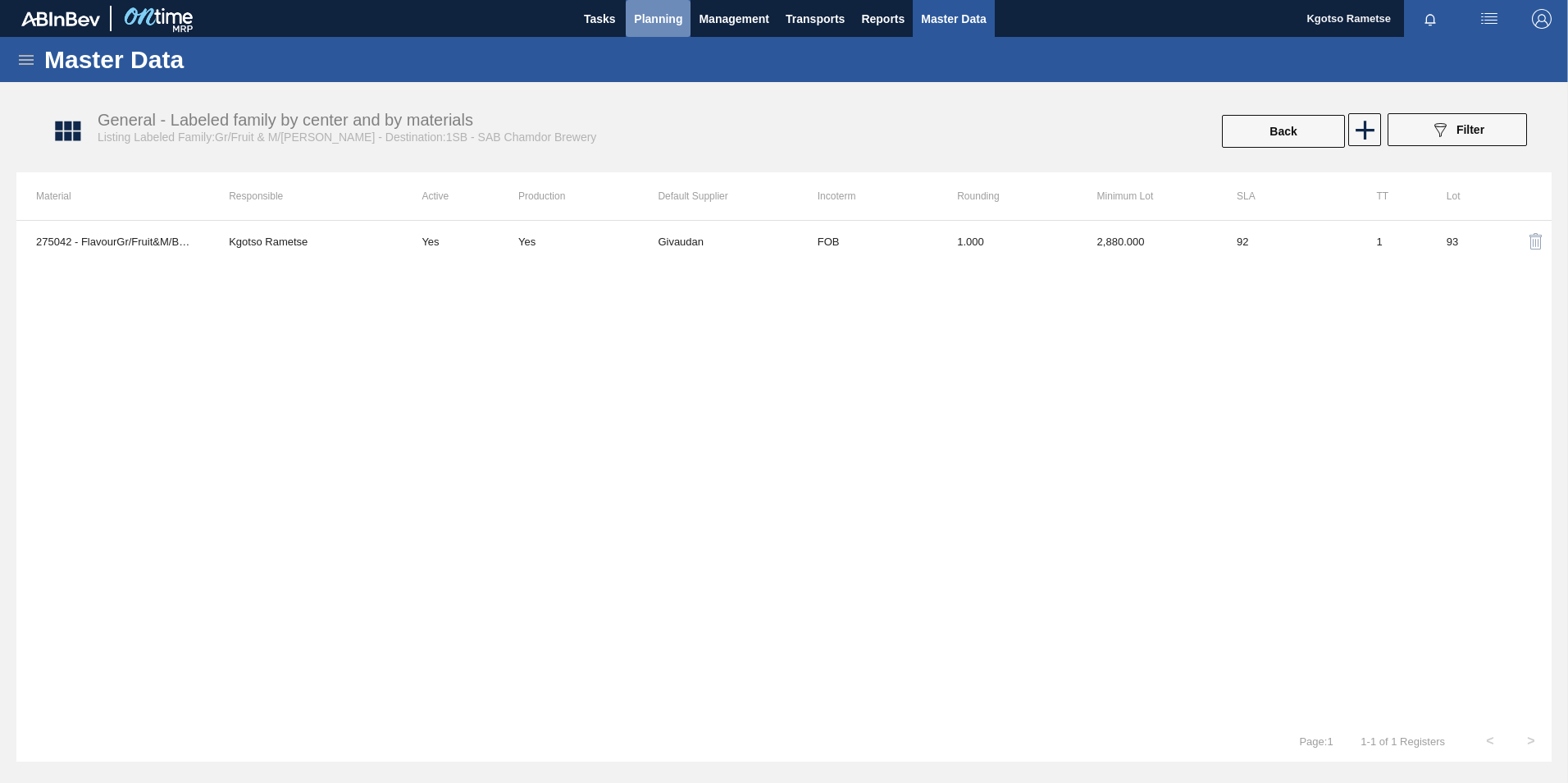
click at [653, 21] on span "Planning" at bounding box center [658, 18] width 49 height 20
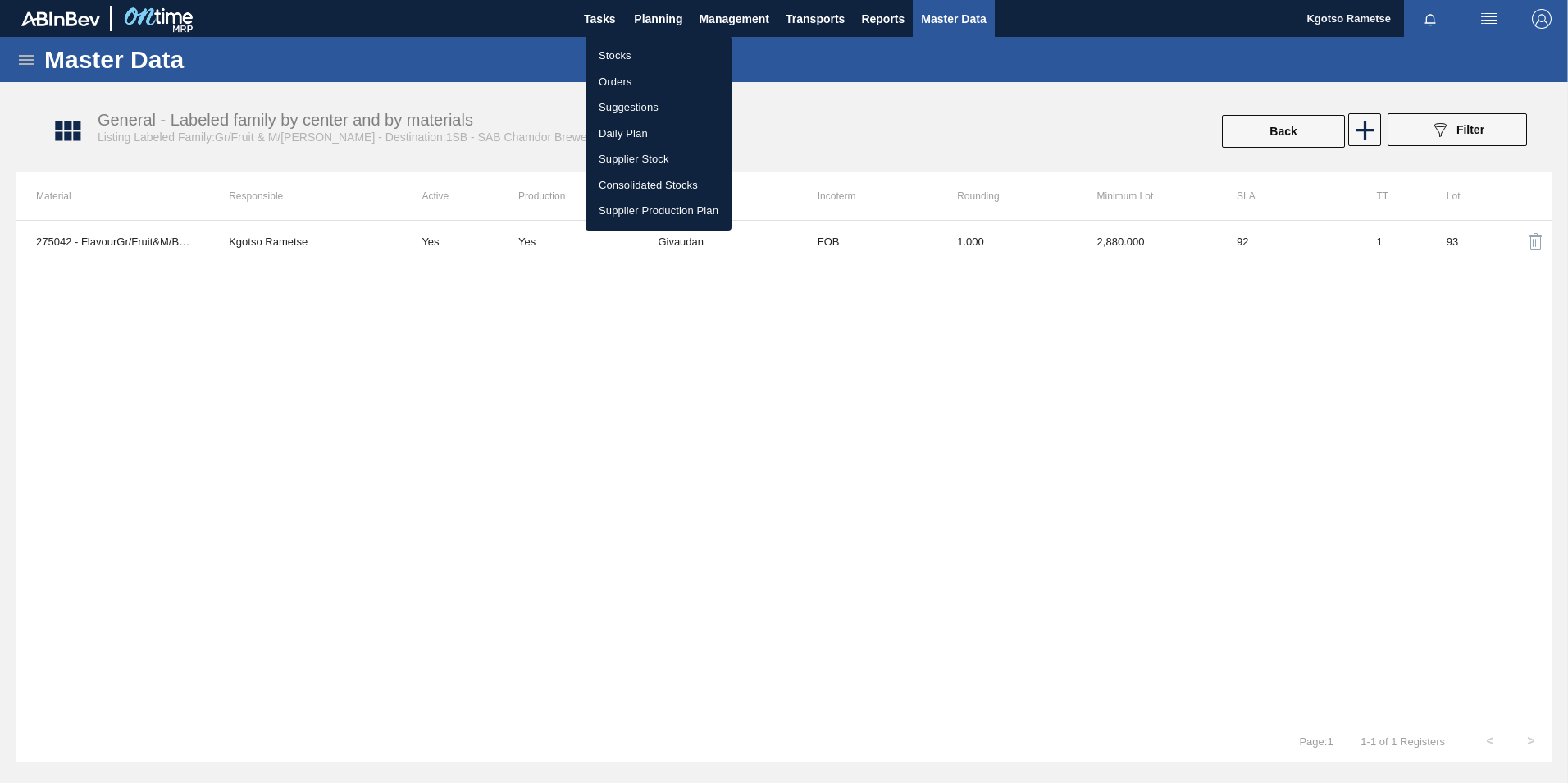
click at [619, 52] on li "Stocks" at bounding box center [658, 56] width 146 height 27
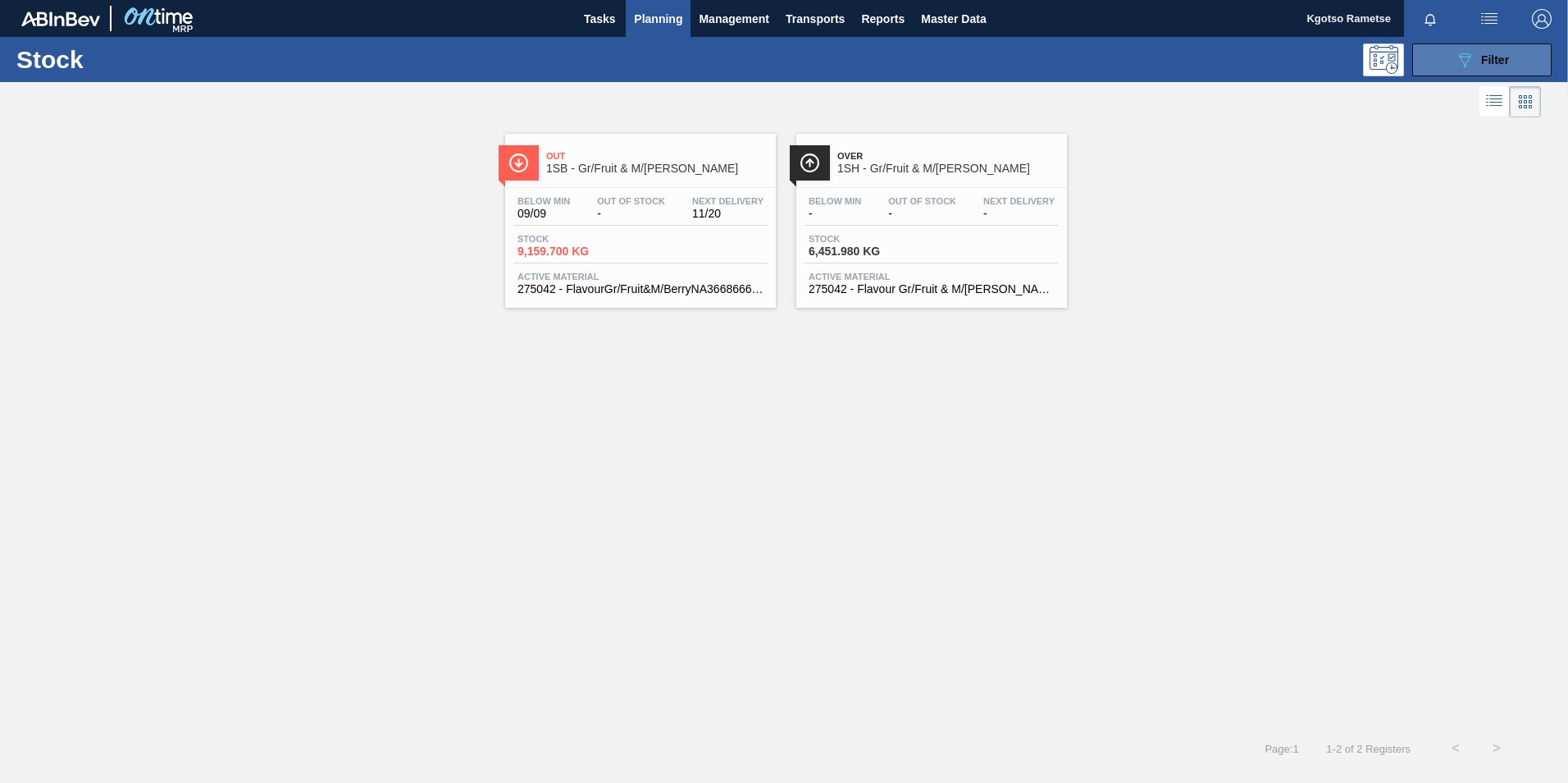
click at [1532, 63] on button "089F7B8B-B2A5-4AFE-B5C0-19BA573D28AC Filter" at bounding box center [1481, 60] width 139 height 32
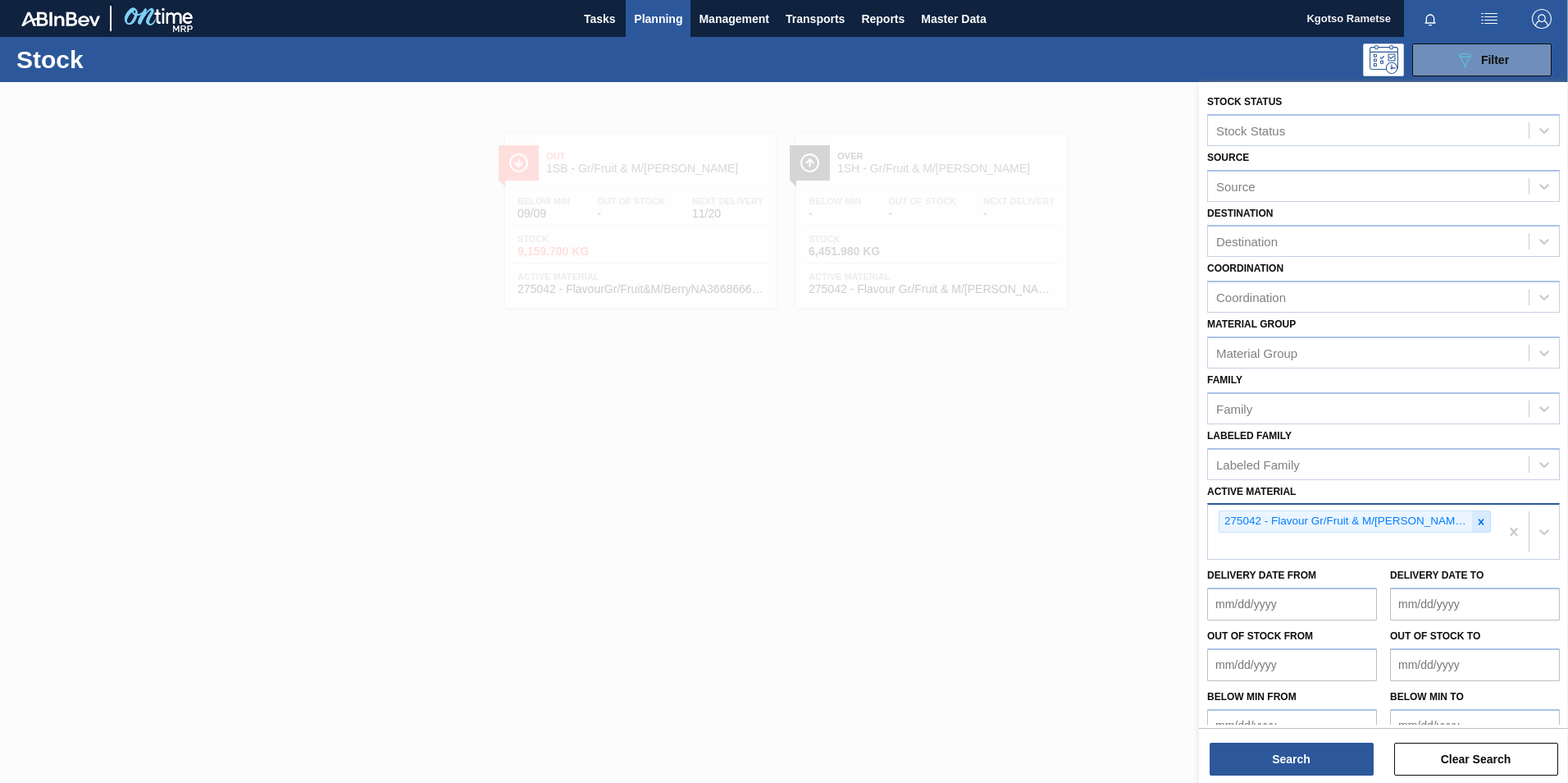
click at [1472, 523] on div at bounding box center [1480, 522] width 18 height 21
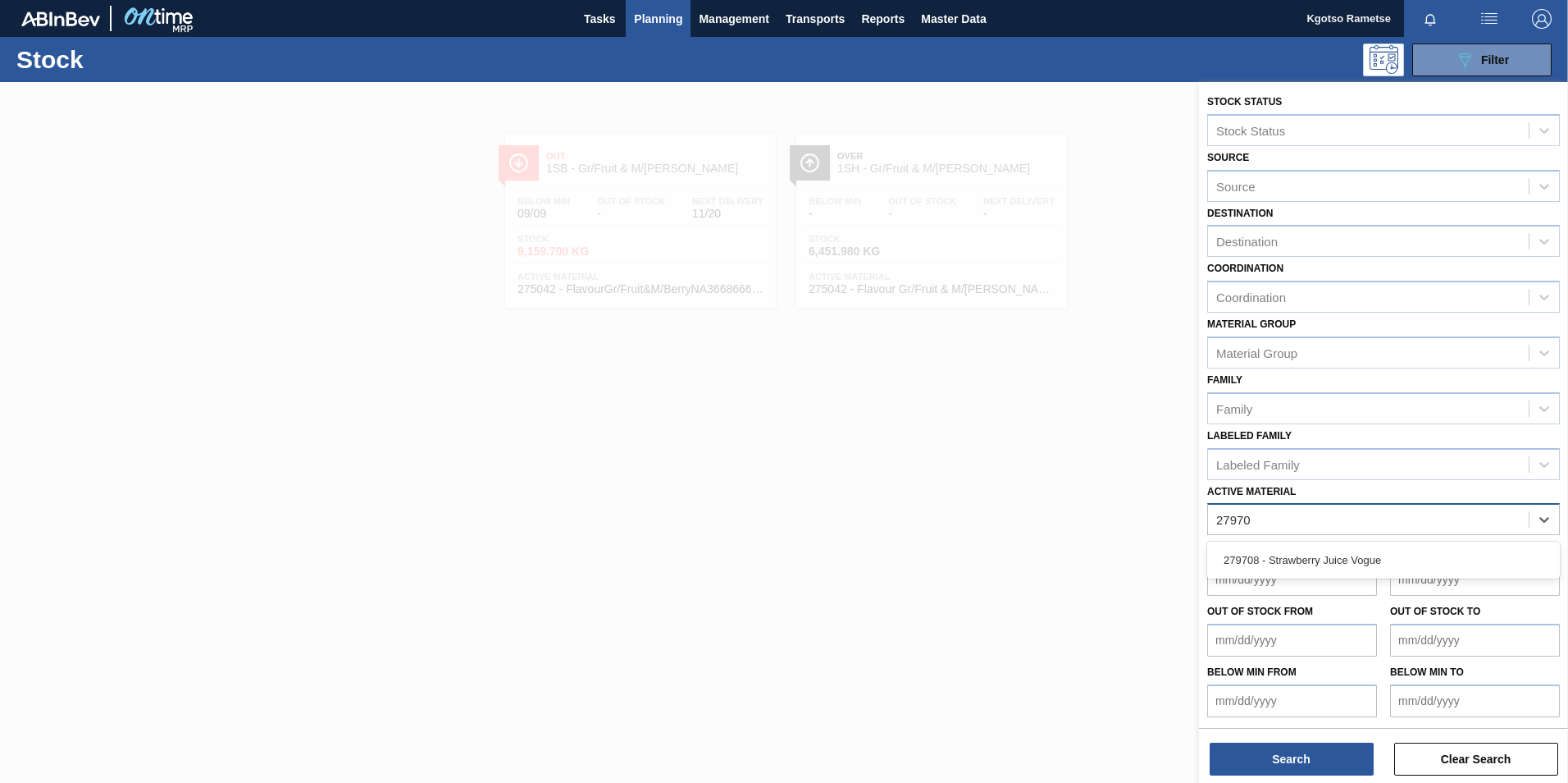
type Material "279708"
click at [1367, 563] on div "279708 - Strawberry Juice Vogue" at bounding box center [1383, 560] width 353 height 31
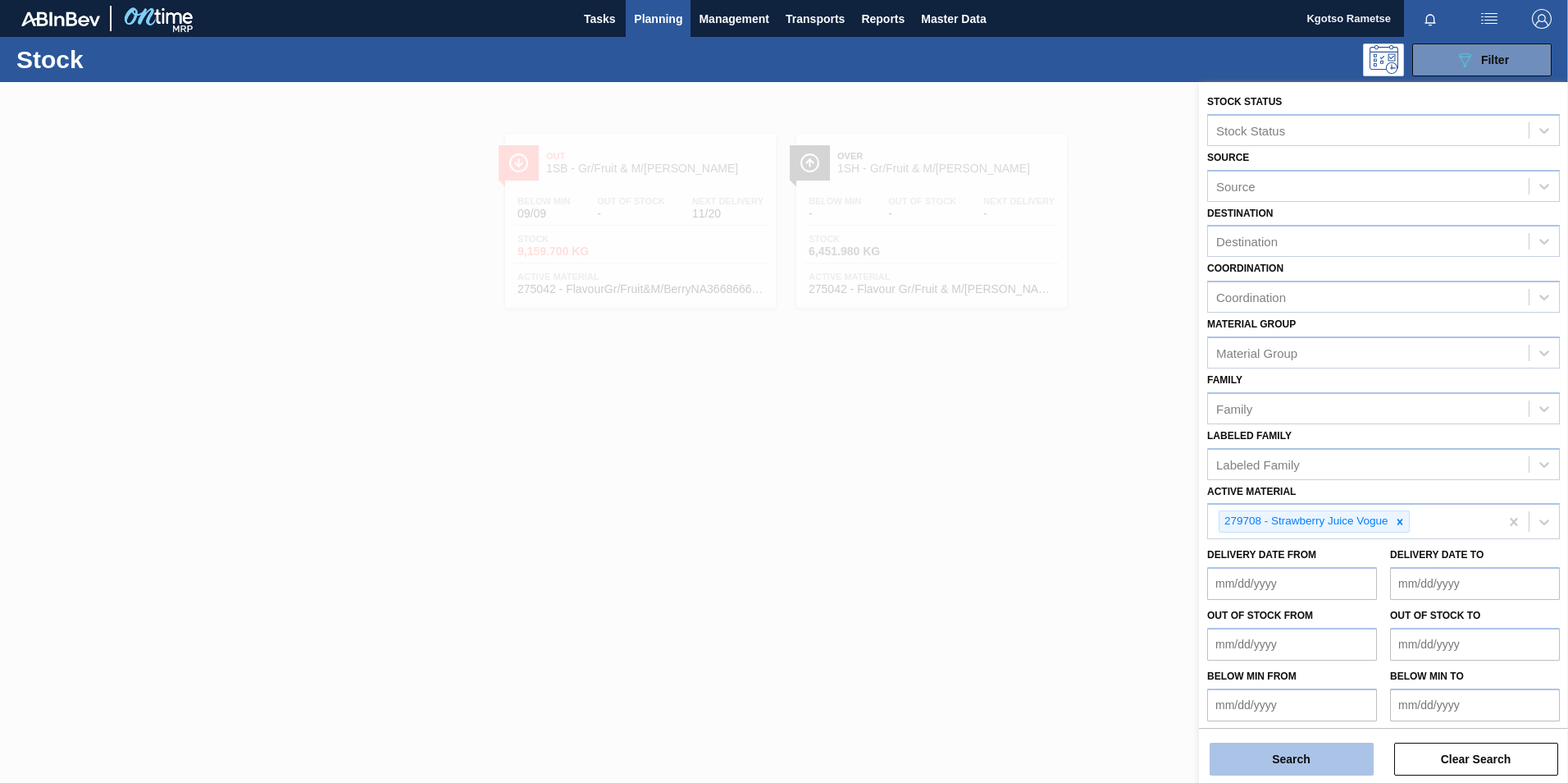
click at [1316, 770] on button "Search" at bounding box center [1292, 759] width 164 height 32
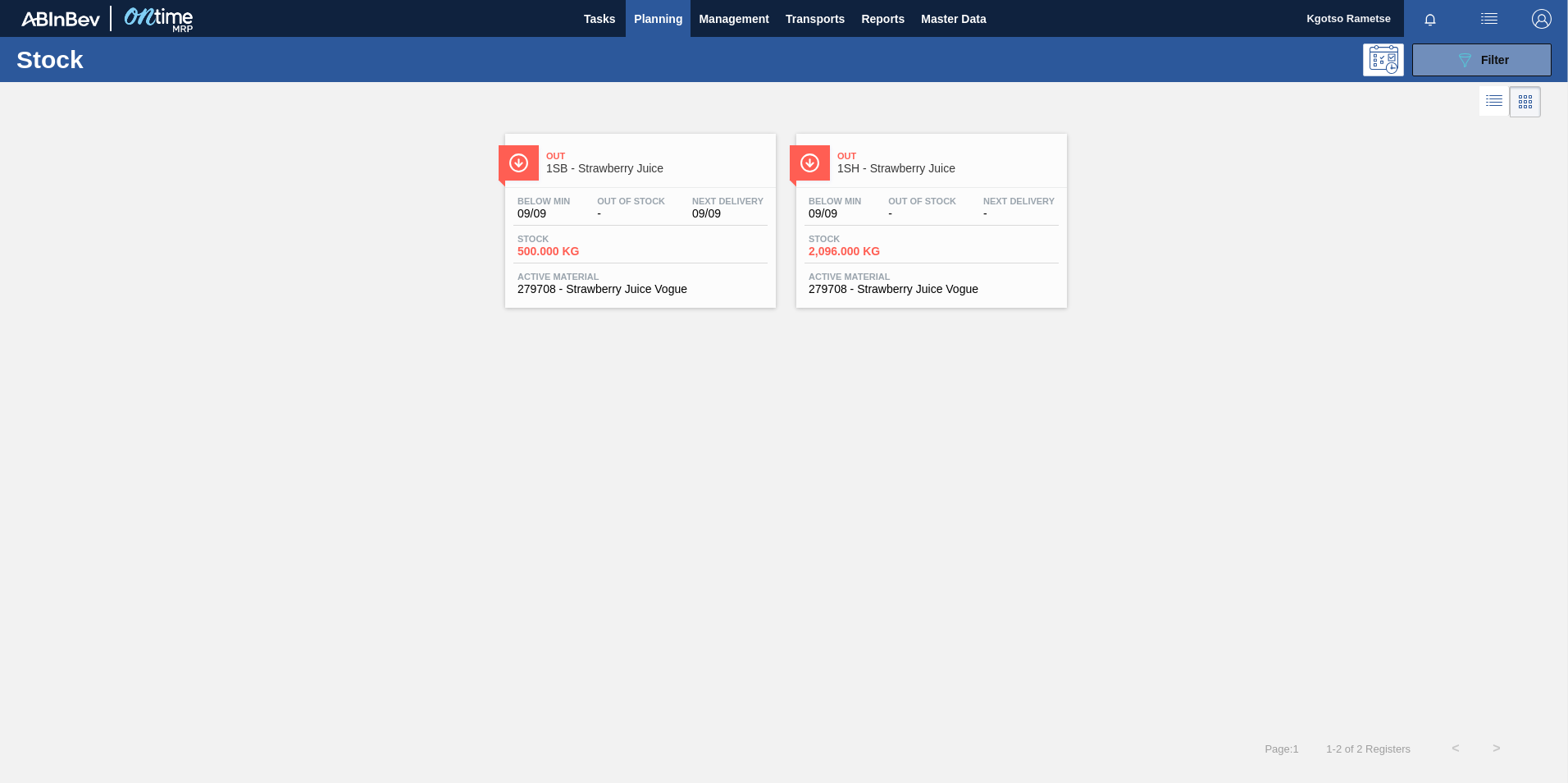
click at [662, 160] on span "Out" at bounding box center [657, 155] width 221 height 10
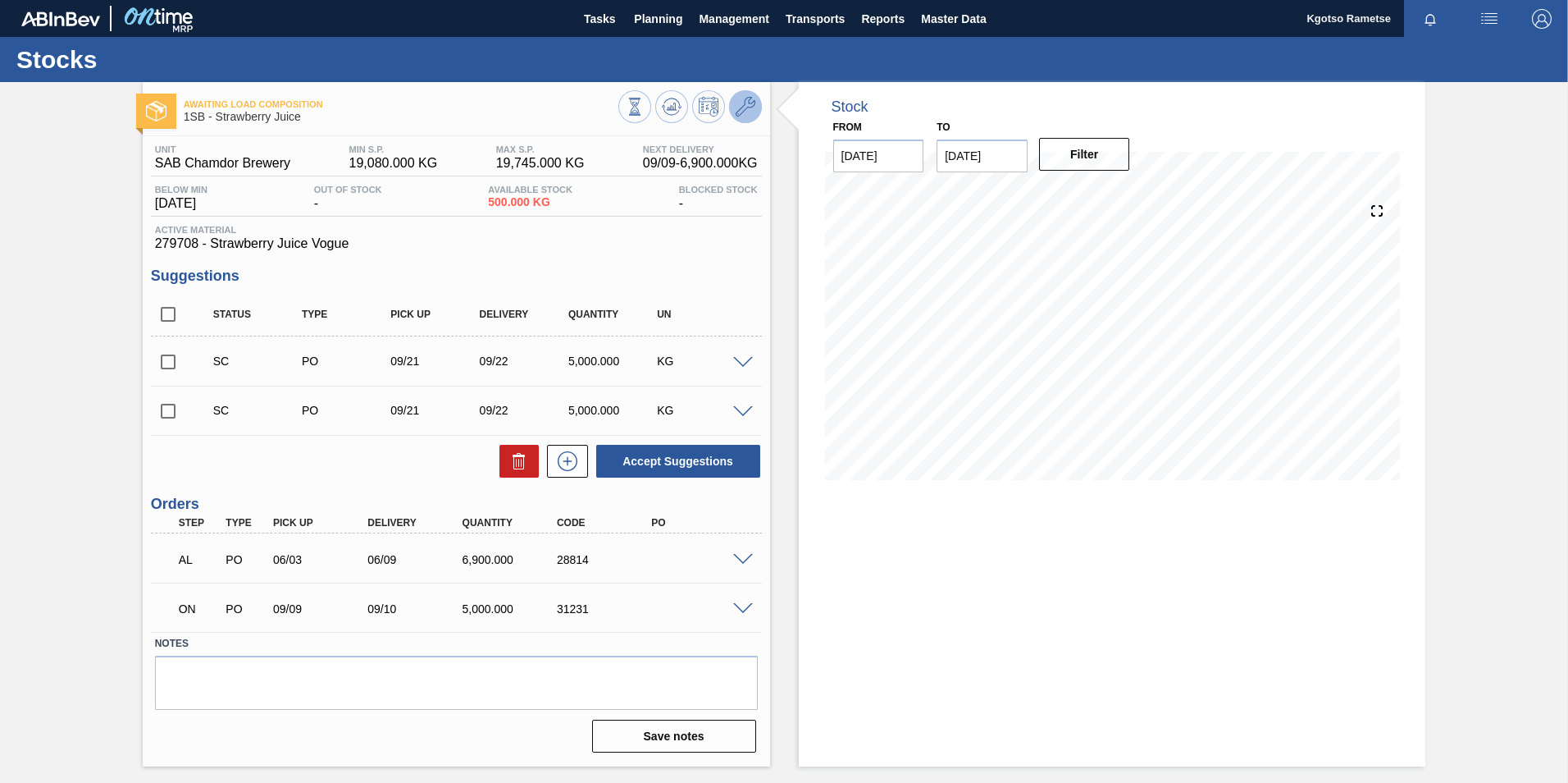
click at [753, 99] on icon at bounding box center [745, 107] width 20 height 20
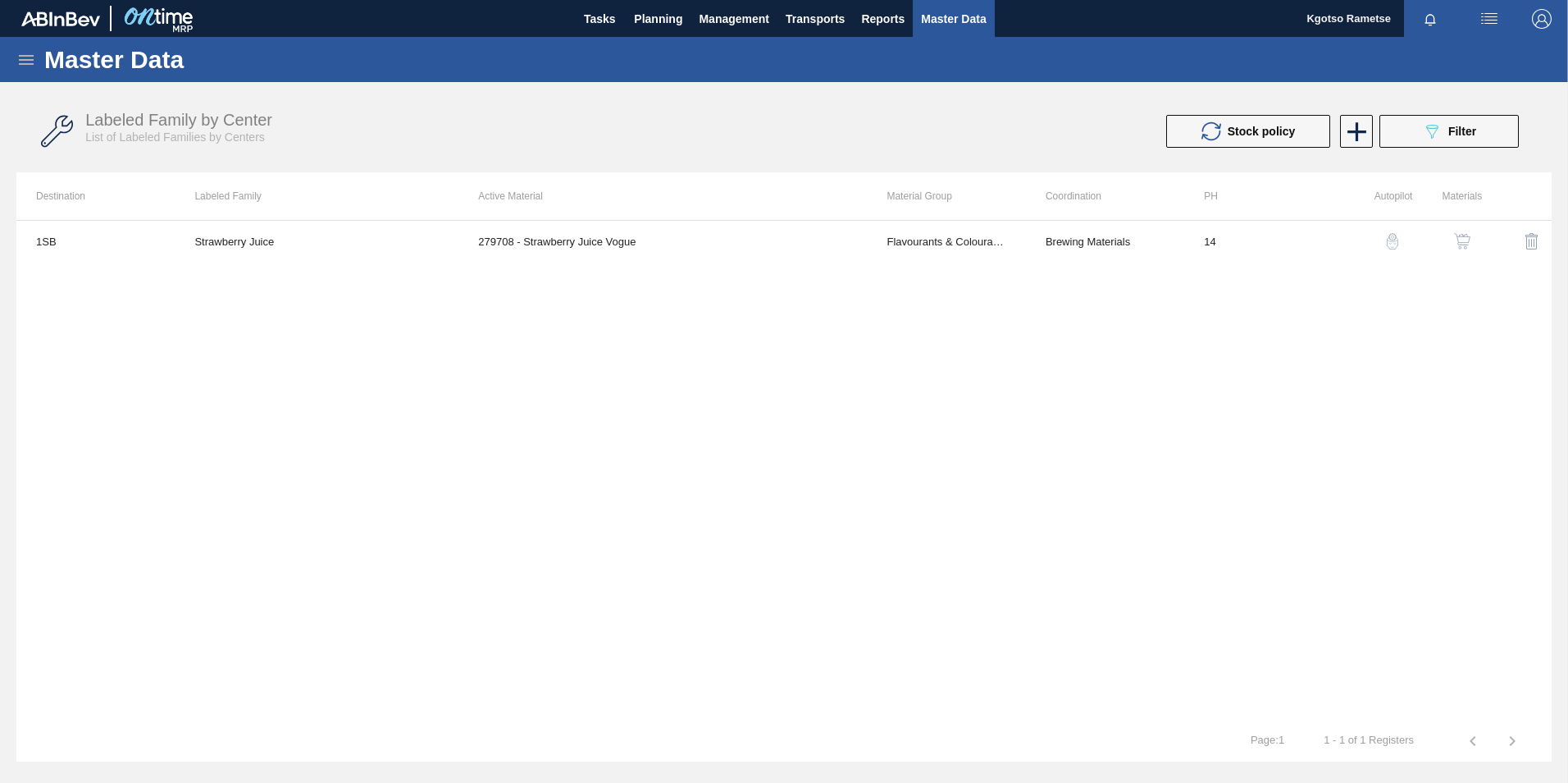
click at [1458, 256] on button "button" at bounding box center [1461, 240] width 39 height 39
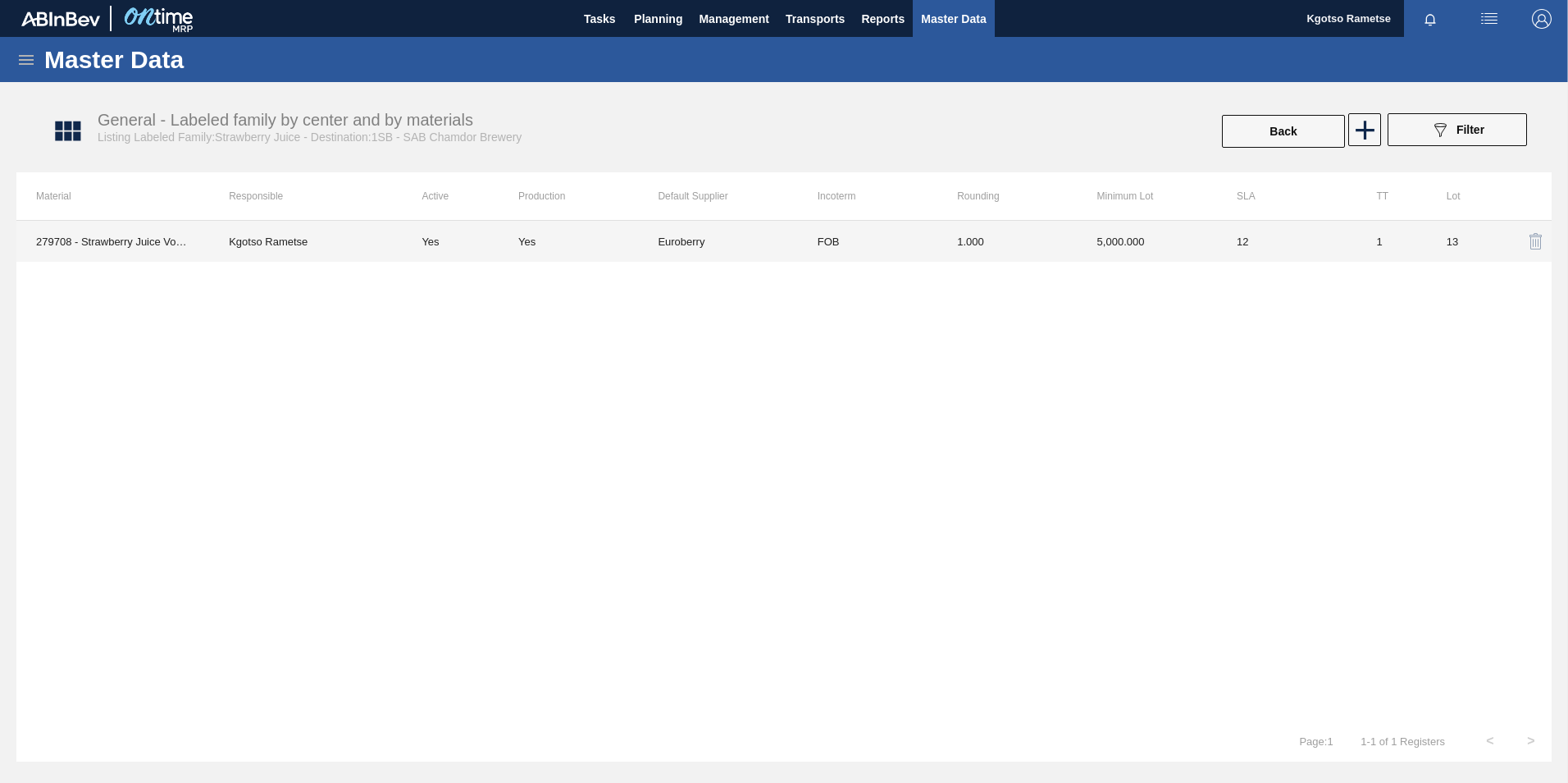
click at [949, 252] on td "1.000" at bounding box center [1007, 240] width 139 height 41
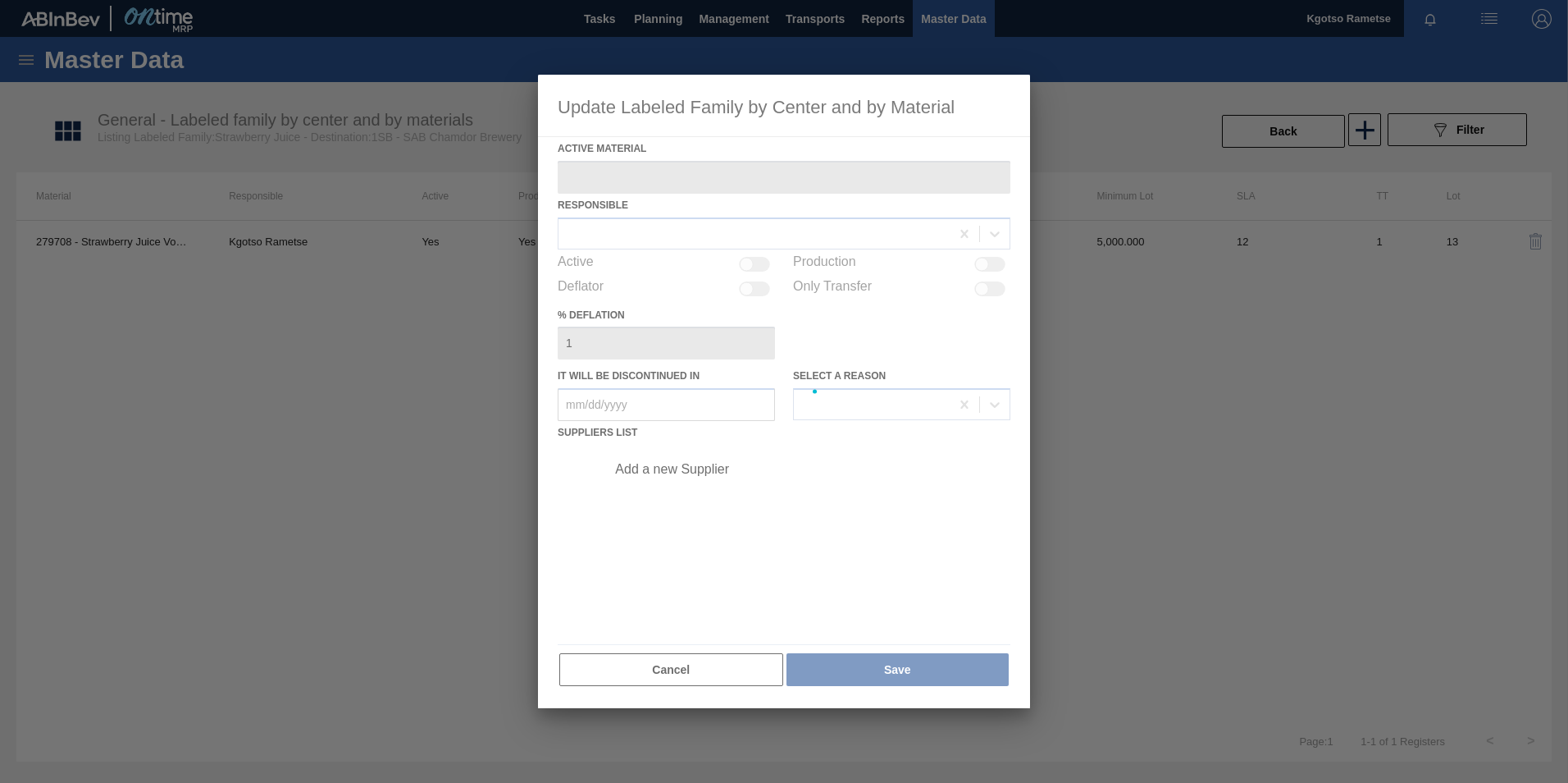
type Material "279708 - Strawberry Juice Vogue"
checkbox input "true"
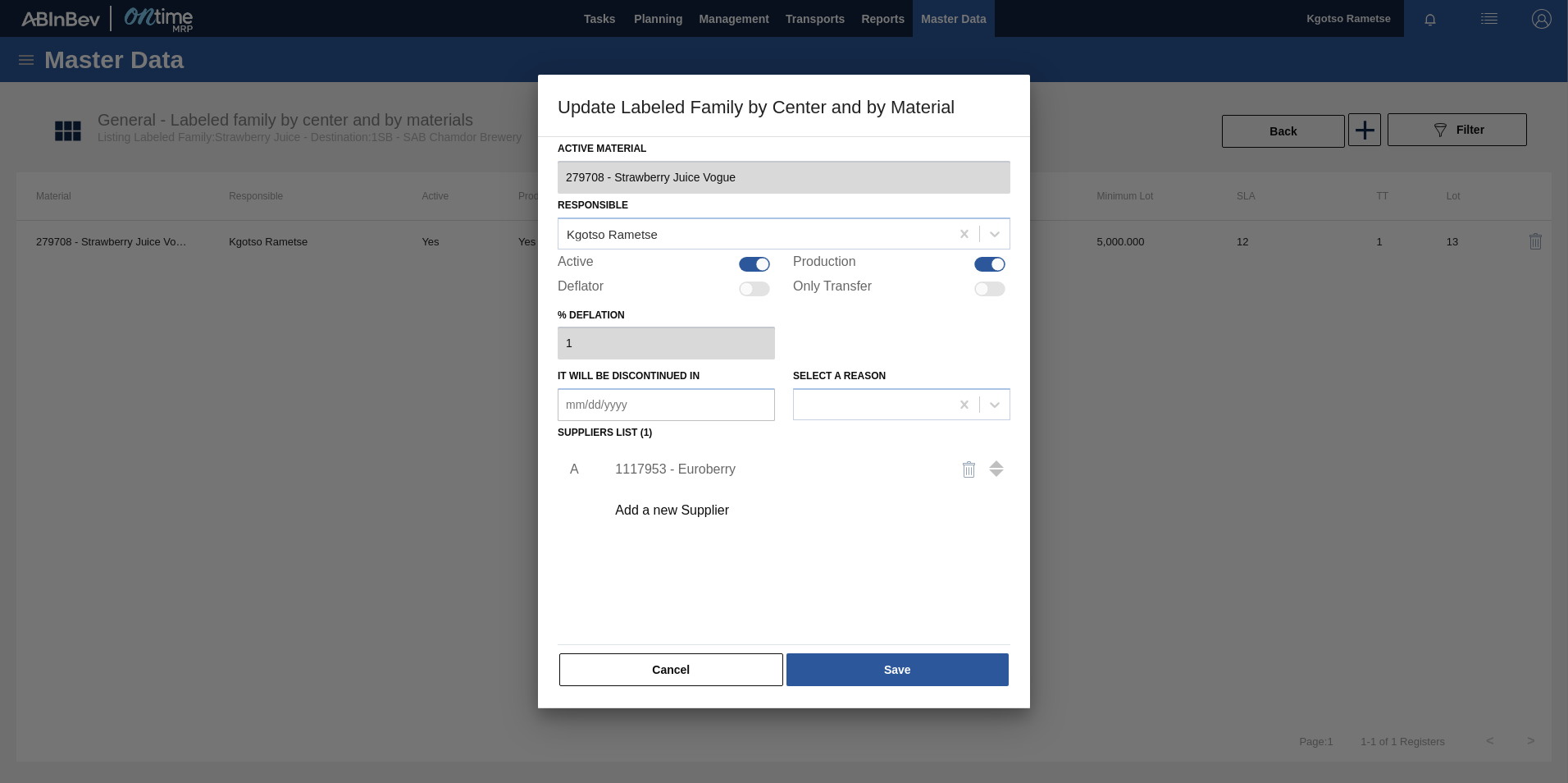
click at [715, 468] on div "1117953 - Euroberry" at bounding box center [775, 468] width 321 height 14
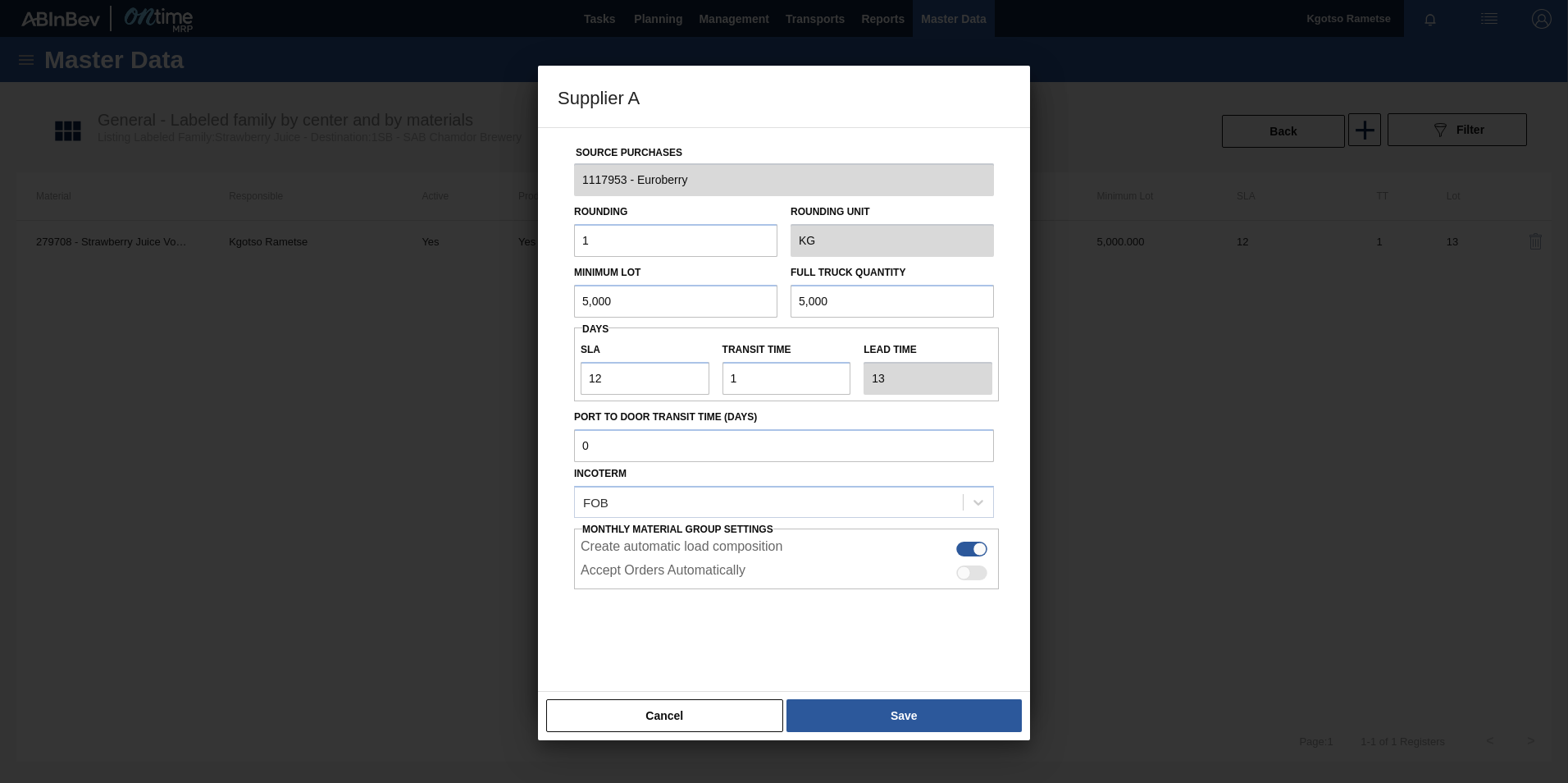
drag, startPoint x: 640, startPoint y: 297, endPoint x: 447, endPoint y: 299, distance: 193.0
click at [521, 298] on div "Supplier A Source Purchases 1117953 - Euroberry Rounding 1 Rounding Unit KG Min…" at bounding box center [784, 391] width 1568 height 783
drag, startPoint x: 703, startPoint y: 311, endPoint x: 298, endPoint y: 325, distance: 405.2
click at [378, 323] on div "Supplier A Source Purchases 1117953 - Euroberry Rounding 1 Rounding Unit KG Min…" at bounding box center [784, 391] width 1568 height 783
drag, startPoint x: 659, startPoint y: 300, endPoint x: 84, endPoint y: 291, distance: 575.1
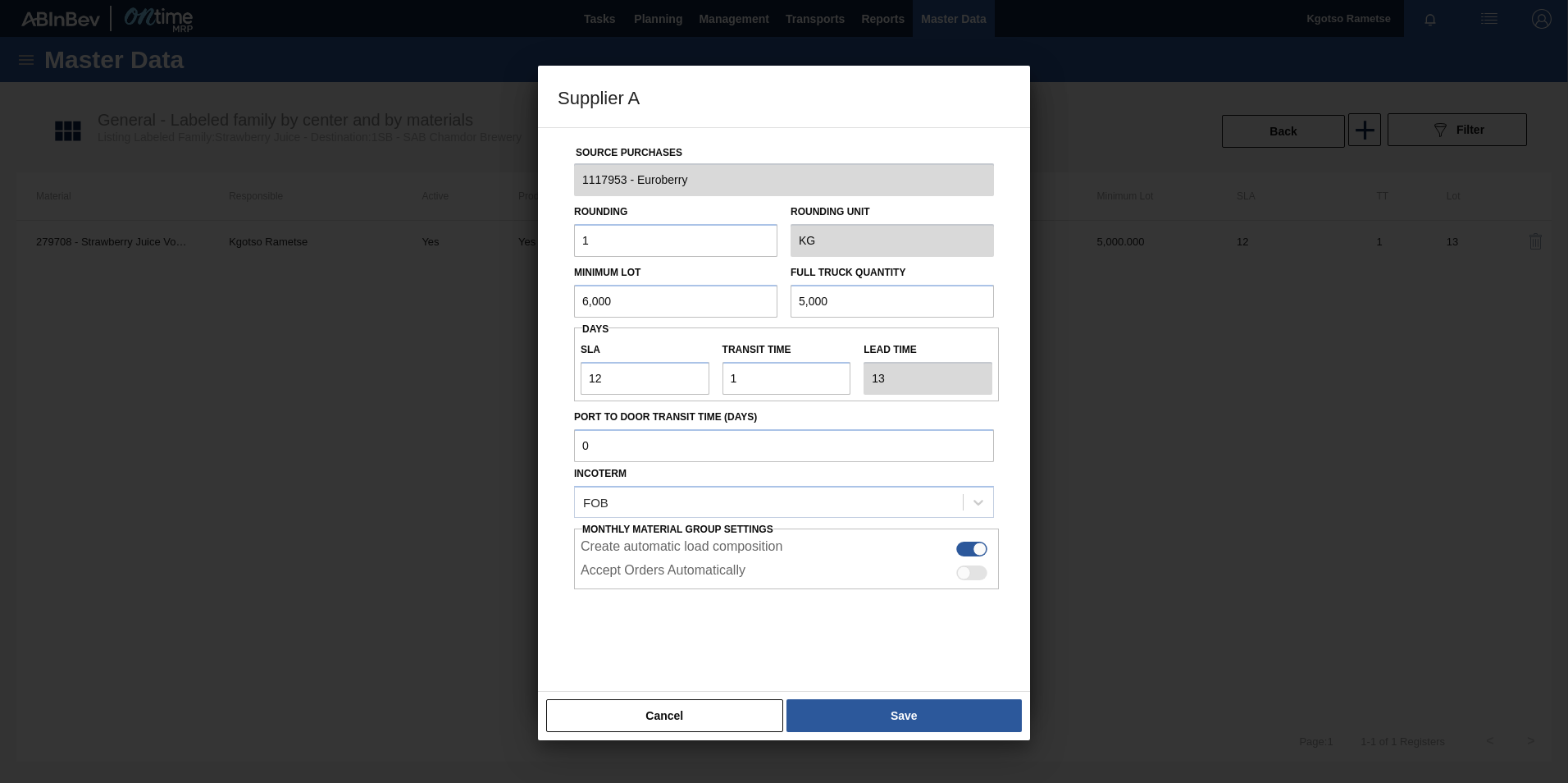
click at [144, 291] on div "Supplier A Source Purchases 1117953 - Euroberry Rounding 1 Rounding Unit KG Min…" at bounding box center [784, 391] width 1568 height 783
type input "6,000"
click at [721, 296] on div "Minimum Lot 6,000 Full Truck Quantity 5,000" at bounding box center [784, 287] width 433 height 61
paste input "6"
type input "6,000"
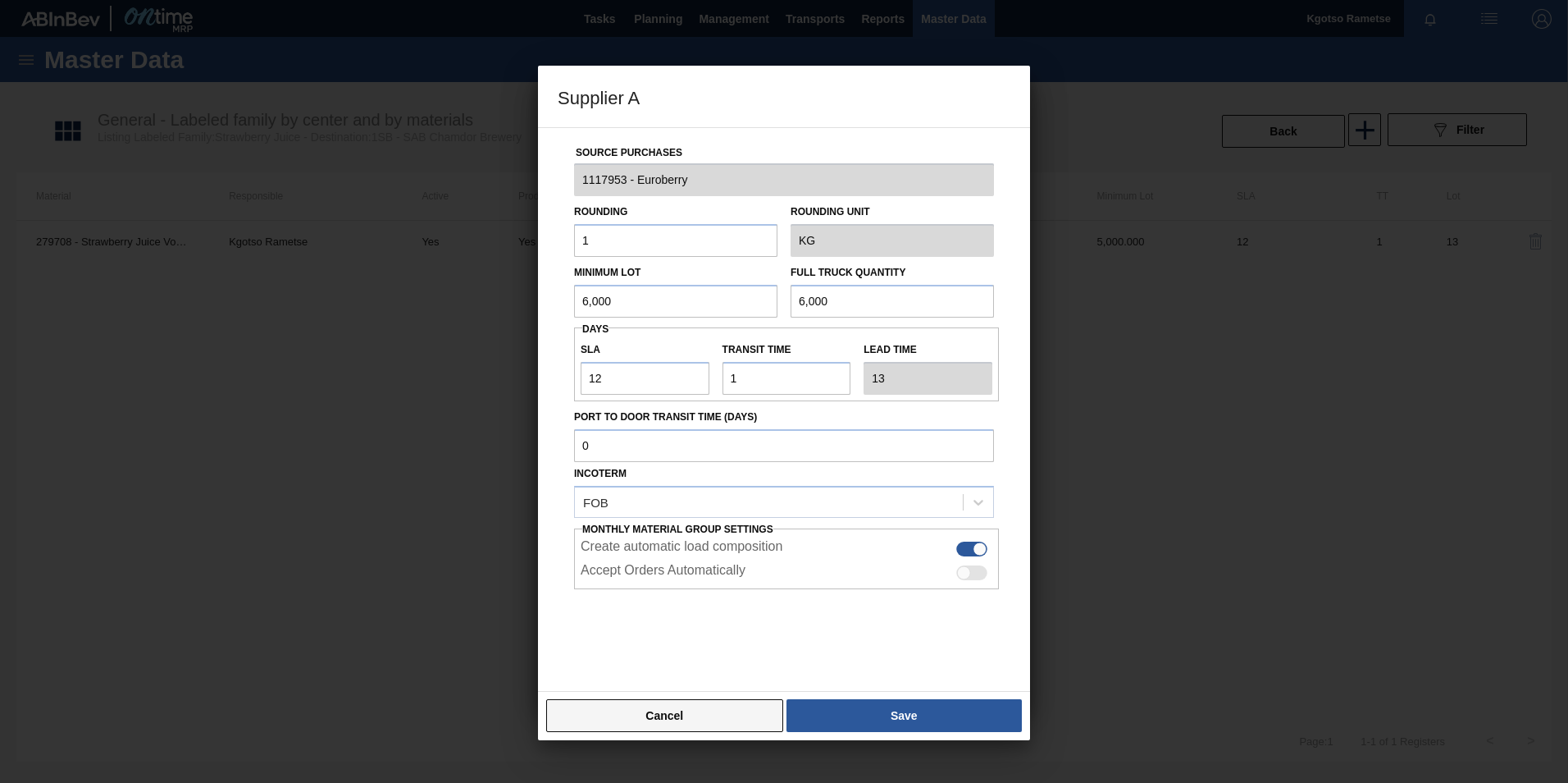
click at [732, 719] on button "Cancel" at bounding box center [664, 715] width 237 height 32
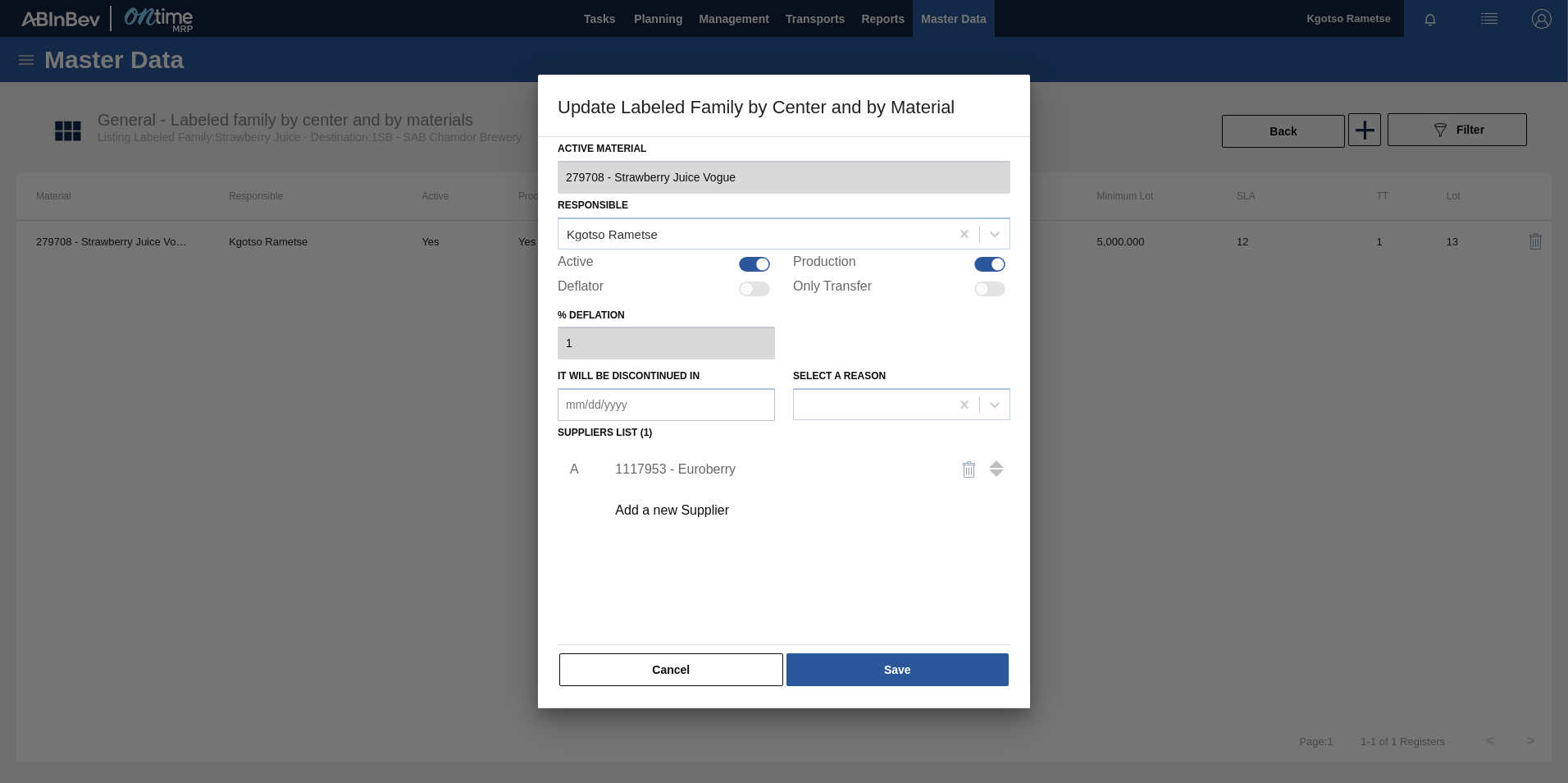
click at [715, 651] on div "Cancel Save" at bounding box center [784, 670] width 453 height 36
click at [715, 670] on button "Cancel" at bounding box center [671, 670] width 224 height 32
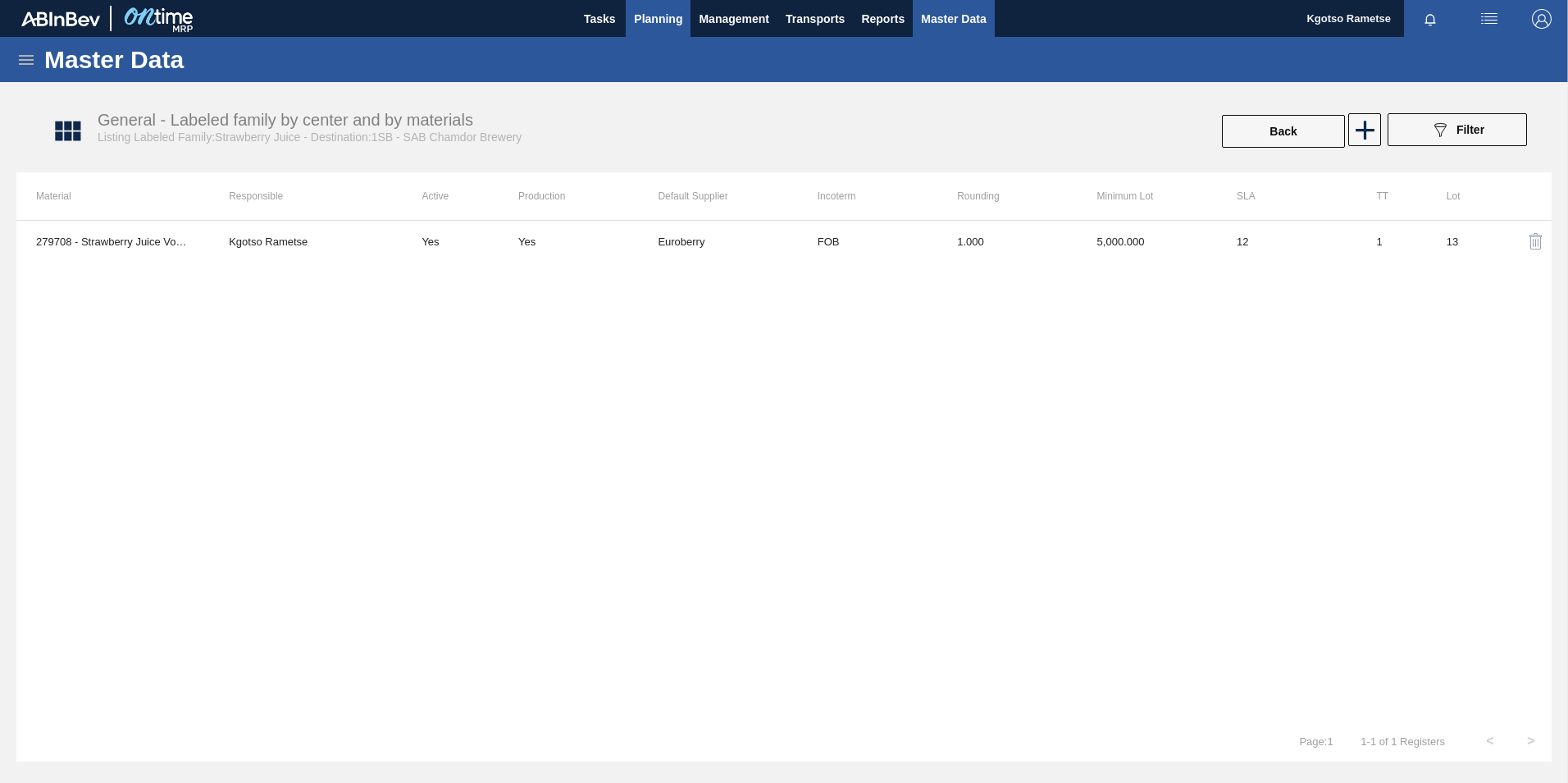
click at [654, 14] on span "Planning" at bounding box center [658, 18] width 49 height 20
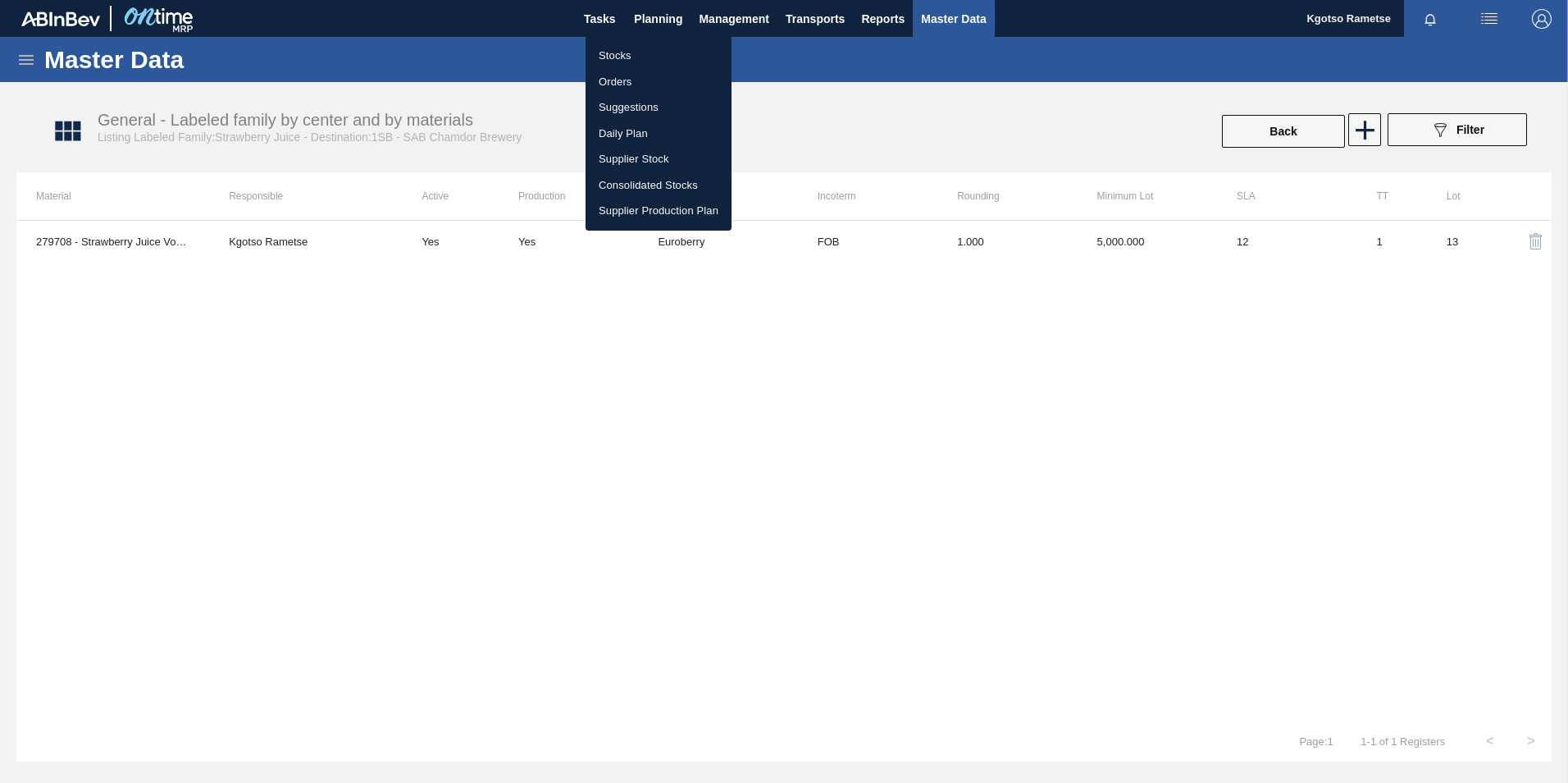
click at [640, 55] on li "Stocks" at bounding box center [658, 56] width 146 height 27
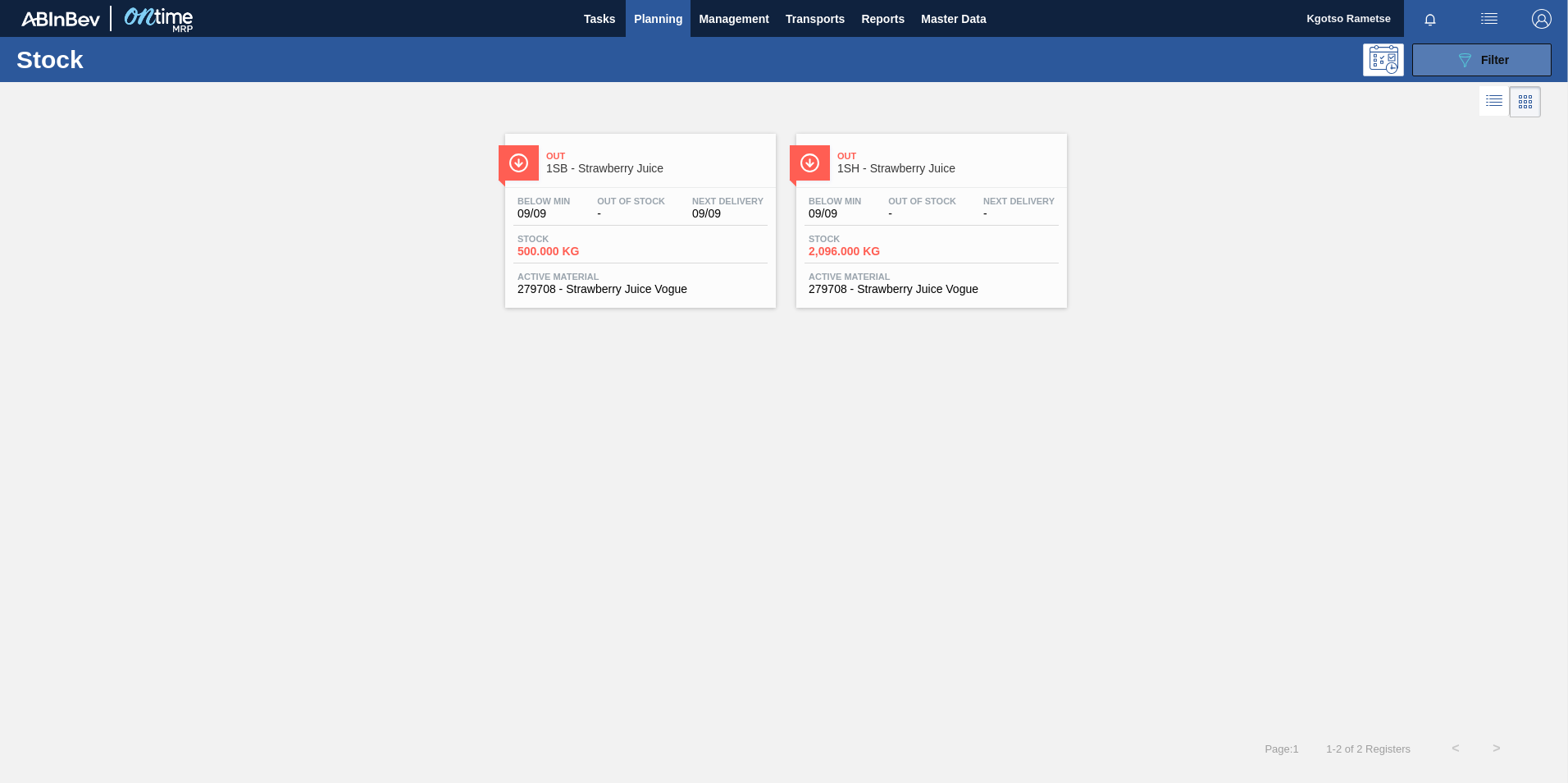
click at [1444, 67] on button "089F7B8B-B2A5-4AFE-B5C0-19BA573D28AC Filter" at bounding box center [1481, 60] width 139 height 32
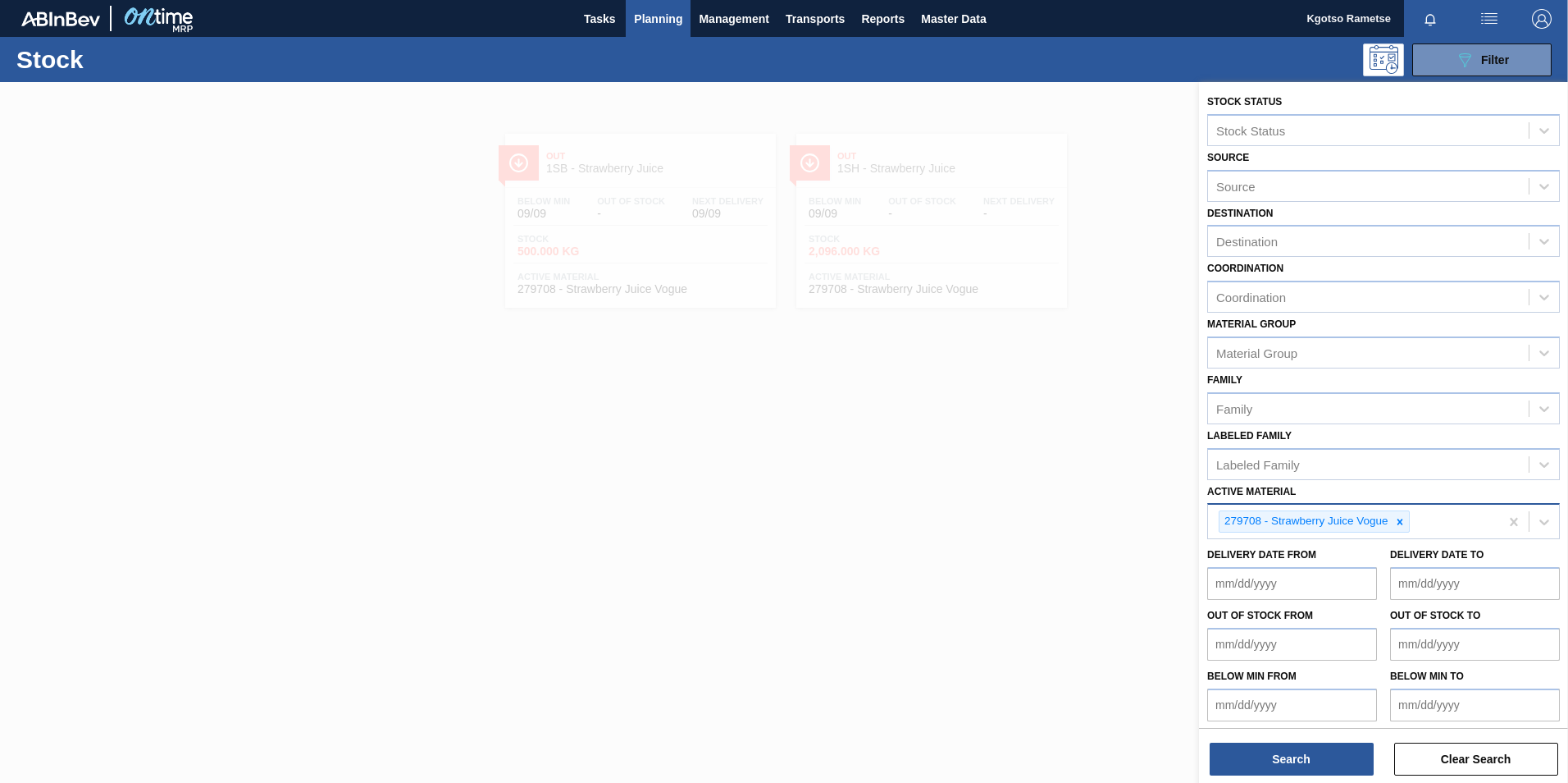
click at [1399, 516] on icon at bounding box center [1399, 522] width 11 height 11
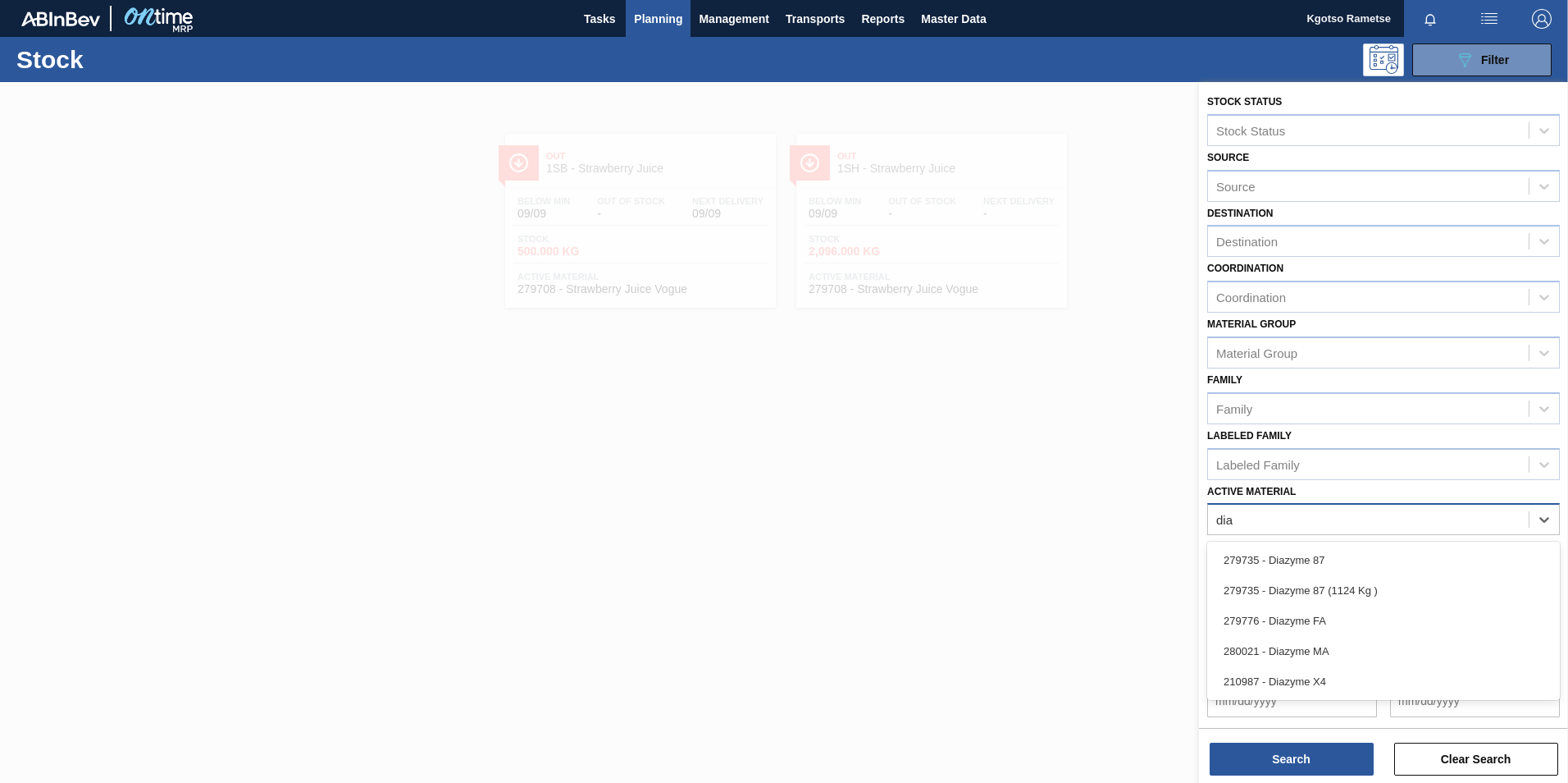
type Material "diaz"
click at [1276, 561] on div "279735 - Diazyme 87" at bounding box center [1383, 560] width 353 height 31
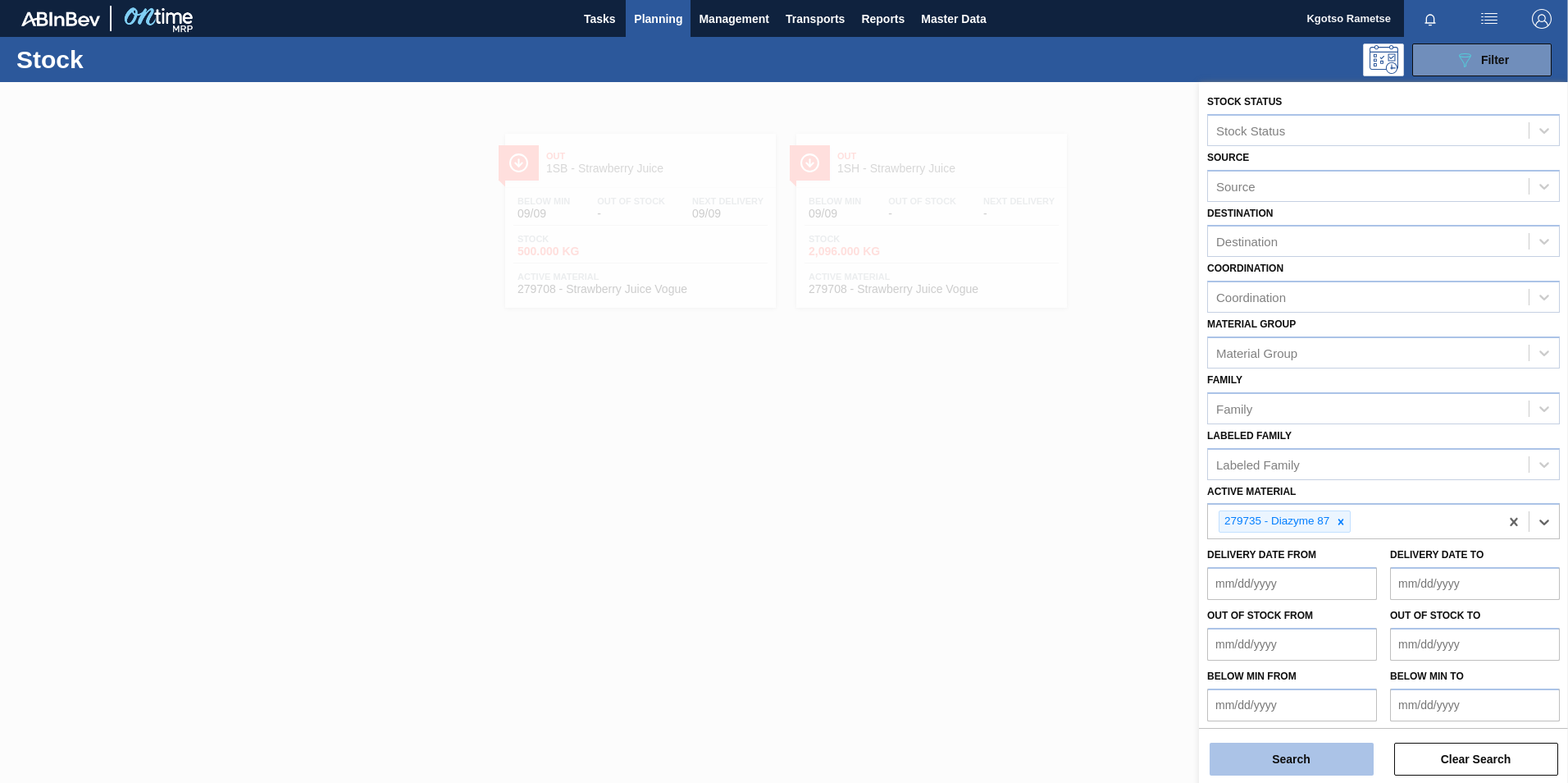
click at [1265, 756] on button "Search" at bounding box center [1292, 759] width 164 height 32
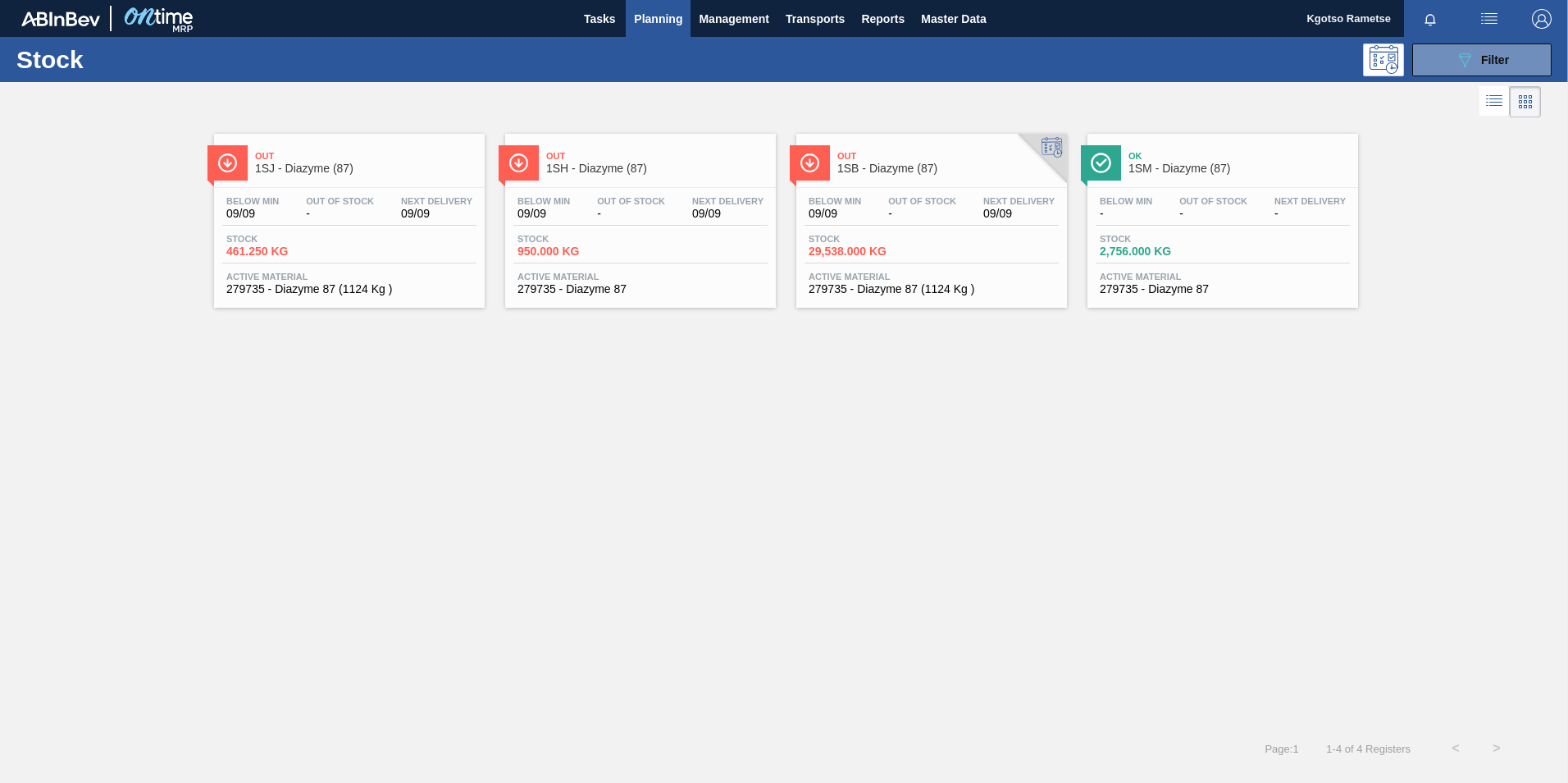
click at [653, 167] on span "1SH - Diazyme (87)" at bounding box center [657, 168] width 221 height 12
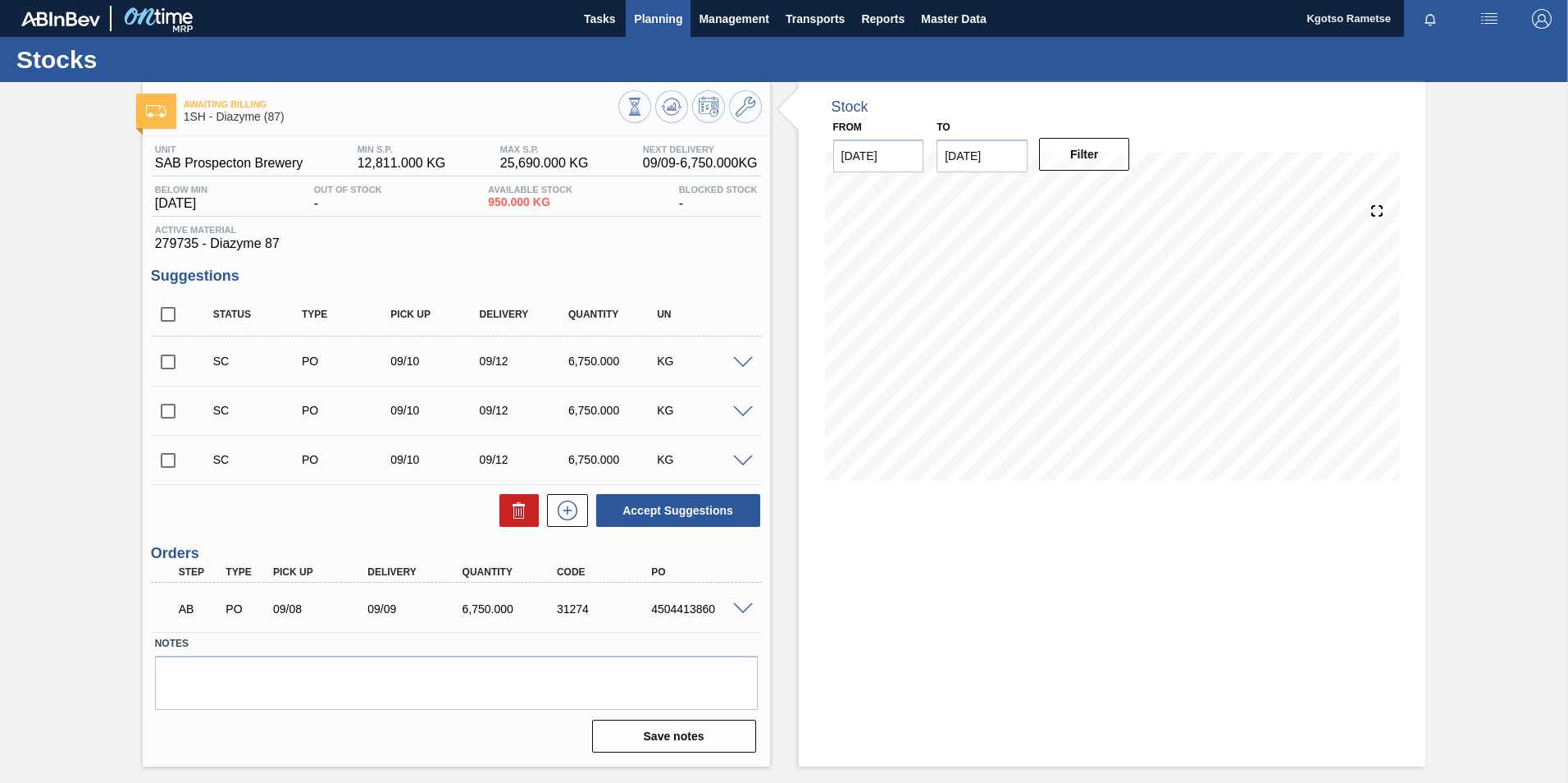
click at [648, 10] on span "Planning" at bounding box center [658, 18] width 49 height 20
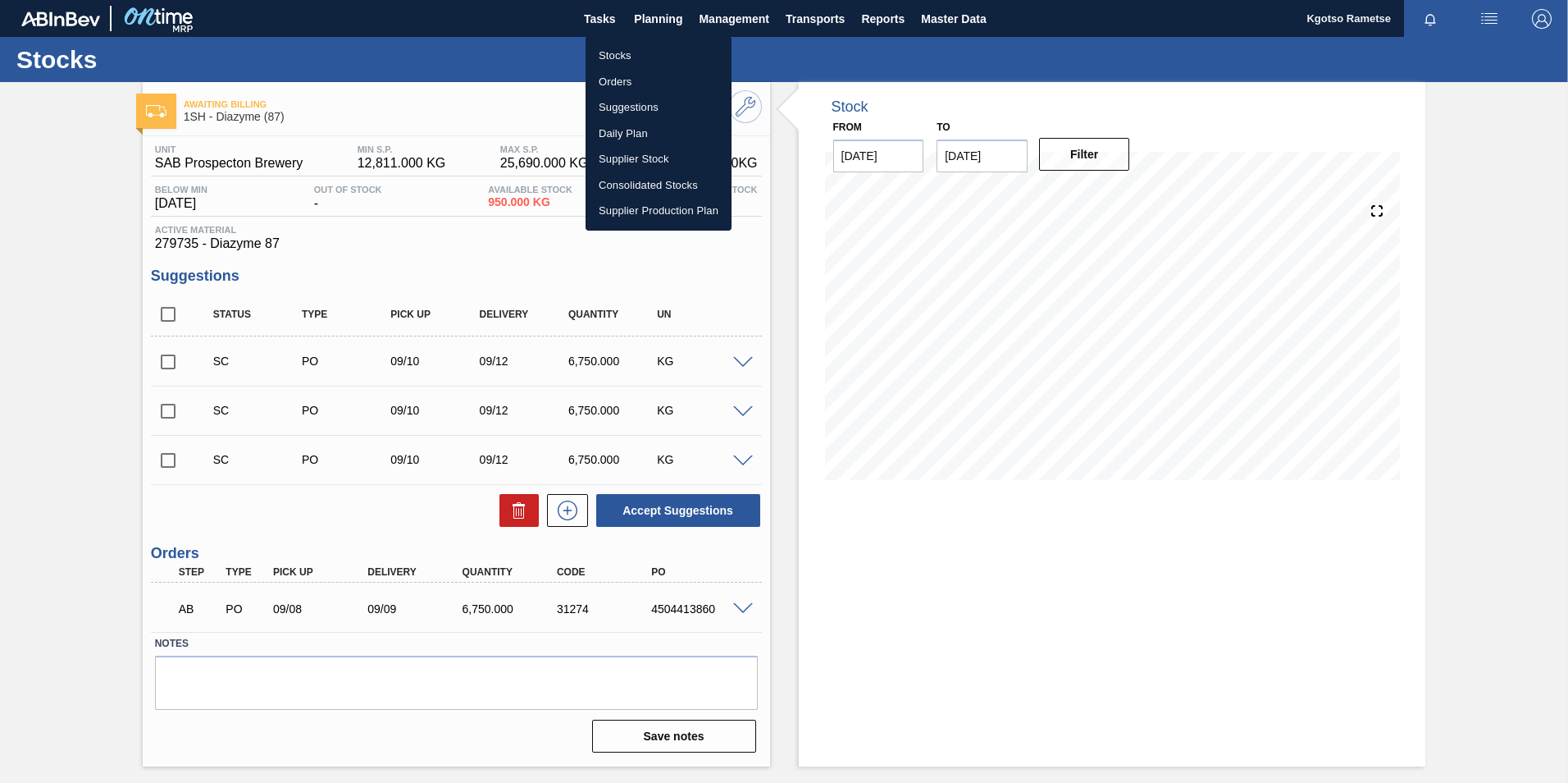
click at [620, 56] on li "Stocks" at bounding box center [658, 56] width 146 height 27
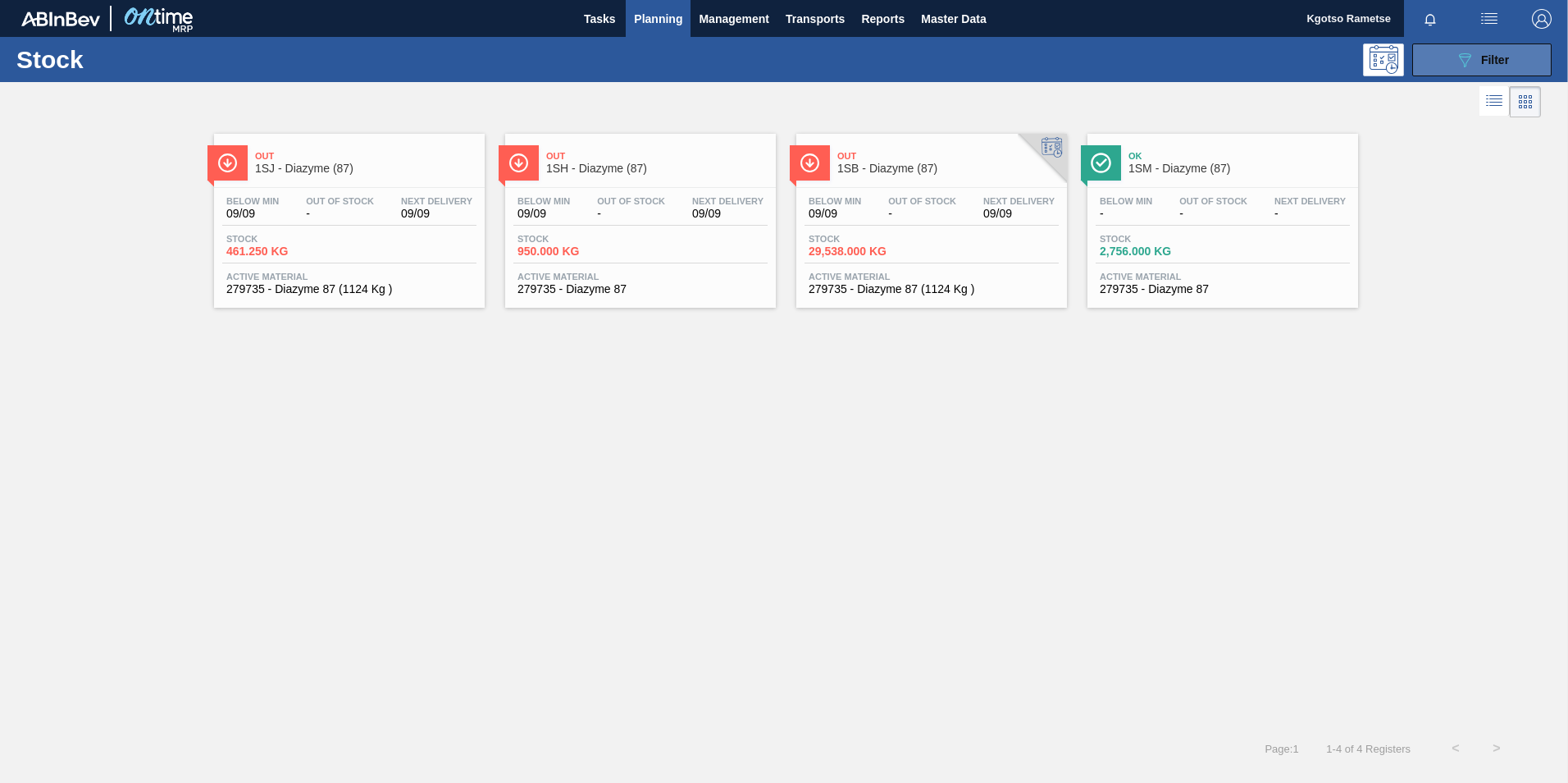
click at [1460, 52] on icon "089F7B8B-B2A5-4AFE-B5C0-19BA573D28AC" at bounding box center [1464, 59] width 20 height 20
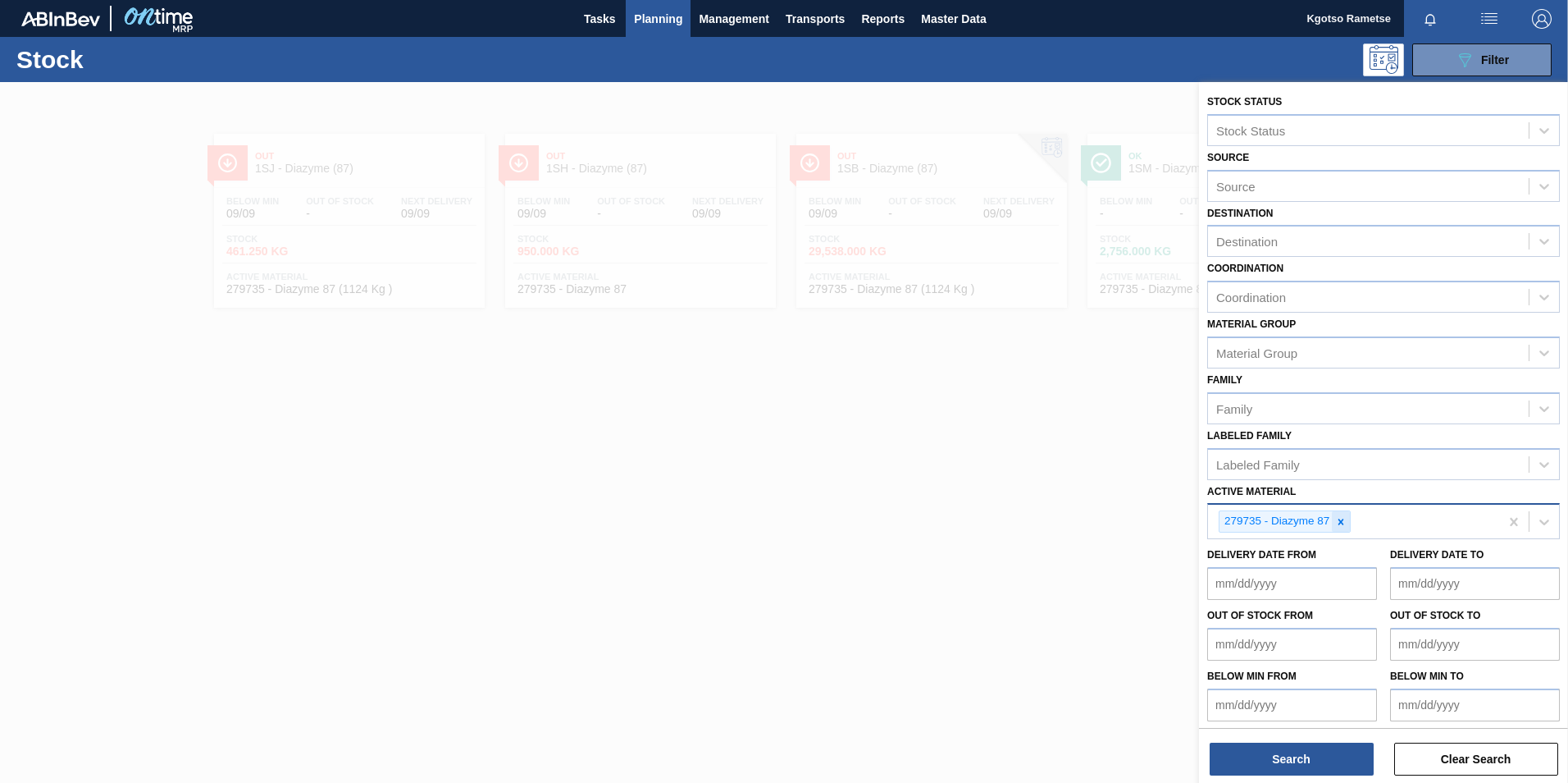
click at [1346, 526] on icon at bounding box center [1340, 522] width 11 height 11
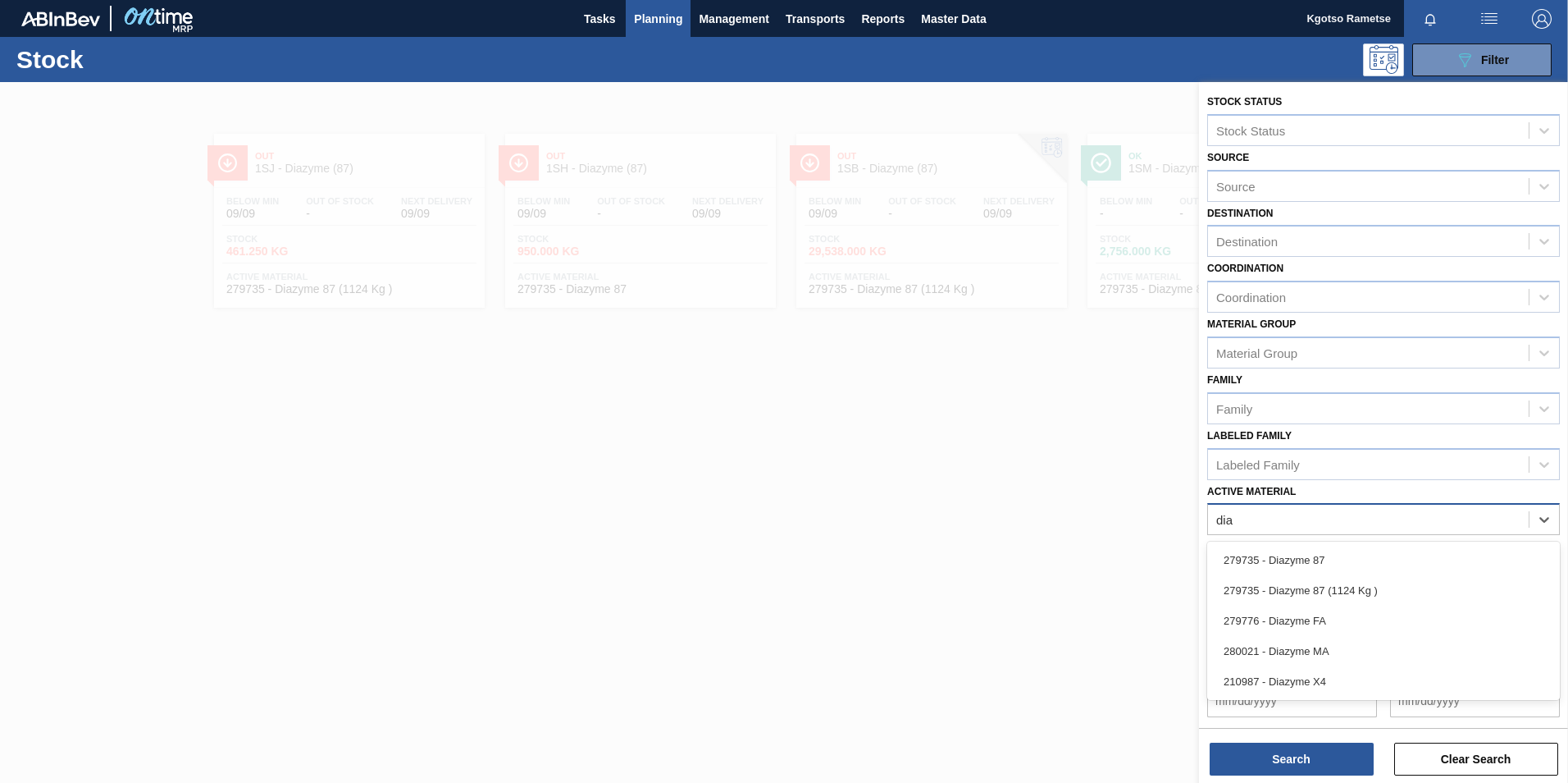
type Material "diaz"
click at [1264, 684] on div "210987 - Diazyme X4" at bounding box center [1383, 682] width 353 height 31
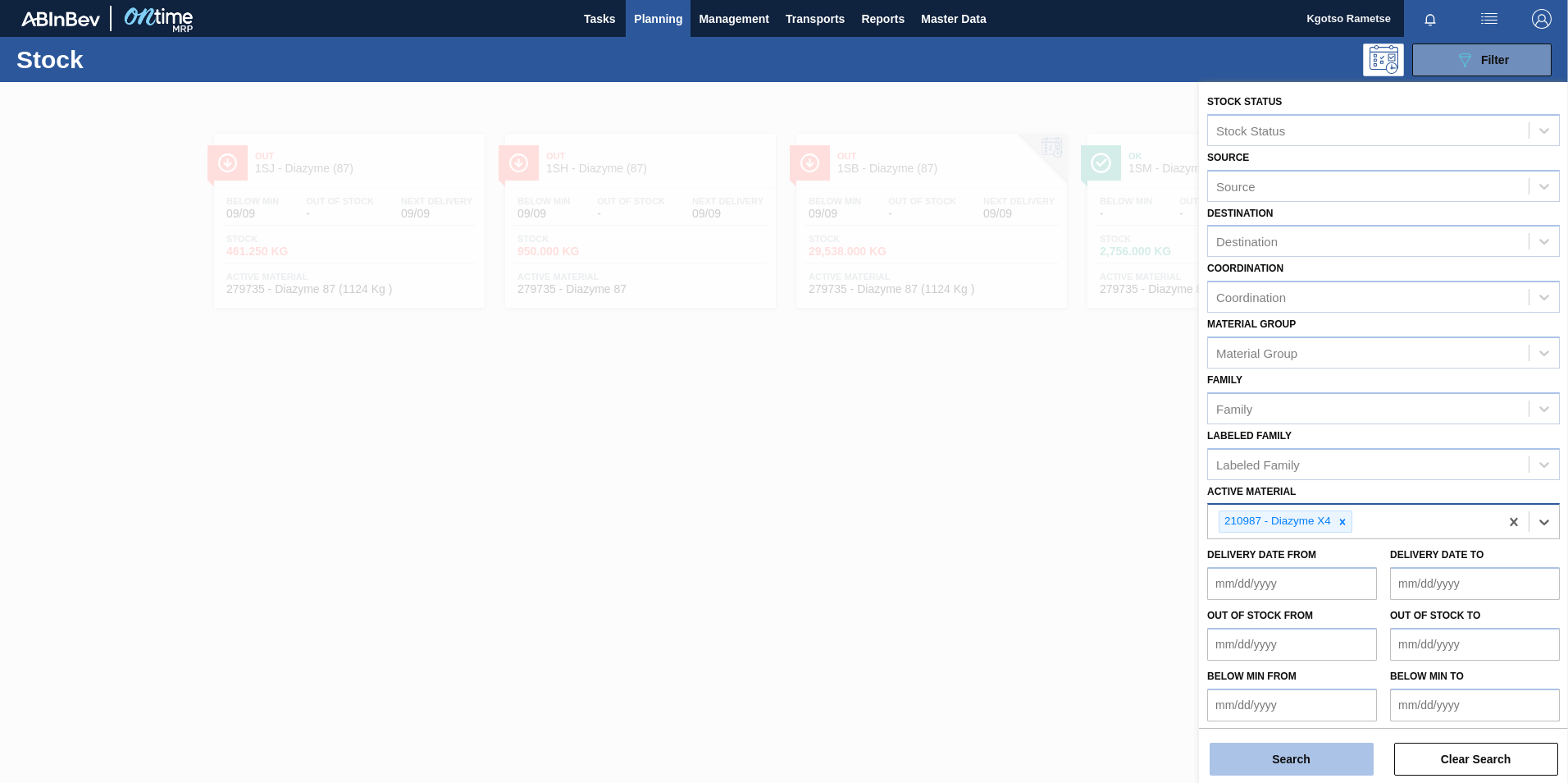
click at [1263, 757] on button "Search" at bounding box center [1292, 759] width 164 height 32
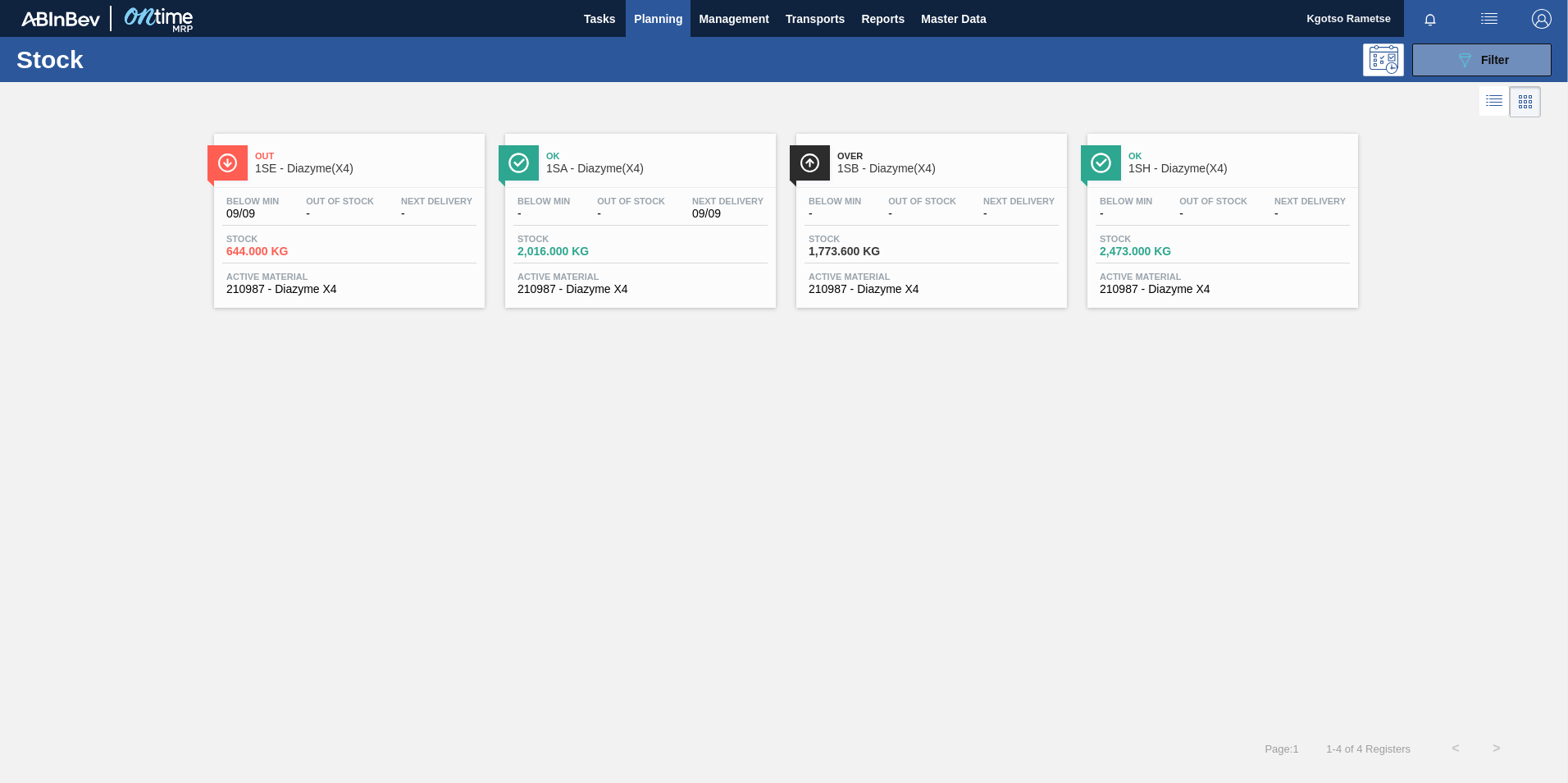
click at [1159, 164] on span "1SH - Diazyme(X4)" at bounding box center [1239, 168] width 221 height 12
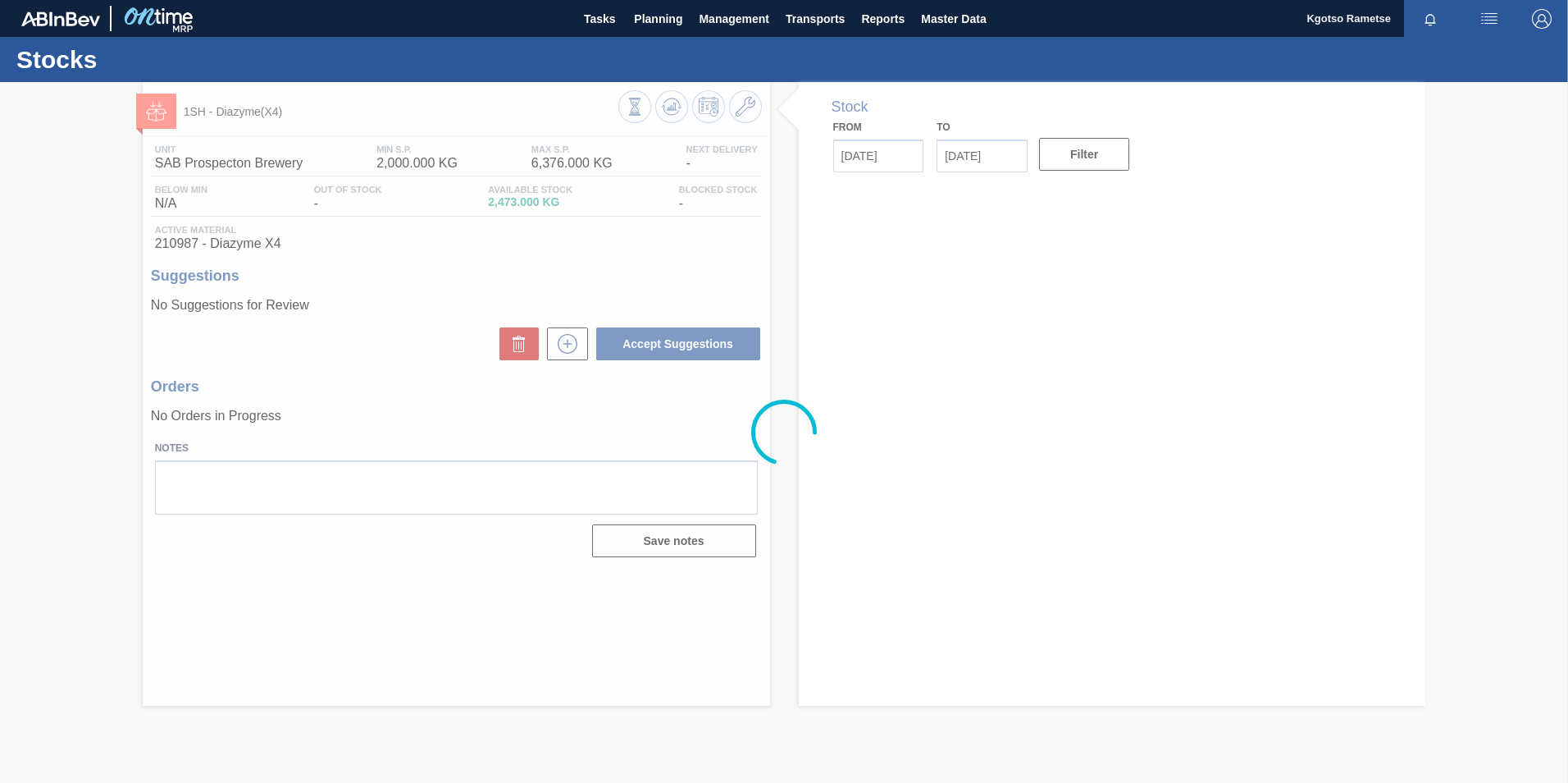
click at [743, 109] on div at bounding box center [784, 432] width 1568 height 701
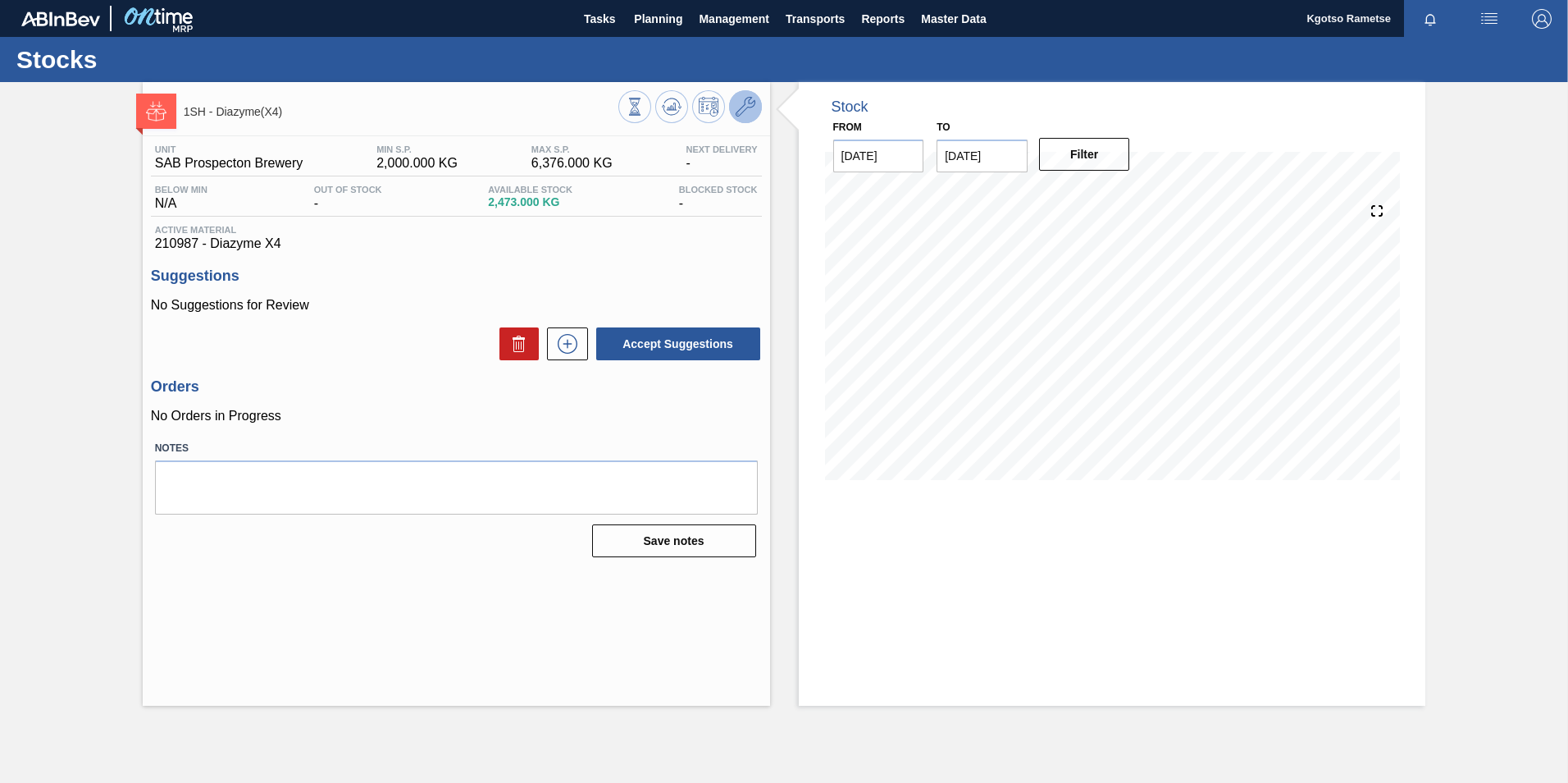
click at [743, 109] on icon at bounding box center [745, 107] width 20 height 20
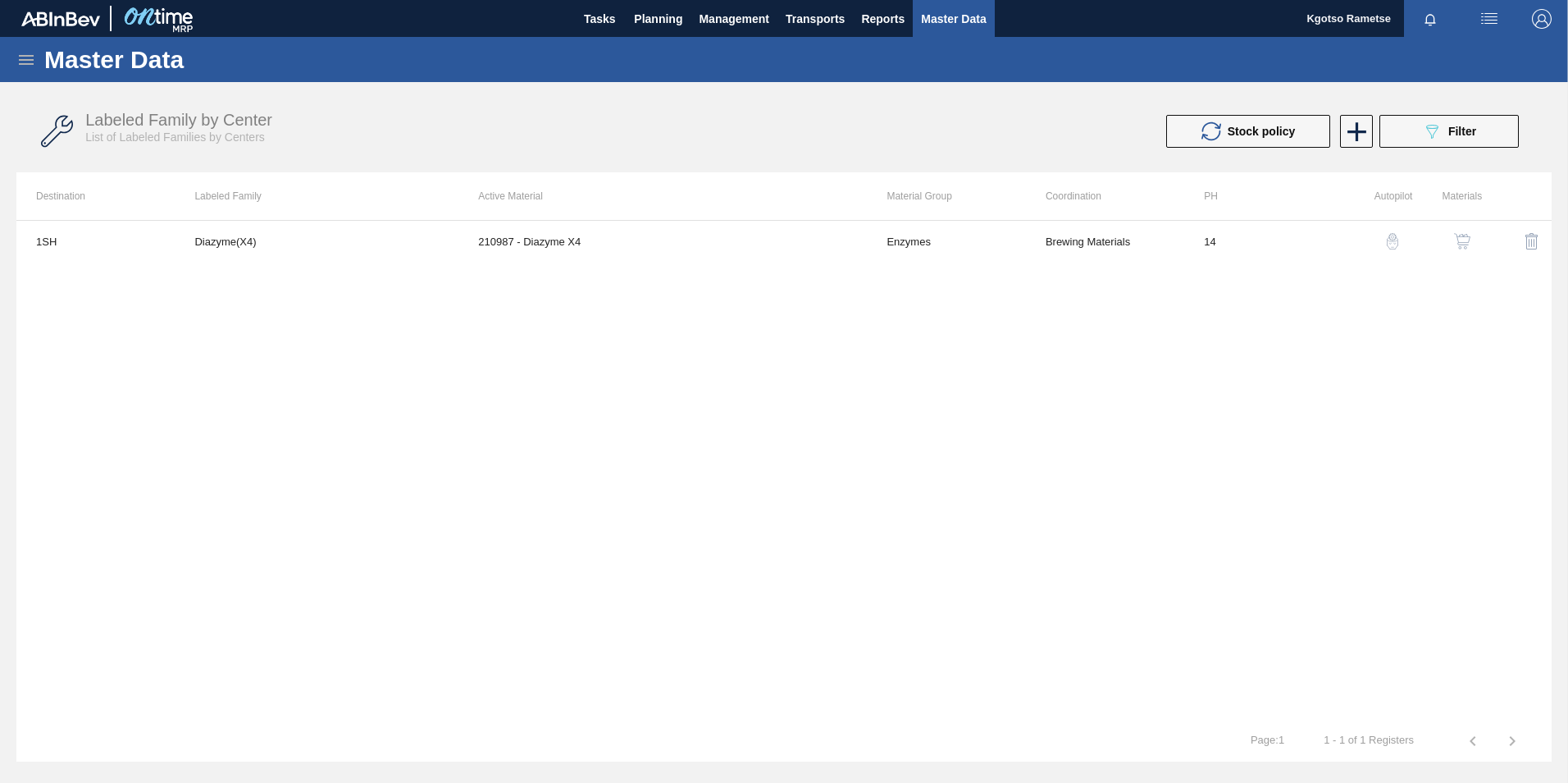
click at [1458, 240] on img "button" at bounding box center [1461, 240] width 16 height 16
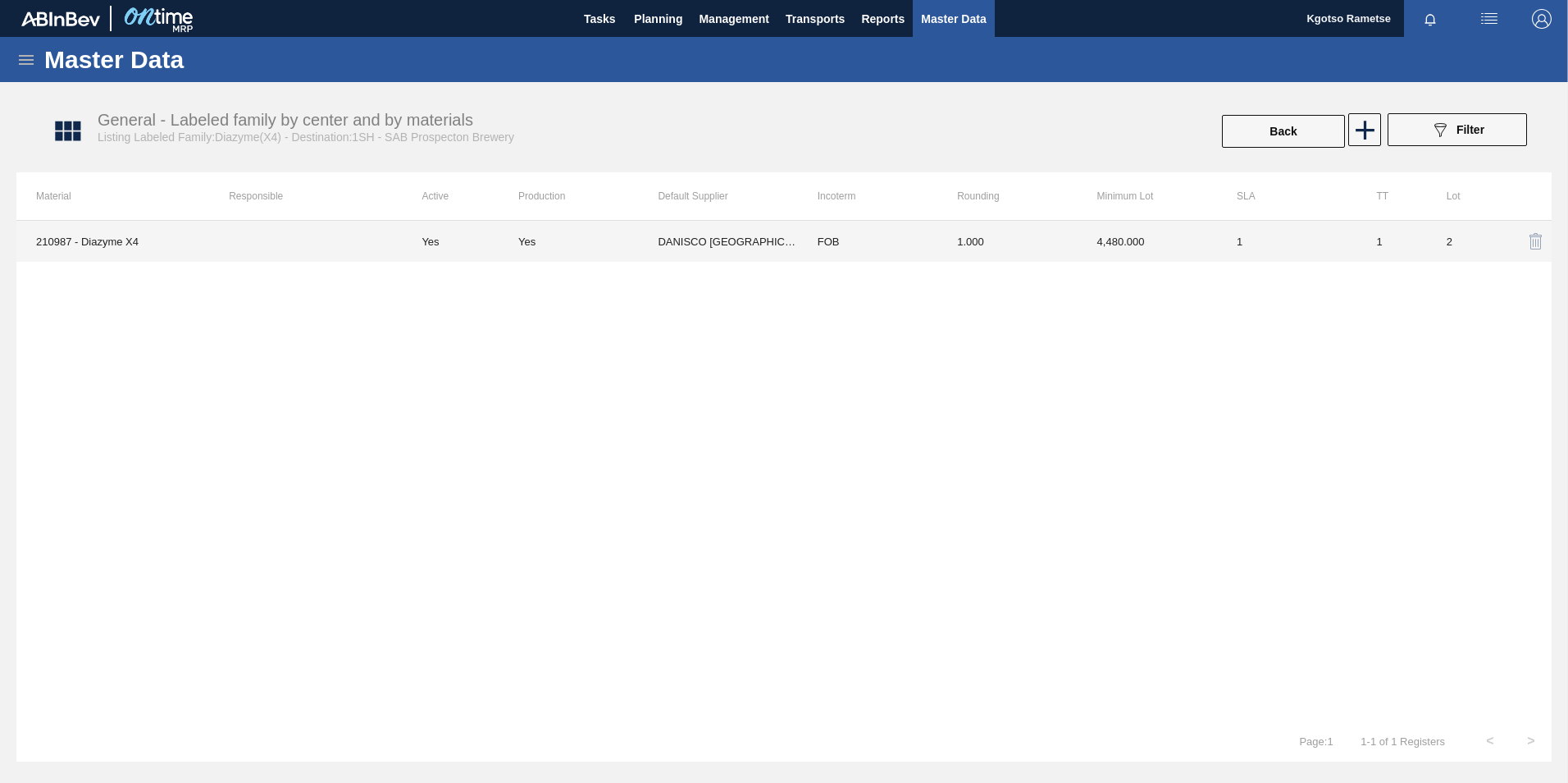
click at [1458, 240] on td "2" at bounding box center [1461, 240] width 70 height 41
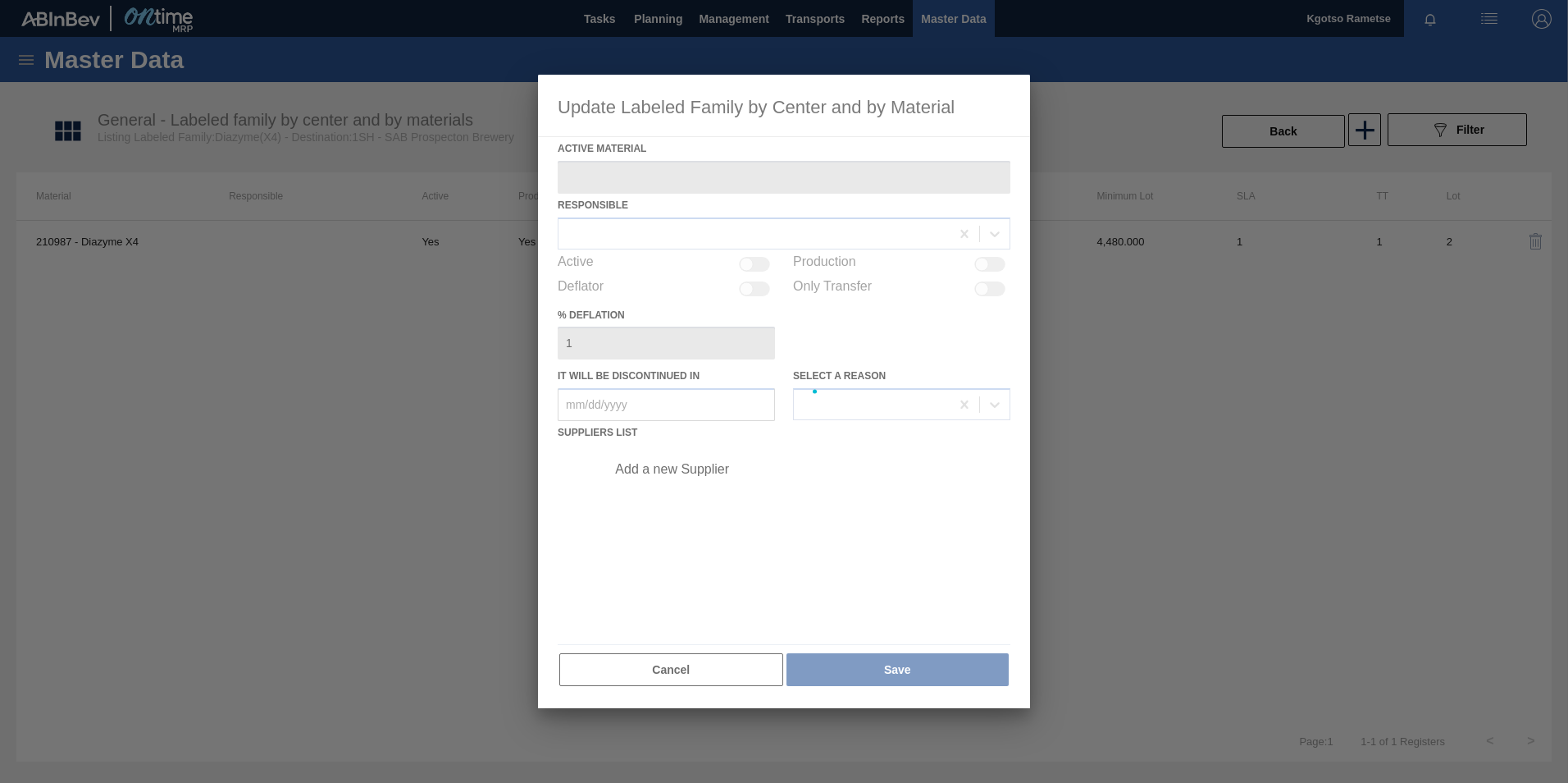
type Material "210987 - Diazyme X4"
checkbox input "true"
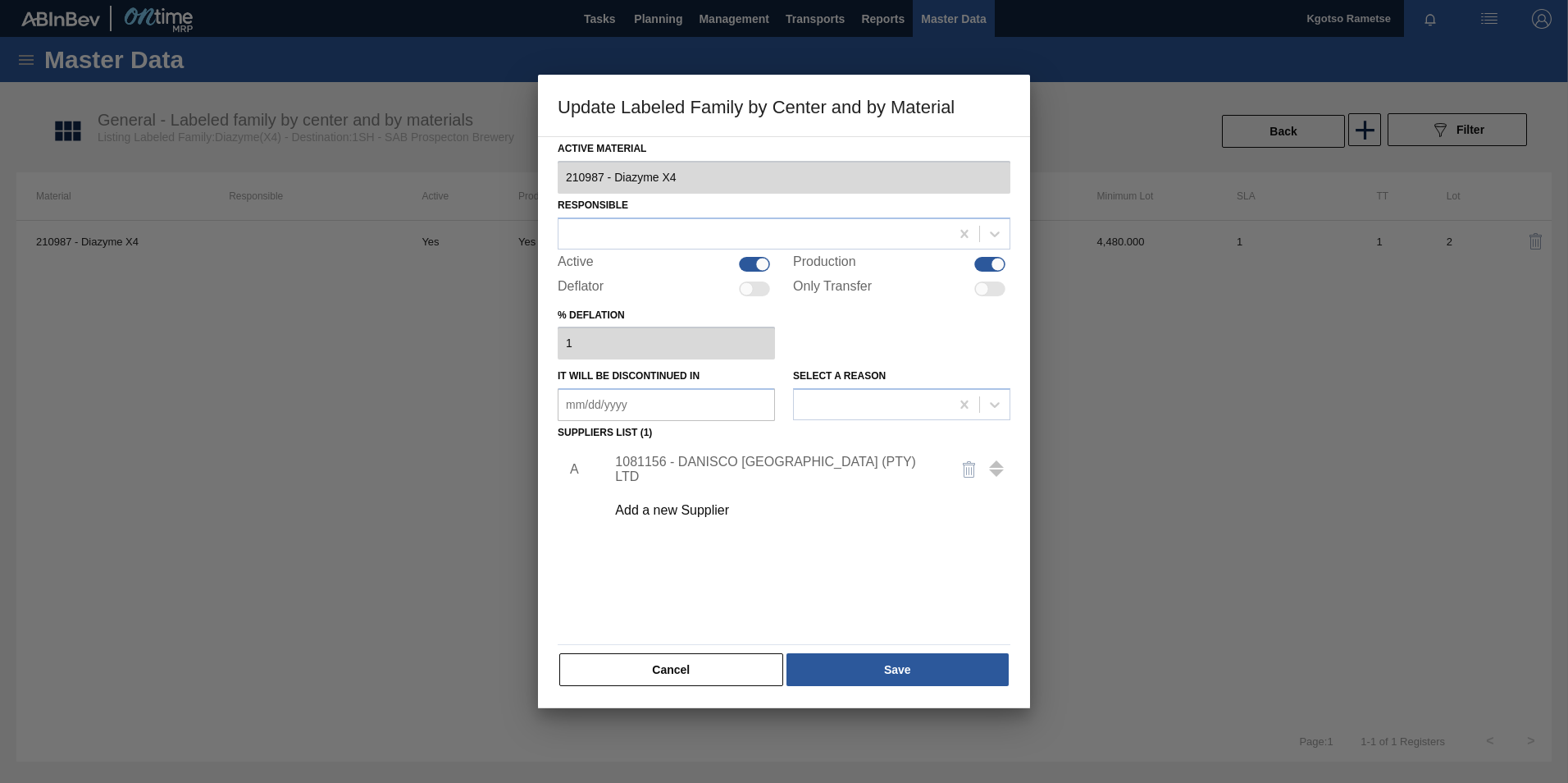
click at [814, 475] on div "1081156 - DANISCO SOUTH AFRICA (PTY) LTD" at bounding box center [775, 469] width 321 height 30
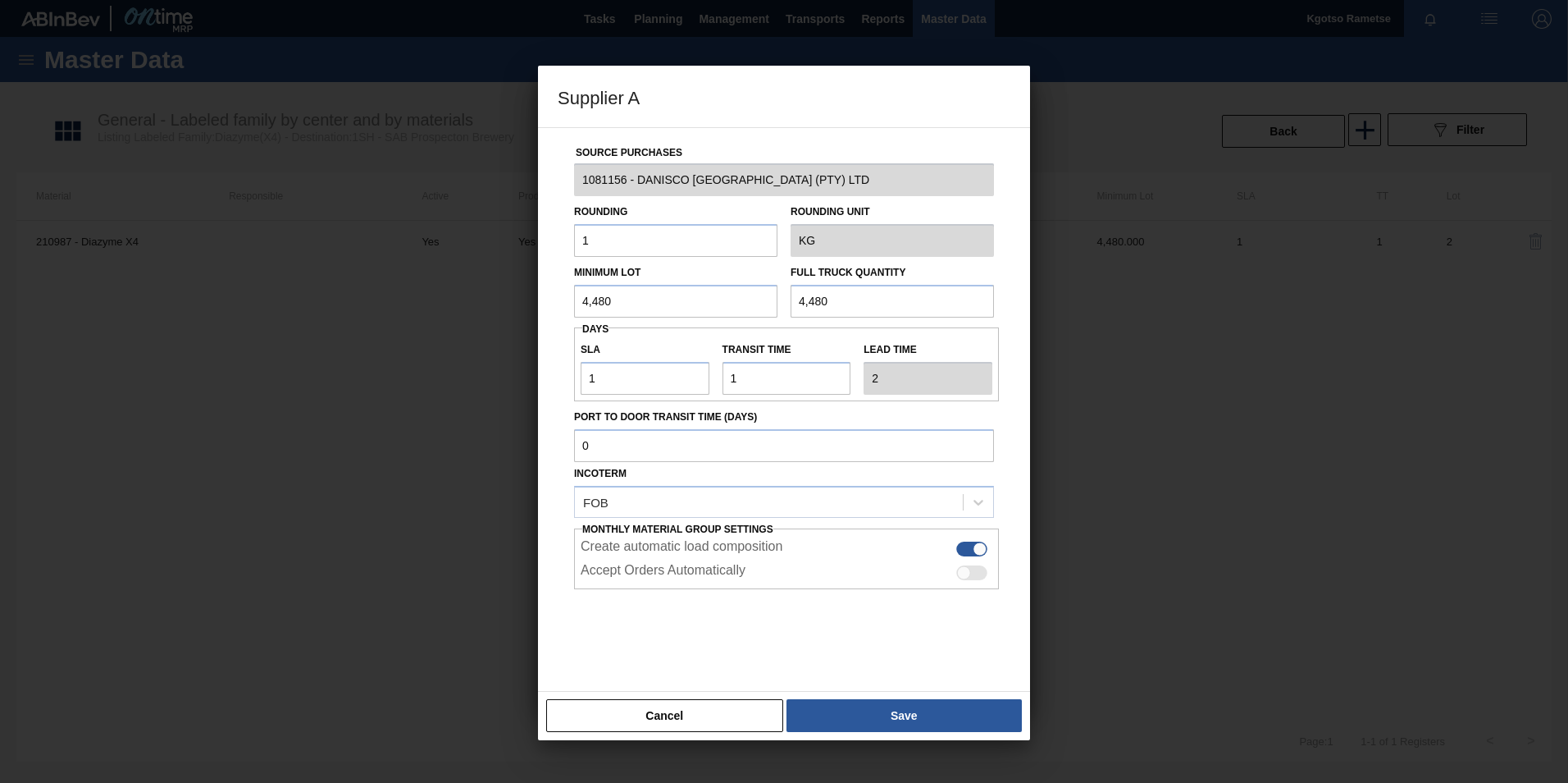
click at [613, 307] on input "4,480" at bounding box center [675, 301] width 203 height 32
drag, startPoint x: 560, startPoint y: 304, endPoint x: 402, endPoint y: 308, distance: 158.1
click at [402, 308] on div "Supplier A Source Purchases 1081156 - DANISCO SOUTH AFRICA (PTY) LTD Rounding 1…" at bounding box center [784, 391] width 1568 height 783
type input "4,000"
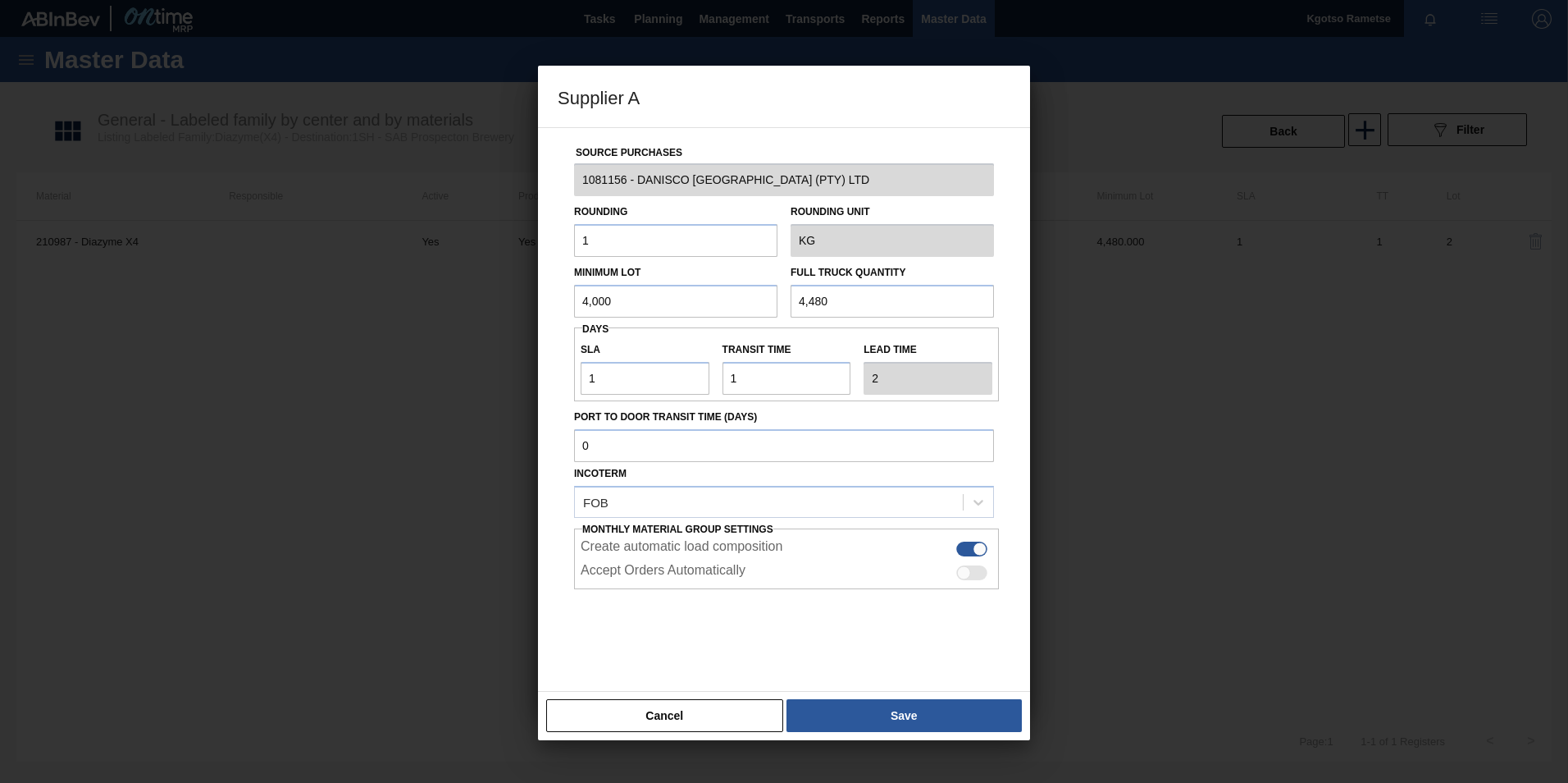
drag, startPoint x: 805, startPoint y: 307, endPoint x: 678, endPoint y: 306, distance: 127.0
click at [693, 306] on div "Minimum Lot 4,000 Full Truck Quantity 4,480" at bounding box center [784, 287] width 433 height 61
paste input "00"
type input "4,000"
drag, startPoint x: 634, startPoint y: 386, endPoint x: 555, endPoint y: 402, distance: 80.6
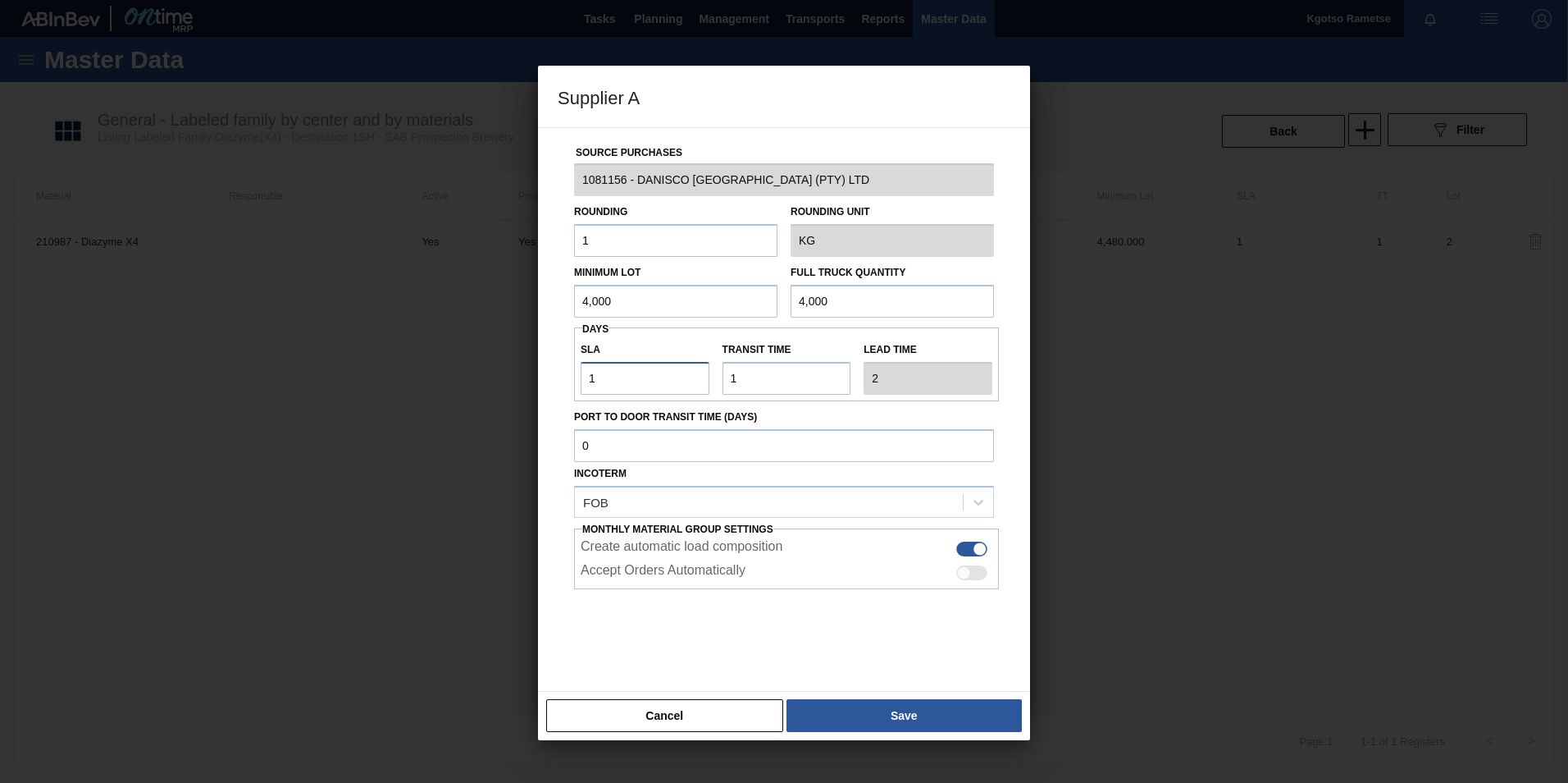
click at [589, 386] on input "1" at bounding box center [644, 378] width 129 height 32
type input "5"
type input "6"
type input "5"
click at [861, 713] on button "Save" at bounding box center [904, 715] width 235 height 32
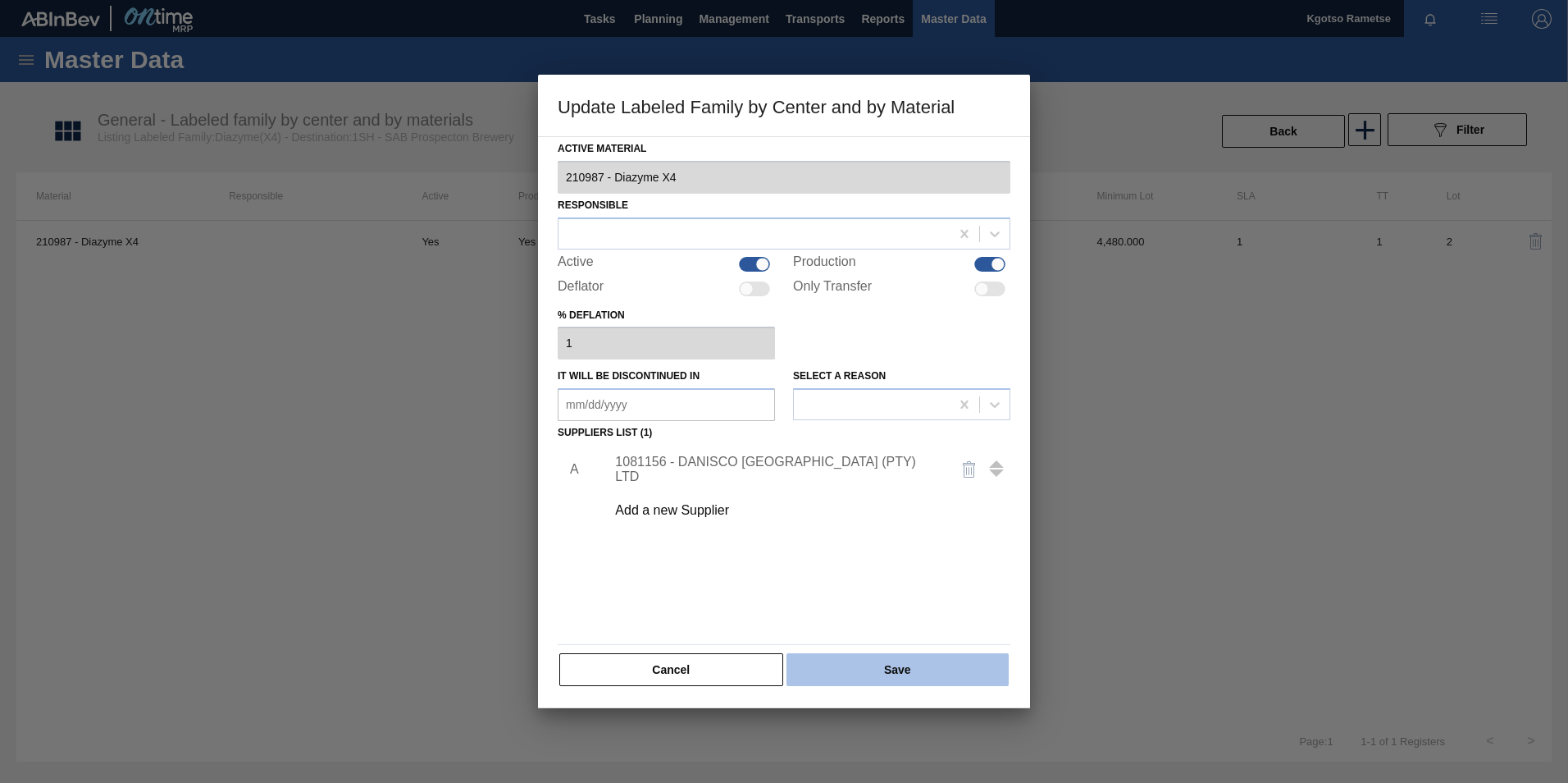
click at [861, 664] on button "Save" at bounding box center [897, 670] width 222 height 32
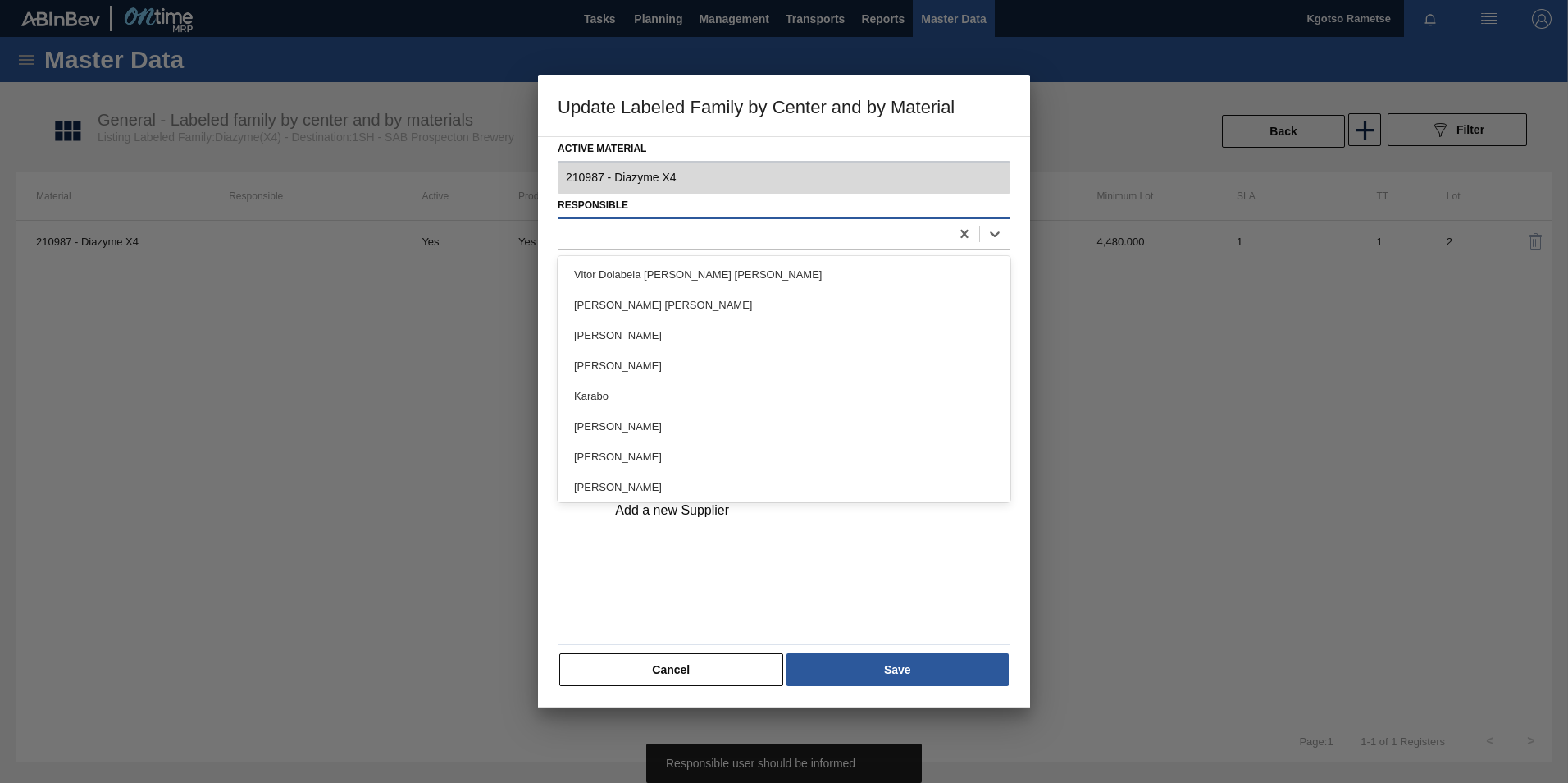
click at [674, 228] on div at bounding box center [754, 233] width 391 height 24
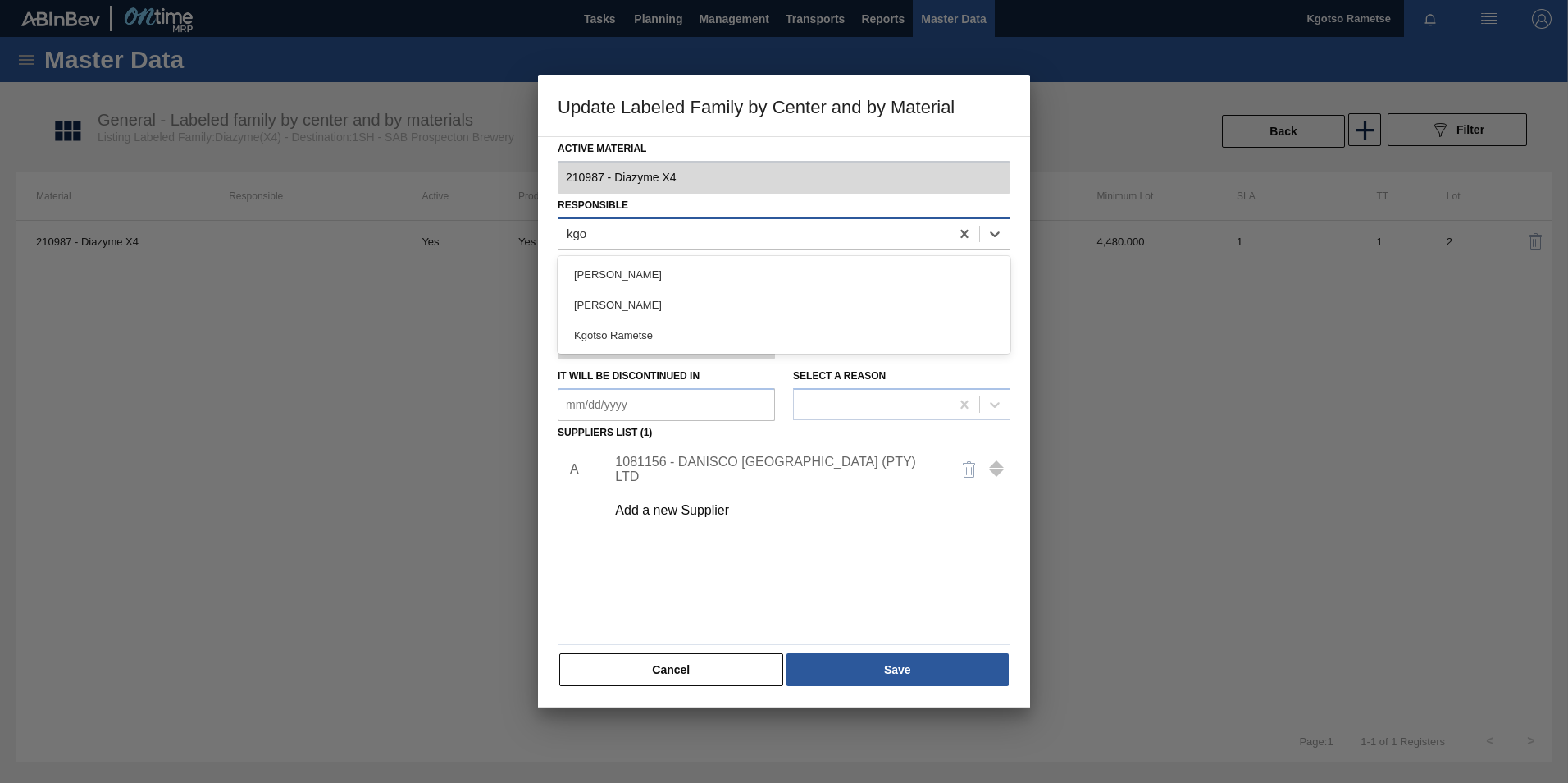
type input "kgot"
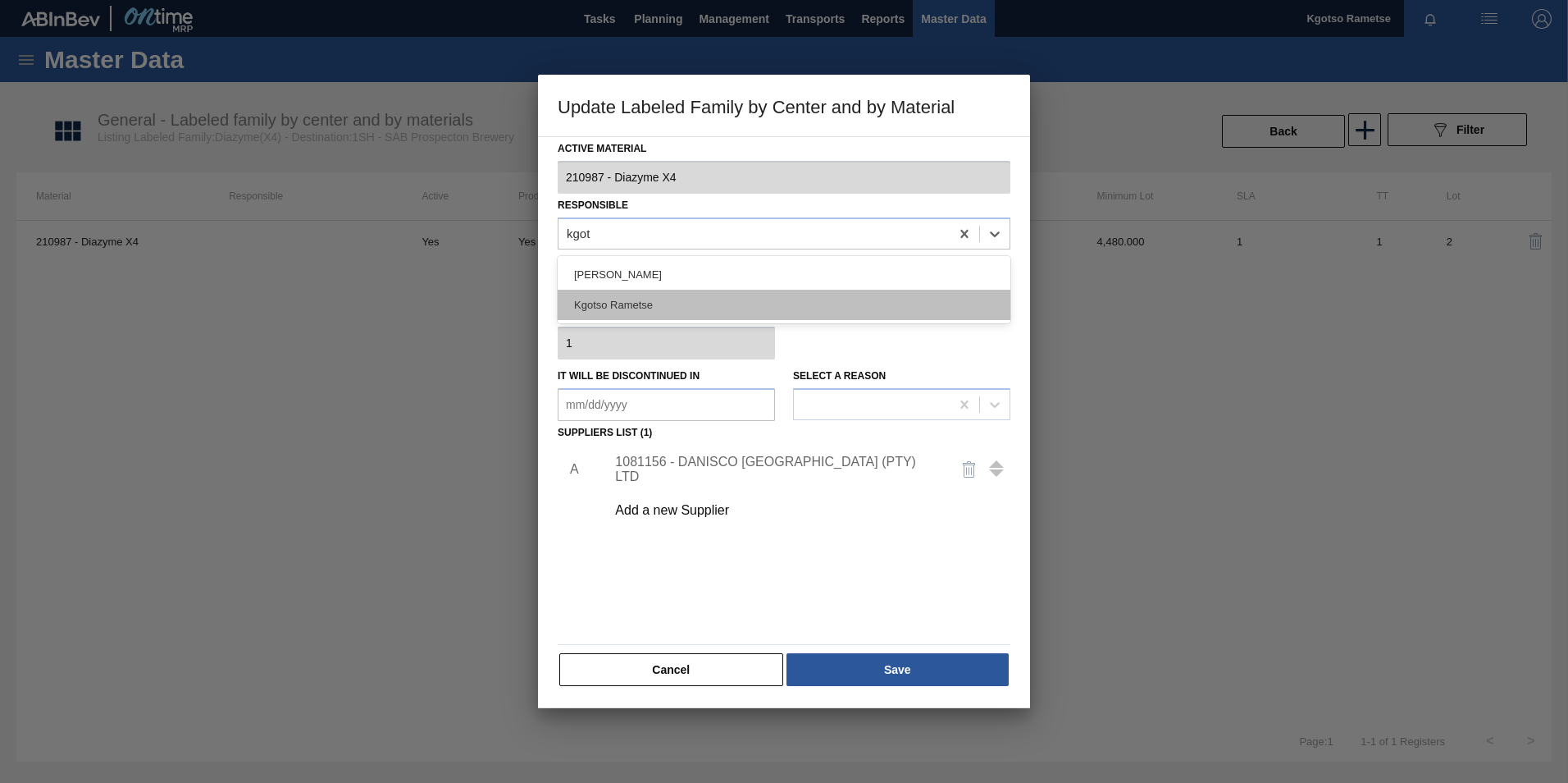
click at [618, 290] on div "Kgotso Rametse" at bounding box center [784, 305] width 453 height 31
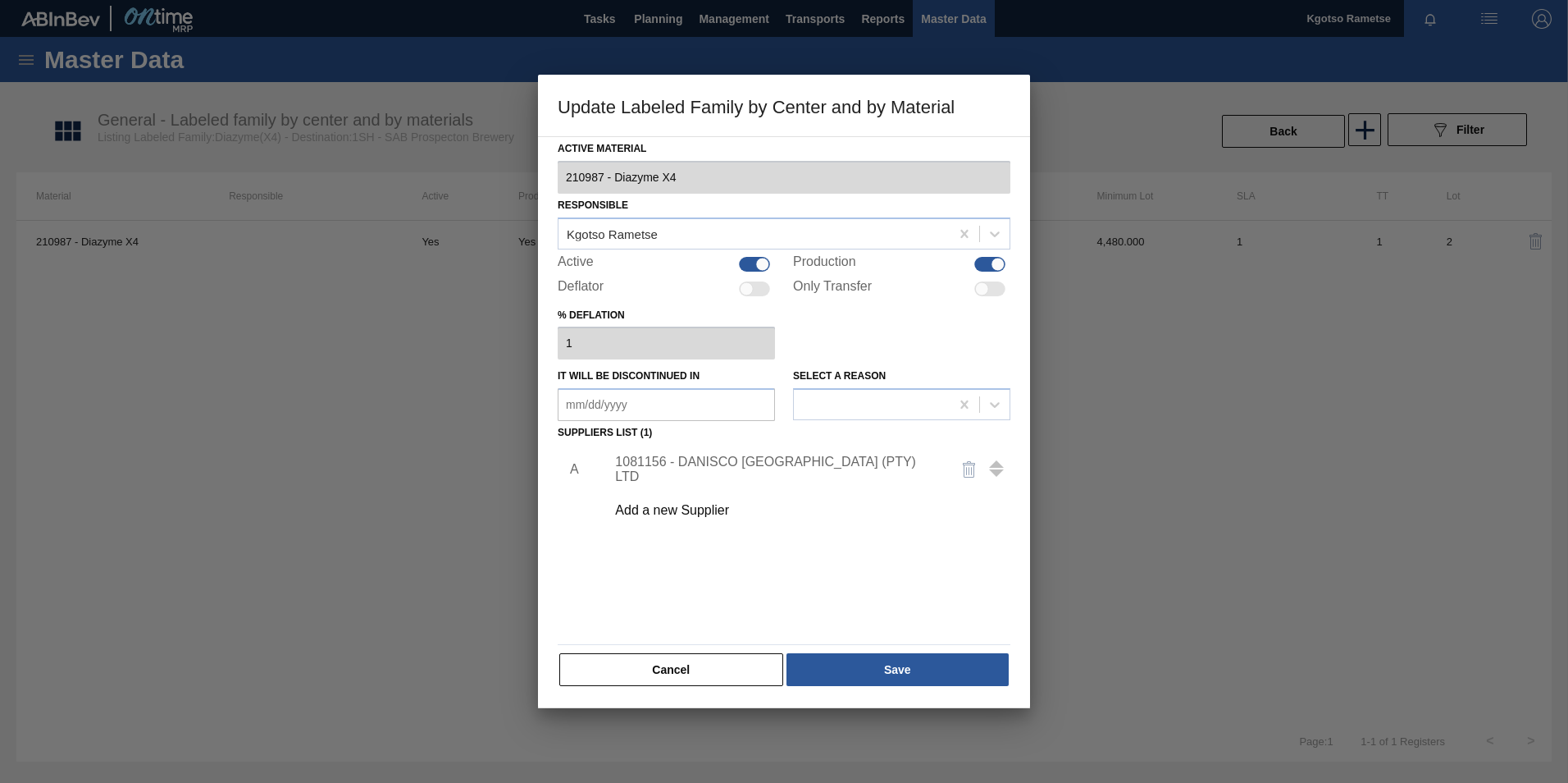
click at [895, 651] on div "Cancel Save" at bounding box center [784, 670] width 453 height 36
click at [902, 665] on button "Save" at bounding box center [897, 670] width 222 height 32
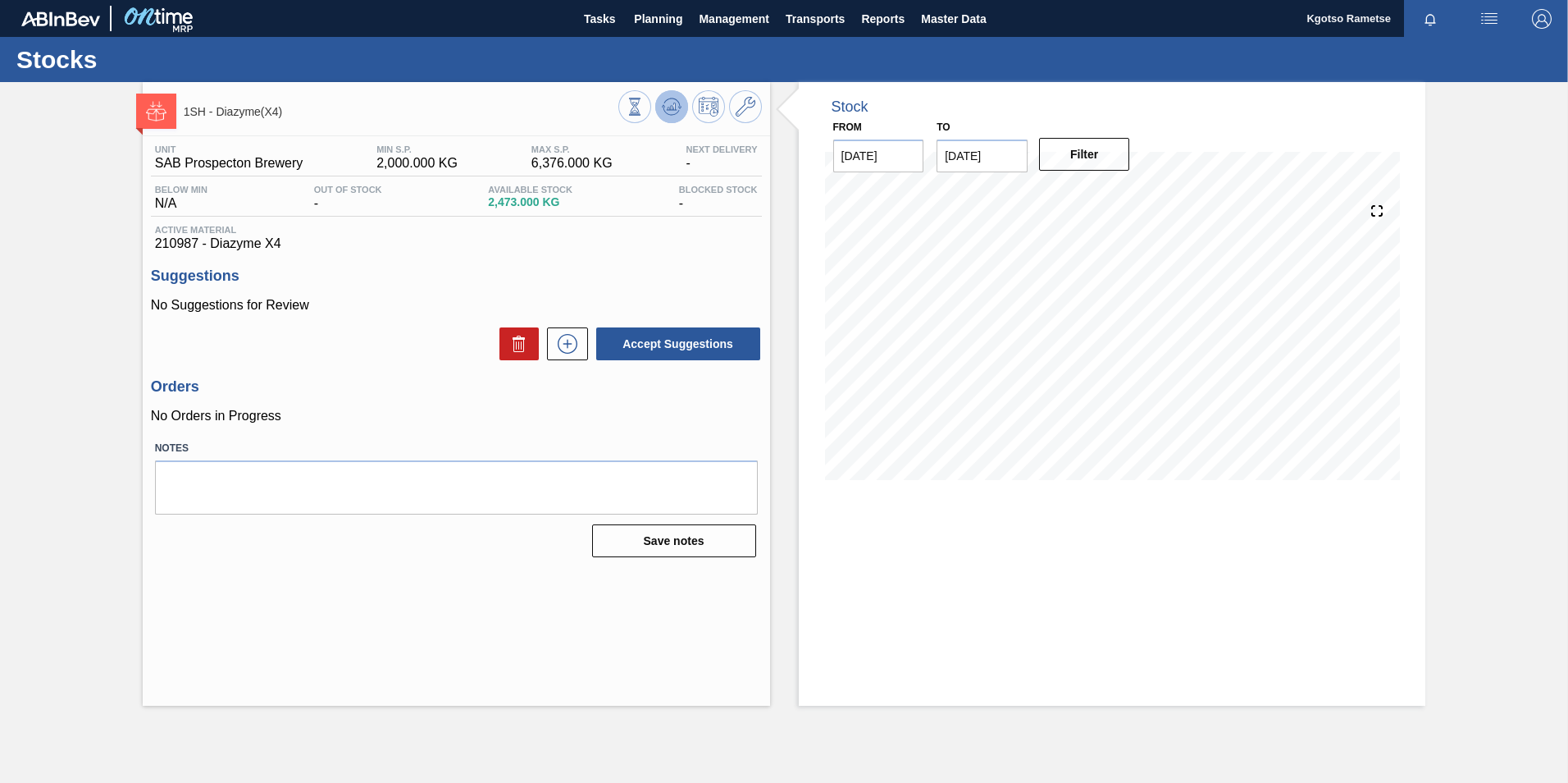
click at [672, 113] on icon at bounding box center [671, 107] width 20 height 20
click at [748, 109] on icon at bounding box center [745, 107] width 20 height 20
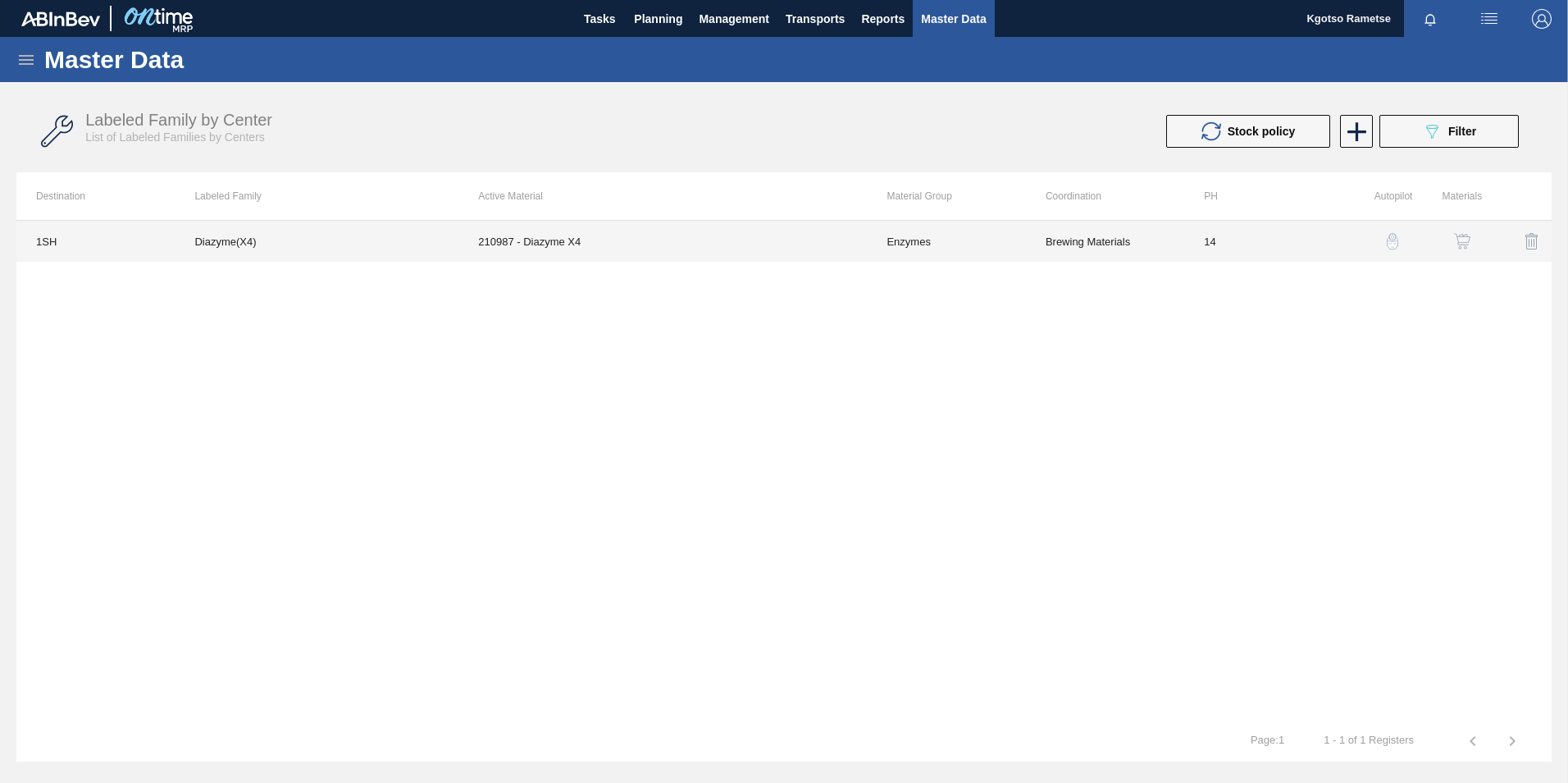
click at [698, 244] on td "210987 - Diazyme X4" at bounding box center [662, 240] width 408 height 41
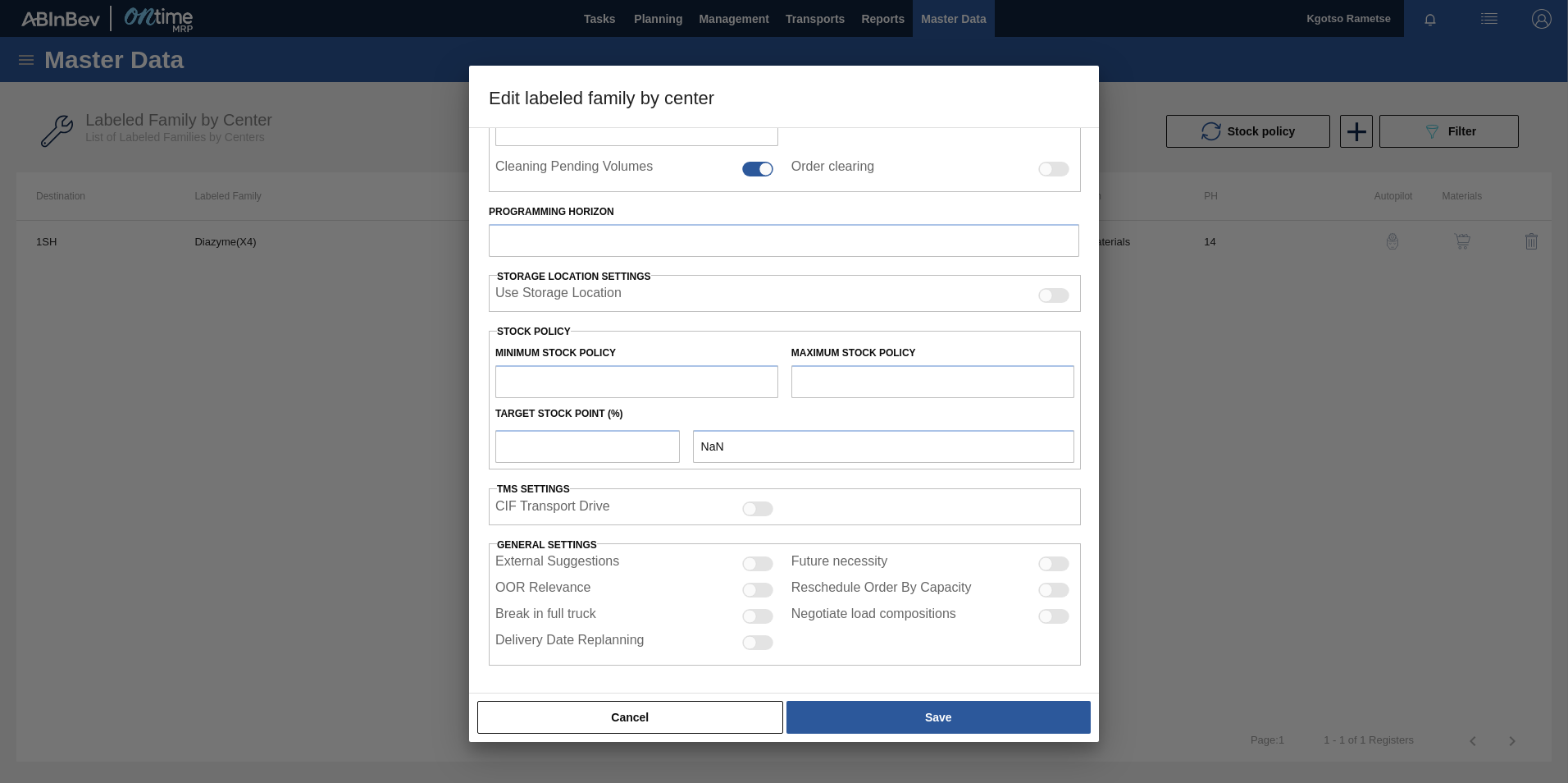
type input "Enzymes"
type input "Diazyme"
type input "Diazyme(X4)"
type input "1SH - SAB Prospecton Brewery"
type input "14"
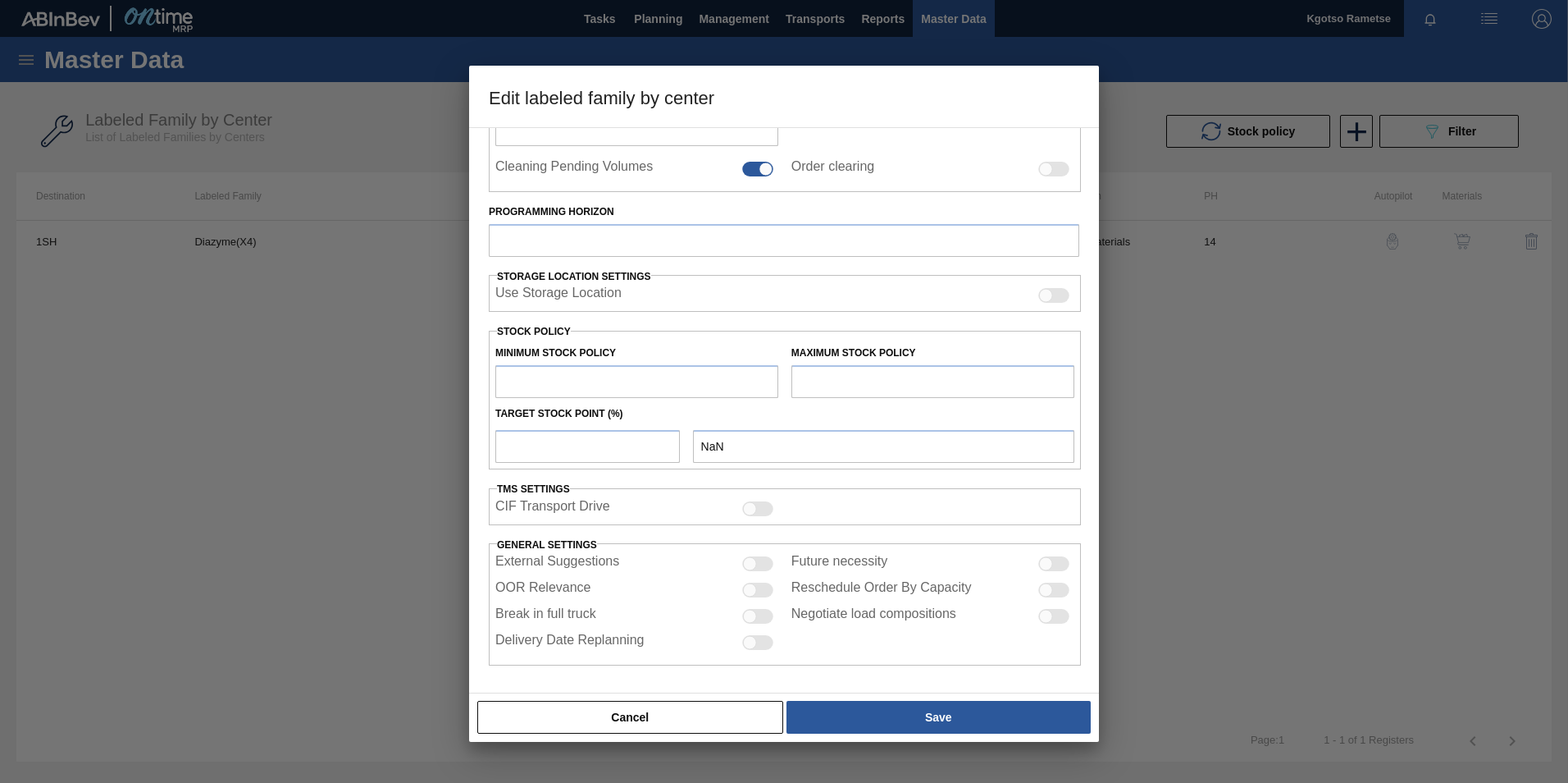
type input "2,000"
type input "6,376"
type input "100"
type input "6,376.000"
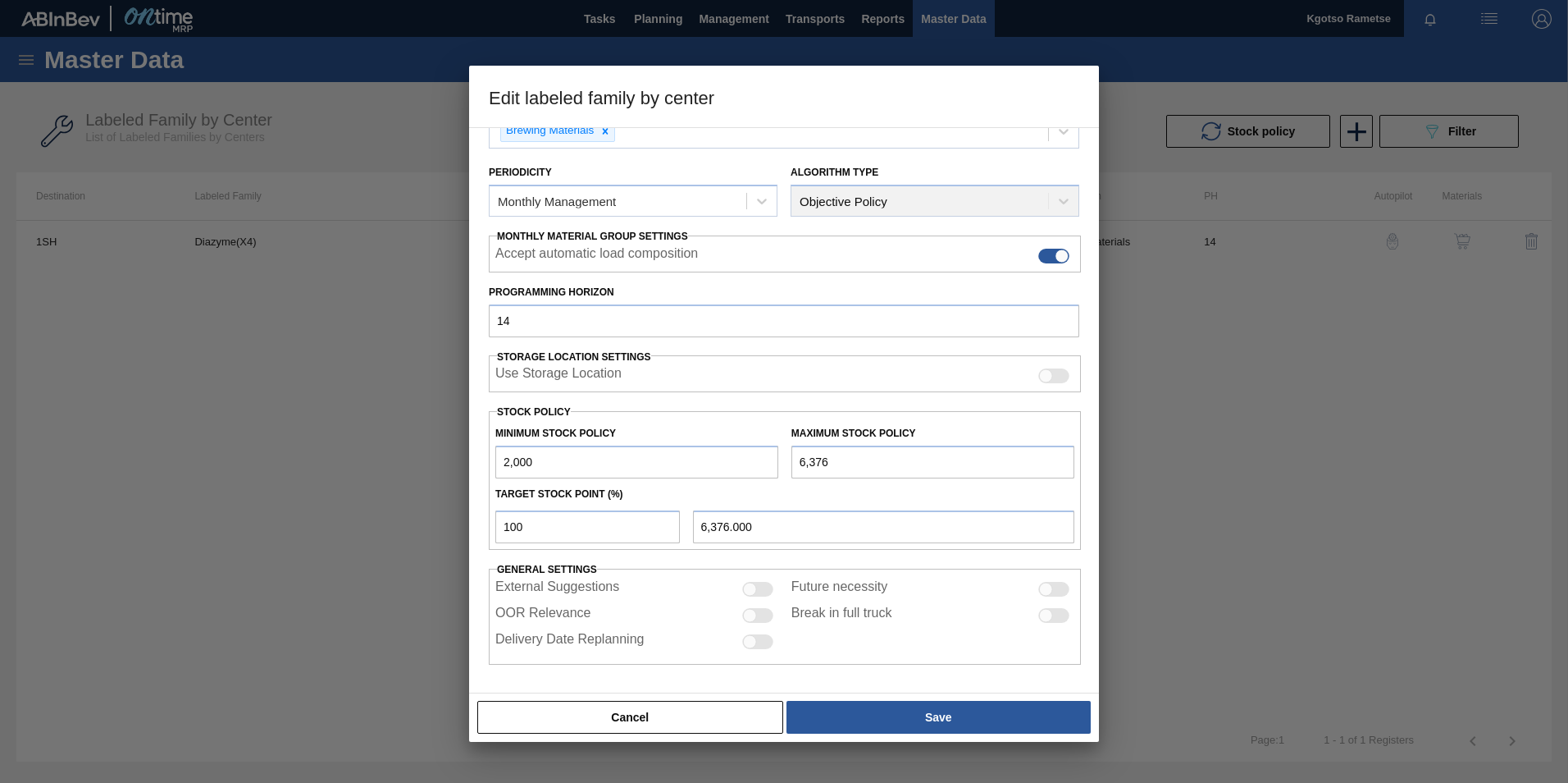
scroll to position [164, 0]
click at [503, 464] on input "2,000" at bounding box center [637, 462] width 283 height 32
type input "12,000"
click at [795, 457] on input "6,376" at bounding box center [932, 462] width 283 height 32
type input "16,376"
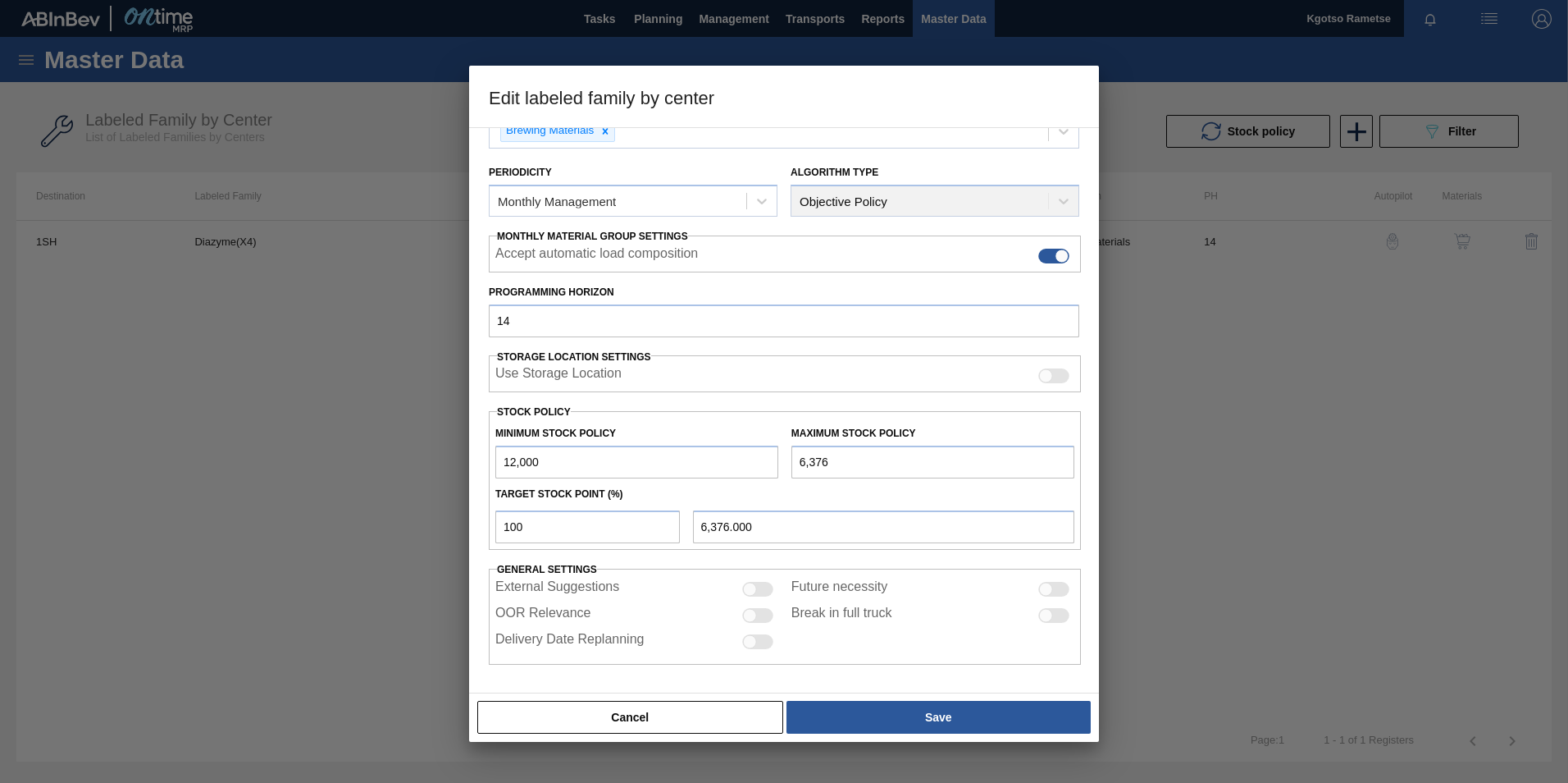
type input "16,376.000"
type input "16,376"
click at [877, 700] on div "Cancel Save" at bounding box center [784, 717] width 617 height 36
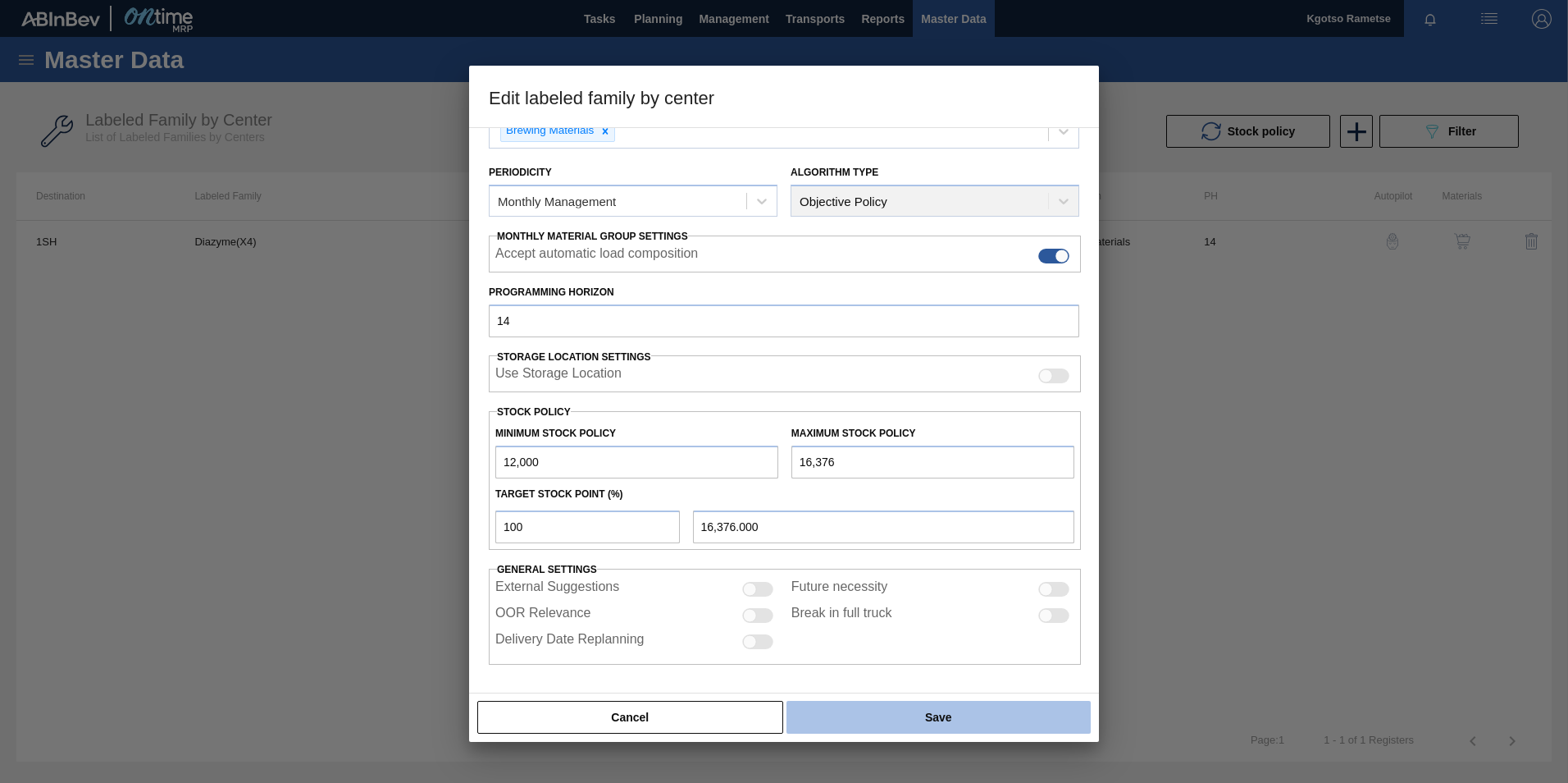
click at [878, 705] on button "Save" at bounding box center [938, 717] width 304 height 32
click at [882, 719] on button "Save" at bounding box center [938, 717] width 304 height 32
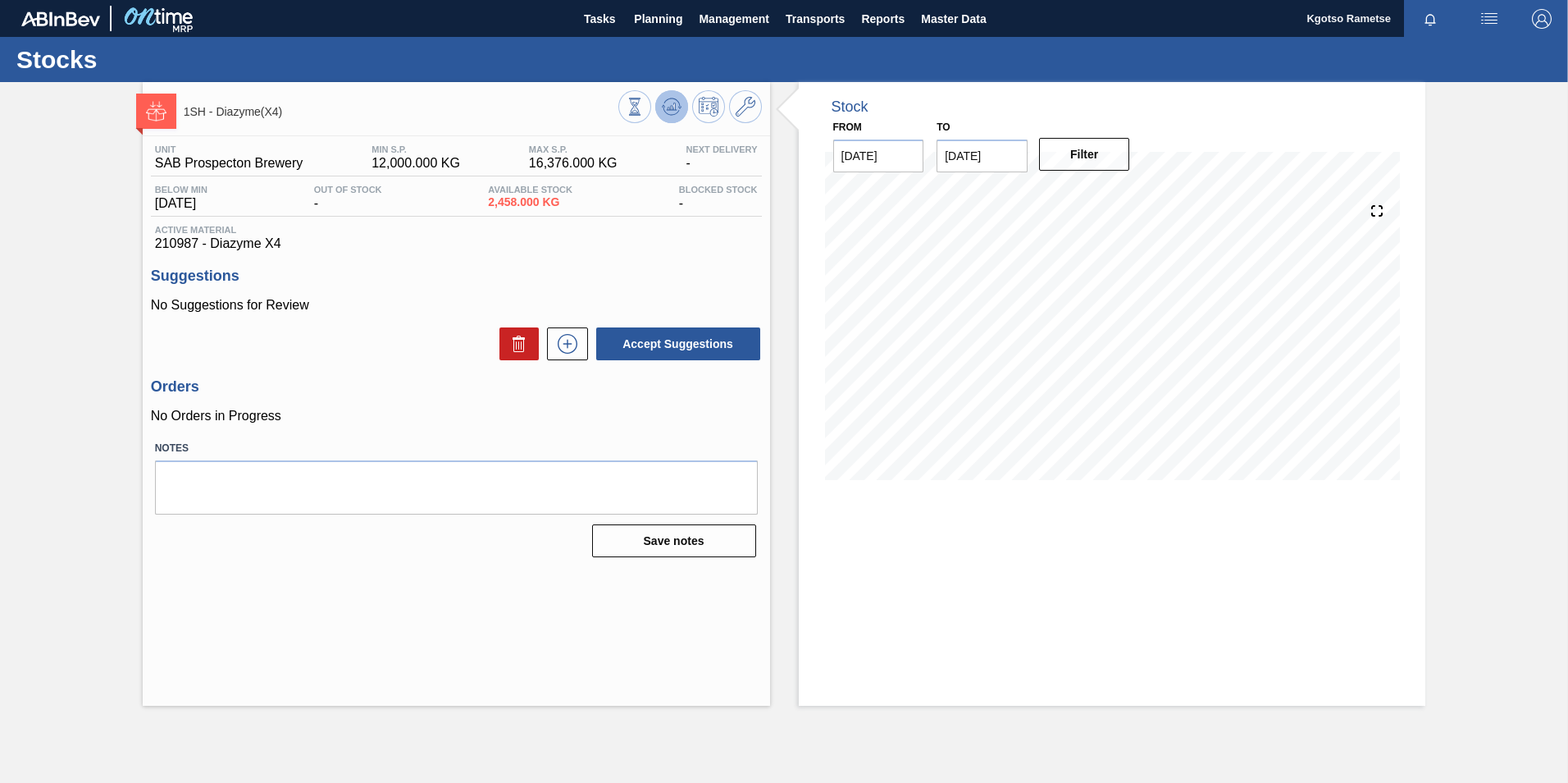
click at [667, 111] on icon at bounding box center [671, 107] width 20 height 20
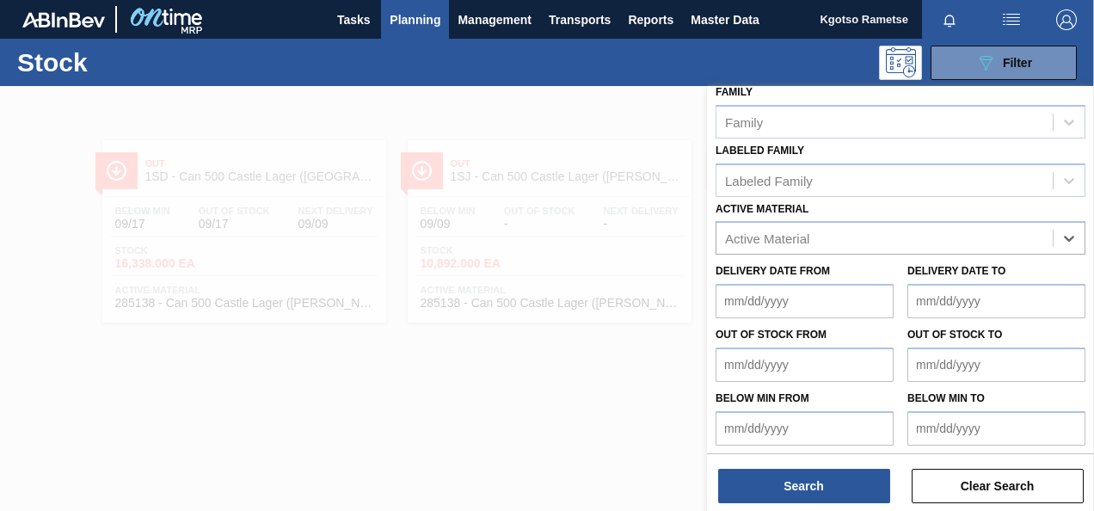
scroll to position [308, 0]
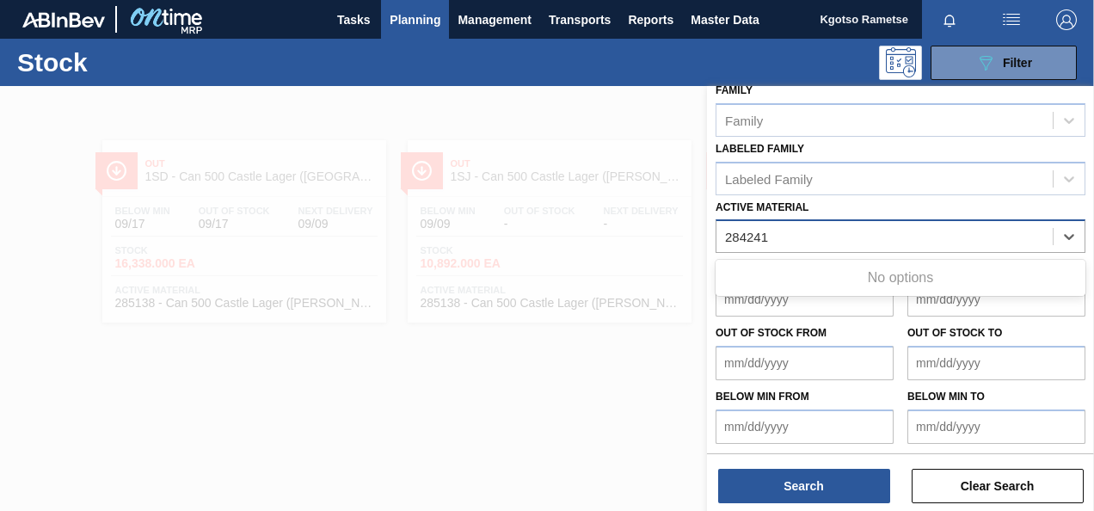
click at [760, 230] on Material "284241" at bounding box center [747, 237] width 45 height 15
type Material "284241"
click at [797, 239] on div "Active Material" at bounding box center [767, 237] width 84 height 15
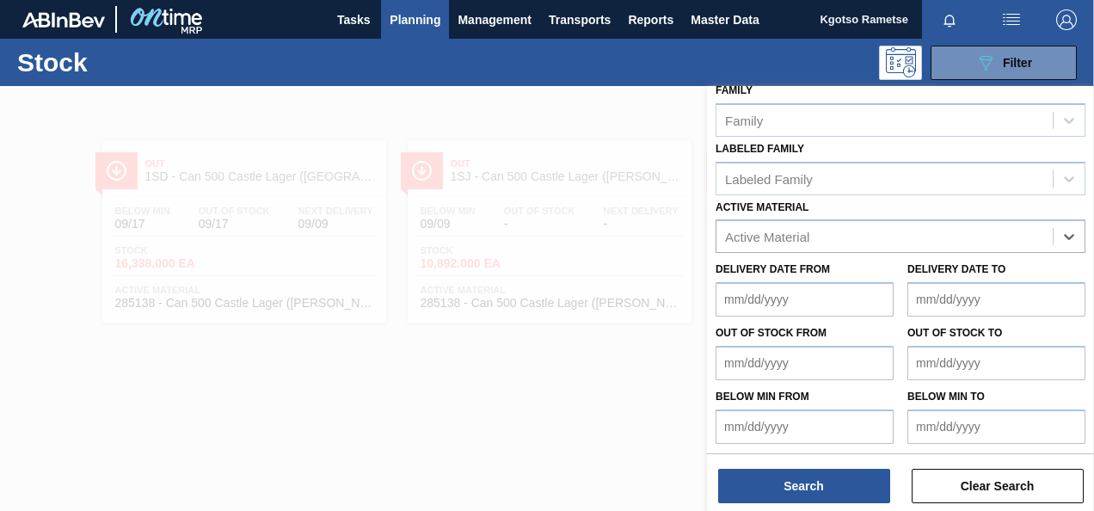
paste Material "285063"
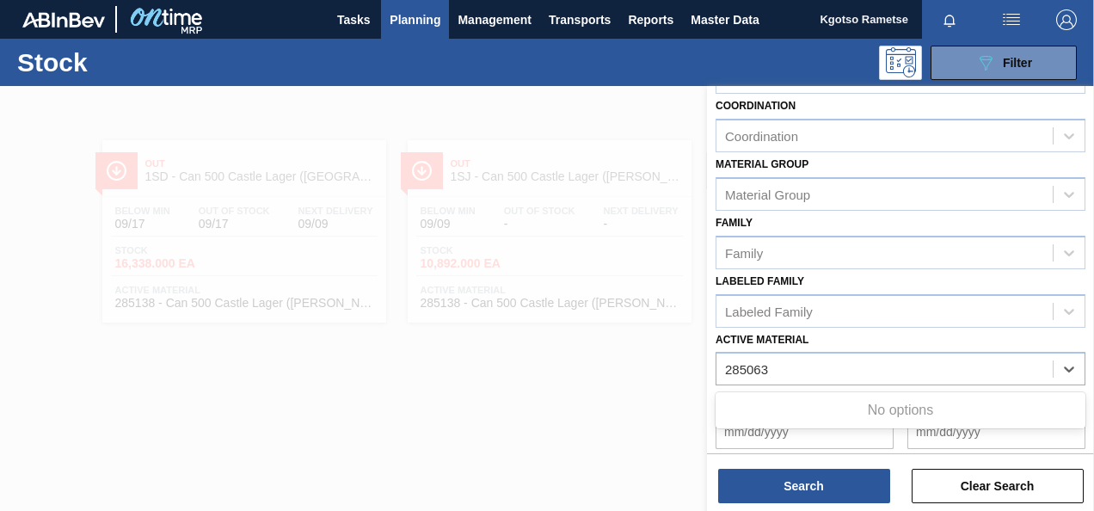
scroll to position [0, 0]
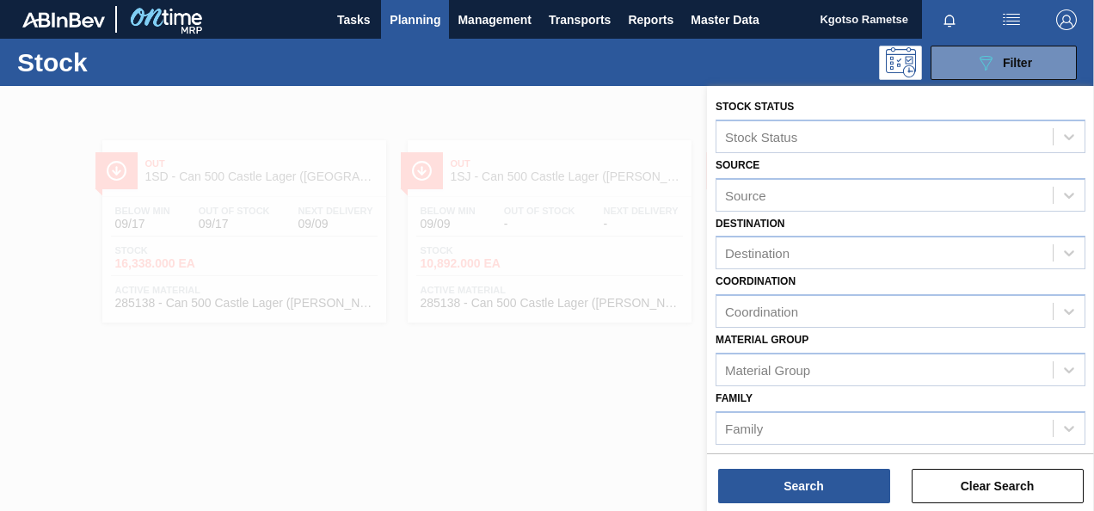
type Material "285063"
click at [375, 139] on div at bounding box center [547, 341] width 1094 height 511
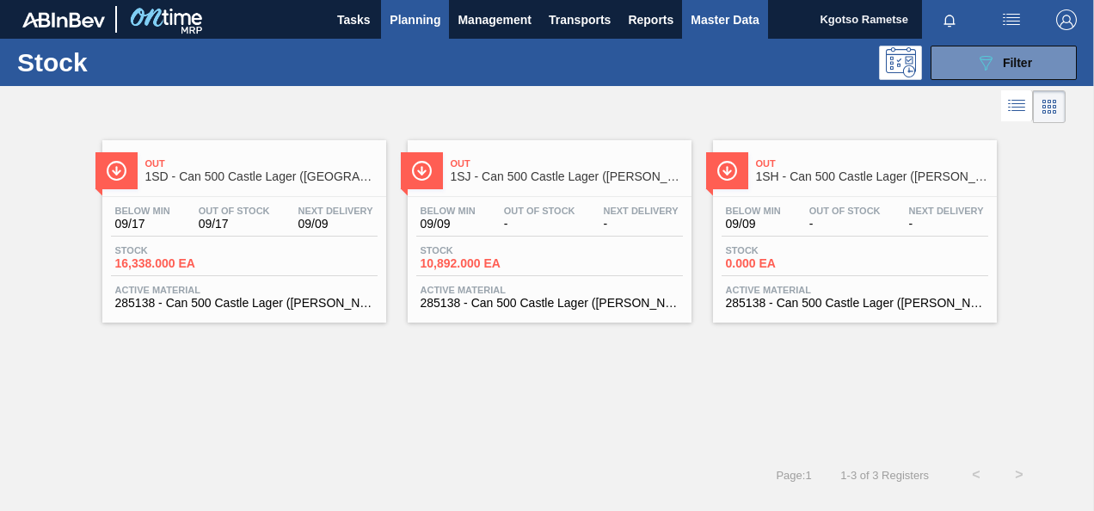
click at [724, 11] on span "Master Data" at bounding box center [725, 19] width 68 height 21
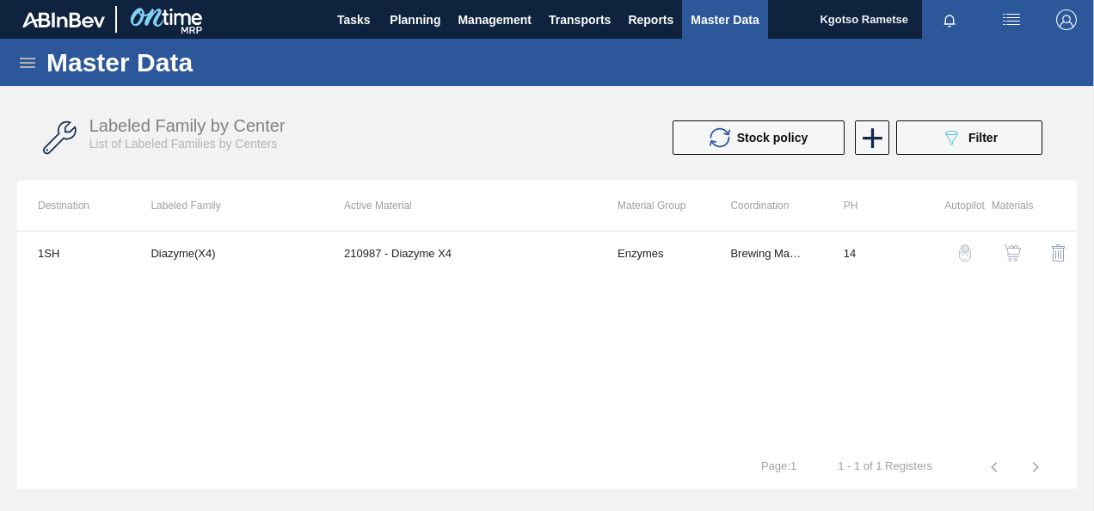
click at [27, 62] on icon at bounding box center [27, 63] width 15 height 10
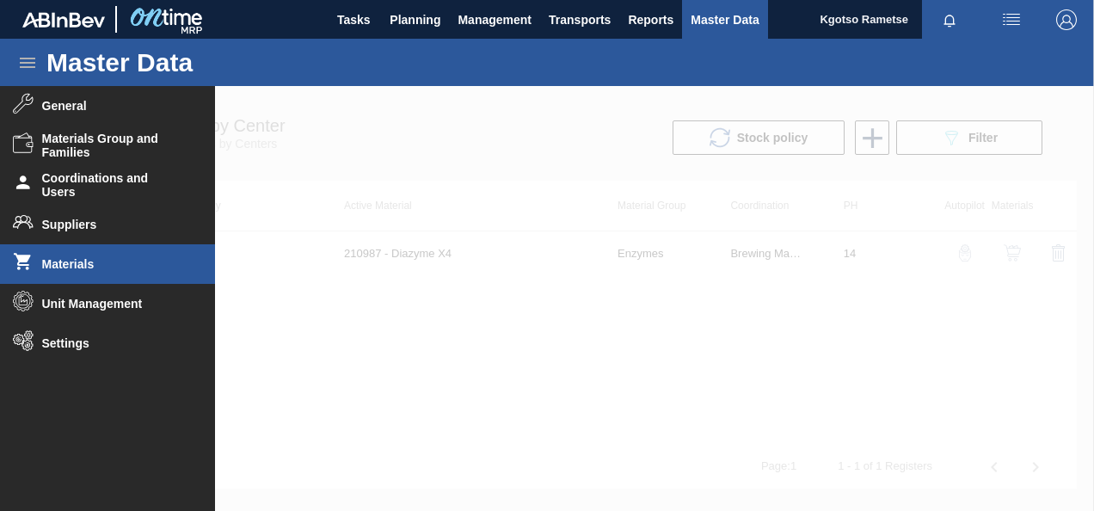
click at [73, 266] on span "Materials" at bounding box center [113, 264] width 142 height 14
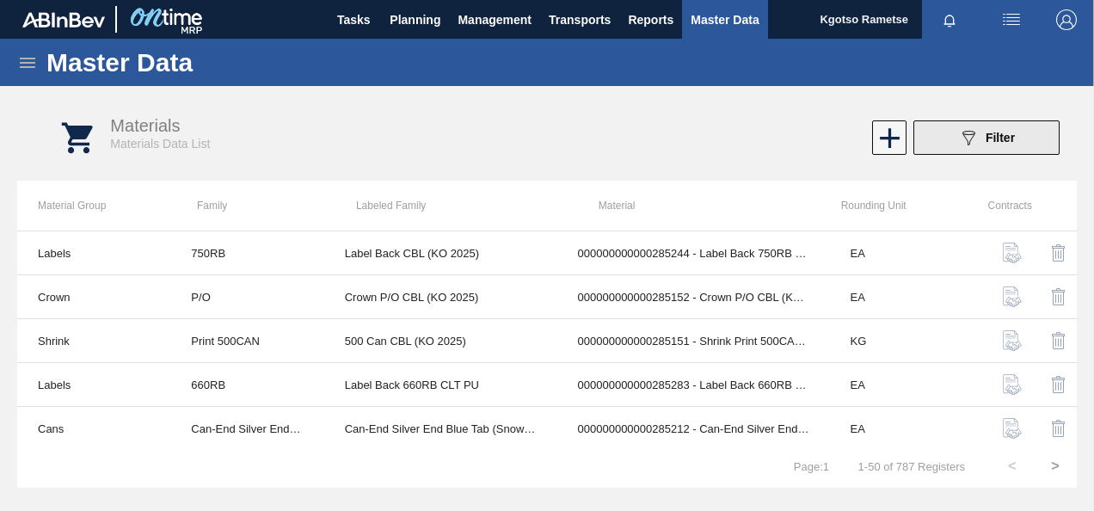
click at [926, 143] on button "089F7B8B-B2A5-4AFE-B5C0-19BA573D28AC Filter" at bounding box center [987, 137] width 146 height 34
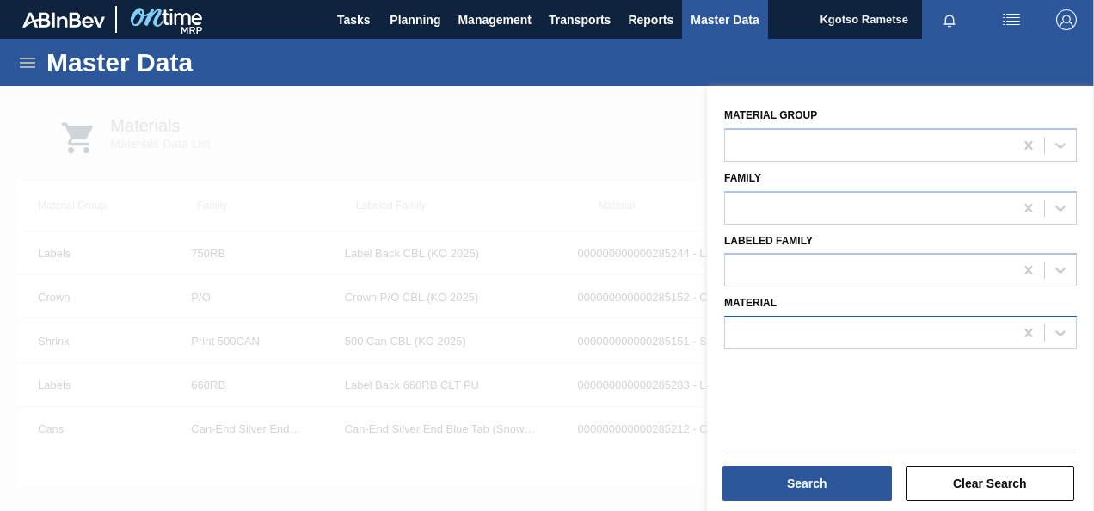
click at [802, 313] on div "Material" at bounding box center [900, 320] width 353 height 58
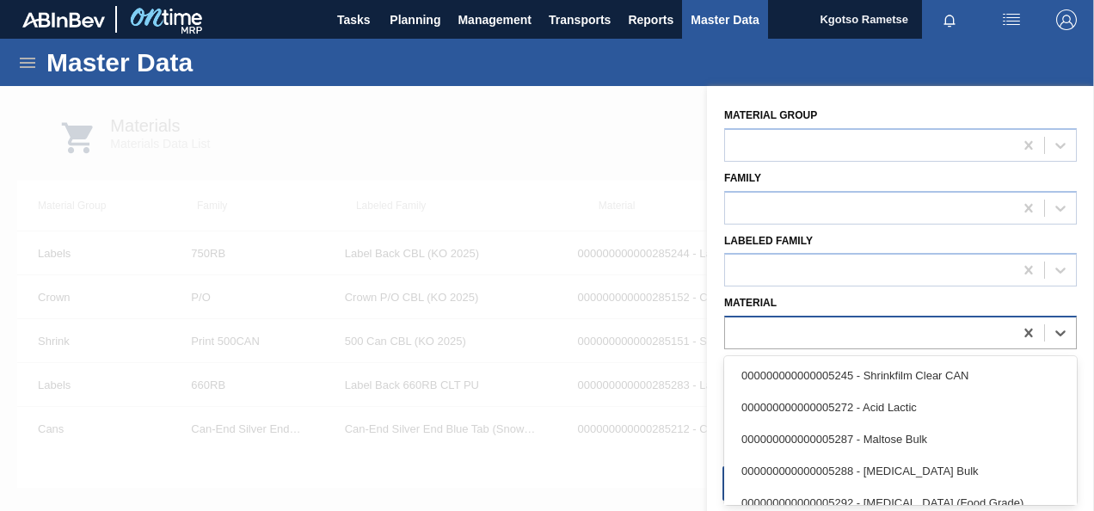
click at [803, 323] on div at bounding box center [869, 333] width 288 height 25
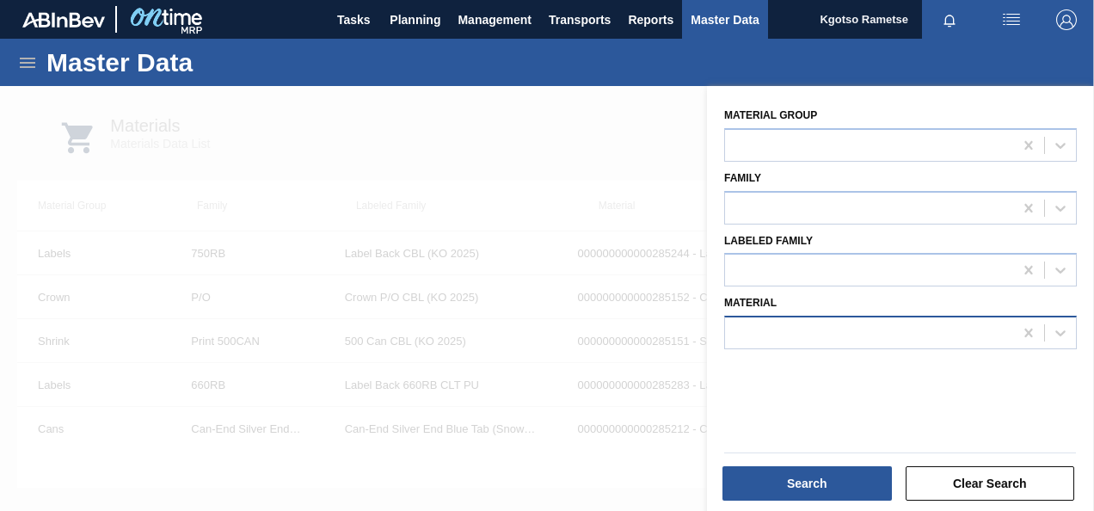
click at [754, 326] on div at bounding box center [869, 333] width 288 height 25
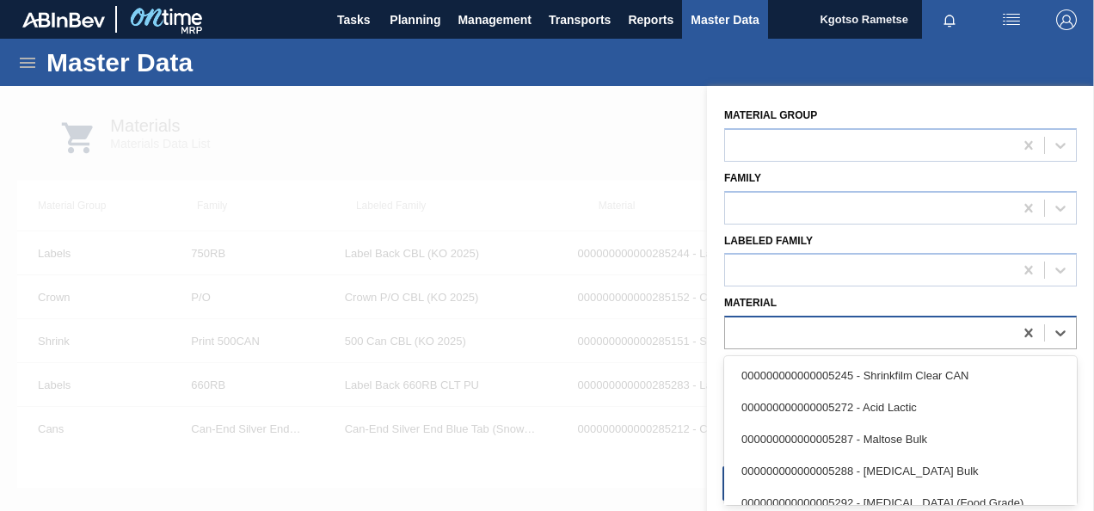
paste input "285063"
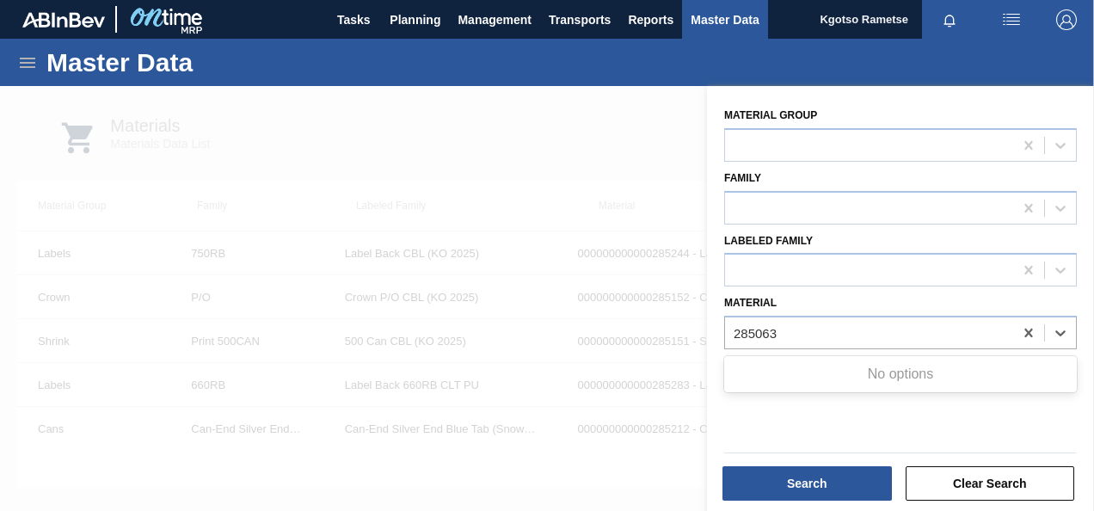
type input "285063"
click at [470, 136] on div at bounding box center [547, 341] width 1094 height 511
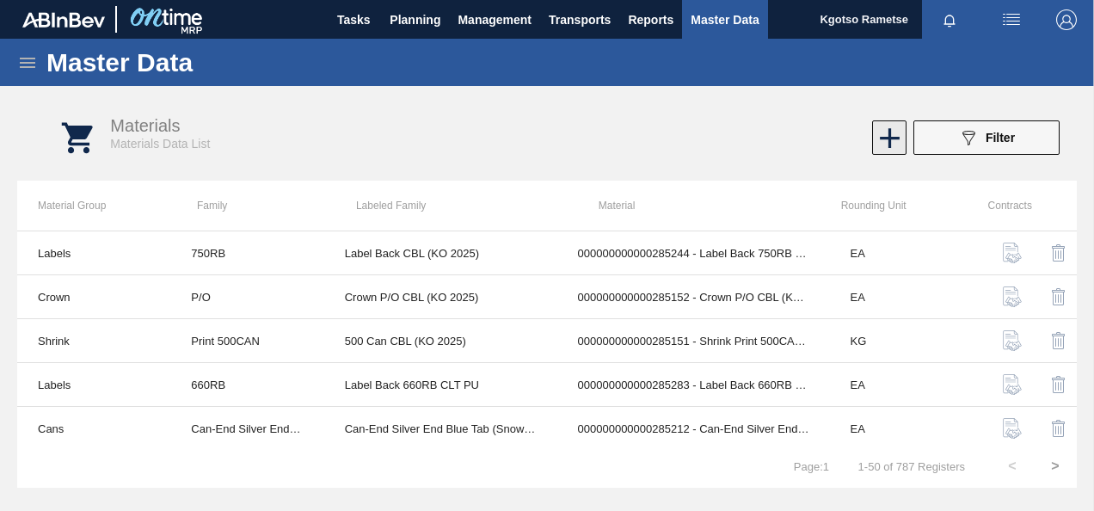
click at [874, 133] on icon at bounding box center [890, 138] width 34 height 34
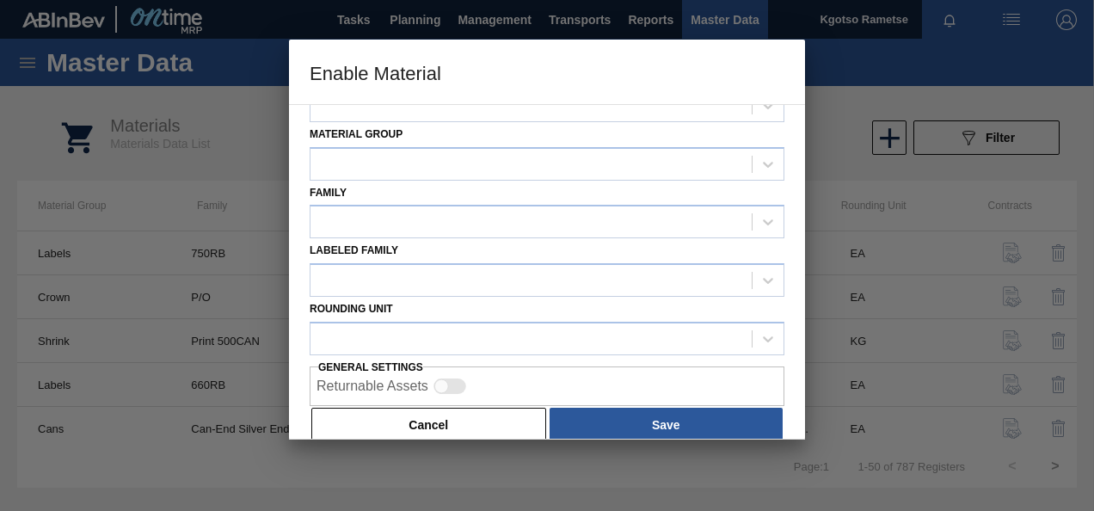
scroll to position [64, 0]
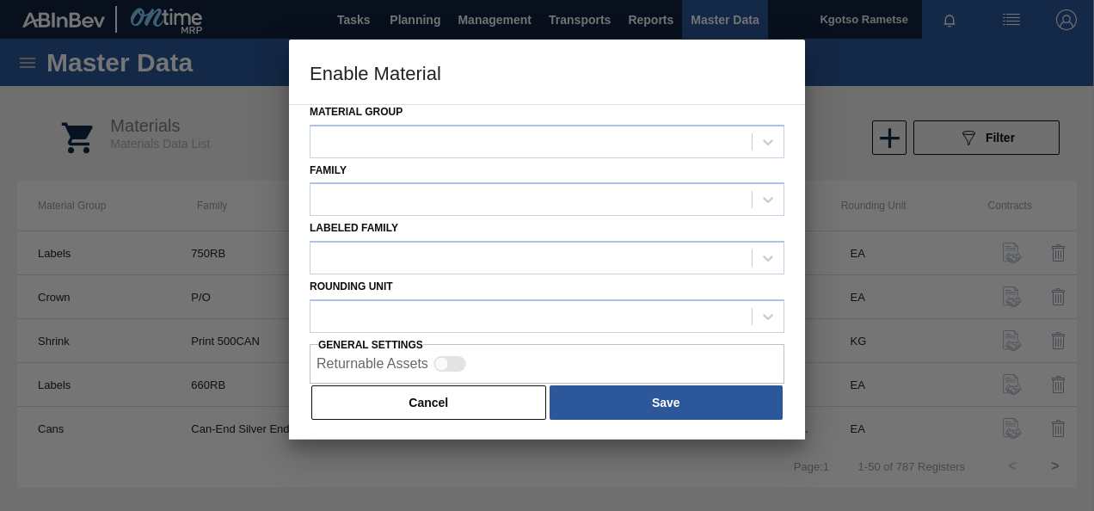
drag, startPoint x: 477, startPoint y: 395, endPoint x: 411, endPoint y: 367, distance: 70.9
click at [471, 394] on button "Cancel" at bounding box center [428, 402] width 235 height 34
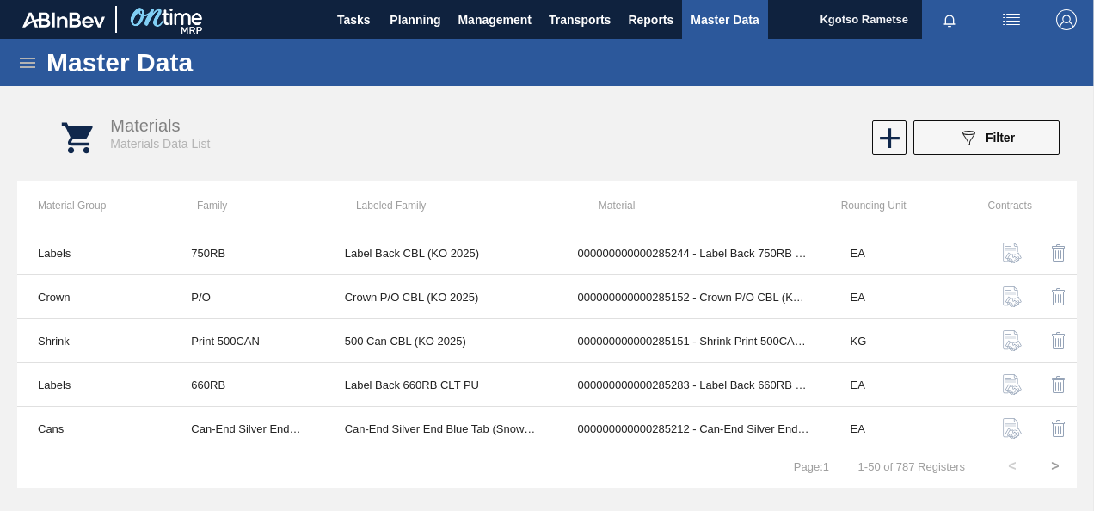
click at [22, 67] on icon at bounding box center [27, 62] width 21 height 21
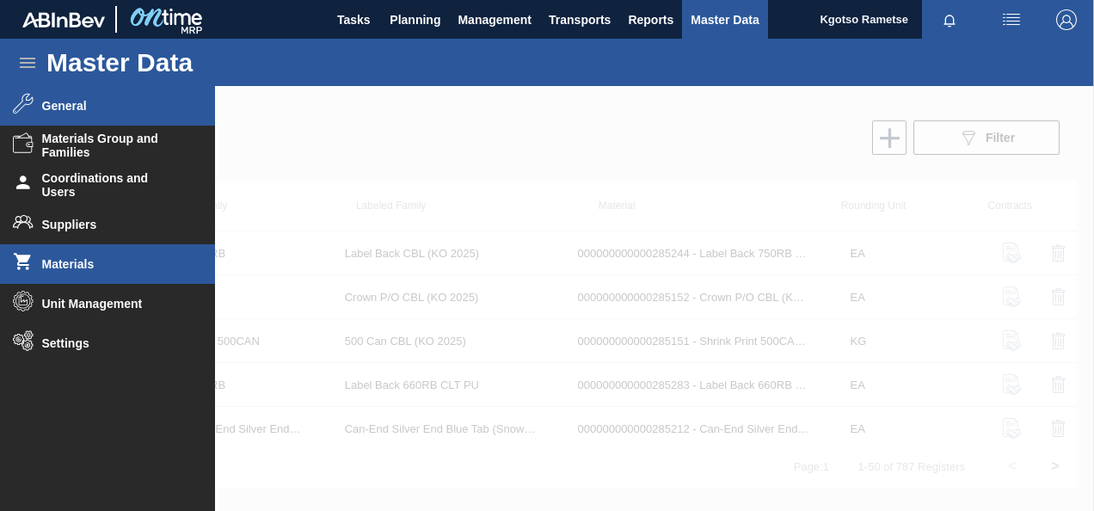
click at [85, 107] on span "General" at bounding box center [113, 106] width 142 height 14
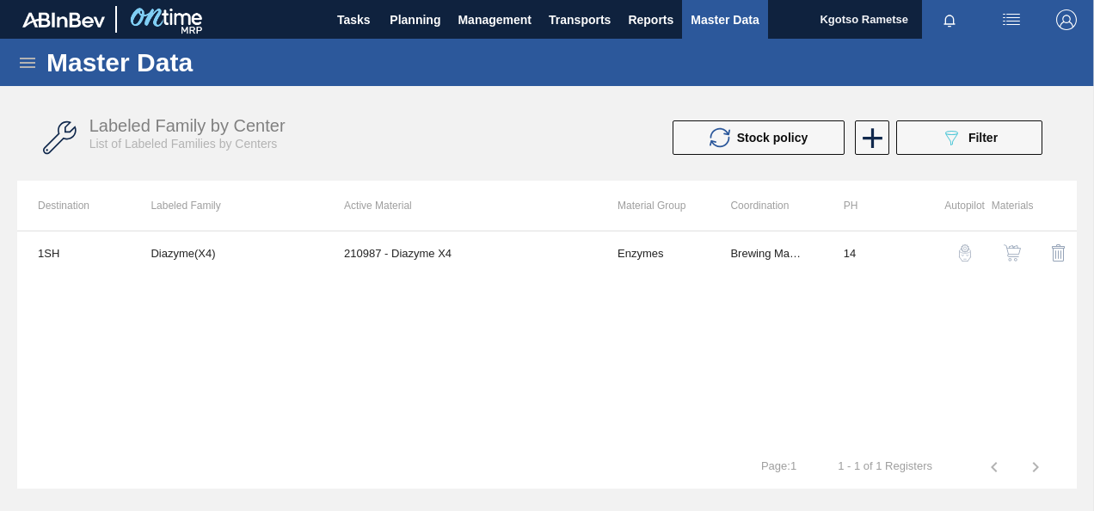
click at [30, 63] on icon at bounding box center [27, 63] width 15 height 10
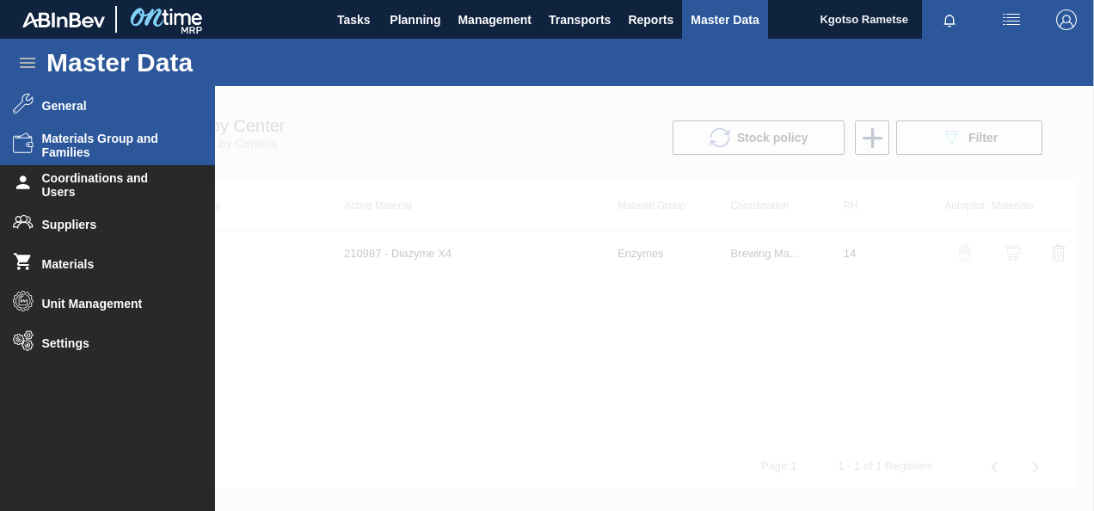
click at [92, 150] on span "Materials Group and Families" at bounding box center [113, 146] width 142 height 28
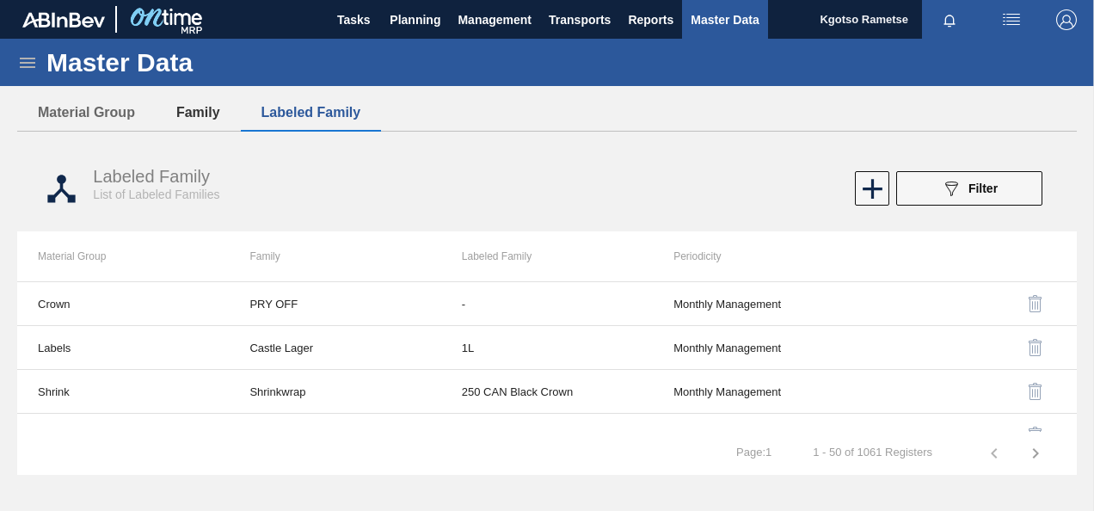
click at [218, 100] on button "Family" at bounding box center [198, 113] width 85 height 36
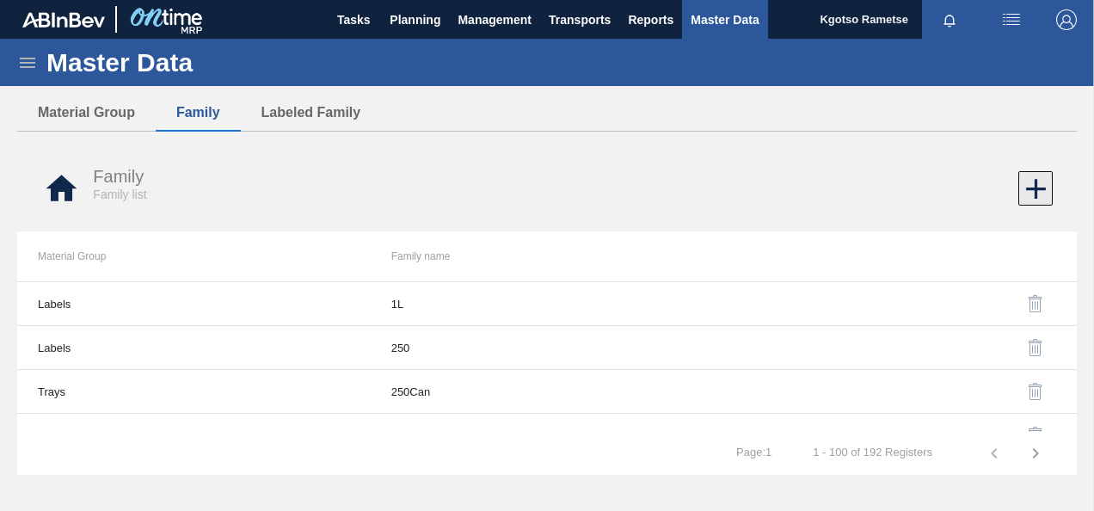
click at [1036, 188] on icon at bounding box center [1036, 189] width 20 height 20
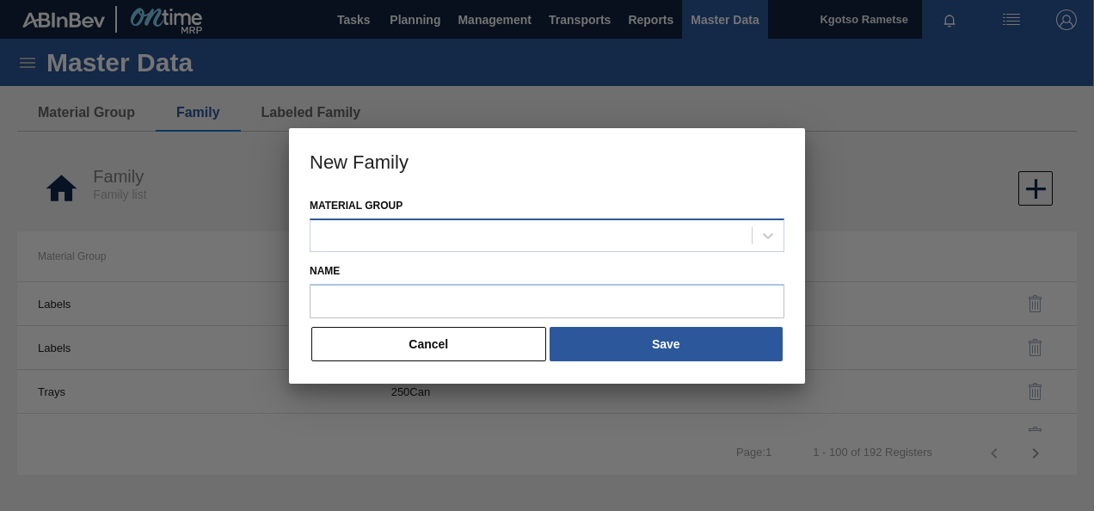
click at [354, 238] on div at bounding box center [531, 235] width 441 height 25
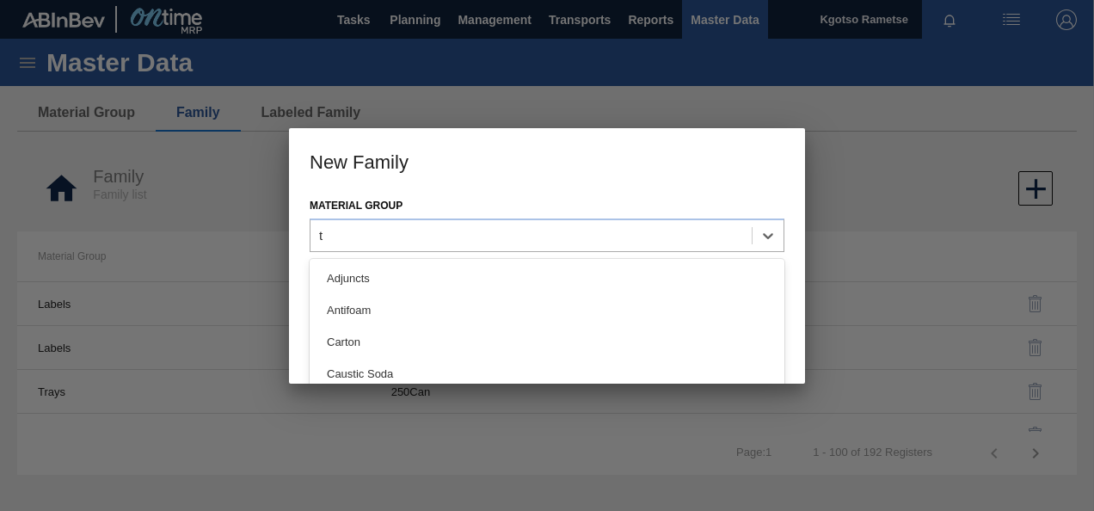
type Group "tr"
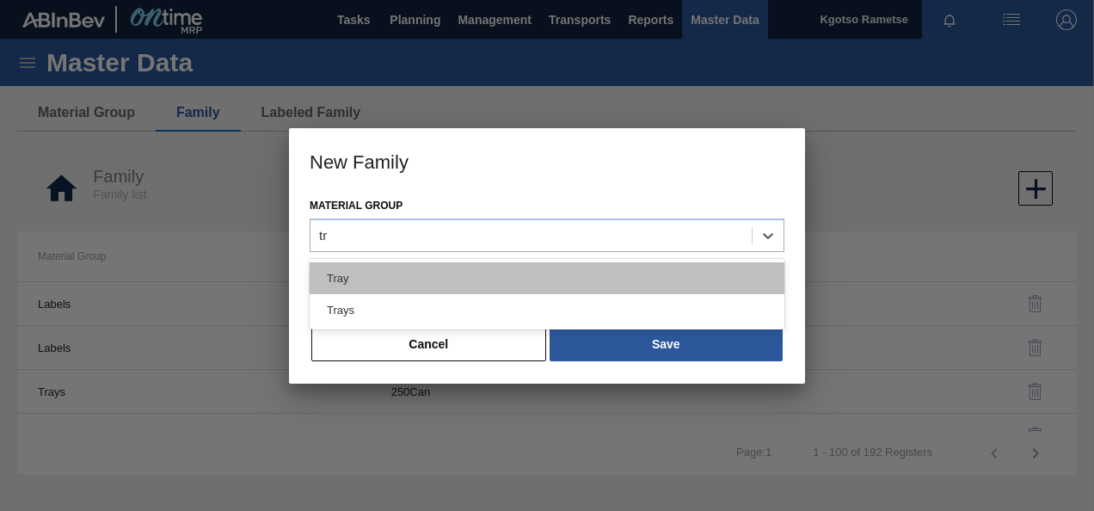
click at [354, 280] on div "Tray" at bounding box center [547, 278] width 475 height 32
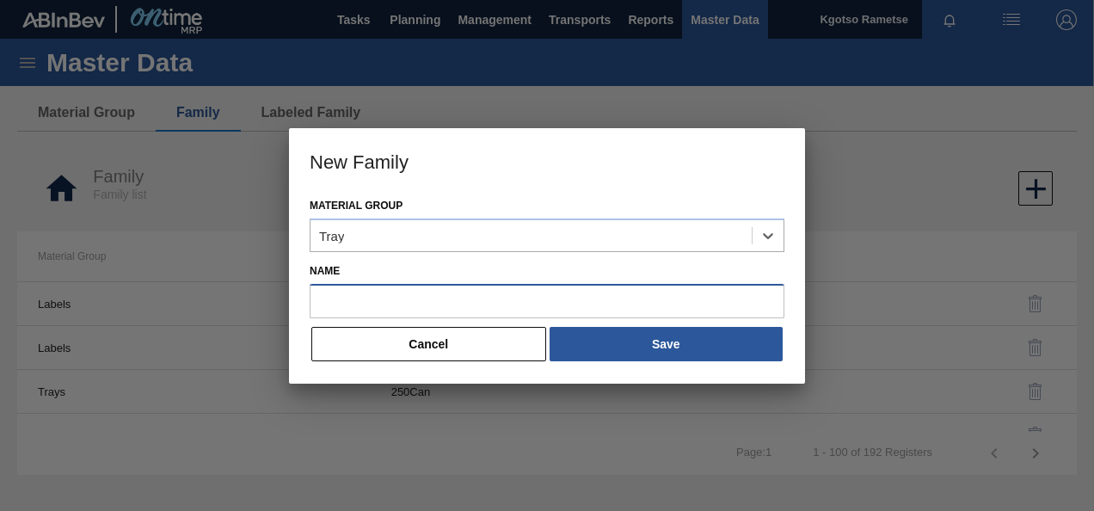
click at [353, 301] on input "Name" at bounding box center [547, 301] width 475 height 34
type input "275NRB"
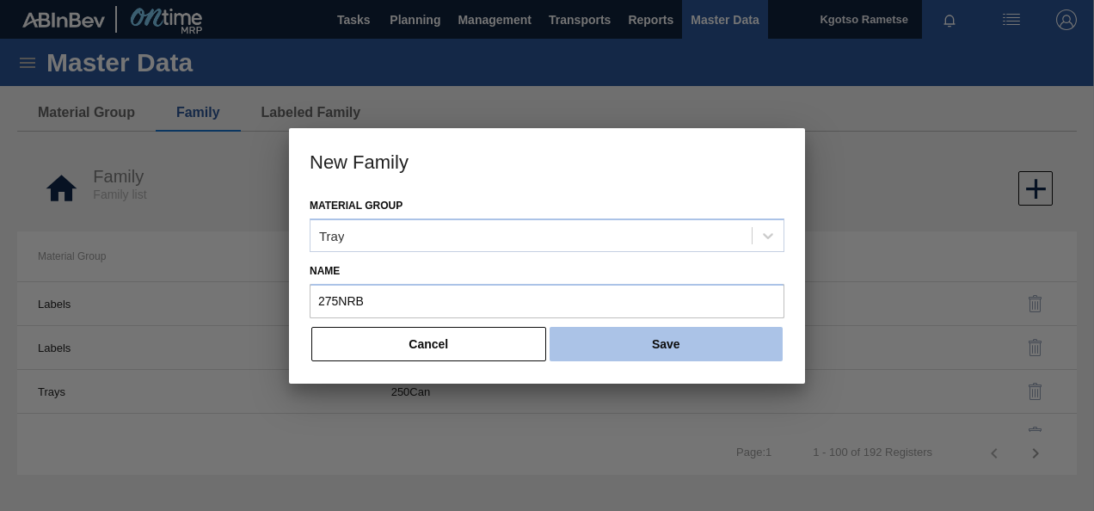
click at [625, 349] on button "Save" at bounding box center [666, 344] width 233 height 34
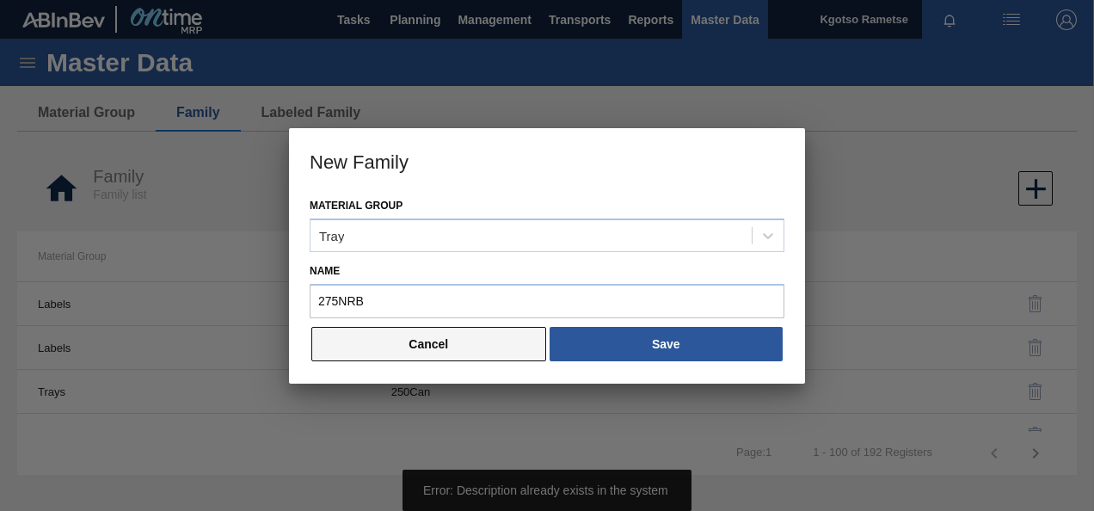
click at [493, 336] on button "Cancel" at bounding box center [428, 344] width 235 height 34
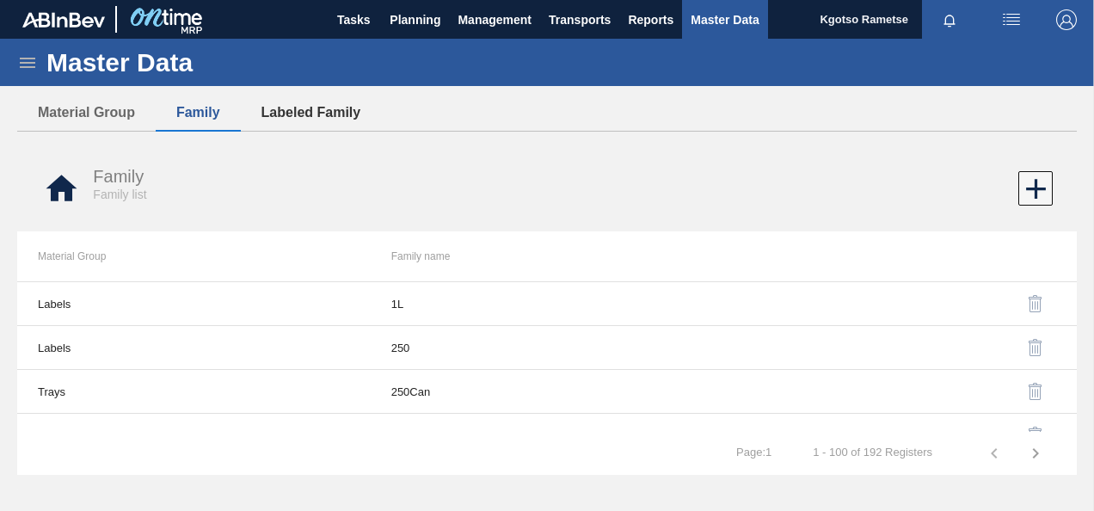
click at [286, 119] on button "Labeled Family" at bounding box center [311, 113] width 141 height 36
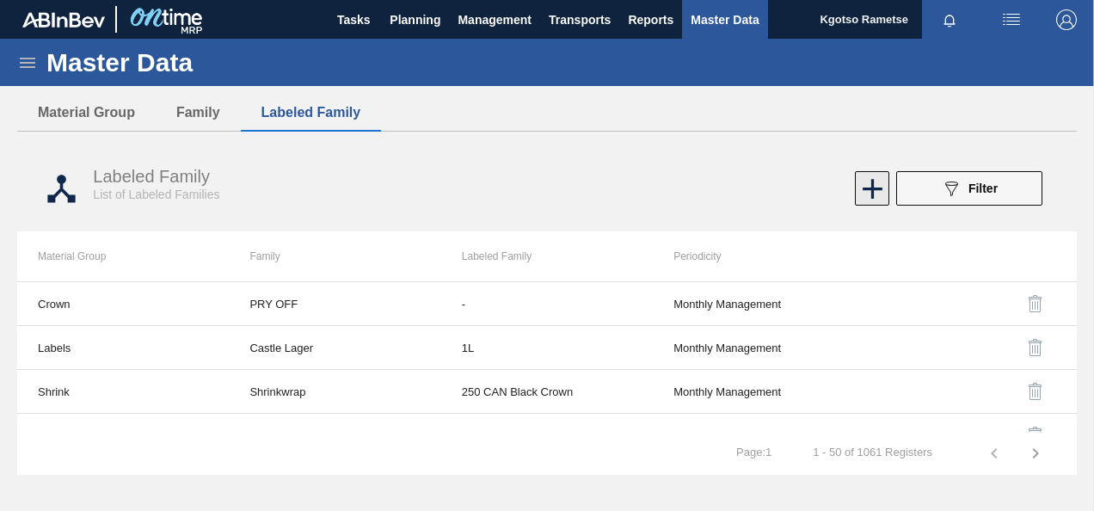
click at [874, 196] on icon at bounding box center [873, 189] width 34 height 34
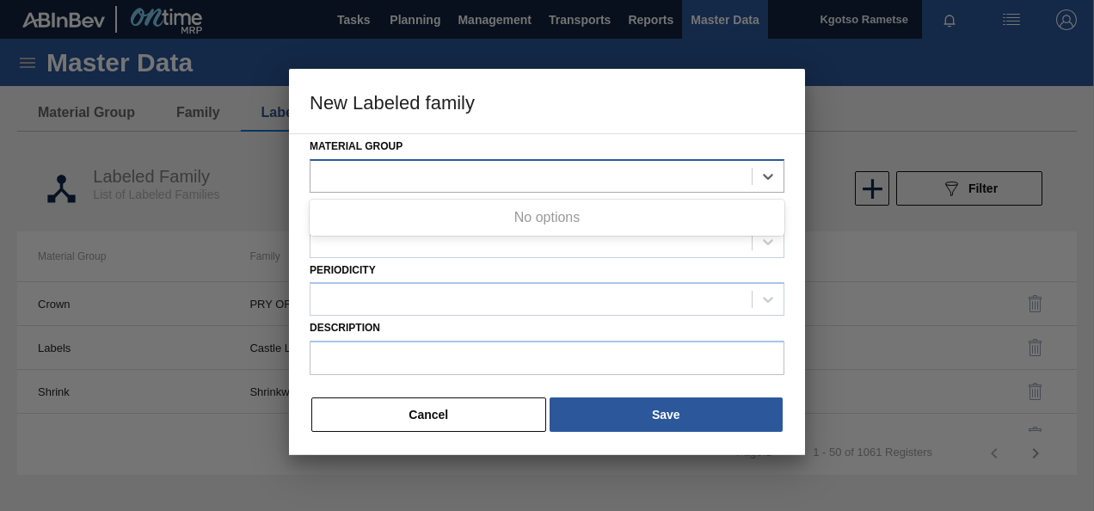
click at [348, 174] on div at bounding box center [531, 175] width 441 height 25
type Group "y"
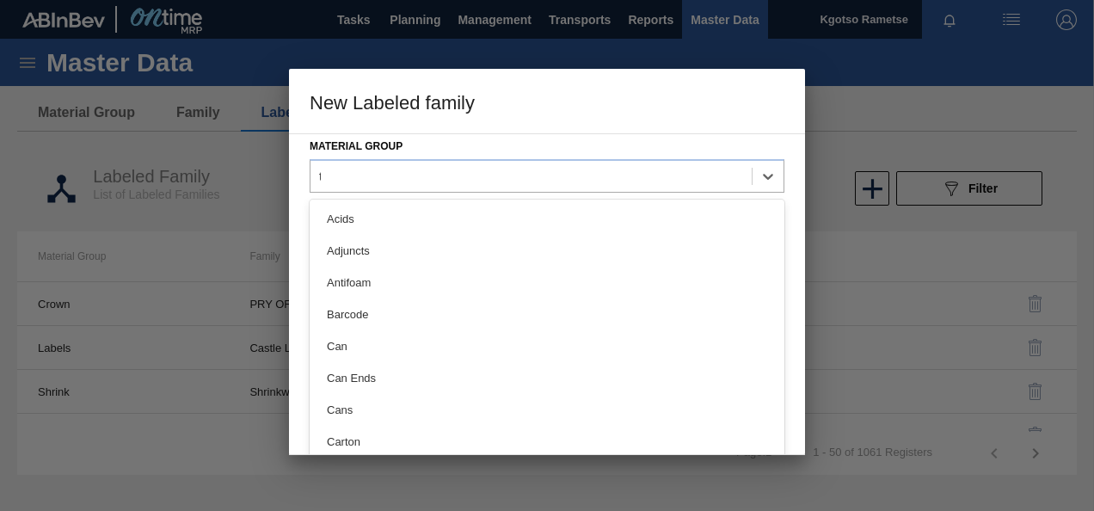
type Group "tr"
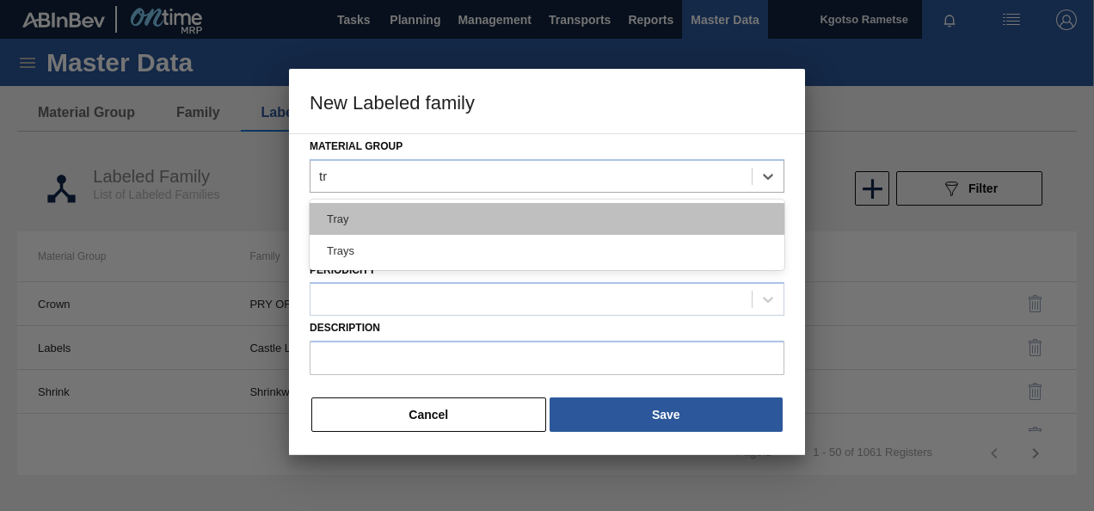
click at [350, 218] on div "Tray" at bounding box center [547, 219] width 475 height 32
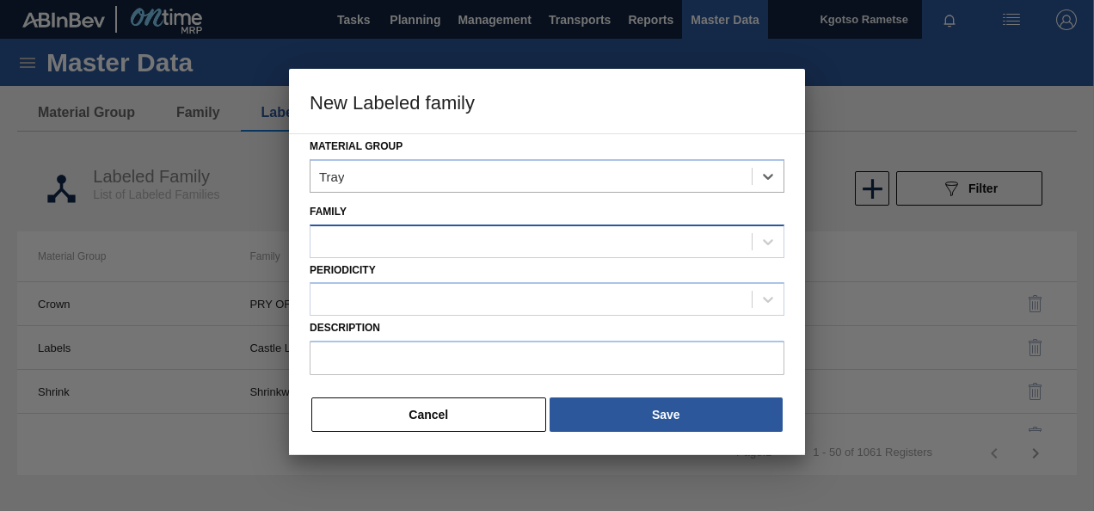
click at [361, 238] on div at bounding box center [531, 241] width 441 height 25
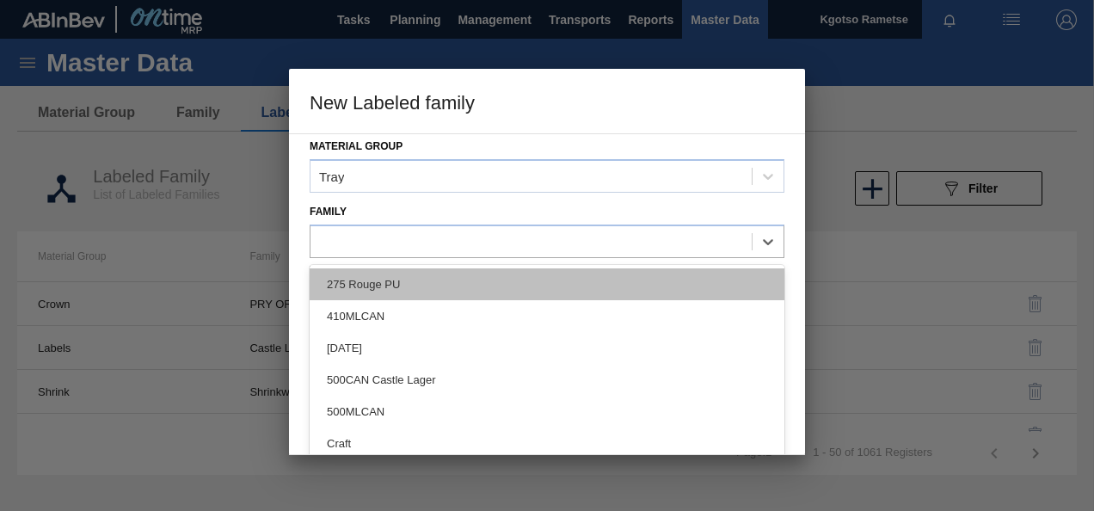
click at [374, 272] on div "275 Rouge PU" at bounding box center [547, 284] width 475 height 32
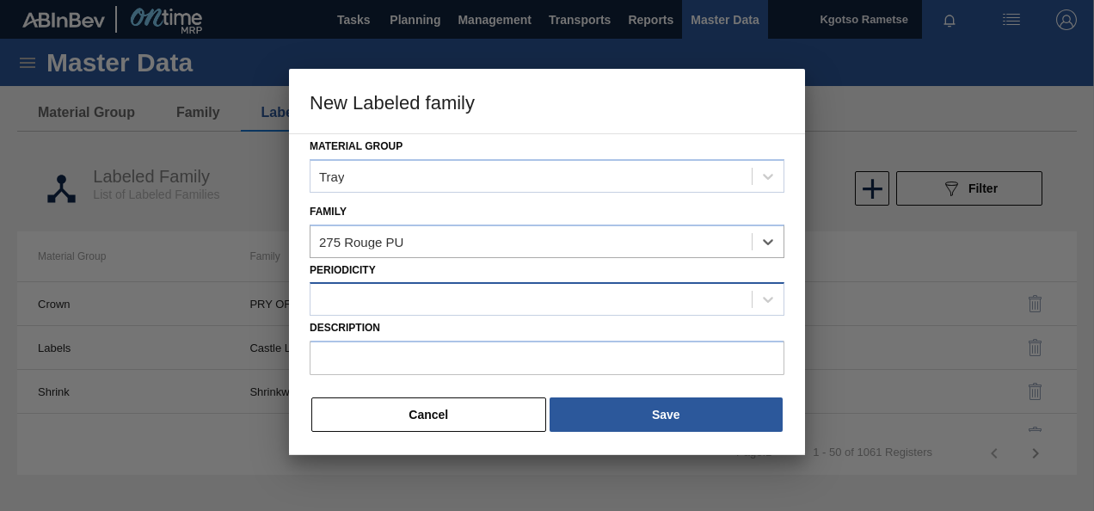
click at [366, 304] on div at bounding box center [531, 299] width 441 height 25
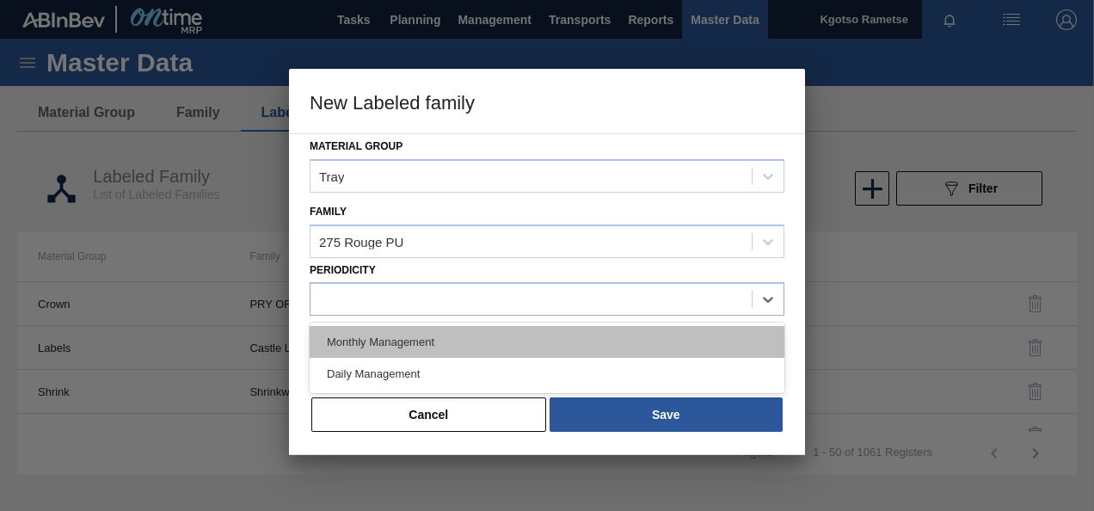
click at [362, 331] on div "Monthly Management" at bounding box center [547, 342] width 475 height 32
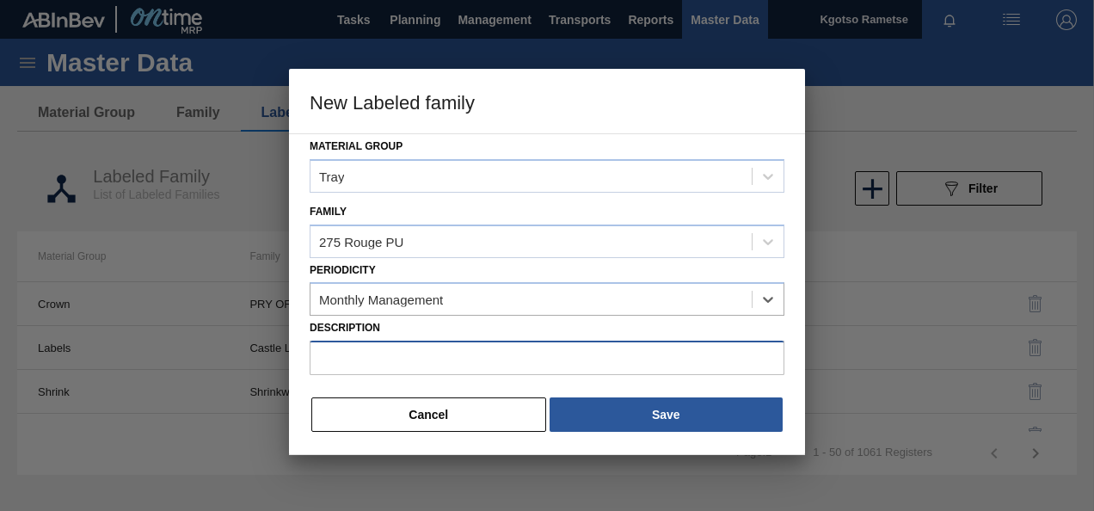
click at [363, 353] on input "Description" at bounding box center [547, 358] width 475 height 34
click at [456, 356] on input "Description" at bounding box center [547, 358] width 475 height 34
paste input "Tray 275NRB BF Litchi Seche 4x6 PU"
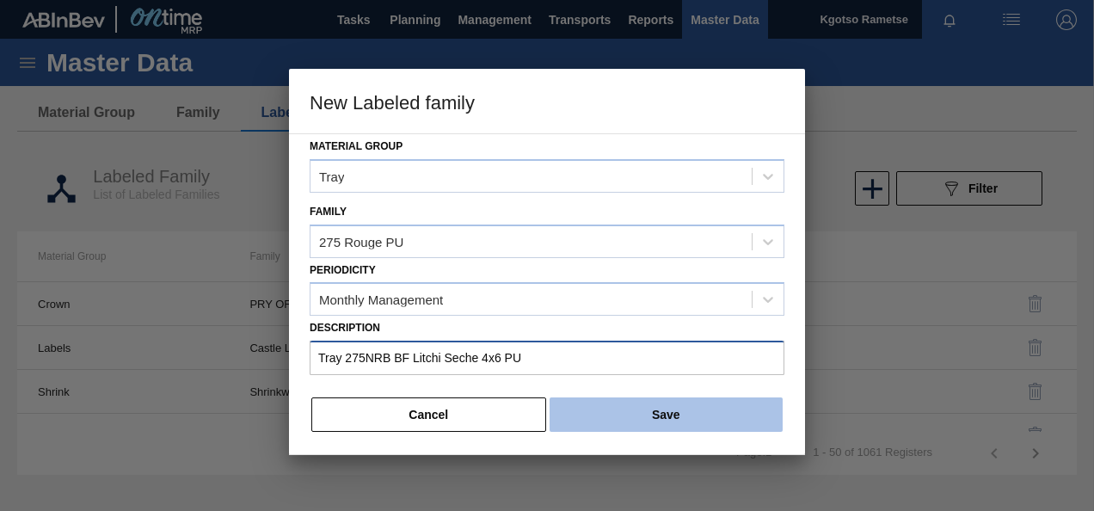
type input "Tray 275NRB BF Litchi Seche 4x6 PU"
click at [690, 423] on button "Save" at bounding box center [666, 414] width 233 height 34
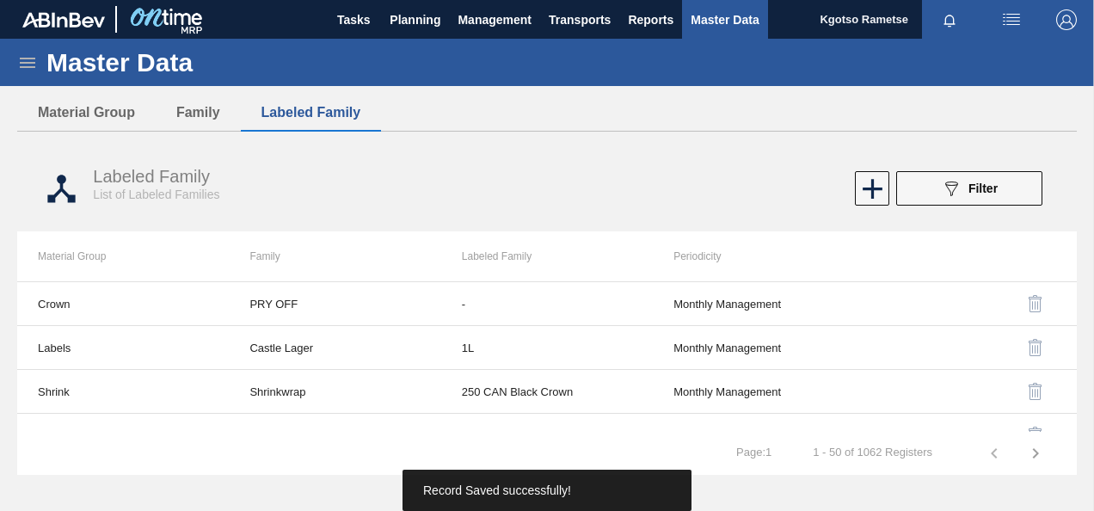
click at [40, 54] on div "Master Data" at bounding box center [547, 62] width 1094 height 47
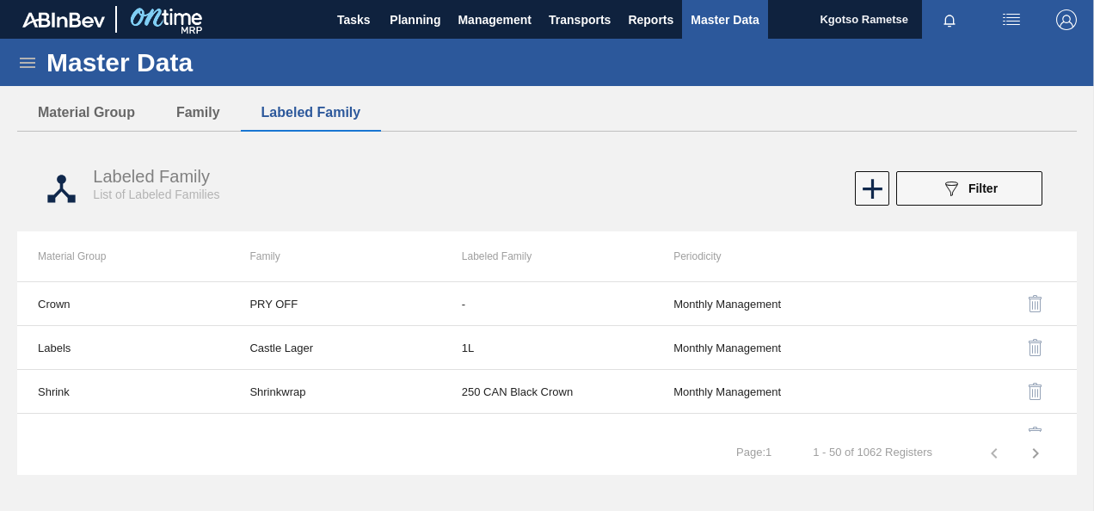
click at [29, 58] on icon at bounding box center [27, 63] width 15 height 10
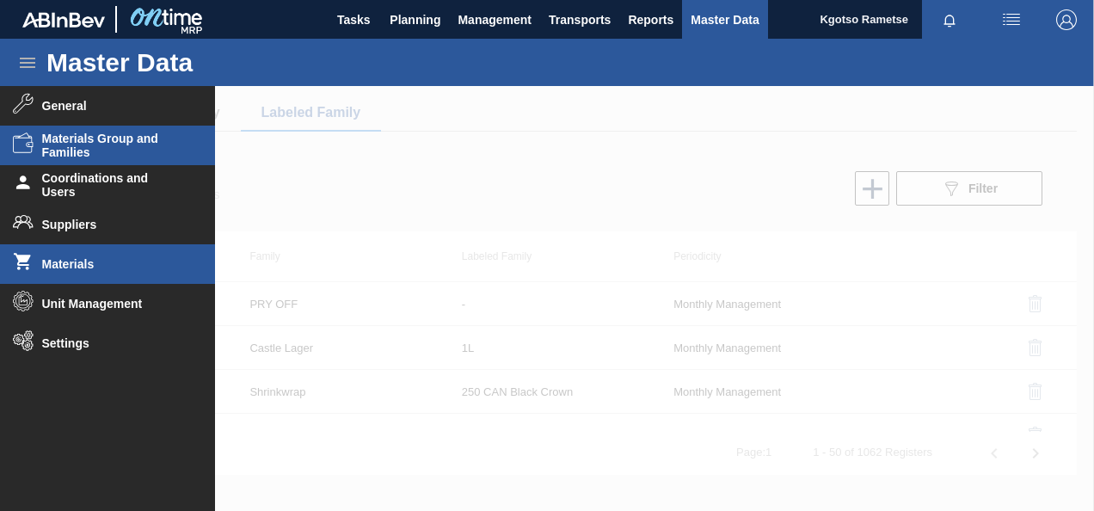
click at [75, 266] on span "Materials" at bounding box center [113, 264] width 142 height 14
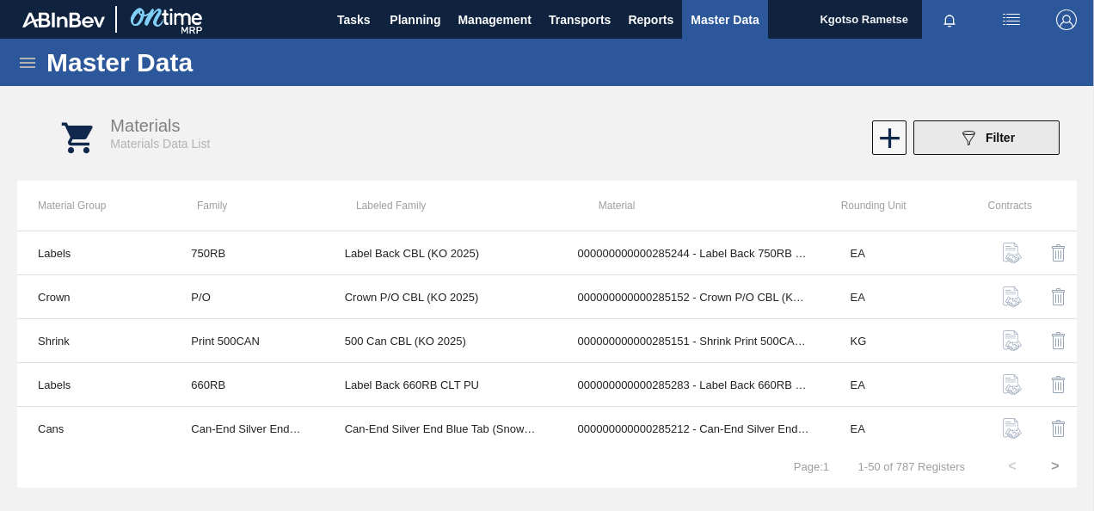
click at [991, 139] on span "Filter" at bounding box center [1000, 138] width 29 height 14
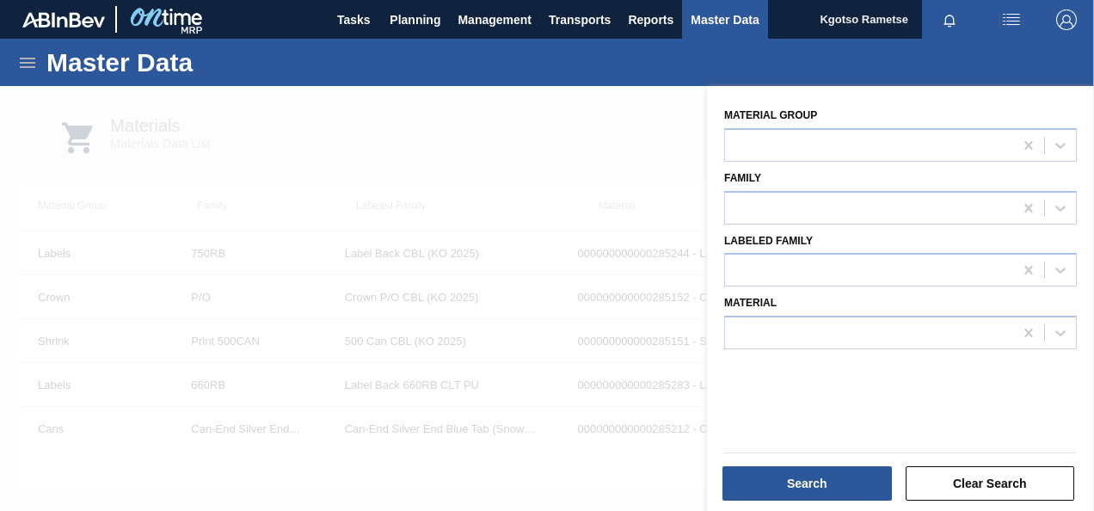
click at [454, 127] on div at bounding box center [547, 341] width 1094 height 511
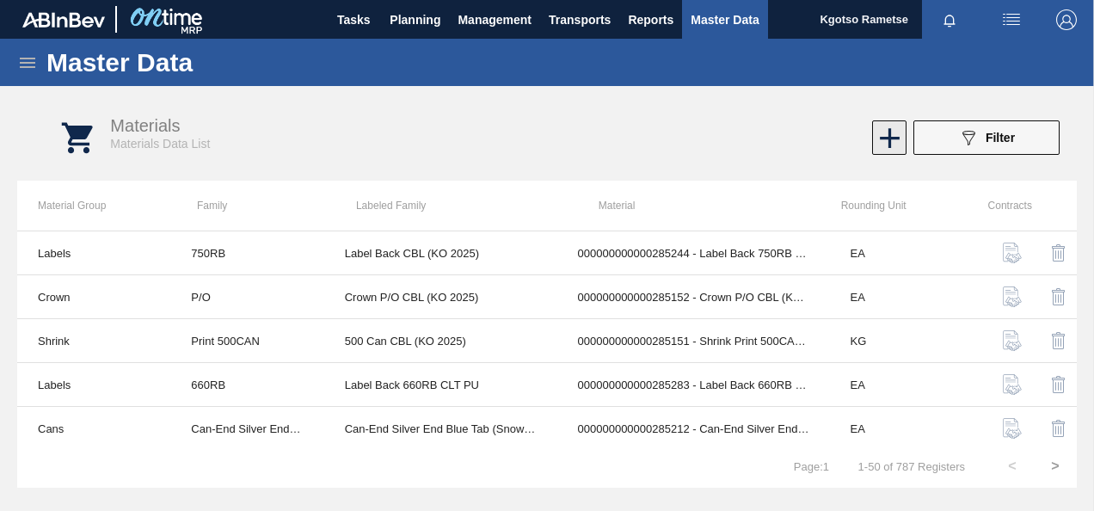
click at [877, 139] on icon at bounding box center [890, 138] width 34 height 34
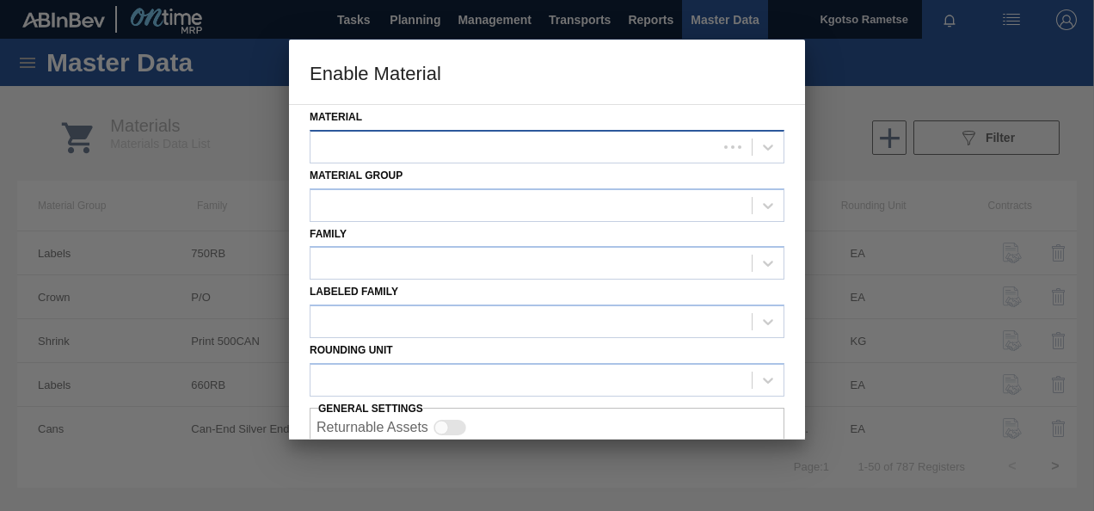
click at [419, 143] on div at bounding box center [514, 146] width 407 height 25
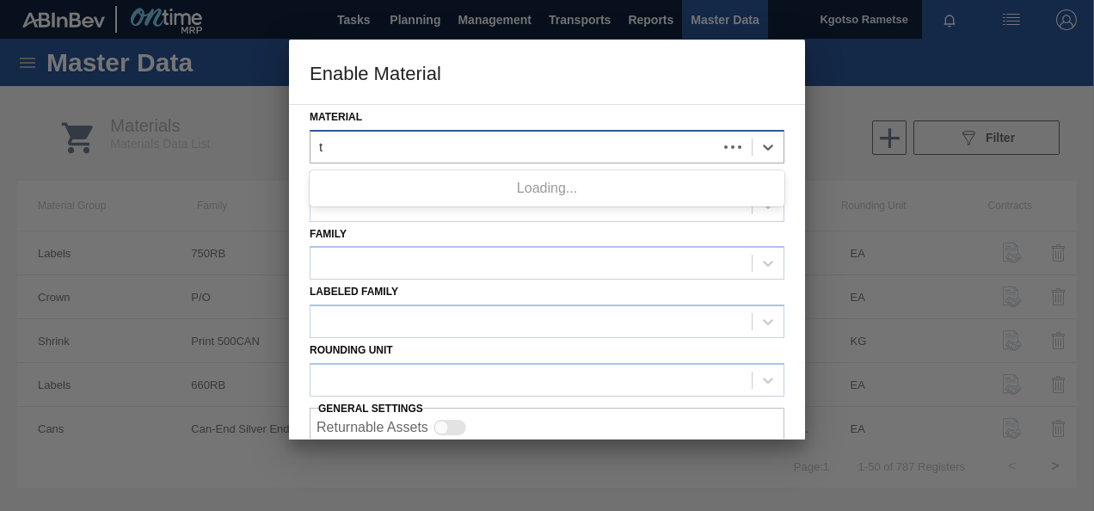
type input "tr"
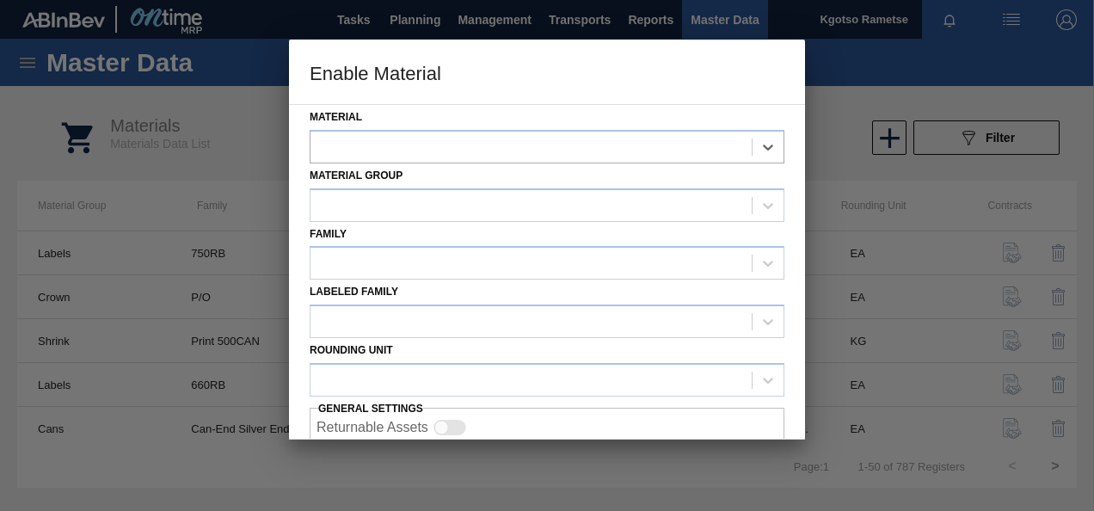
drag, startPoint x: 403, startPoint y: 146, endPoint x: 9, endPoint y: 155, distance: 394.1
click at [9, 155] on div "Enable Material Material Select is focused ,type to refine list, press Down to …" at bounding box center [547, 255] width 1094 height 511
click at [427, 150] on div at bounding box center [531, 146] width 441 height 25
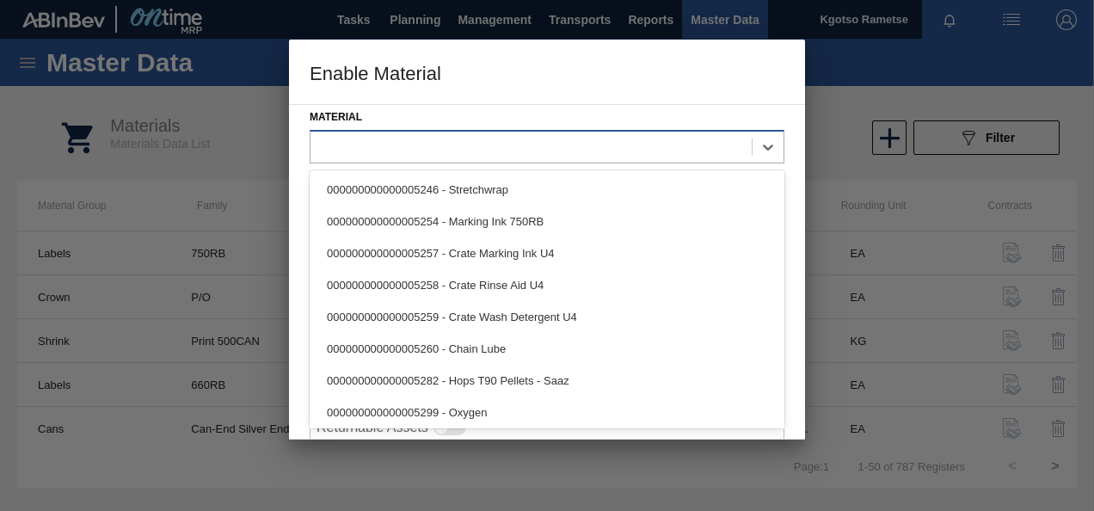
paste input "285063"
type input "285063"
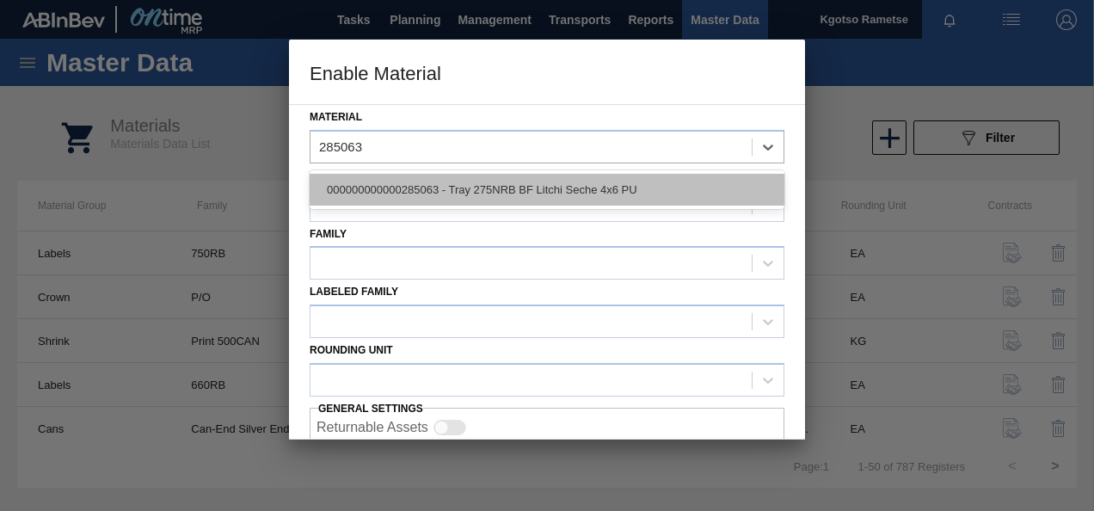
click at [409, 182] on div "000000000000285063 - Tray 275NRB BF Litchi Seche 4x6 PU" at bounding box center [547, 190] width 475 height 32
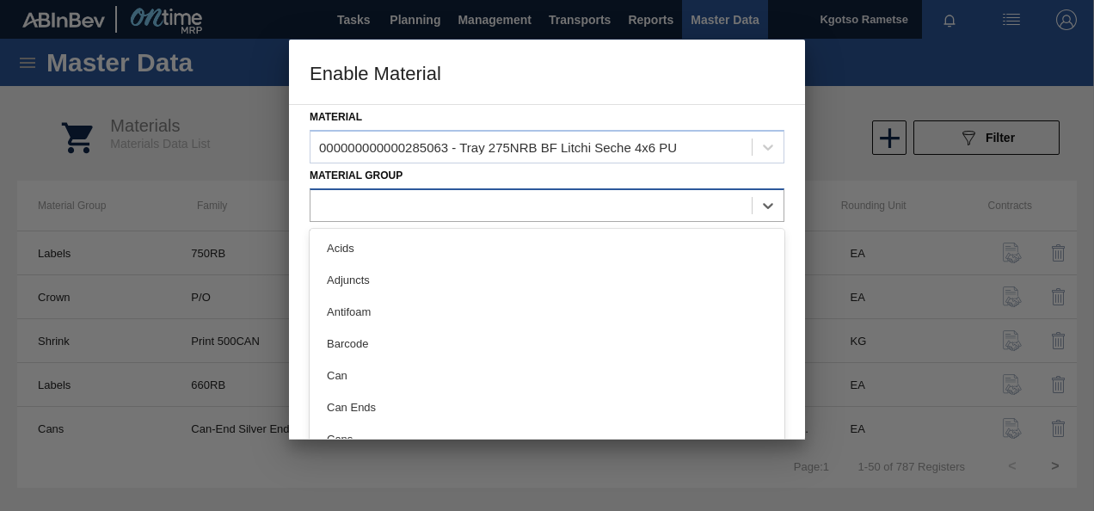
click at [396, 196] on div at bounding box center [531, 205] width 441 height 25
type Group "tr"
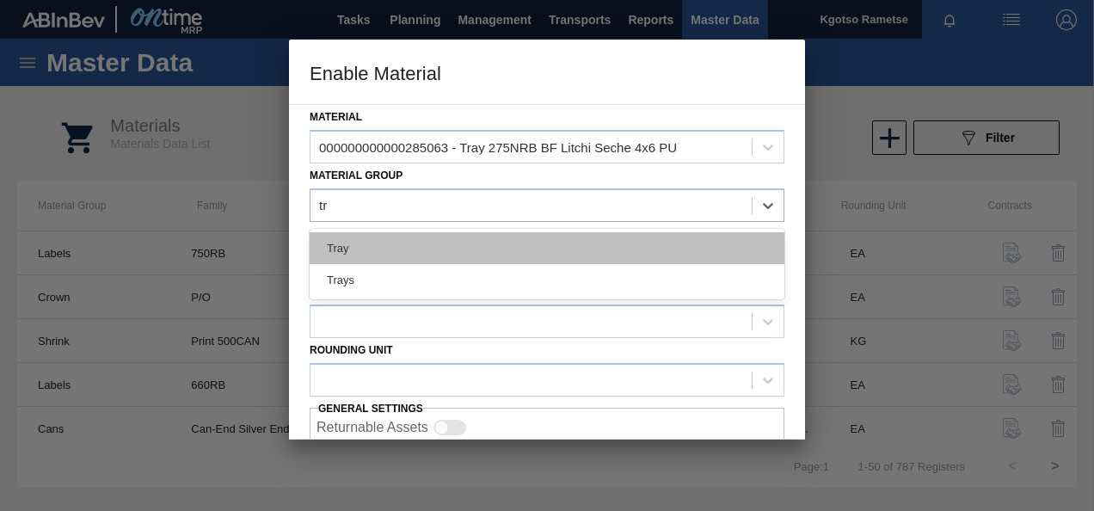
click at [380, 249] on div "Tray" at bounding box center [547, 248] width 475 height 32
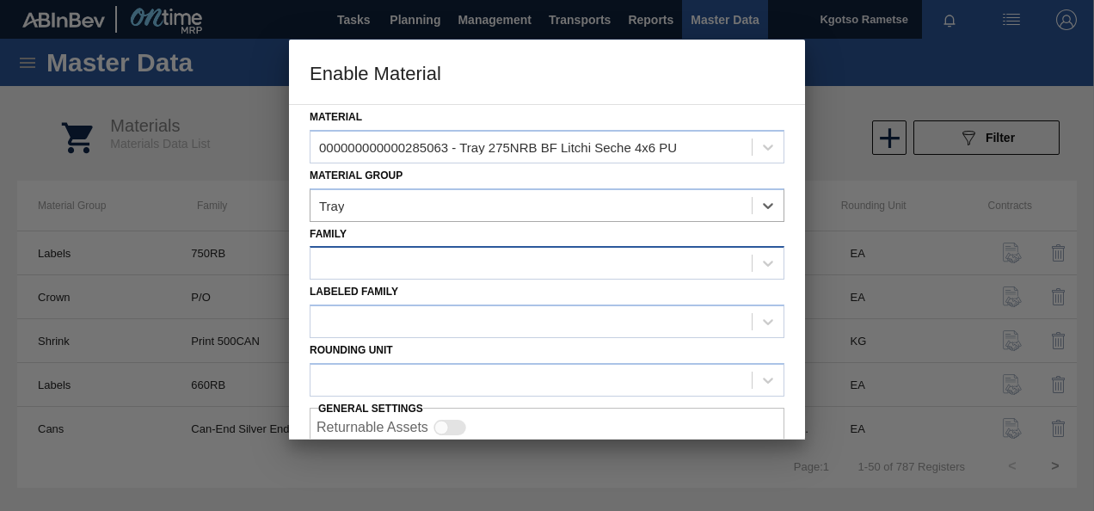
click at [372, 256] on div at bounding box center [531, 263] width 441 height 25
type input "275"
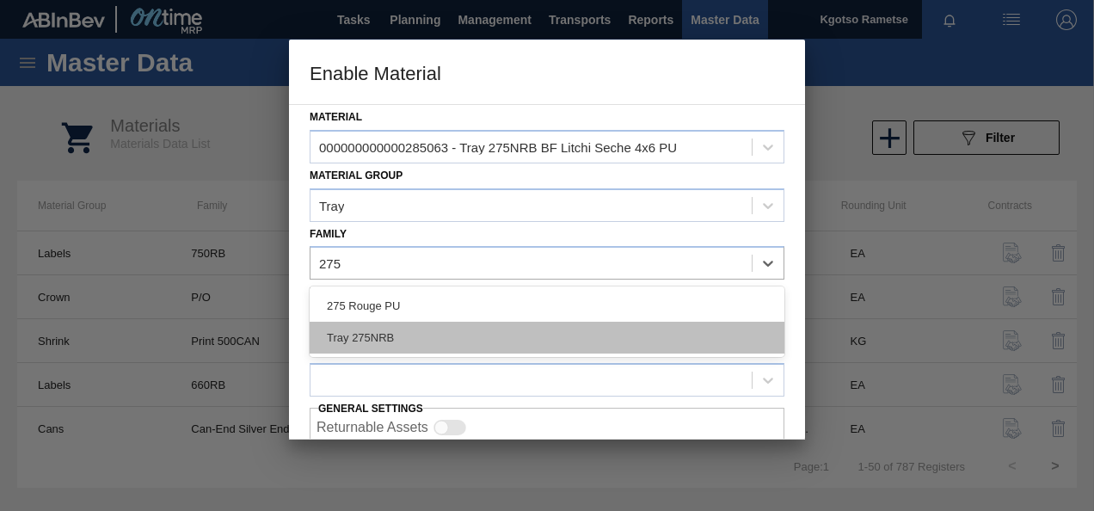
click at [375, 330] on div "Tray 275NRB" at bounding box center [547, 338] width 475 height 32
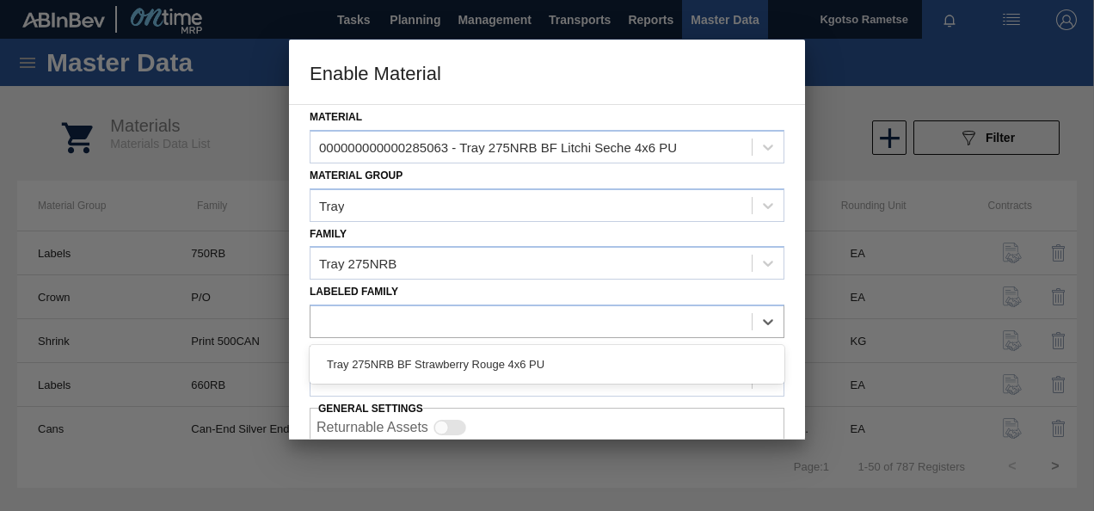
click at [375, 330] on div at bounding box center [531, 322] width 441 height 25
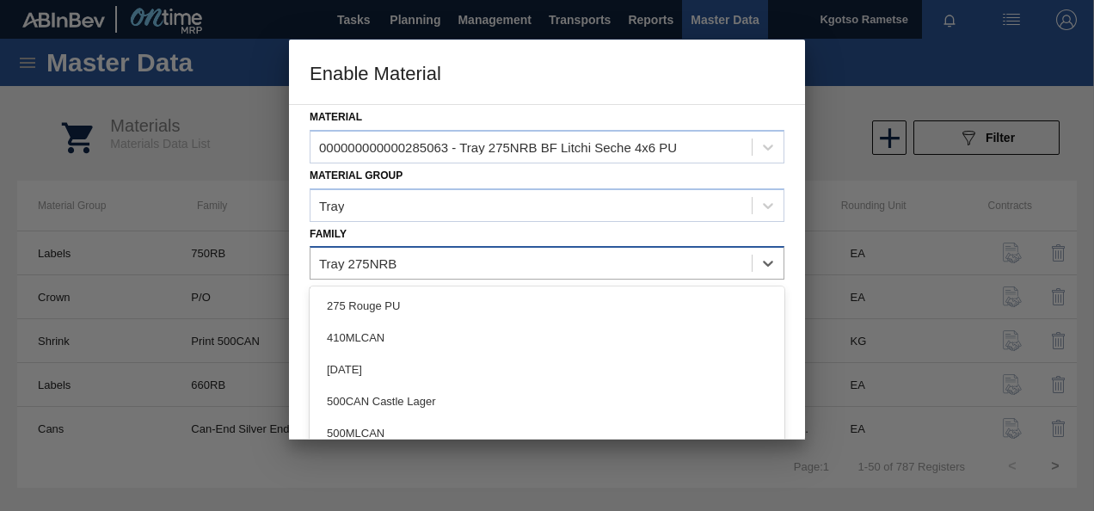
click at [377, 258] on div "Tray 275NRB" at bounding box center [357, 263] width 77 height 15
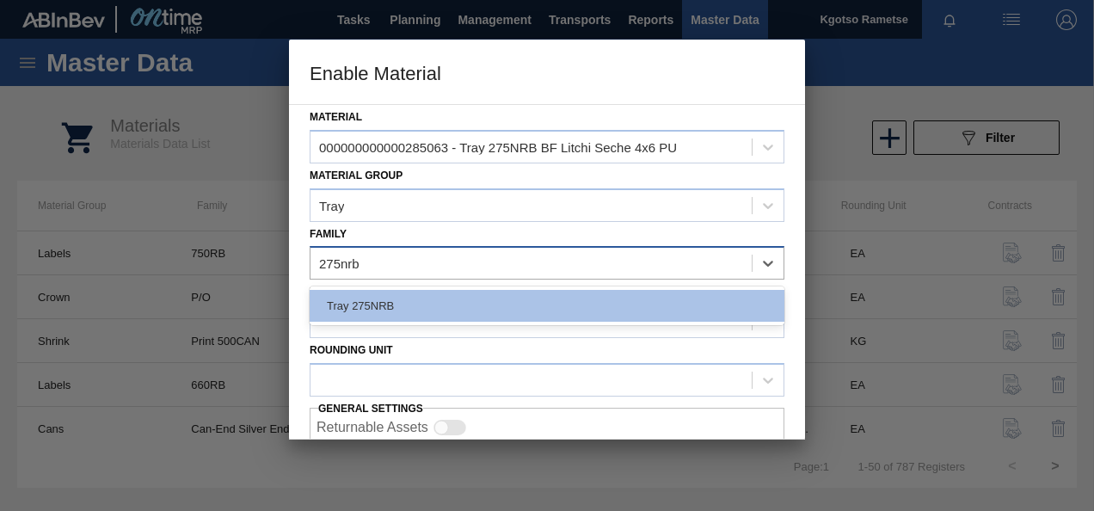
type input "275nrb"
click at [122, 155] on div at bounding box center [547, 255] width 1094 height 511
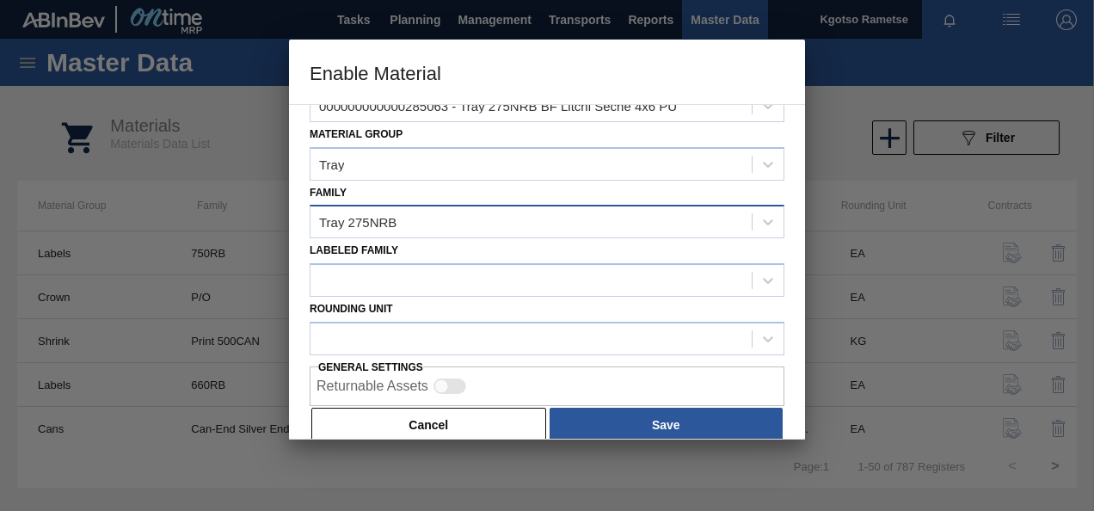
scroll to position [64, 0]
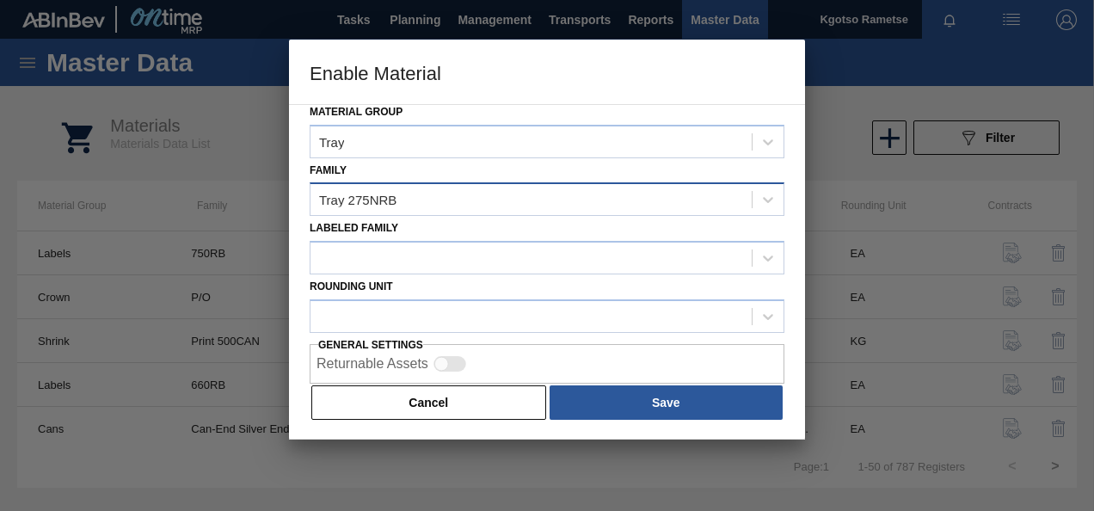
click at [460, 404] on button "Cancel" at bounding box center [428, 402] width 235 height 34
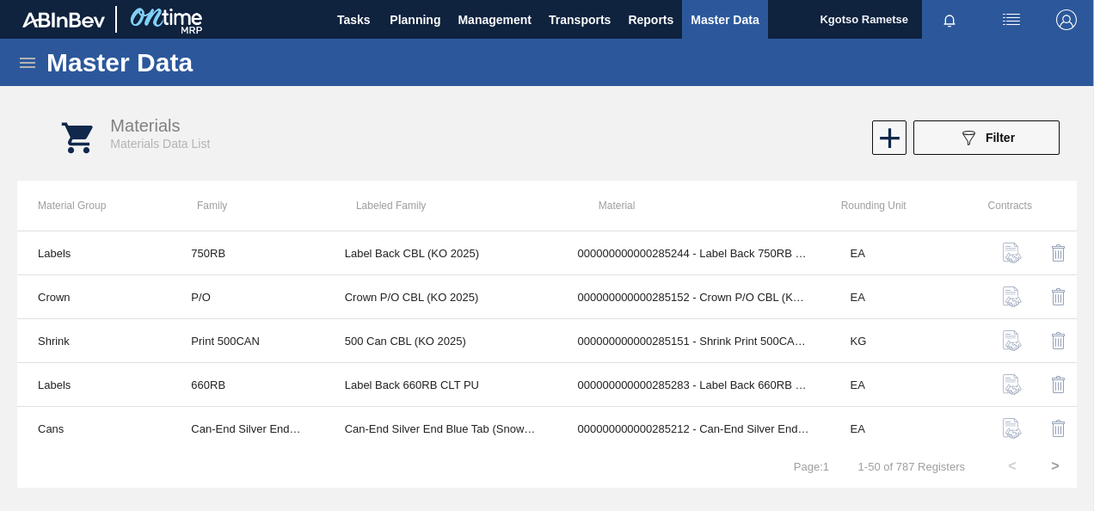
drag, startPoint x: 22, startPoint y: 50, endPoint x: 24, endPoint y: 58, distance: 9.0
click at [22, 52] on div "Master Data" at bounding box center [547, 62] width 1094 height 47
click at [25, 59] on icon at bounding box center [27, 62] width 21 height 21
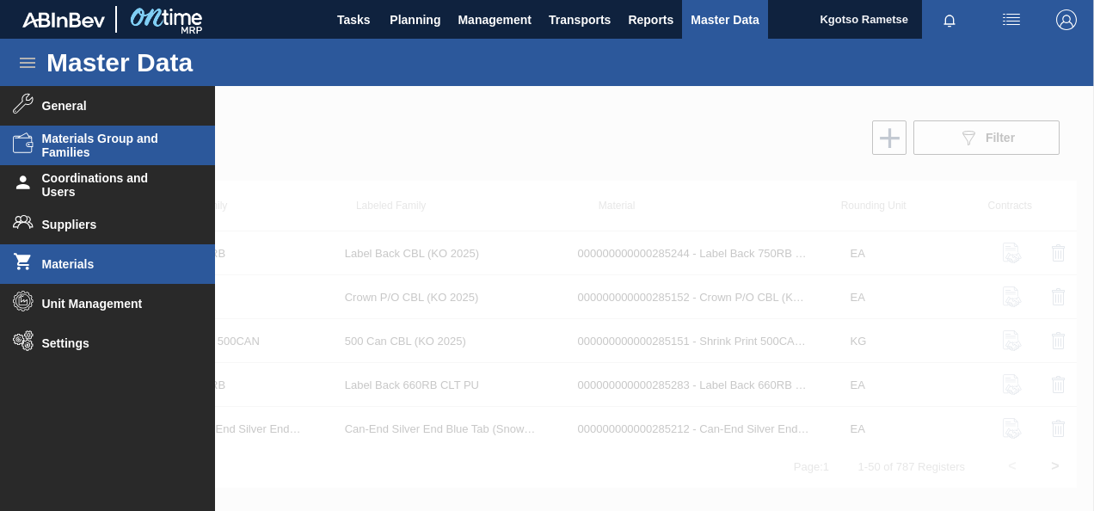
click at [100, 143] on span "Materials Group and Families" at bounding box center [113, 146] width 142 height 28
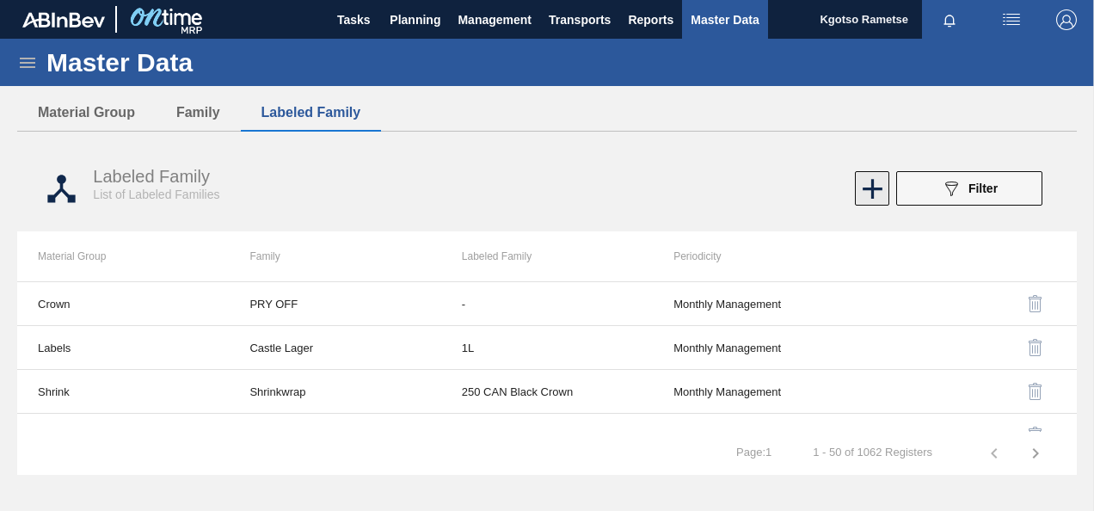
click at [876, 188] on icon at bounding box center [873, 189] width 20 height 20
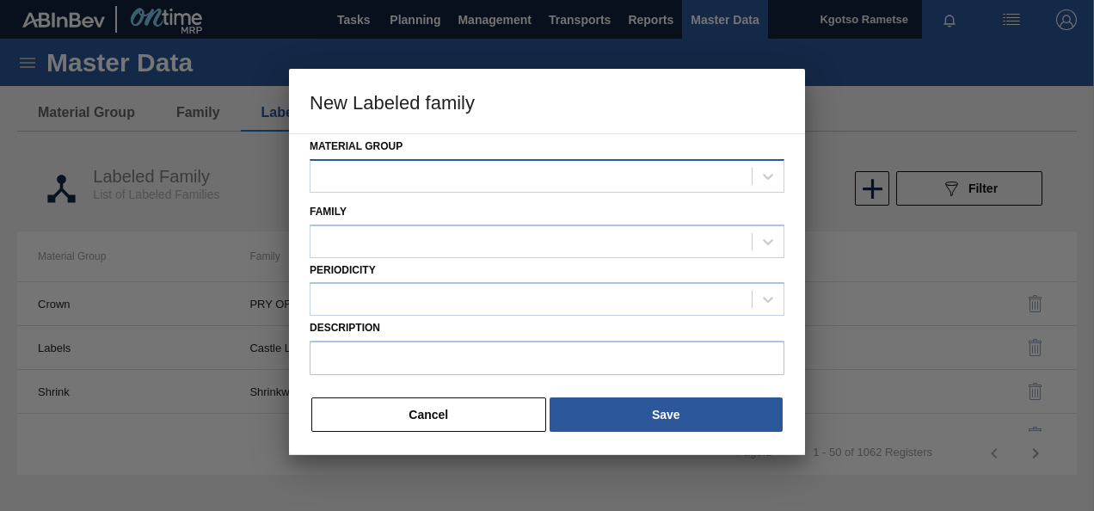
click at [399, 172] on div at bounding box center [531, 175] width 441 height 25
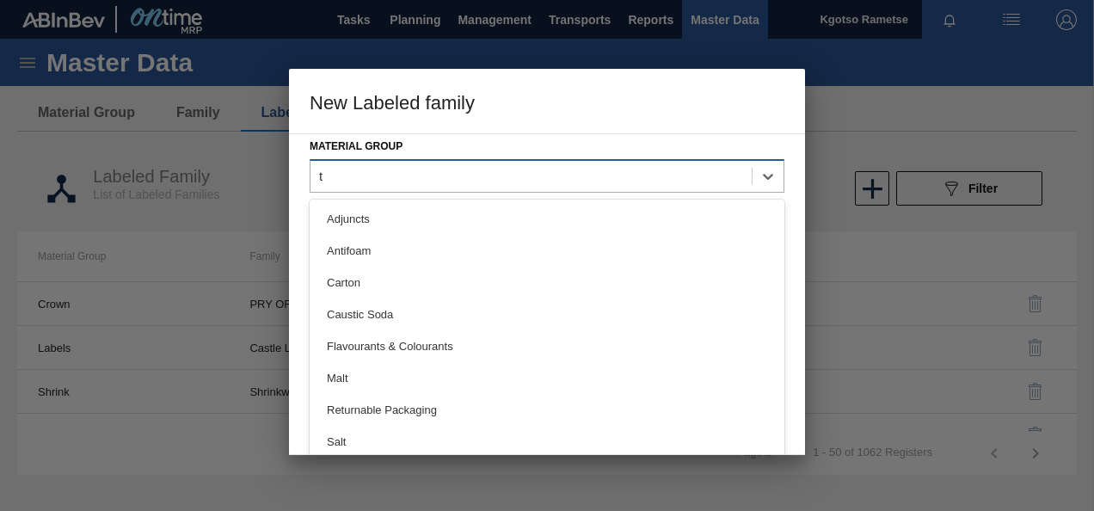
type Group "tr"
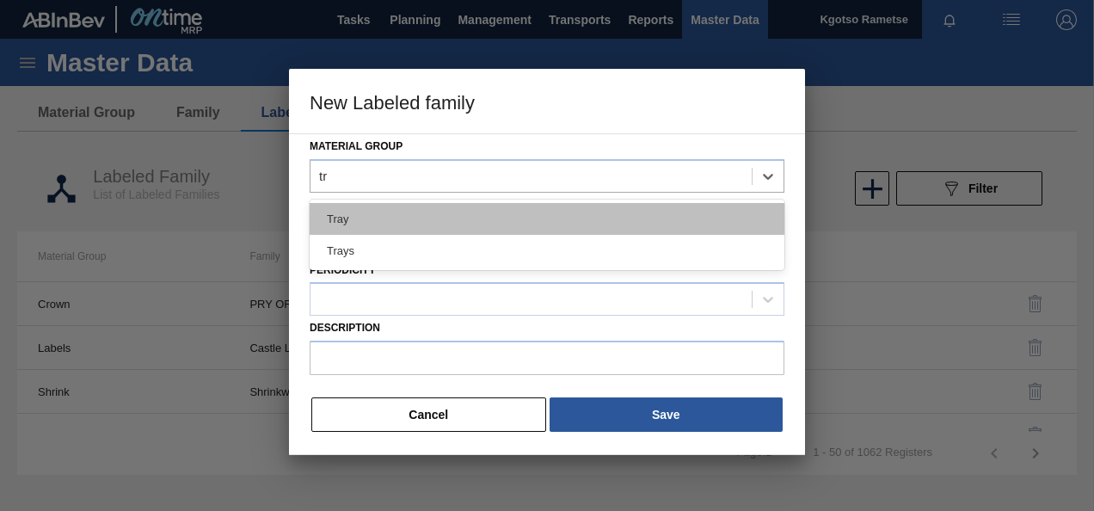
click at [382, 214] on div "Tray" at bounding box center [547, 219] width 475 height 32
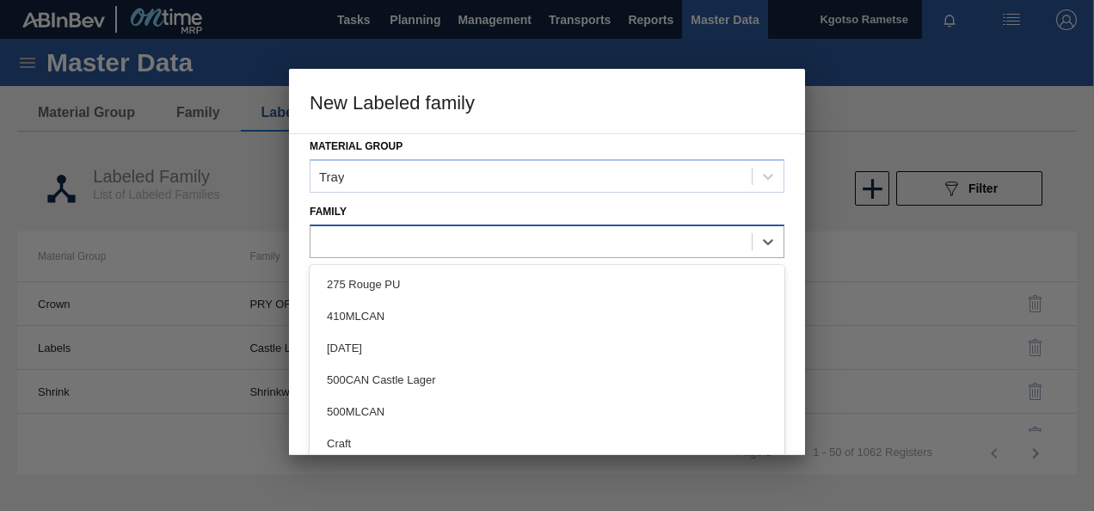
click at [373, 237] on div at bounding box center [531, 241] width 441 height 25
type input "tr"
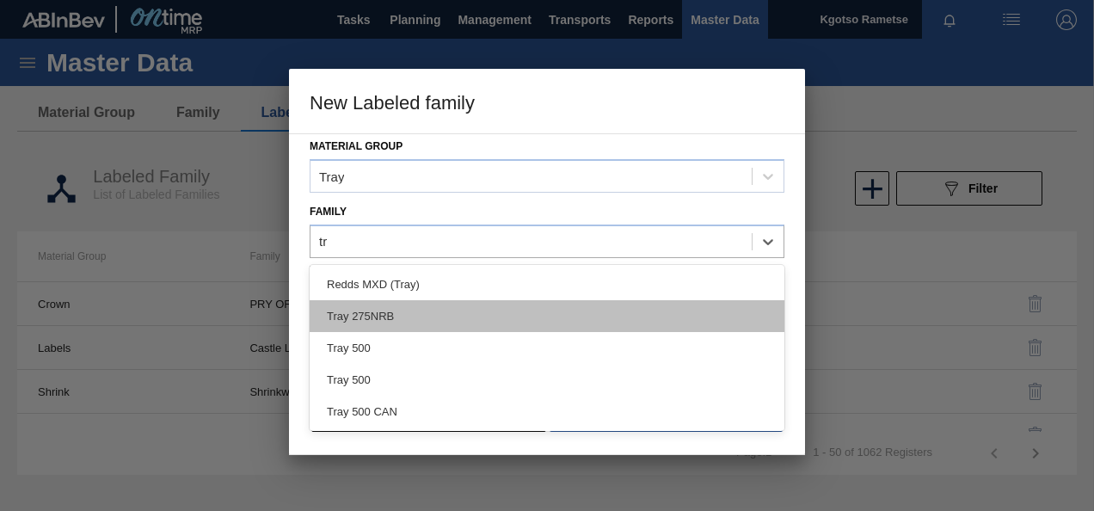
click at [379, 326] on div "Tray 275NRB" at bounding box center [547, 316] width 475 height 32
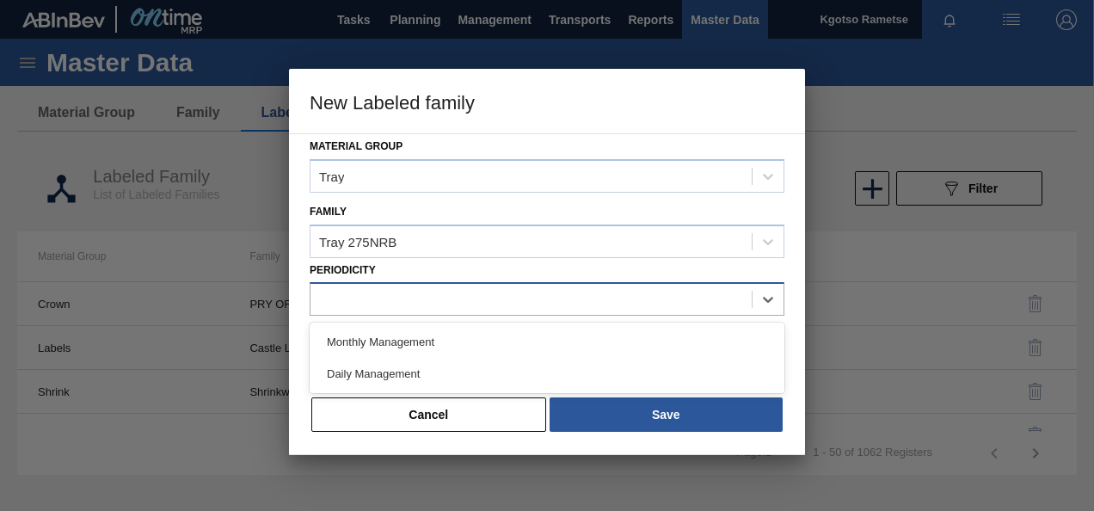
click at [360, 303] on div at bounding box center [531, 299] width 441 height 25
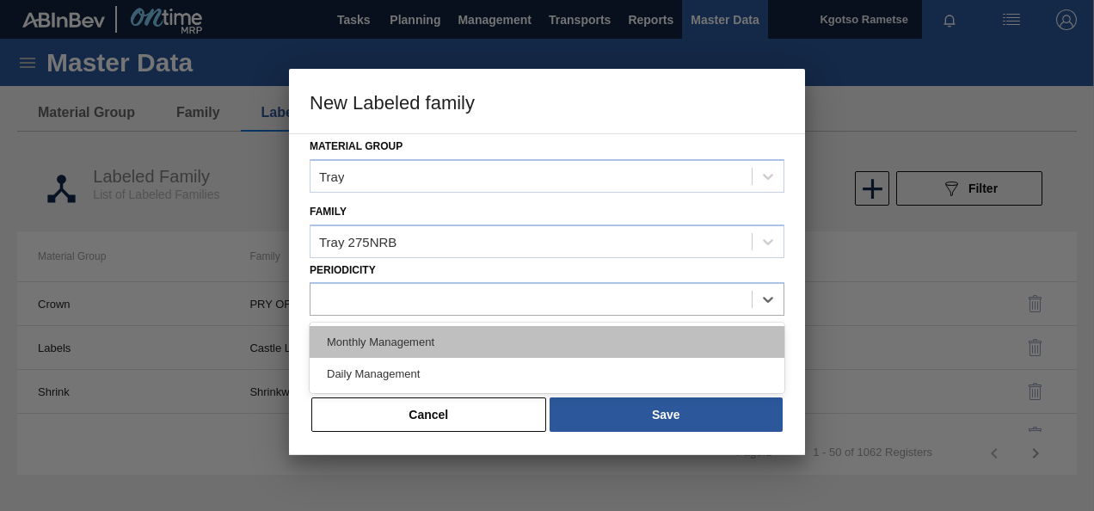
click at [360, 339] on div "Monthly Management" at bounding box center [547, 342] width 475 height 32
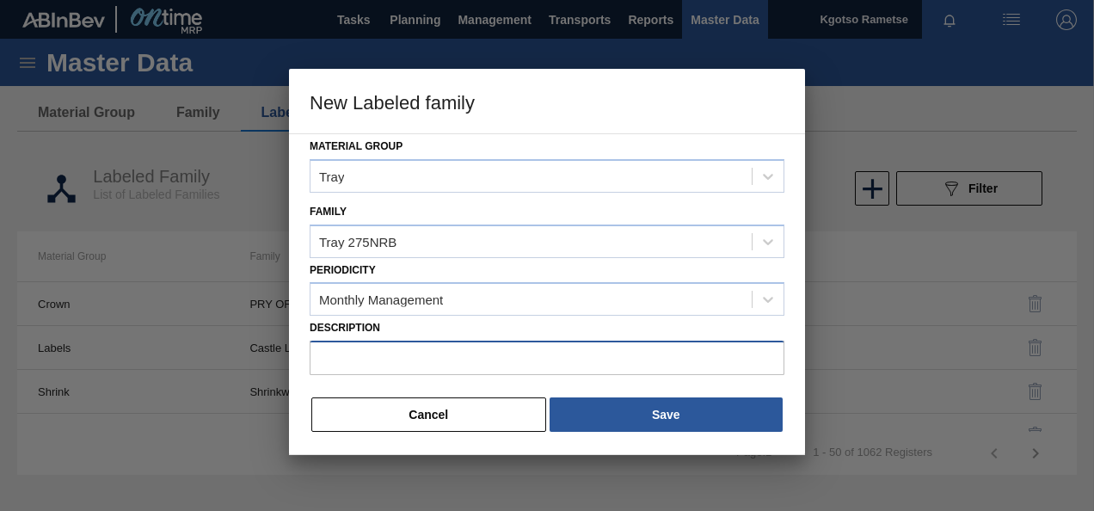
click at [473, 355] on input "Description" at bounding box center [547, 358] width 475 height 34
paste input "Tray 275NRB BF Litchi Seche 4x6 PU"
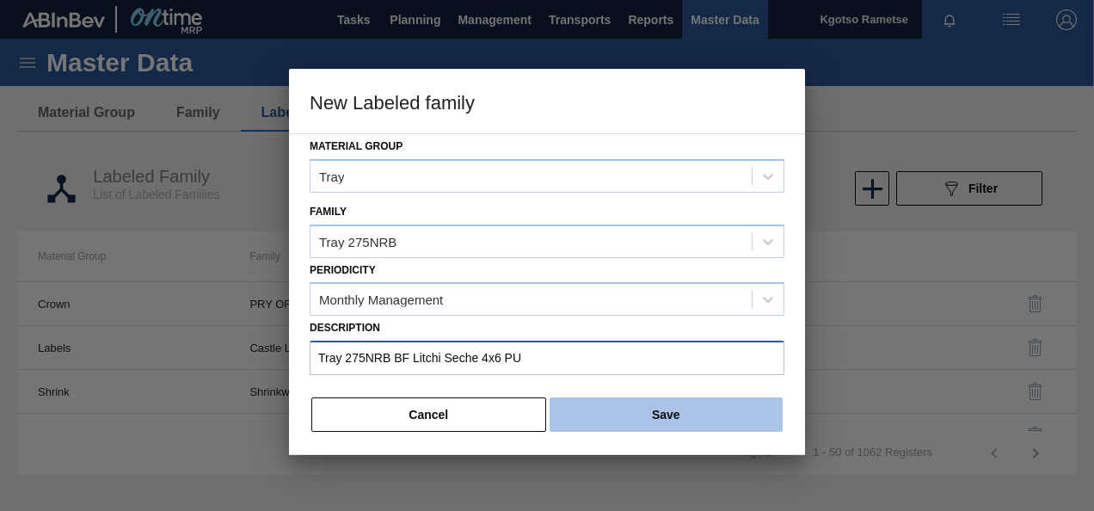
type input "Tray 275NRB BF Litchi Seche 4x6 PU"
click at [628, 427] on button "Save" at bounding box center [666, 414] width 233 height 34
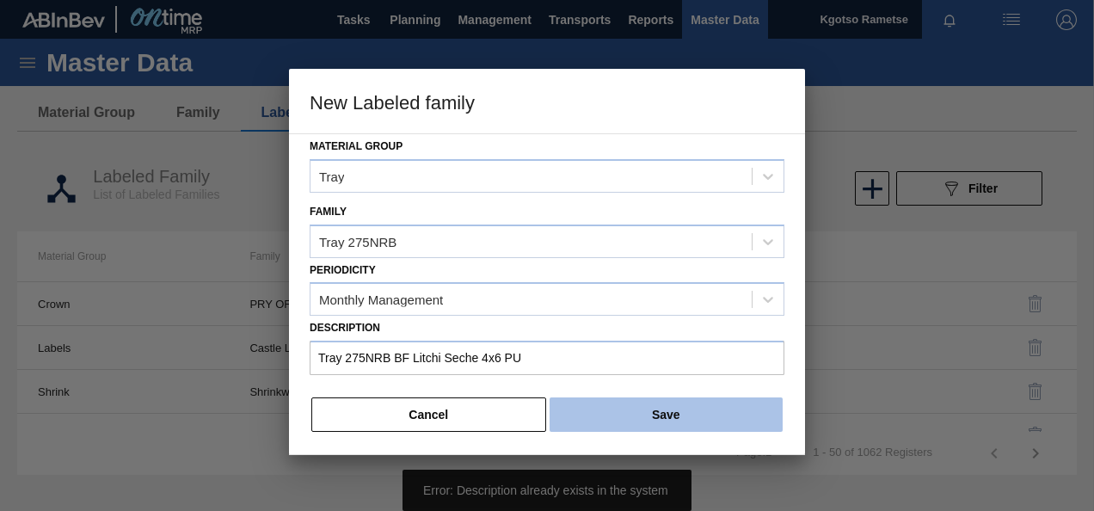
click at [626, 416] on button "Save" at bounding box center [666, 414] width 233 height 34
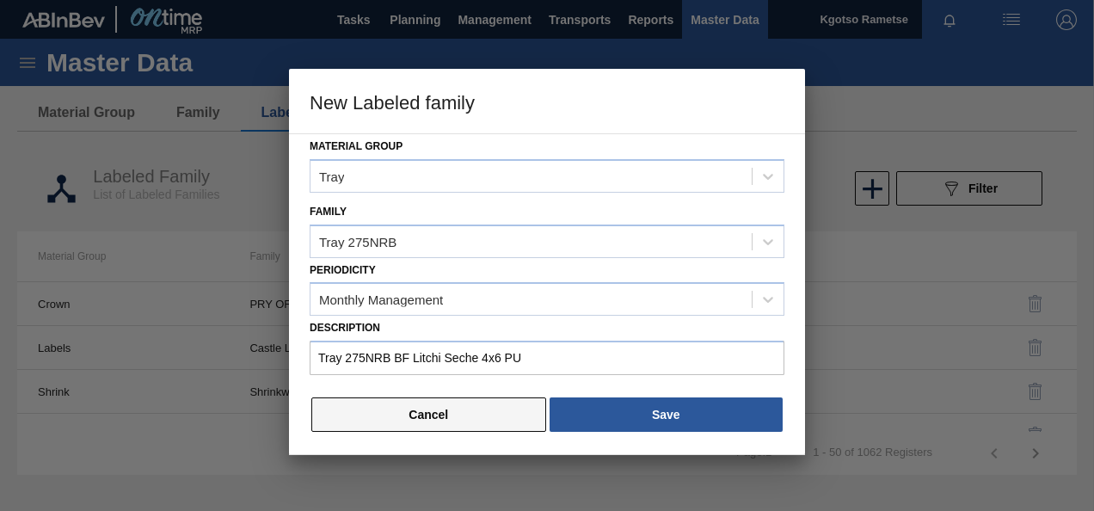
click at [408, 430] on button "Cancel" at bounding box center [428, 414] width 235 height 34
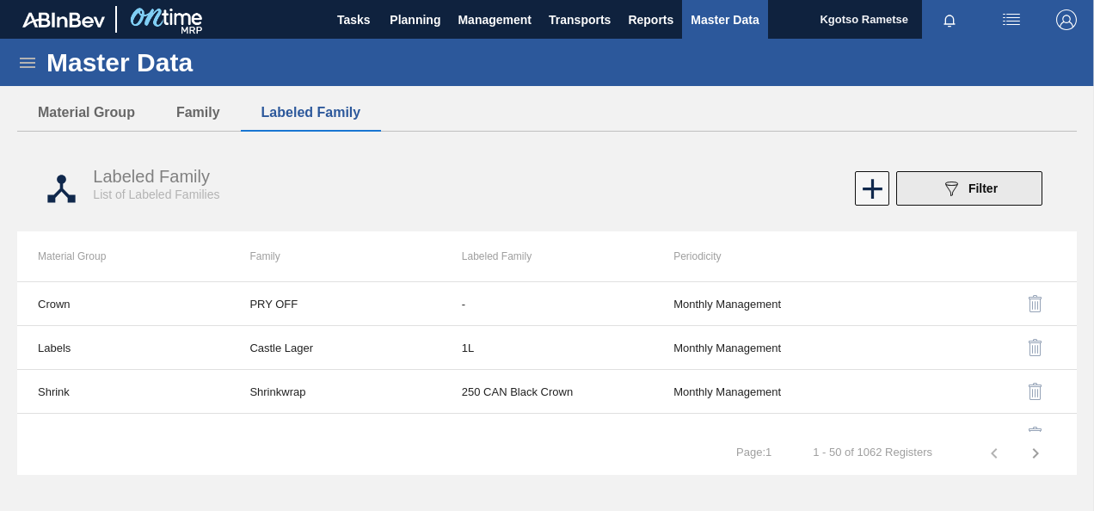
click at [924, 190] on button "089F7B8B-B2A5-4AFE-B5C0-19BA573D28AC Filter" at bounding box center [969, 188] width 146 height 34
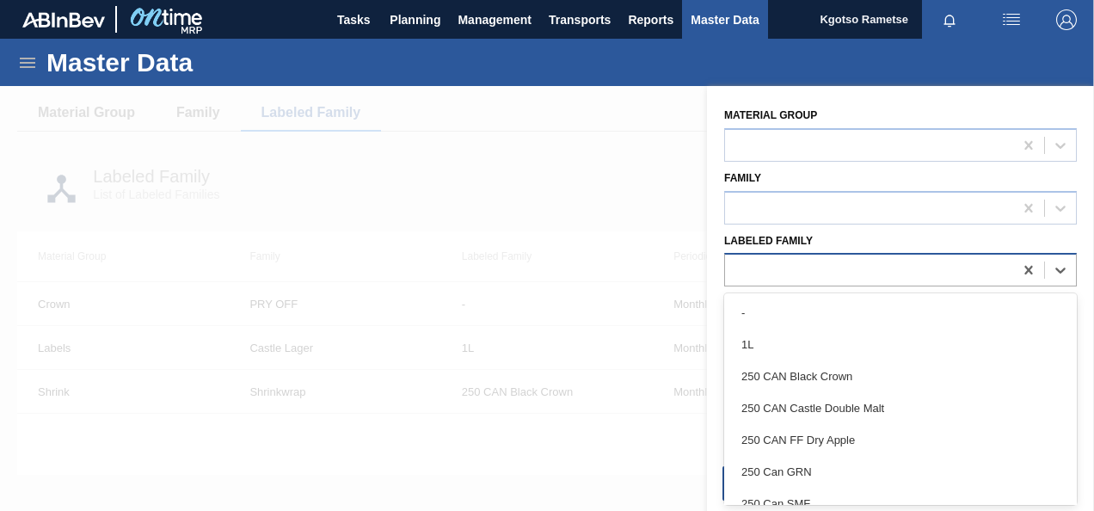
click at [848, 256] on div at bounding box center [900, 270] width 353 height 34
paste Family "Tray 275NRB BF Litchi Seche 4x6 PU"
type Family "Tray 275NRB BF Litchi Seche 4x6 PU"
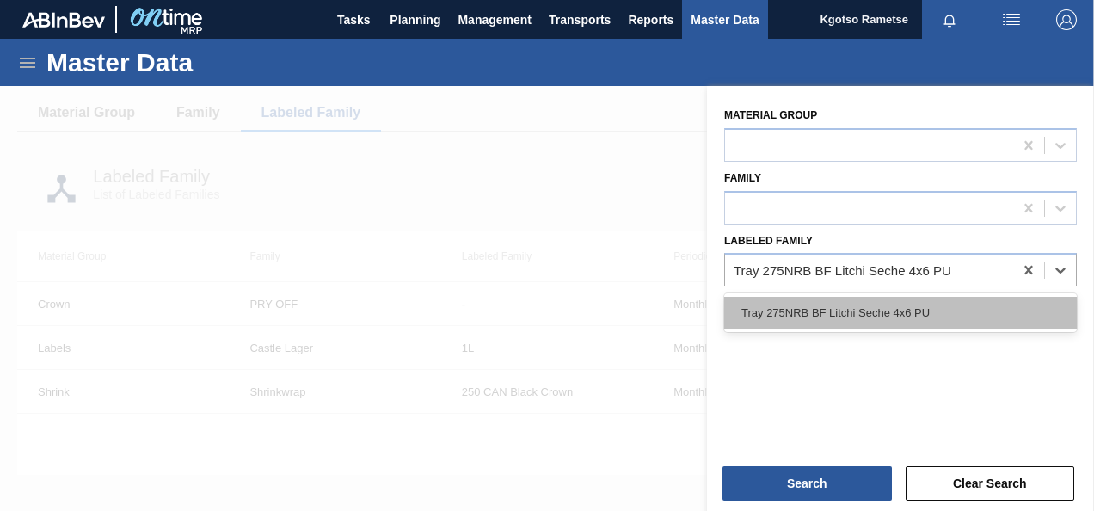
click at [845, 310] on div "Tray 275NRB BF Litchi Seche 4x6 PU" at bounding box center [900, 313] width 353 height 32
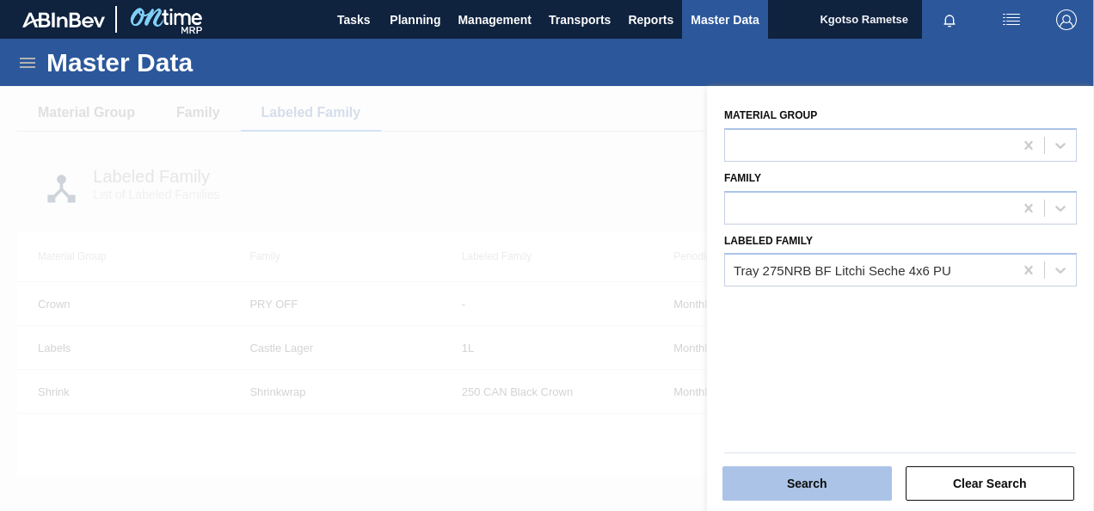
click at [824, 493] on button "Search" at bounding box center [807, 483] width 169 height 34
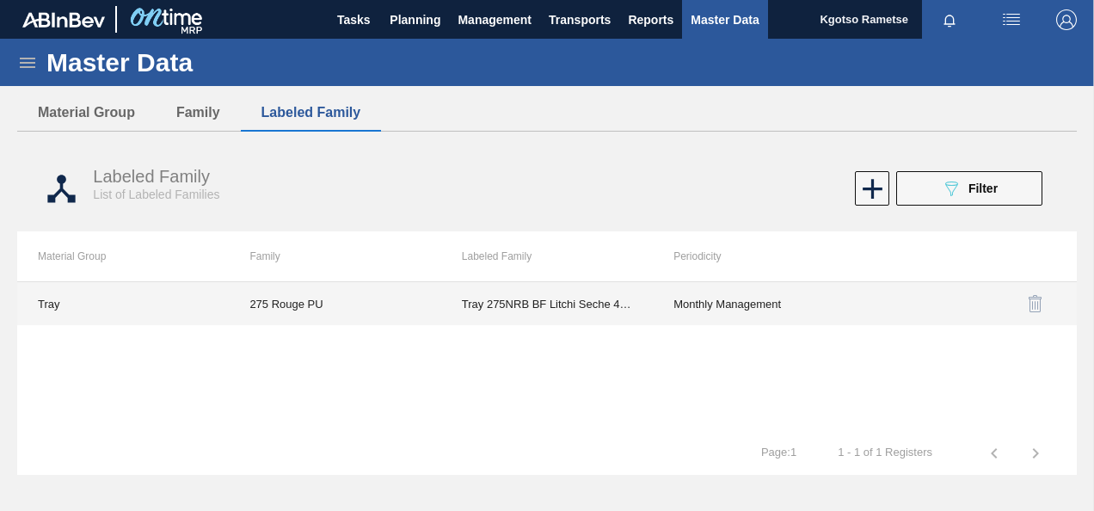
click at [510, 305] on td "Tray 275NRB BF Litchi Seche 4x6 PU" at bounding box center [547, 303] width 212 height 43
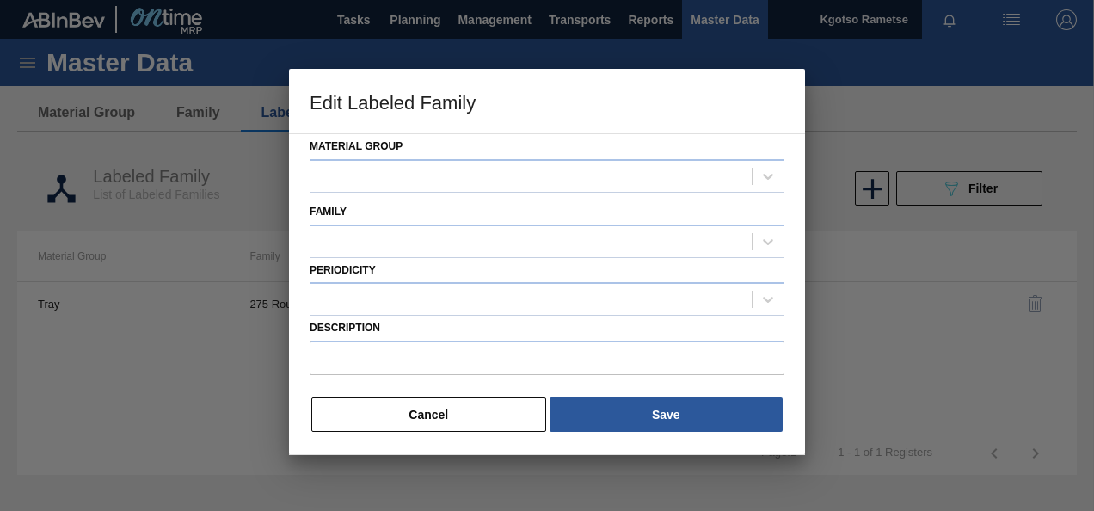
type input "Tray 275NRB BF Litchi Seche 4x6 PU"
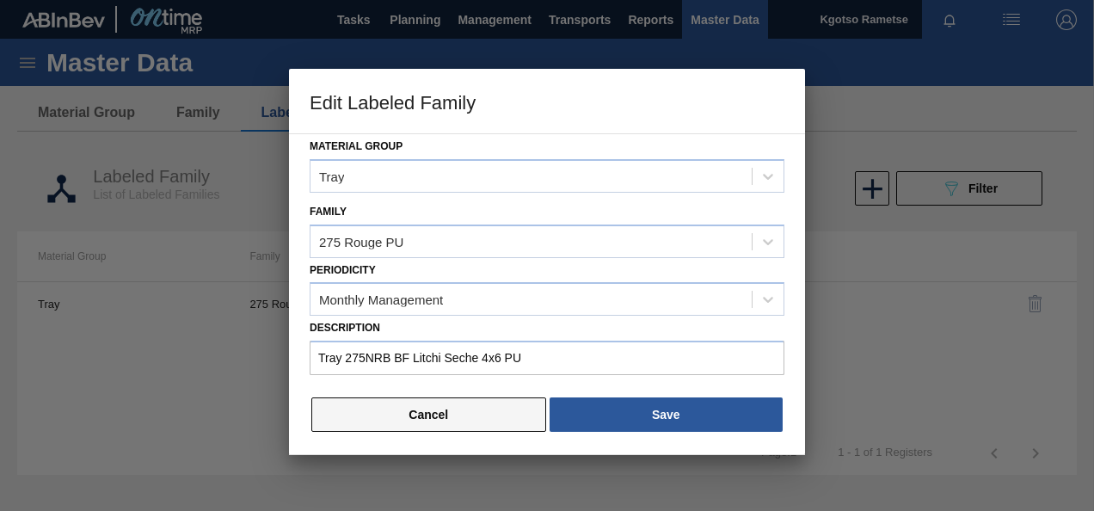
click at [452, 410] on button "Cancel" at bounding box center [428, 414] width 235 height 34
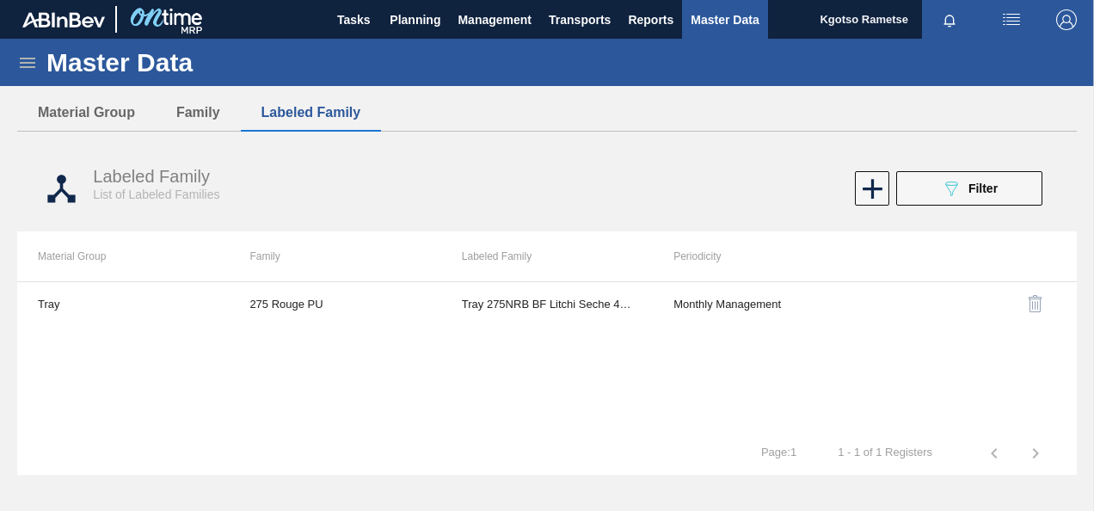
click at [28, 63] on icon at bounding box center [27, 63] width 15 height 10
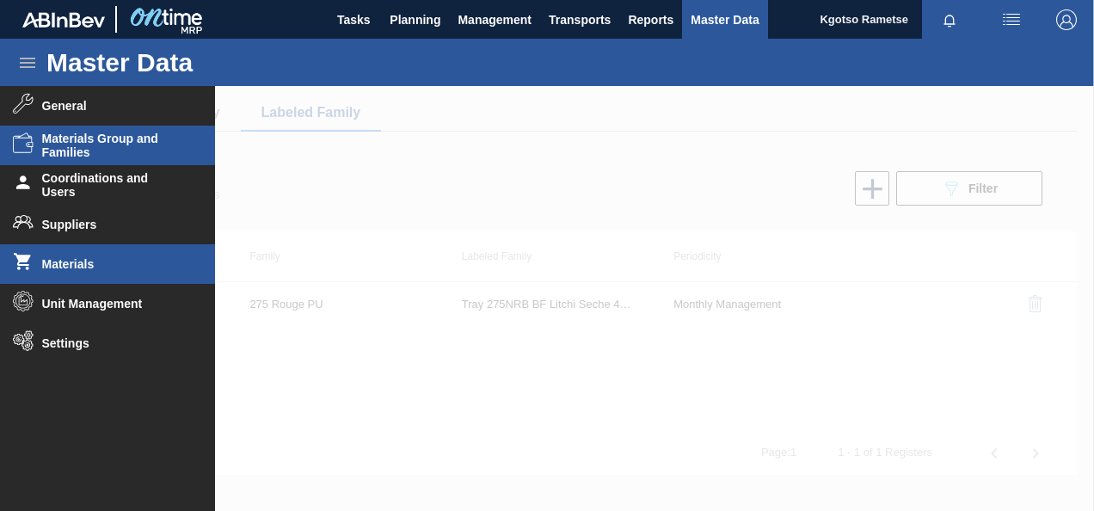
click at [88, 273] on li "Materials" at bounding box center [107, 264] width 215 height 40
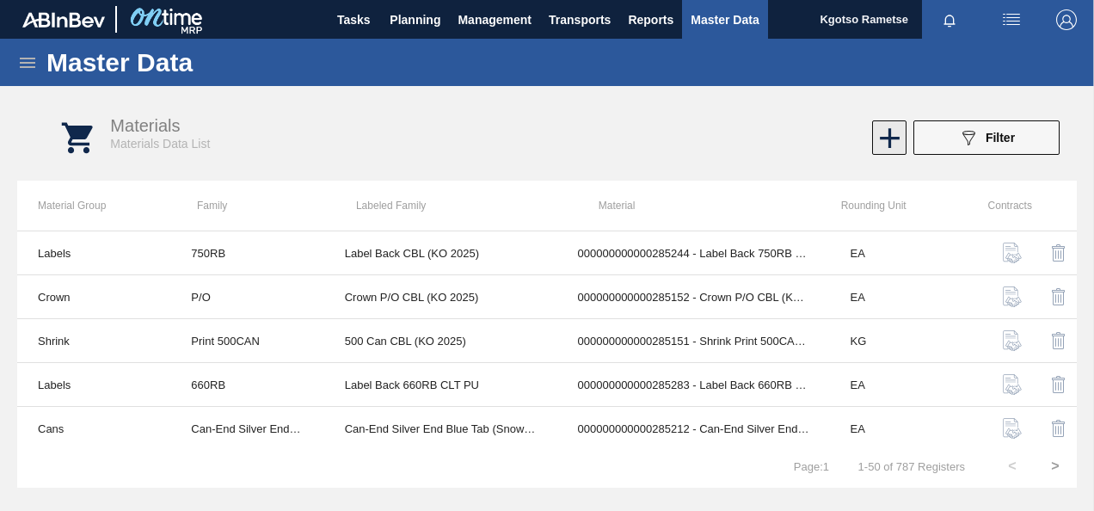
click at [874, 133] on icon at bounding box center [890, 138] width 34 height 34
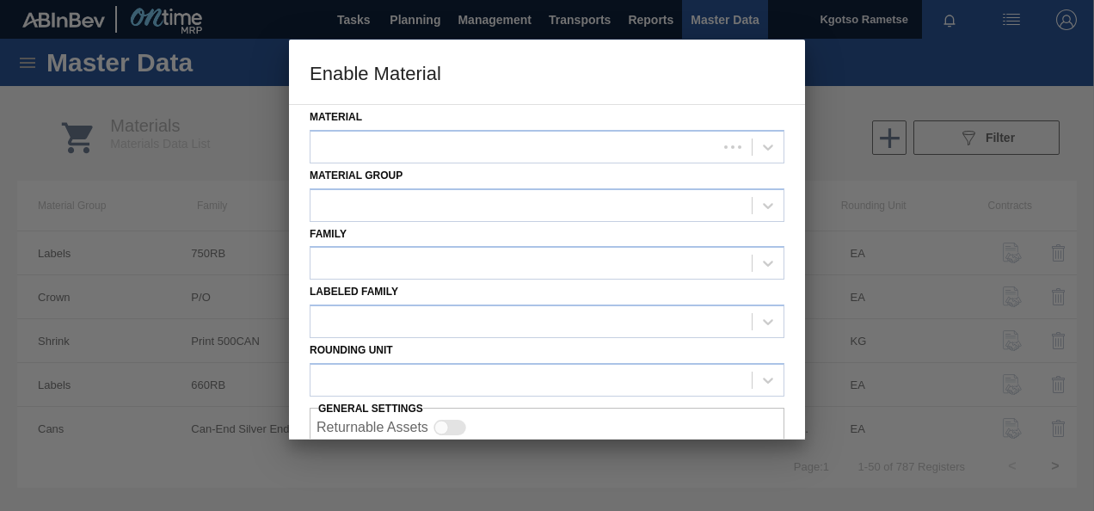
click at [379, 163] on div "Material Group" at bounding box center [547, 192] width 475 height 58
click at [337, 156] on div at bounding box center [514, 146] width 407 height 25
click at [380, 148] on div at bounding box center [531, 146] width 441 height 25
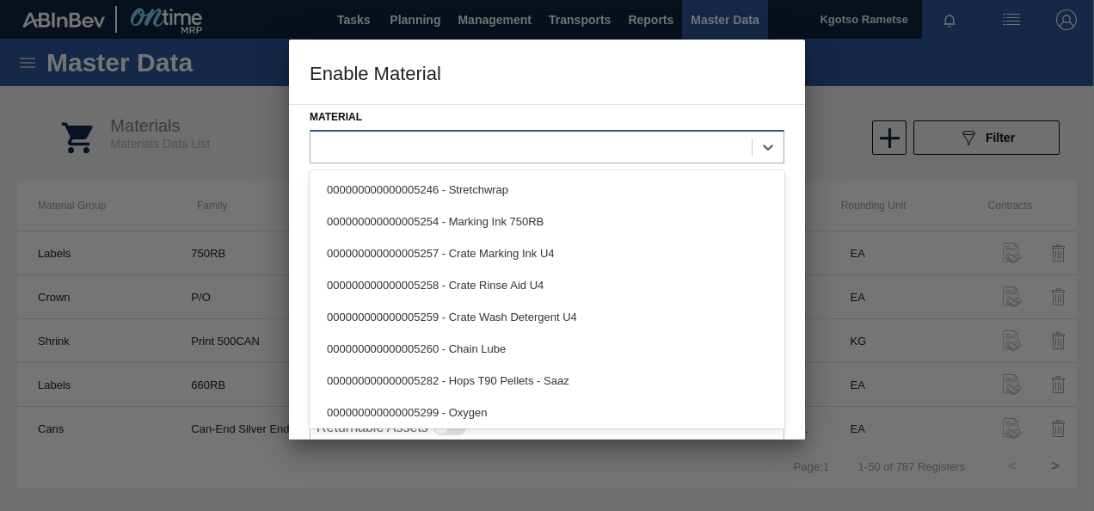
paste input "285063"
type input "285063"
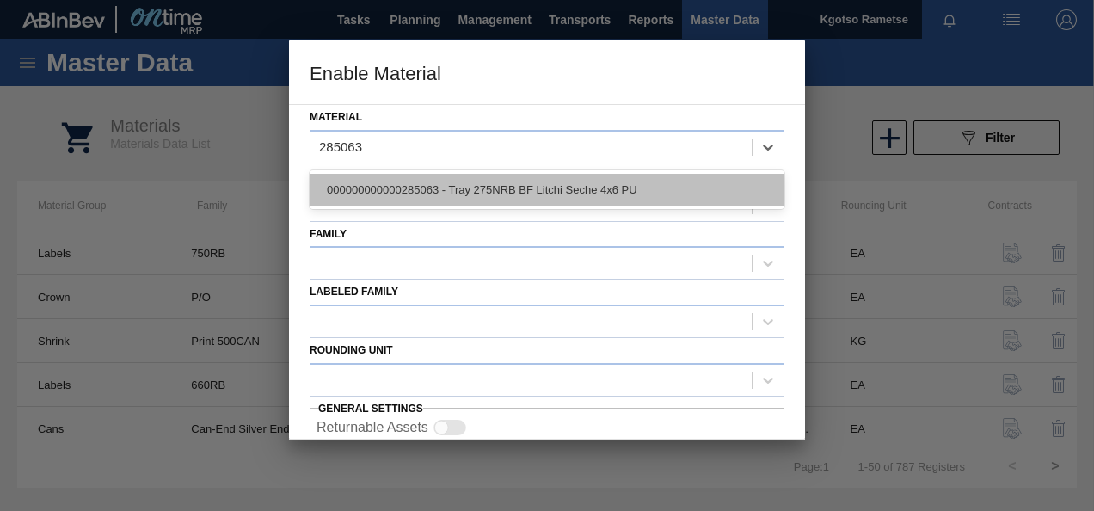
click at [382, 188] on div "000000000000285063 - Tray 275NRB BF Litchi Seche 4x6 PU" at bounding box center [547, 190] width 475 height 32
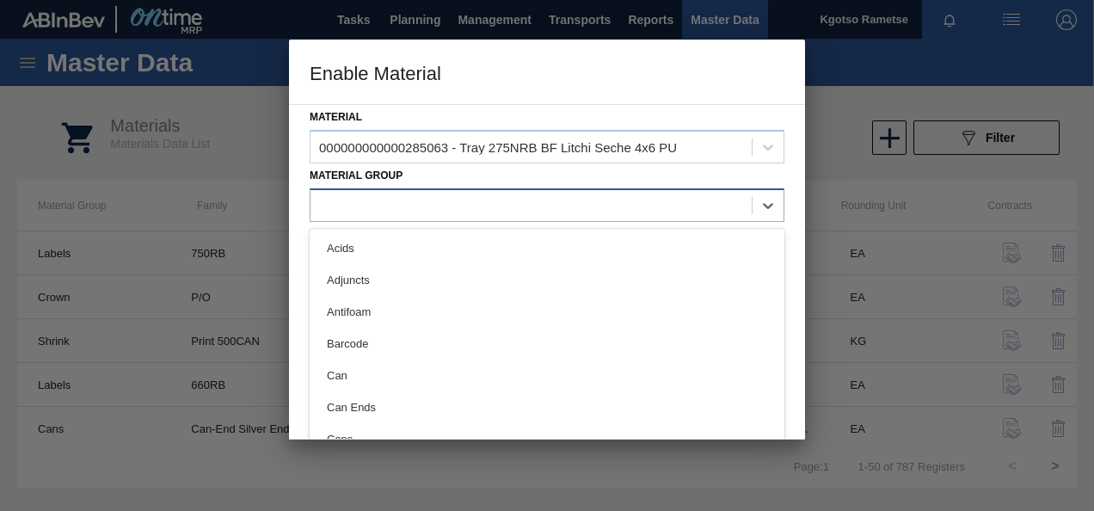
click at [376, 201] on div at bounding box center [531, 205] width 441 height 25
type Group "tr"
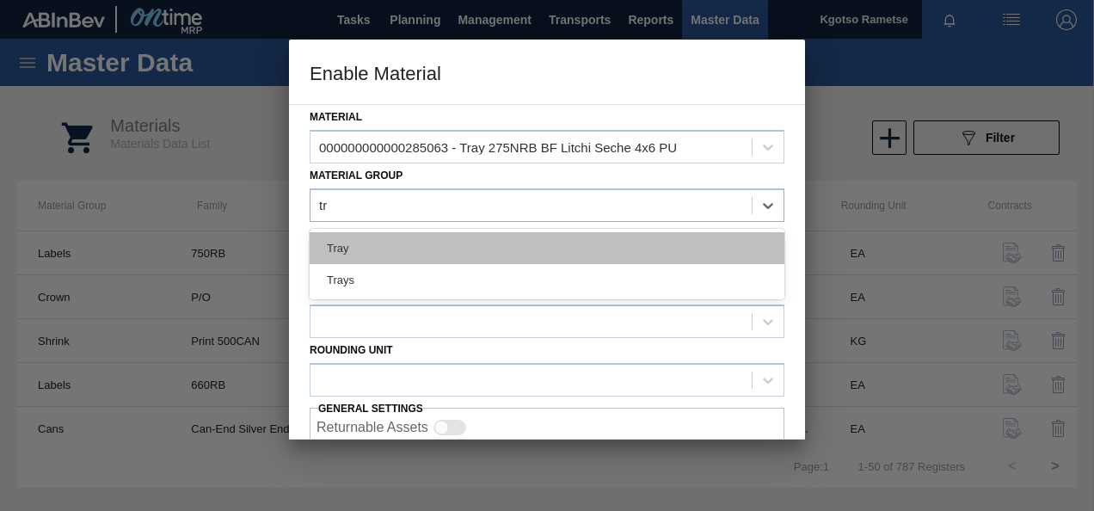
click at [368, 259] on div "Tray" at bounding box center [547, 248] width 475 height 32
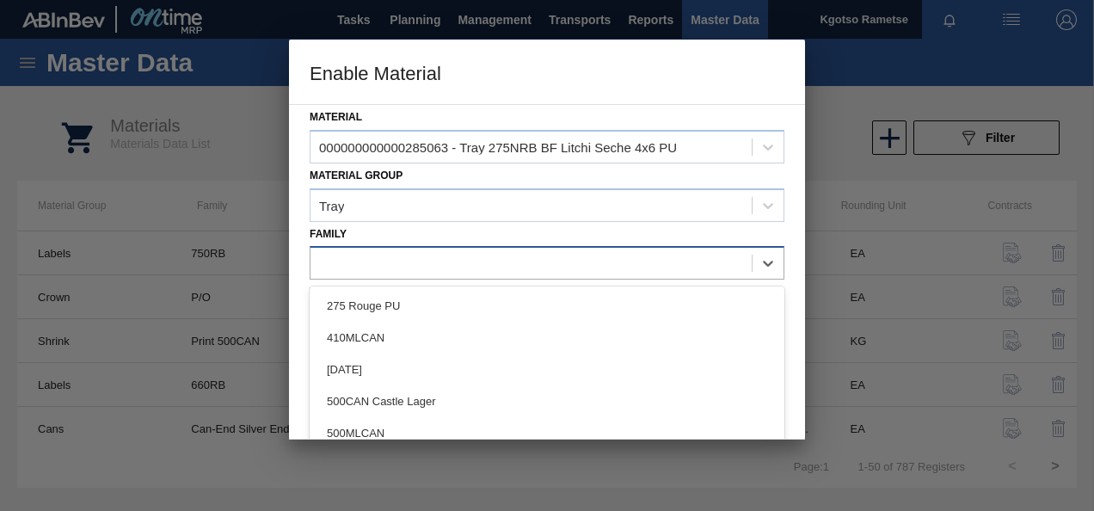
click at [357, 270] on div at bounding box center [531, 263] width 441 height 25
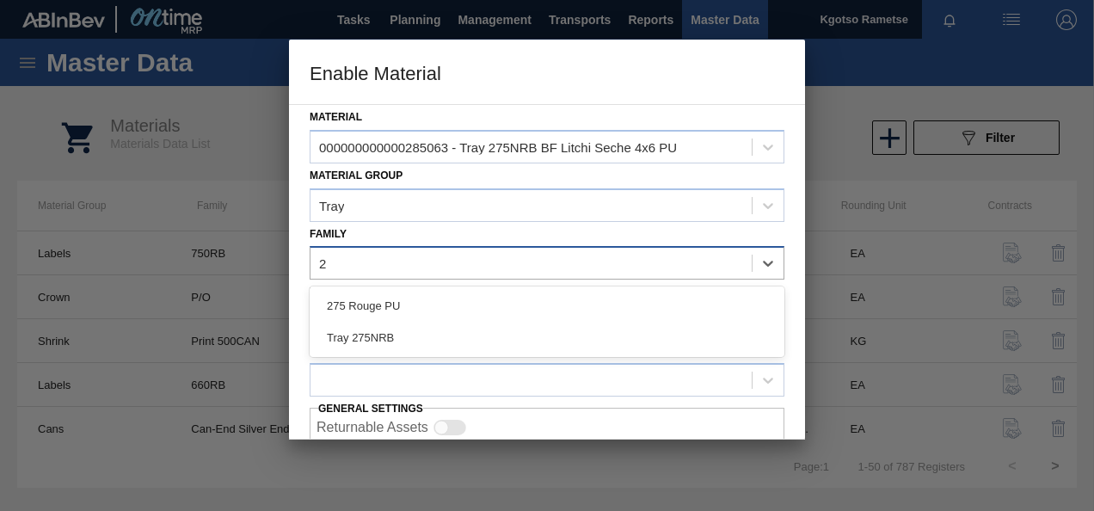
type input "27"
click at [369, 294] on div "275 Rouge PU" at bounding box center [547, 306] width 475 height 32
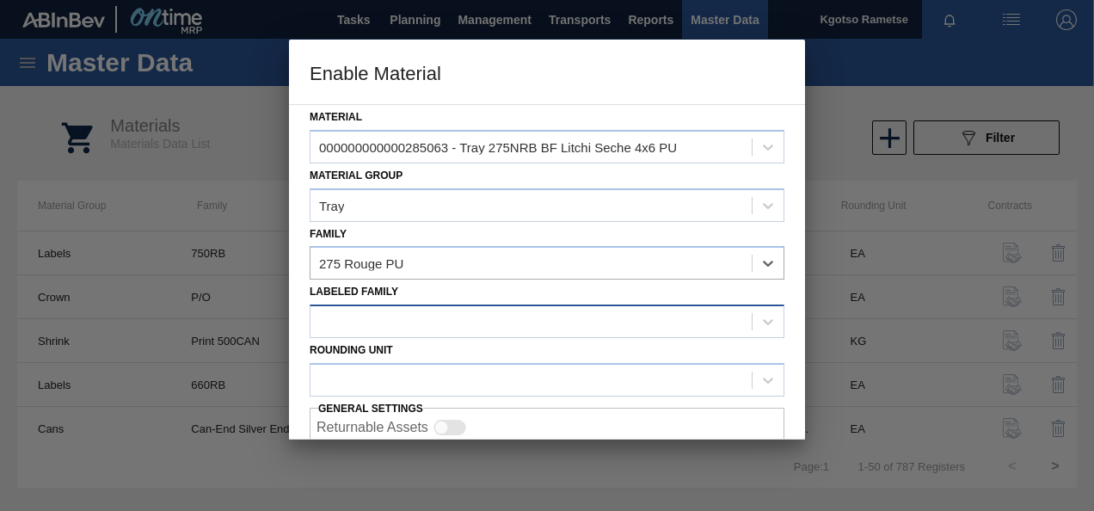
click at [370, 306] on div at bounding box center [547, 322] width 475 height 34
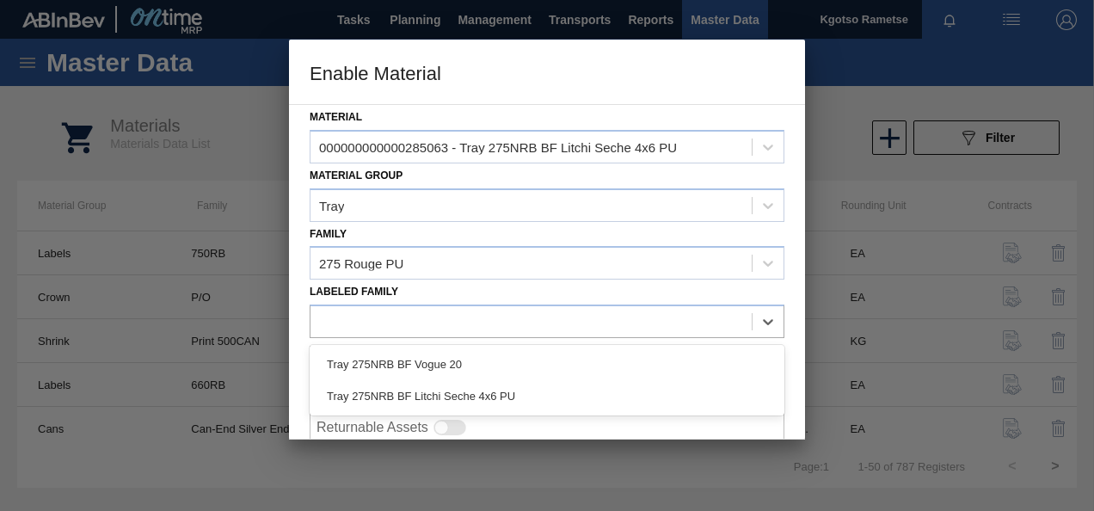
click at [392, 395] on div "Tray 275NRB BF Litchi Seche 4x6 PU" at bounding box center [547, 396] width 475 height 32
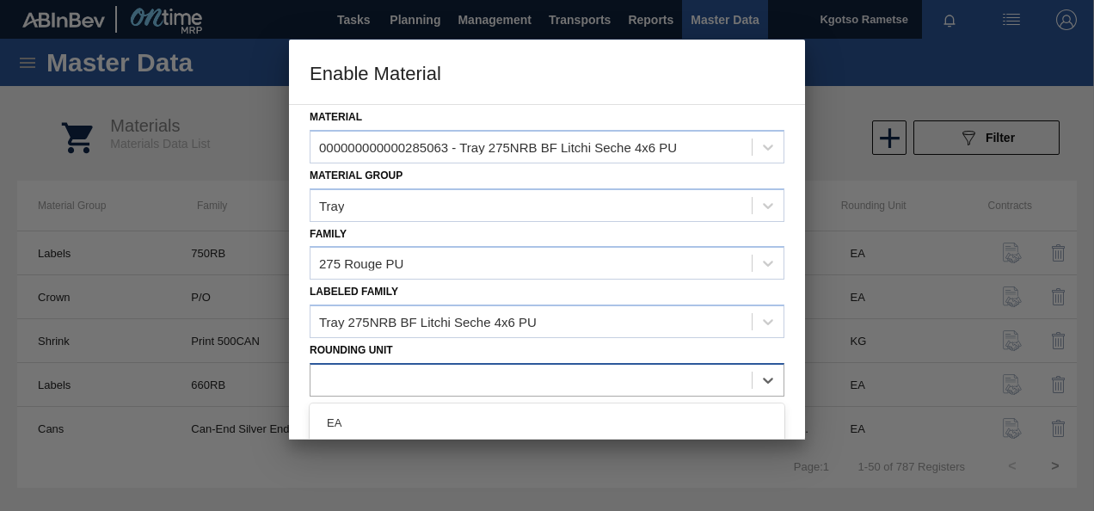
click at [437, 386] on div at bounding box center [531, 379] width 441 height 25
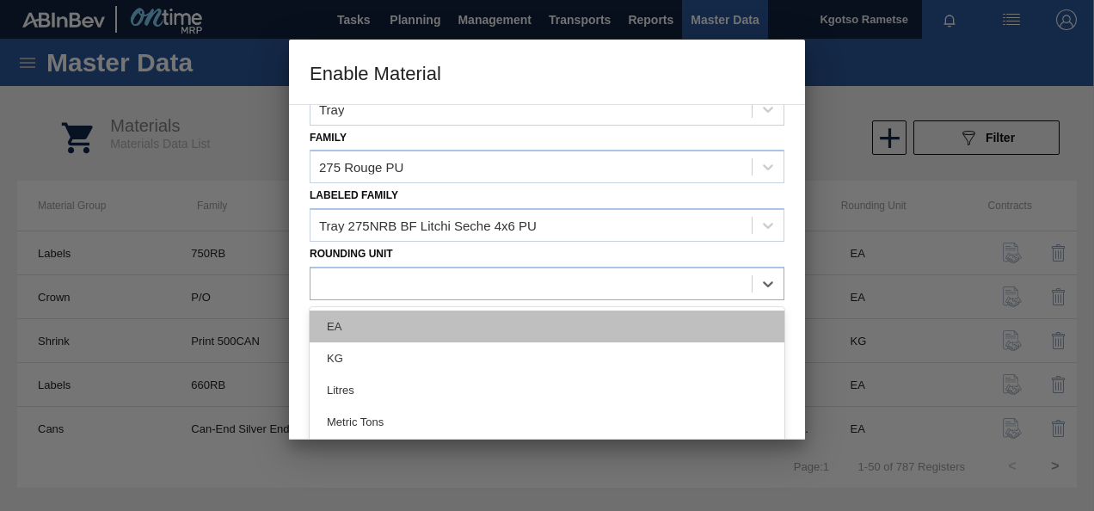
click at [379, 315] on div "EA" at bounding box center [547, 327] width 475 height 32
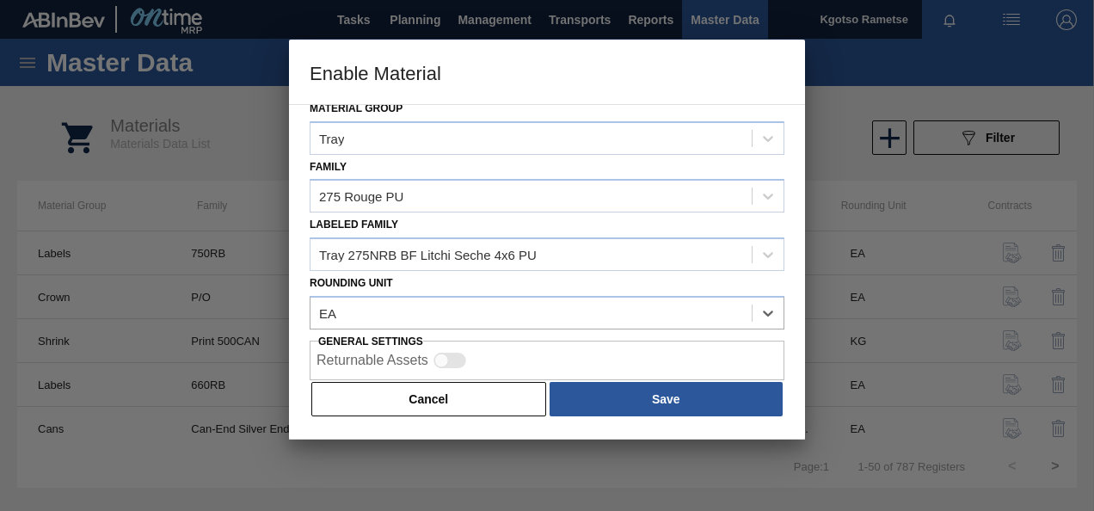
scroll to position [64, 0]
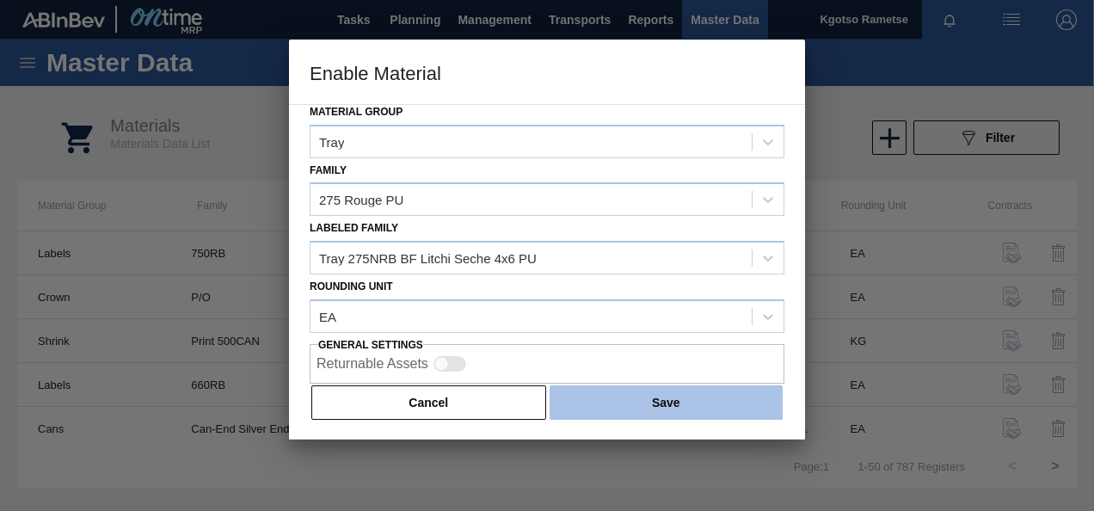
click at [657, 404] on button "Save" at bounding box center [666, 402] width 233 height 34
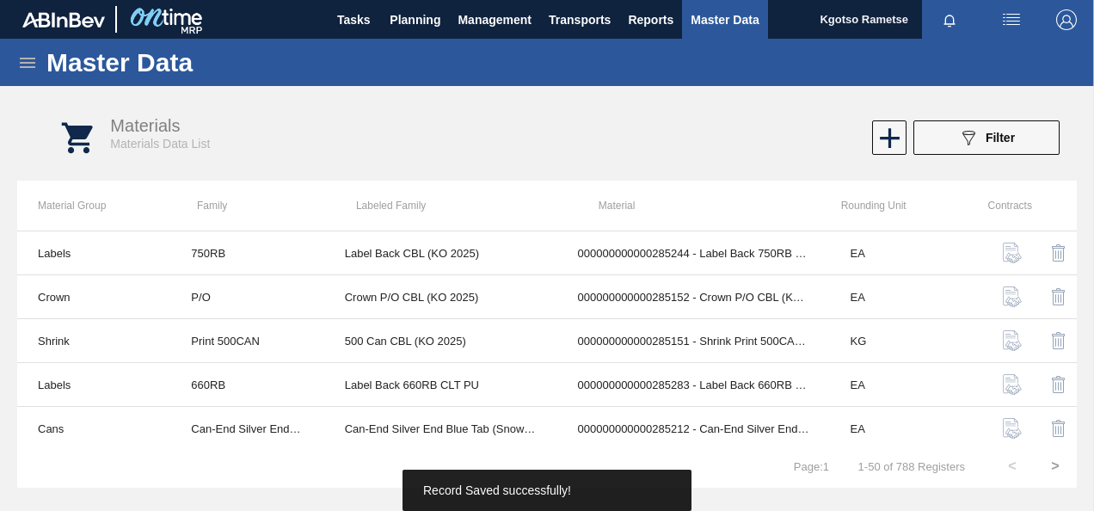
drag, startPoint x: 28, startPoint y: 62, endPoint x: 38, endPoint y: 69, distance: 11.7
click at [30, 62] on icon at bounding box center [27, 63] width 15 height 10
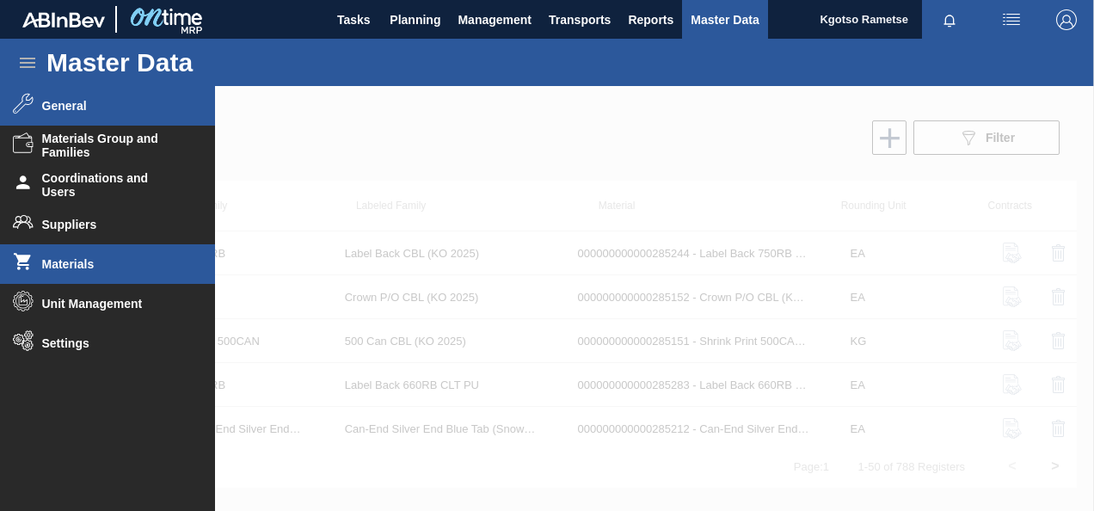
click at [65, 109] on span "General" at bounding box center [113, 106] width 142 height 14
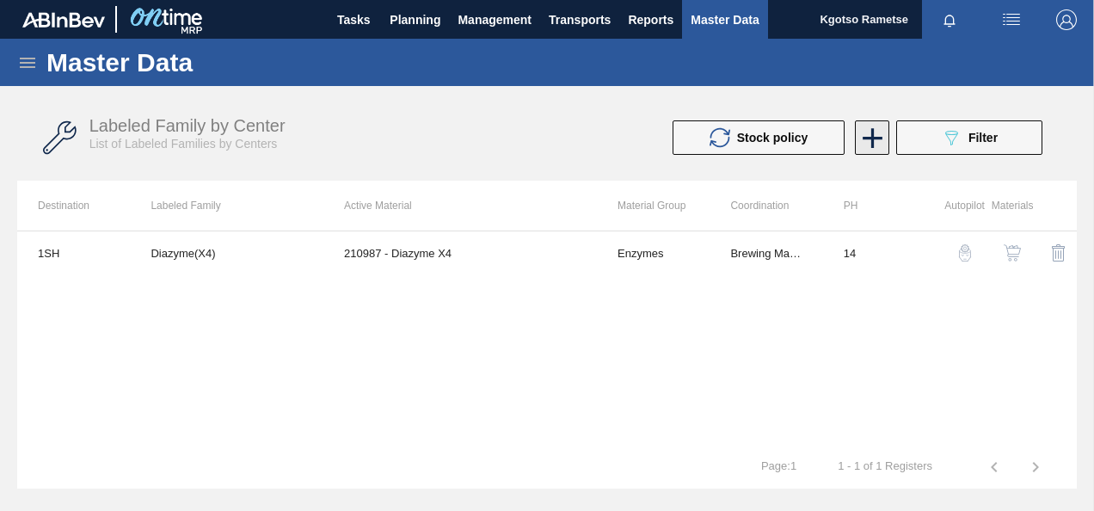
click at [877, 146] on icon at bounding box center [873, 138] width 34 height 34
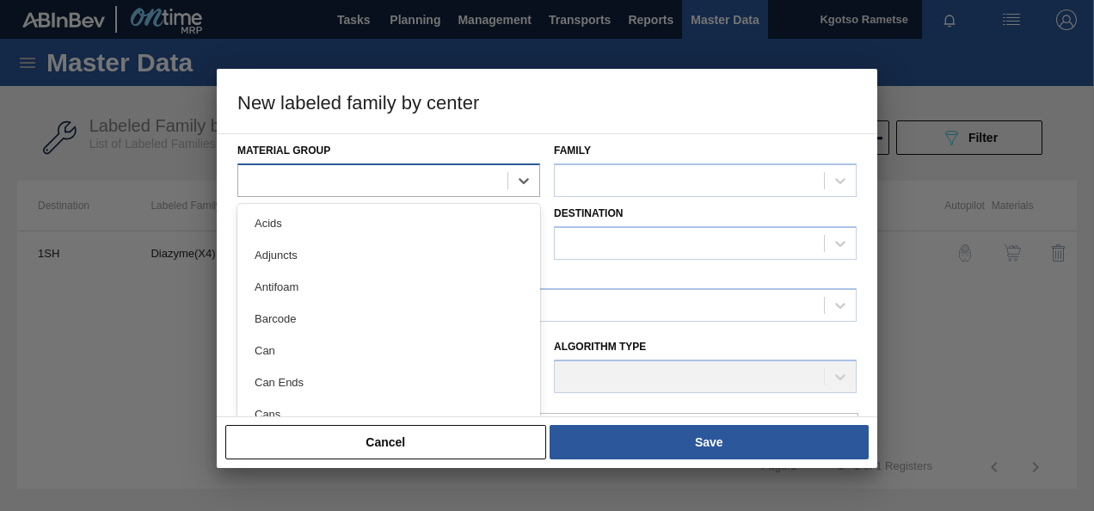
click at [316, 177] on div at bounding box center [372, 180] width 269 height 25
type Group "y"
type Group "tr"
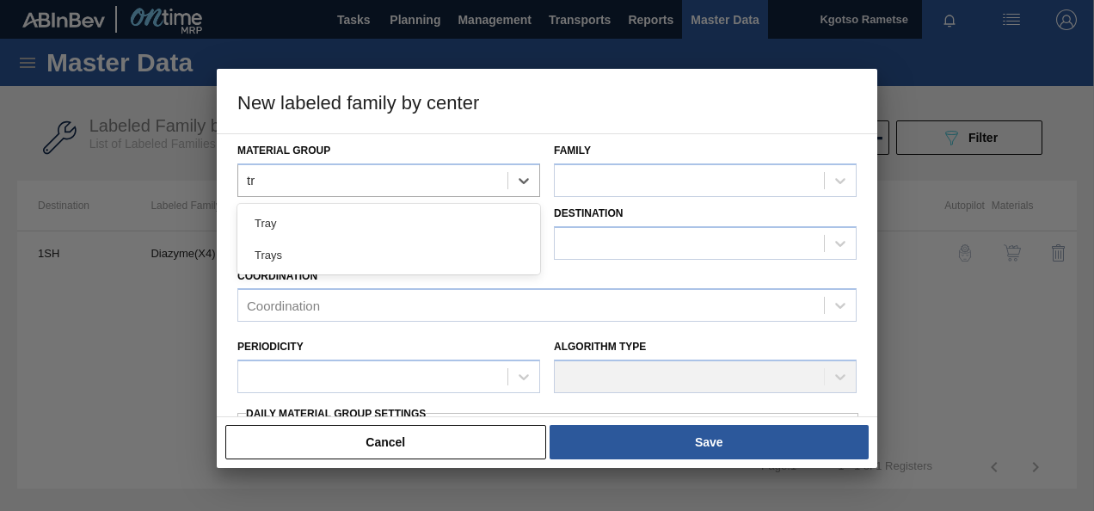
click at [288, 233] on div "Tray" at bounding box center [388, 223] width 303 height 32
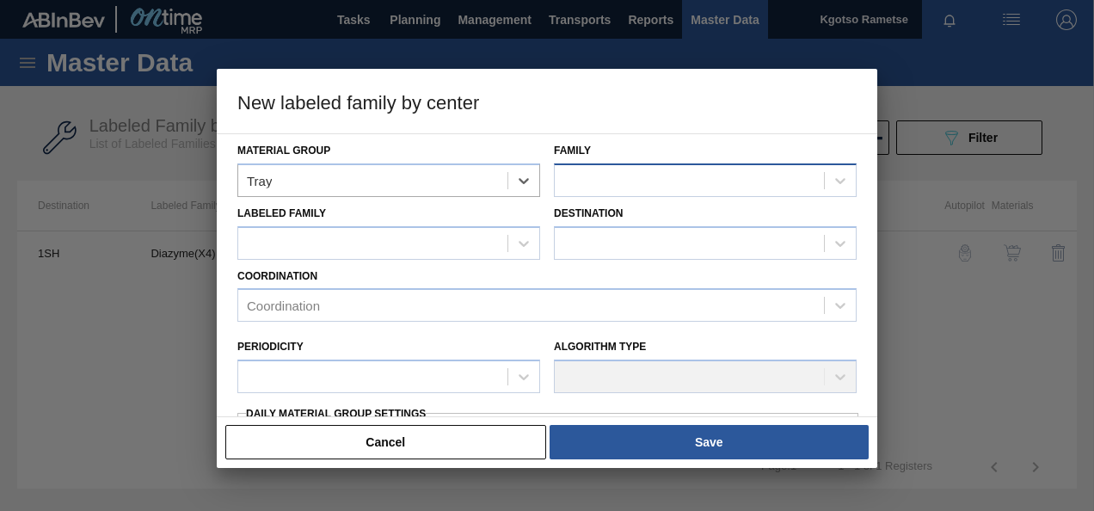
click at [766, 171] on div at bounding box center [689, 180] width 269 height 25
type input "275"
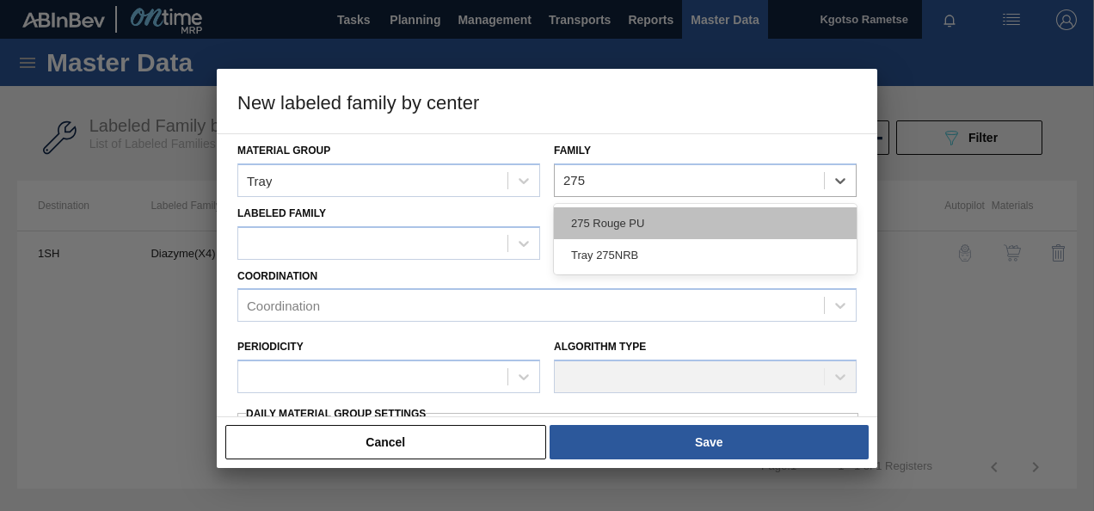
drag, startPoint x: 637, startPoint y: 220, endPoint x: 493, endPoint y: 236, distance: 145.3
click at [637, 220] on div "275 Rouge PU" at bounding box center [705, 223] width 303 height 32
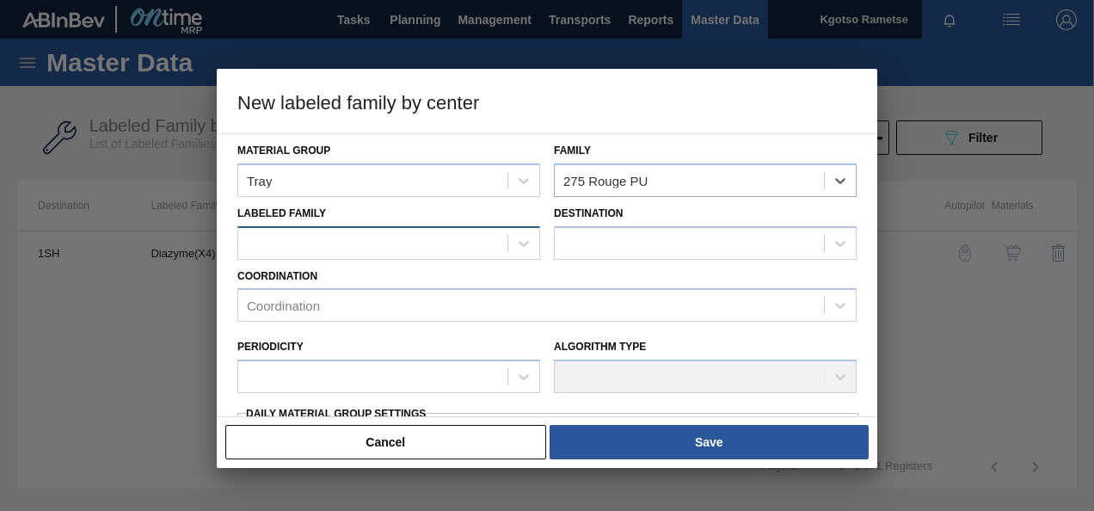
click at [313, 246] on div at bounding box center [372, 243] width 269 height 25
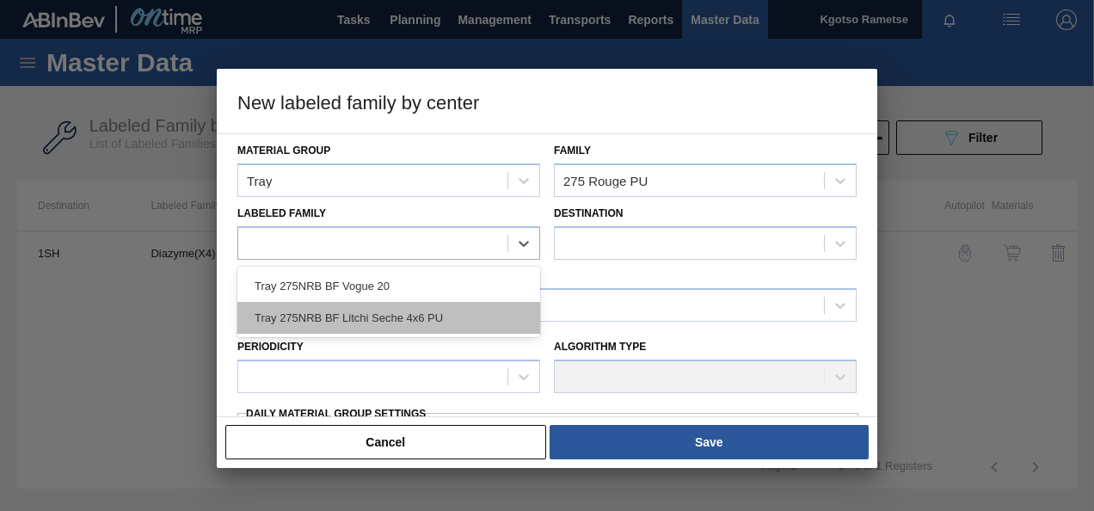
click at [320, 311] on div "Tray 275NRB BF Litchi Seche 4x6 PU" at bounding box center [388, 318] width 303 height 32
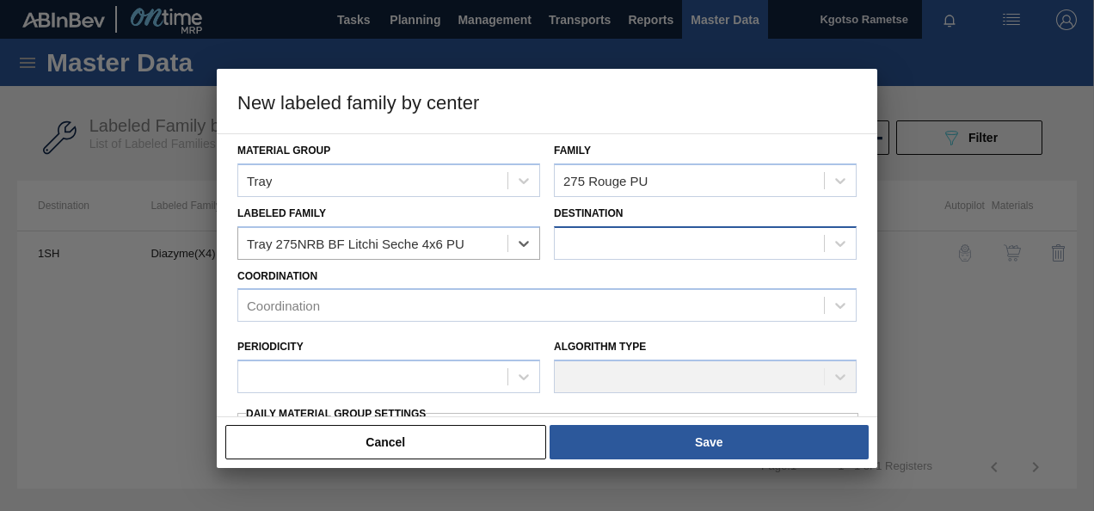
checkbox input "false"
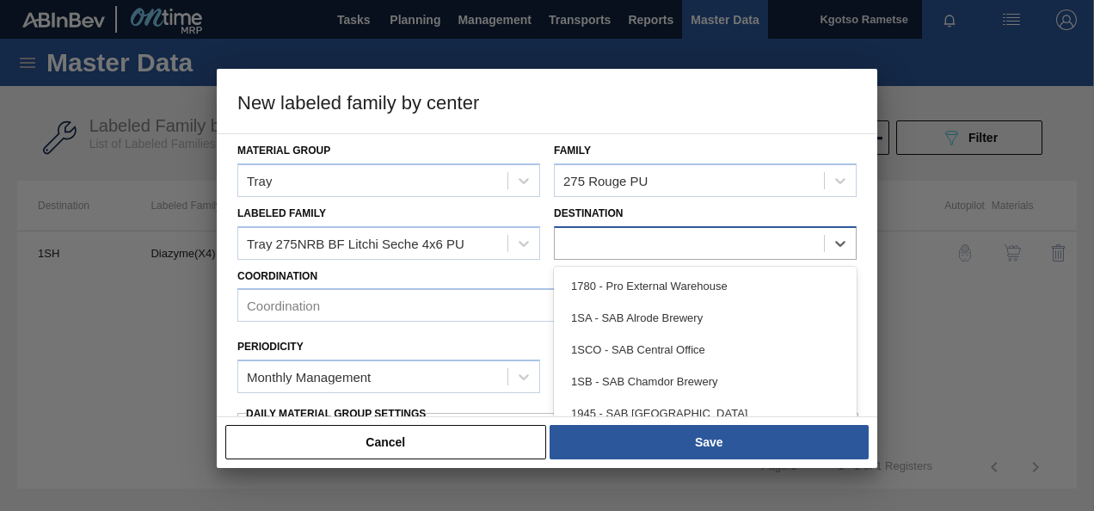
click at [669, 237] on div at bounding box center [689, 243] width 269 height 25
type input "1sb"
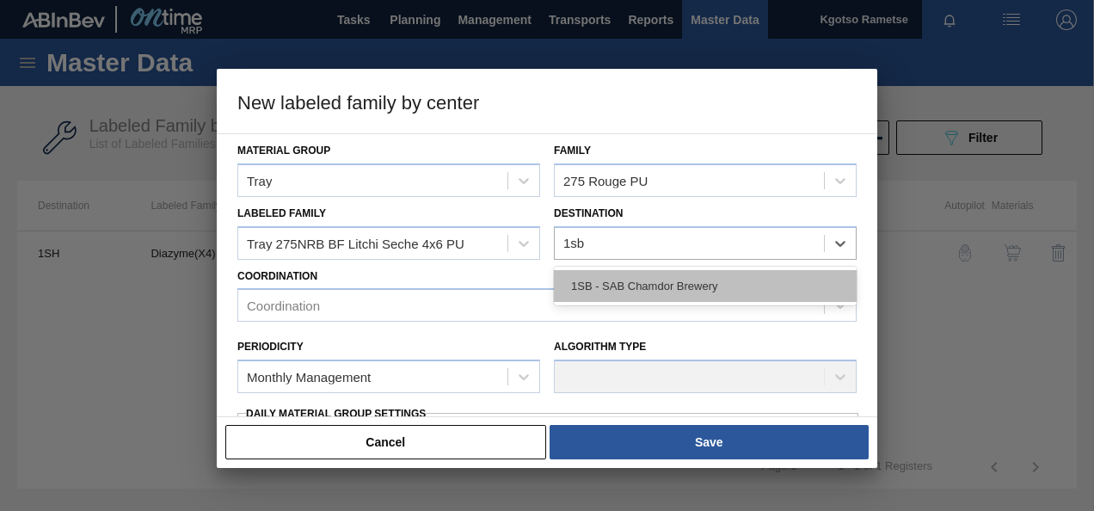
click at [616, 279] on div "1SB - SAB Chamdor Brewery" at bounding box center [705, 286] width 303 height 32
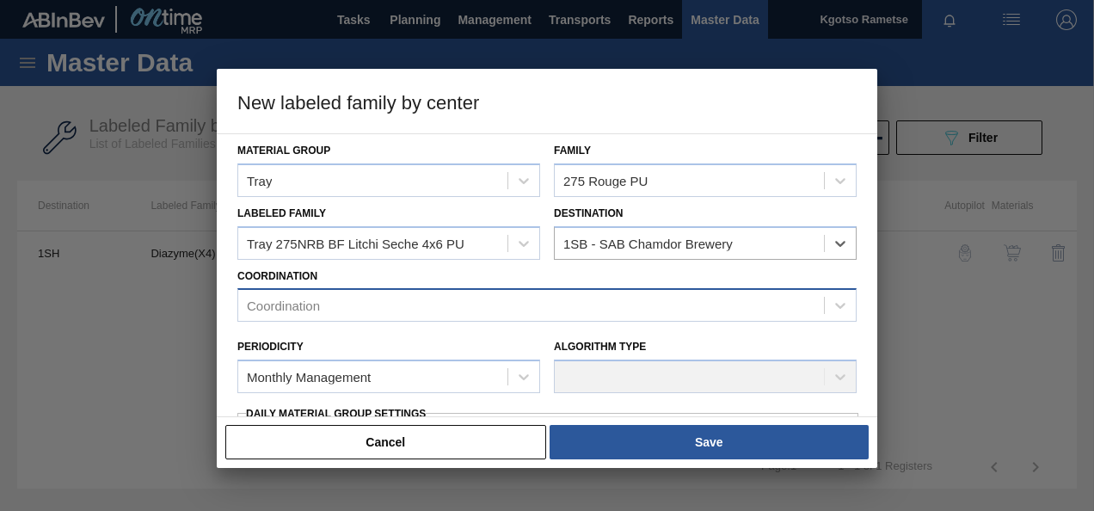
click at [442, 303] on div "Coordination" at bounding box center [531, 305] width 586 height 25
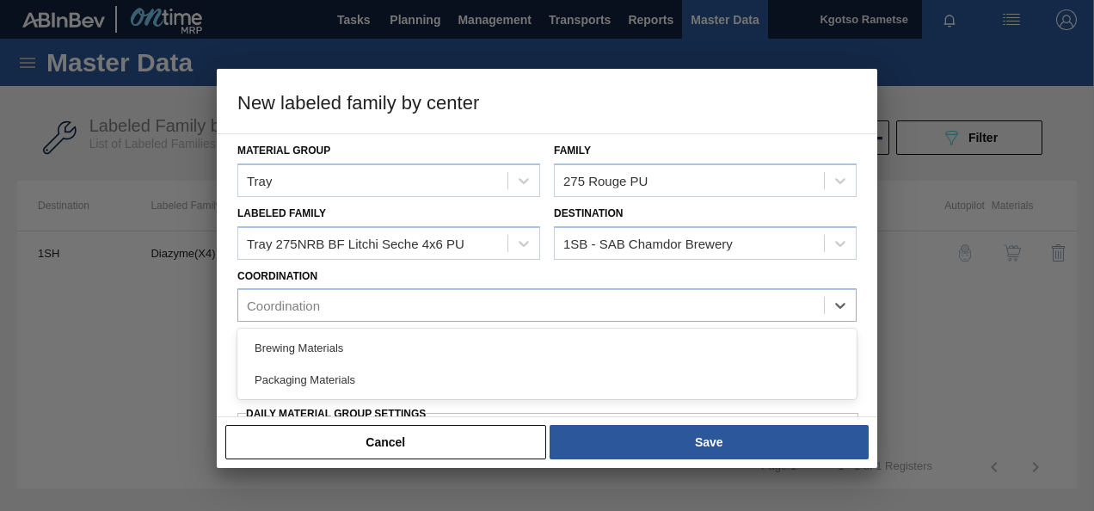
click at [349, 375] on div "Packaging Materials" at bounding box center [546, 380] width 619 height 32
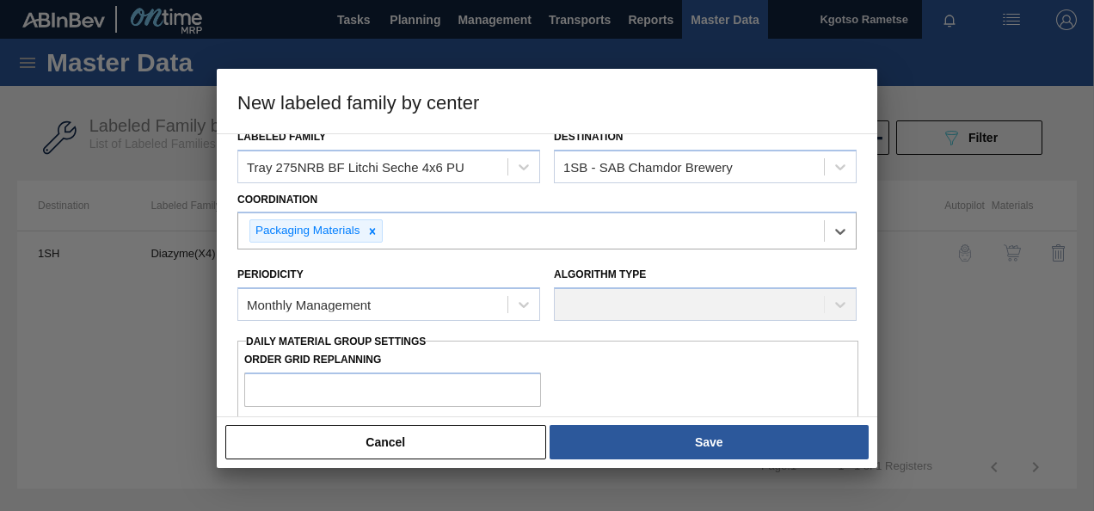
scroll to position [172, 0]
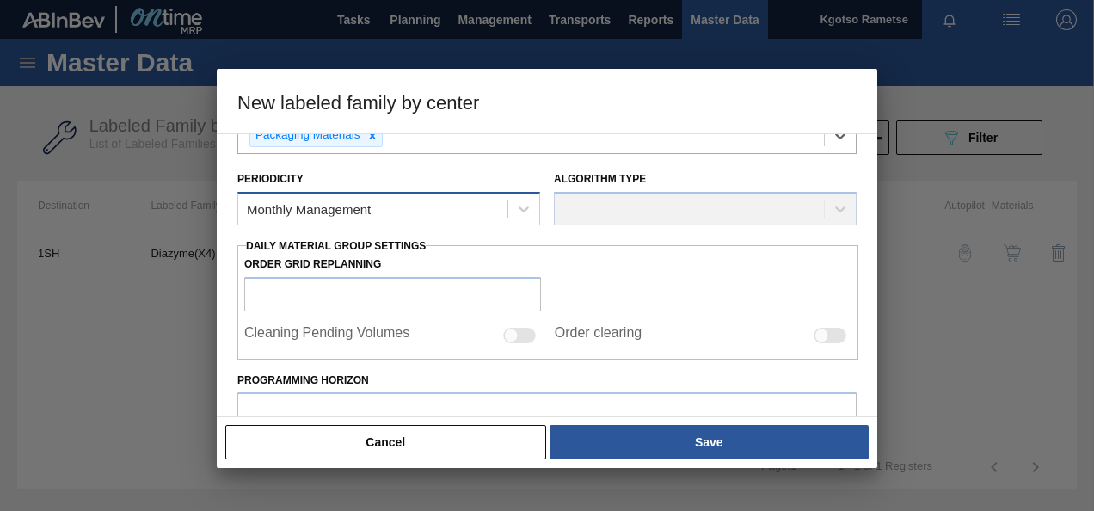
click at [338, 210] on div "Monthly Management" at bounding box center [309, 209] width 124 height 15
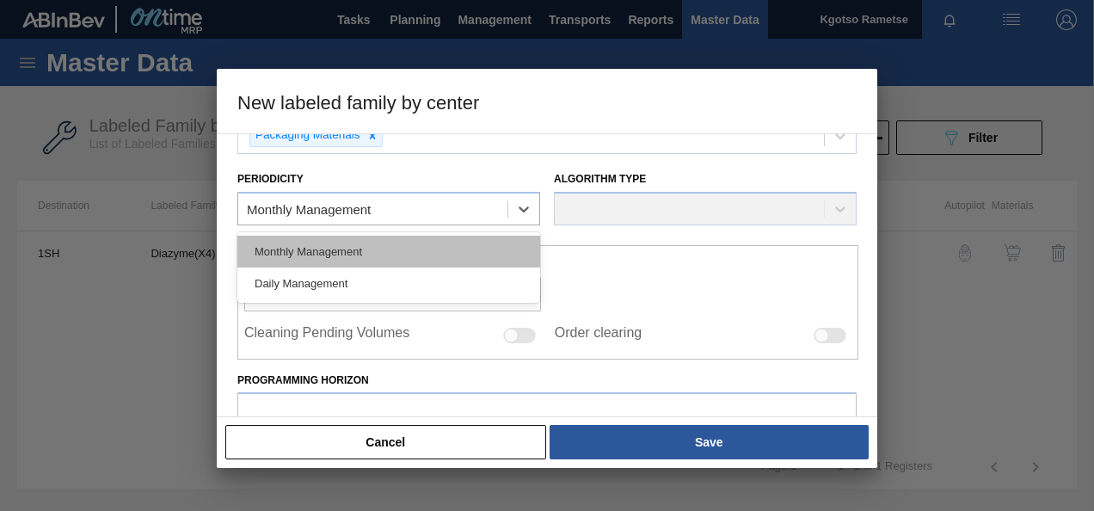
click at [305, 257] on div "Monthly Management" at bounding box center [388, 252] width 303 height 32
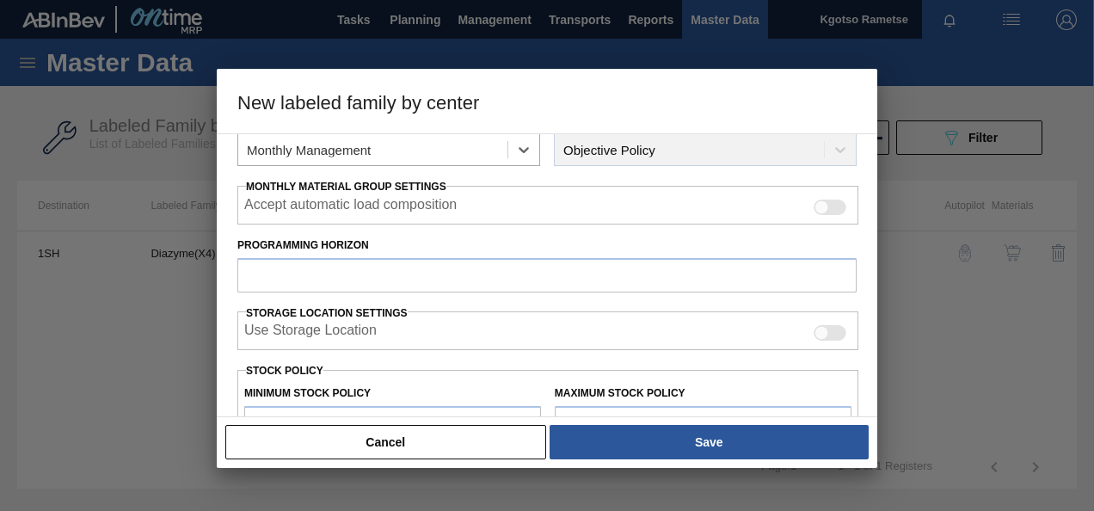
scroll to position [258, 0]
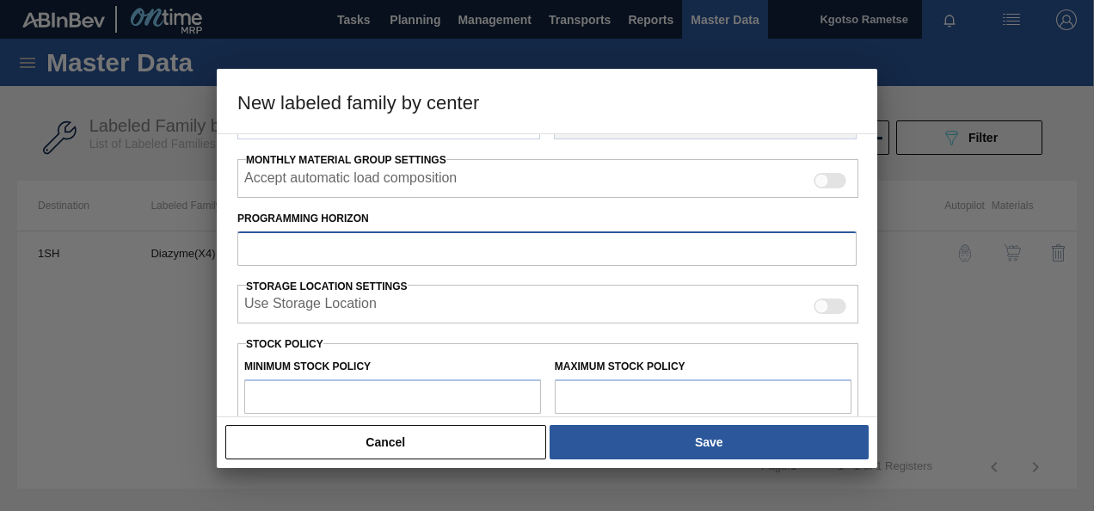
click at [299, 251] on input "Programming Horizon" at bounding box center [546, 248] width 619 height 34
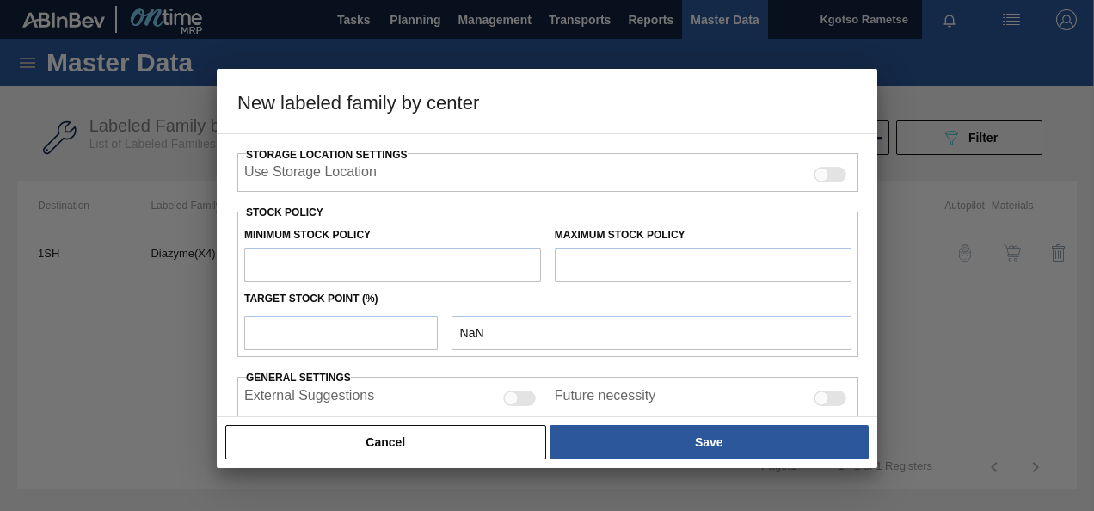
scroll to position [430, 0]
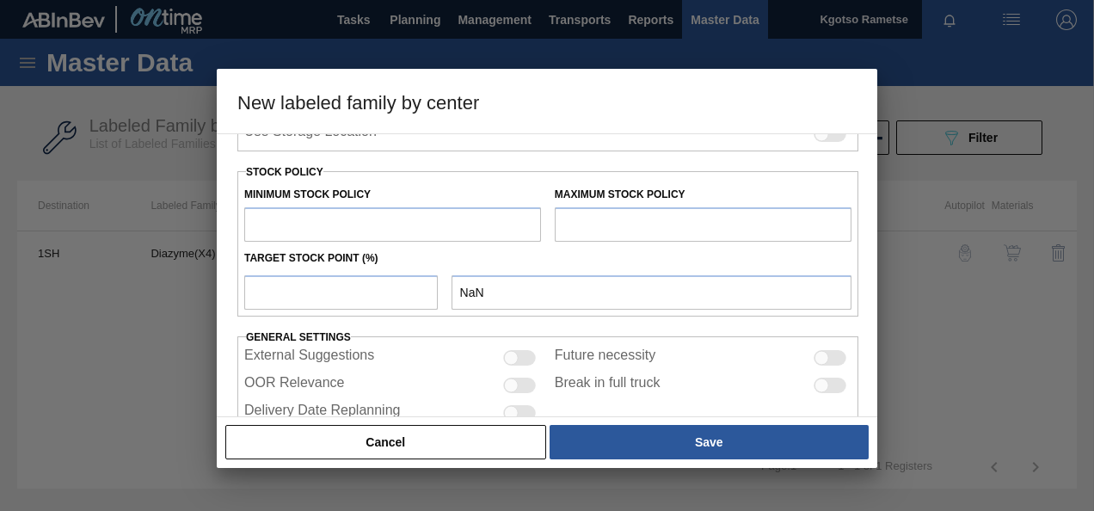
type input "14"
click at [323, 225] on input "text" at bounding box center [392, 224] width 297 height 34
type input "1"
type input "1.000"
type input "10"
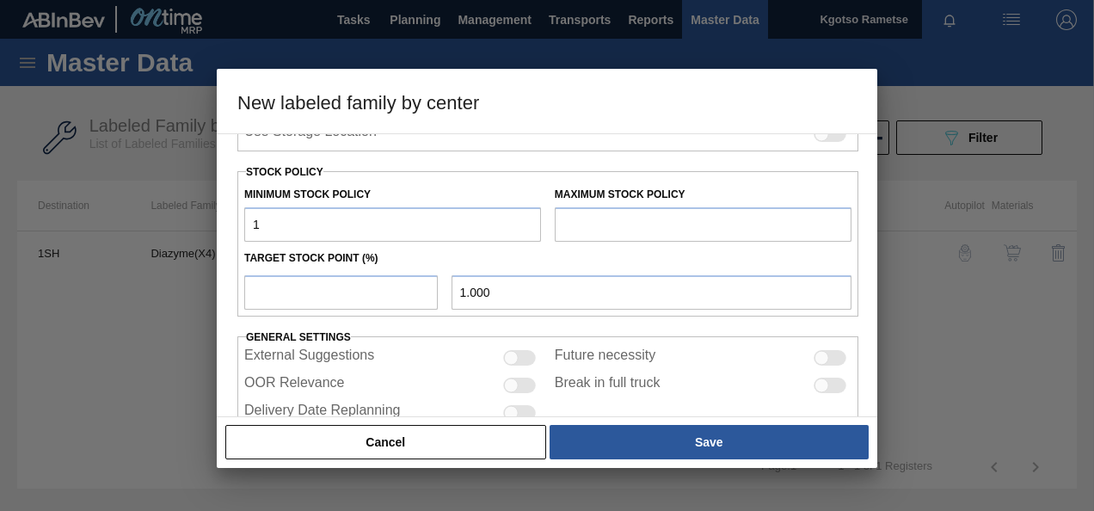
type input "10.000"
type input "100"
type input "100.000"
type input "1,000"
type input "1,000.000"
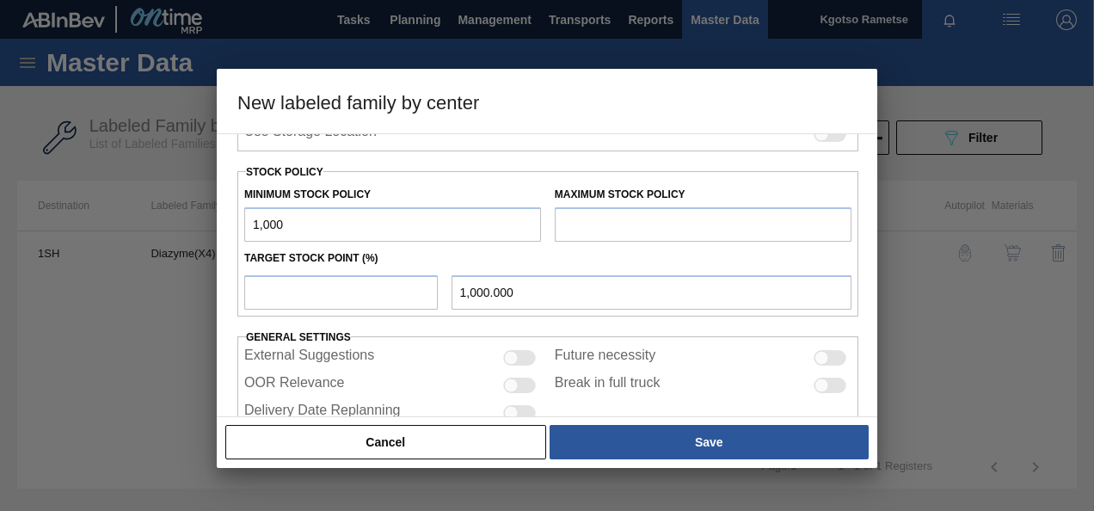
type input "10,000"
type input "10,000.000"
type input "100,000"
type input "100,000.000"
type input "10,000"
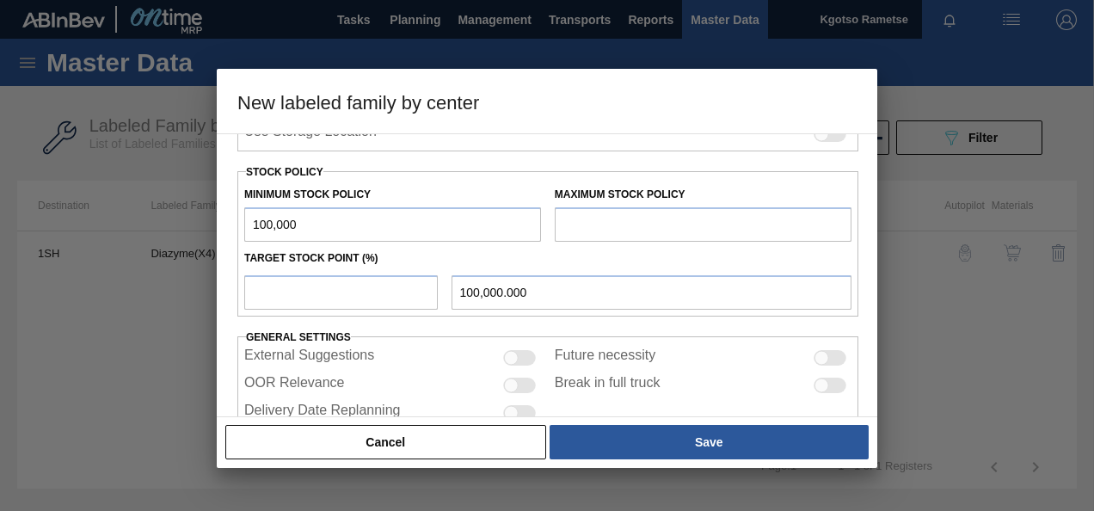
type input "10,000.000"
type input "10,000"
click at [594, 215] on input "text" at bounding box center [703, 224] width 297 height 34
type input "40,000"
click at [334, 295] on input "number" at bounding box center [341, 292] width 194 height 34
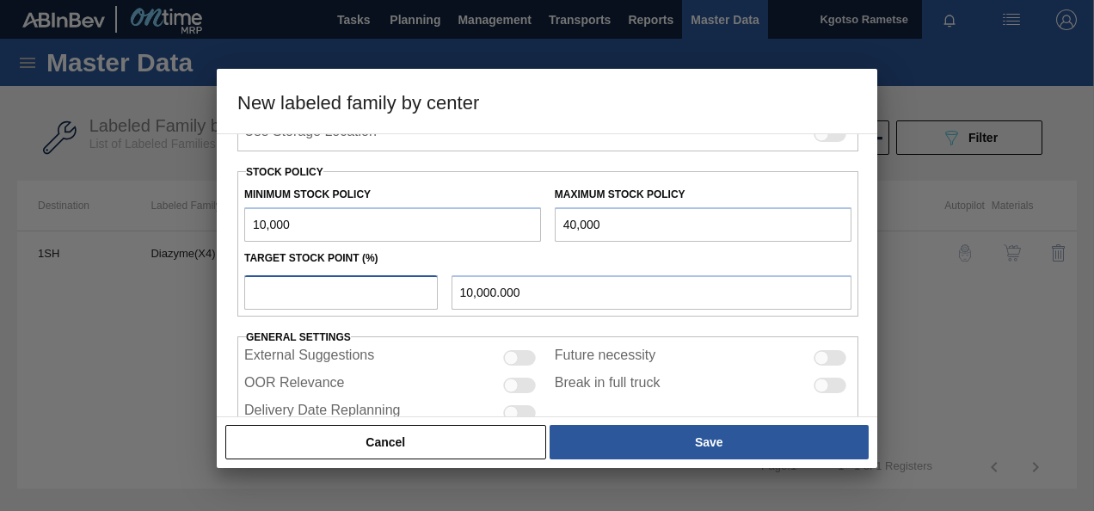
type input "1"
type input "10,300.000"
type input "10"
type input "13,000.000"
type input "100"
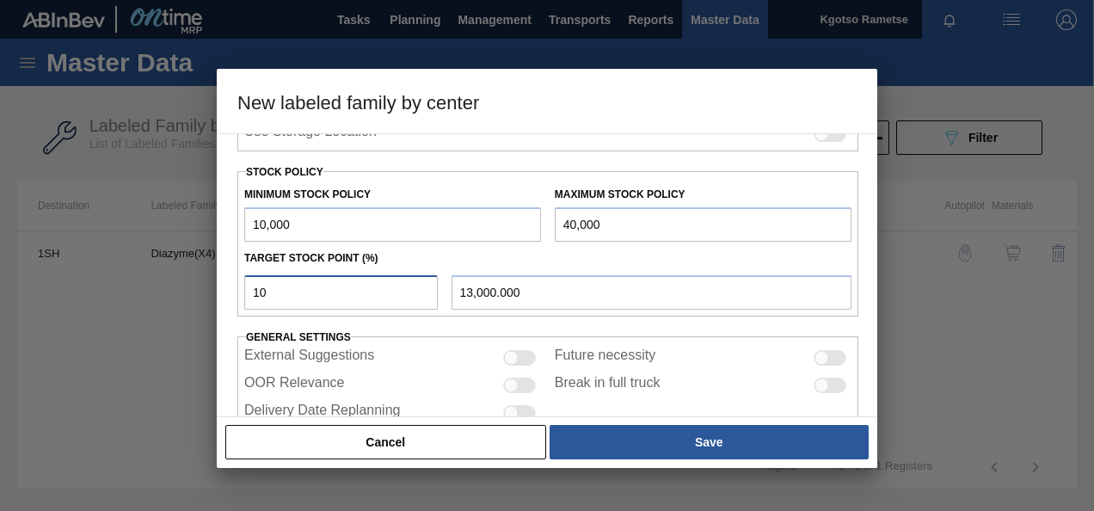
type input "40,000.000"
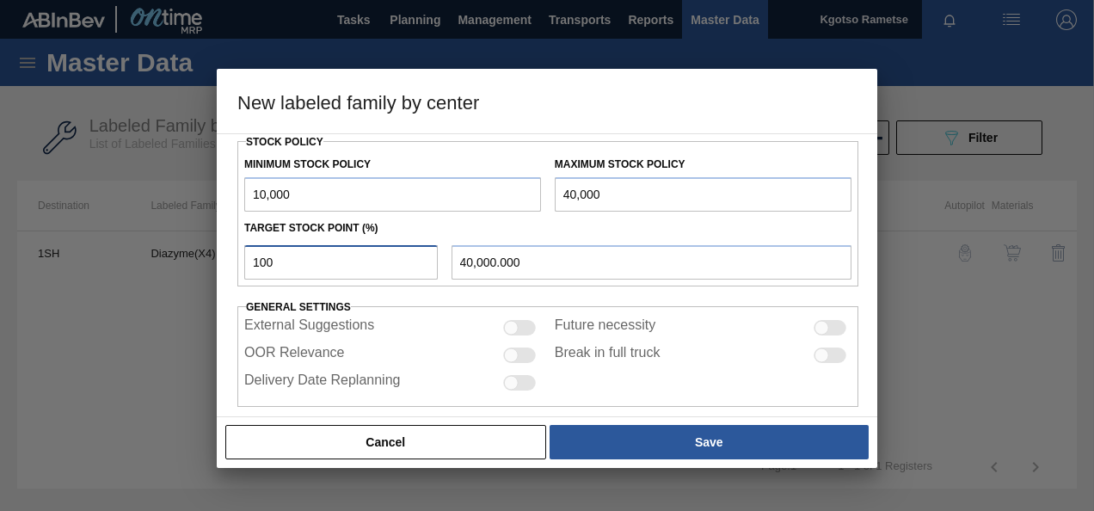
scroll to position [475, 0]
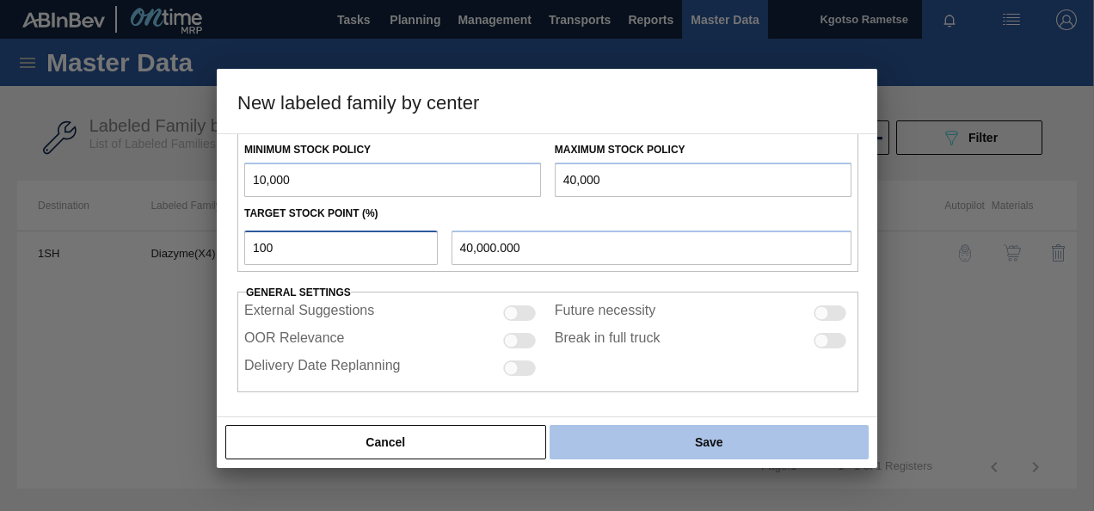
type input "100"
click at [635, 425] on button "Save" at bounding box center [709, 442] width 319 height 34
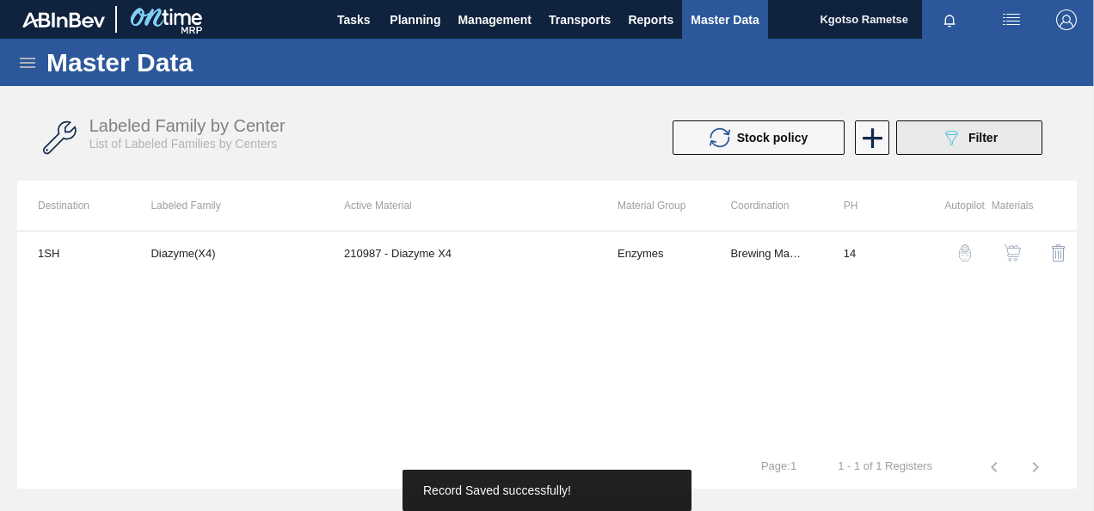
click at [931, 132] on button "089F7B8B-B2A5-4AFE-B5C0-19BA573D28AC Filter" at bounding box center [969, 137] width 146 height 34
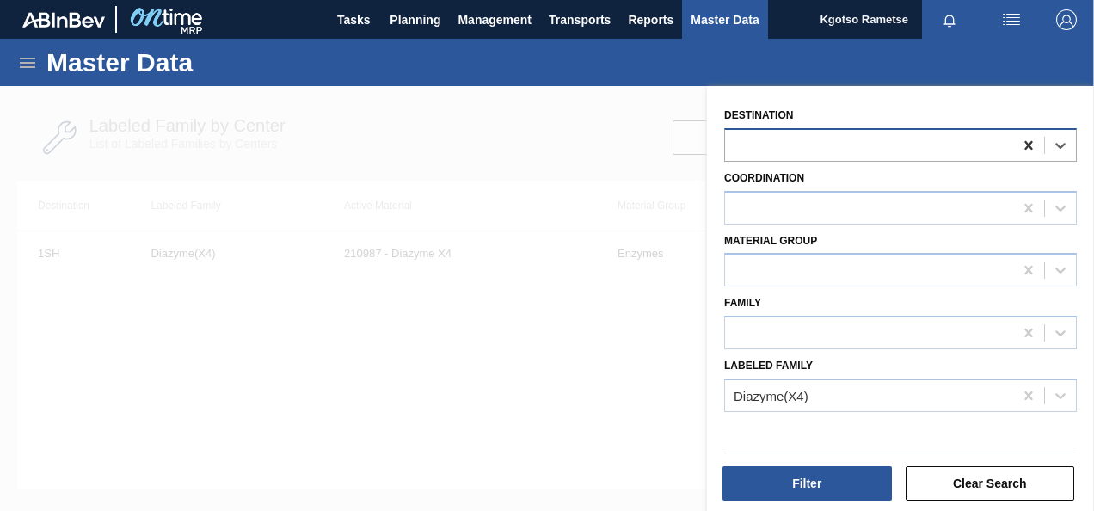
click at [1031, 141] on icon at bounding box center [1029, 145] width 8 height 9
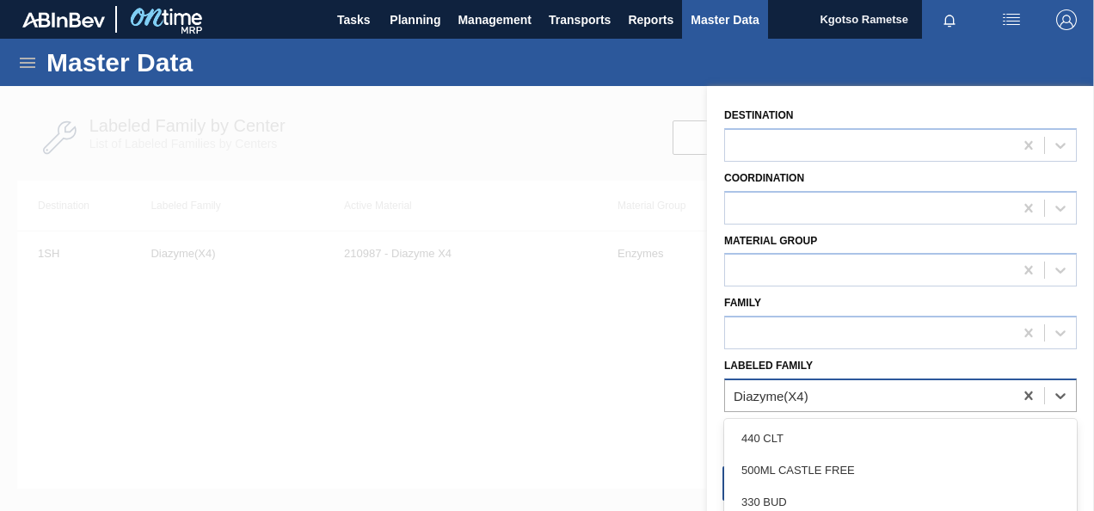
click at [969, 387] on div "Diazyme(X4)" at bounding box center [869, 395] width 288 height 25
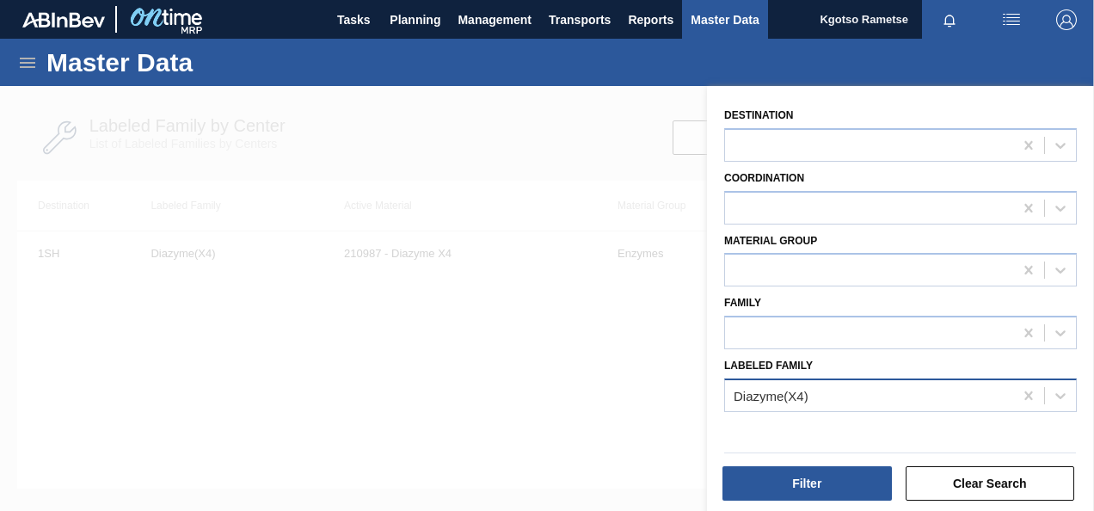
click at [945, 379] on div "Diazyme(X4)" at bounding box center [900, 396] width 353 height 34
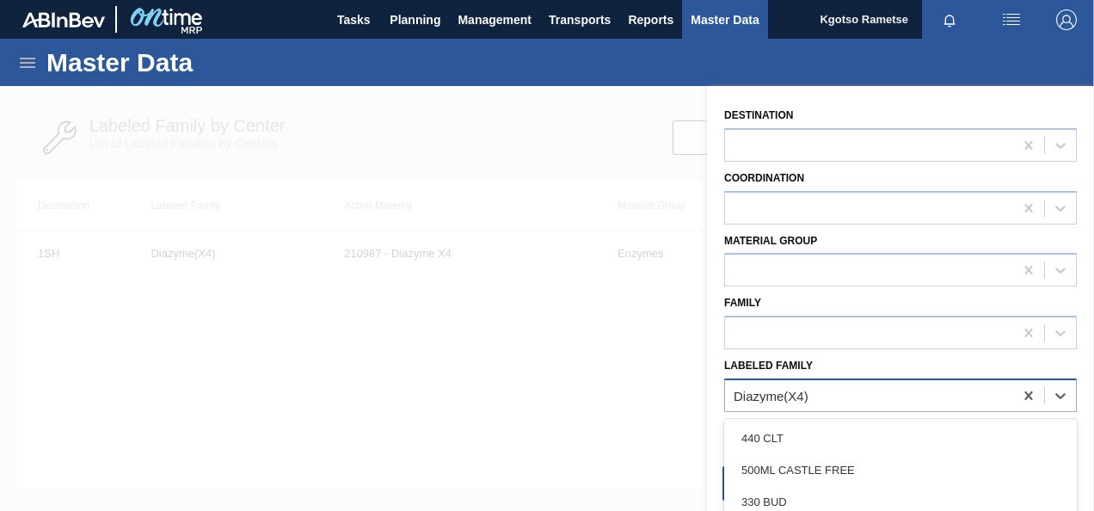
paste Family "Tray 275NRB BF Litchi Seche 4x6 PU"
type Family "Tray 275NRB BF Litchi Seche 4x6 PU"
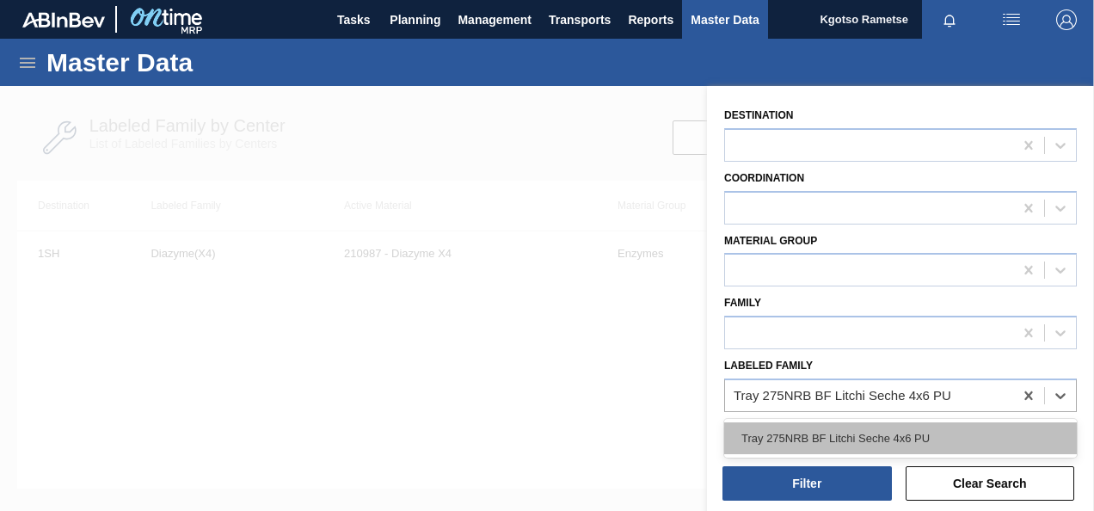
click at [837, 444] on div "Tray 275NRB BF Litchi Seche 4x6 PU" at bounding box center [900, 438] width 353 height 32
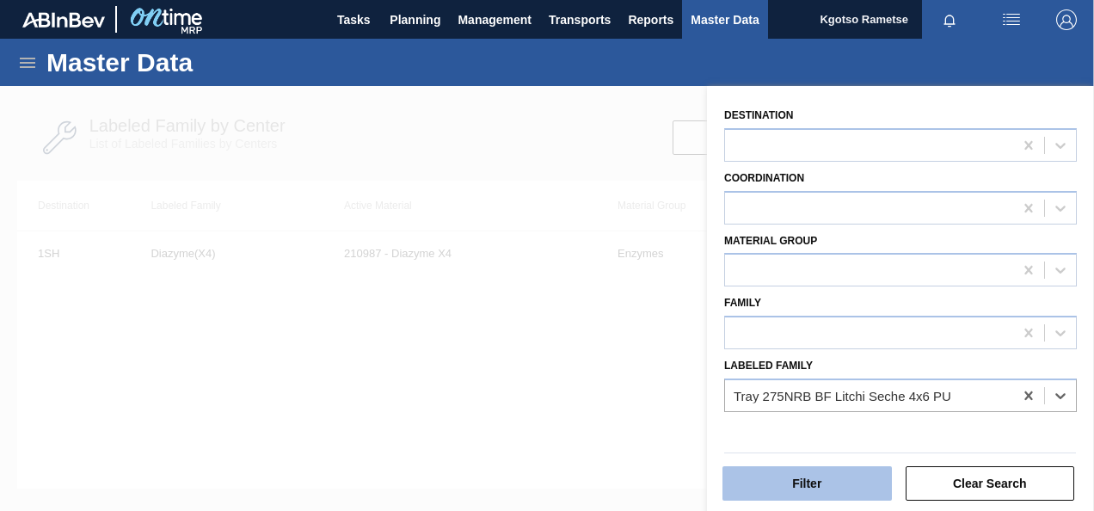
click at [819, 474] on button "Filter" at bounding box center [807, 483] width 169 height 34
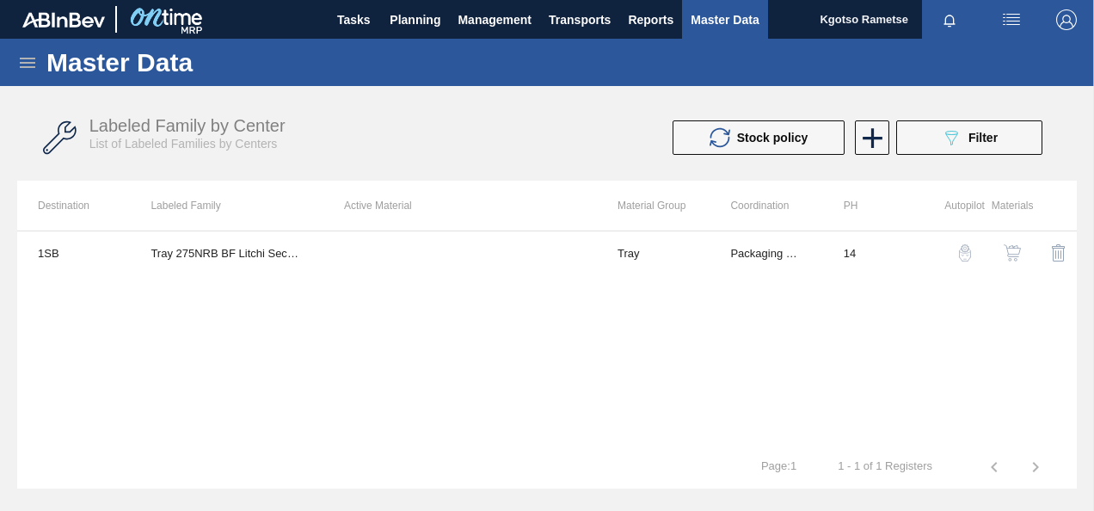
click at [1008, 255] on img "button" at bounding box center [1012, 252] width 17 height 17
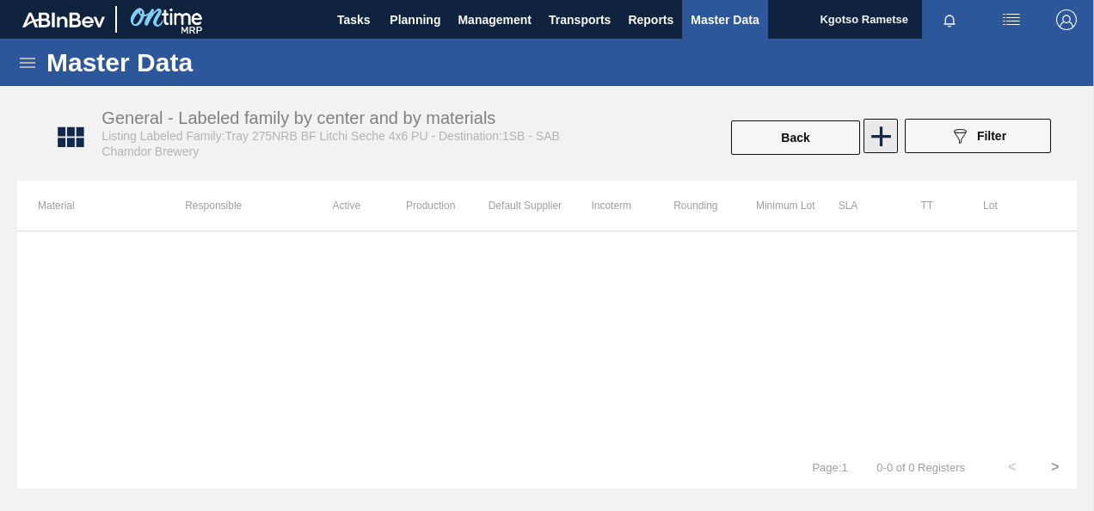
click at [887, 135] on icon at bounding box center [881, 136] width 20 height 20
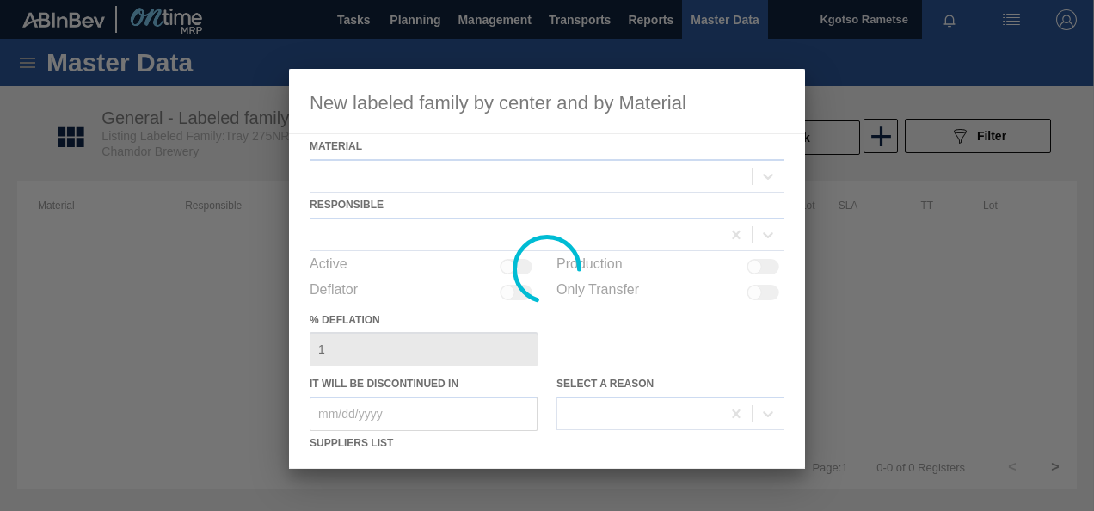
click at [517, 175] on div at bounding box center [547, 269] width 516 height 400
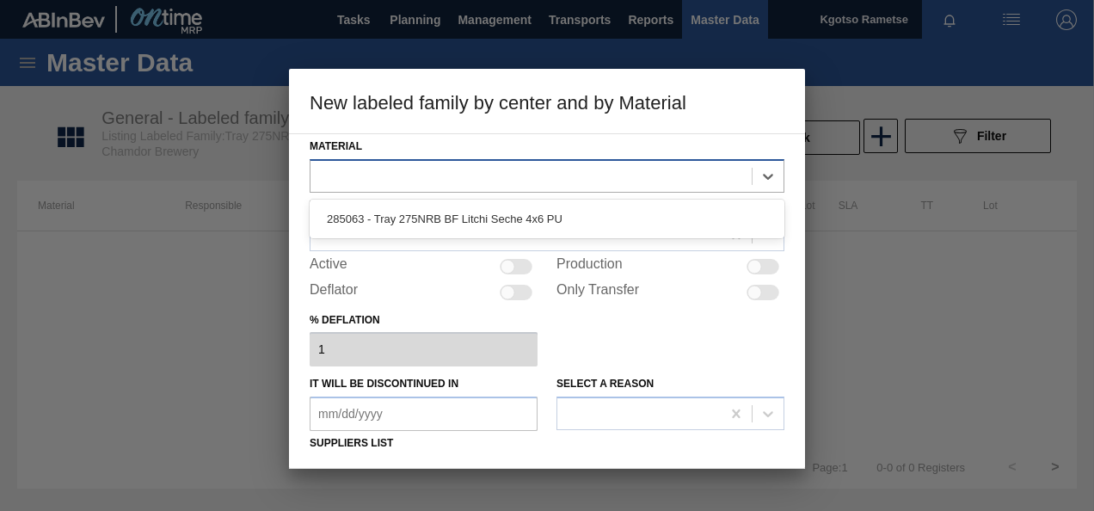
click at [428, 175] on div at bounding box center [531, 175] width 441 height 25
drag, startPoint x: 434, startPoint y: 208, endPoint x: 424, endPoint y: 219, distance: 14.6
click at [434, 208] on div "285063 - Tray 275NRB BF Litchi Seche 4x6 PU" at bounding box center [547, 219] width 475 height 32
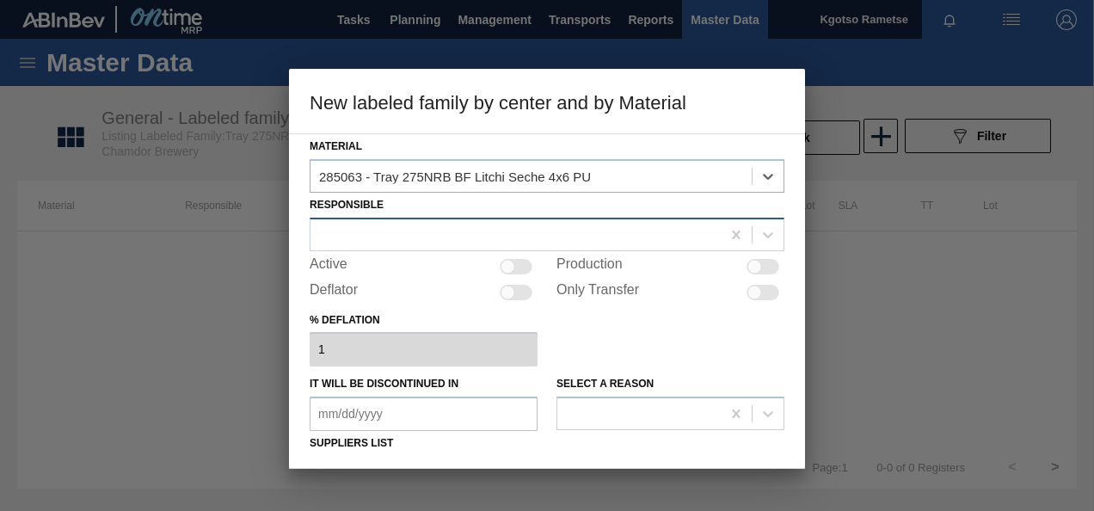
click at [423, 219] on div at bounding box center [547, 235] width 475 height 34
type input "kgot"
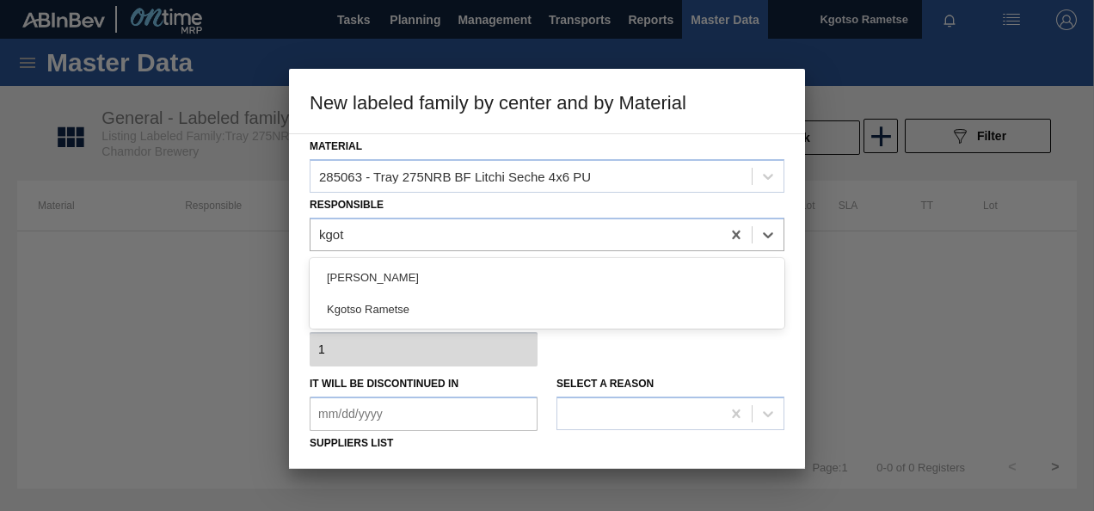
click at [444, 307] on div "Kgotso Rametse" at bounding box center [547, 309] width 475 height 32
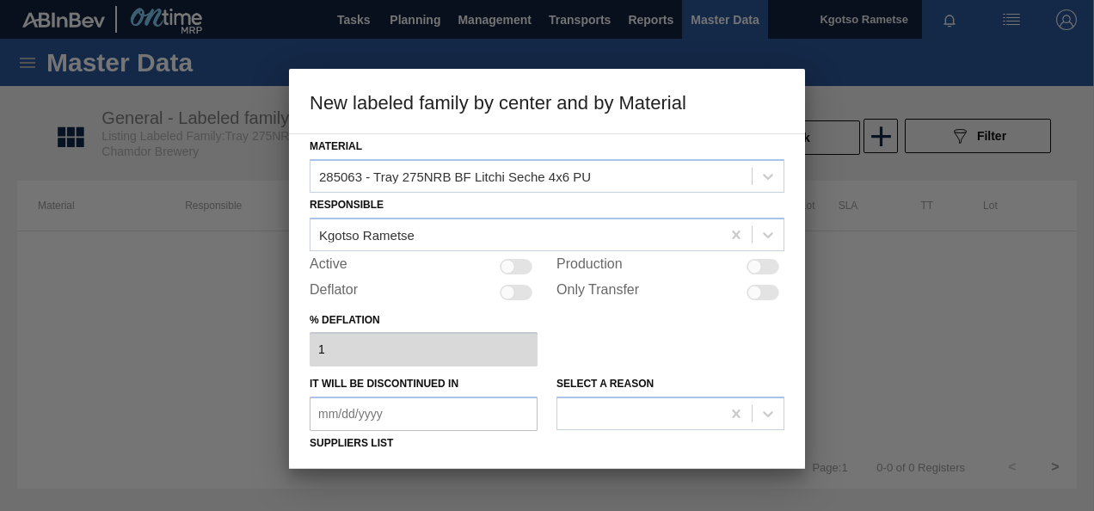
click at [511, 259] on div at bounding box center [516, 266] width 33 height 15
checkbox input "true"
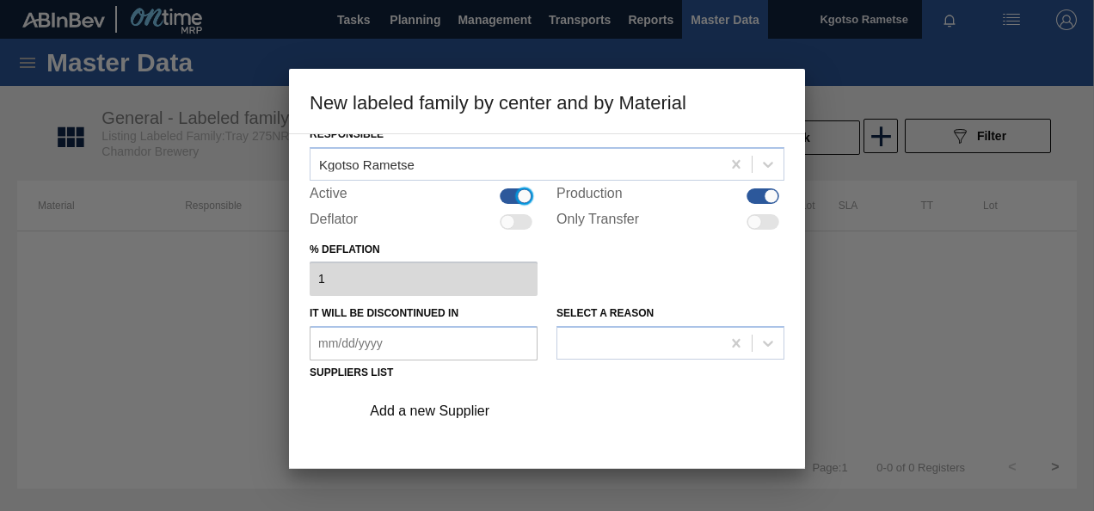
scroll to position [258, 0]
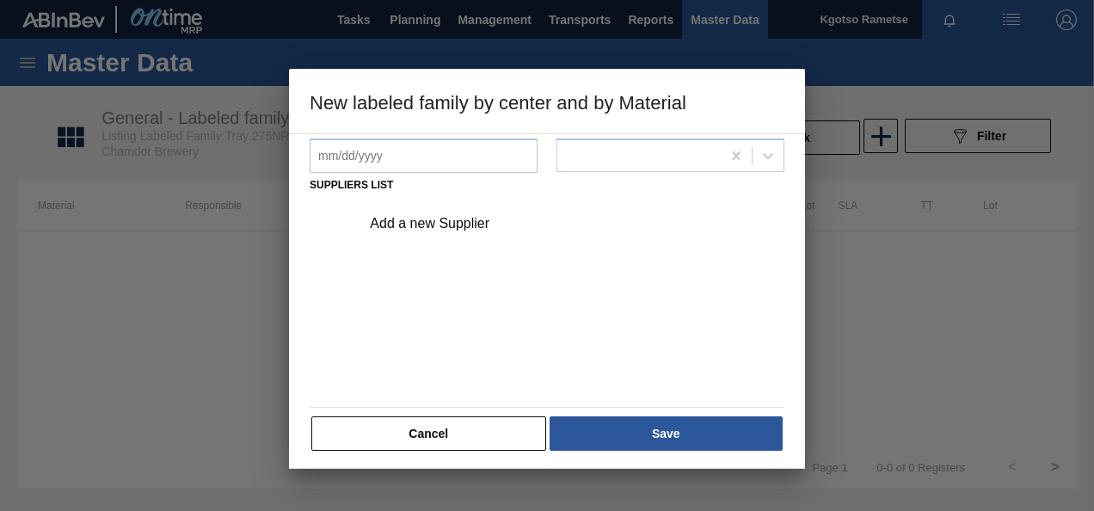
click at [467, 220] on div "Add a new Supplier" at bounding box center [538, 223] width 337 height 15
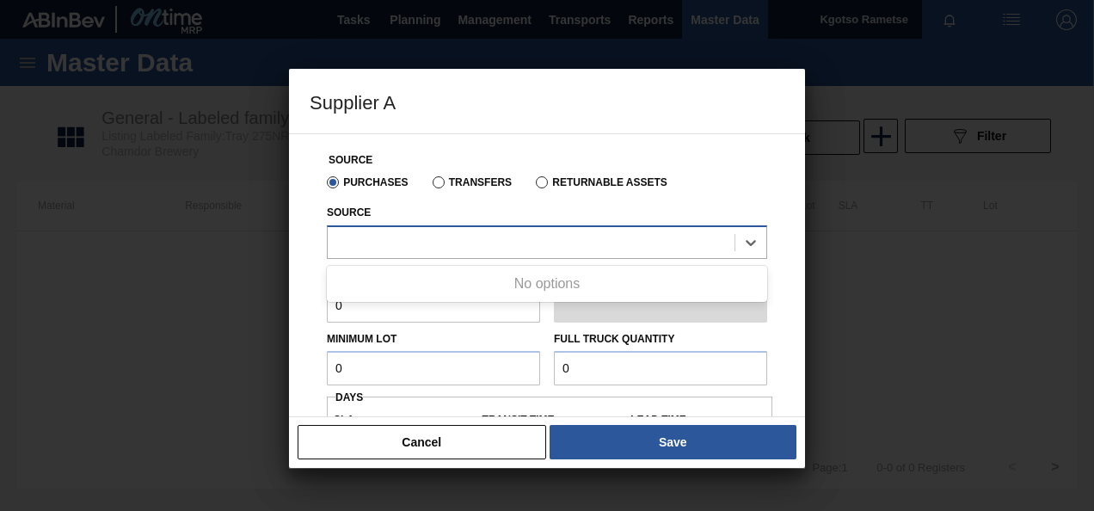
click at [429, 248] on div at bounding box center [531, 242] width 407 height 25
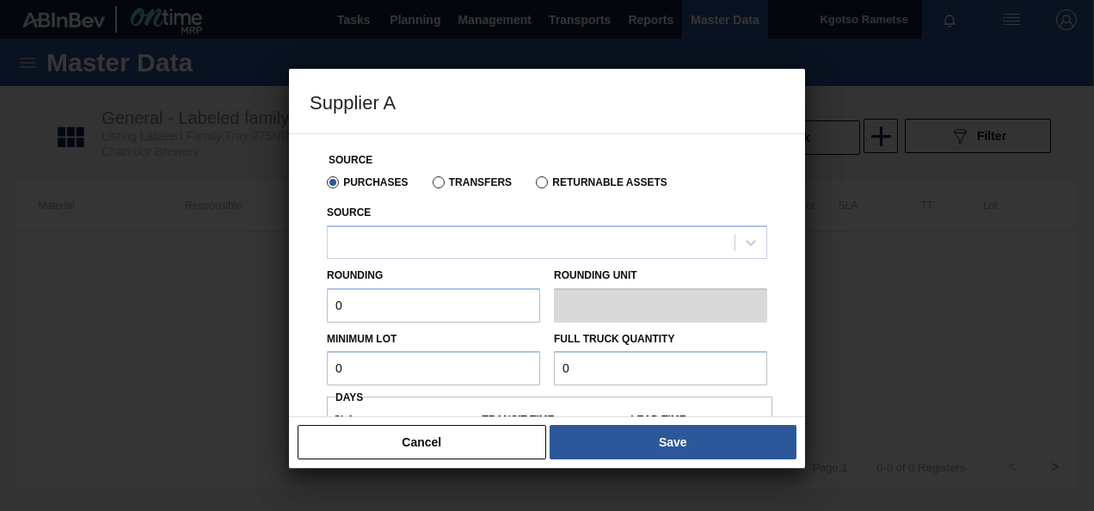
click at [308, 248] on div "Source Purchases Transfers Returnable Assets Source Rounding 0 Rounding Unit Mi…" at bounding box center [547, 275] width 516 height 284
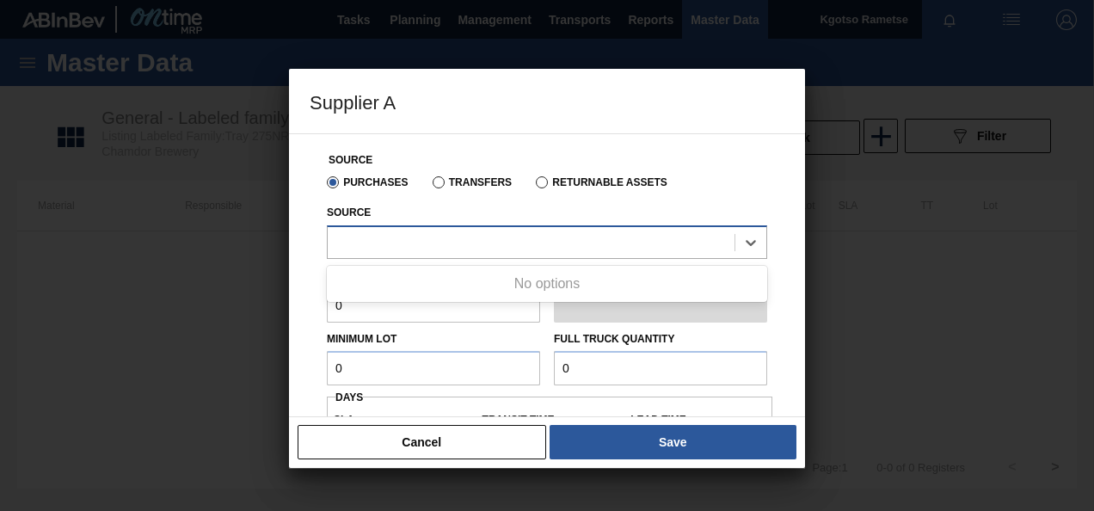
click at [403, 242] on div at bounding box center [531, 242] width 407 height 25
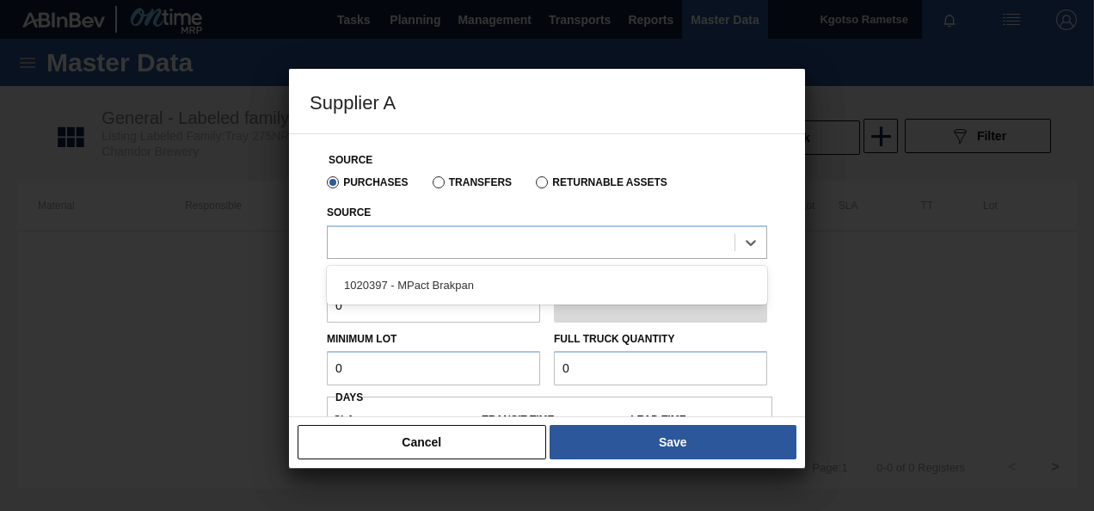
click at [382, 286] on div "1020397 - MPact Brakpan" at bounding box center [547, 285] width 440 height 32
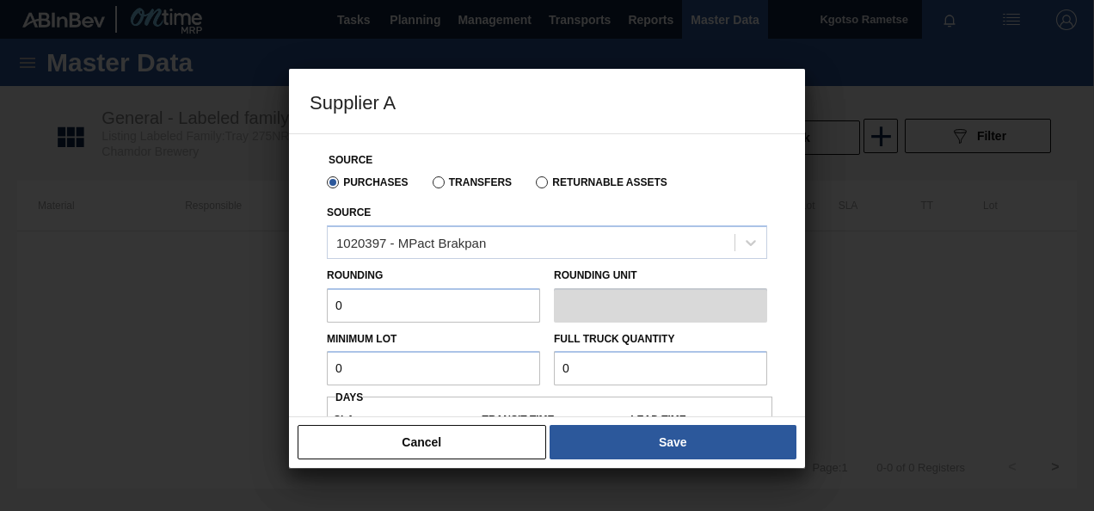
drag, startPoint x: 361, startPoint y: 294, endPoint x: 206, endPoint y: 303, distance: 155.1
click at [255, 298] on div "Supplier A Source Purchases Transfers Returnable Assets Source 1020397 - MPact …" at bounding box center [547, 255] width 1094 height 511
type input "1"
click at [386, 361] on input "0" at bounding box center [433, 368] width 213 height 34
drag, startPoint x: 393, startPoint y: 363, endPoint x: 174, endPoint y: 372, distance: 219.6
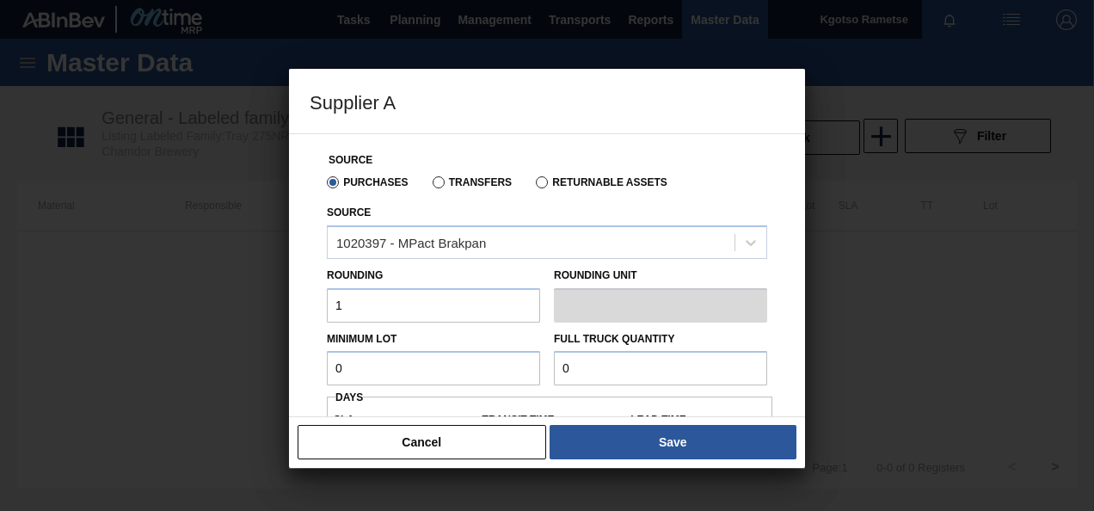
click at [255, 371] on div "Supplier A Source Purchases Transfers Returnable Assets Source 1020397 - MPact …" at bounding box center [547, 255] width 1094 height 511
paste input "80,00"
type input "80,000"
drag, startPoint x: 602, startPoint y: 361, endPoint x: 313, endPoint y: 358, distance: 289.1
click at [430, 361] on div "Minimum Lot 80,000 Full Truck Quantity 0" at bounding box center [547, 355] width 454 height 64
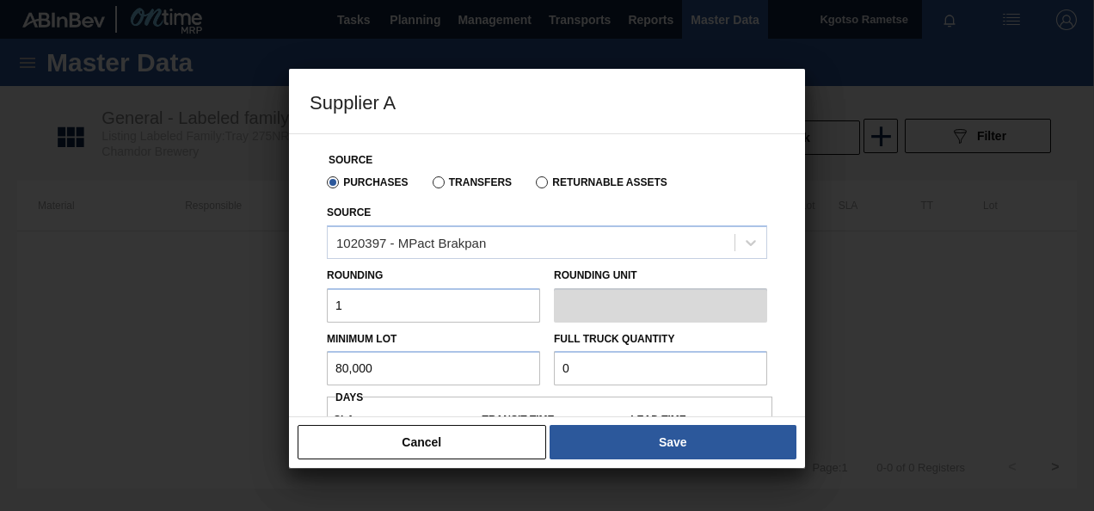
paste input "80,00"
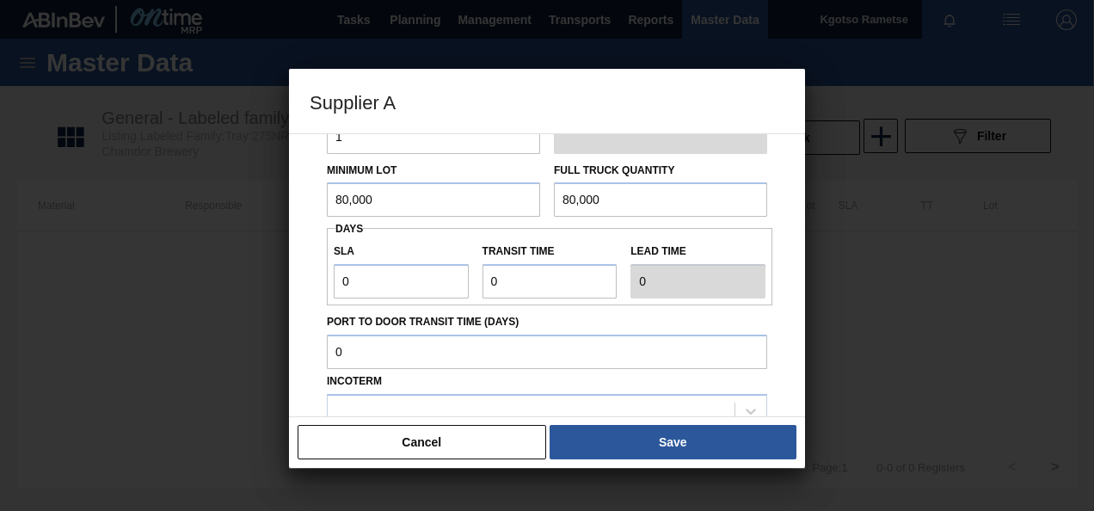
scroll to position [172, 0]
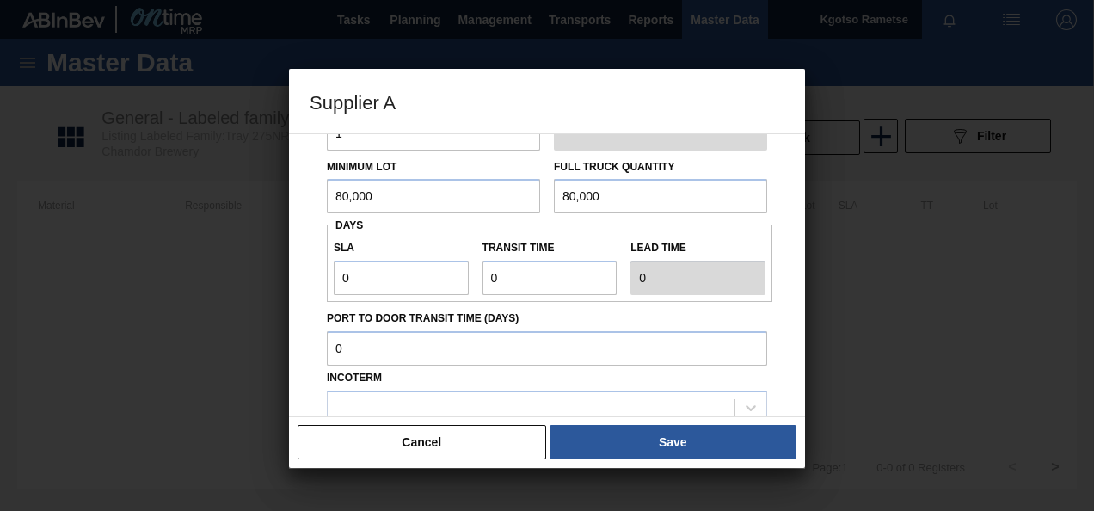
type input "80,000"
drag, startPoint x: 376, startPoint y: 280, endPoint x: 308, endPoint y: 280, distance: 68.0
click at [308, 280] on div "Source Purchases Transfers Returnable Assets Source 1020397 - MPact Brakpan Rou…" at bounding box center [547, 275] width 516 height 284
type input "2"
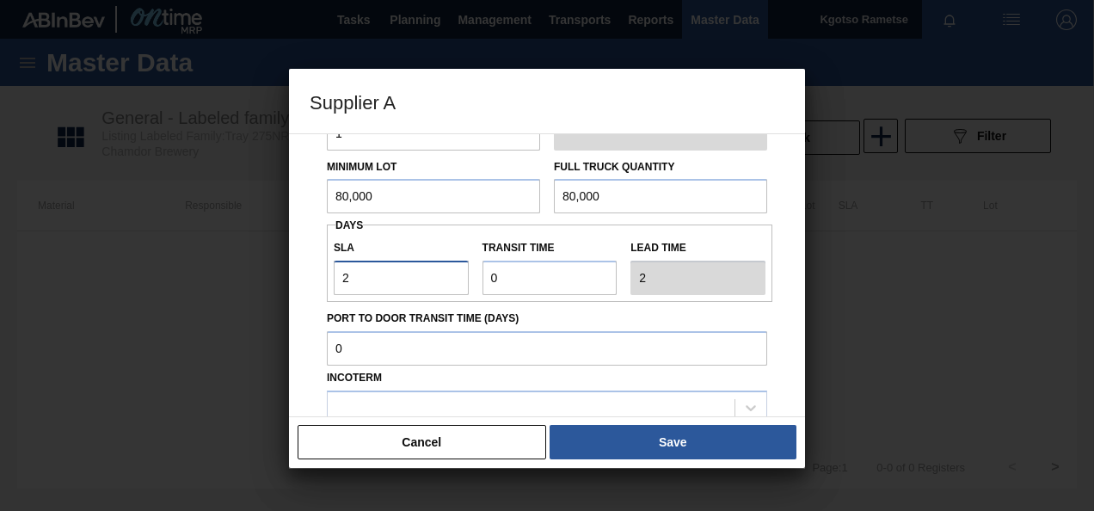
type input "2"
drag, startPoint x: 508, startPoint y: 277, endPoint x: 449, endPoint y: 275, distance: 59.4
click at [449, 275] on div "SLA 2 Transit time Lead time 2" at bounding box center [550, 263] width 446 height 64
type input "1"
type input "3"
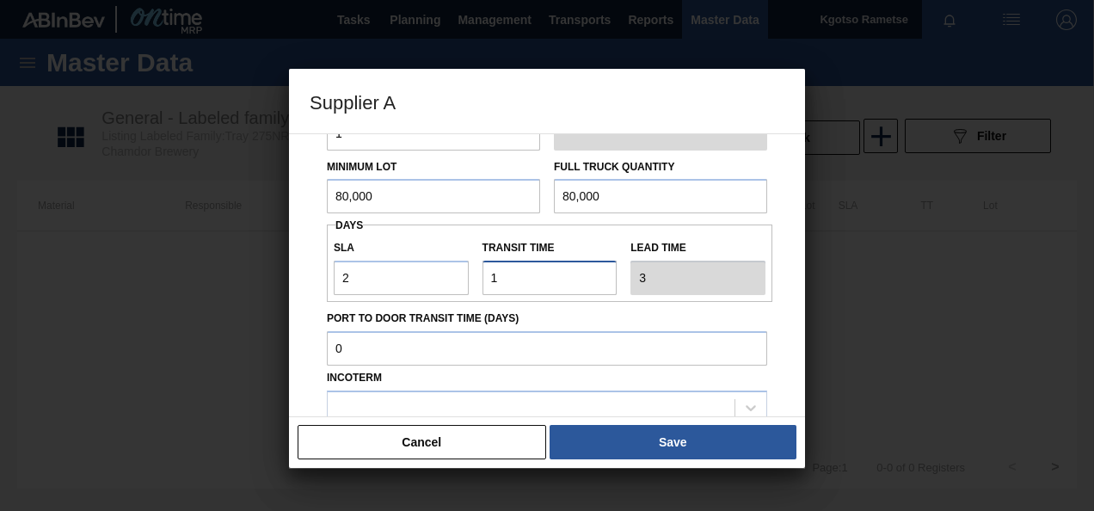
type input "1"
click at [784, 374] on div "Source Purchases Transfers Returnable Assets Source 1020397 - MPact Brakpan Rou…" at bounding box center [547, 275] width 516 height 284
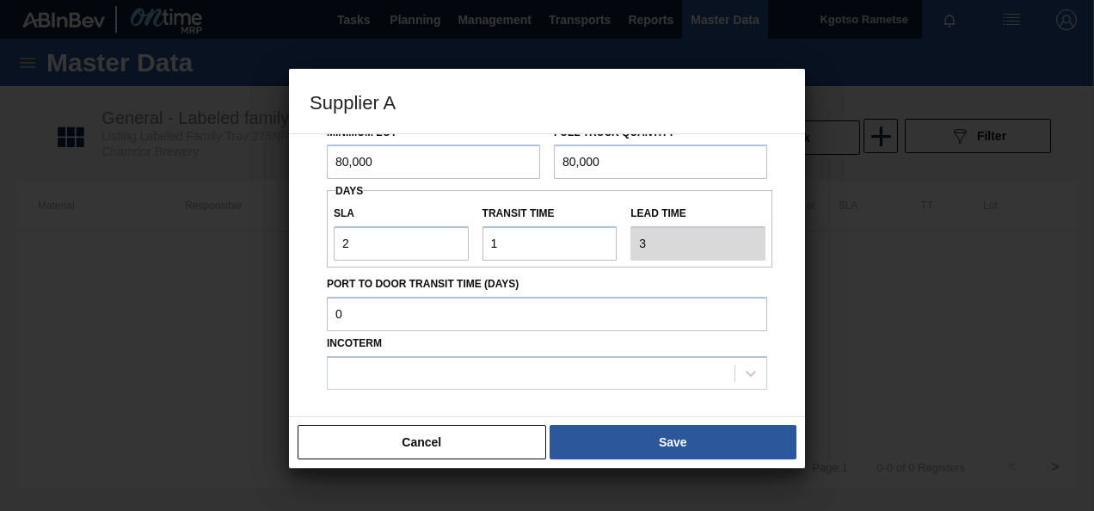
scroll to position [241, 0]
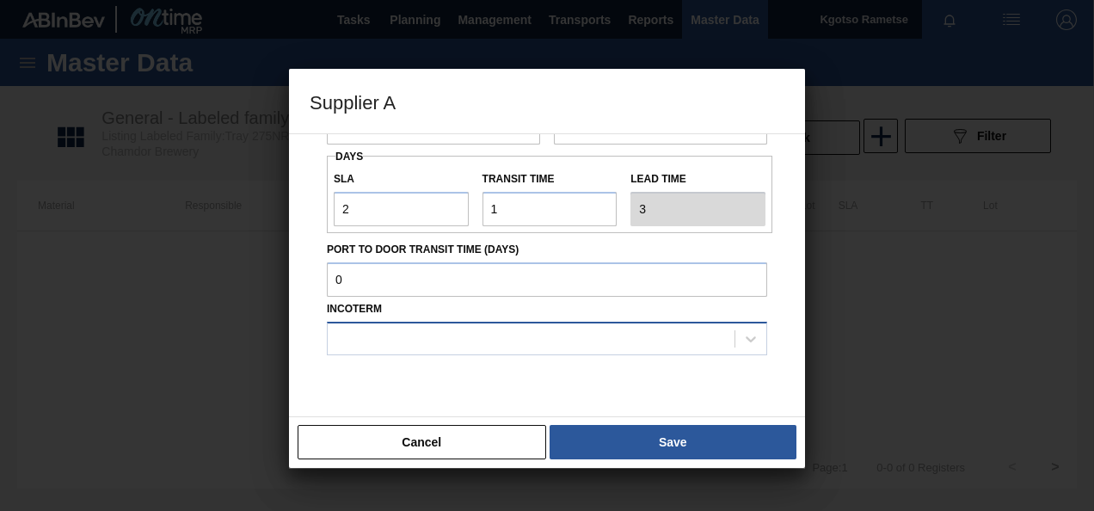
click at [607, 337] on div at bounding box center [531, 338] width 407 height 25
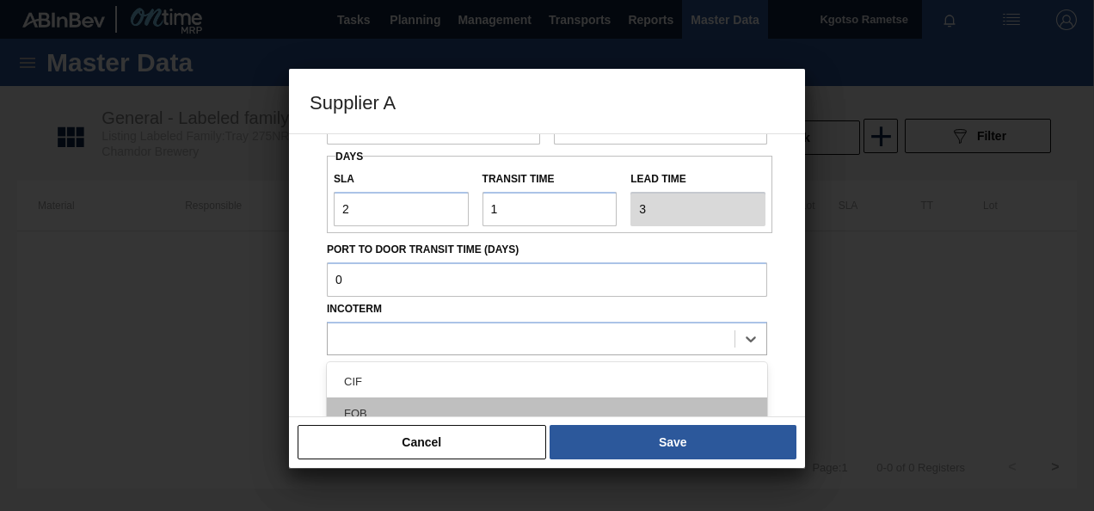
click at [535, 406] on div "FOB" at bounding box center [547, 413] width 440 height 32
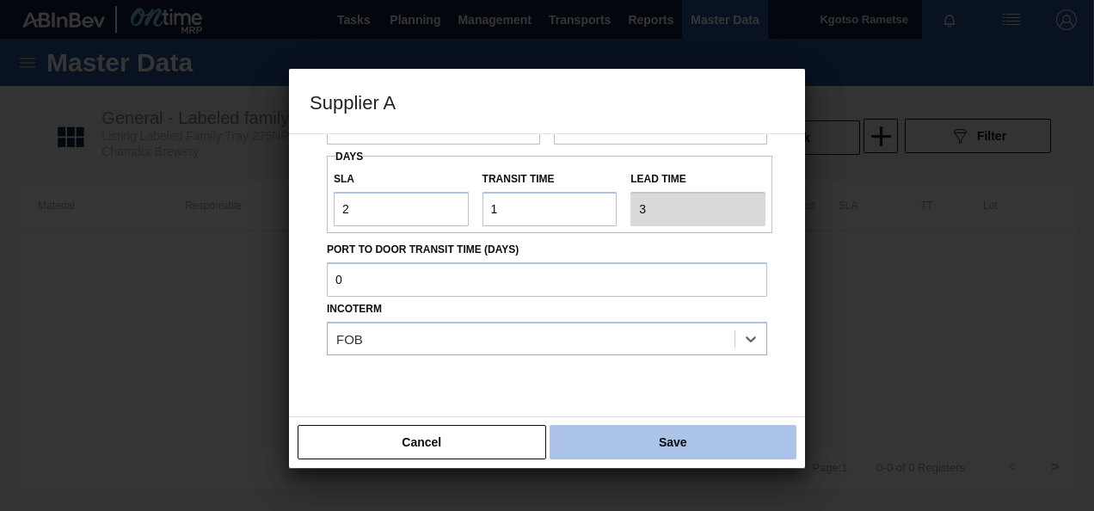
click at [634, 436] on button "Save" at bounding box center [673, 442] width 247 height 34
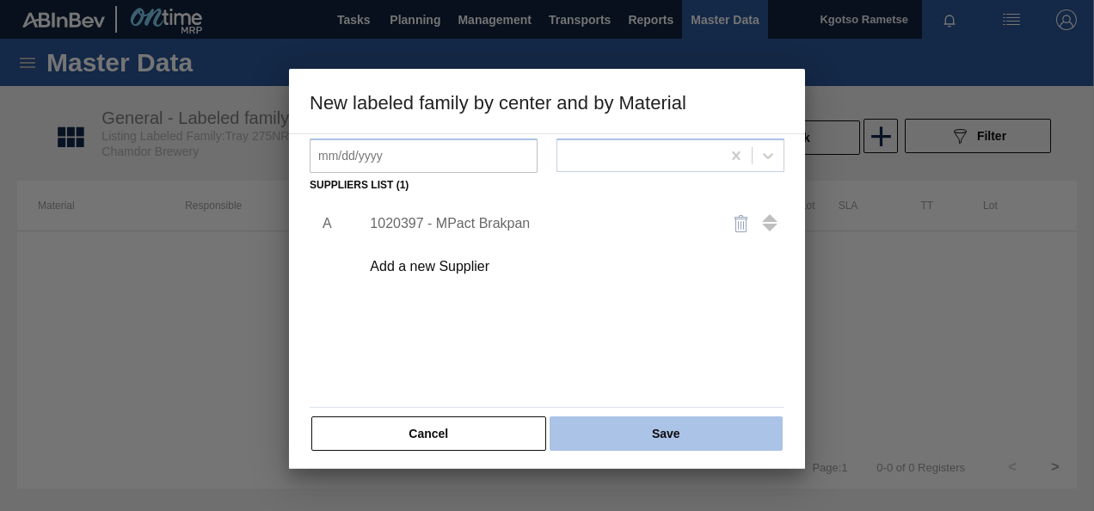
click at [637, 425] on button "Save" at bounding box center [666, 433] width 233 height 34
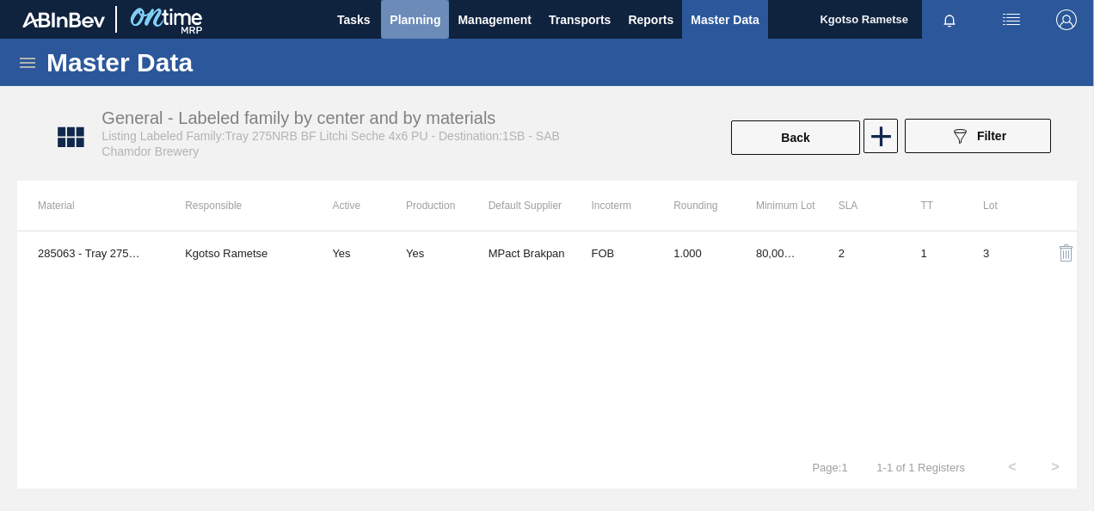
click at [426, 25] on span "Planning" at bounding box center [415, 19] width 51 height 21
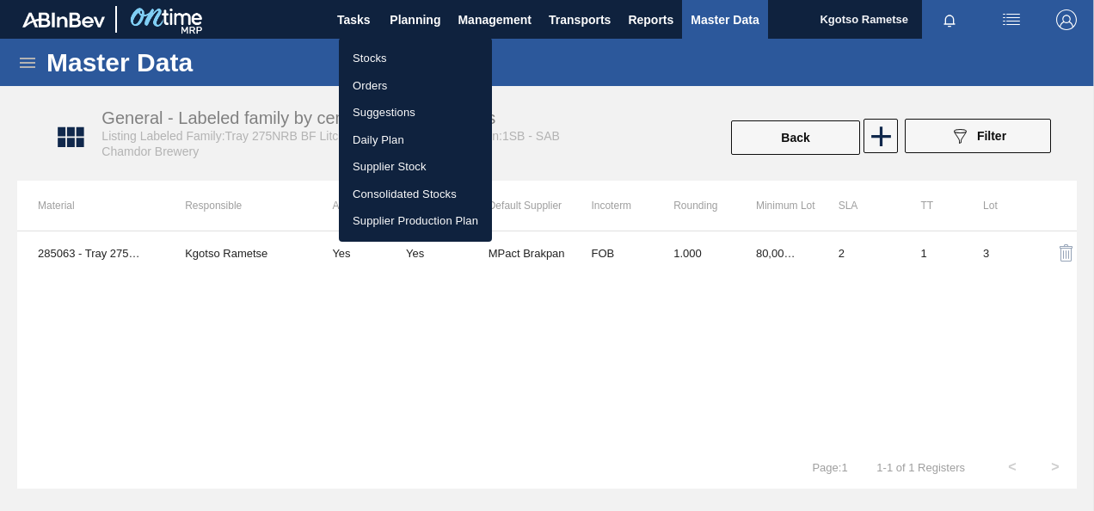
click at [392, 59] on li "Stocks" at bounding box center [415, 59] width 153 height 28
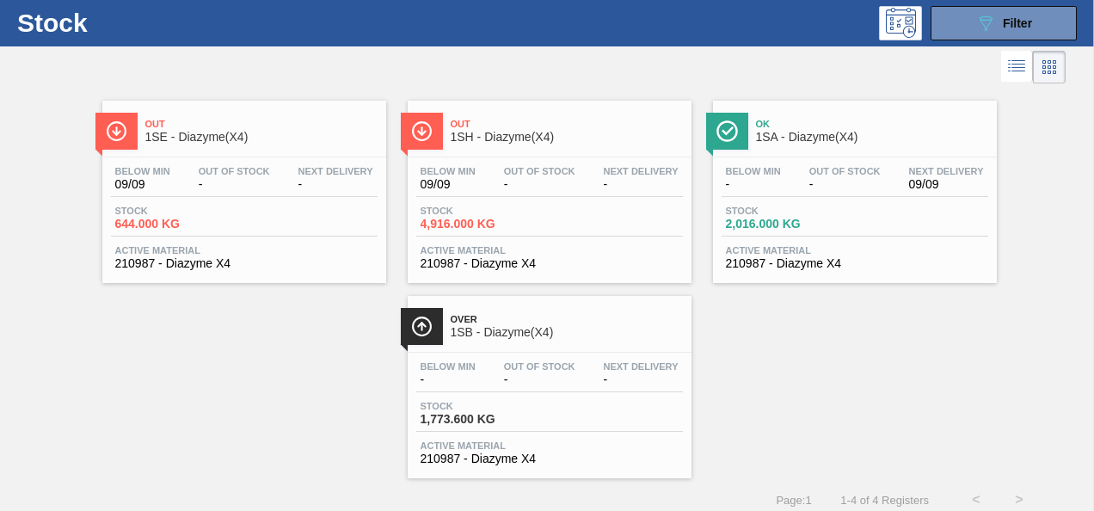
scroll to position [52, 0]
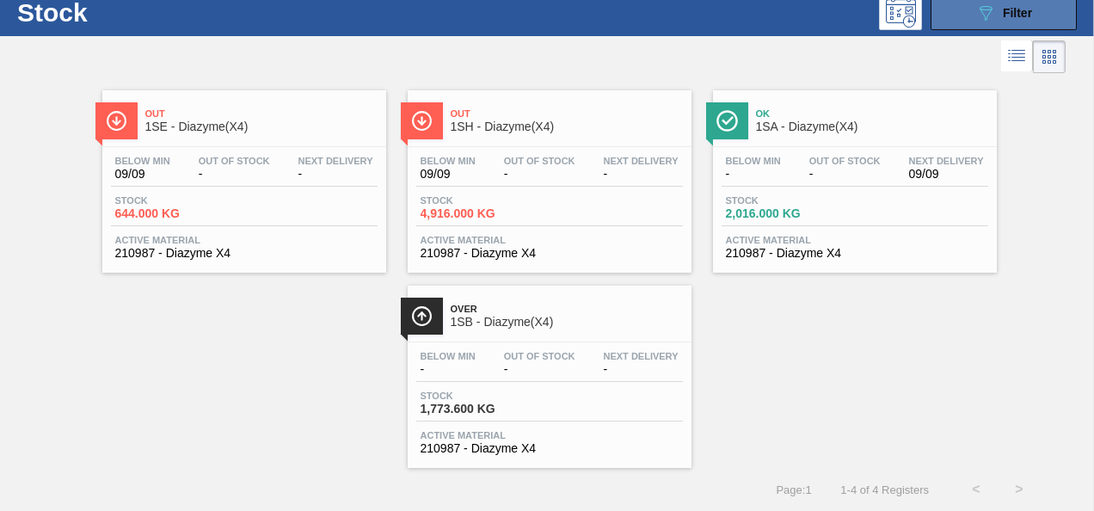
click at [963, 15] on button "089F7B8B-B2A5-4AFE-B5C0-19BA573D28AC Filter" at bounding box center [1004, 13] width 146 height 34
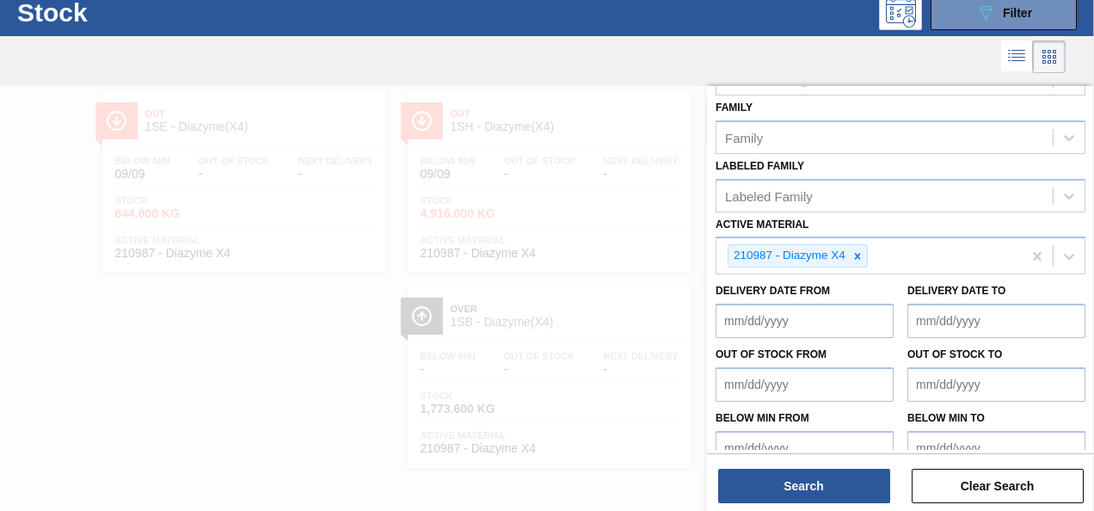
scroll to position [311, 0]
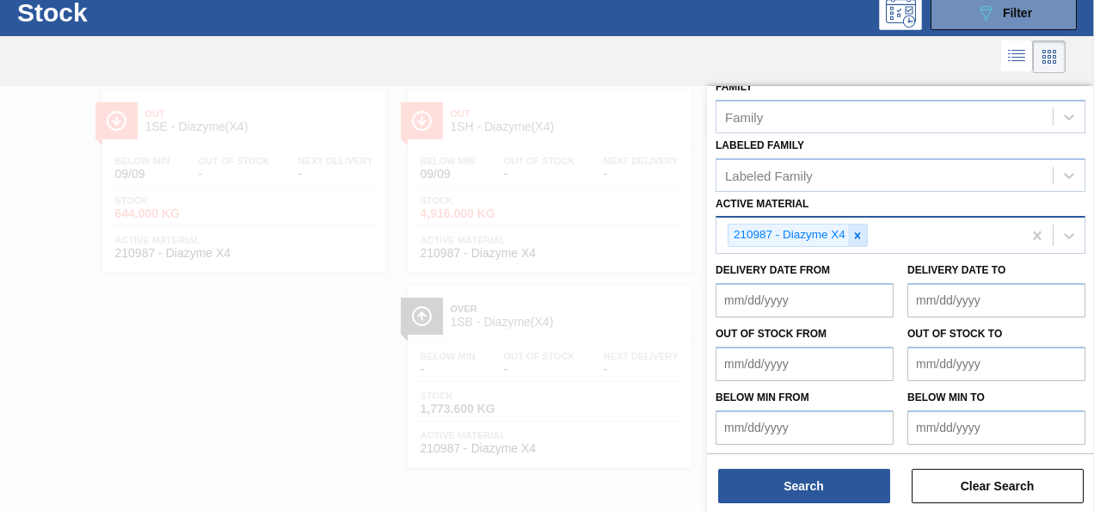
click at [853, 237] on icon at bounding box center [858, 236] width 12 height 12
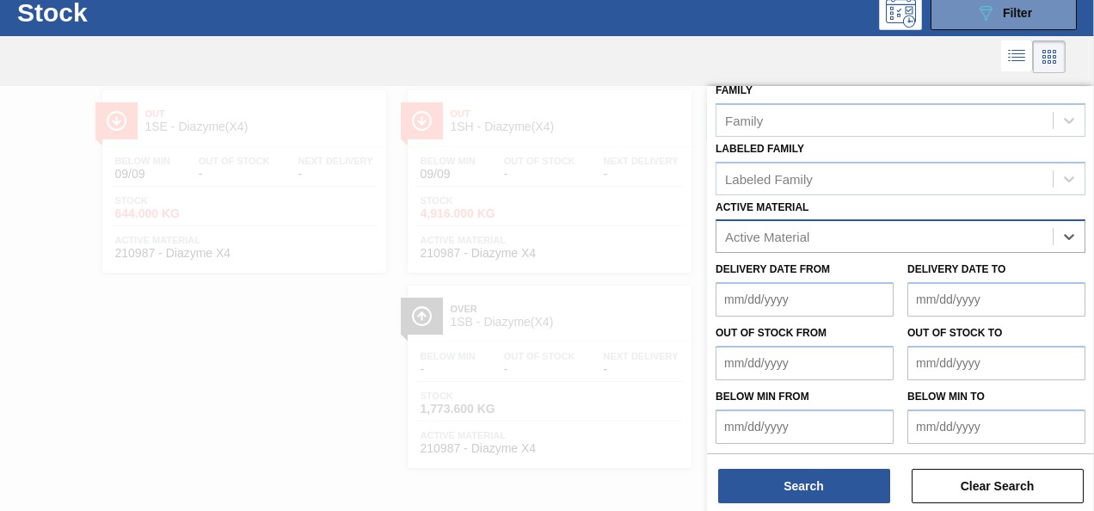
paste Material "285063"
type Material "285063"
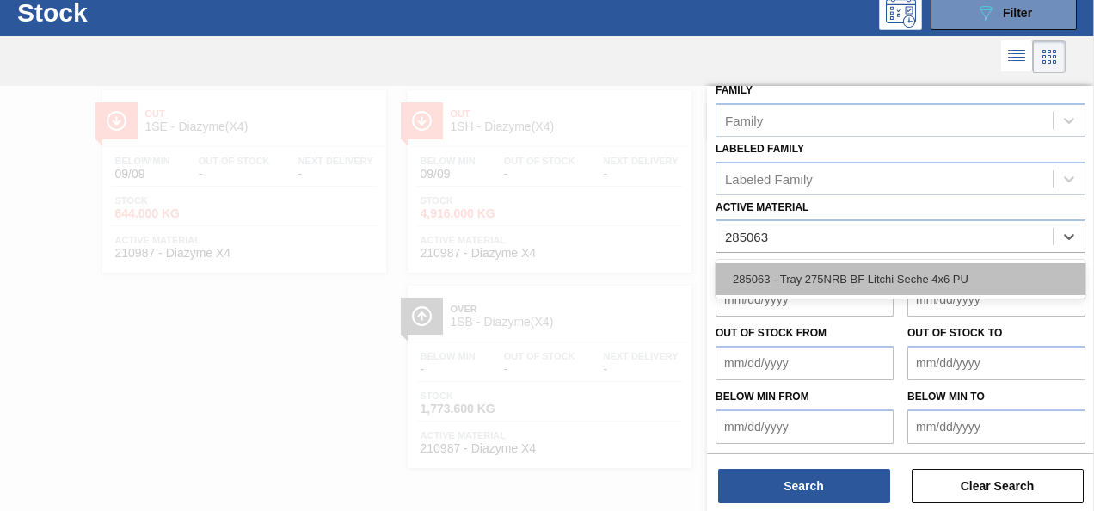
click at [838, 265] on div "285063 - Tray 275NRB BF Litchi Seche 4x6 PU" at bounding box center [901, 279] width 370 height 32
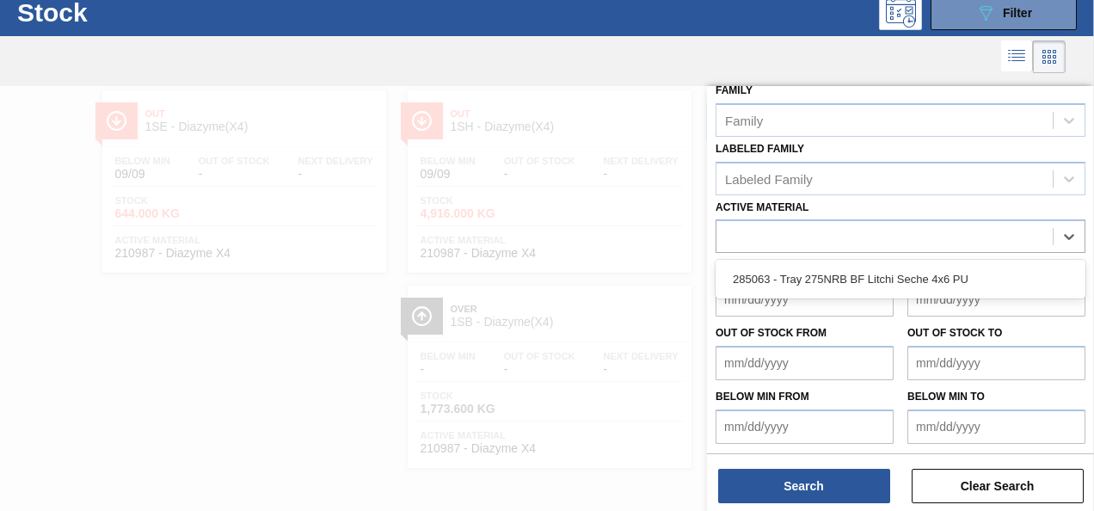
scroll to position [311, 0]
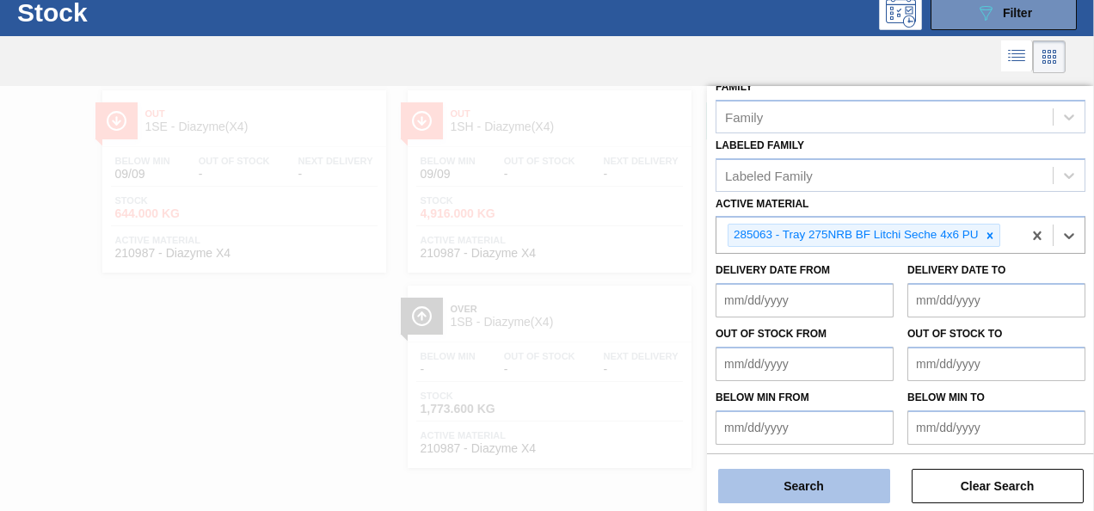
click at [831, 477] on button "Search" at bounding box center [804, 486] width 172 height 34
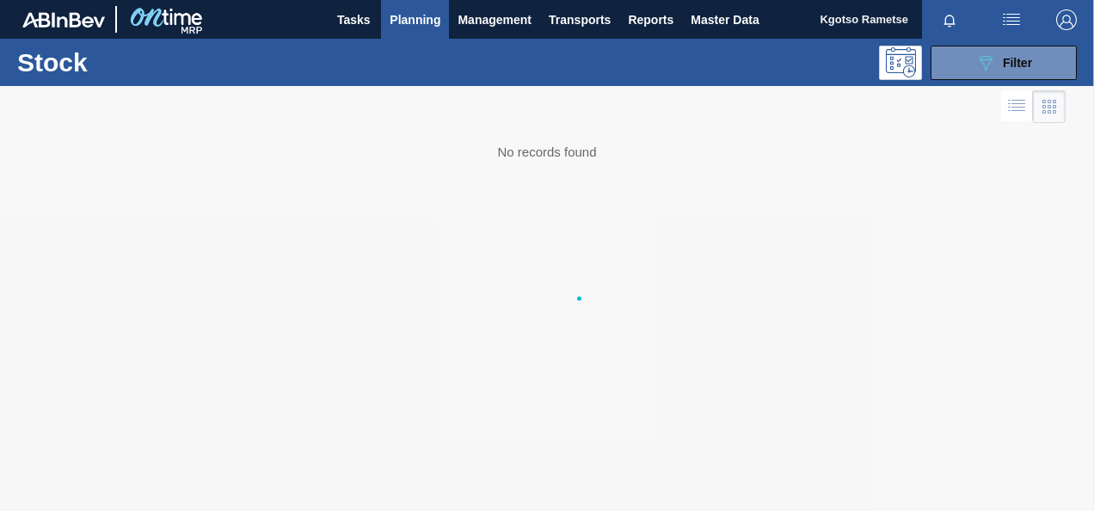
scroll to position [0, 0]
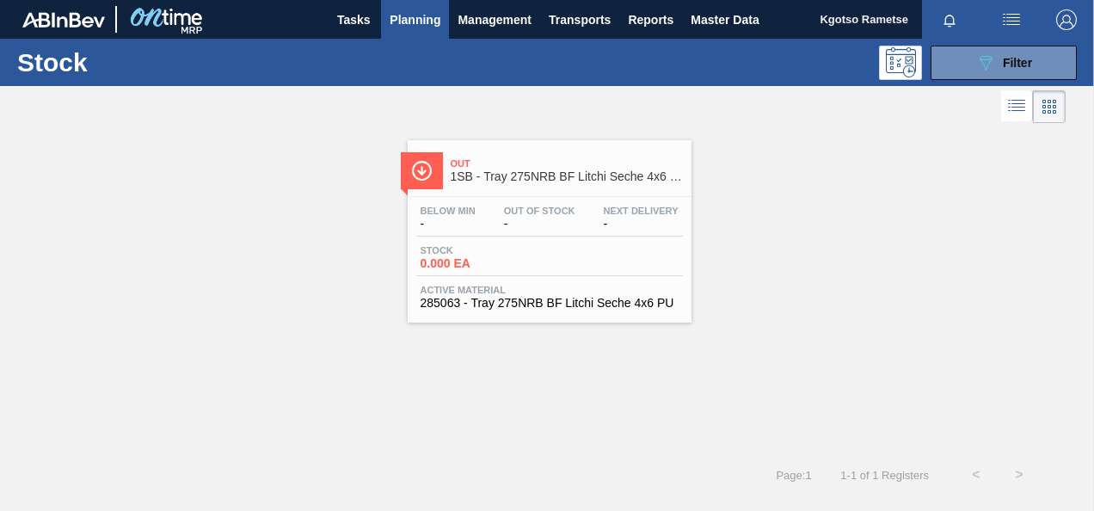
click at [438, 183] on div at bounding box center [422, 170] width 42 height 37
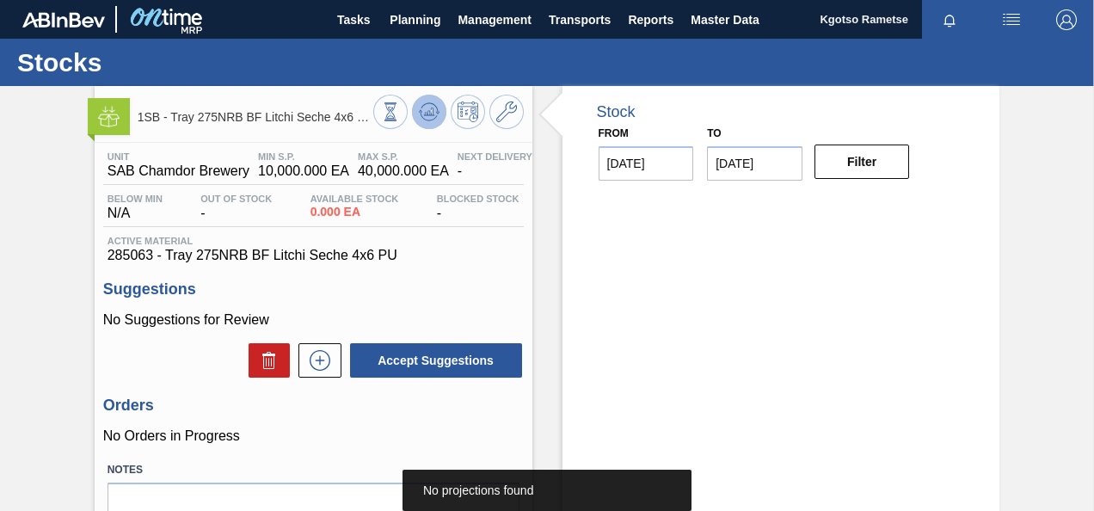
click at [433, 100] on button at bounding box center [429, 112] width 34 height 34
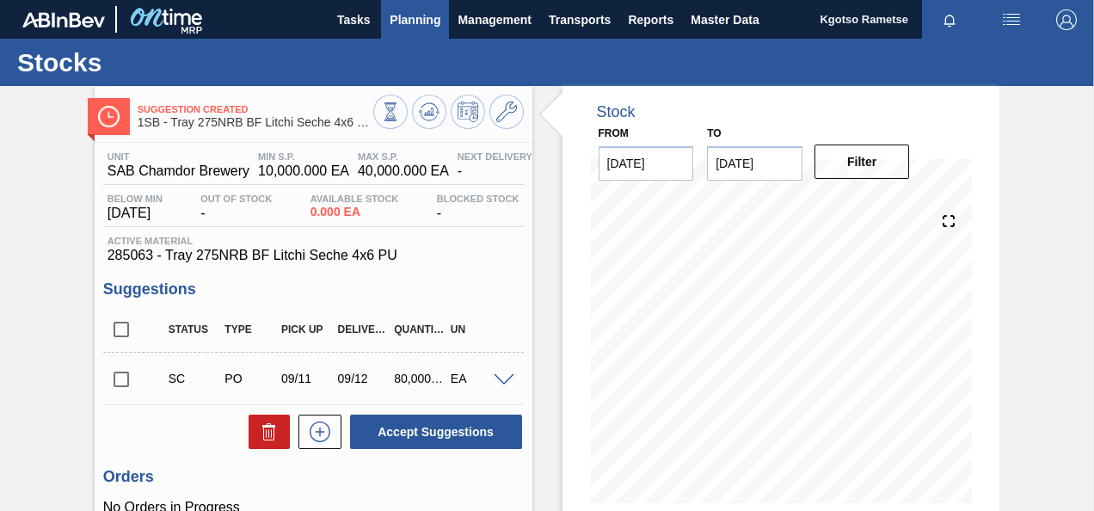
click at [427, 29] on span "Planning" at bounding box center [415, 19] width 51 height 21
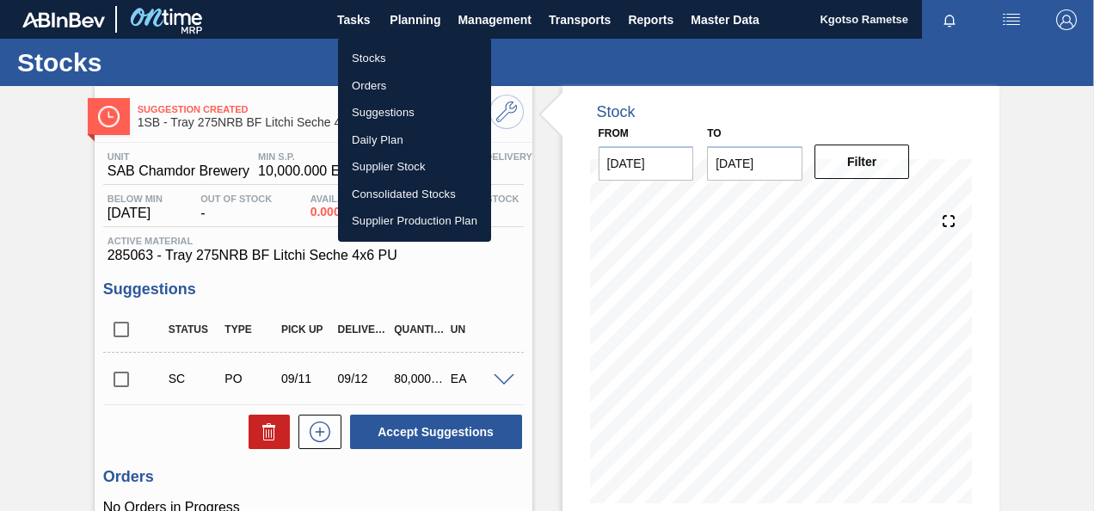
click at [390, 53] on li "Stocks" at bounding box center [414, 59] width 153 height 28
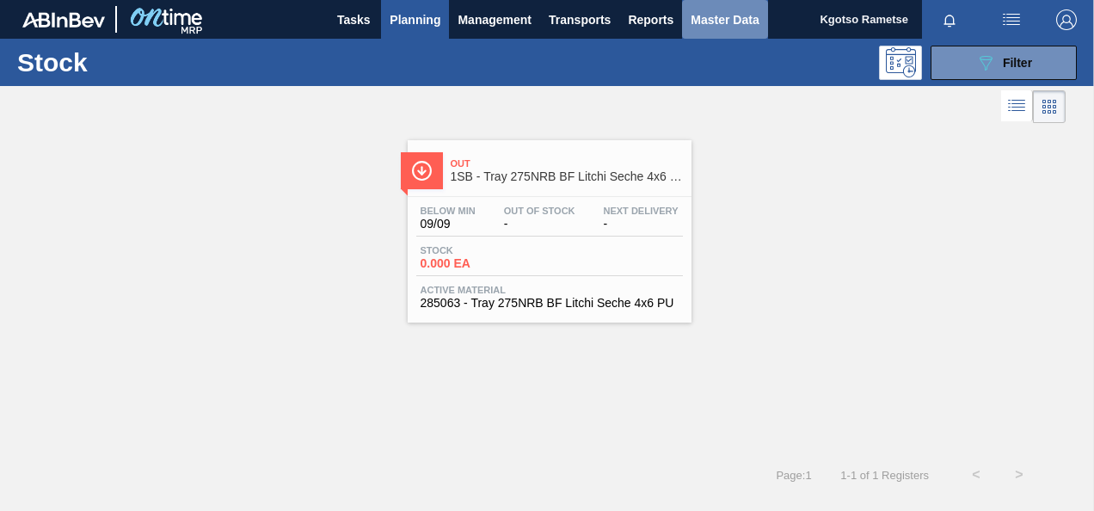
click at [738, 14] on span "Master Data" at bounding box center [725, 19] width 68 height 21
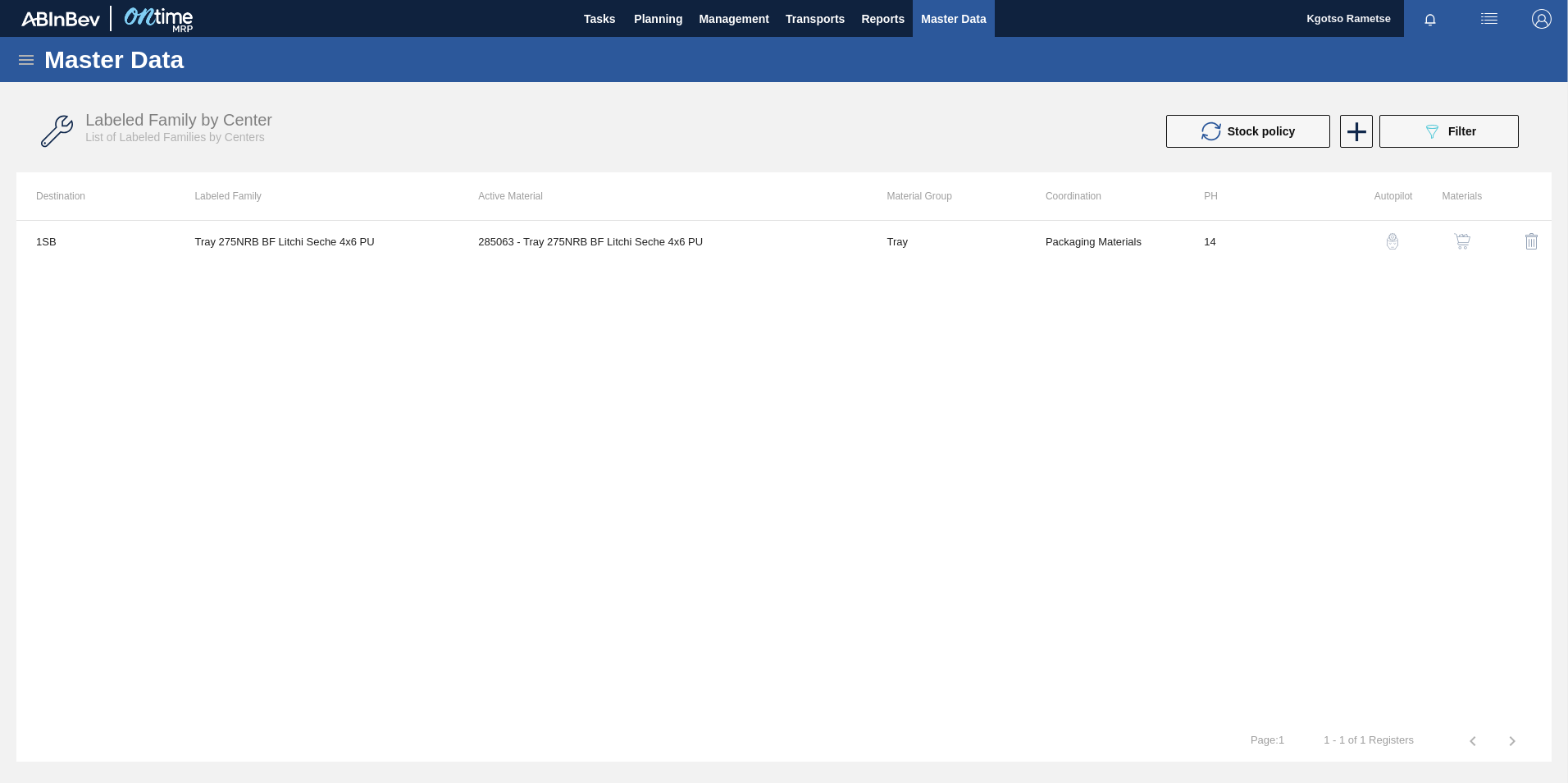
click at [31, 52] on icon at bounding box center [26, 59] width 20 height 20
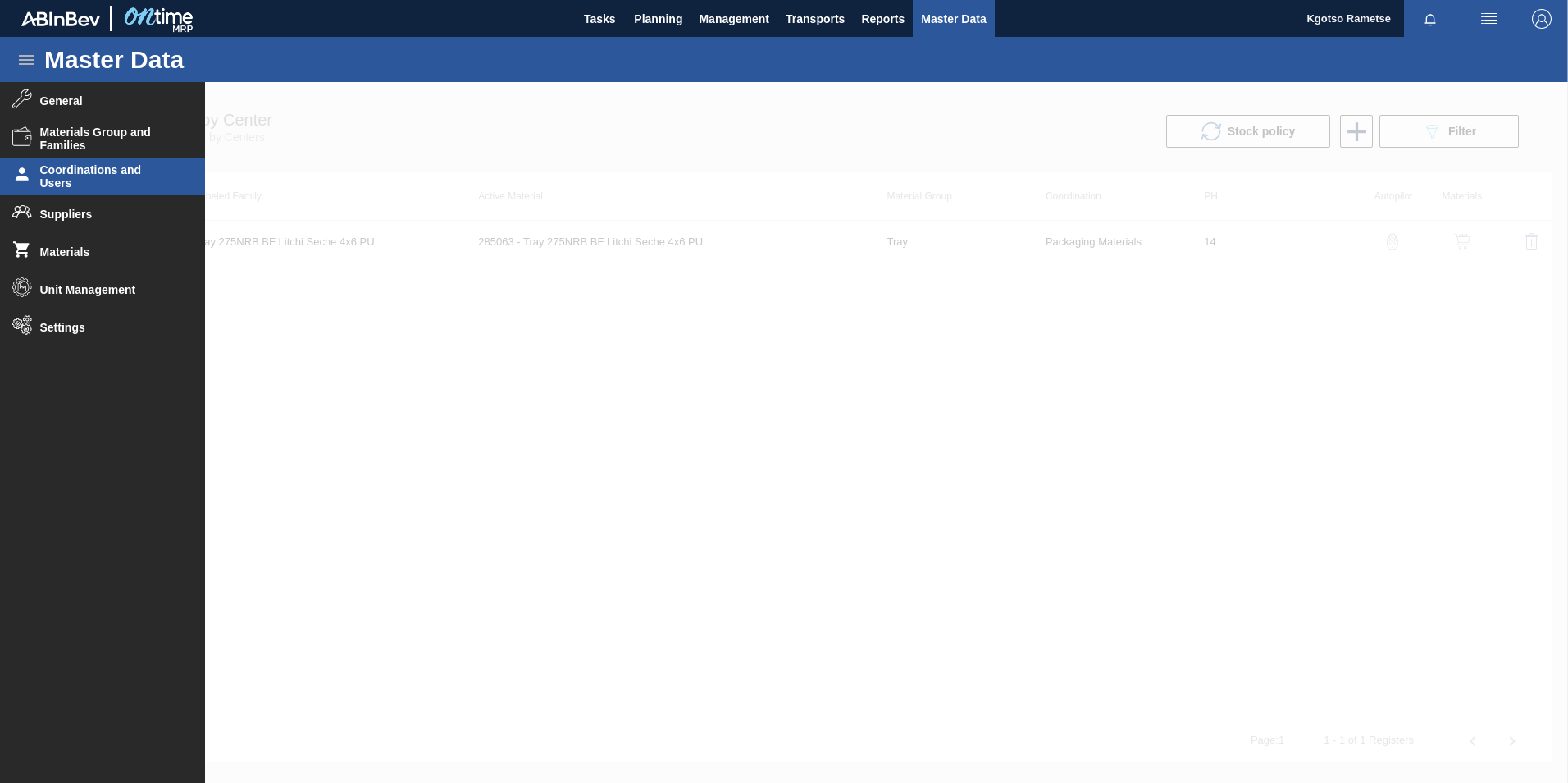
click at [97, 163] on span "Coordinations and Users" at bounding box center [108, 176] width 135 height 27
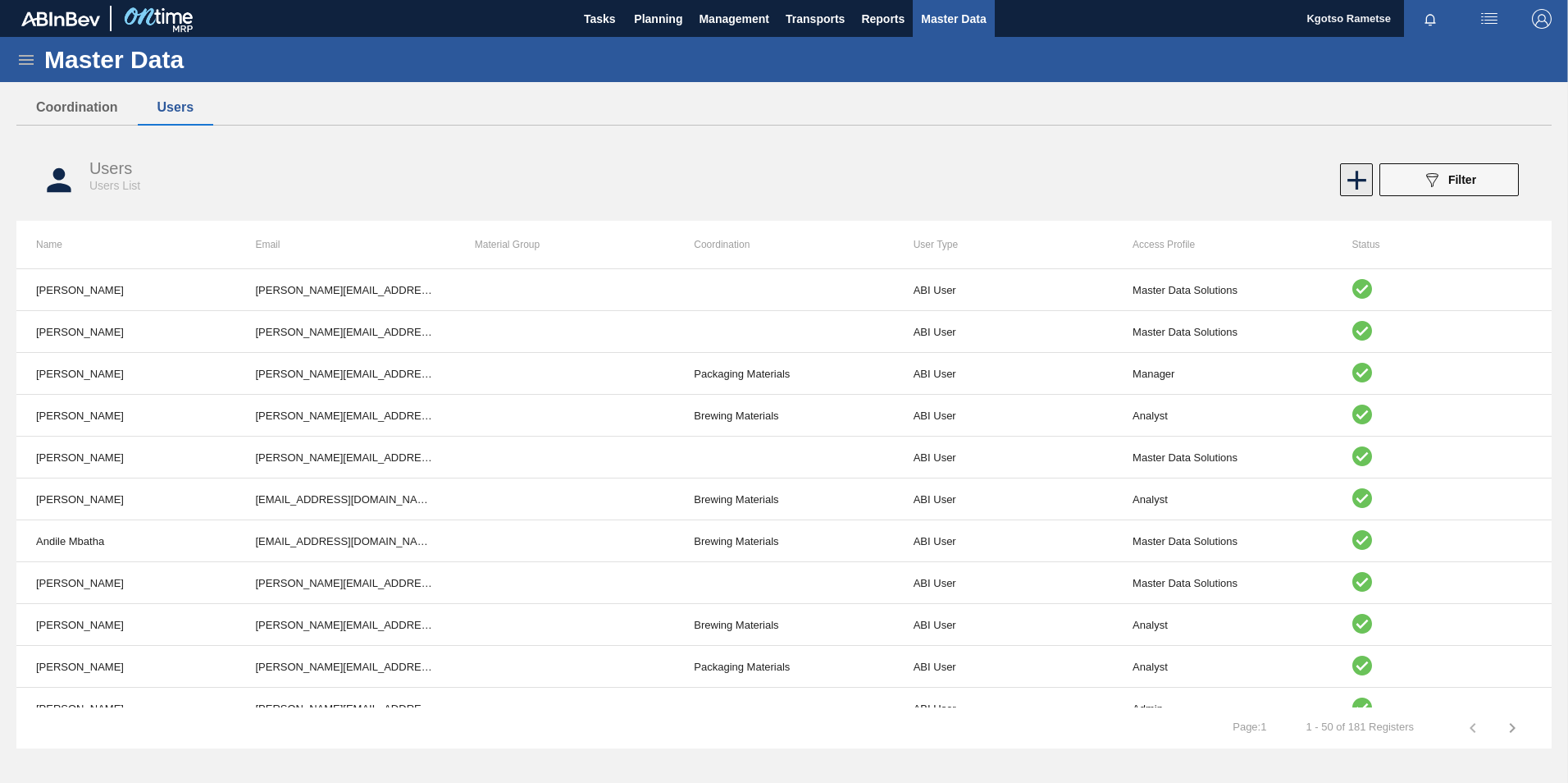
click at [1042, 185] on icon at bounding box center [1357, 180] width 32 height 32
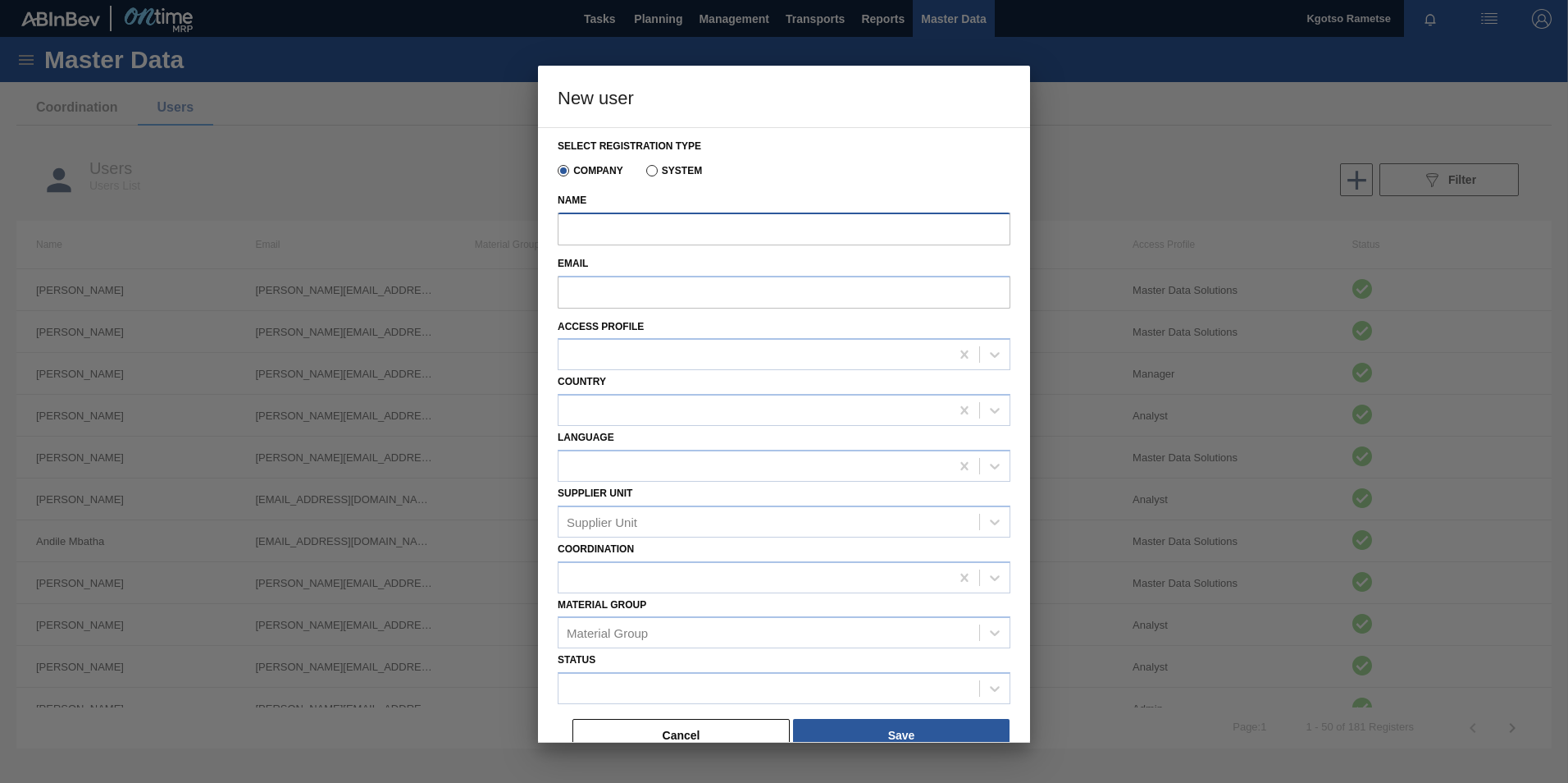
click at [631, 236] on input "Name" at bounding box center [784, 229] width 453 height 32
click at [579, 285] on input "Email" at bounding box center [784, 292] width 453 height 32
paste input "[PERSON_NAME][EMAIL_ADDRESS][DOMAIN_NAME]"
drag, startPoint x: 610, startPoint y: 291, endPoint x: 538, endPoint y: 303, distance: 73.0
click at [539, 303] on div "Select registration type Company System Name Email [PERSON_NAME][EMAIL_ADDRESS]…" at bounding box center [784, 434] width 492 height 615
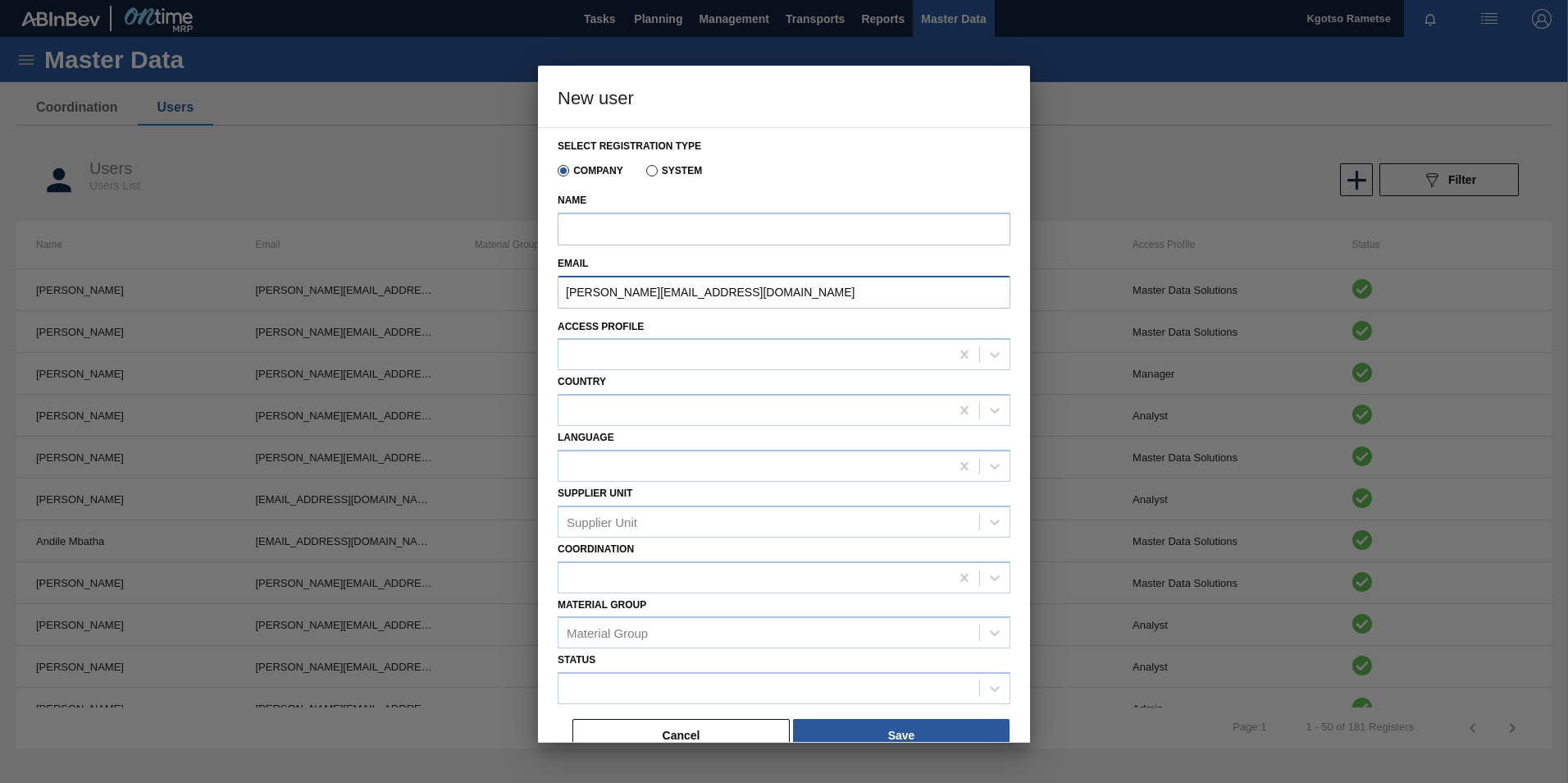
type input "[PERSON_NAME][EMAIL_ADDRESS][DOMAIN_NAME]"
click at [587, 226] on input "Name" at bounding box center [784, 229] width 453 height 32
paste input "[PERSON_NAME]"
click at [840, 174] on div "Company System" at bounding box center [777, 168] width 438 height 32
drag, startPoint x: 672, startPoint y: 291, endPoint x: 618, endPoint y: 295, distance: 54.1
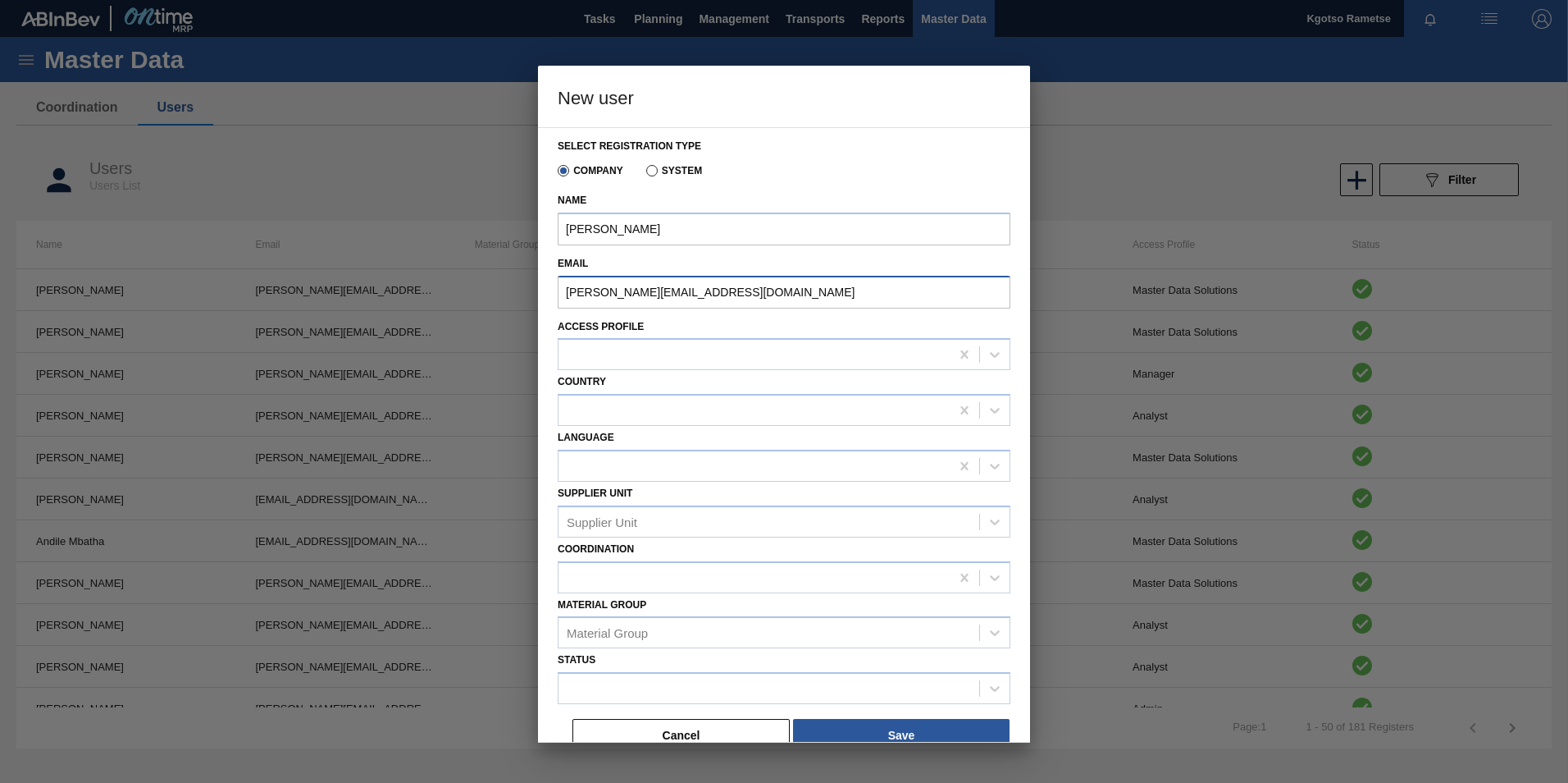
click at [618, 295] on input "[PERSON_NAME][EMAIL_ADDRESS][DOMAIN_NAME]" at bounding box center [784, 292] width 453 height 32
click at [621, 231] on input "[PERSON_NAME]" at bounding box center [784, 229] width 453 height 32
paste input "Mokgorong"
type input "[PERSON_NAME]"
click at [576, 349] on div at bounding box center [754, 355] width 391 height 24
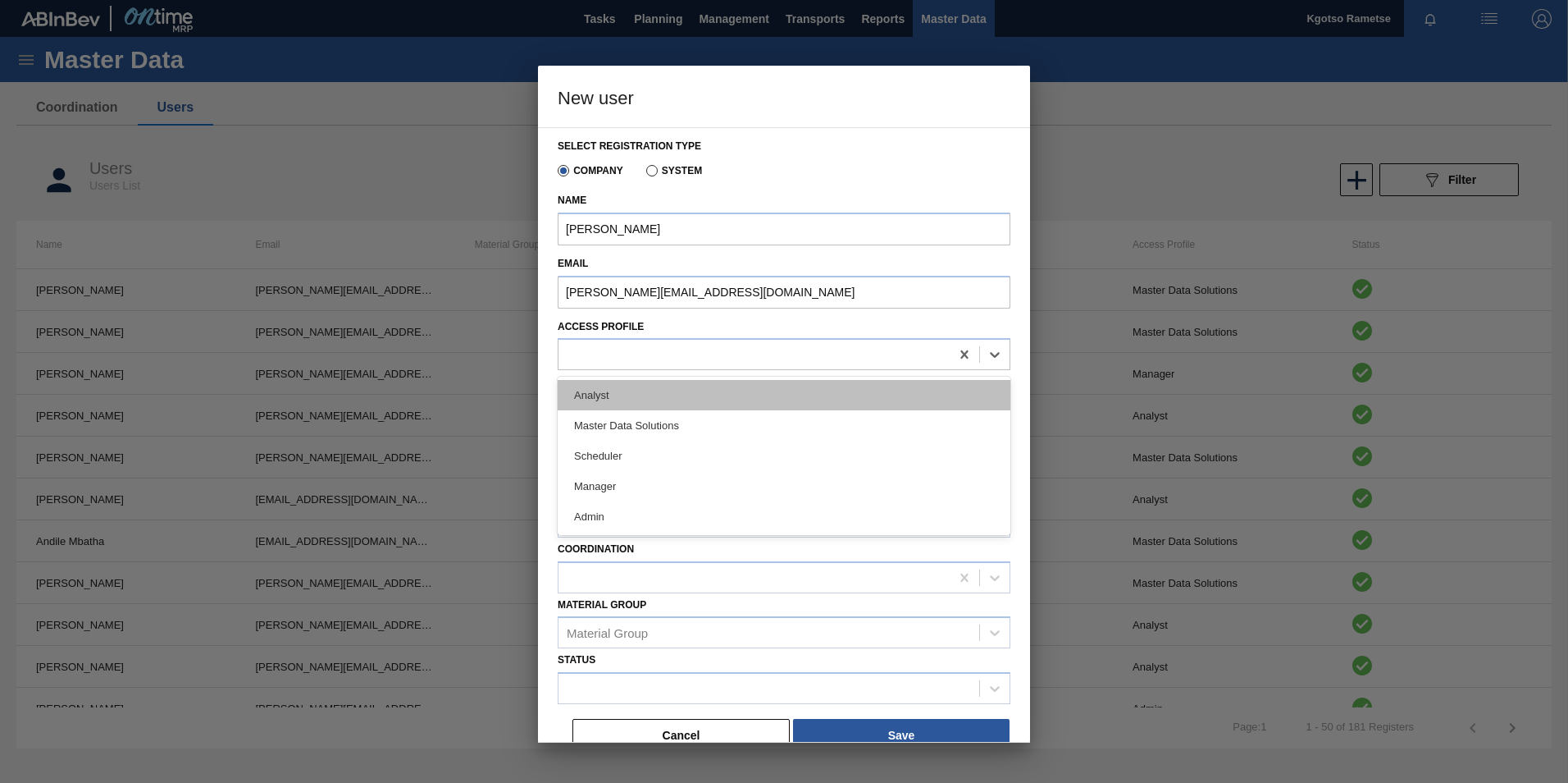
click at [587, 381] on div "Analyst" at bounding box center [784, 395] width 453 height 31
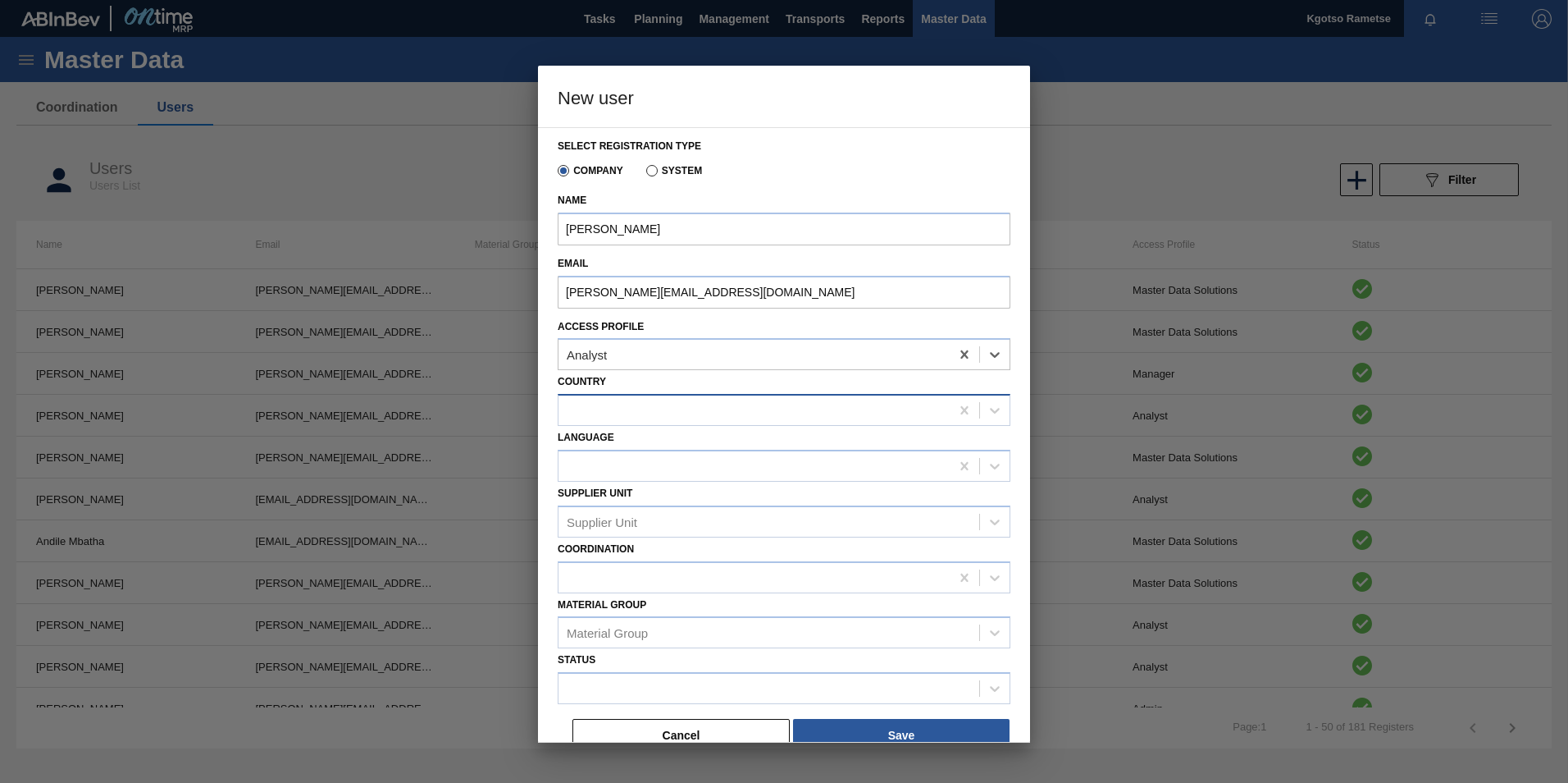
click at [584, 402] on div at bounding box center [754, 410] width 391 height 24
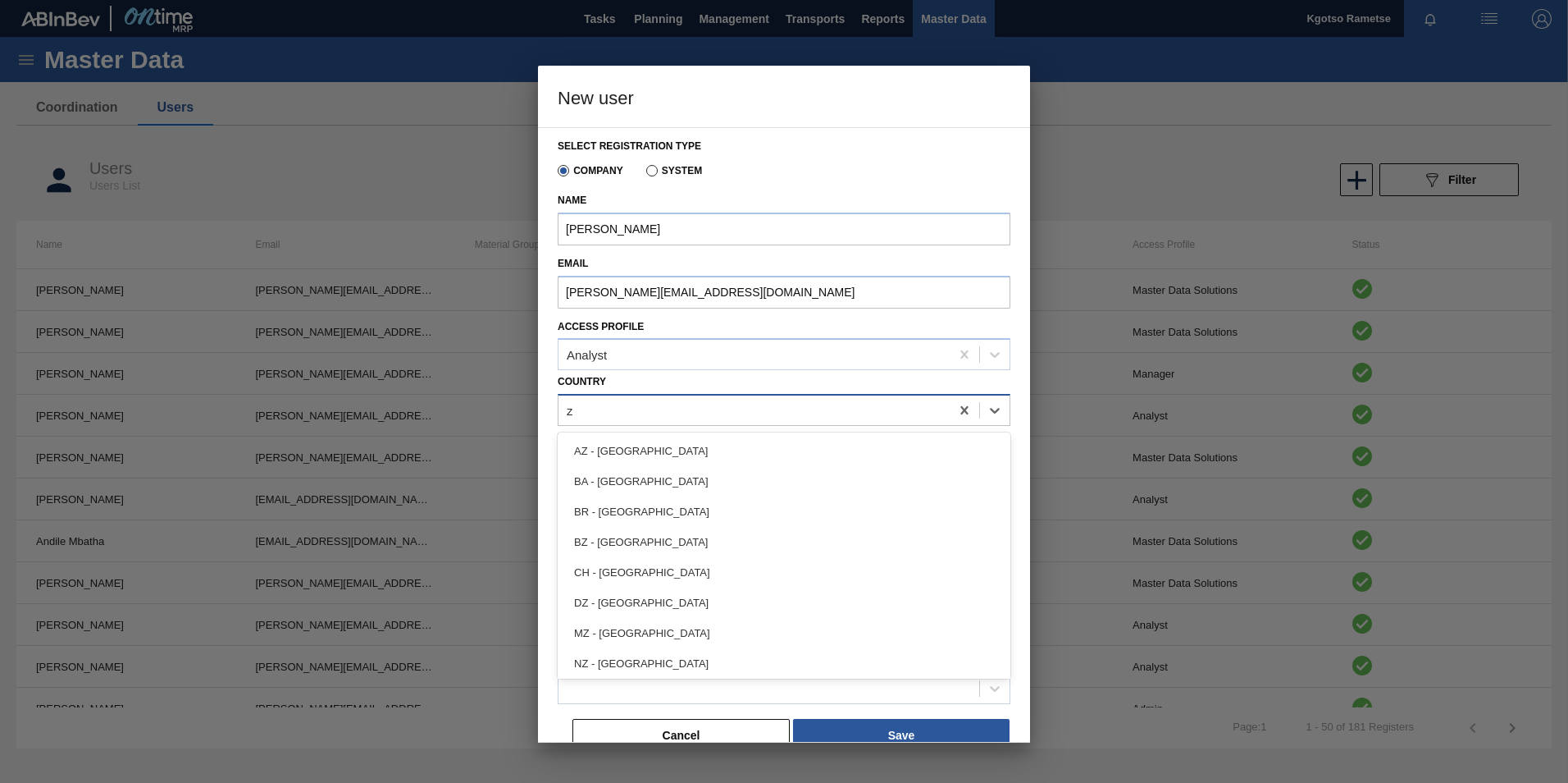
type input "za"
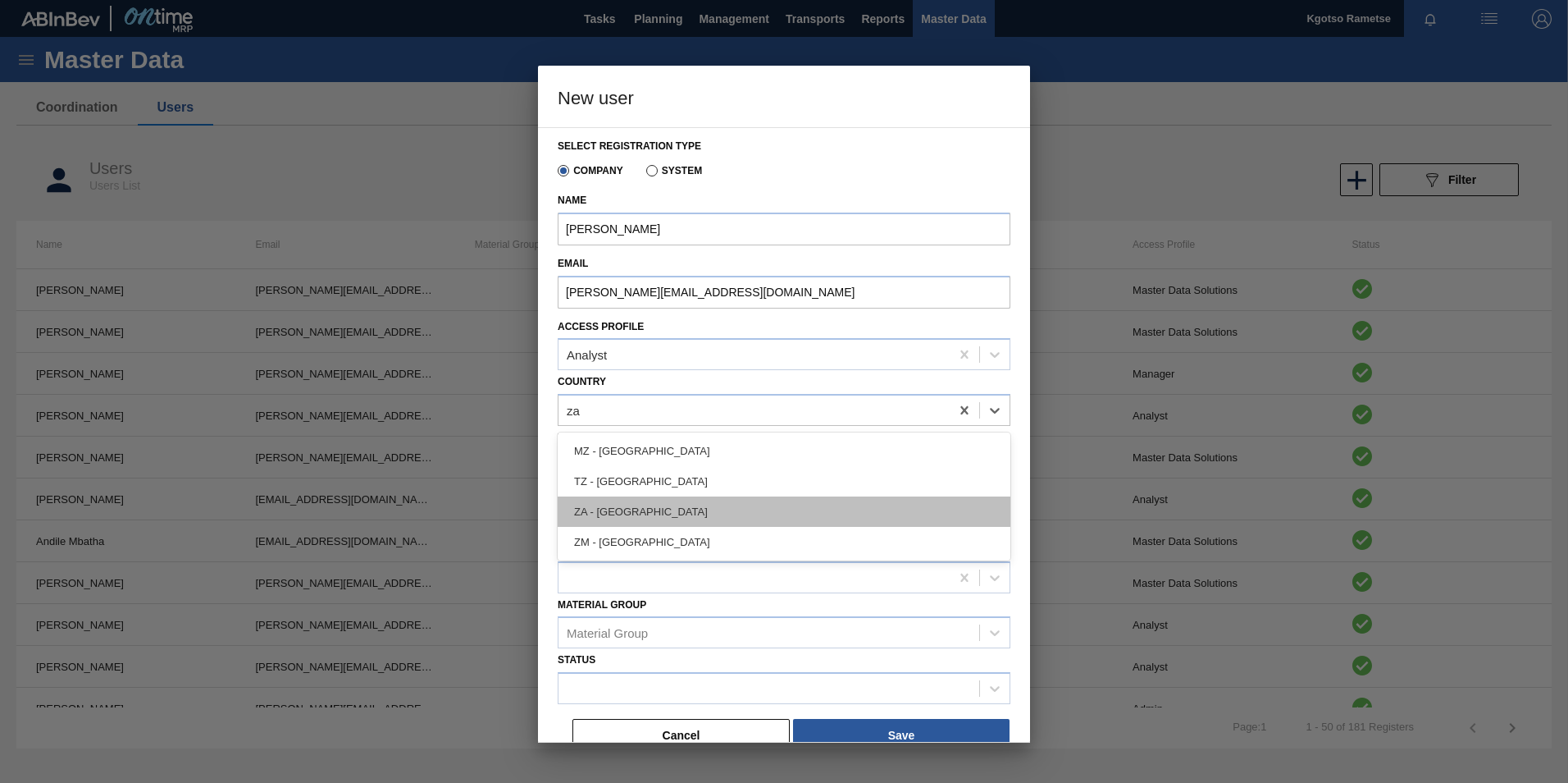
click at [624, 486] on div "ZA - [GEOGRAPHIC_DATA]" at bounding box center [784, 511] width 453 height 31
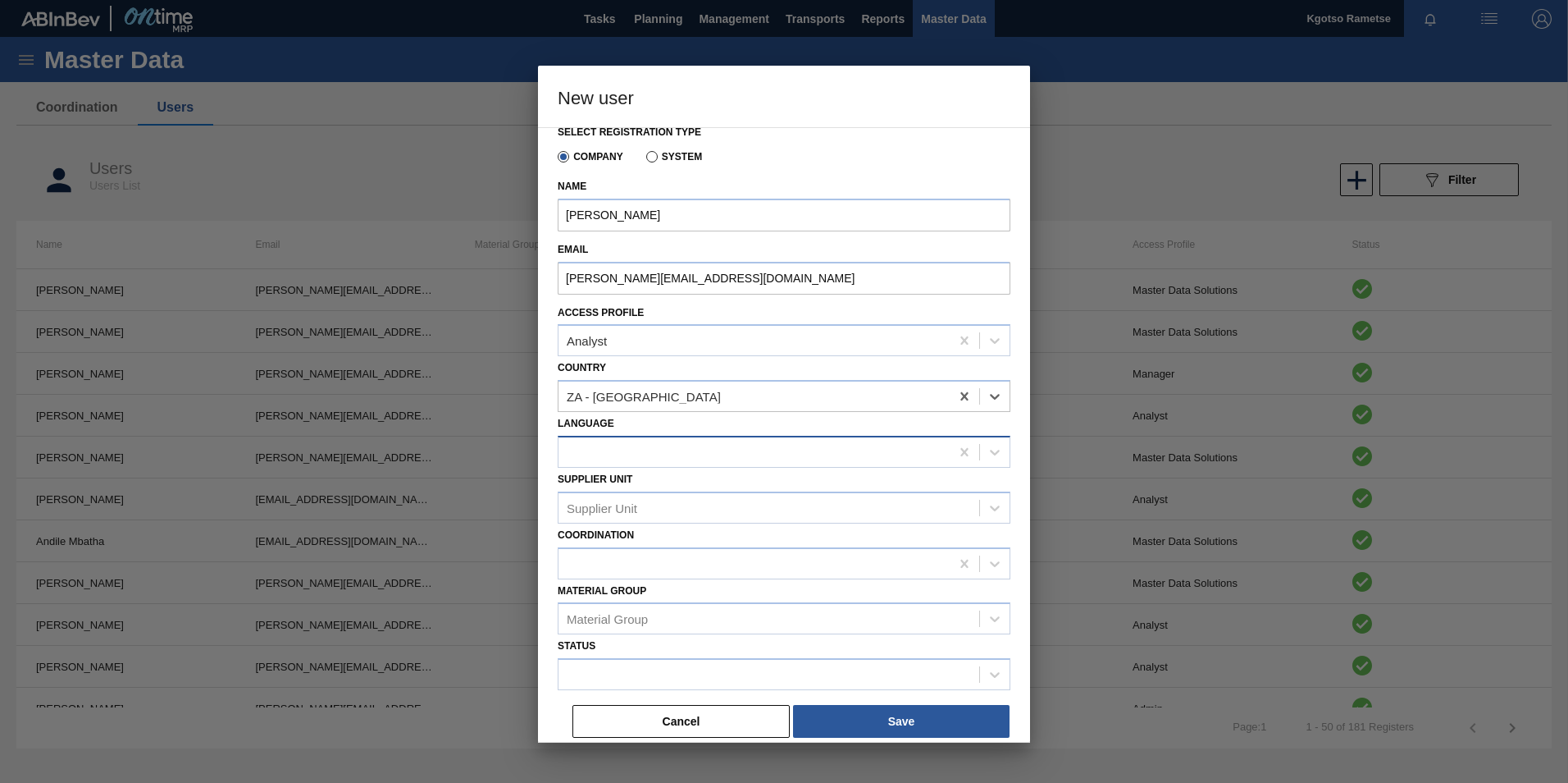
scroll to position [18, 0]
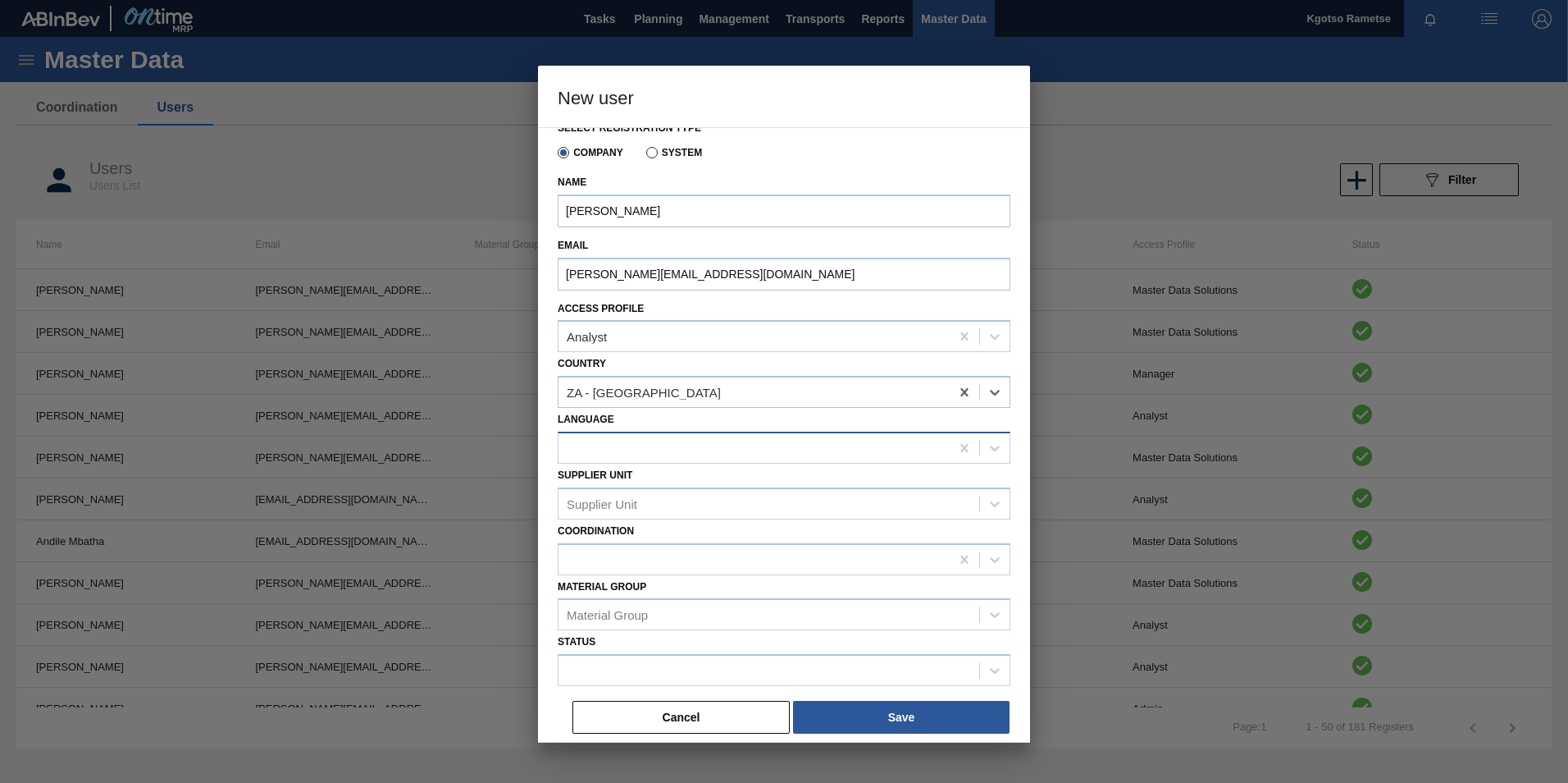
click at [604, 449] on div at bounding box center [754, 447] width 391 height 24
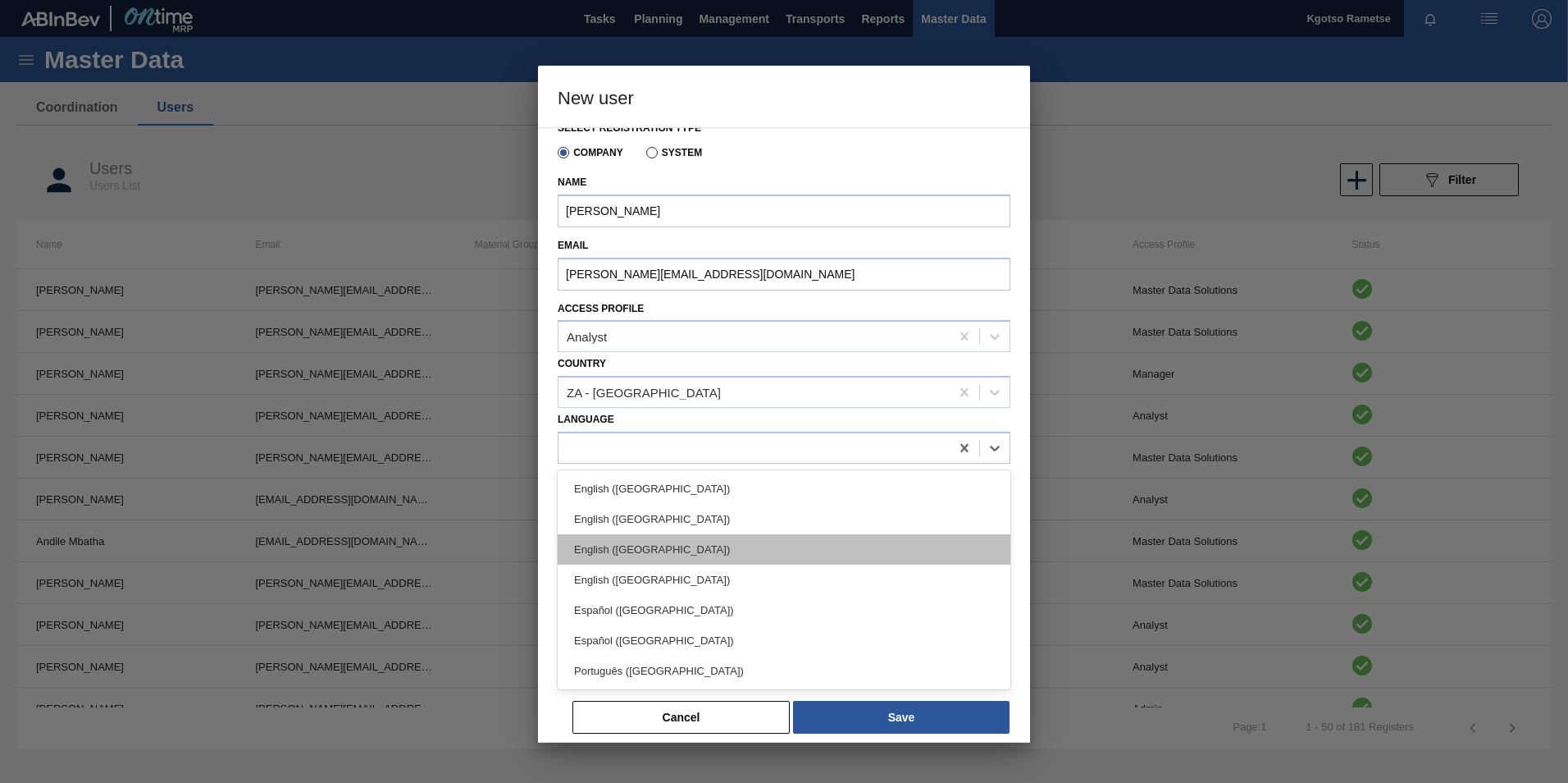
click at [640, 486] on div "English ([GEOGRAPHIC_DATA])" at bounding box center [784, 549] width 453 height 31
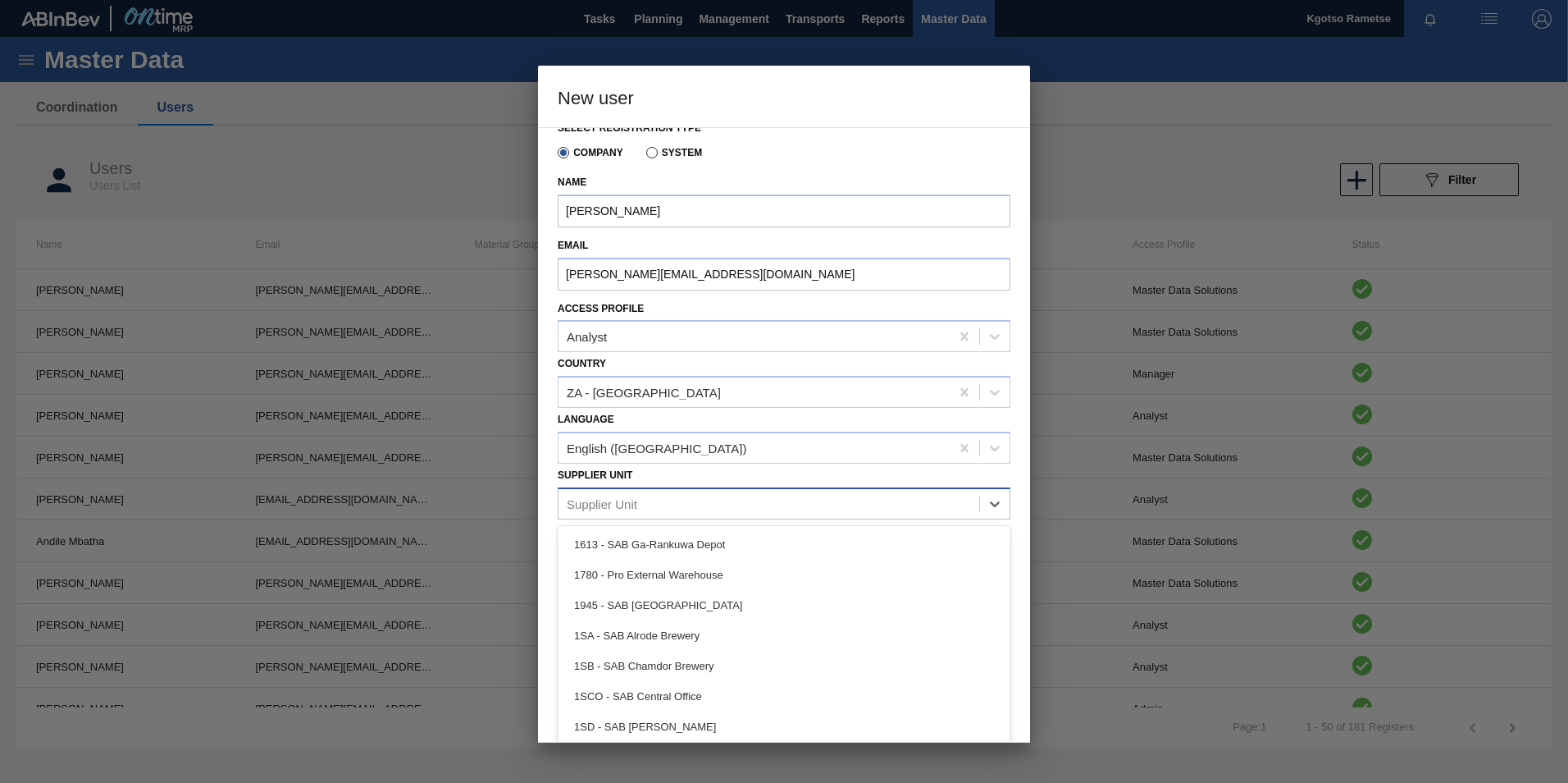
click at [621, 486] on div "Supplier Unit" at bounding box center [768, 503] width 420 height 24
type Unit "1sb"
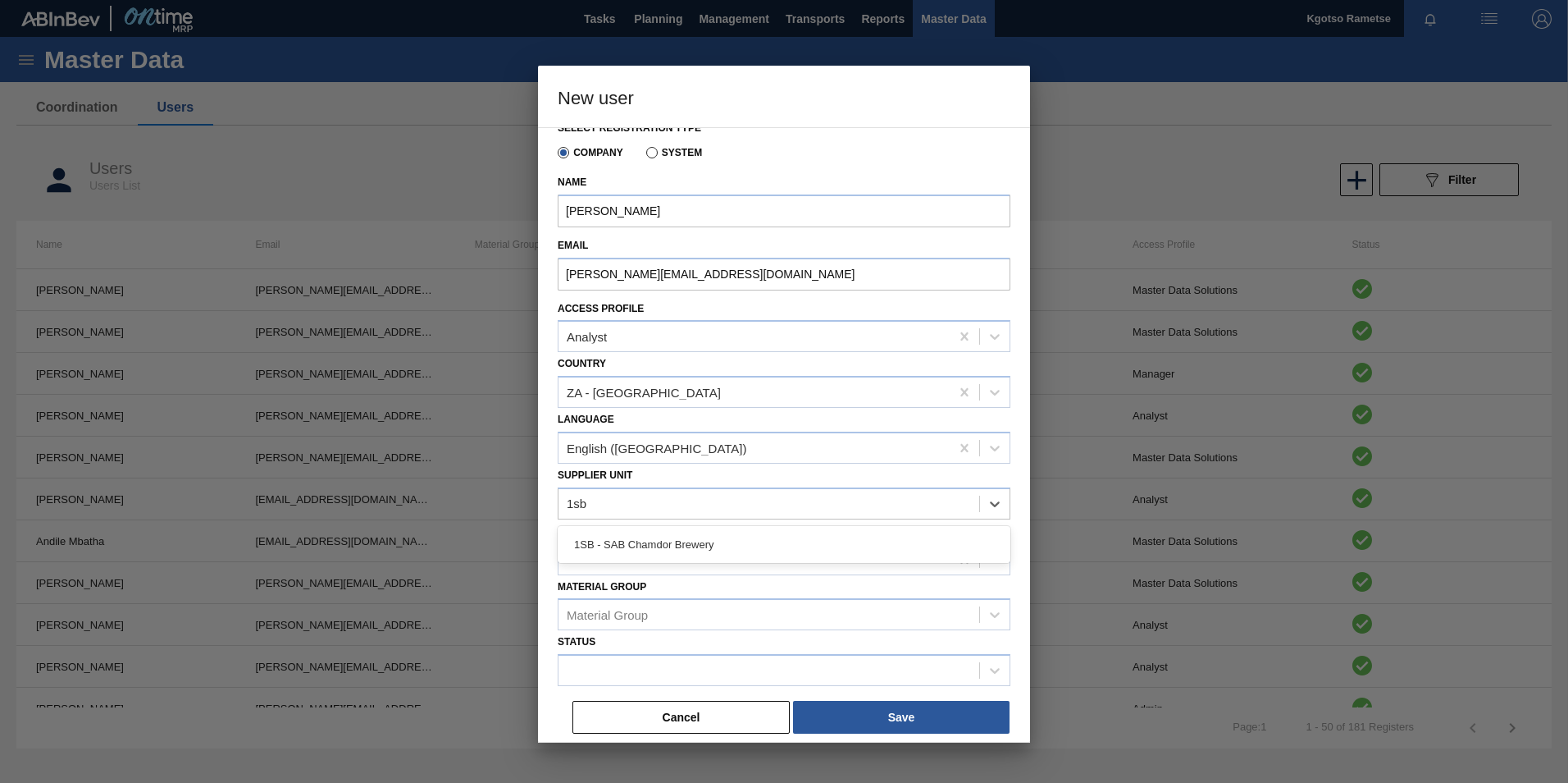
click at [614, 486] on div "1SB - SAB Chamdor Brewery" at bounding box center [784, 545] width 453 height 31
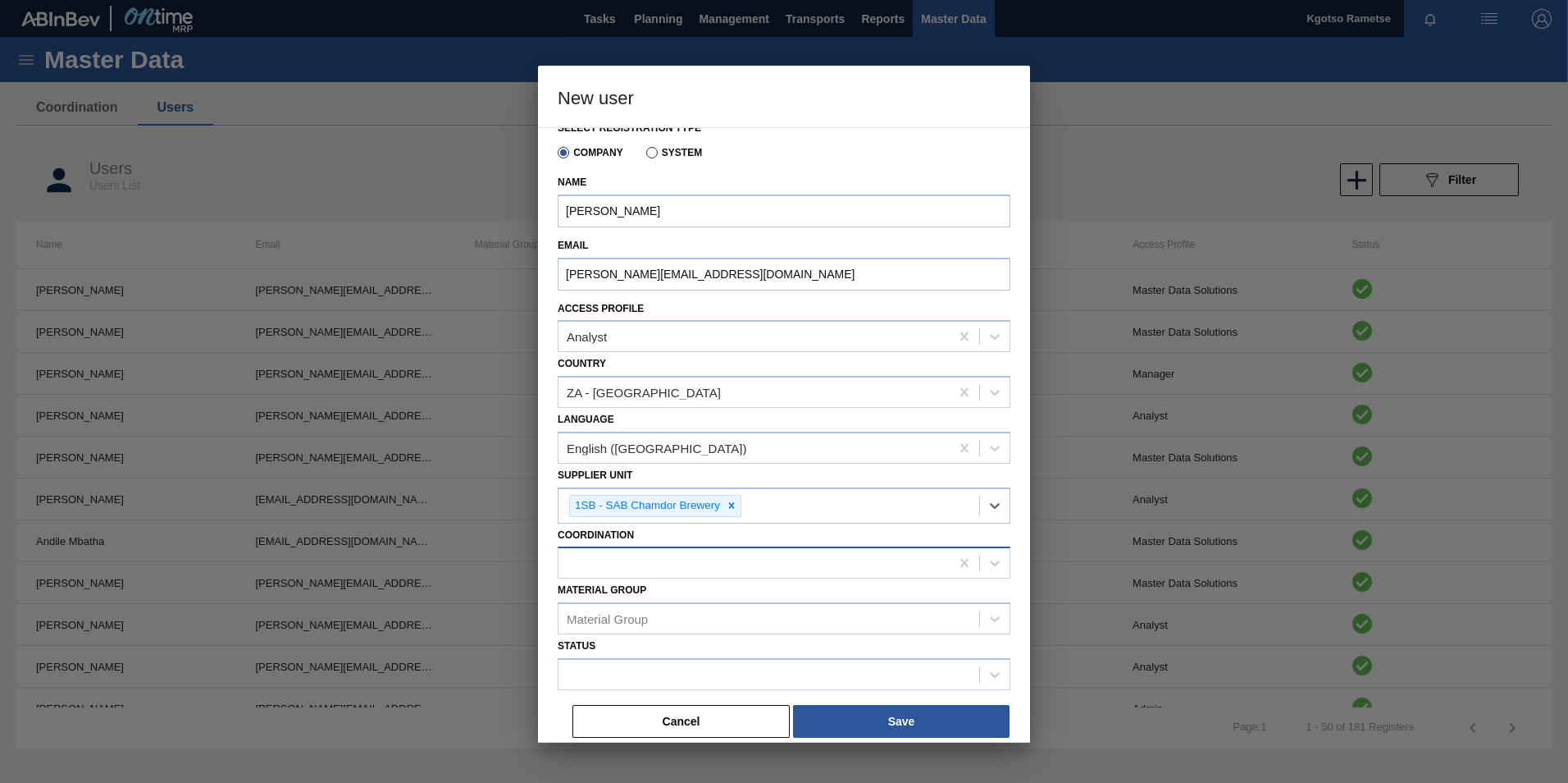
click at [614, 486] on div at bounding box center [754, 563] width 391 height 24
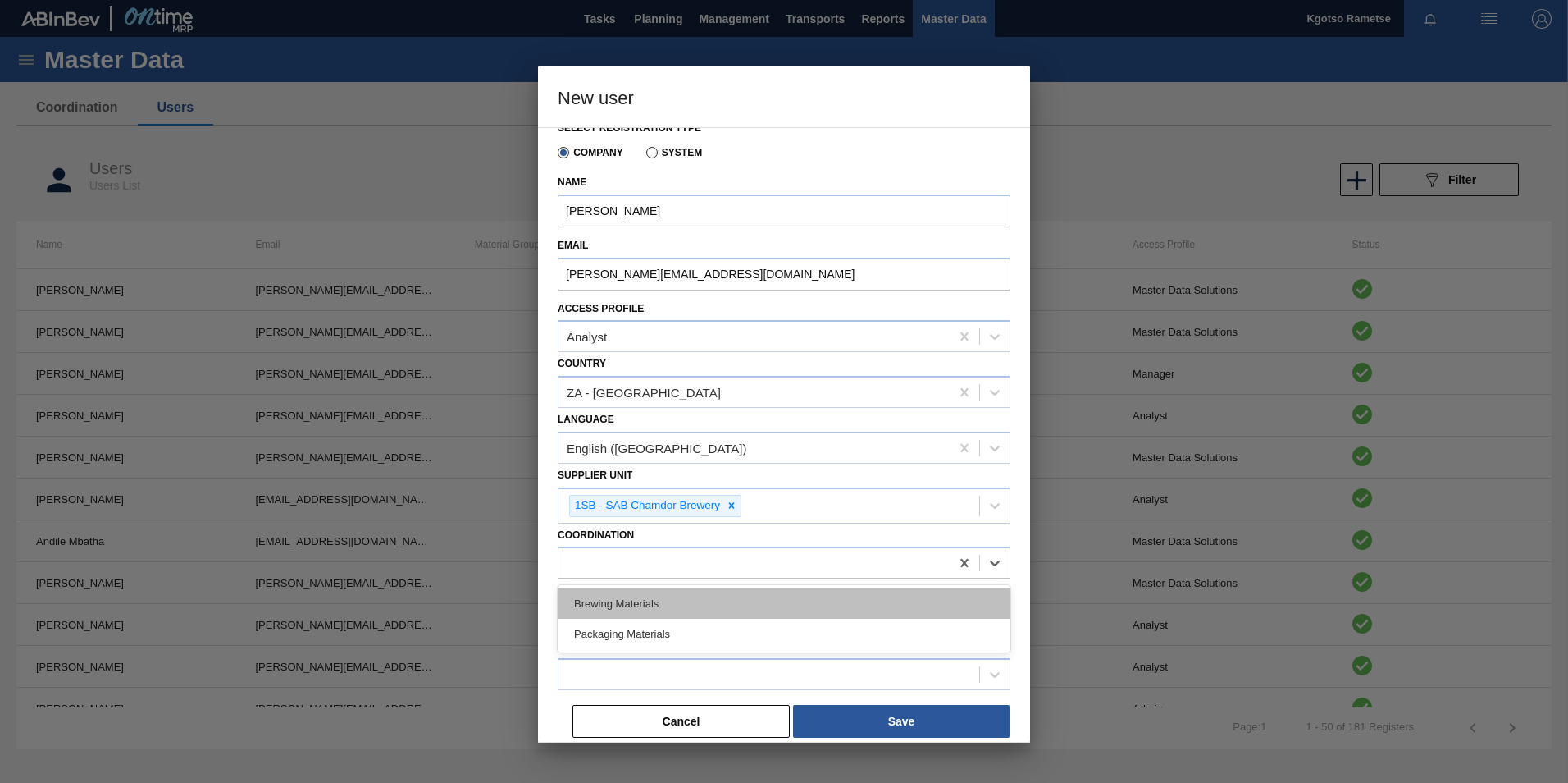
click at [627, 486] on div "Brewing Materials" at bounding box center [784, 604] width 453 height 31
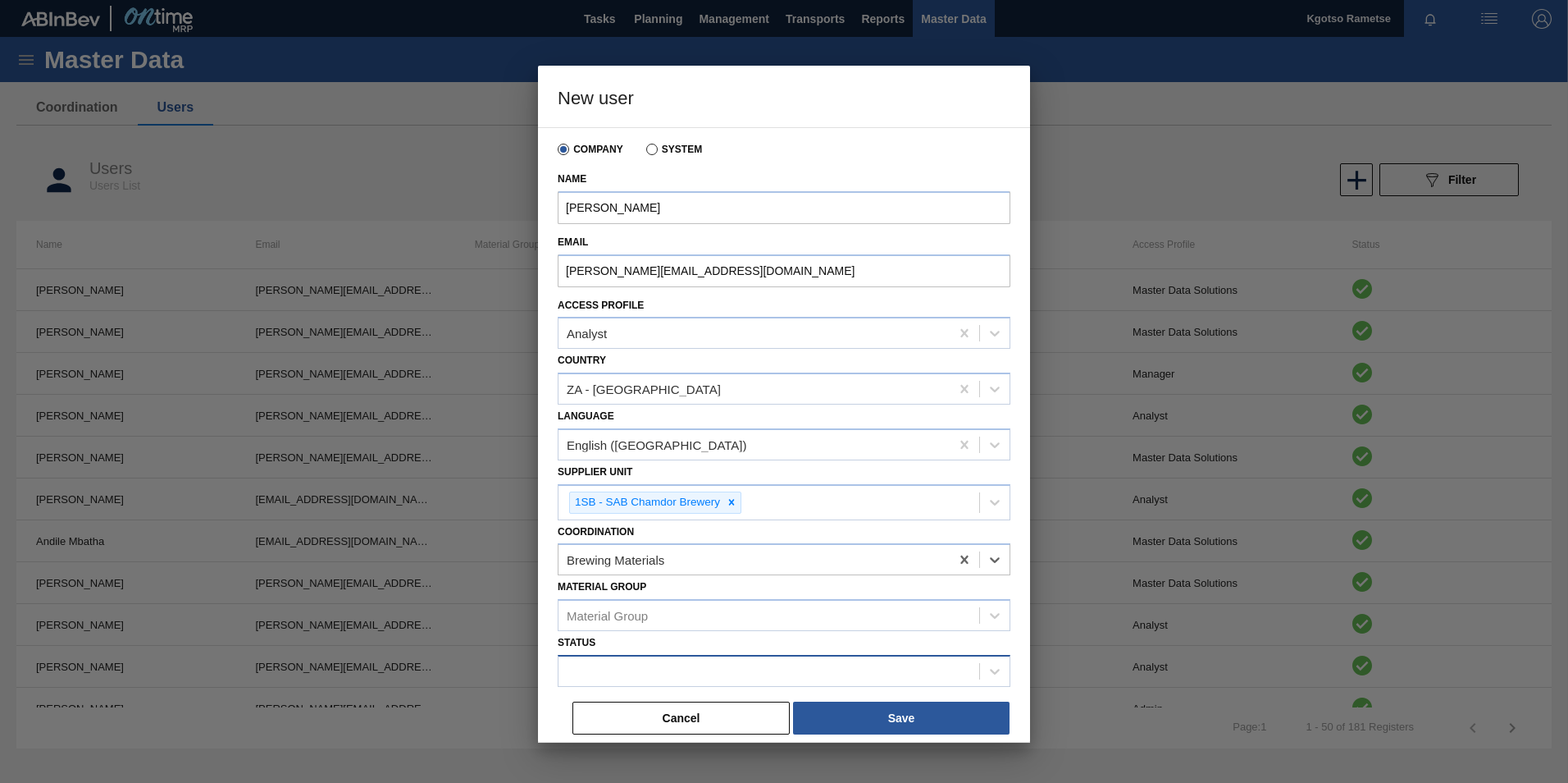
scroll to position [22, 0]
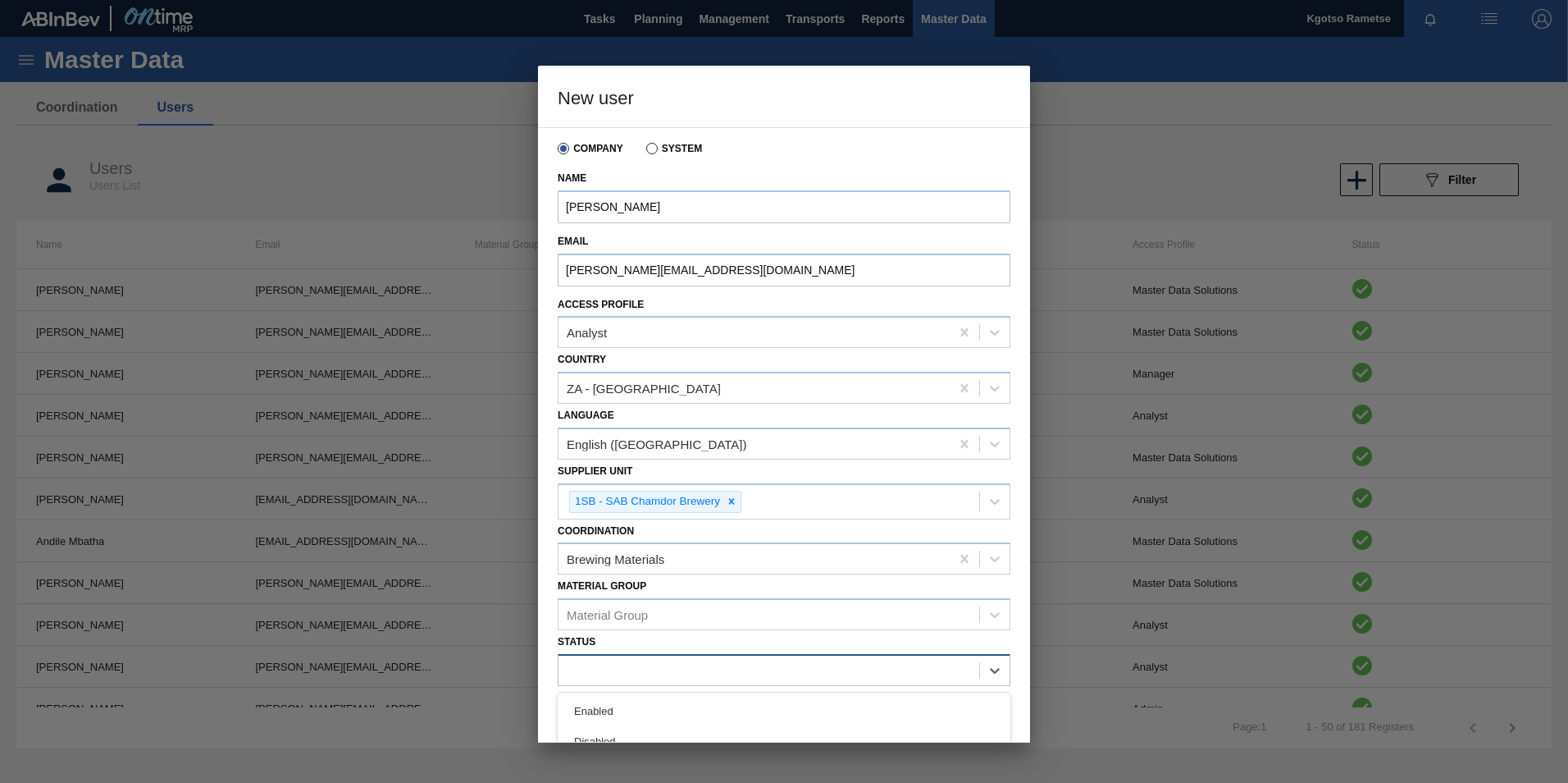
click at [623, 486] on div at bounding box center [768, 670] width 420 height 24
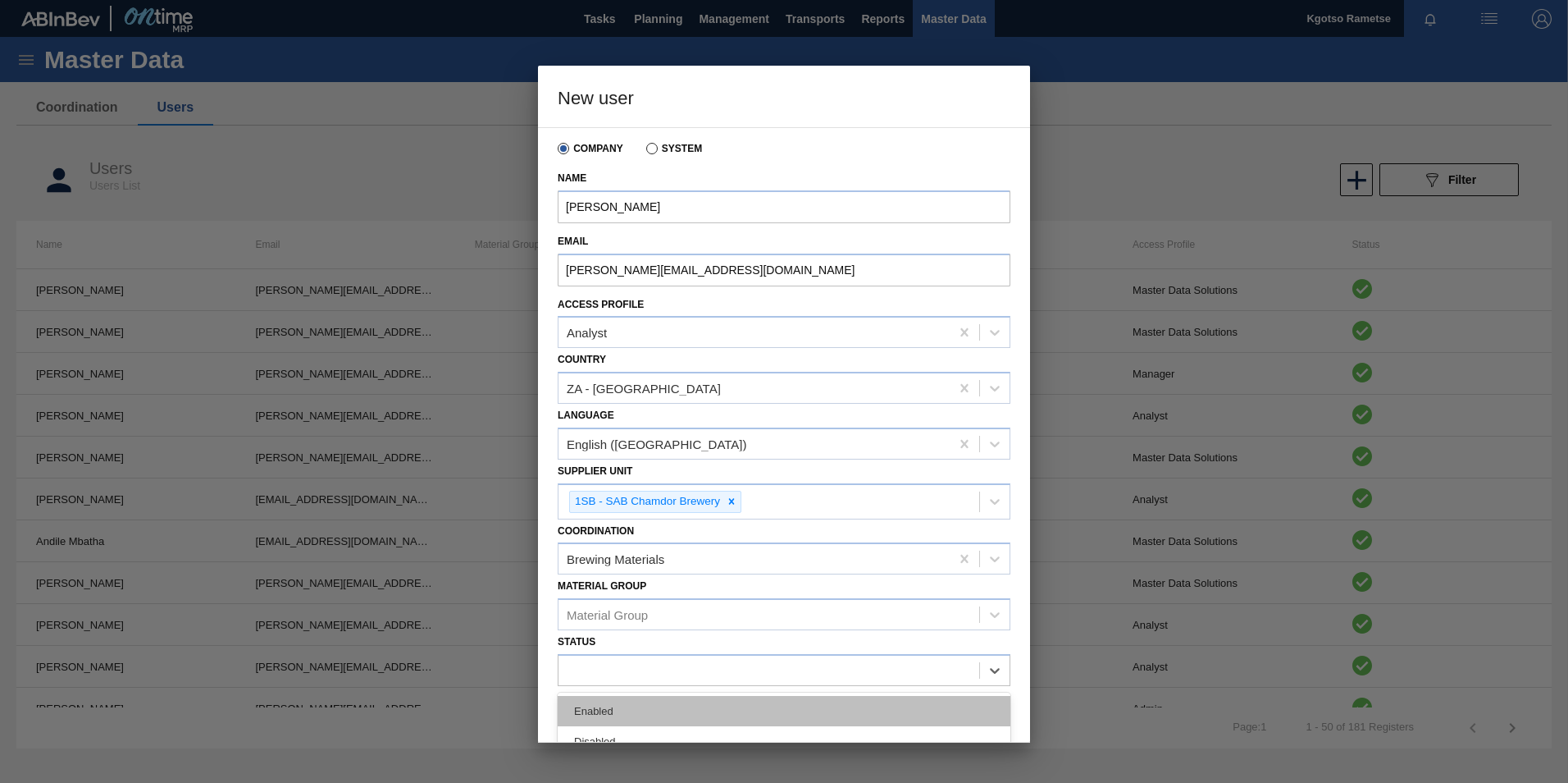
drag, startPoint x: 625, startPoint y: 710, endPoint x: 629, endPoint y: 686, distance: 24.3
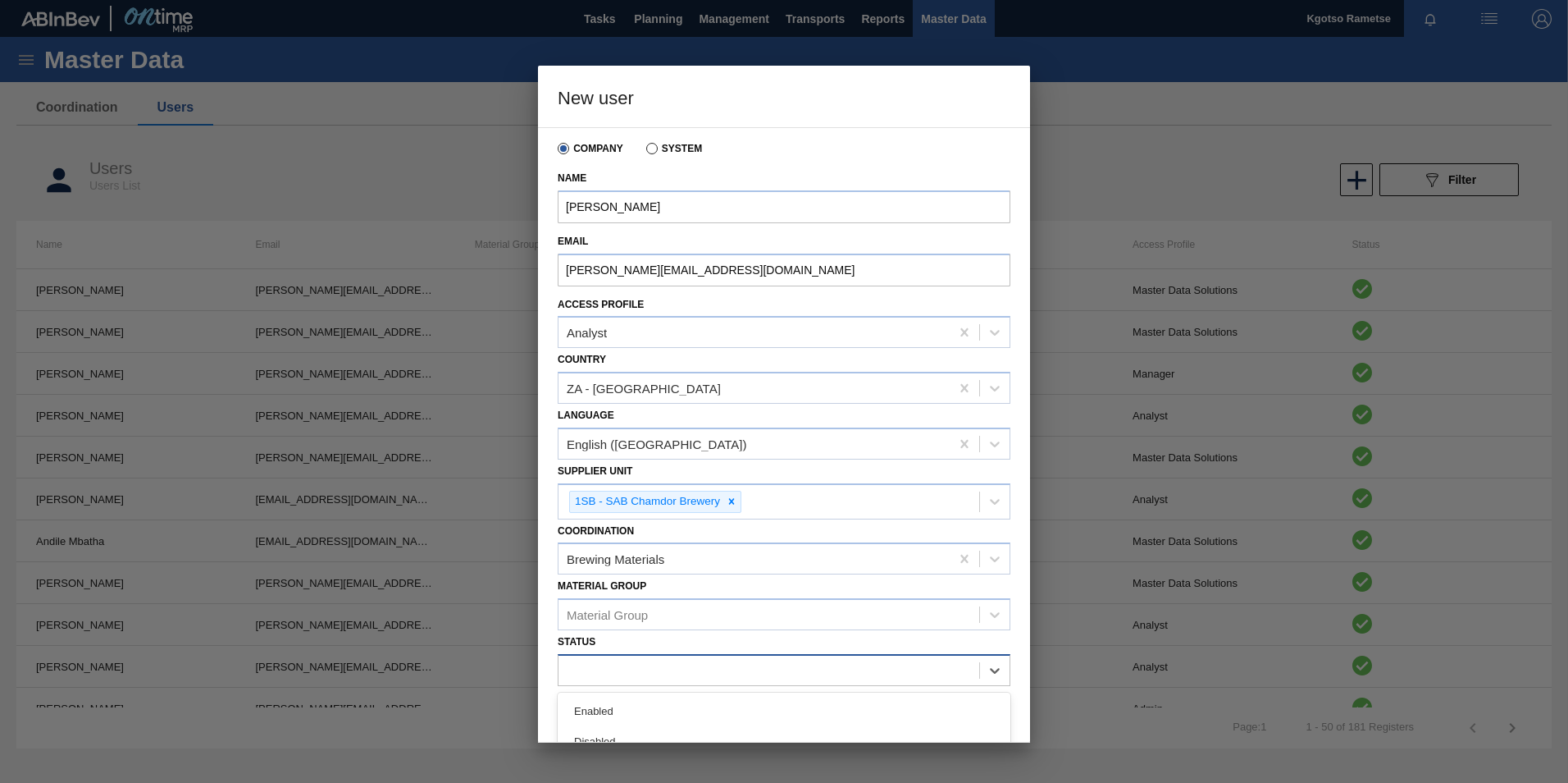
click at [625, 486] on div "Enabled" at bounding box center [784, 711] width 453 height 31
click at [864, 486] on button "Save" at bounding box center [901, 717] width 216 height 32
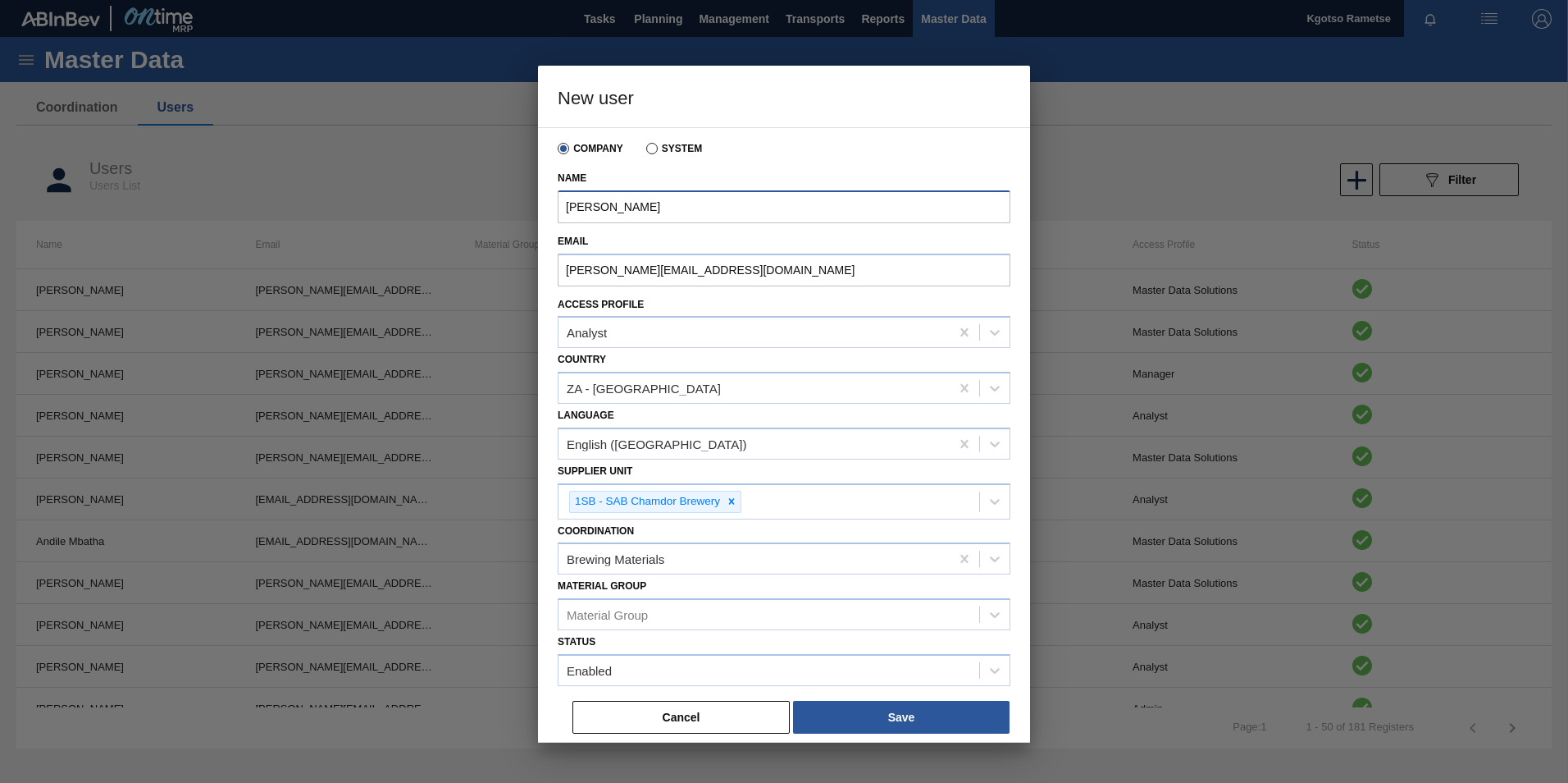
drag, startPoint x: 576, startPoint y: 212, endPoint x: 251, endPoint y: 224, distance: 325.2
click at [314, 217] on div "New user Select registration type Company System Name [PERSON_NAME] Email [PERS…" at bounding box center [784, 391] width 1568 height 783
click at [701, 486] on button "Cancel" at bounding box center [681, 717] width 217 height 32
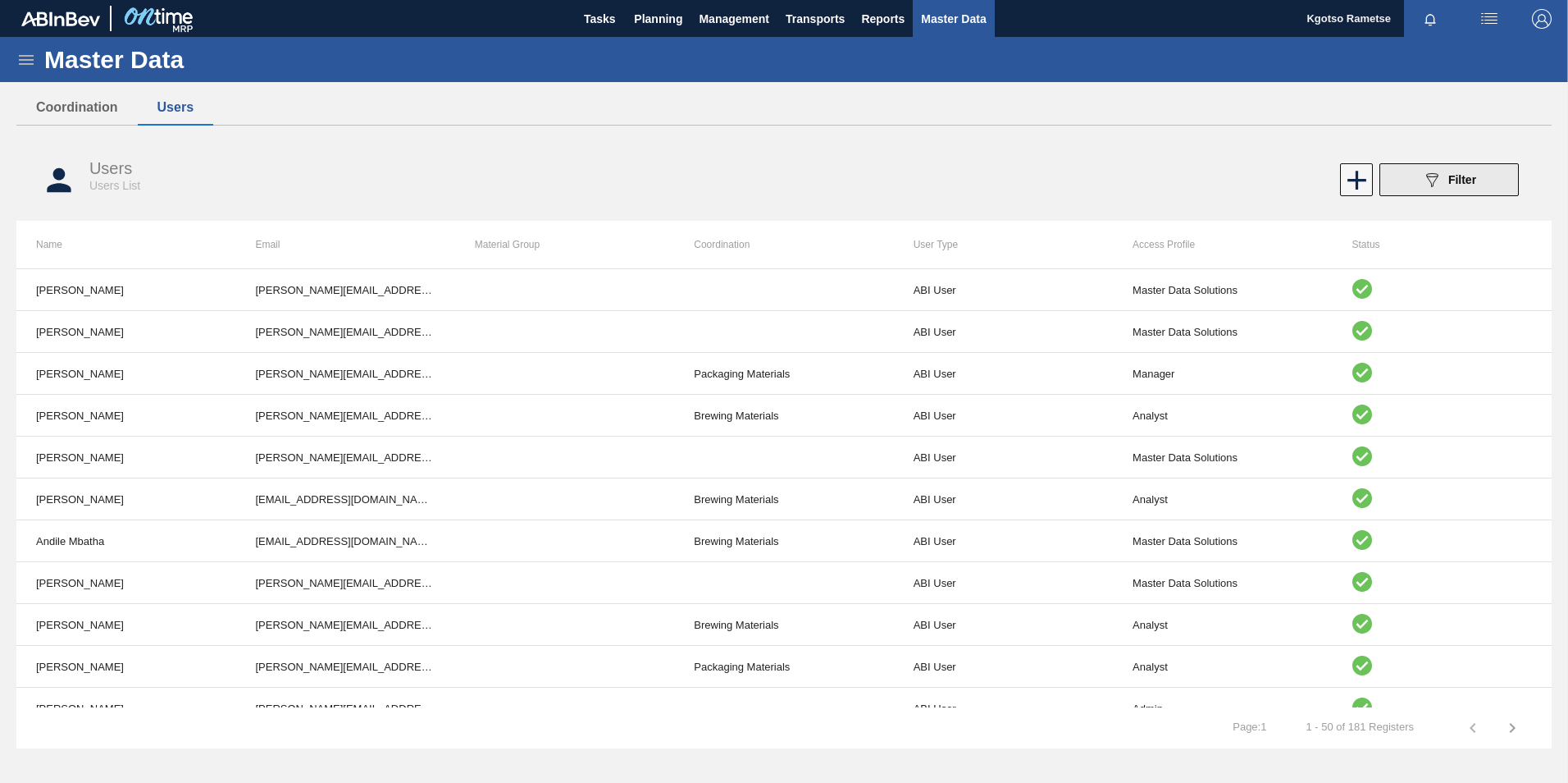
click at [1042, 175] on button "089F7B8B-B2A5-4AFE-B5C0-19BA573D28AC Filter" at bounding box center [1449, 179] width 139 height 32
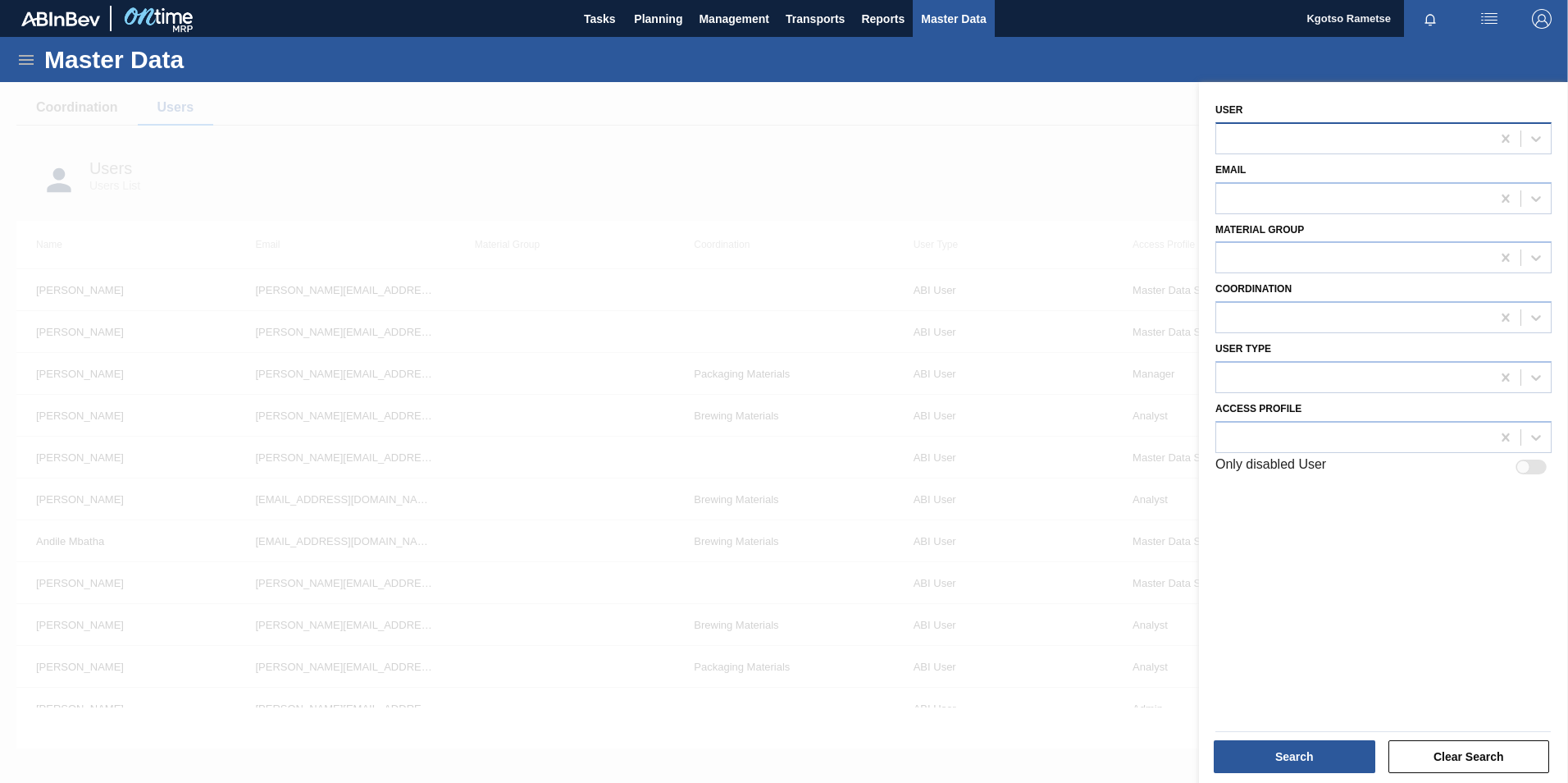
click at [1042, 143] on div at bounding box center [1354, 137] width 275 height 24
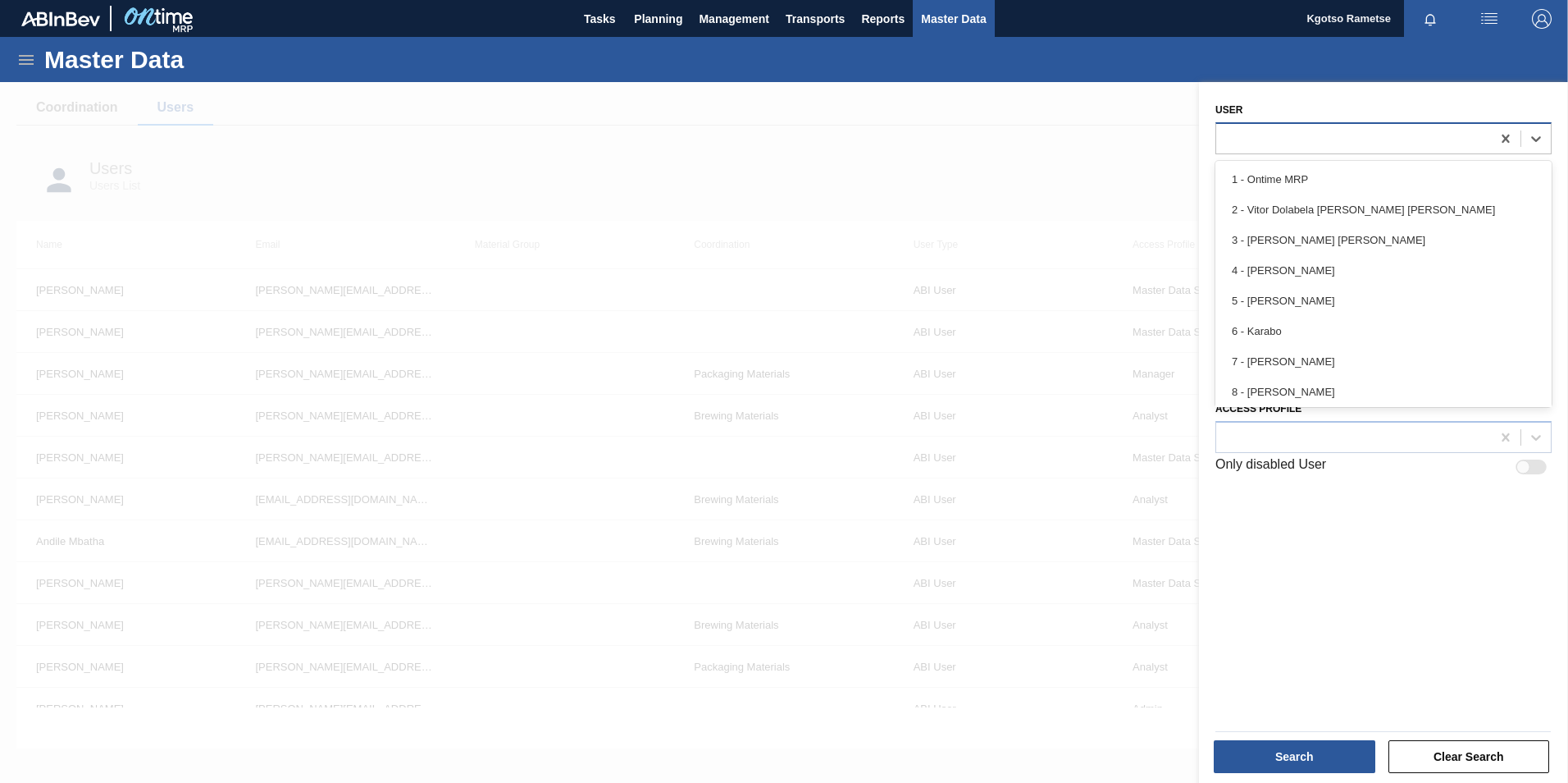
paste input "[PERSON_NAME]"
type input "[PERSON_NAME]"
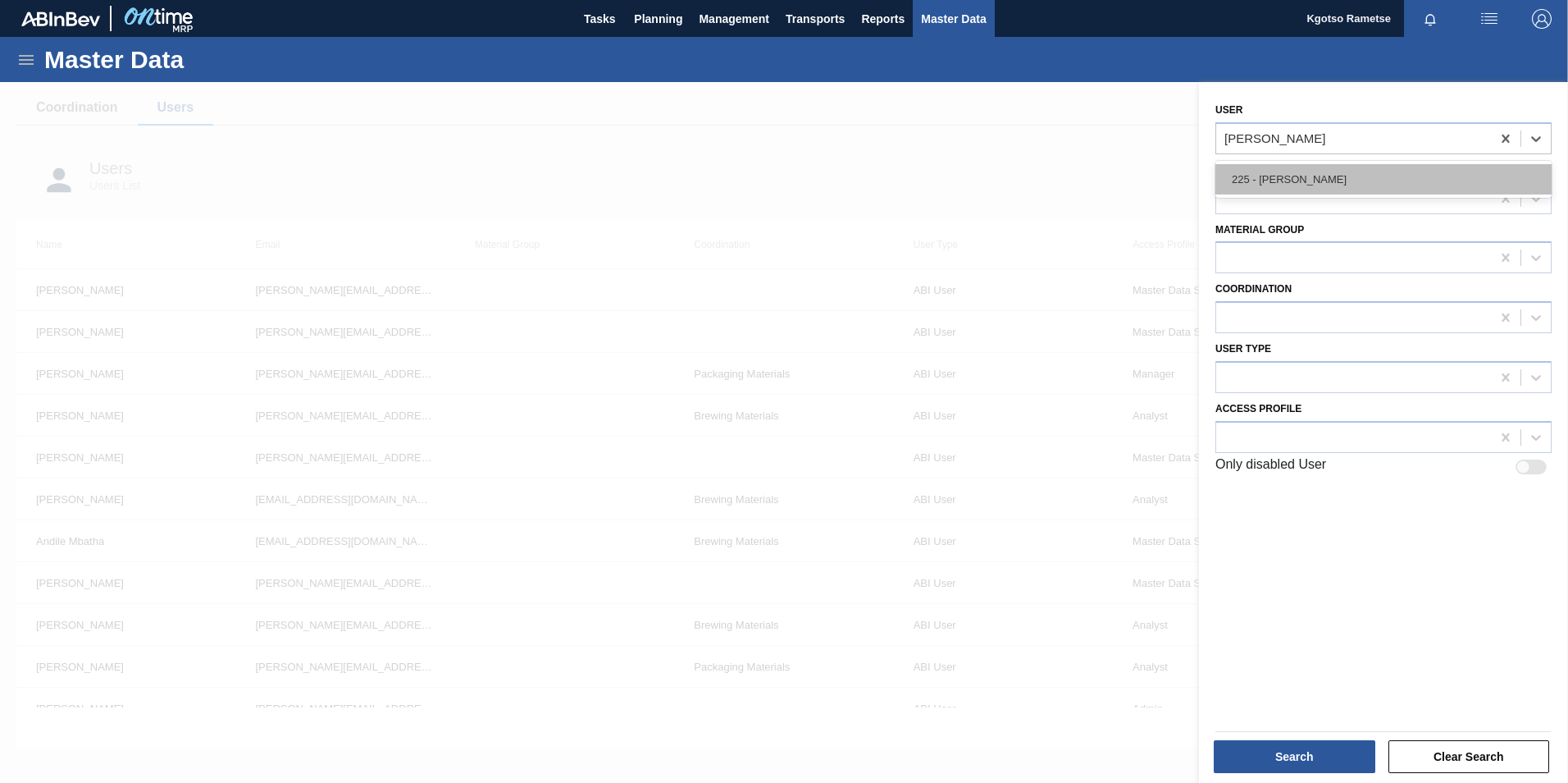
click at [1042, 184] on div "225 - [PERSON_NAME]" at bounding box center [1383, 179] width 336 height 31
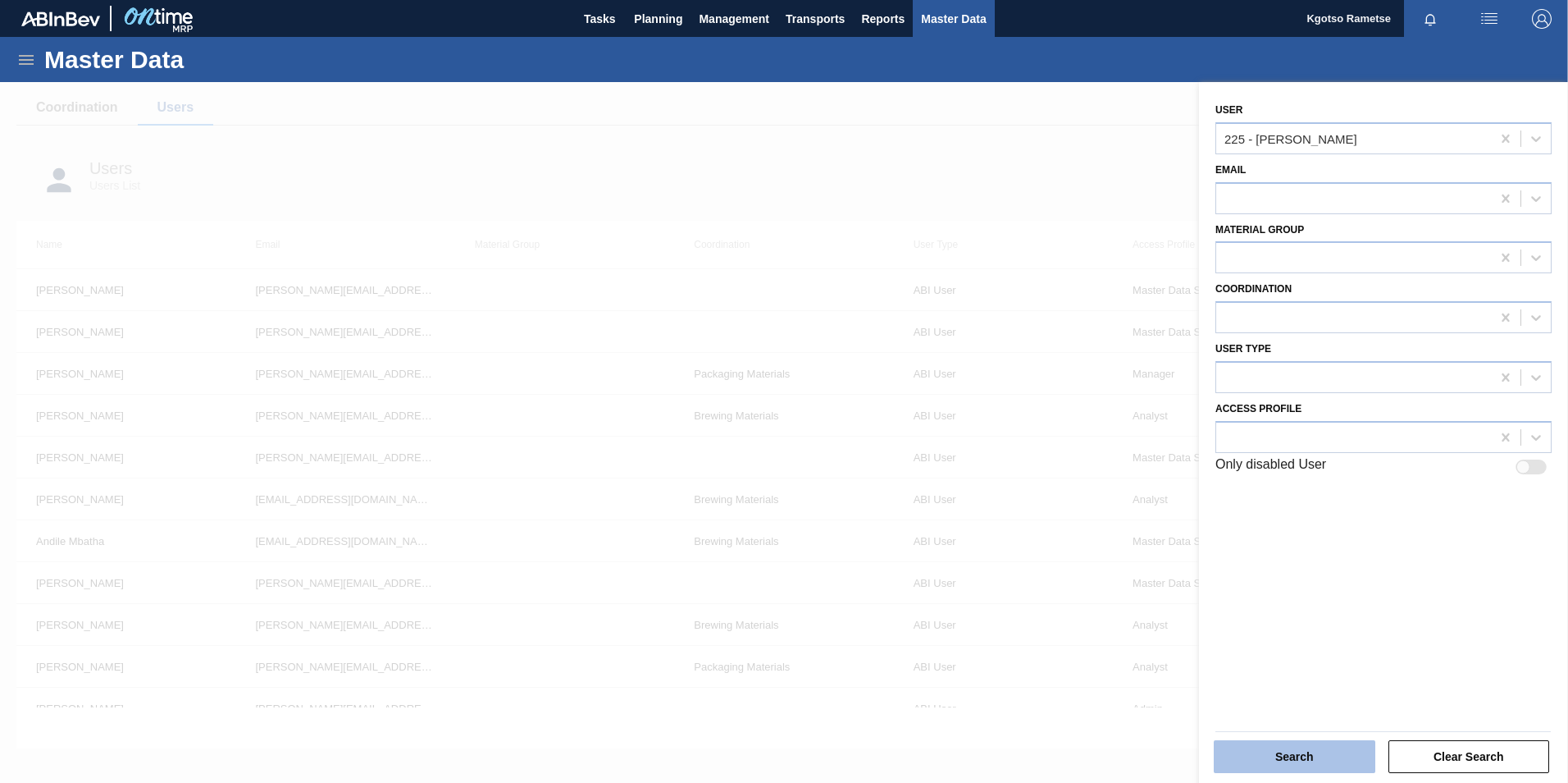
click at [1042, 486] on button "Search" at bounding box center [1293, 756] width 161 height 32
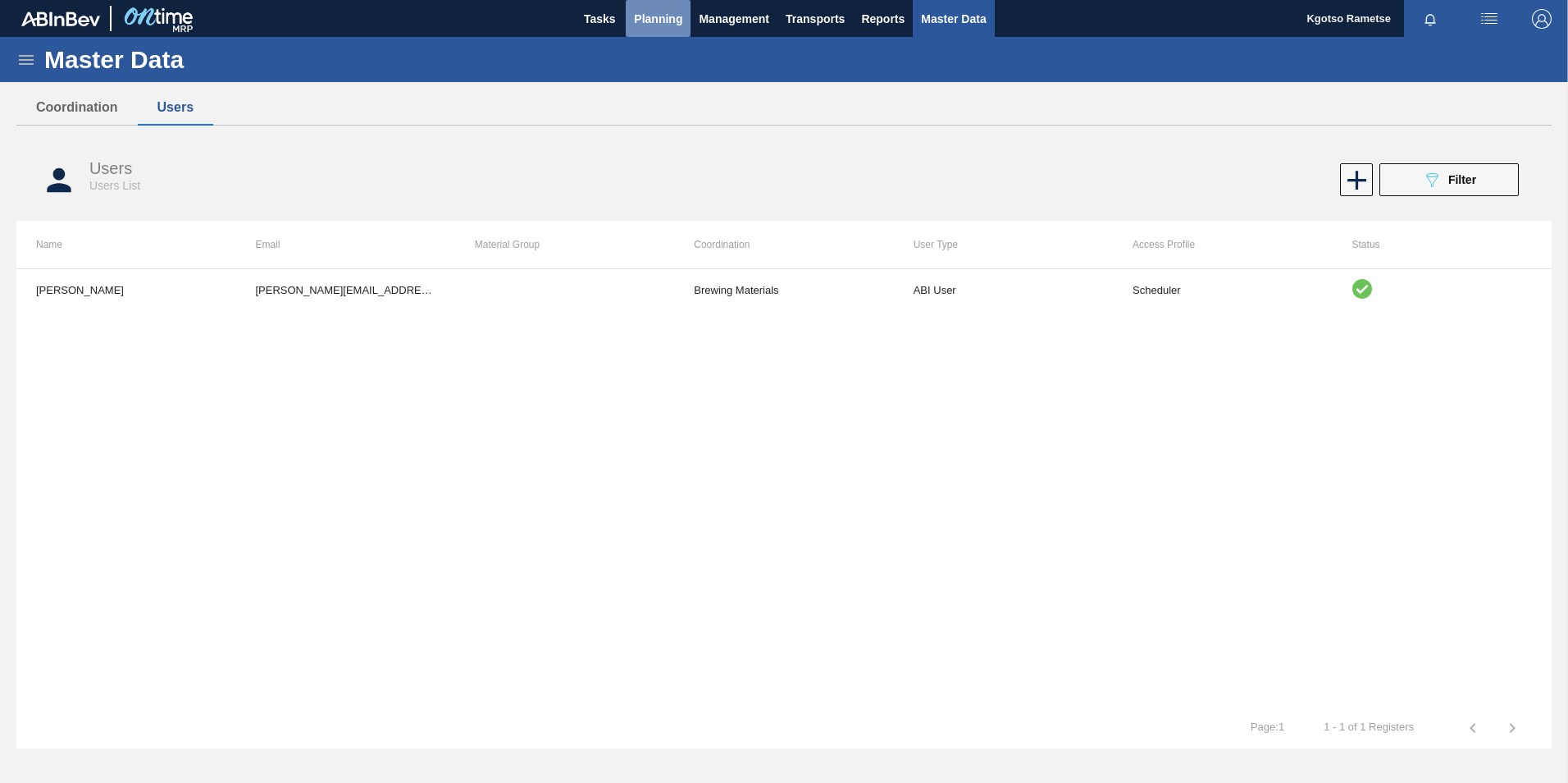
click at [663, 18] on span "Planning" at bounding box center [658, 18] width 49 height 20
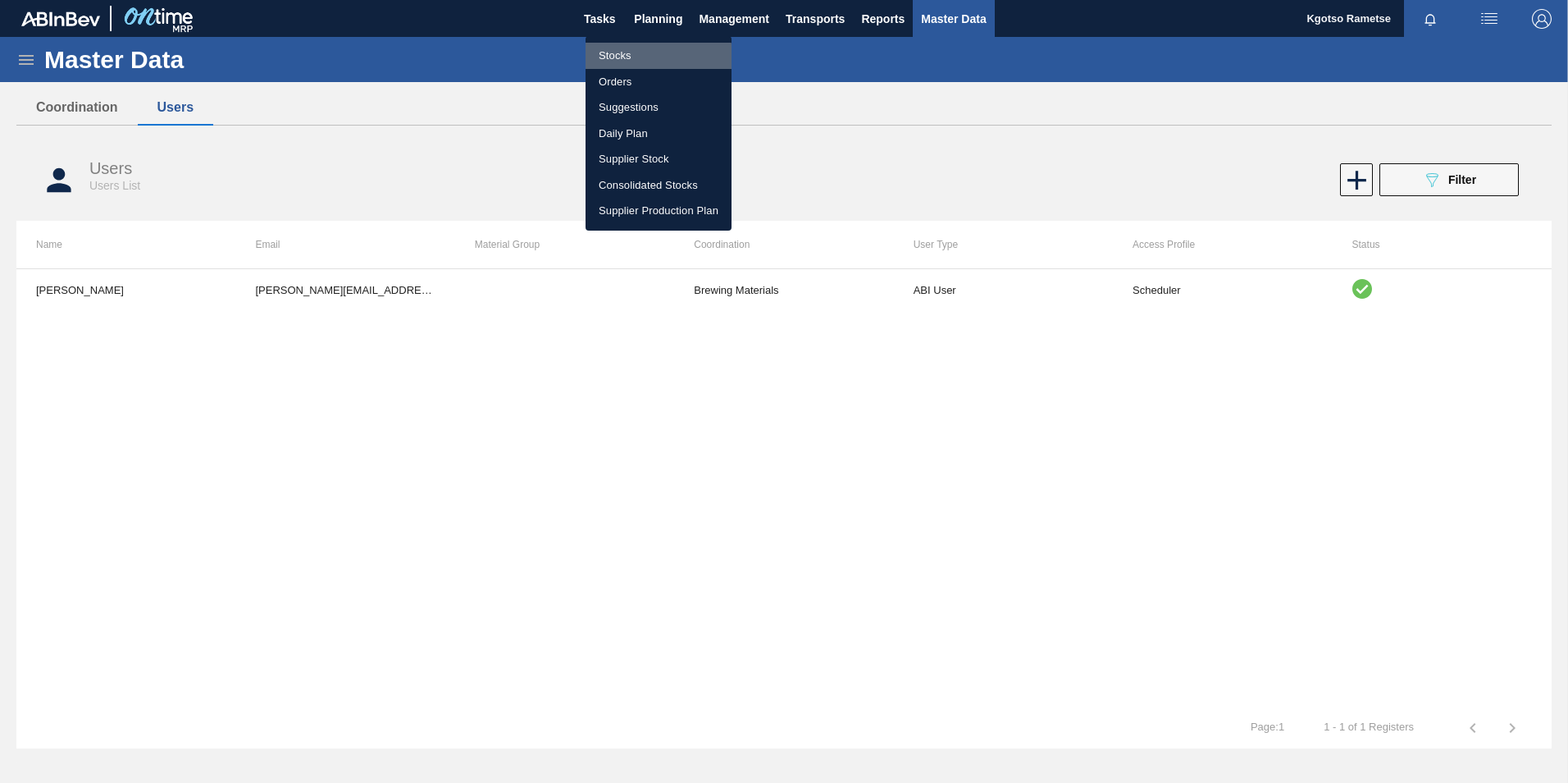
click at [612, 58] on li "Stocks" at bounding box center [658, 56] width 146 height 27
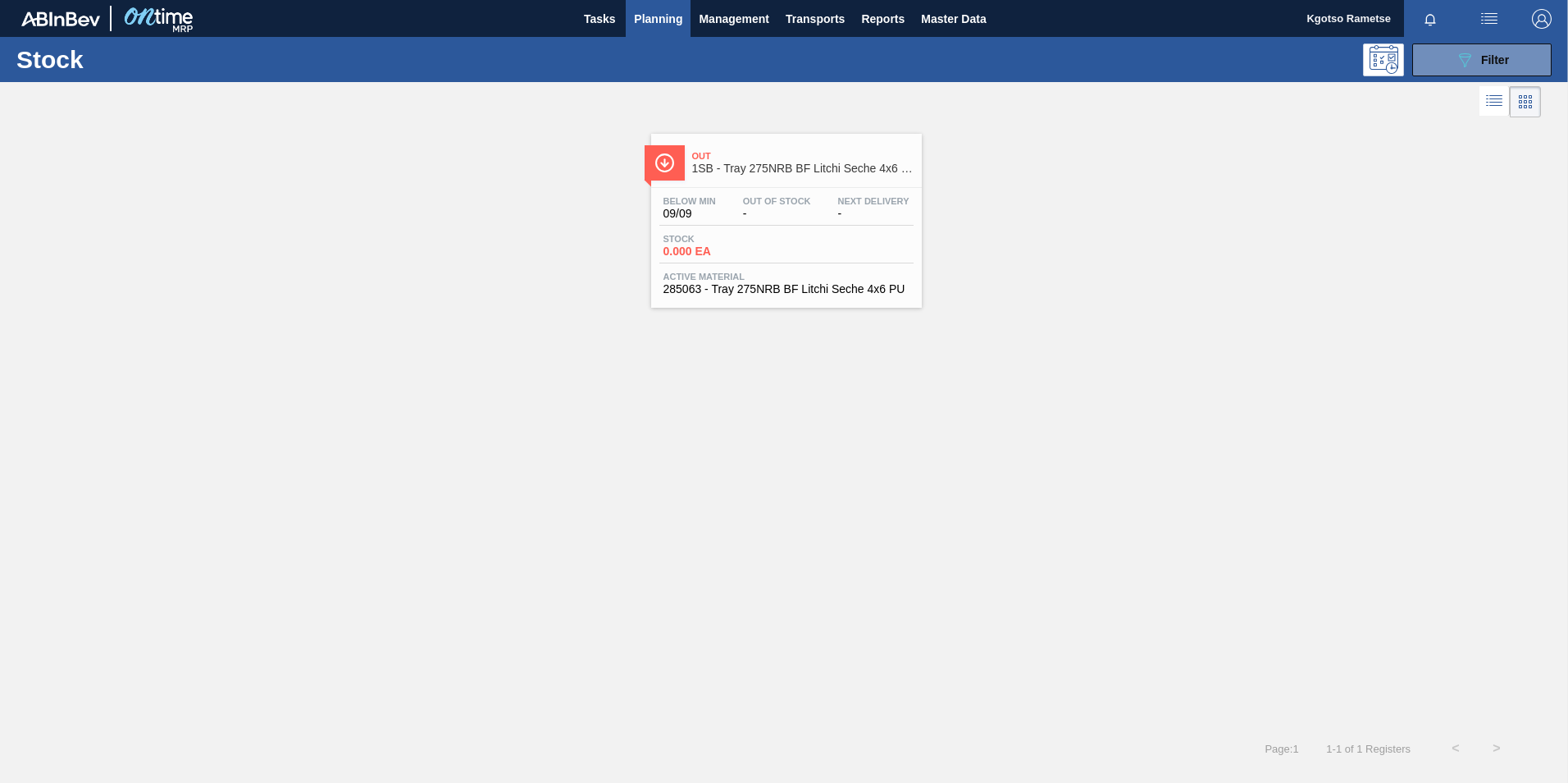
click at [702, 188] on div "Below Min 09/09 Out Of Stock - Next Delivery - Stock 0.000 EA Active Material 2…" at bounding box center [786, 243] width 271 height 112
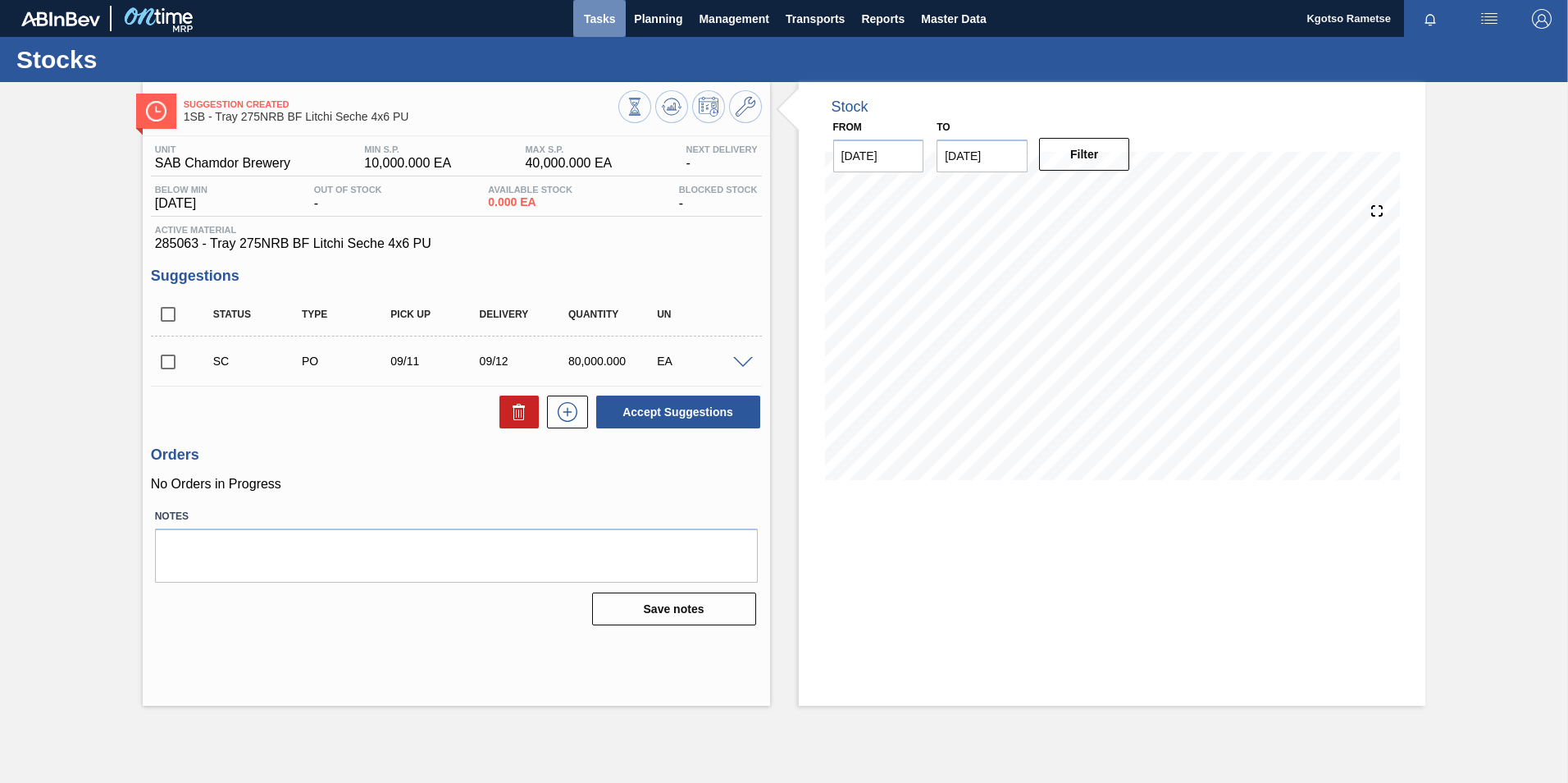
click at [599, 18] on span "Tasks" at bounding box center [600, 18] width 36 height 20
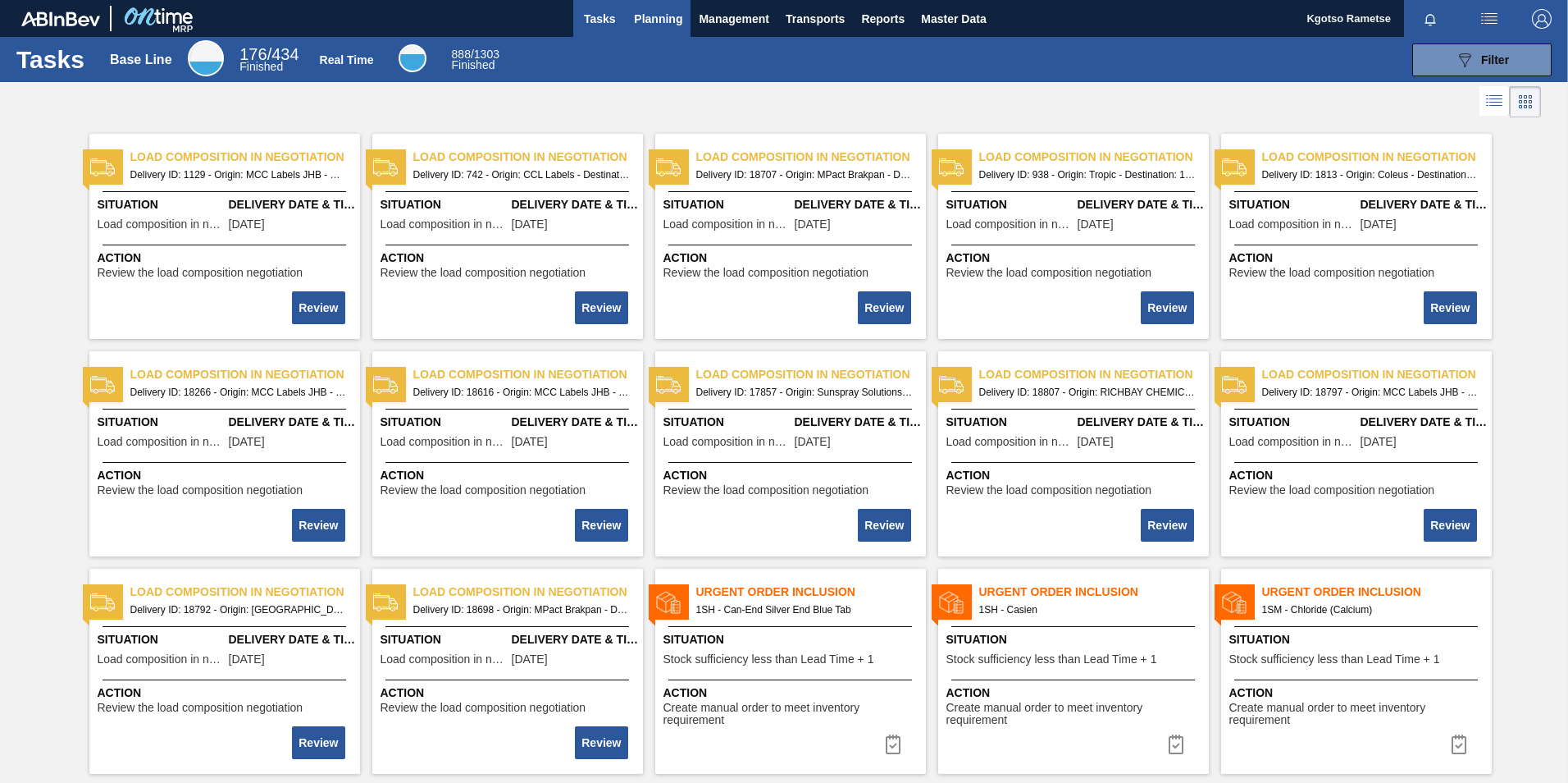
click at [664, 19] on span "Planning" at bounding box center [658, 18] width 49 height 20
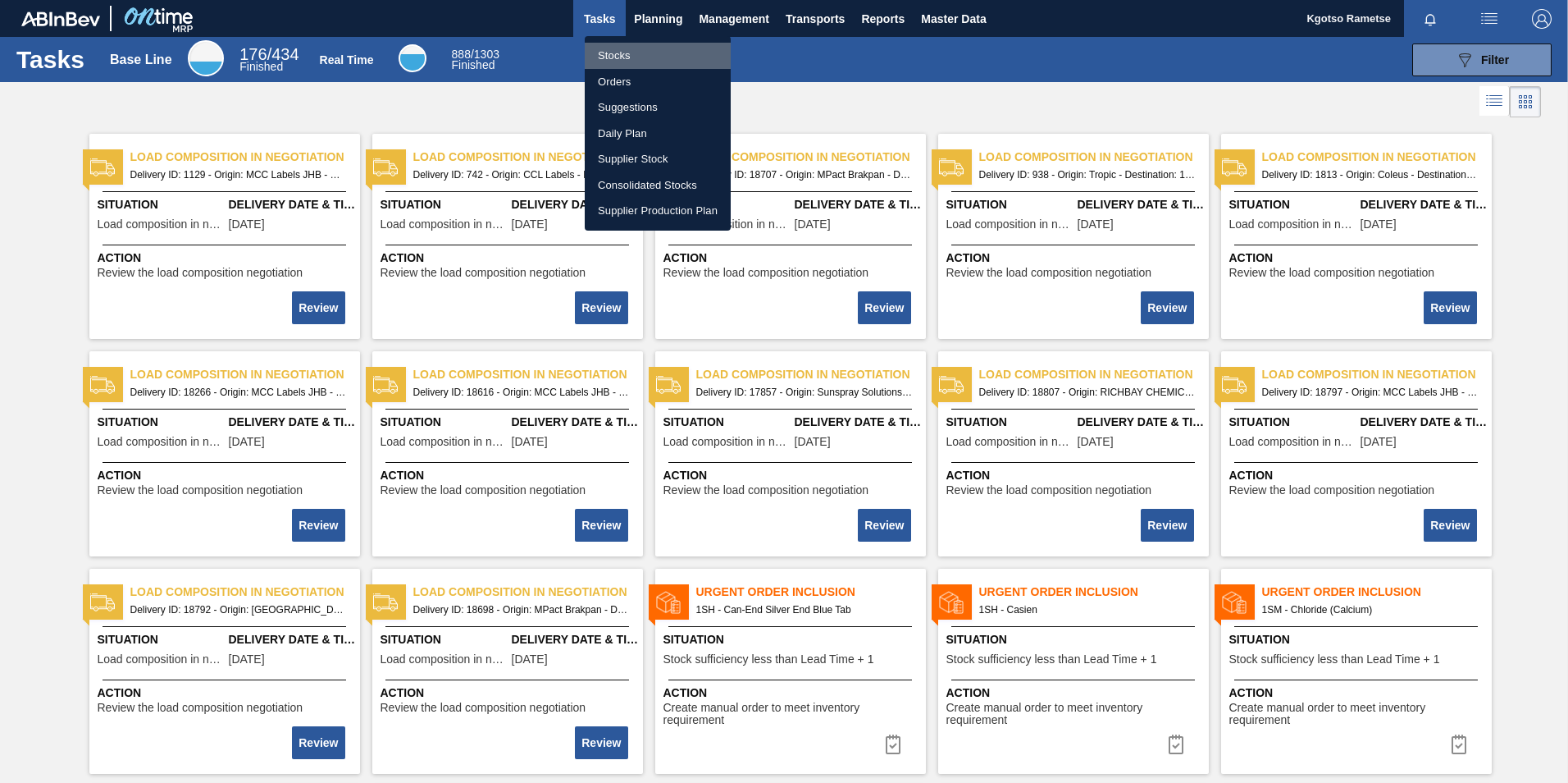
click at [663, 46] on li "Stocks" at bounding box center [657, 56] width 146 height 27
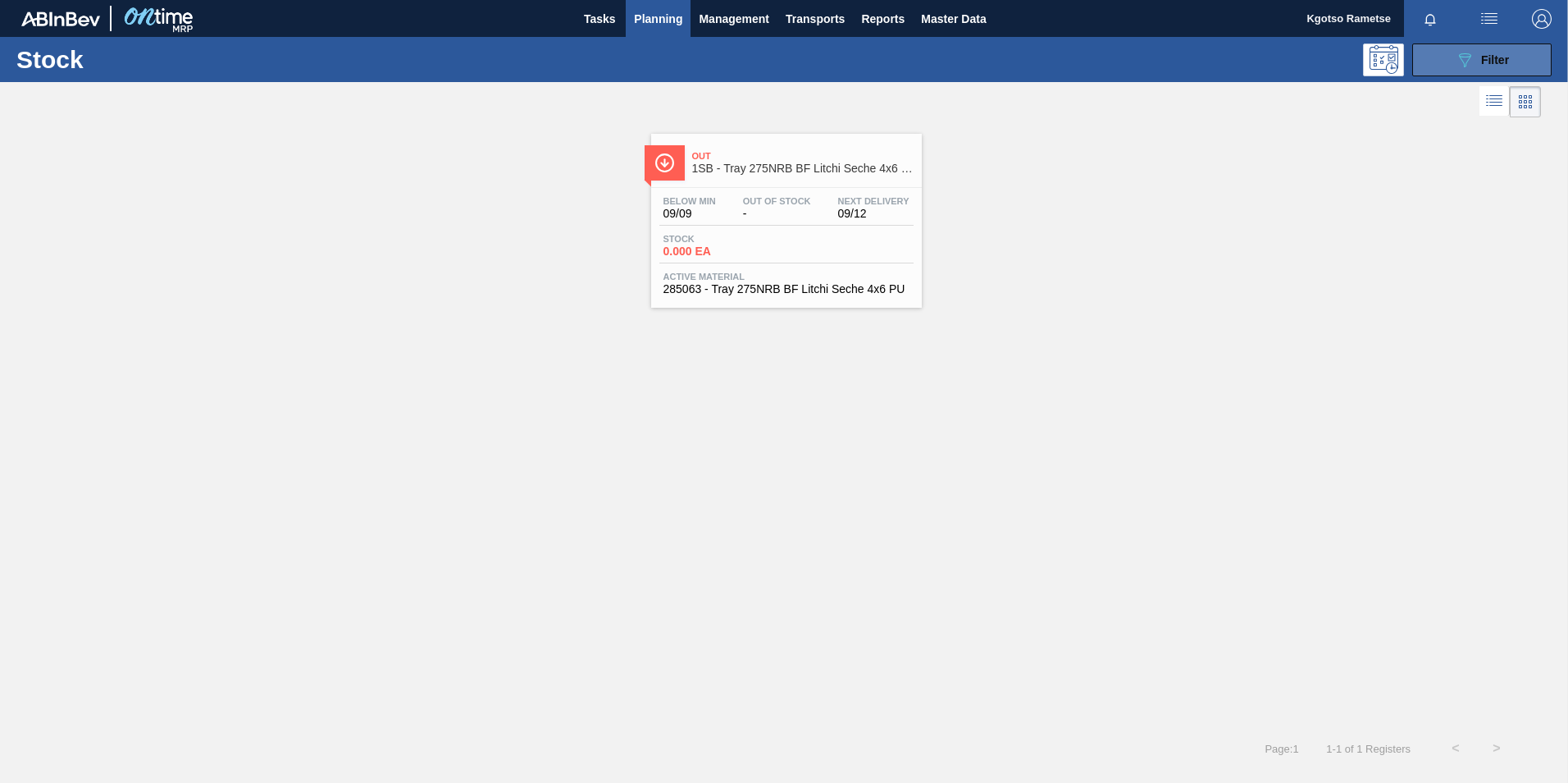
click at [1042, 67] on div "089F7B8B-B2A5-4AFE-B5C0-19BA573D28AC Filter" at bounding box center [1481, 59] width 54 height 20
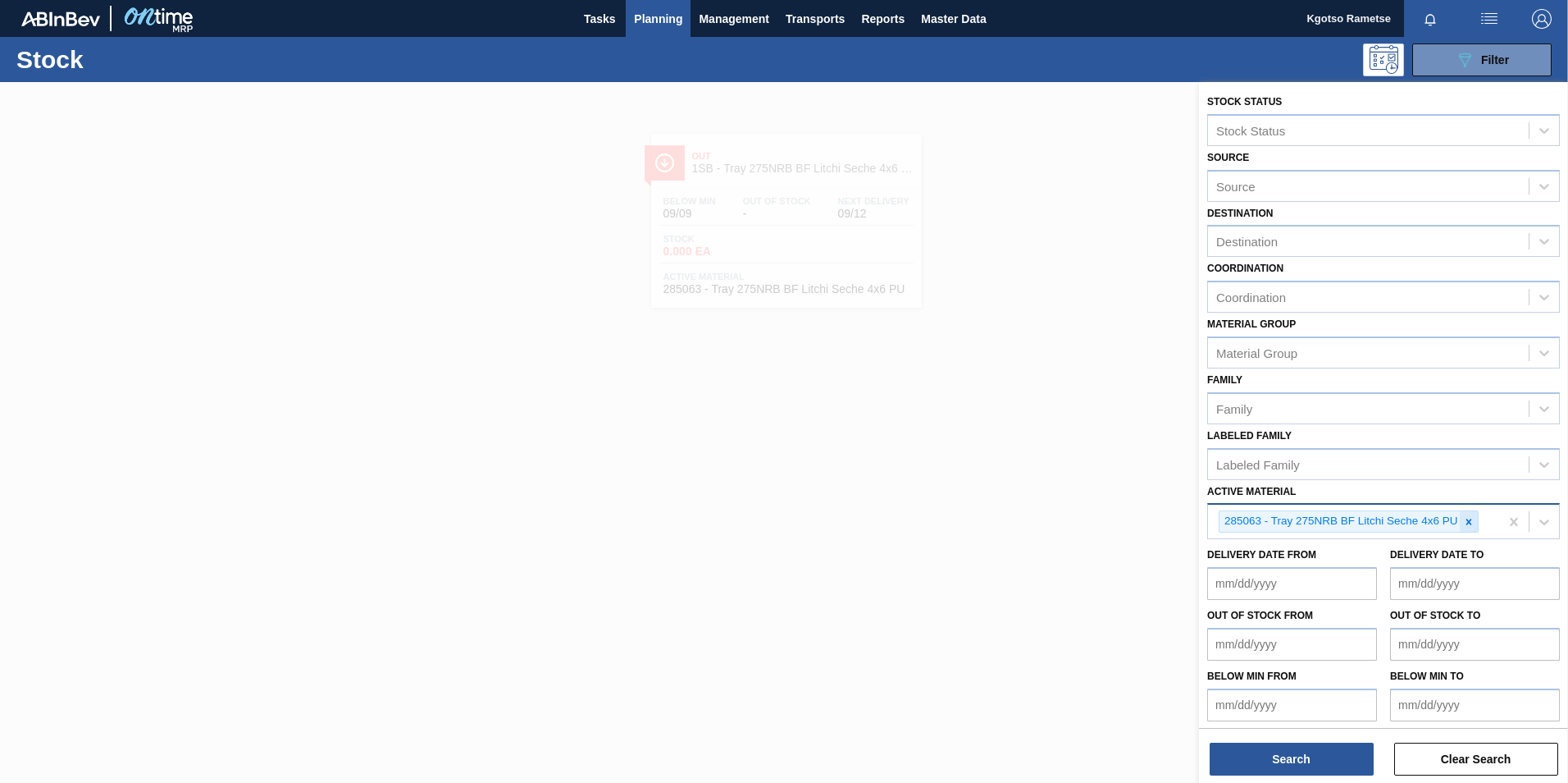
click at [1042, 486] on div at bounding box center [1468, 522] width 18 height 21
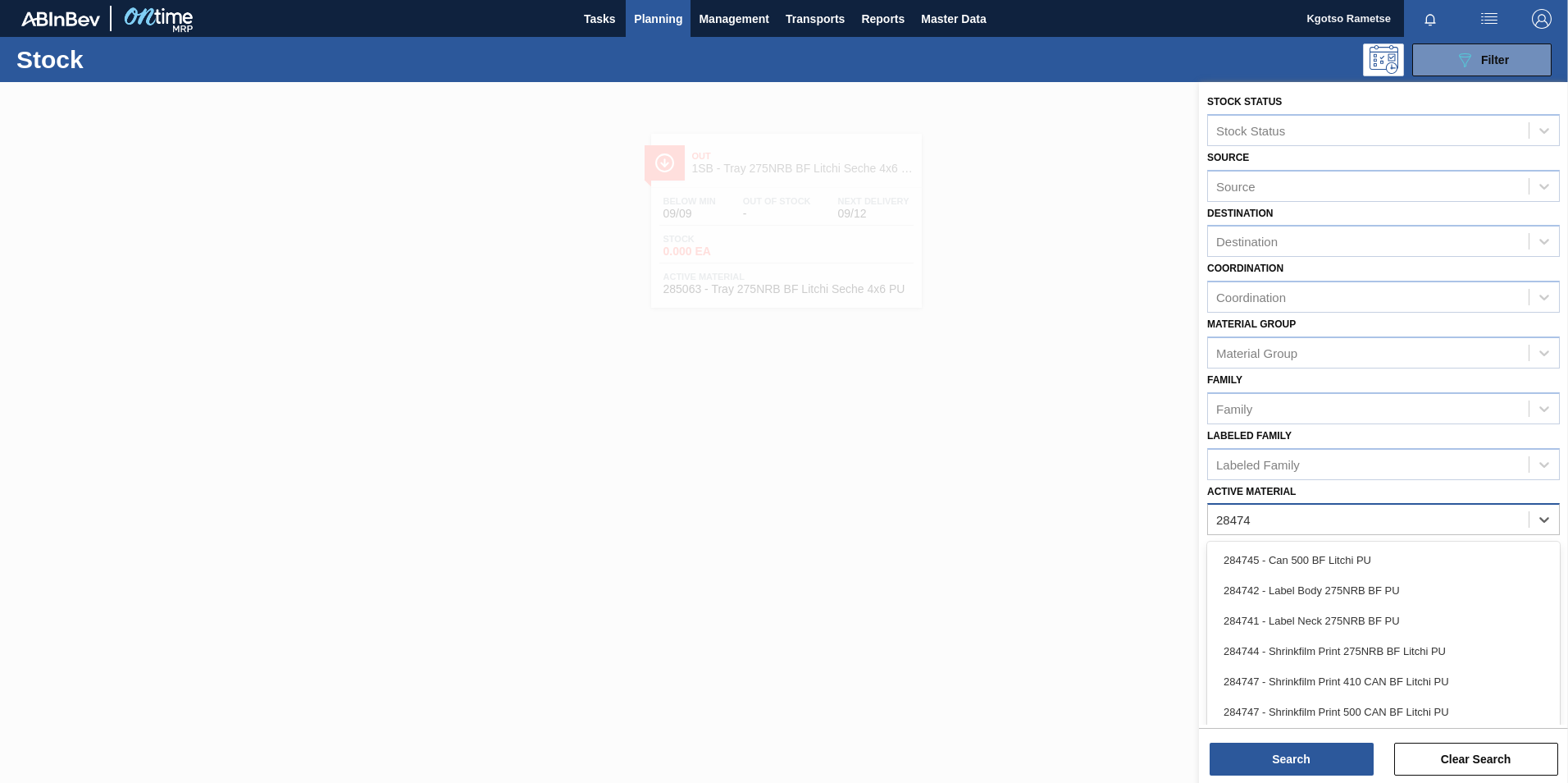
type Material "284742"
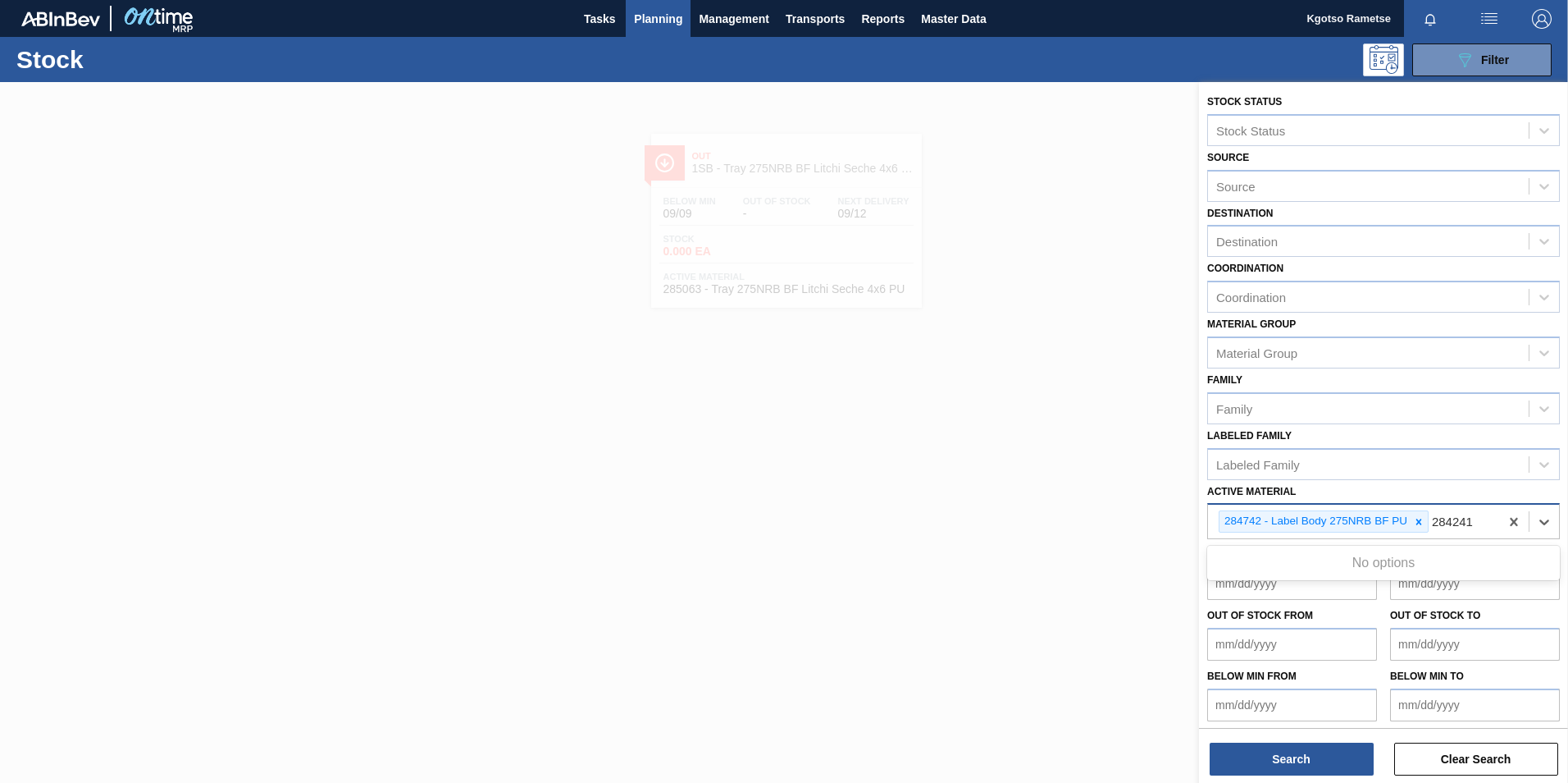
type Material "284241"
click at [1042, 486] on div "284742 - Label Body 275NRB BF PU" at bounding box center [1353, 521] width 291 height 33
click at [1042, 486] on icon at bounding box center [1418, 522] width 11 height 11
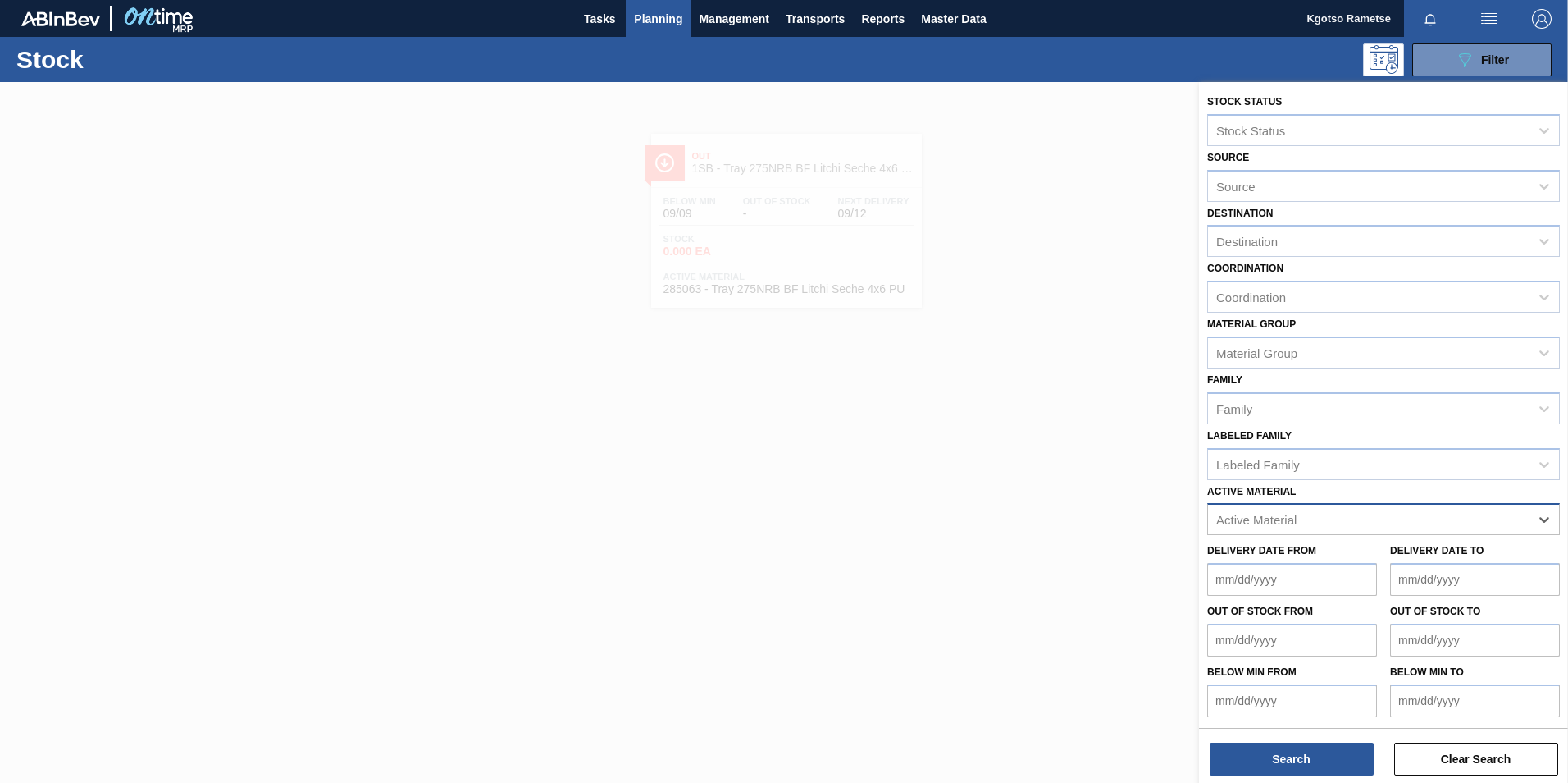
click at [1042, 486] on div "Active Material" at bounding box center [1368, 519] width 320 height 24
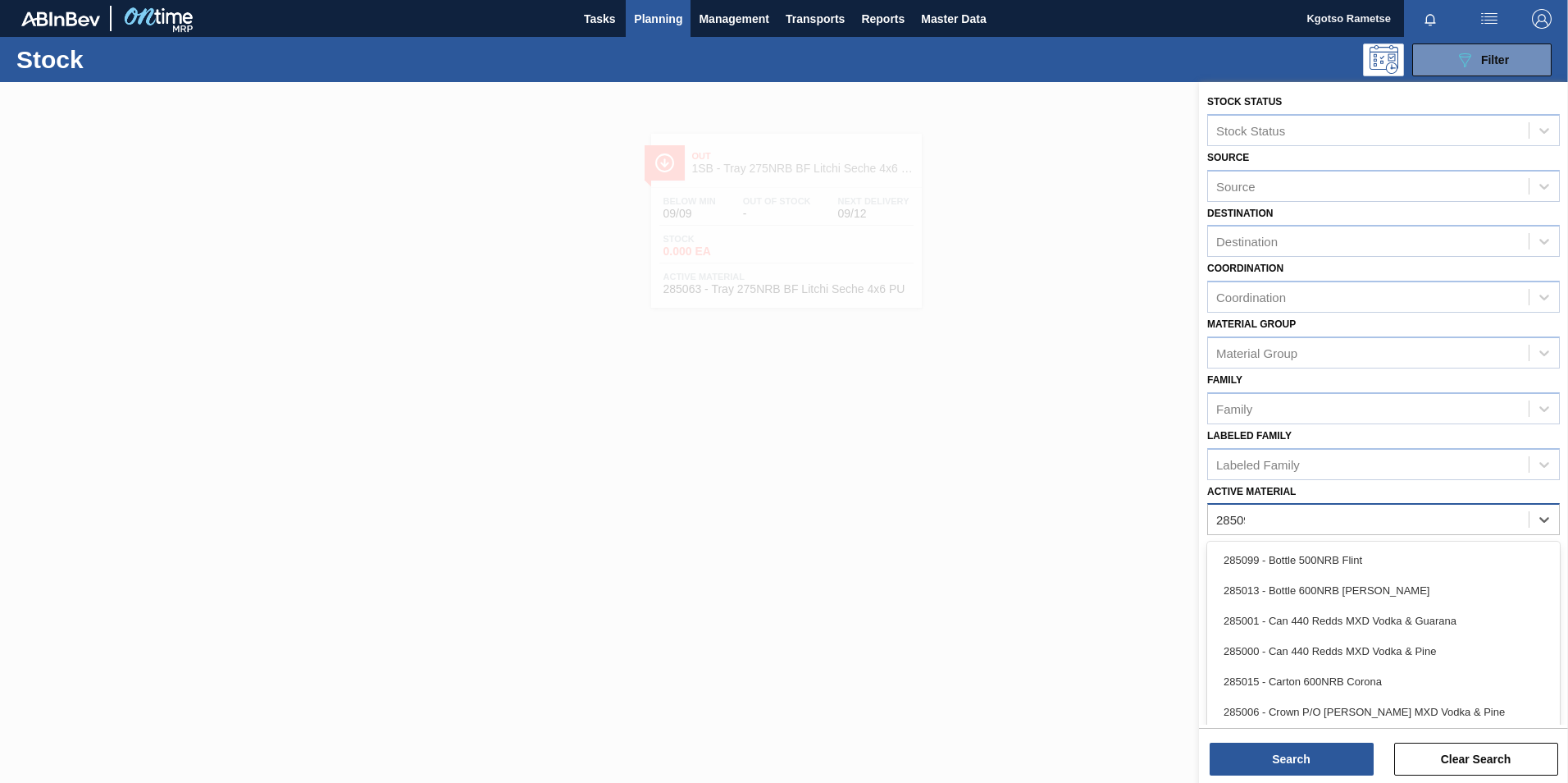
type Material "285098"
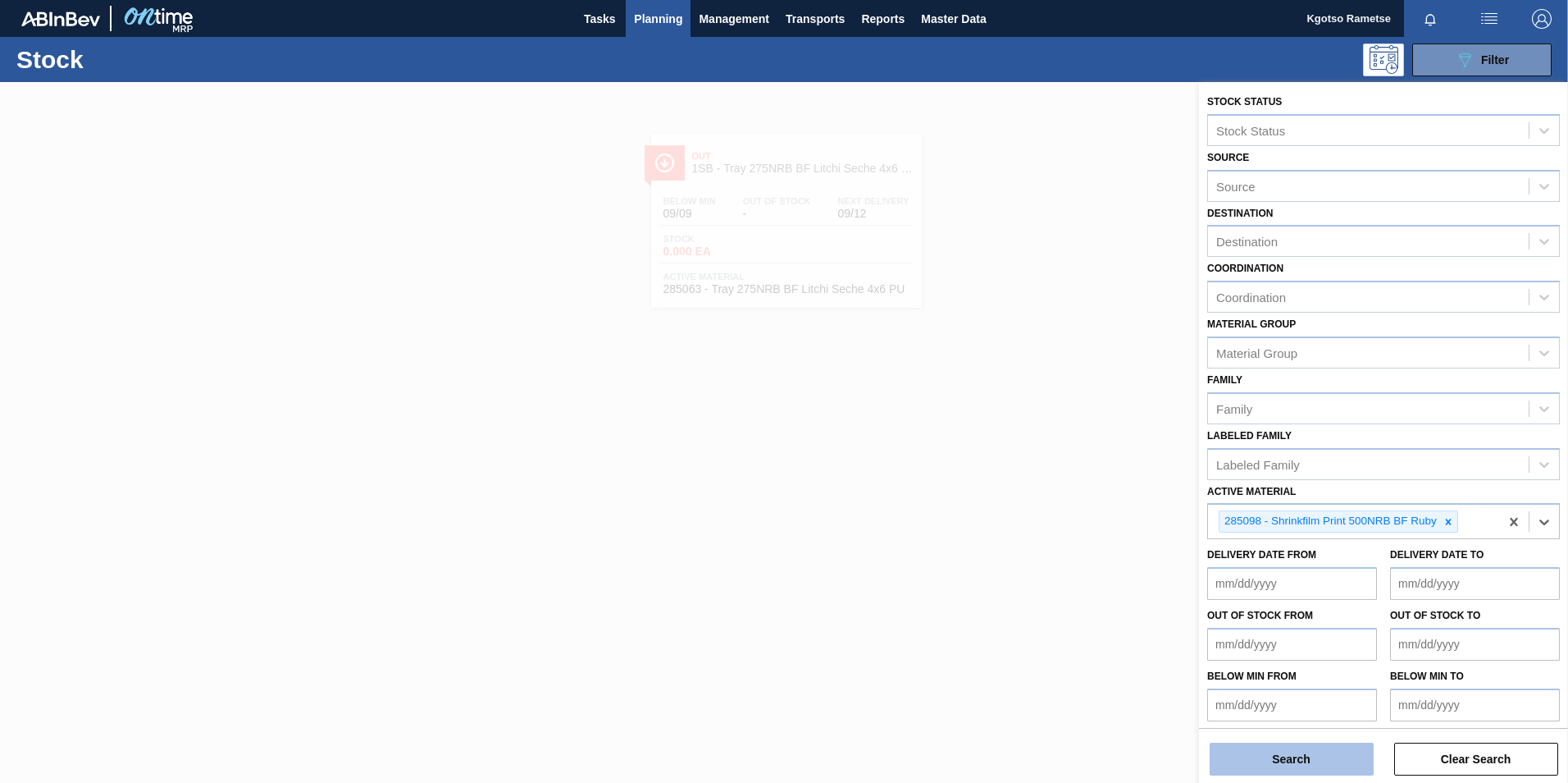
click at [1042, 486] on button "Search" at bounding box center [1292, 759] width 164 height 32
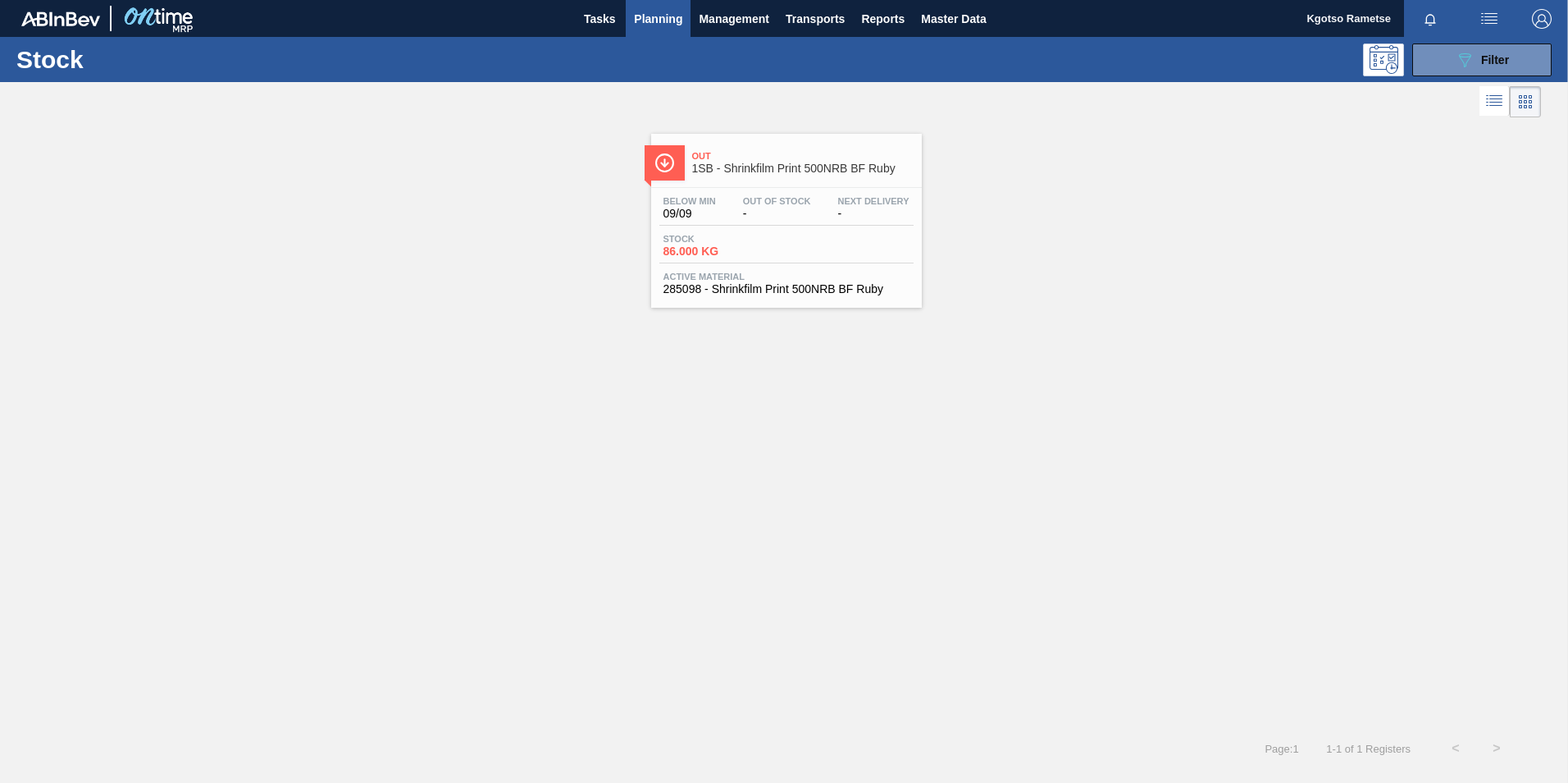
click at [782, 264] on div "Below Min 09/09 Out Of Stock - Next Delivery - Stock 86.000 KG Active Material …" at bounding box center [786, 243] width 271 height 112
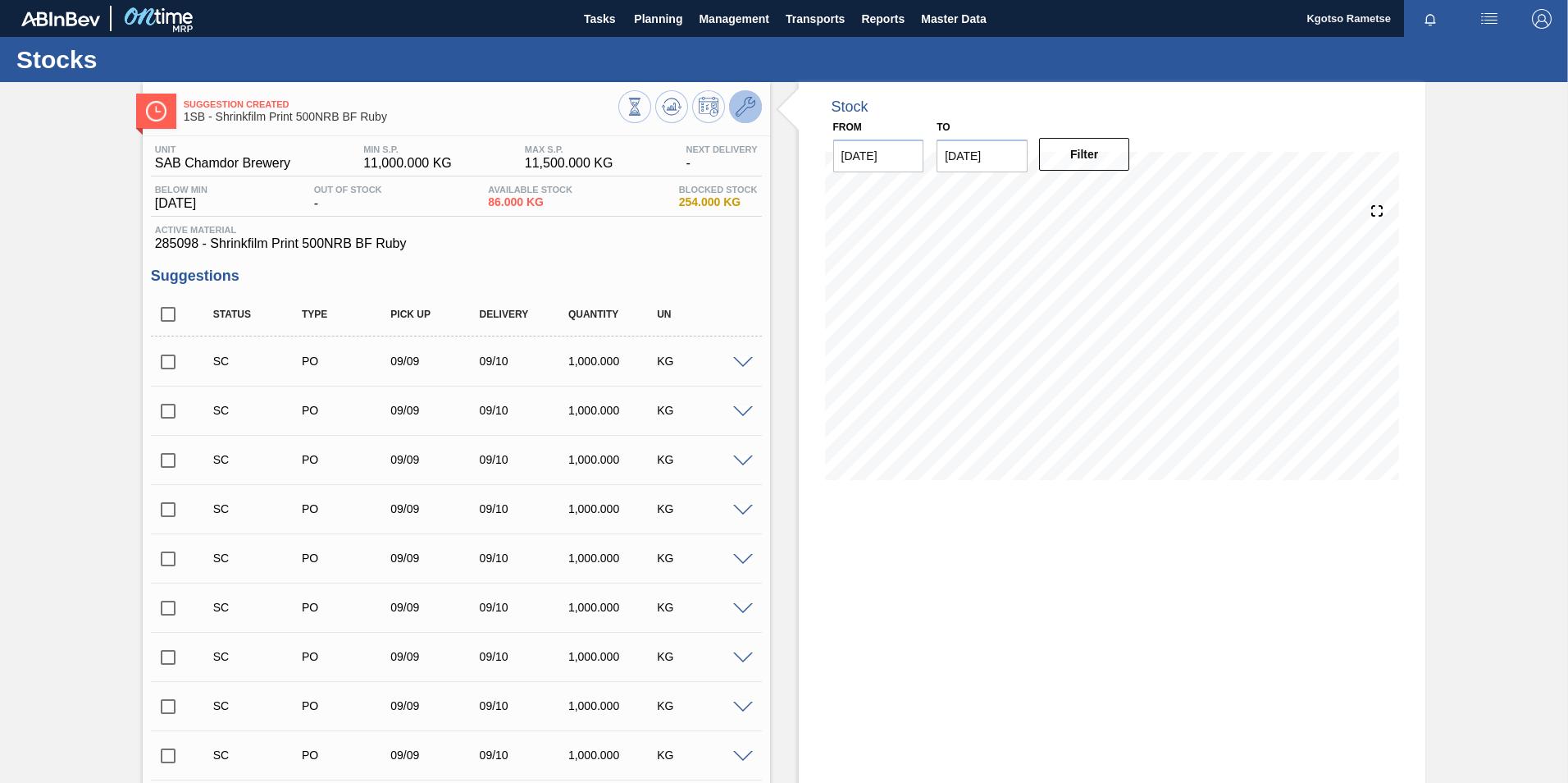
click at [733, 112] on button at bounding box center [745, 107] width 32 height 32
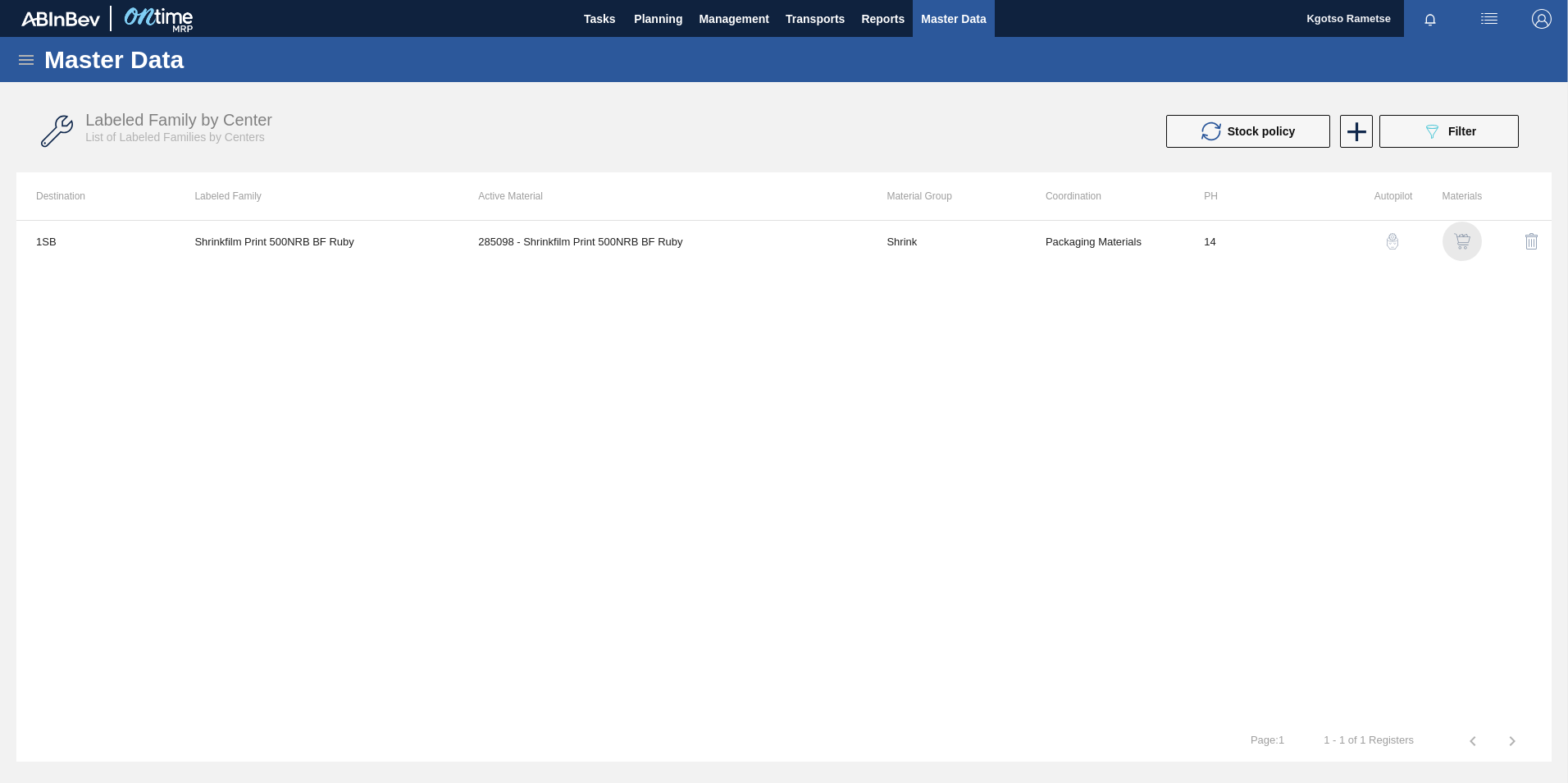
click at [1042, 234] on img "button" at bounding box center [1461, 240] width 16 height 16
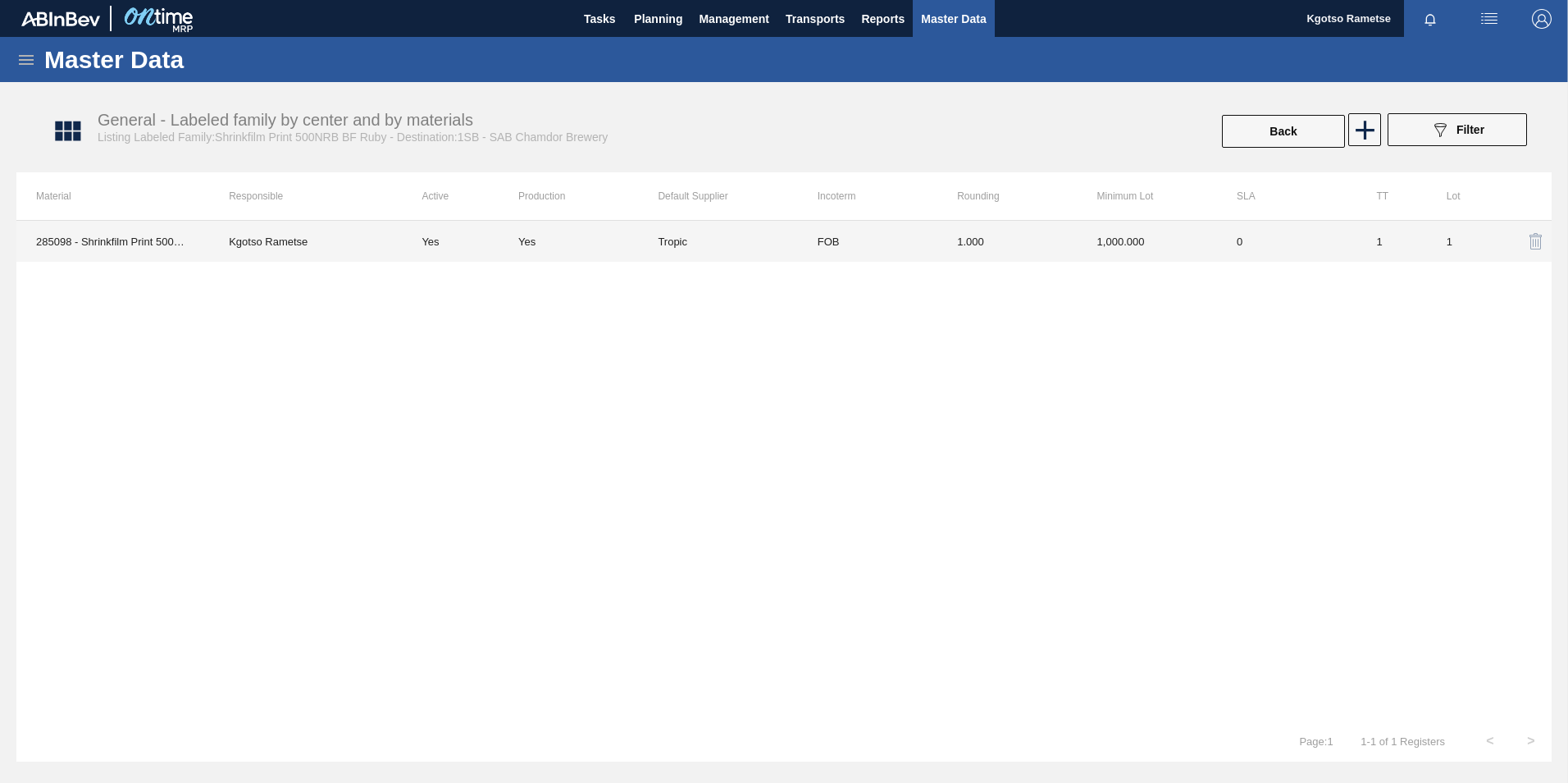
click at [1042, 252] on td "1,000.000" at bounding box center [1147, 240] width 139 height 41
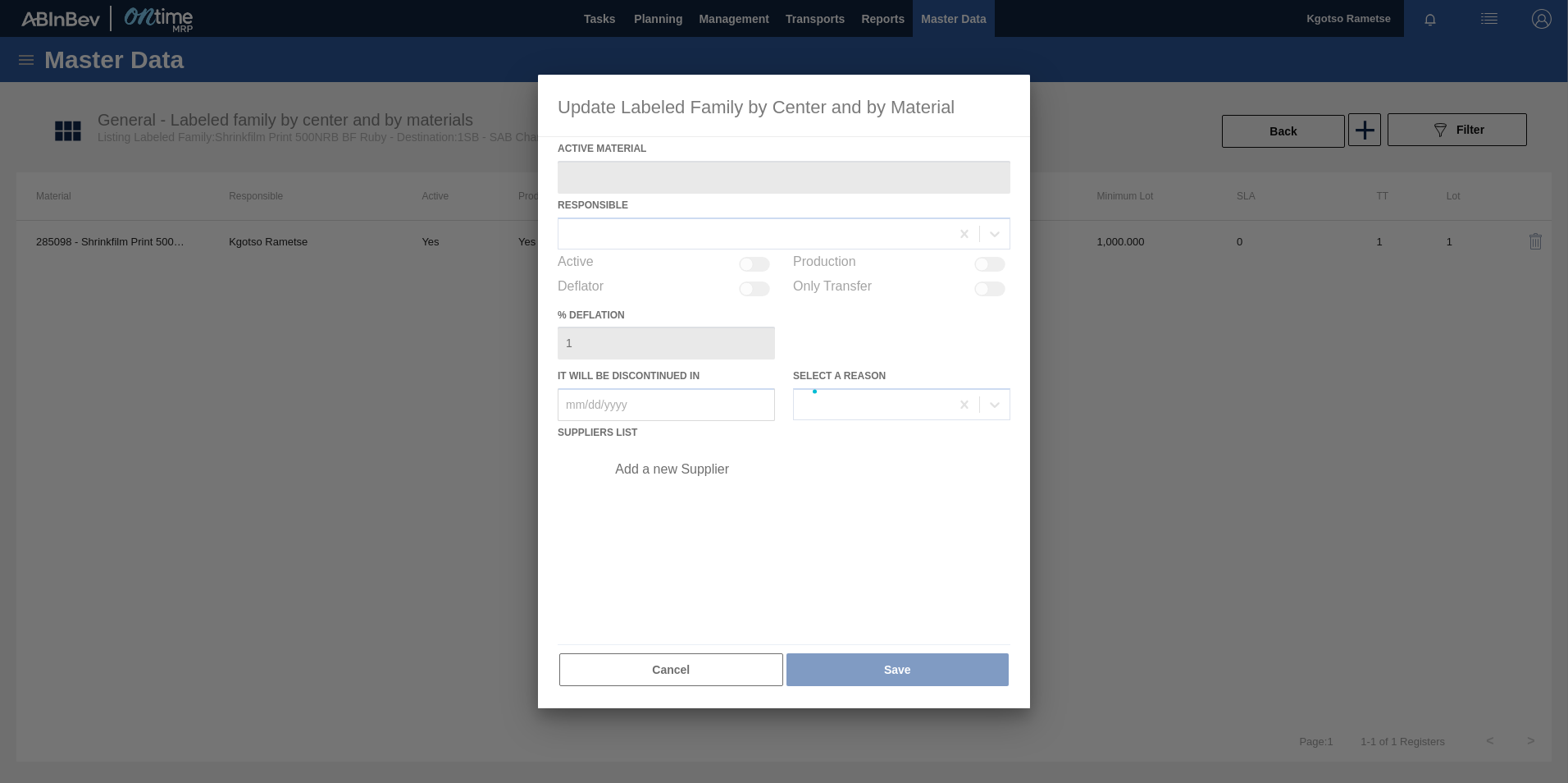
type Material "285098 - Shrinkfilm Print 500NRB BF Ruby"
checkbox input "true"
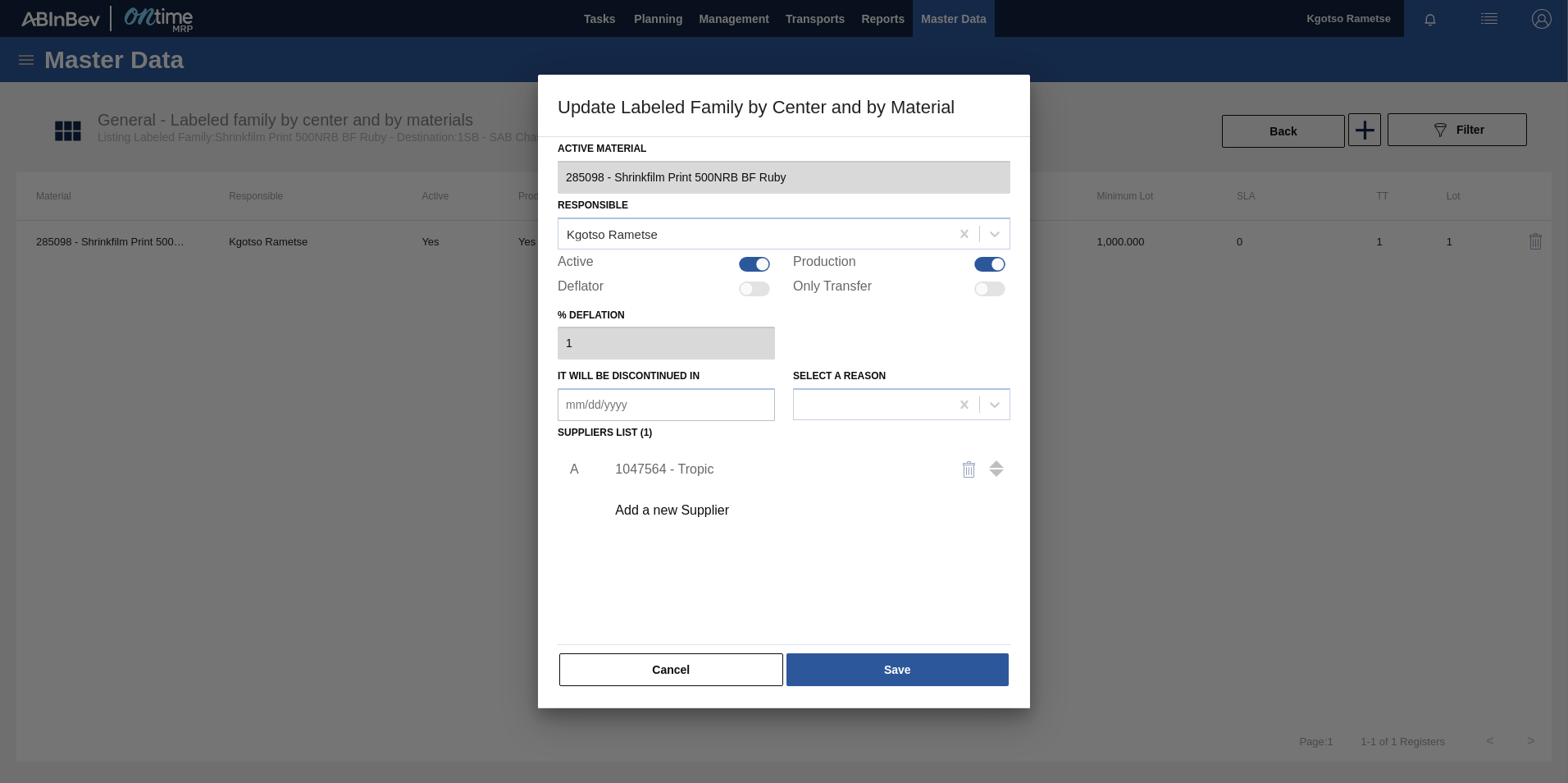
click at [695, 466] on div "1047564 - Tropic" at bounding box center [775, 468] width 321 height 14
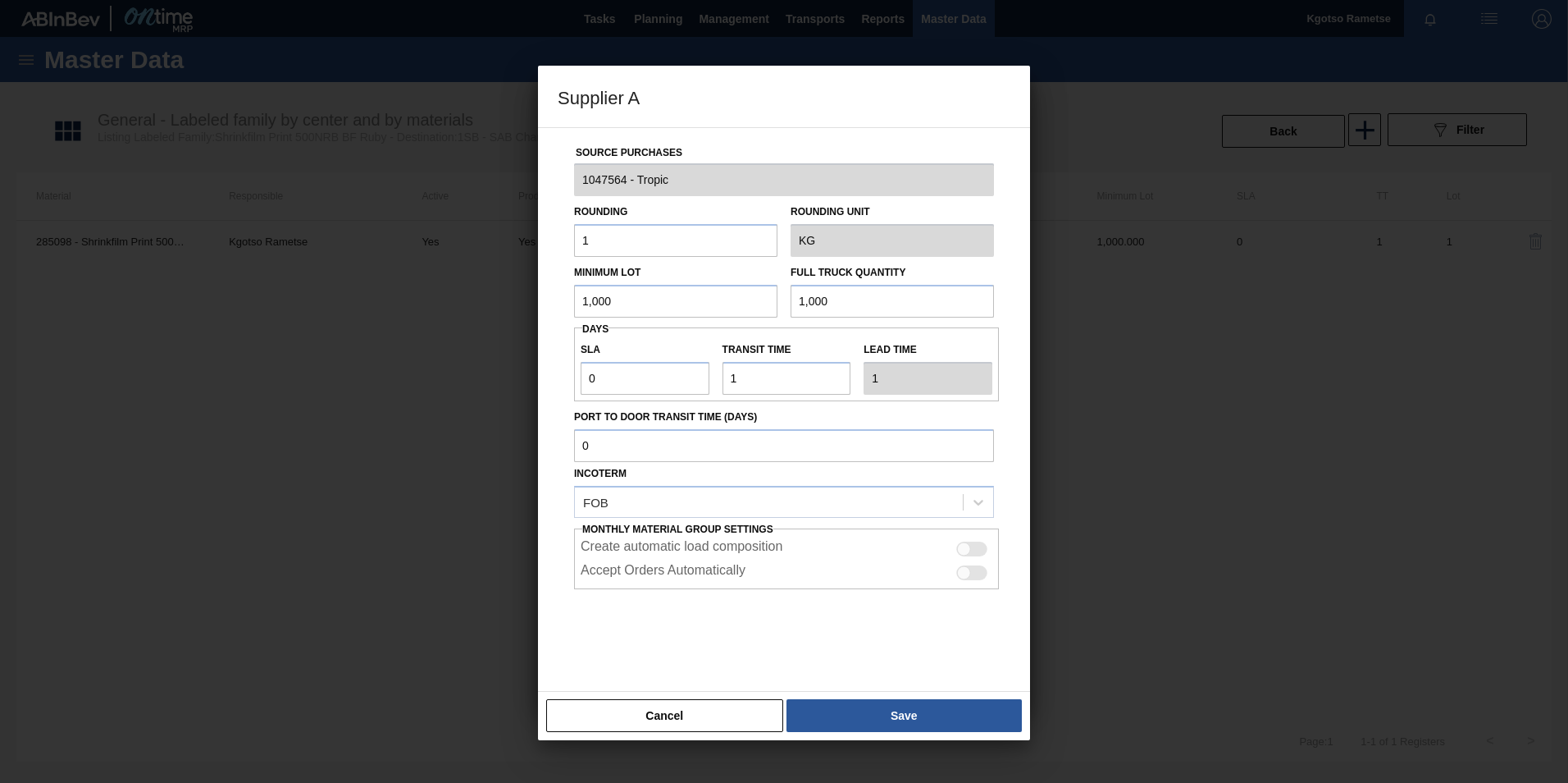
drag, startPoint x: 612, startPoint y: 293, endPoint x: 280, endPoint y: 340, distance: 335.3
click at [280, 340] on div "Supplier A Source Purchases 1047564 - Tropic Rounding 1 Rounding Unit KG Minimu…" at bounding box center [784, 391] width 1568 height 783
type input "8,000"
click at [835, 295] on input "1,000" at bounding box center [891, 301] width 203 height 32
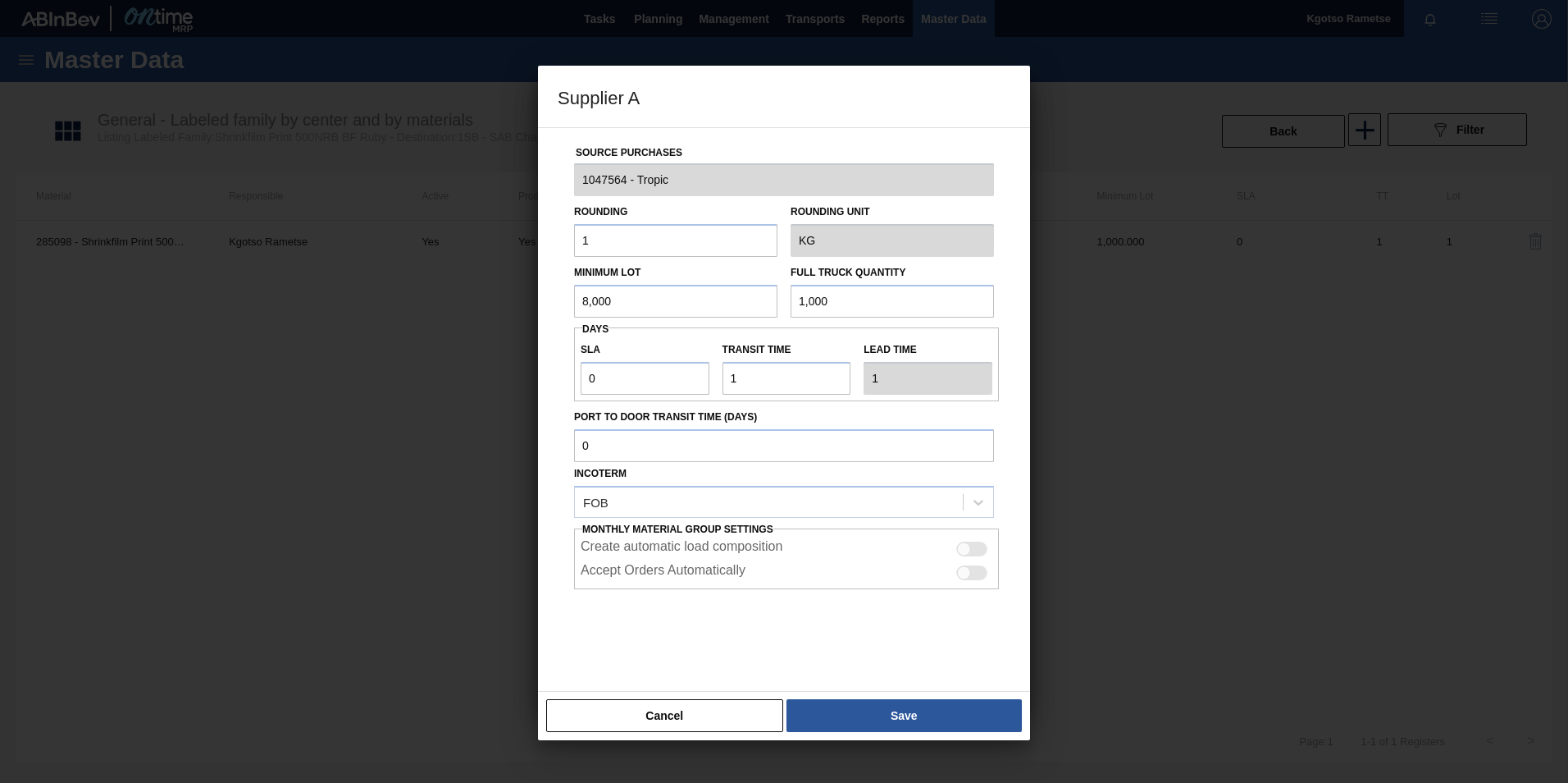
paste input "8"
type input "8,000"
drag, startPoint x: 651, startPoint y: 361, endPoint x: 580, endPoint y: 409, distance: 85.7
click at [580, 409] on div "Source Purchases 1047564 - Tropic Rounding 1 Rounding Unit KG Minimum Lot 8,000…" at bounding box center [784, 399] width 453 height 543
click at [606, 390] on input "0" at bounding box center [644, 378] width 129 height 32
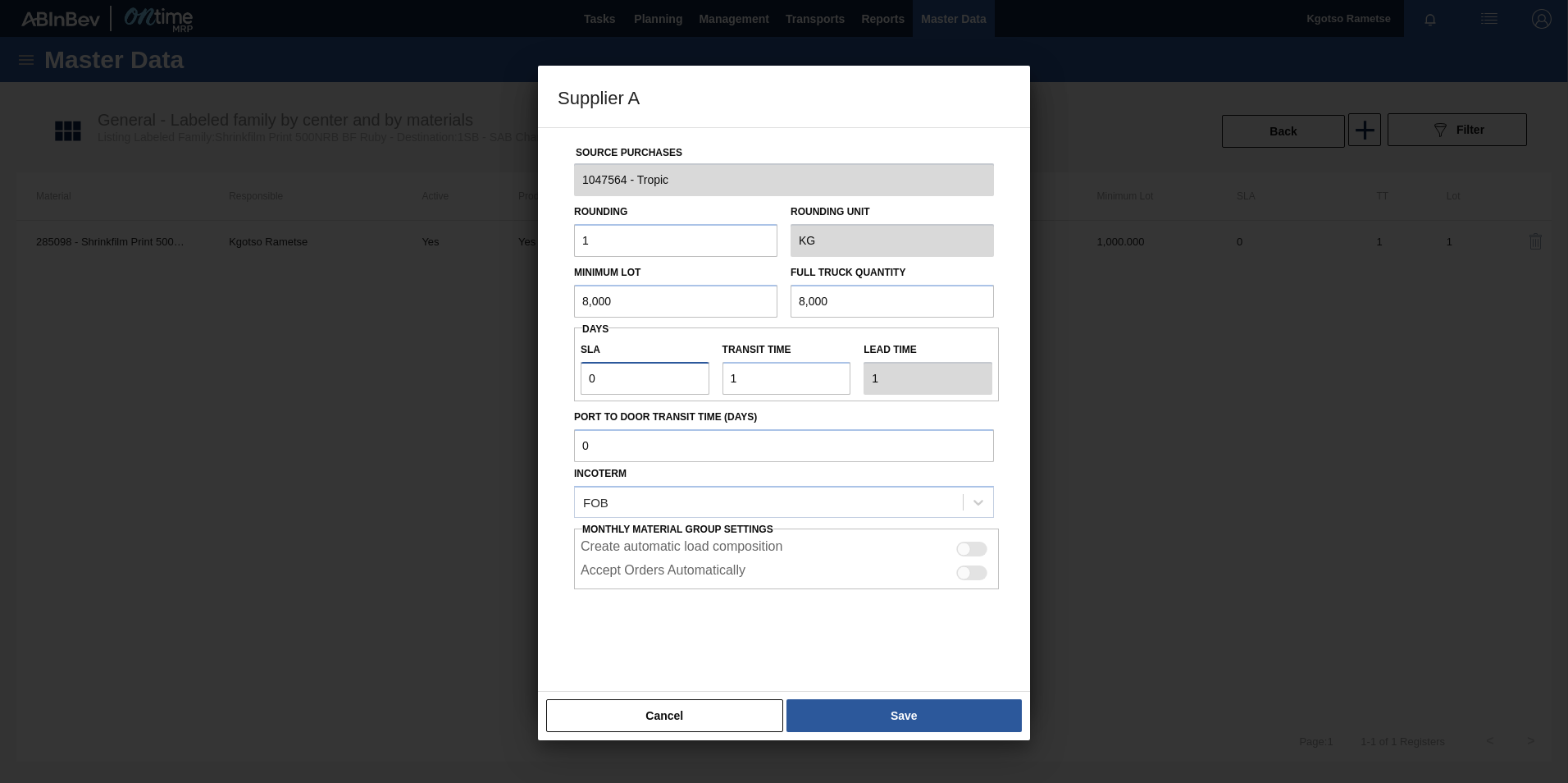
click at [606, 390] on input "0" at bounding box center [644, 378] width 129 height 32
type input "1"
type input "2"
type input "1"
click at [600, 486] on div at bounding box center [784, 630] width 419 height 82
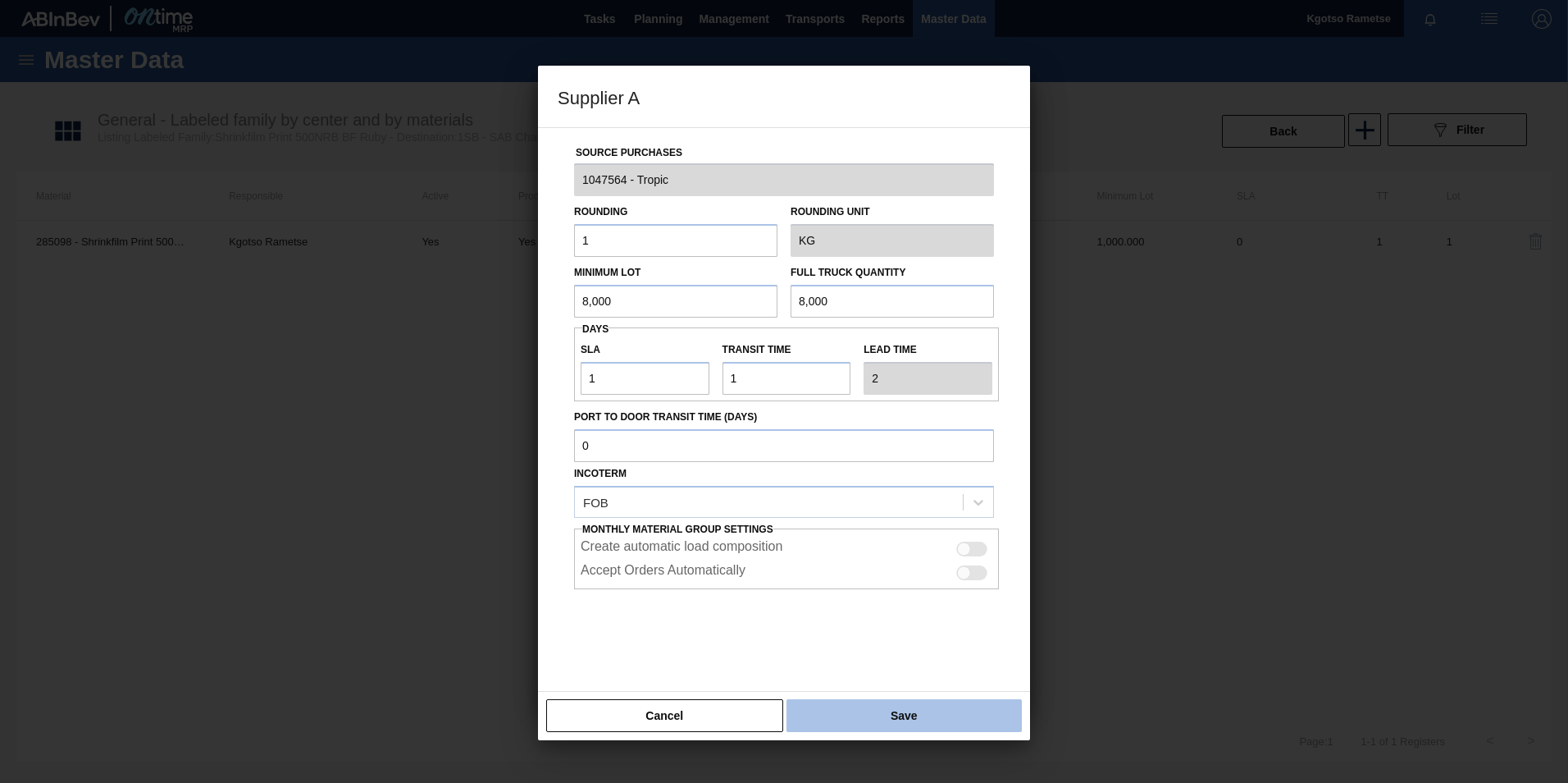
click at [889, 486] on button "Save" at bounding box center [904, 715] width 235 height 32
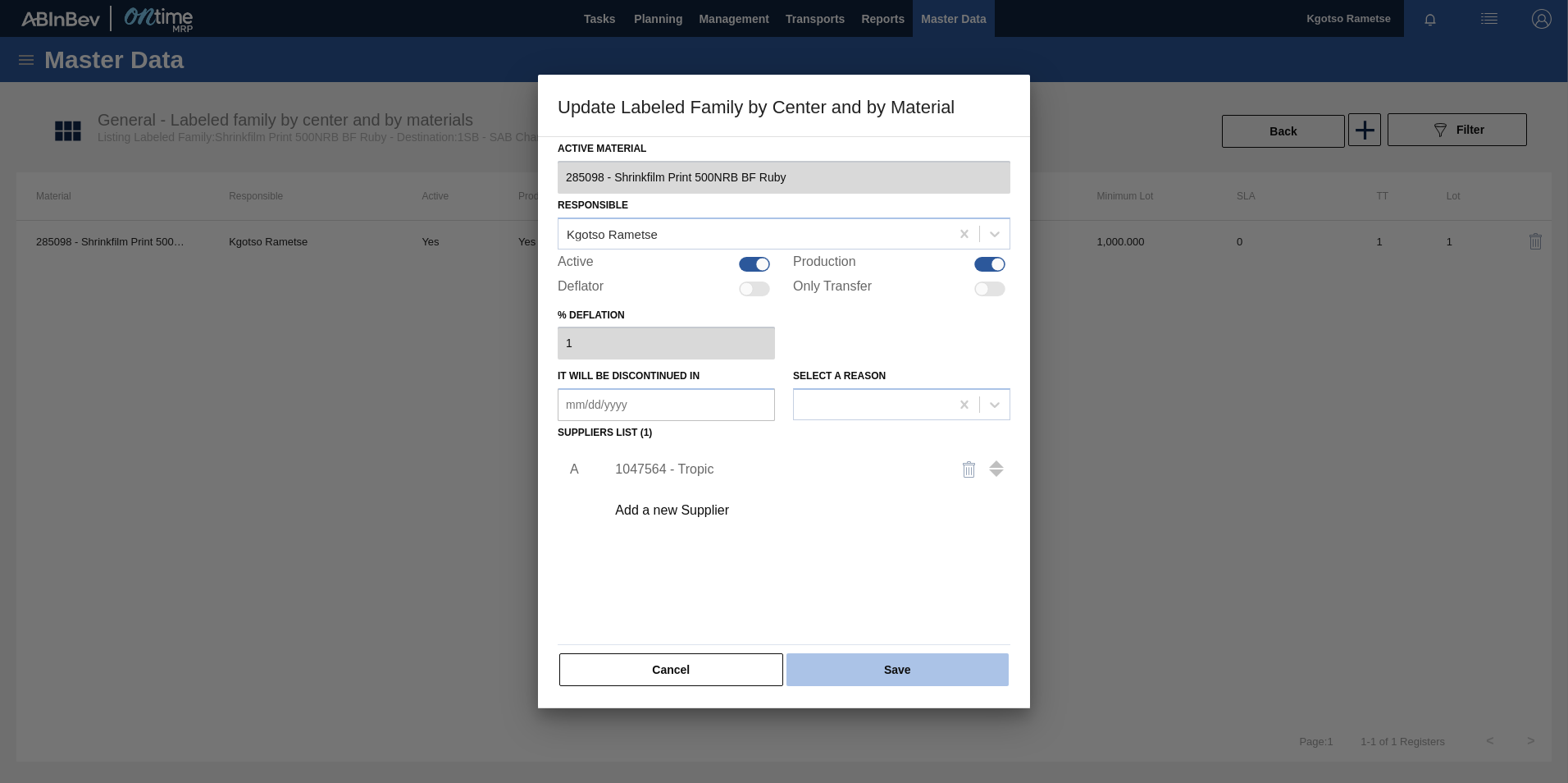
click at [880, 486] on button "Save" at bounding box center [897, 670] width 222 height 32
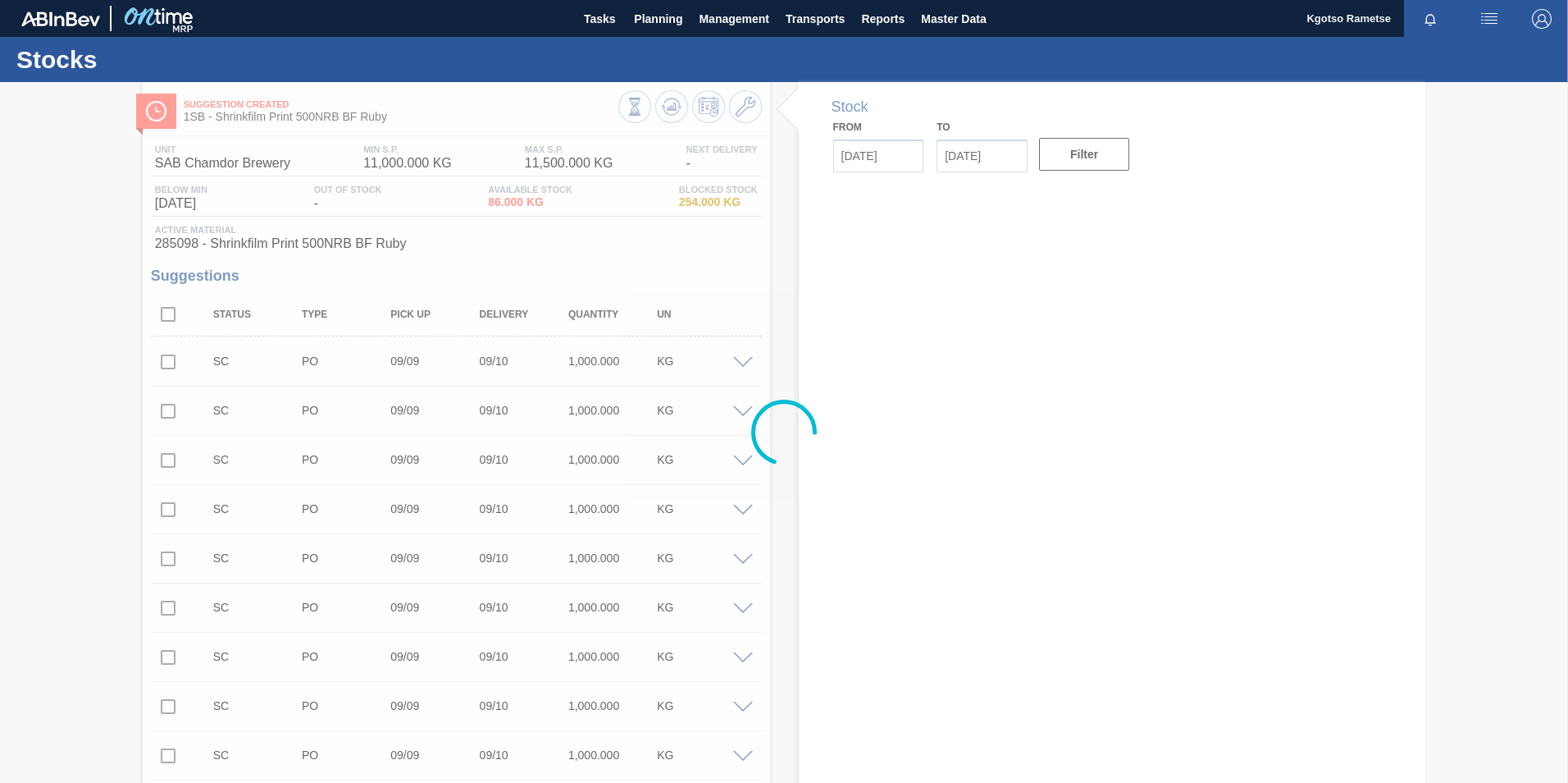
type input "[DATE]"
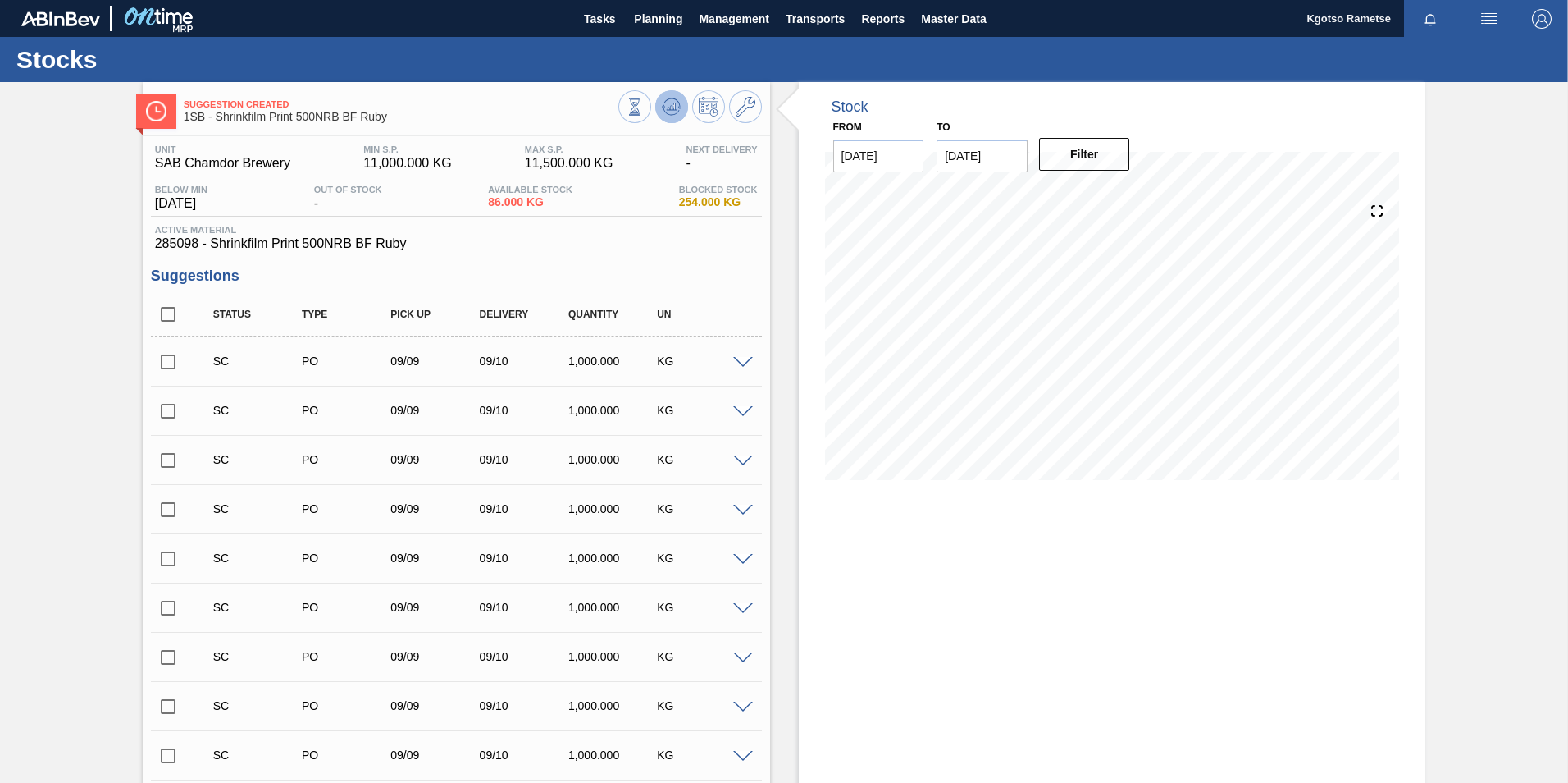
click at [663, 108] on icon at bounding box center [671, 107] width 20 height 20
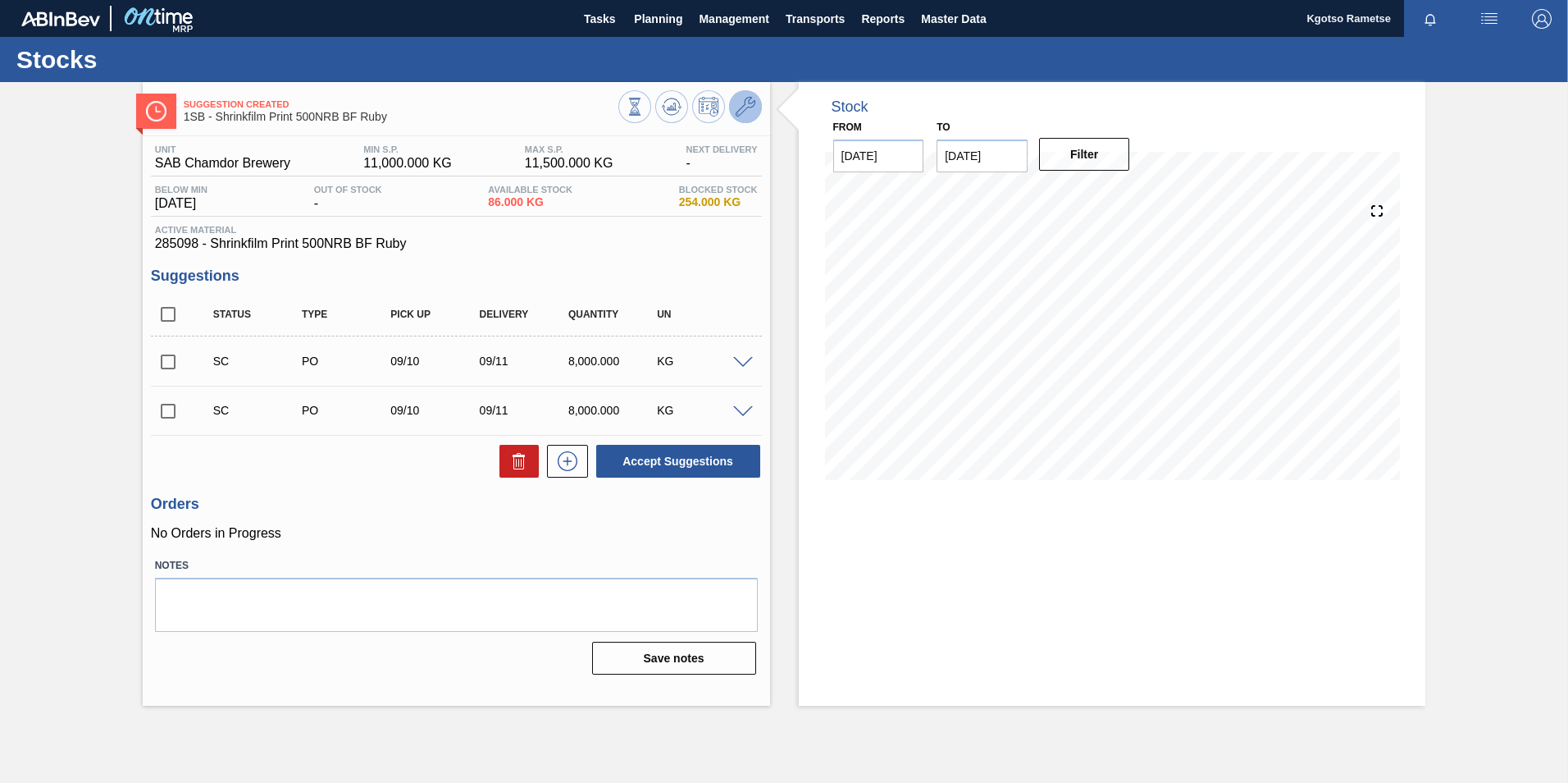
click at [742, 103] on icon at bounding box center [745, 107] width 20 height 20
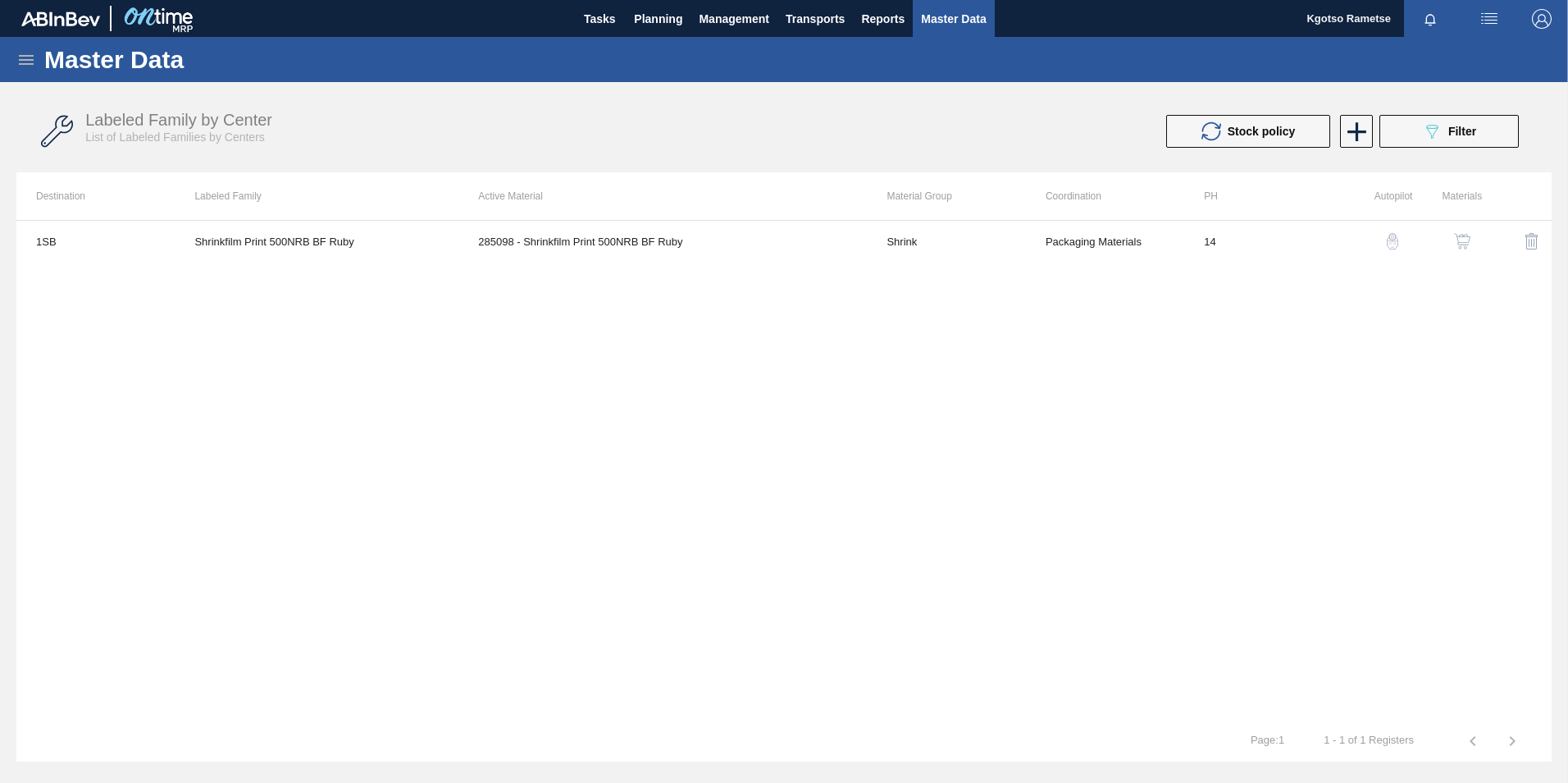
click at [649, 360] on div "1SB Shrinkfilm Print 500NRB BF Ruby 285098 - Shrinkfilm Print 500NRB BF Ruby Sh…" at bounding box center [784, 470] width 1535 height 501
